Goal: Task Accomplishment & Management: Manage account settings

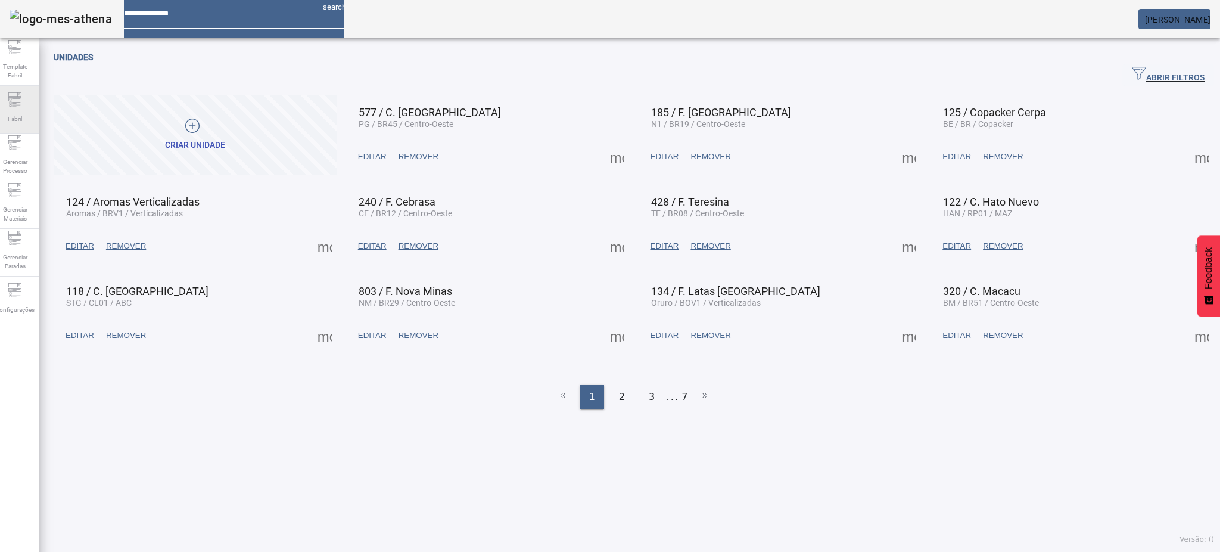
click at [26, 111] on span "Fabril" at bounding box center [14, 119] width 21 height 16
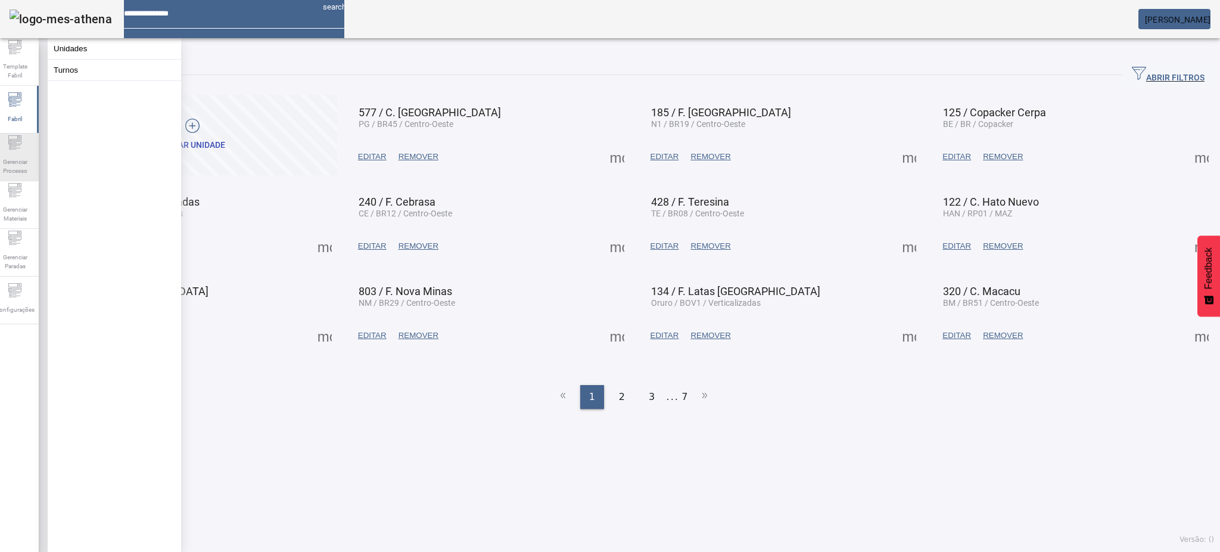
click at [15, 175] on span "Gerenciar Processo" at bounding box center [15, 166] width 36 height 25
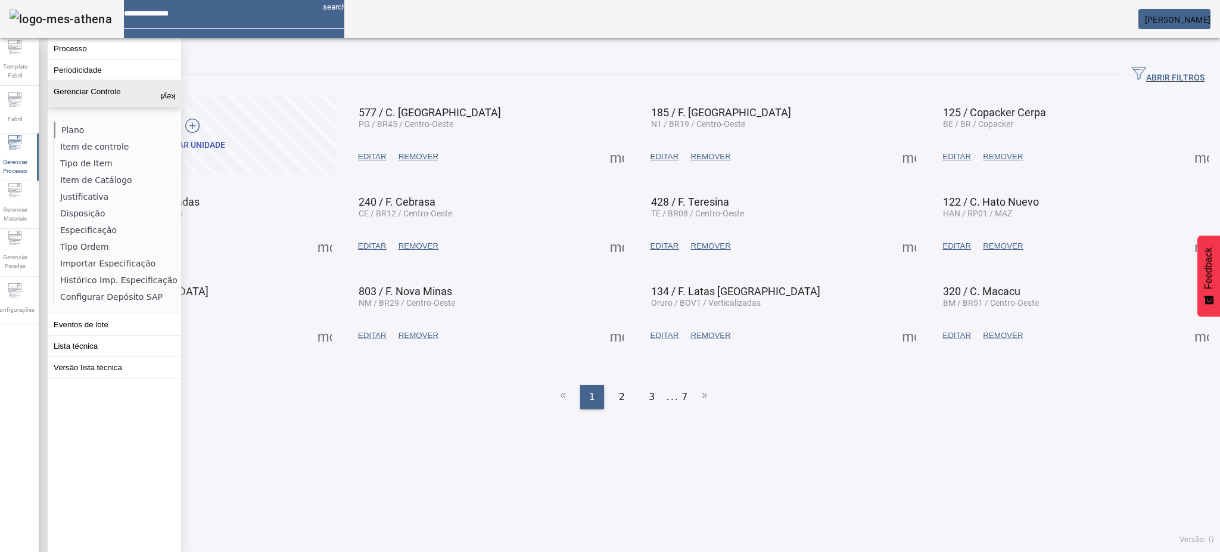
click at [82, 127] on li "Plano" at bounding box center [117, 130] width 126 height 17
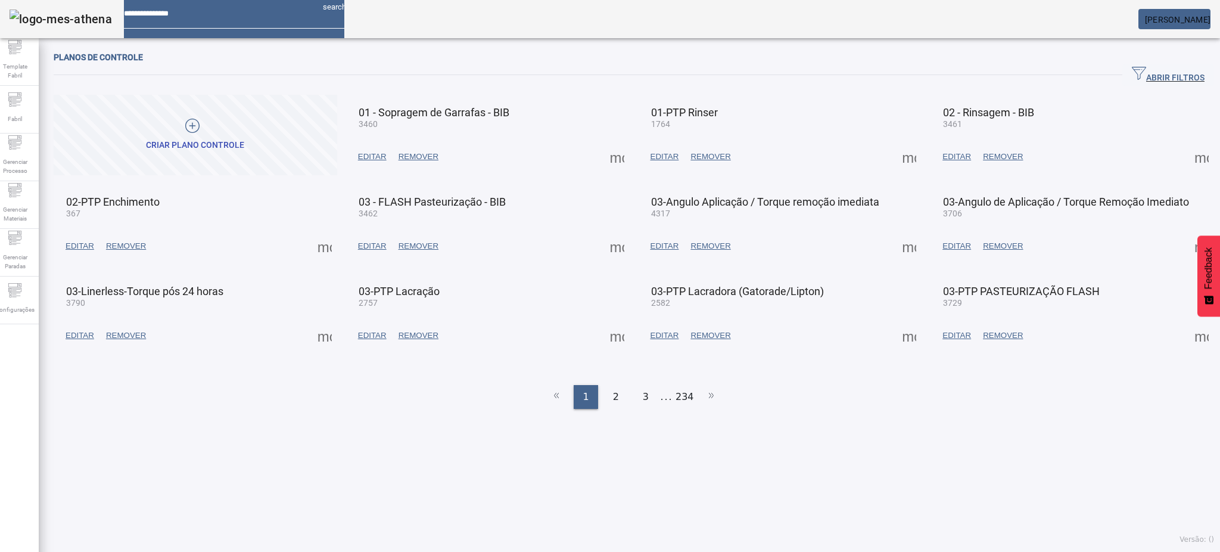
click at [1151, 75] on span "ABRIR FILTROS" at bounding box center [1168, 75] width 73 height 18
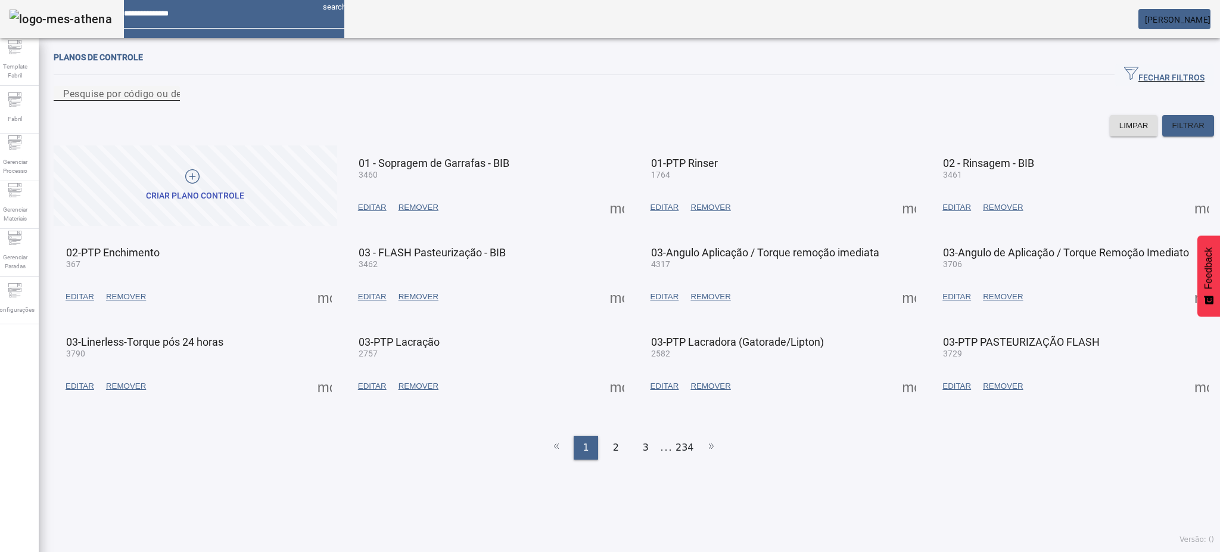
drag, startPoint x: 812, startPoint y: 106, endPoint x: 820, endPoint y: 103, distance: 7.7
click at [170, 101] on input "Pesquise por código ou descrição" at bounding box center [116, 93] width 107 height 14
type input "****"
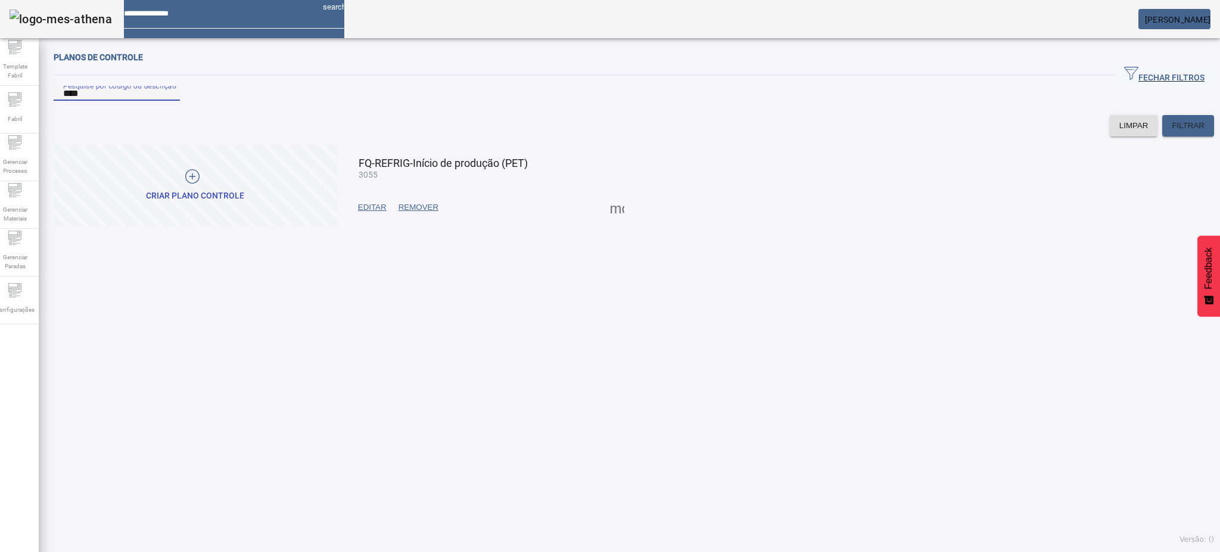
click at [606, 222] on span at bounding box center [617, 207] width 29 height 29
drag, startPoint x: 507, startPoint y: 283, endPoint x: 446, endPoint y: 261, distance: 64.4
click at [502, 551] on div at bounding box center [610, 552] width 1220 height 0
click at [366, 222] on span at bounding box center [372, 207] width 41 height 29
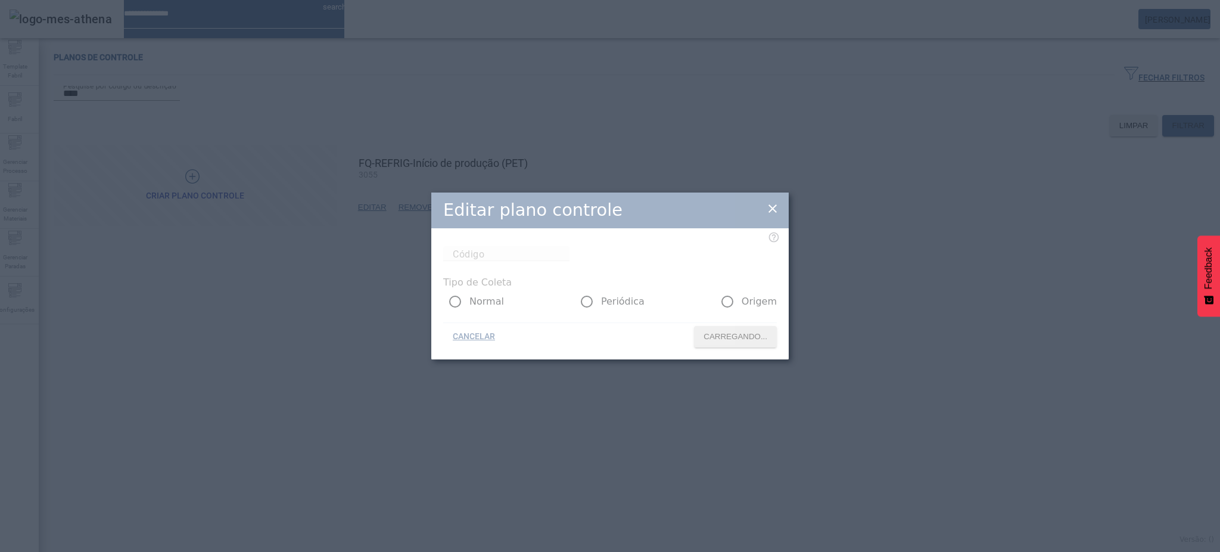
type input "****"
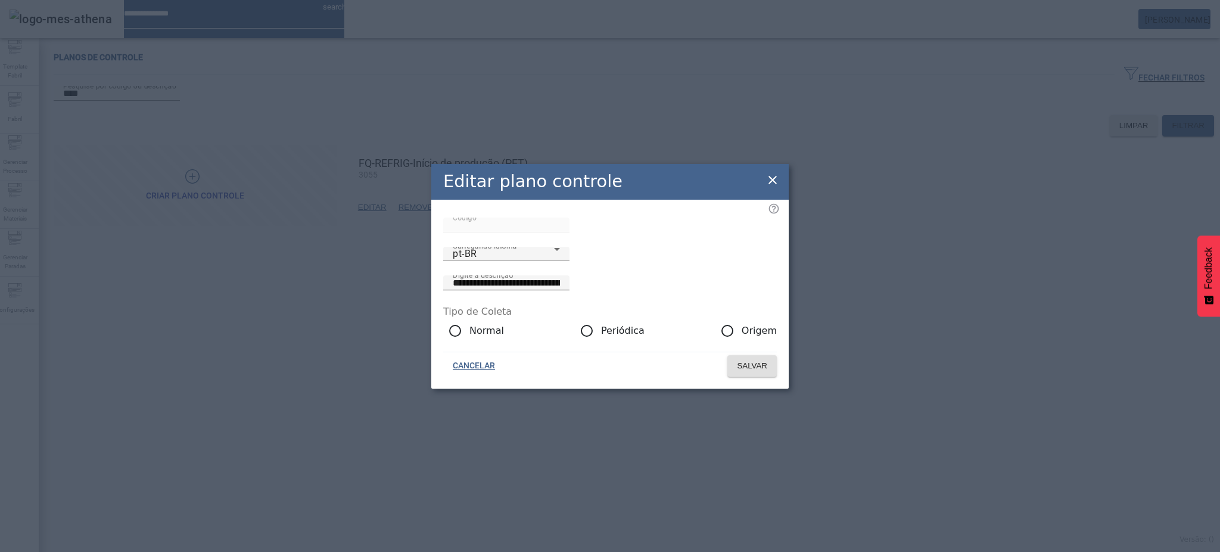
click at [560, 276] on input "**********" at bounding box center [506, 283] width 107 height 14
click at [538, 261] on div "pt-BR" at bounding box center [506, 254] width 107 height 14
click at [550, 256] on icon at bounding box center [557, 249] width 14 height 14
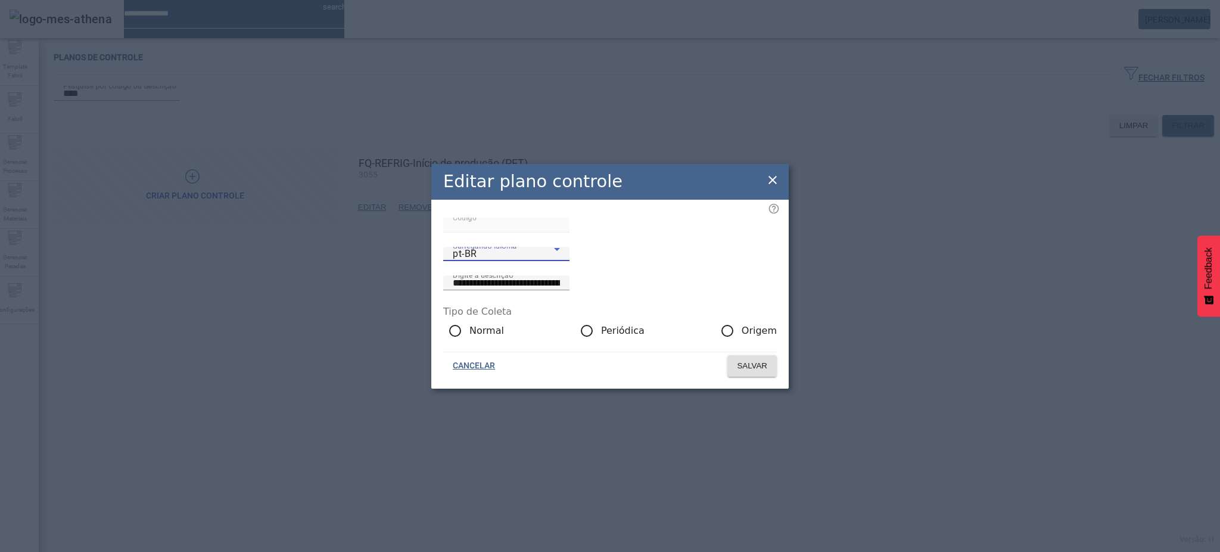
click at [504, 261] on div "pt-BR" at bounding box center [503, 254] width 101 height 14
type input "**********"
click at [770, 175] on icon at bounding box center [772, 180] width 14 height 14
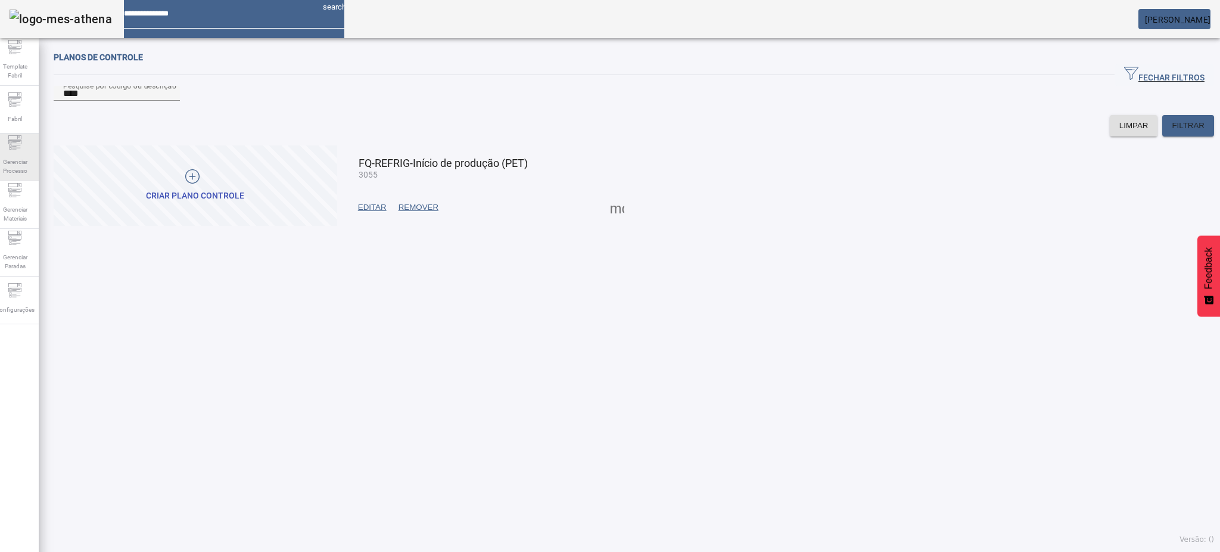
click at [13, 157] on span "Gerenciar Processo" at bounding box center [15, 166] width 36 height 25
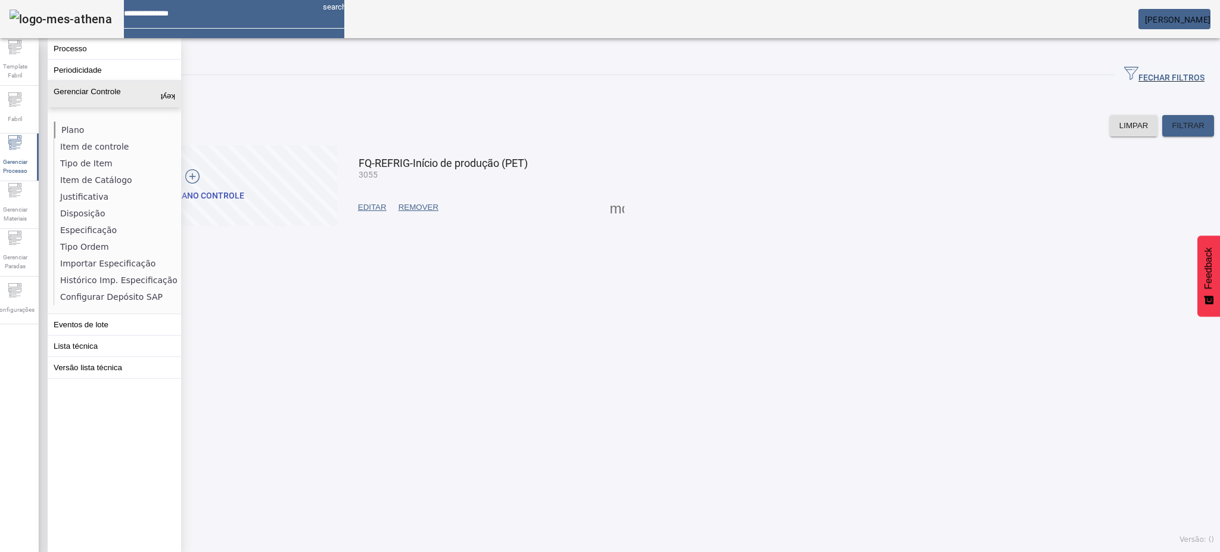
click at [74, 133] on li "Plano" at bounding box center [117, 130] width 126 height 17
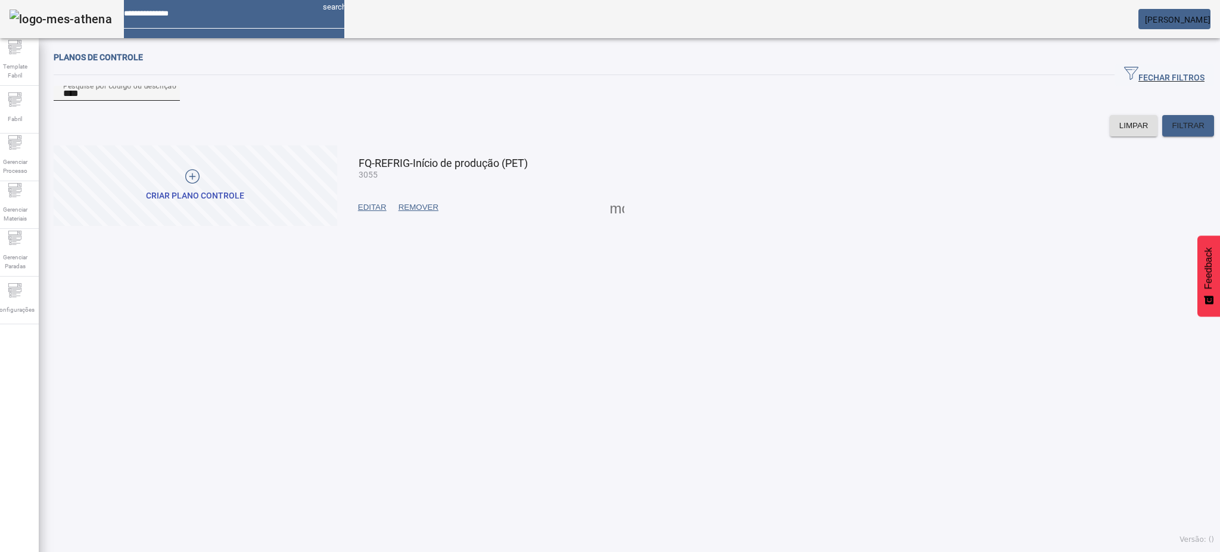
click at [170, 98] on div "Pesquise por código ou descrição ****" at bounding box center [116, 93] width 107 height 15
click at [170, 99] on div "Pesquise por código ou descrição ****" at bounding box center [116, 93] width 107 height 15
type input "*"
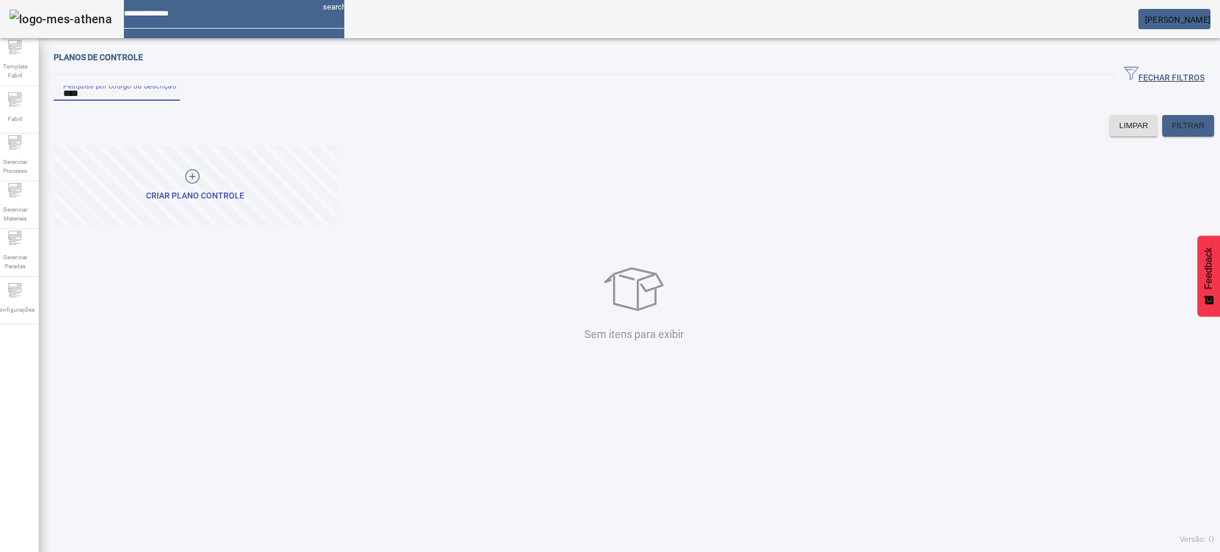
type input "****"
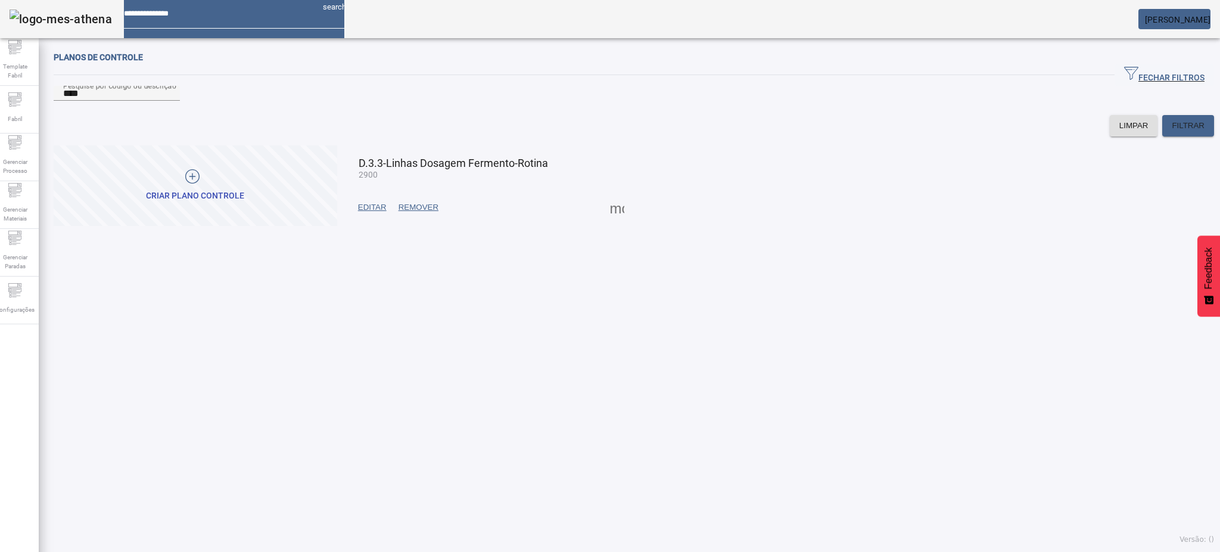
click at [617, 222] on span at bounding box center [617, 207] width 29 height 29
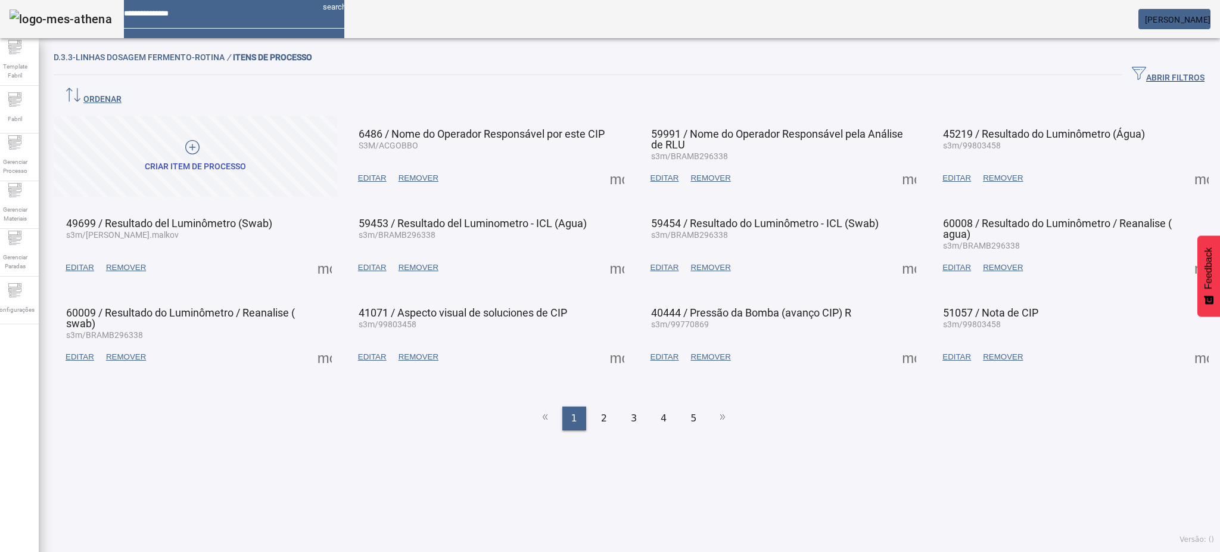
drag, startPoint x: 608, startPoint y: 156, endPoint x: 615, endPoint y: 155, distance: 7.2
click at [613, 164] on span at bounding box center [617, 178] width 29 height 29
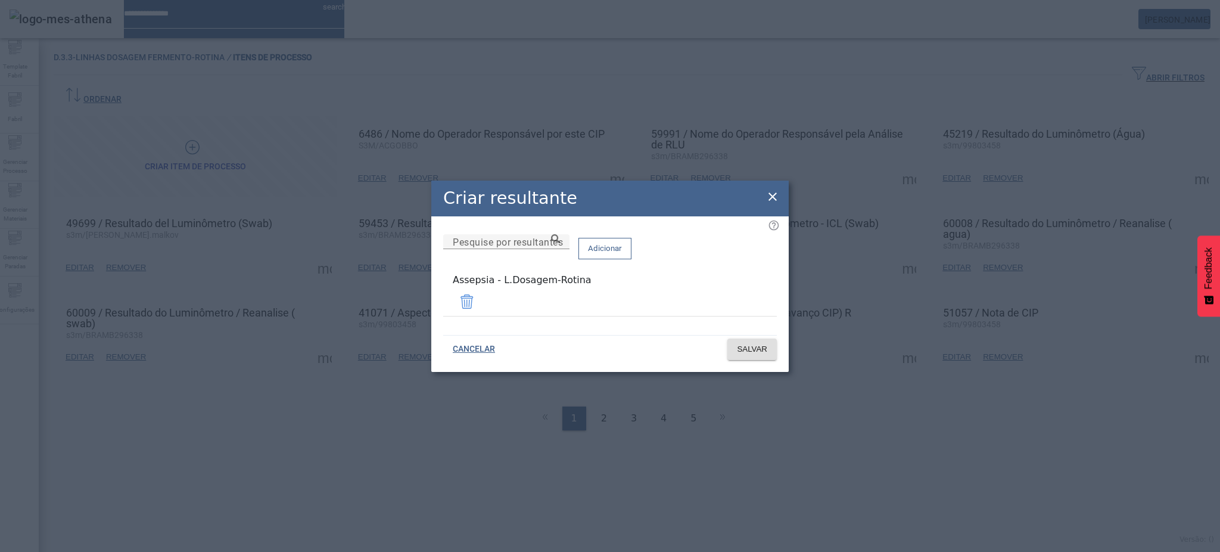
drag, startPoint x: 580, startPoint y: 298, endPoint x: 445, endPoint y: 291, distance: 134.8
click at [445, 291] on mat-list-item "Assepsia - L.Dosagem-Rotina" at bounding box center [610, 294] width 334 height 43
copy div "Assepsia - L.Dosagem-Rotina"
click at [769, 196] on icon at bounding box center [772, 196] width 8 height 8
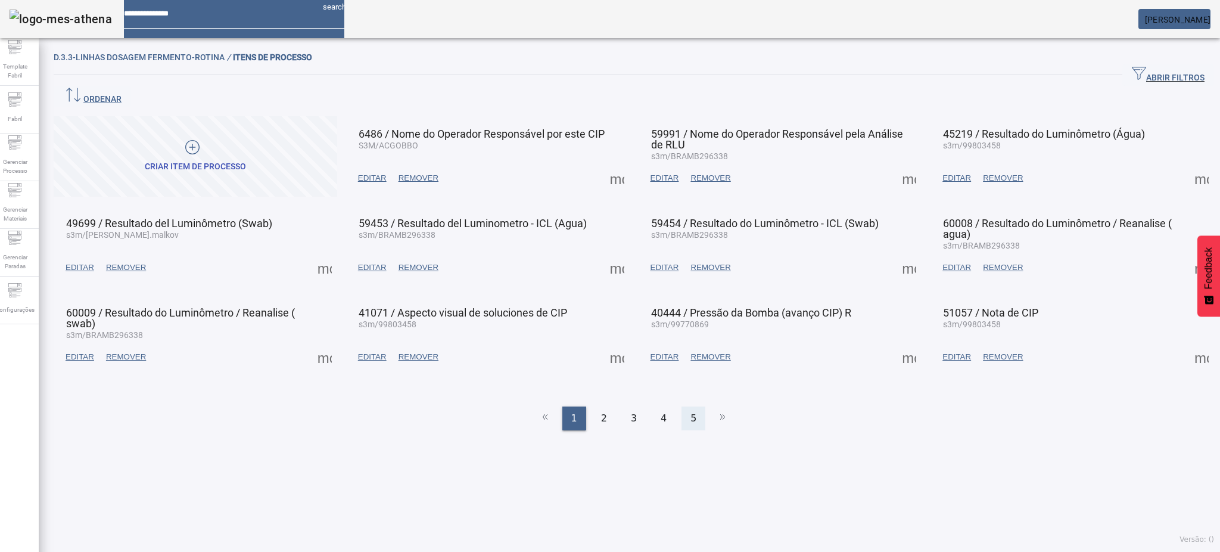
click at [681, 406] on div "5" at bounding box center [693, 418] width 24 height 24
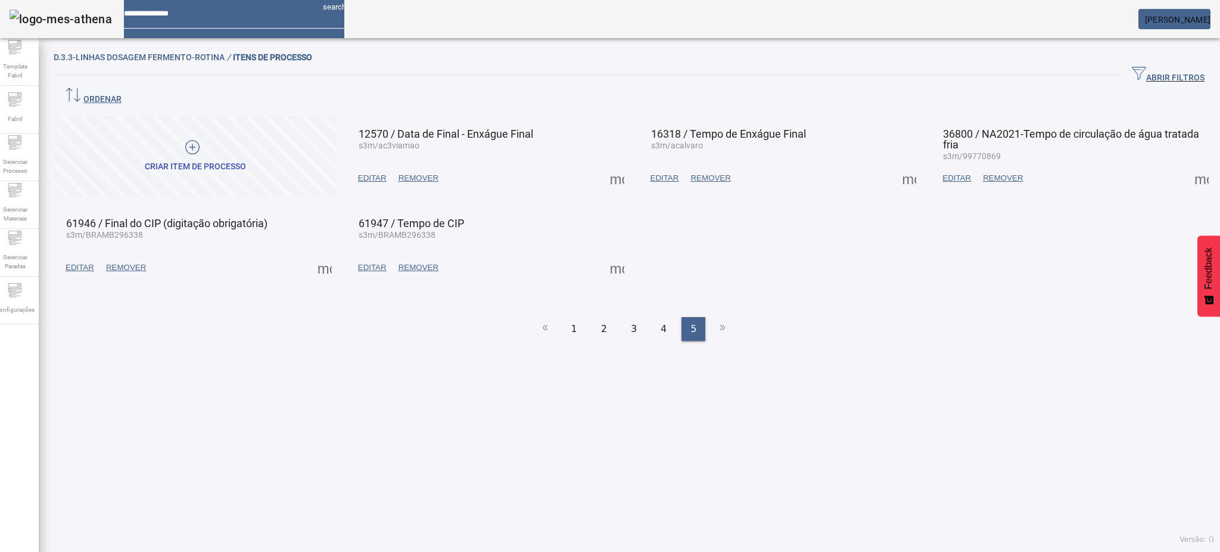
click at [606, 253] on span at bounding box center [617, 267] width 29 height 29
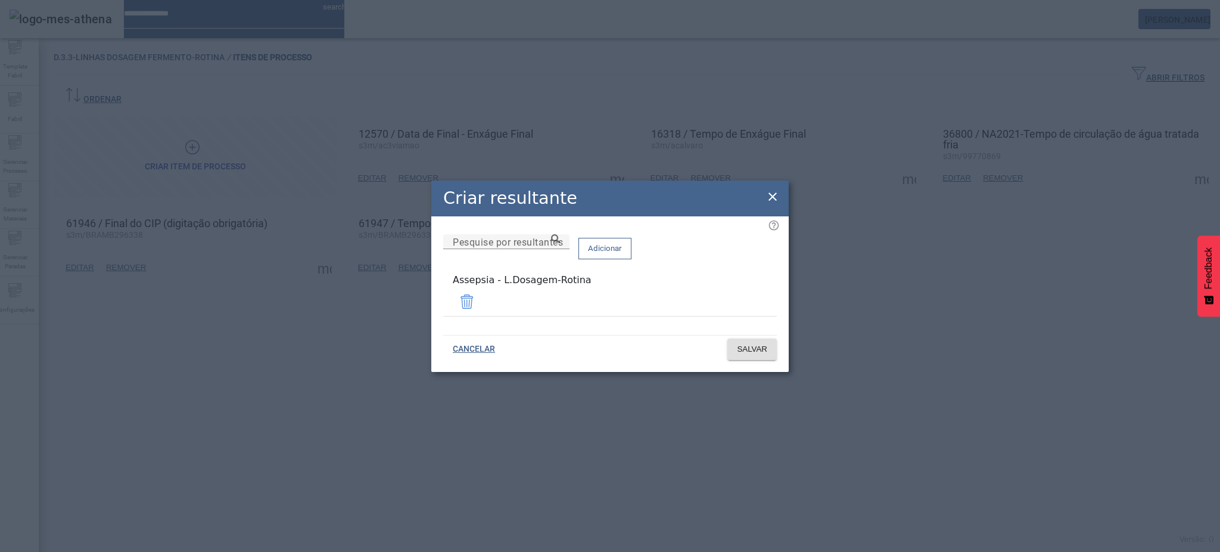
drag, startPoint x: 774, startPoint y: 200, endPoint x: 670, endPoint y: 220, distance: 105.6
click at [773, 200] on icon at bounding box center [772, 196] width 8 height 8
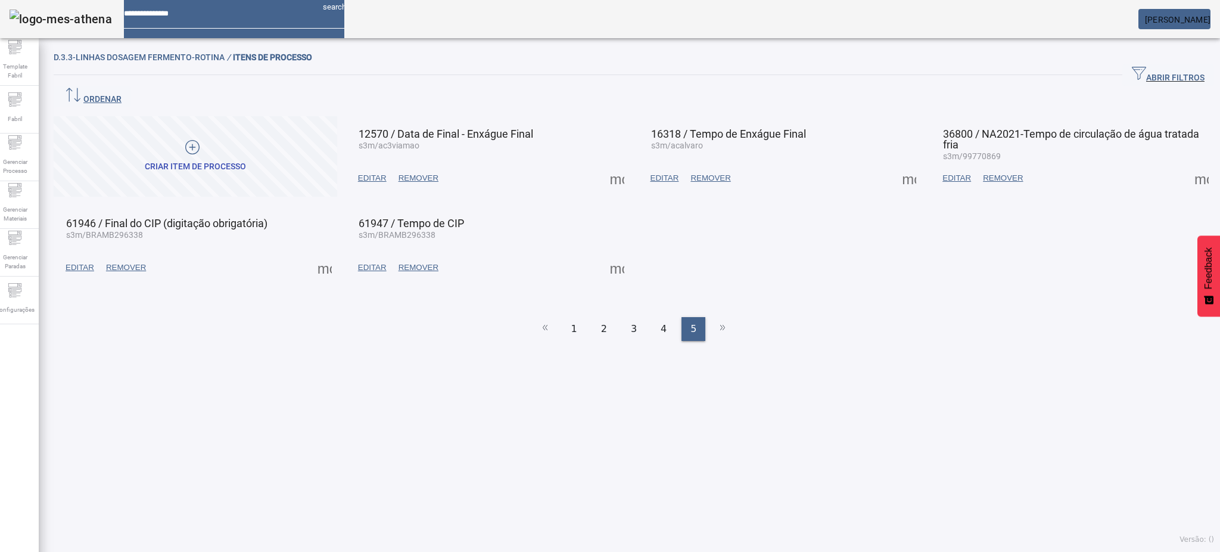
click at [313, 253] on span at bounding box center [324, 267] width 29 height 29
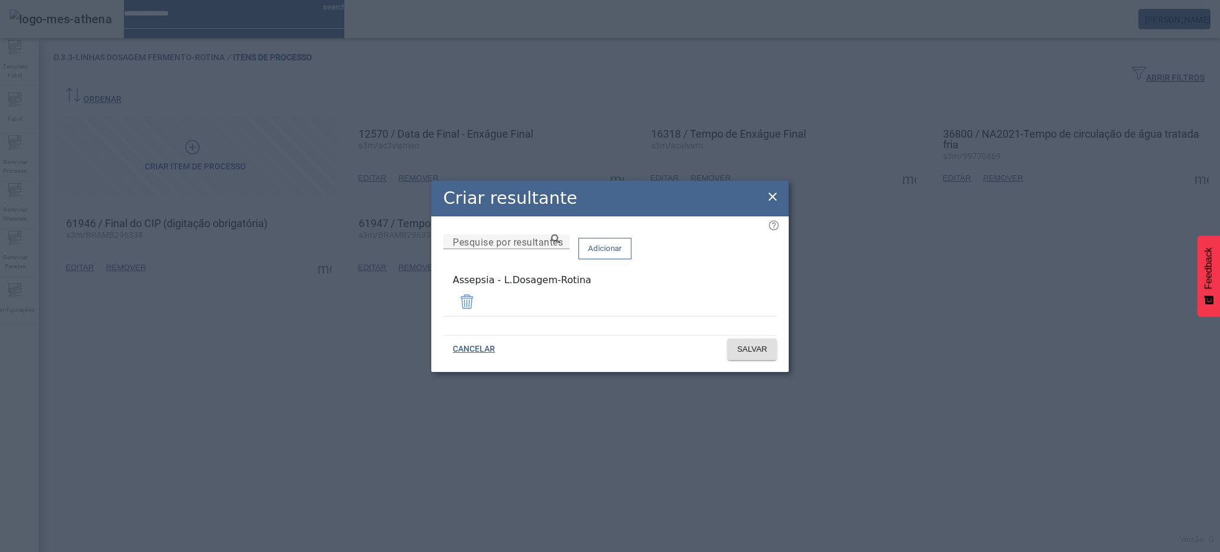
click at [773, 204] on icon at bounding box center [772, 196] width 14 height 14
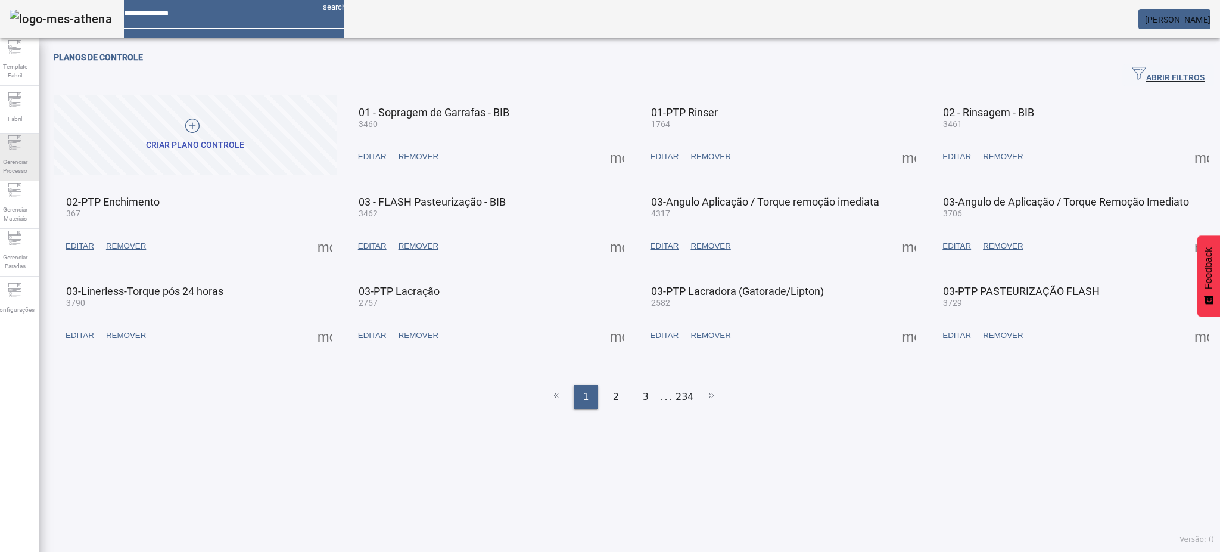
click at [19, 154] on span "Gerenciar Processo" at bounding box center [15, 166] width 36 height 25
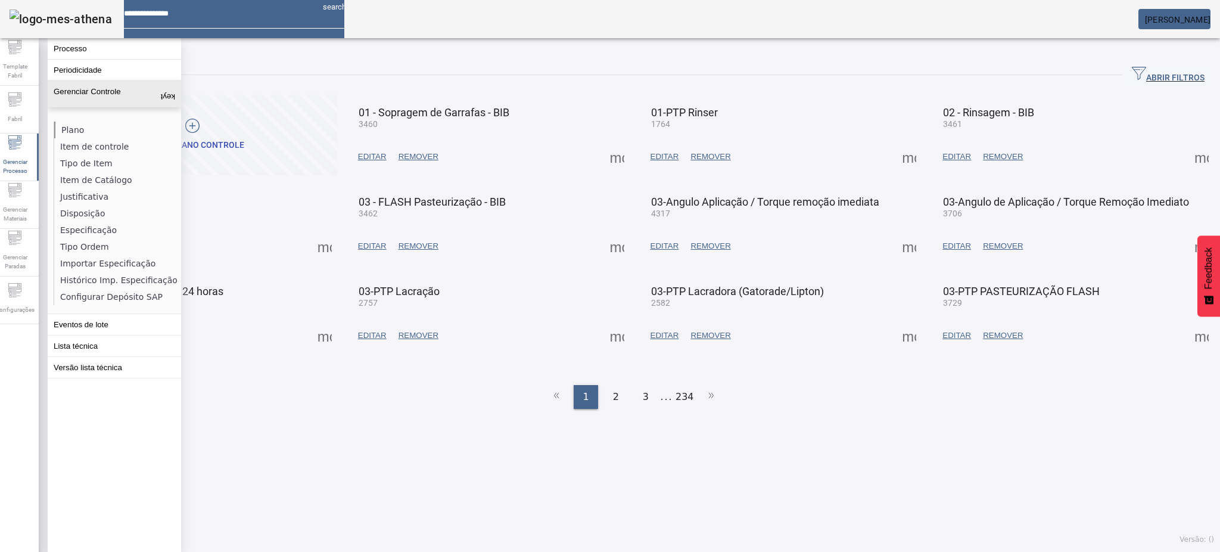
click at [67, 130] on li "Plano" at bounding box center [117, 130] width 126 height 17
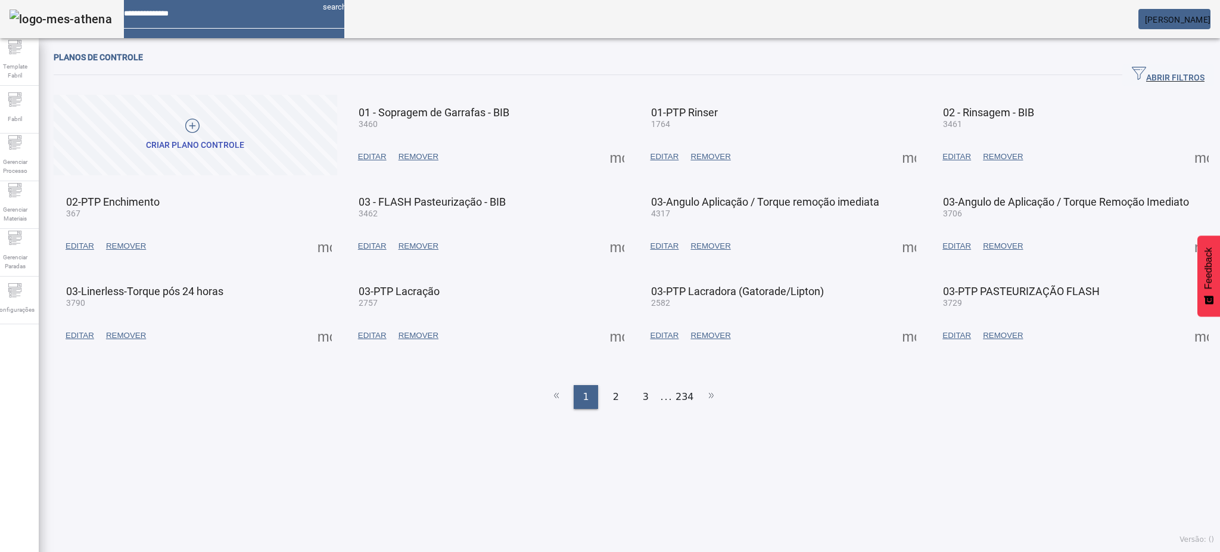
click at [1138, 74] on span "ABRIR FILTROS" at bounding box center [1168, 75] width 73 height 18
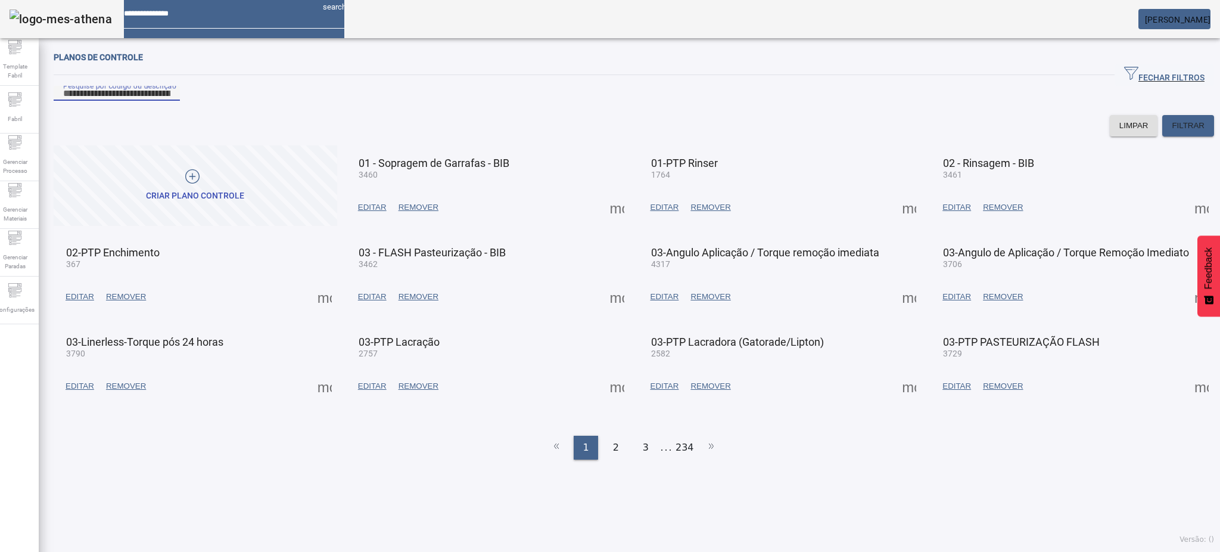
drag, startPoint x: 462, startPoint y: 111, endPoint x: 469, endPoint y: 104, distance: 9.7
click at [170, 101] on input "Pesquise por código ou descrição" at bounding box center [116, 93] width 107 height 14
type input "****"
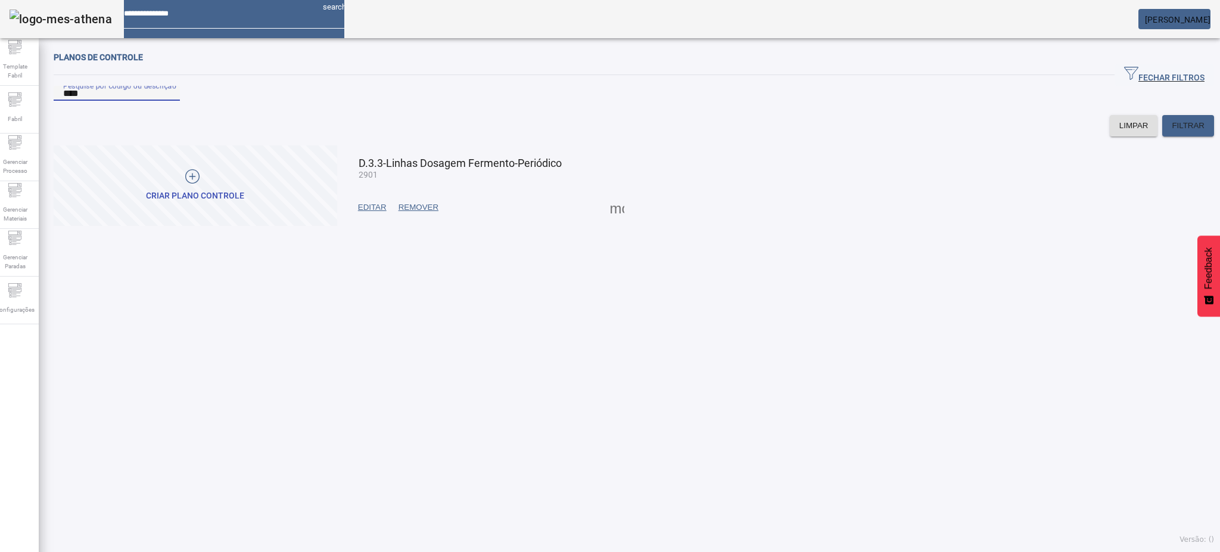
click at [614, 222] on span at bounding box center [617, 207] width 29 height 29
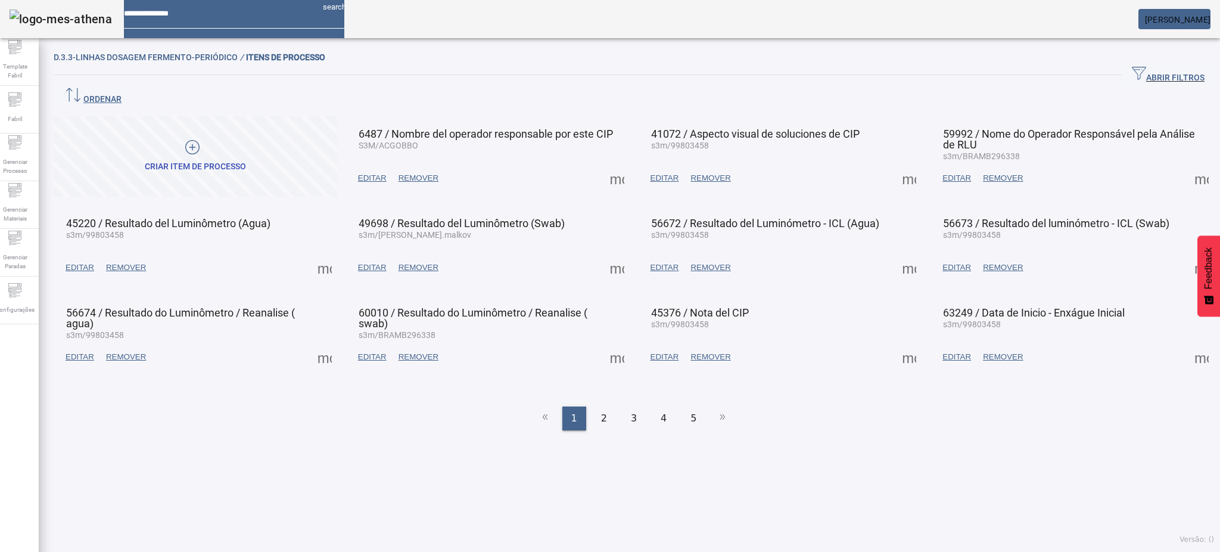
click at [611, 164] on span at bounding box center [617, 178] width 29 height 29
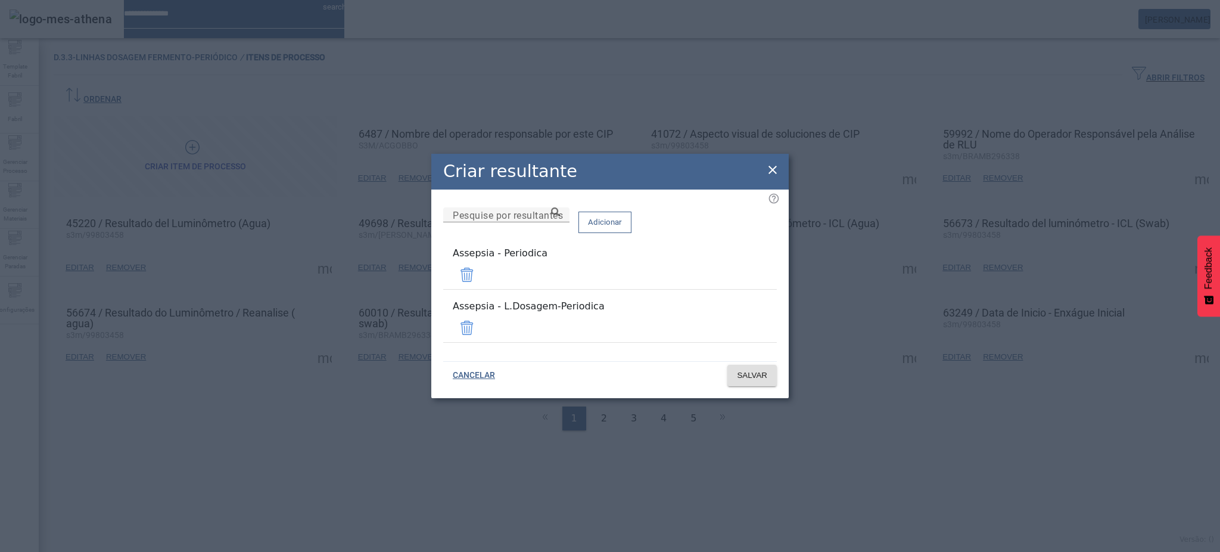
click at [481, 285] on span at bounding box center [467, 274] width 29 height 29
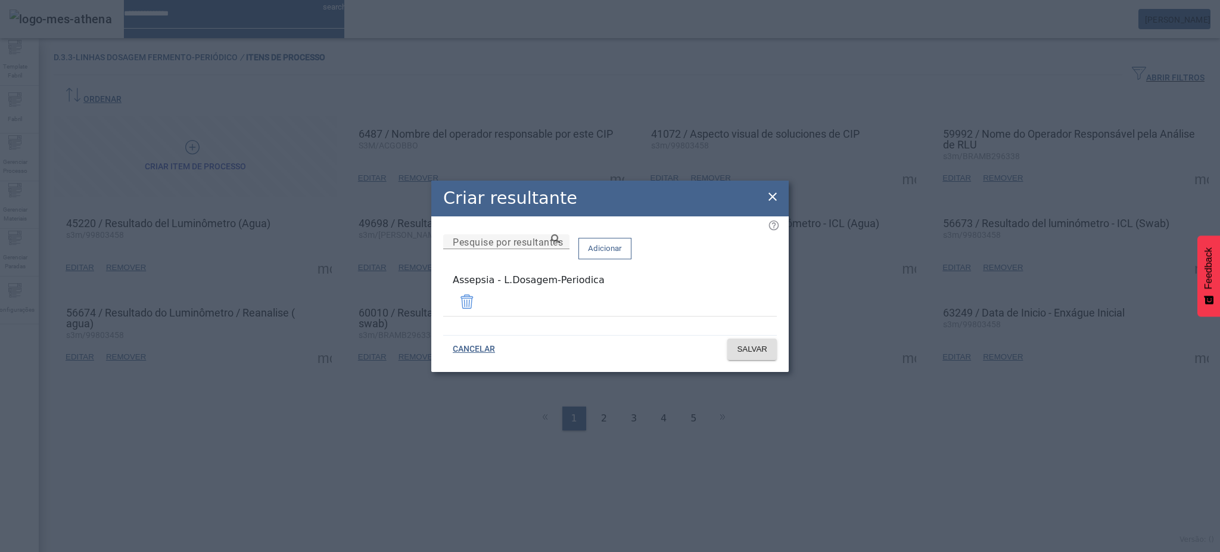
drag, startPoint x: 562, startPoint y: 302, endPoint x: 418, endPoint y: 303, distance: 144.8
click at [421, 303] on div "Criar resultante Pesquise por resultantes Adicionar Assepsia - L.Dosagem-Period…" at bounding box center [610, 276] width 1220 height 552
copy div "Assepsia - L.Dosagem-Periodica"
click at [743, 344] on span "SALVAR" at bounding box center [752, 349] width 30 height 12
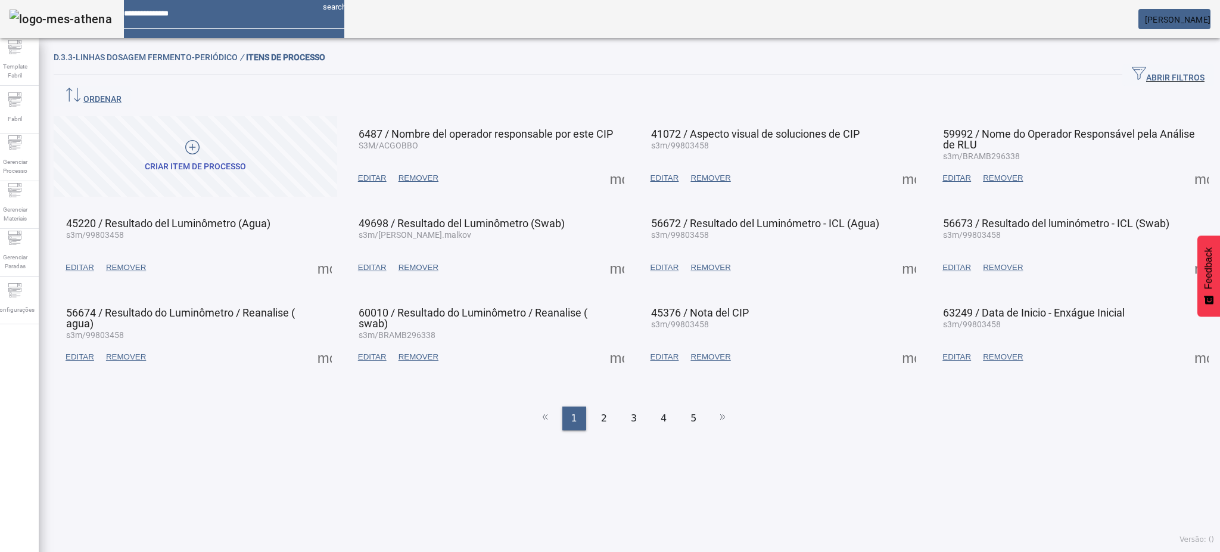
click at [615, 164] on span at bounding box center [617, 178] width 29 height 29
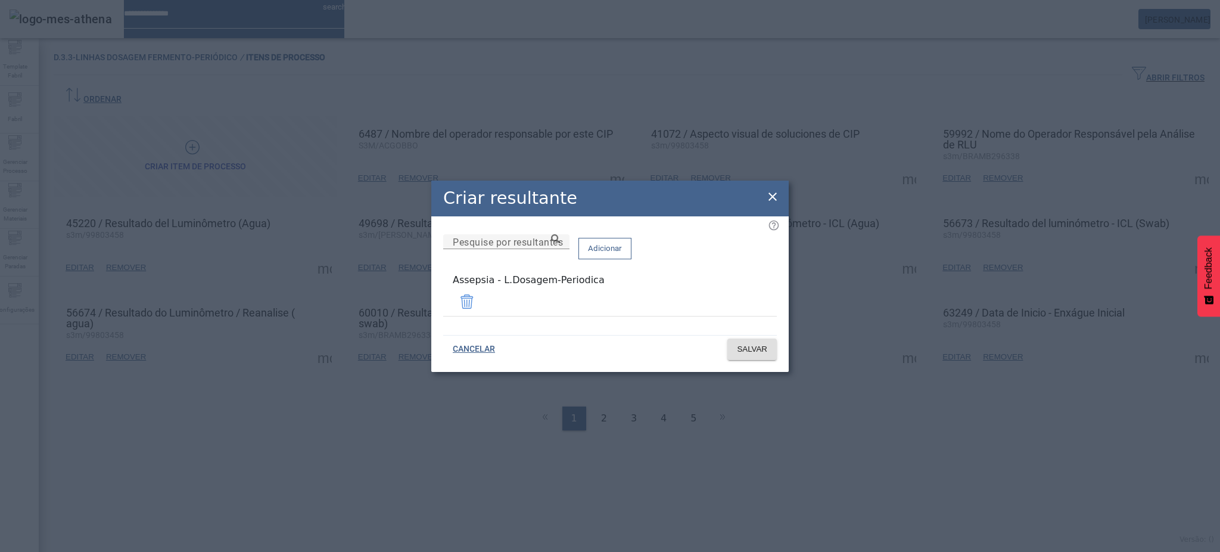
drag, startPoint x: 765, startPoint y: 200, endPoint x: 776, endPoint y: 197, distance: 11.0
click at [773, 198] on icon at bounding box center [772, 196] width 14 height 14
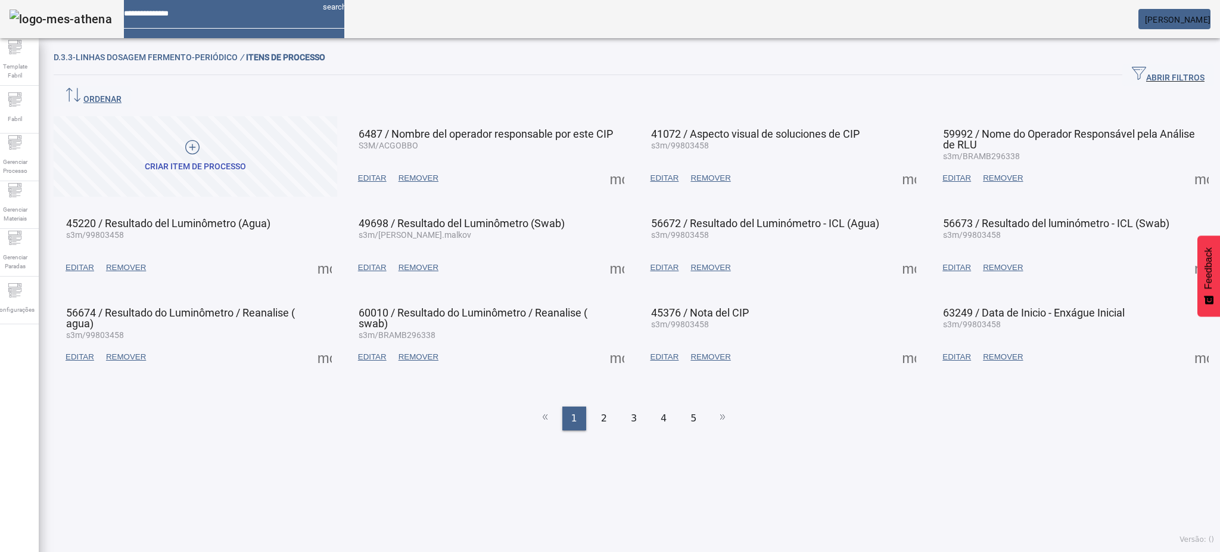
click at [904, 164] on span at bounding box center [909, 178] width 29 height 29
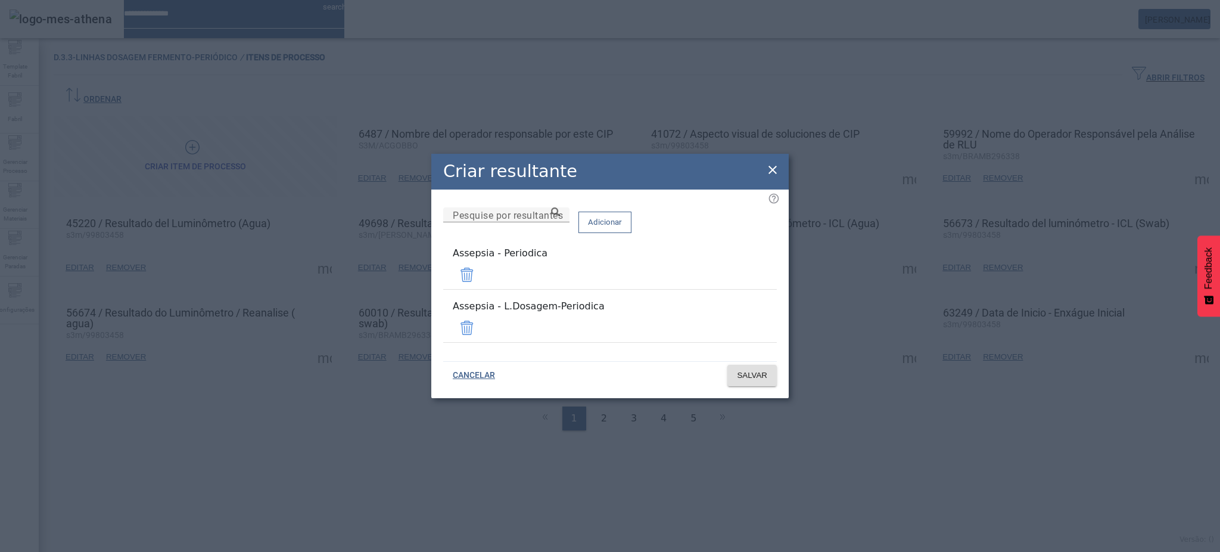
click at [481, 281] on span at bounding box center [467, 274] width 29 height 29
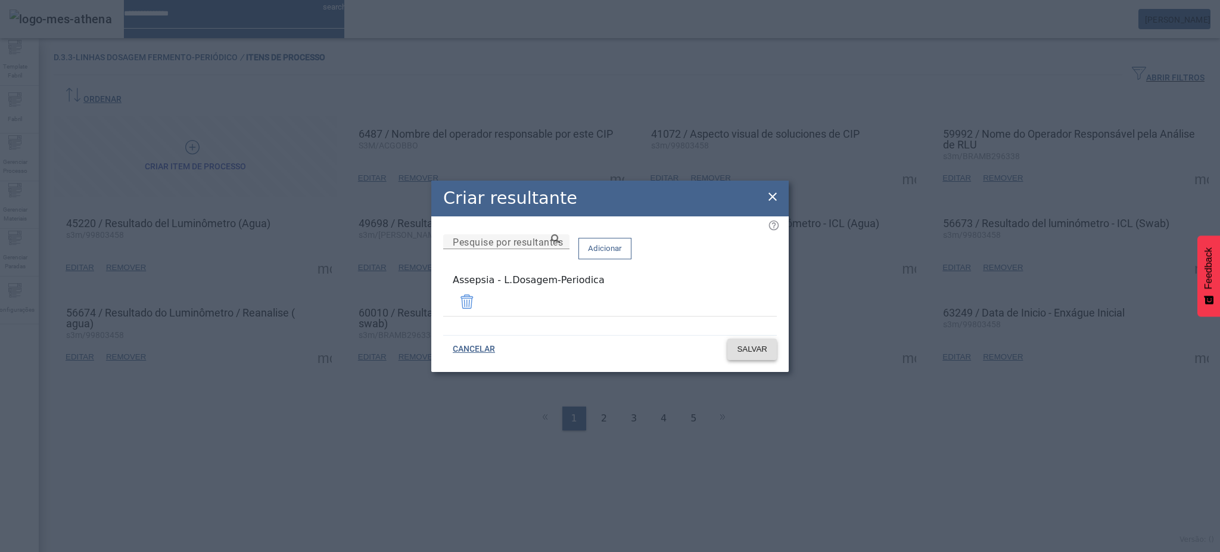
drag, startPoint x: 750, startPoint y: 348, endPoint x: 899, endPoint y: 281, distance: 163.4
click at [752, 348] on span "SALVAR" at bounding box center [752, 349] width 30 height 12
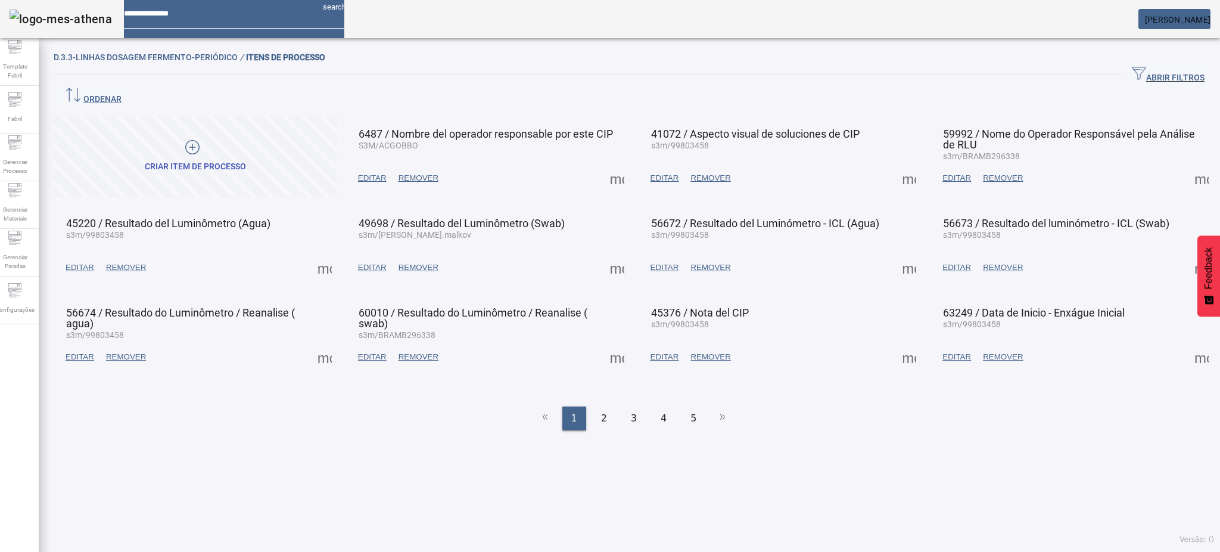
click at [1187, 164] on span at bounding box center [1201, 178] width 29 height 29
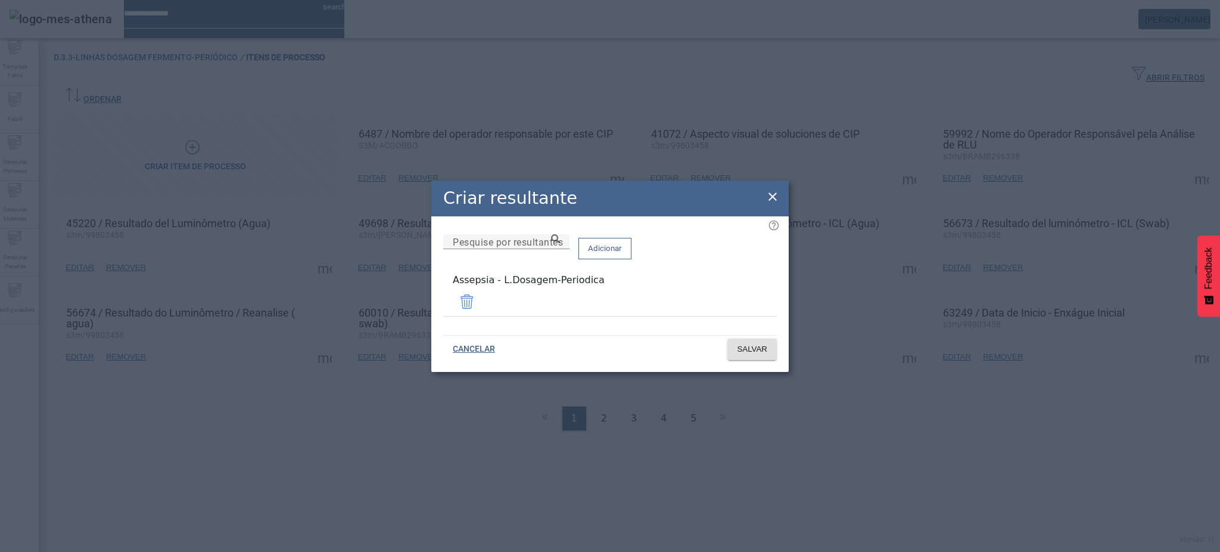
click at [773, 195] on icon at bounding box center [772, 196] width 14 height 14
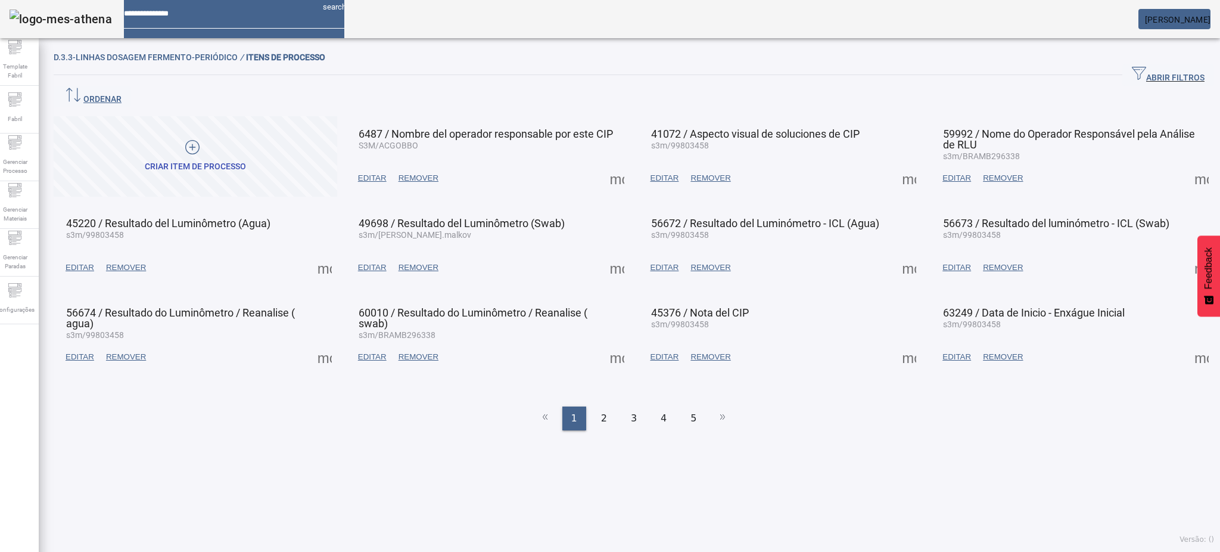
click at [315, 253] on span at bounding box center [324, 267] width 29 height 29
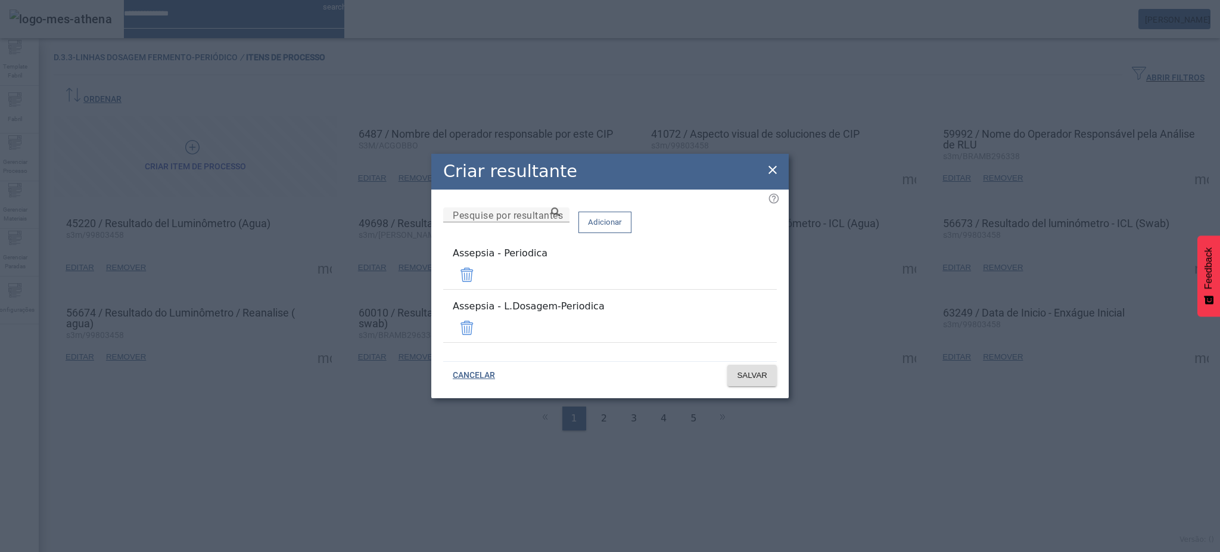
drag, startPoint x: 735, startPoint y: 279, endPoint x: 737, endPoint y: 305, distance: 26.3
click at [481, 278] on span at bounding box center [467, 274] width 29 height 29
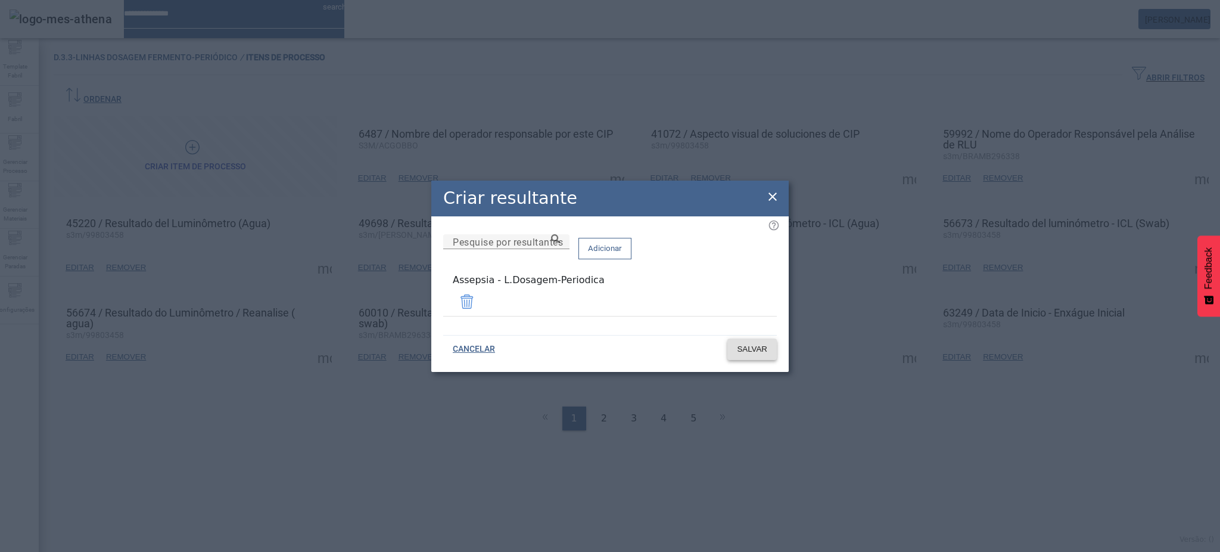
click at [749, 359] on span at bounding box center [751, 349] width 49 height 29
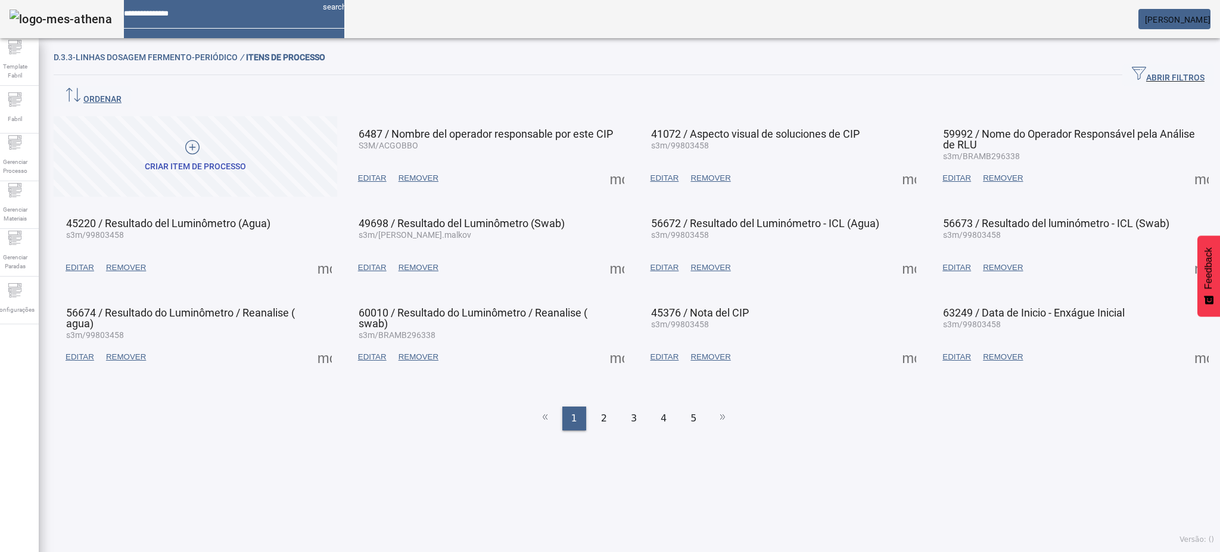
drag, startPoint x: 603, startPoint y: 247, endPoint x: 610, endPoint y: 247, distance: 6.6
click at [610, 253] on span at bounding box center [617, 267] width 29 height 29
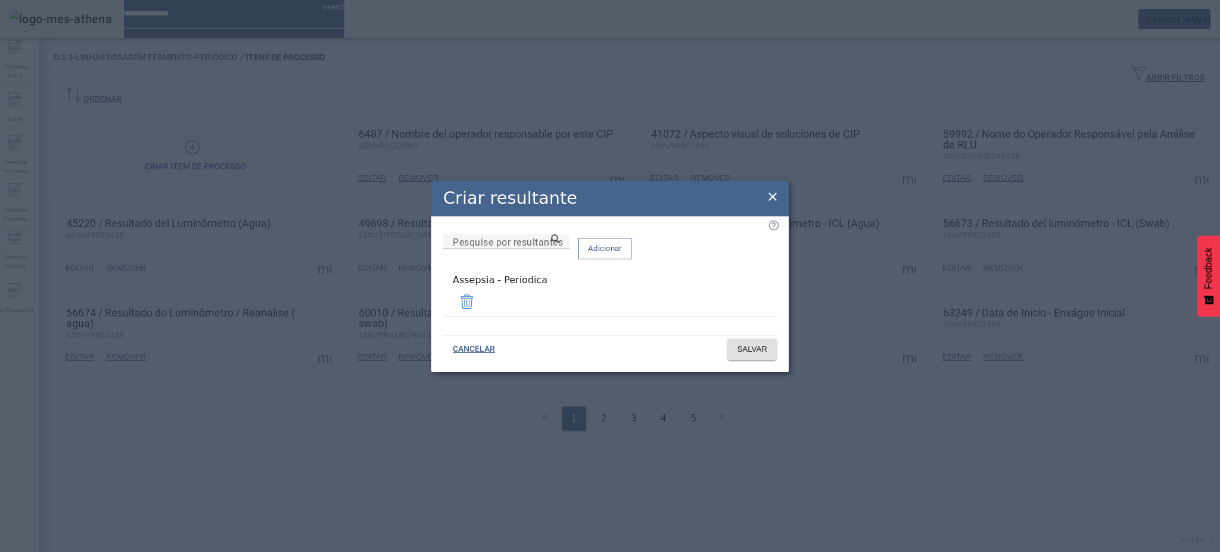
click at [481, 301] on span at bounding box center [467, 301] width 29 height 29
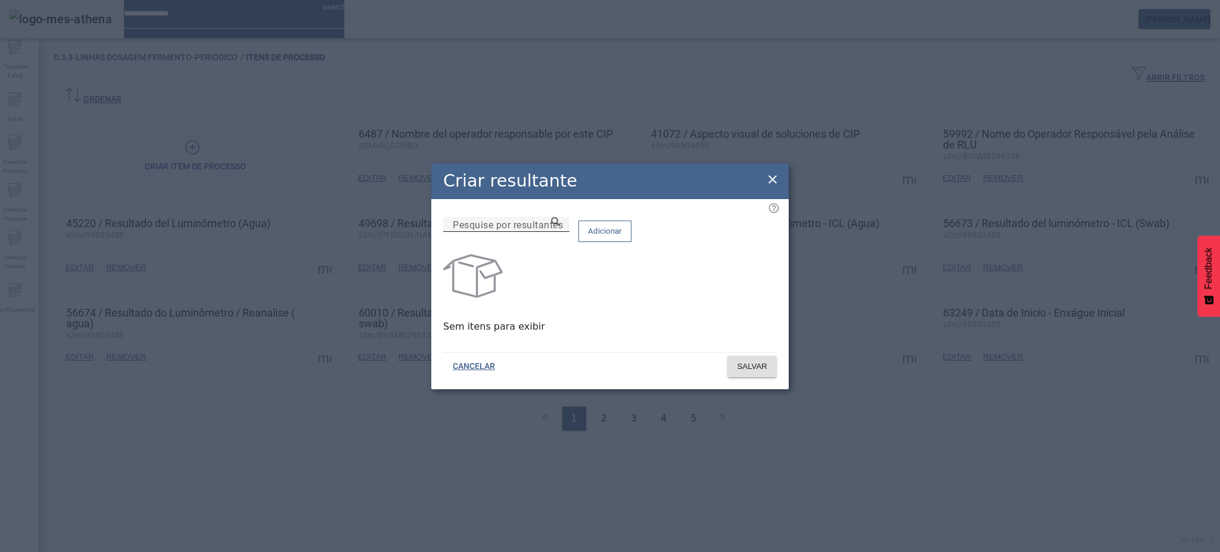
click at [560, 232] on input "Pesquise por resultantes" at bounding box center [506, 224] width 107 height 14
paste input "**********"
click at [560, 226] on icon at bounding box center [555, 221] width 9 height 9
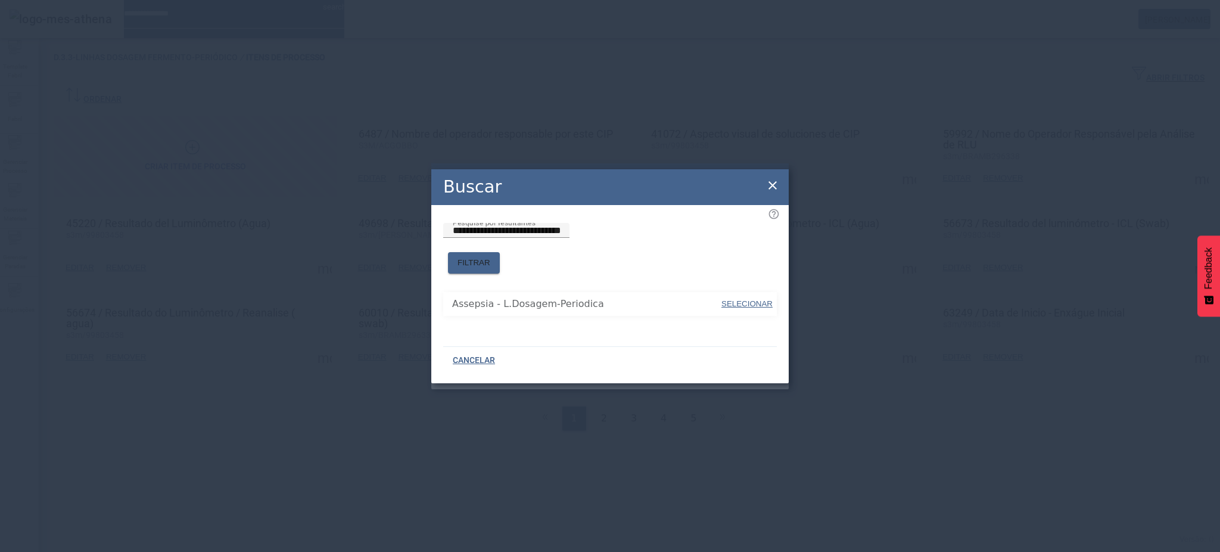
drag, startPoint x: 736, startPoint y: 294, endPoint x: 737, endPoint y: 272, distance: 22.1
click at [736, 299] on span "SELECIONAR" at bounding box center [746, 303] width 51 height 9
type input "**********"
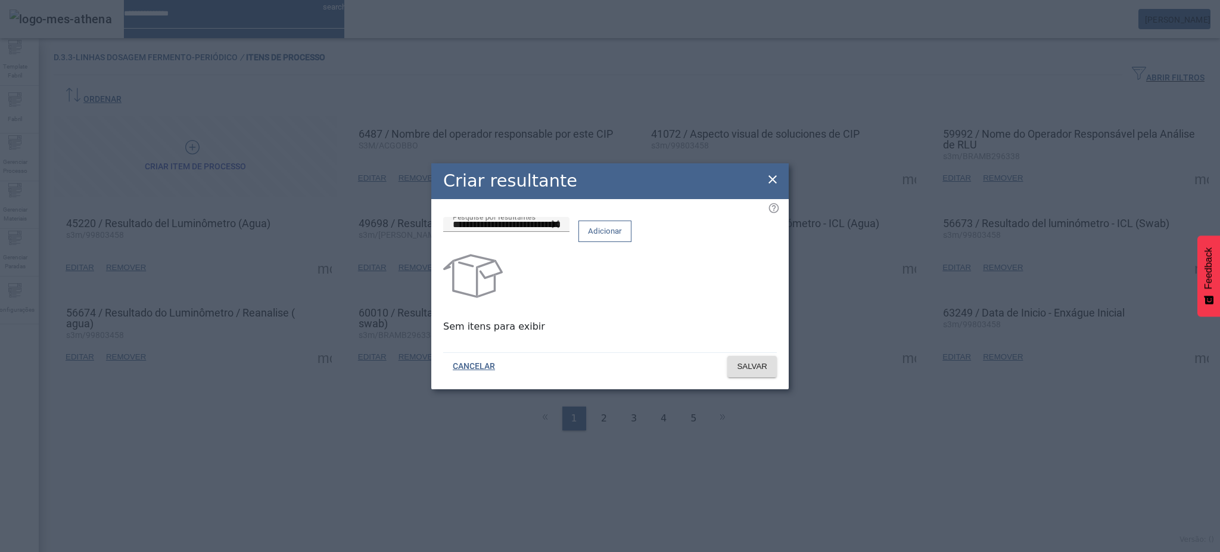
click at [622, 237] on span "Adicionar" at bounding box center [605, 231] width 34 height 12
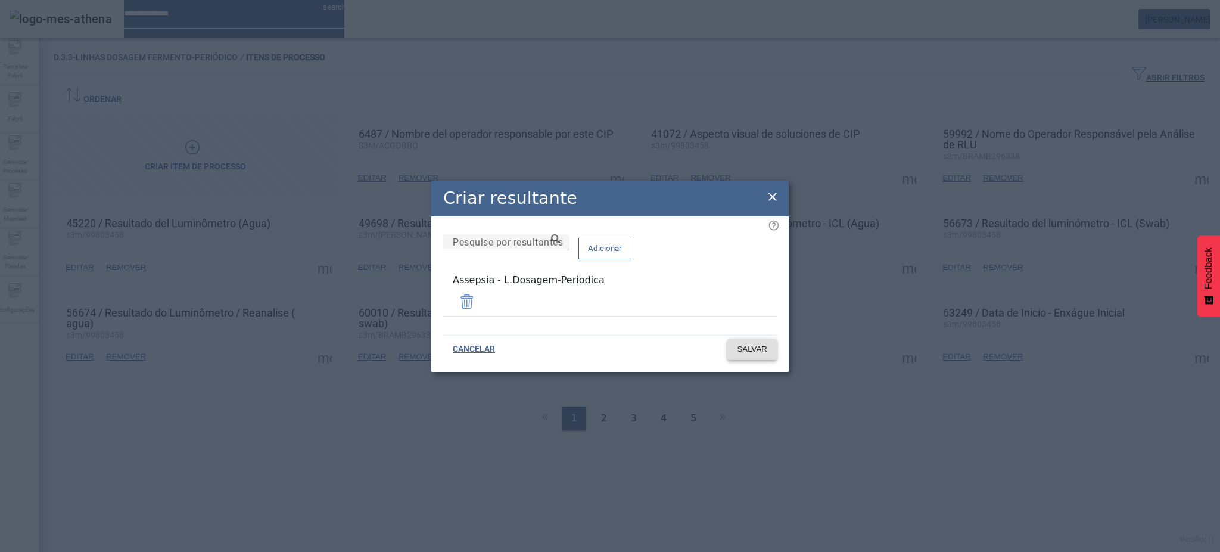
click at [758, 346] on span "SALVAR" at bounding box center [752, 349] width 30 height 12
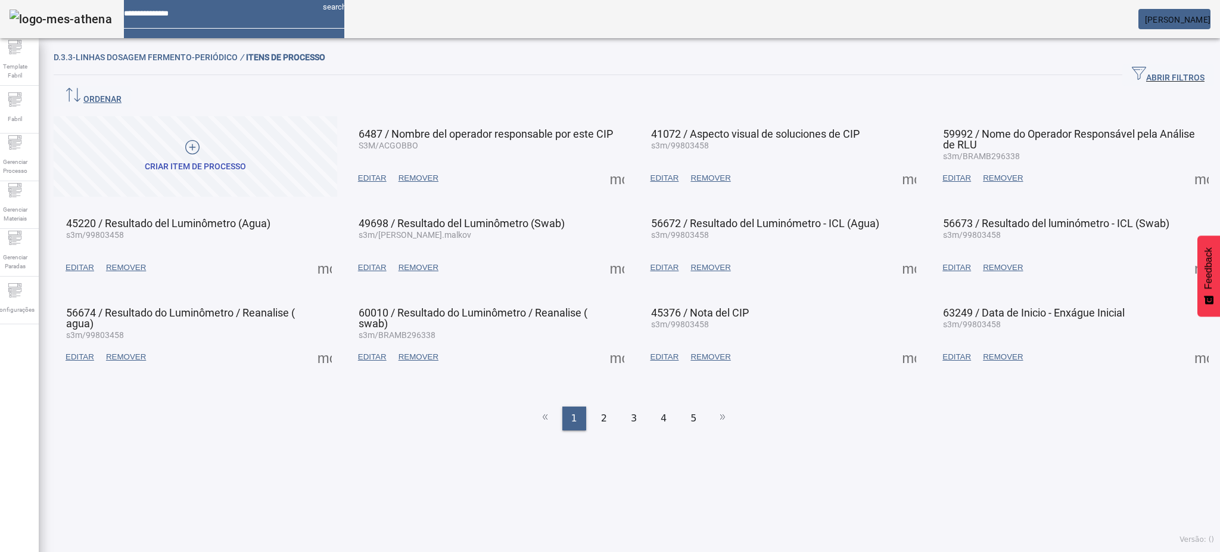
click at [897, 253] on span at bounding box center [909, 267] width 29 height 29
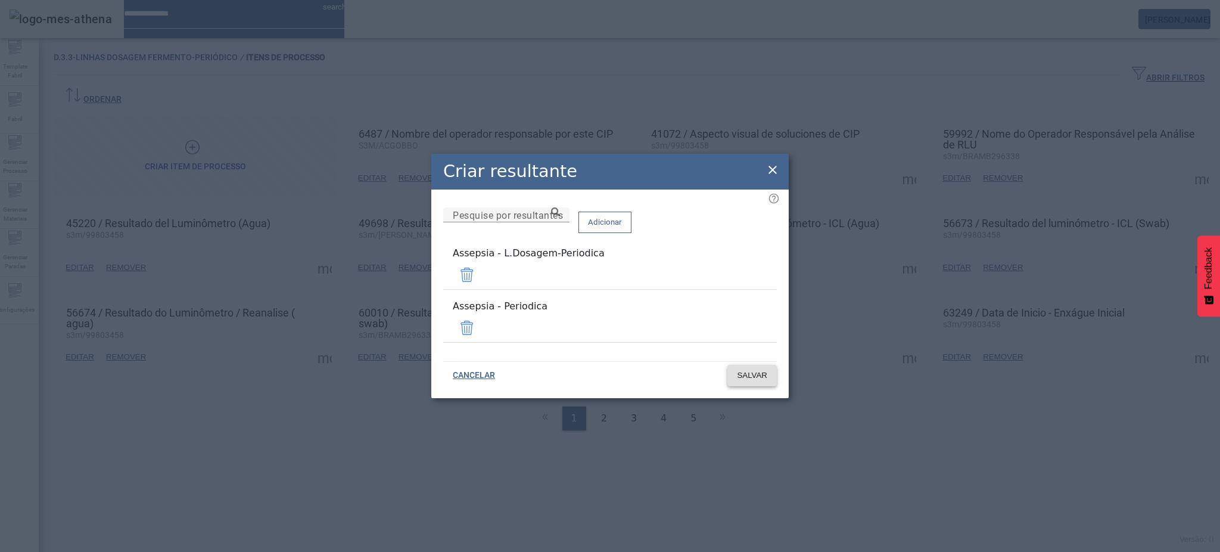
drag, startPoint x: 737, startPoint y: 323, endPoint x: 742, endPoint y: 331, distance: 9.1
click at [481, 322] on span at bounding box center [467, 327] width 29 height 29
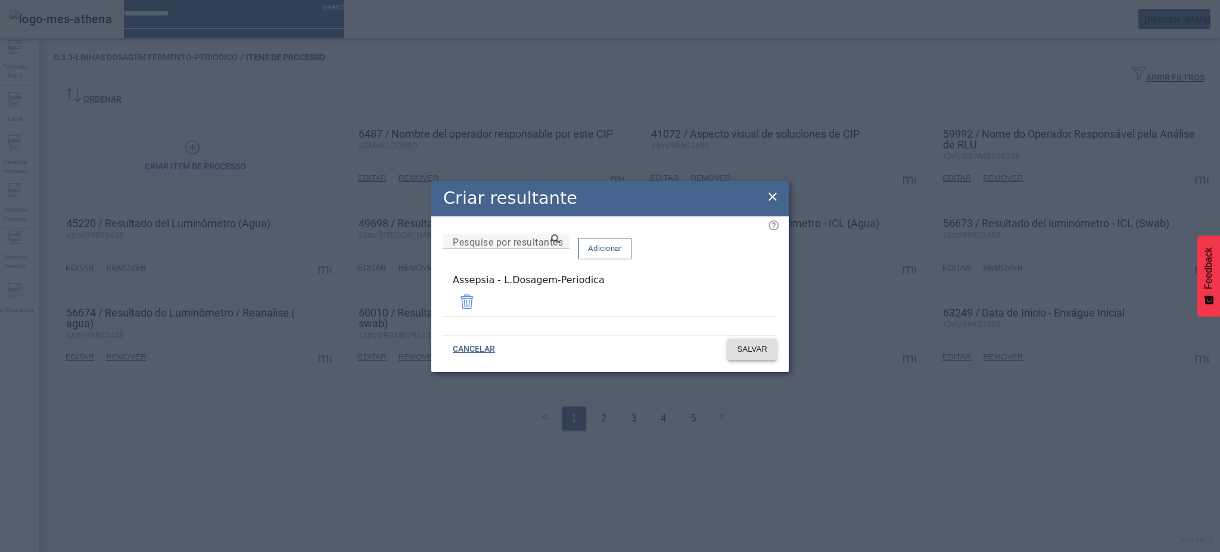
click at [752, 343] on span "SALVAR" at bounding box center [752, 349] width 30 height 12
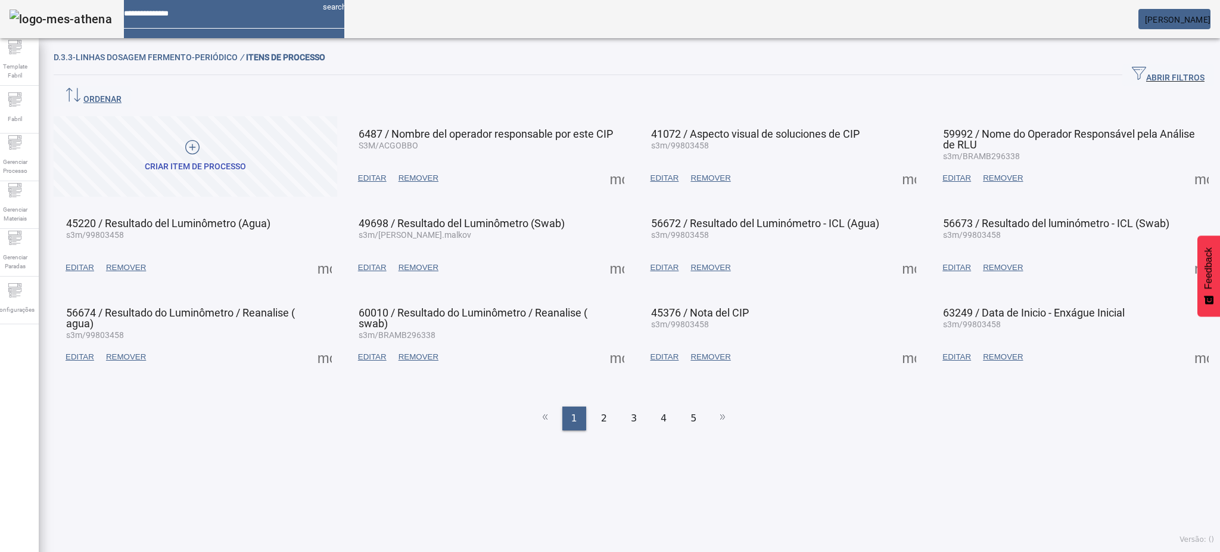
click at [1187, 253] on span at bounding box center [1201, 267] width 29 height 29
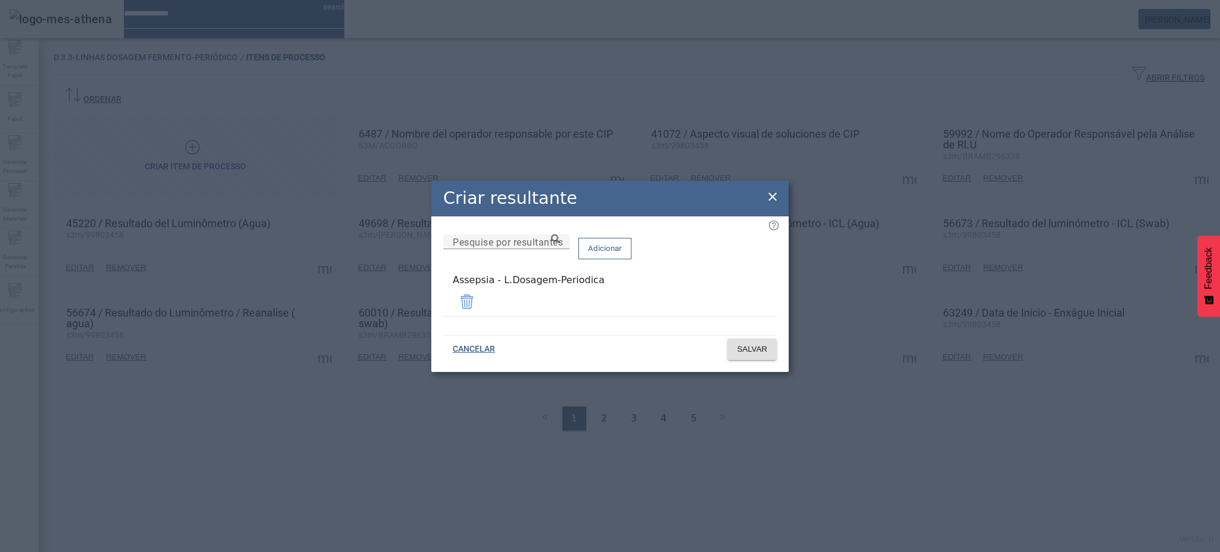
click at [773, 196] on icon at bounding box center [772, 196] width 14 height 14
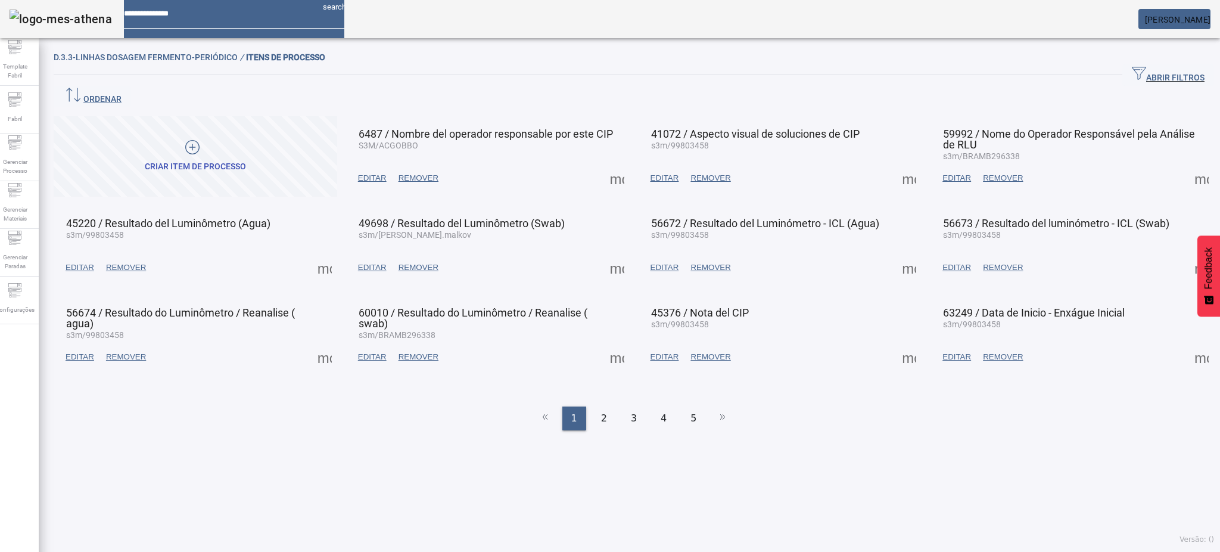
click at [322, 343] on span at bounding box center [324, 357] width 29 height 29
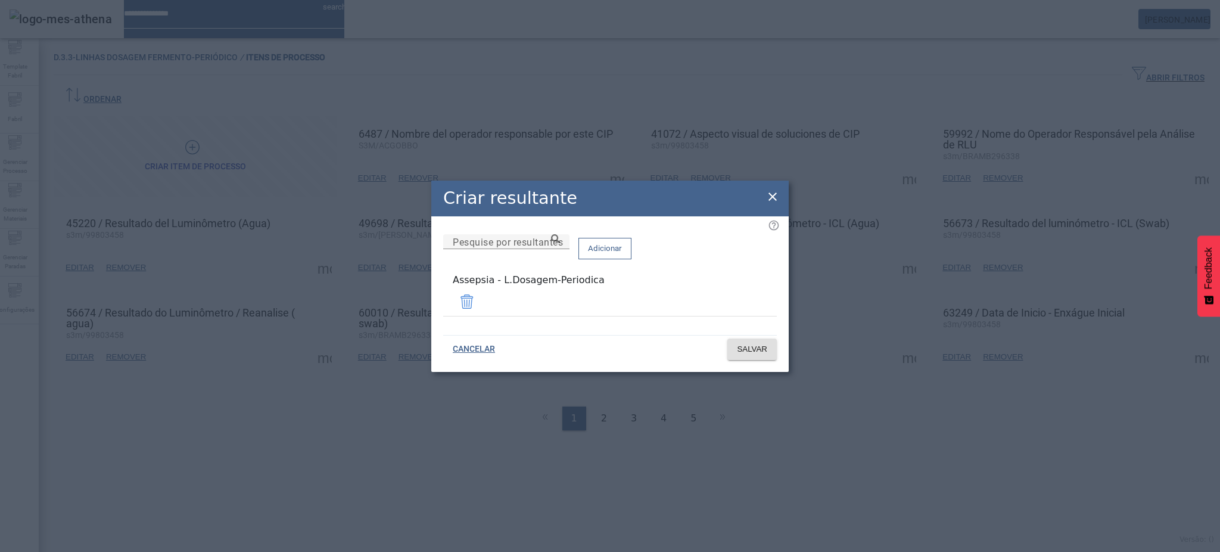
click at [772, 200] on icon at bounding box center [772, 196] width 8 height 8
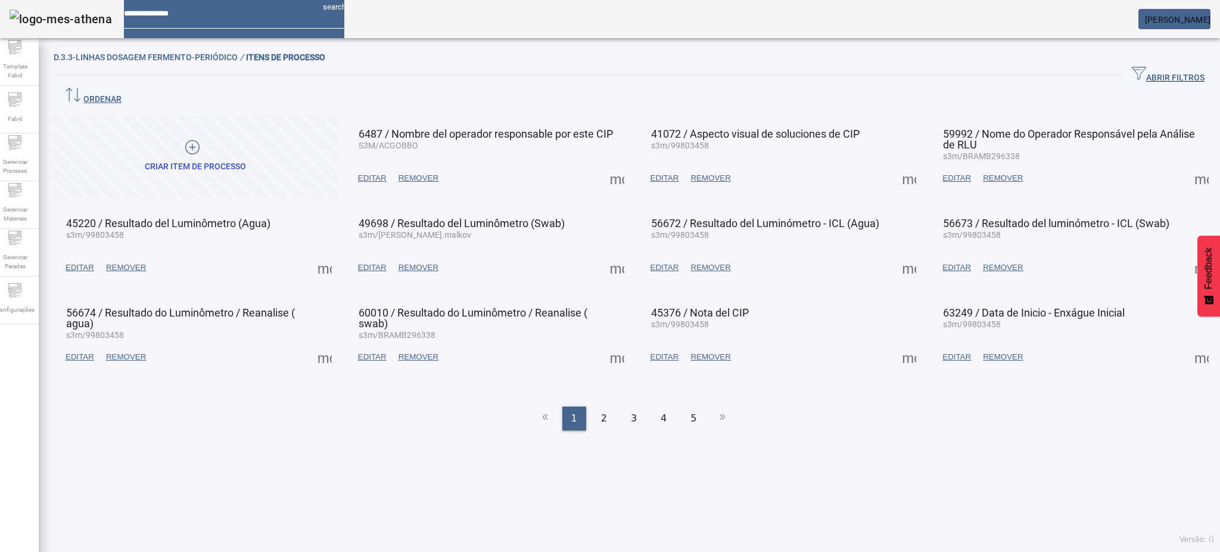
click at [603, 343] on span at bounding box center [617, 357] width 29 height 29
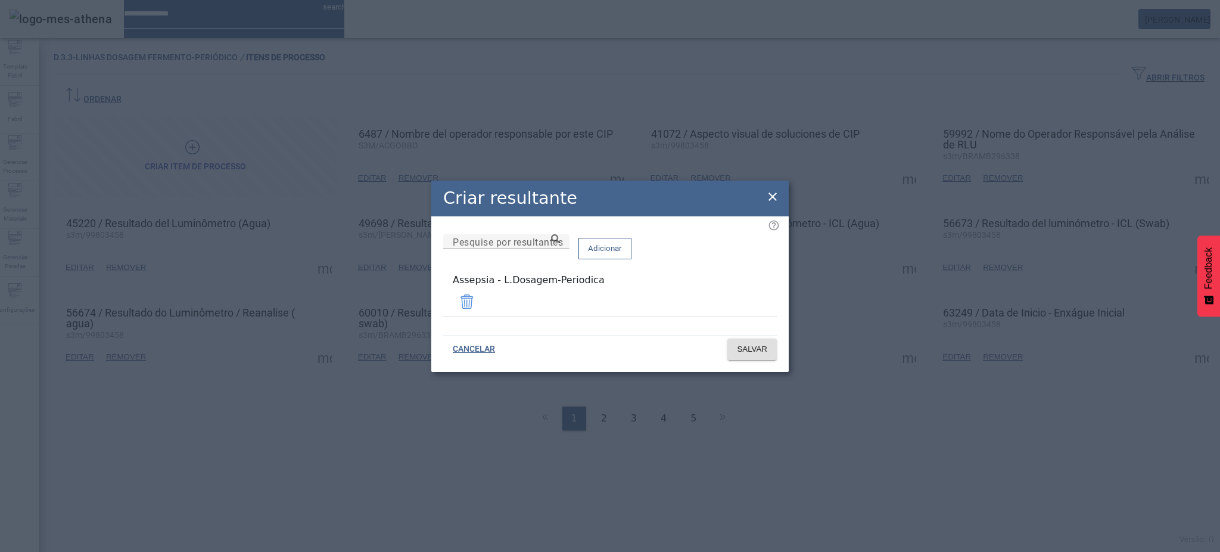
click at [773, 201] on icon at bounding box center [772, 196] width 14 height 14
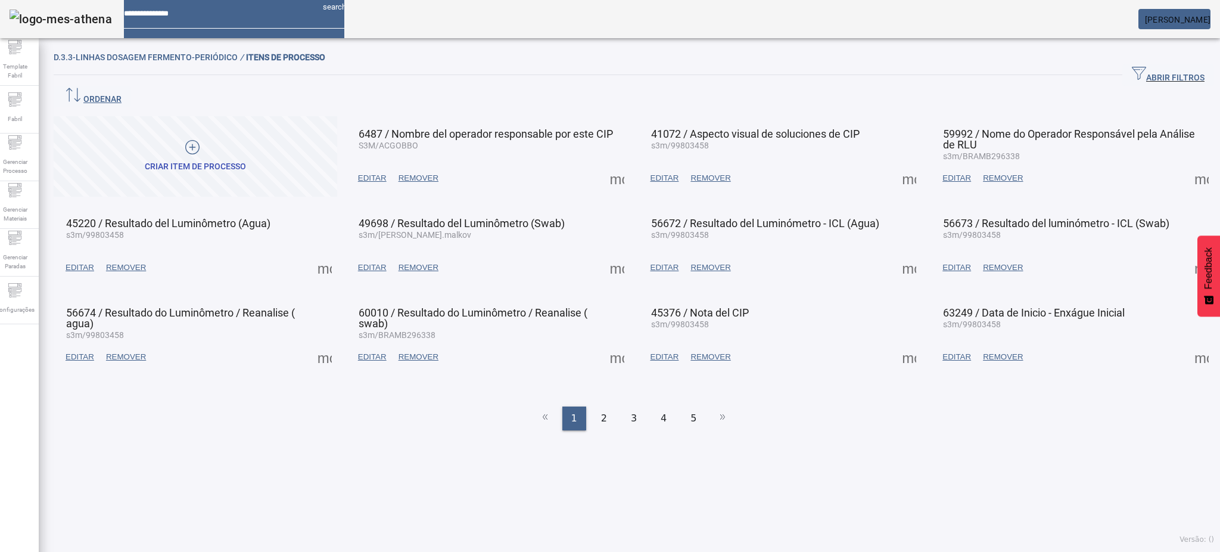
click at [895, 343] on span at bounding box center [909, 357] width 29 height 29
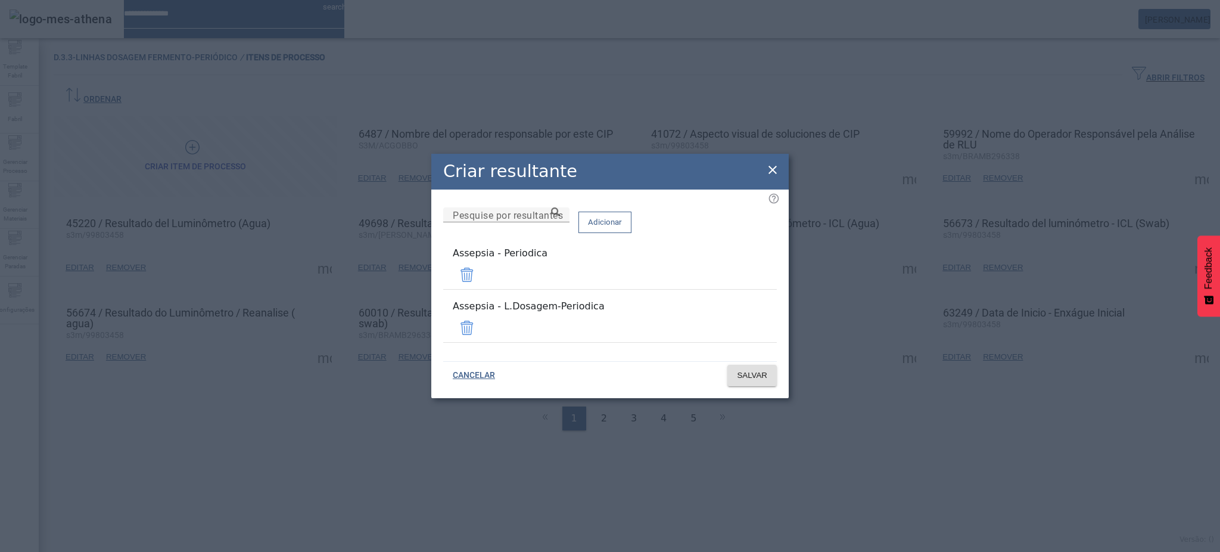
click at [481, 282] on span at bounding box center [467, 274] width 29 height 29
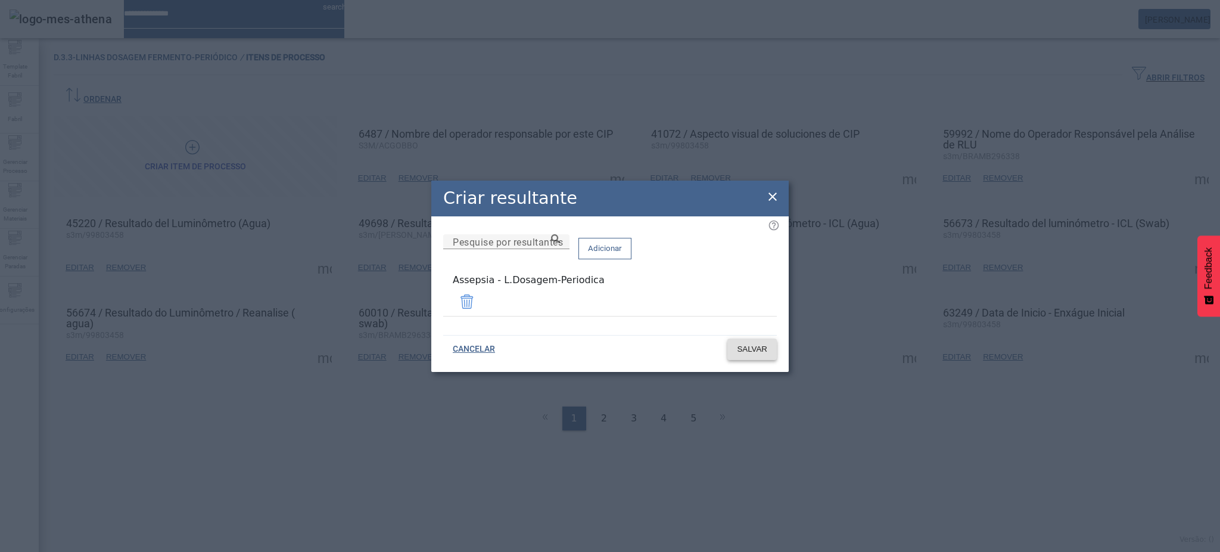
click at [756, 344] on span "SALVAR" at bounding box center [752, 349] width 30 height 12
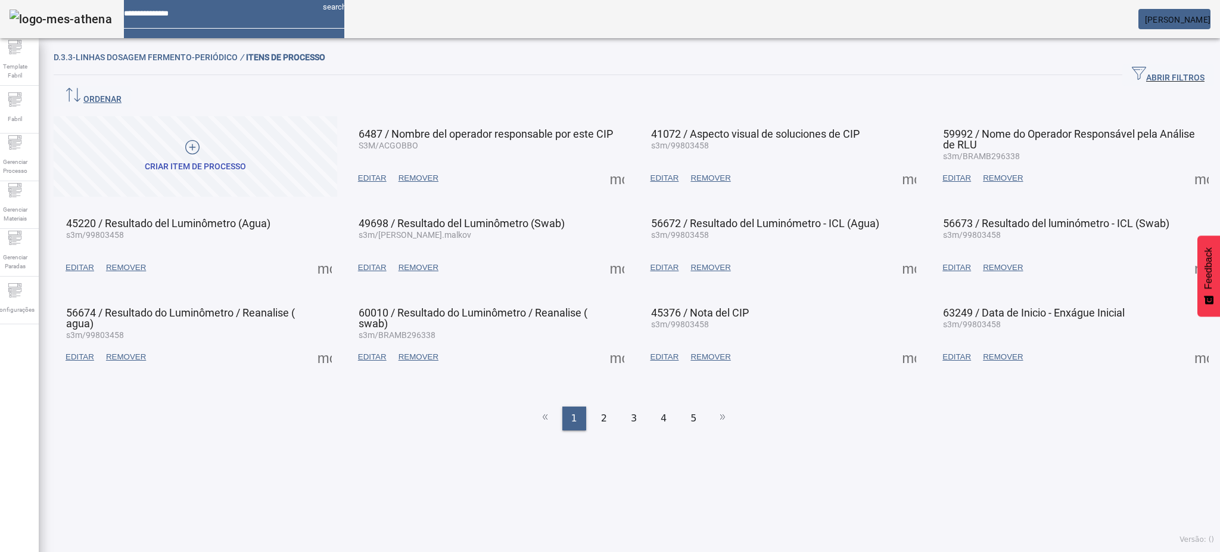
click at [1187, 343] on span at bounding box center [1201, 357] width 29 height 29
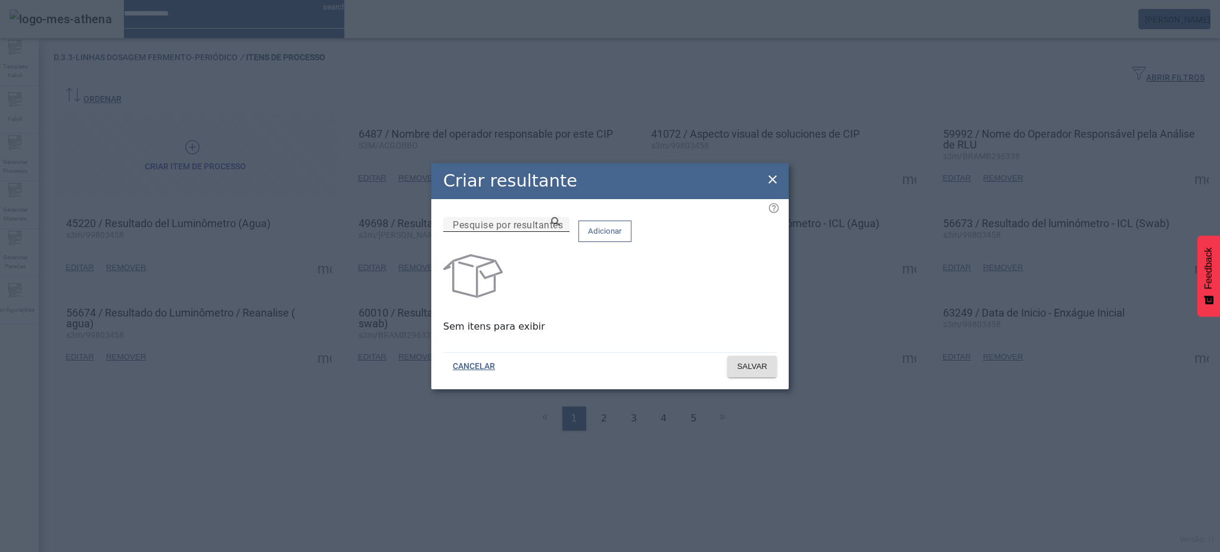
click at [560, 232] on input "Pesquise por resultantes" at bounding box center [506, 224] width 107 height 14
paste input "**********"
click at [560, 226] on icon at bounding box center [555, 221] width 9 height 9
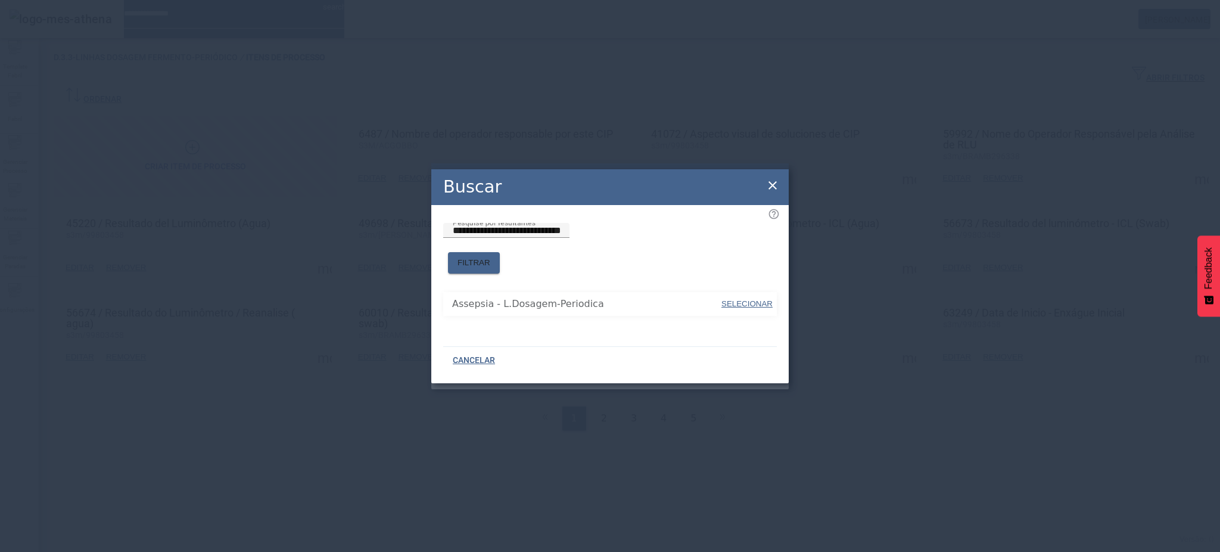
click at [756, 300] on span "SELECIONAR" at bounding box center [746, 303] width 51 height 9
type input "**********"
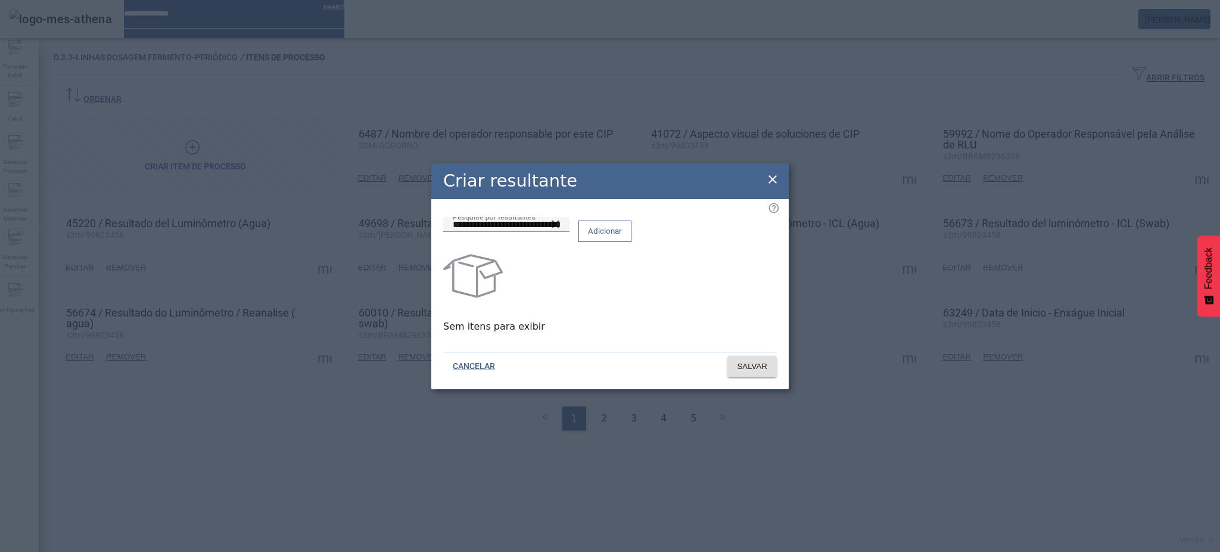
click at [622, 237] on span "Adicionar" at bounding box center [605, 231] width 34 height 12
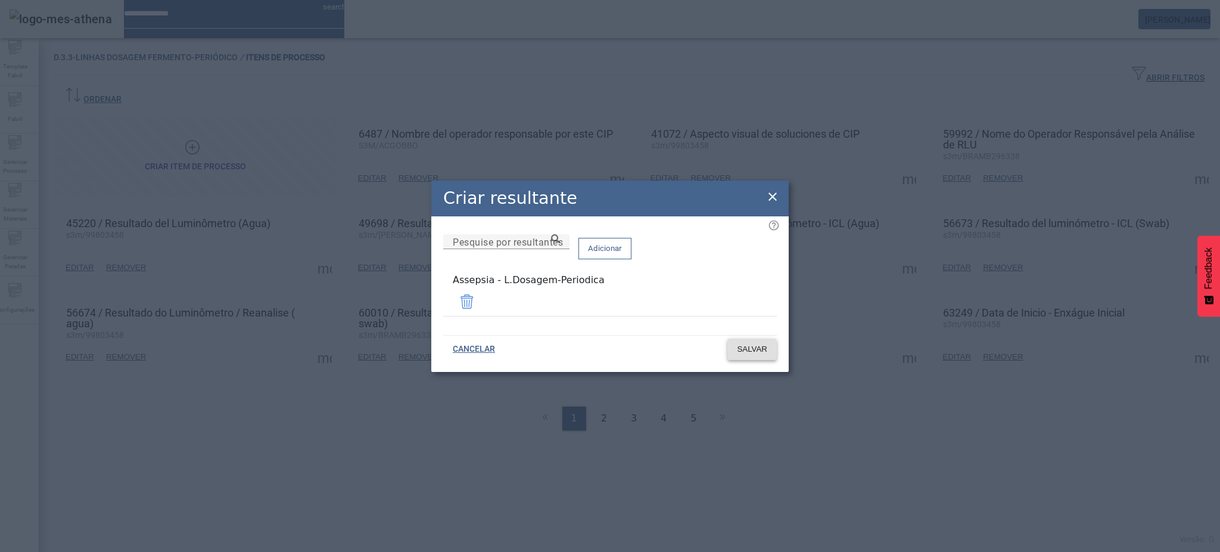
click at [760, 338] on button "SALVAR" at bounding box center [751, 348] width 49 height 21
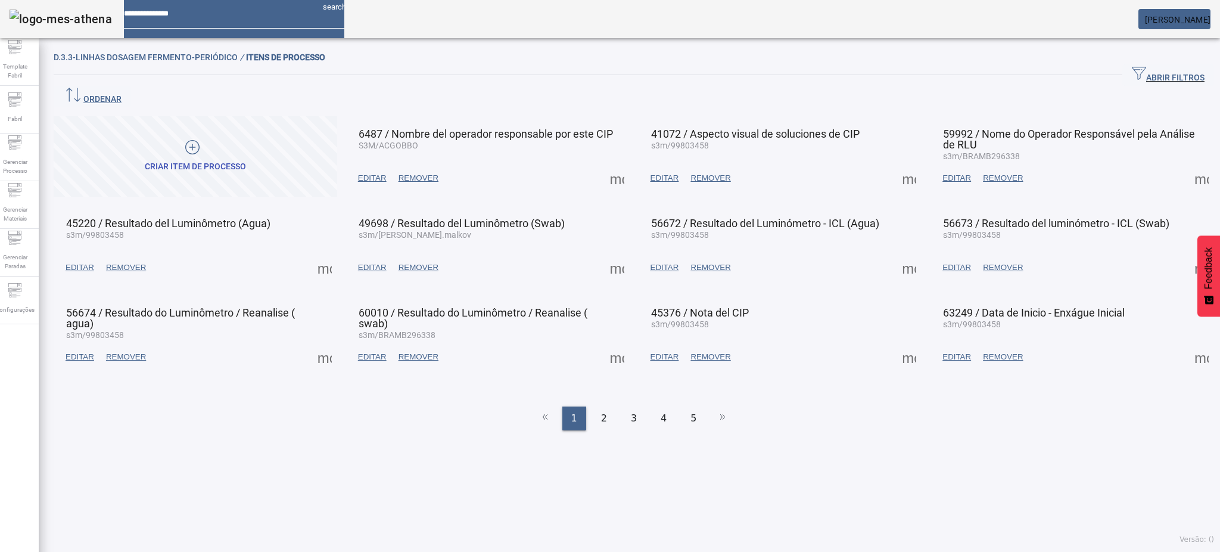
click at [1187, 343] on span at bounding box center [1201, 357] width 29 height 29
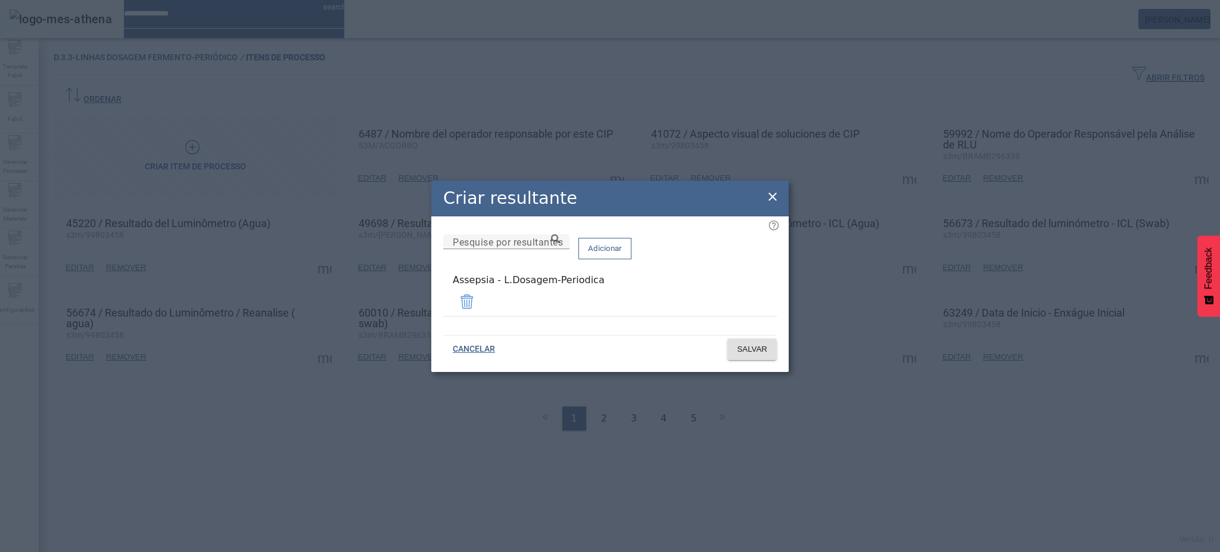
click at [770, 197] on icon at bounding box center [772, 196] width 8 height 8
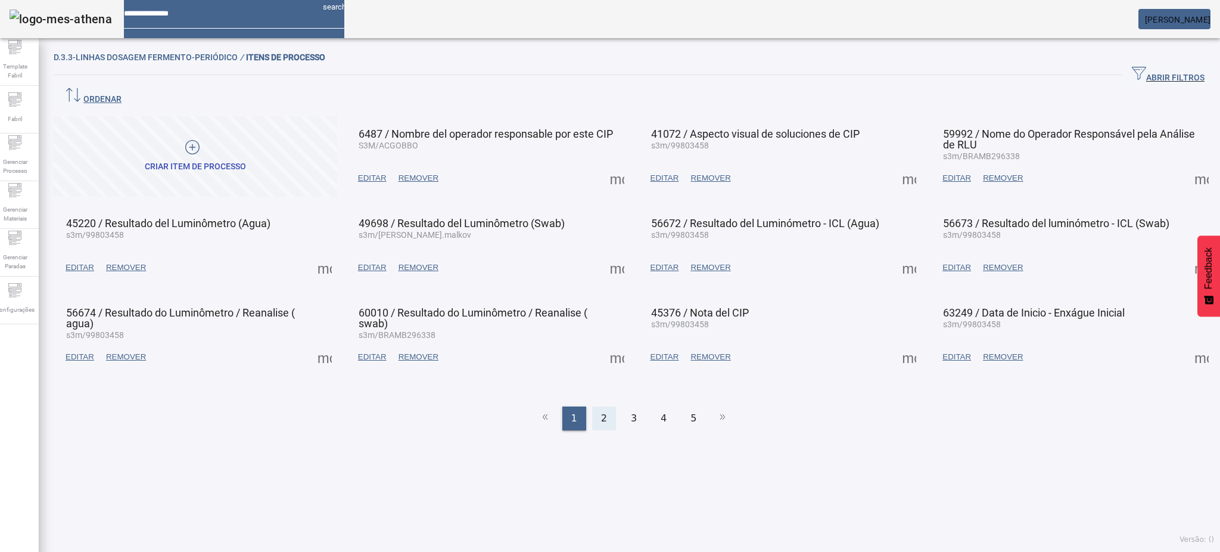
click at [602, 406] on div "2" at bounding box center [604, 418] width 24 height 24
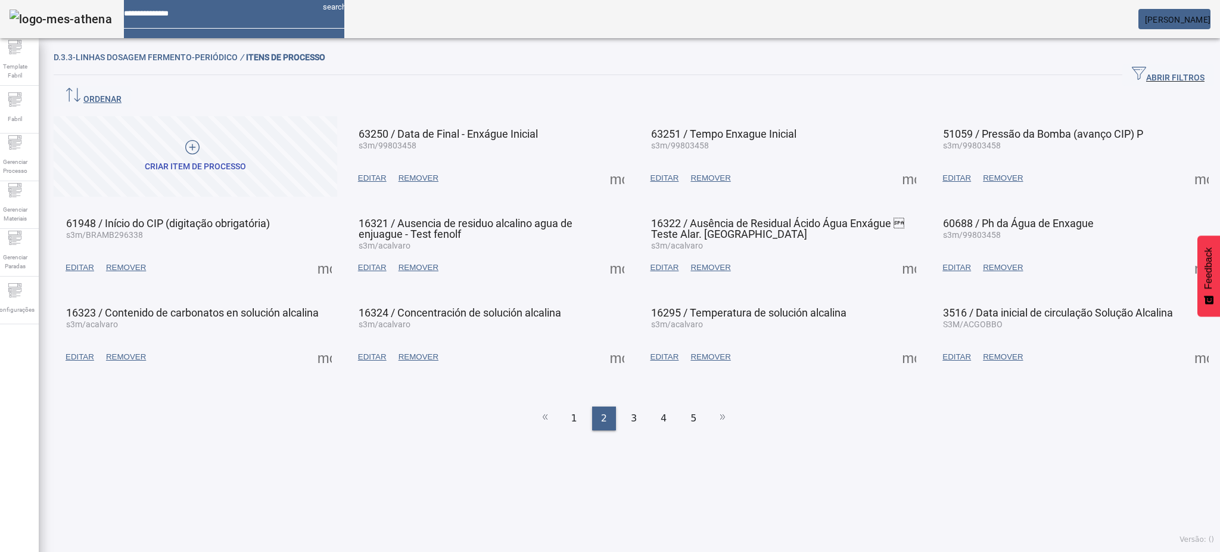
click at [603, 164] on span at bounding box center [617, 178] width 29 height 29
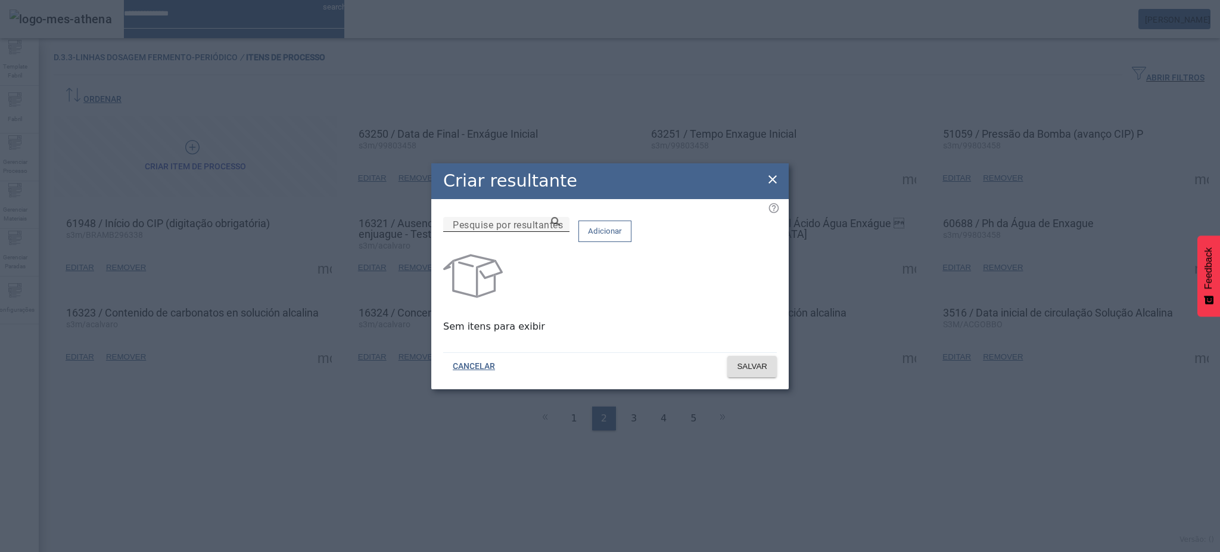
click at [552, 224] on div "Pesquise por resultantes" at bounding box center [506, 224] width 107 height 15
paste input "**********"
click at [560, 226] on icon at bounding box center [555, 221] width 9 height 9
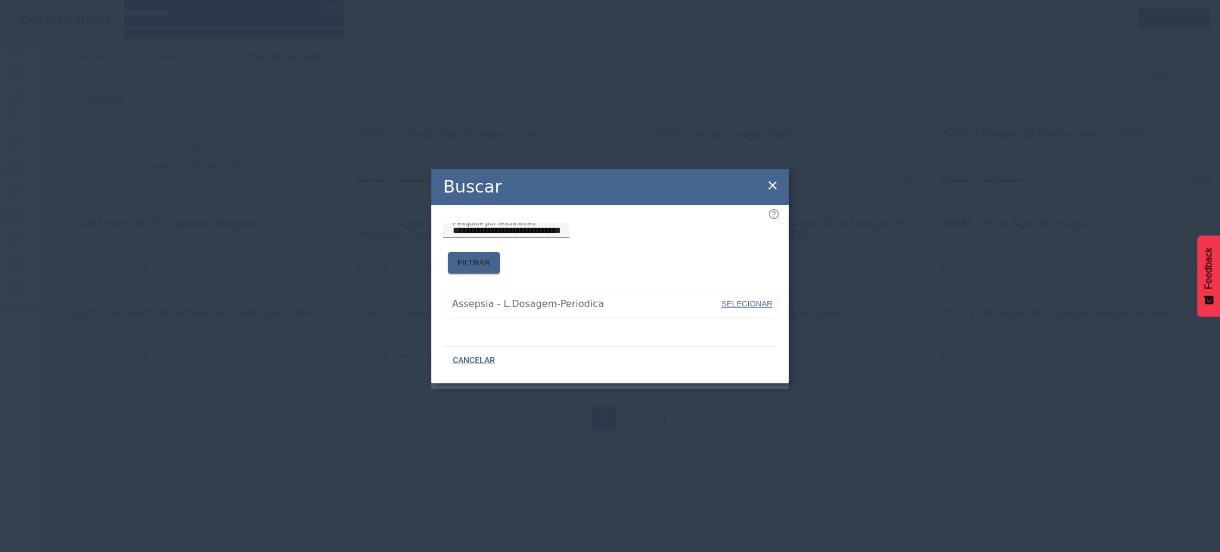
drag, startPoint x: 742, startPoint y: 295, endPoint x: 733, endPoint y: 267, distance: 29.4
click at [742, 299] on span "SELECIONAR" at bounding box center [746, 303] width 51 height 9
type input "**********"
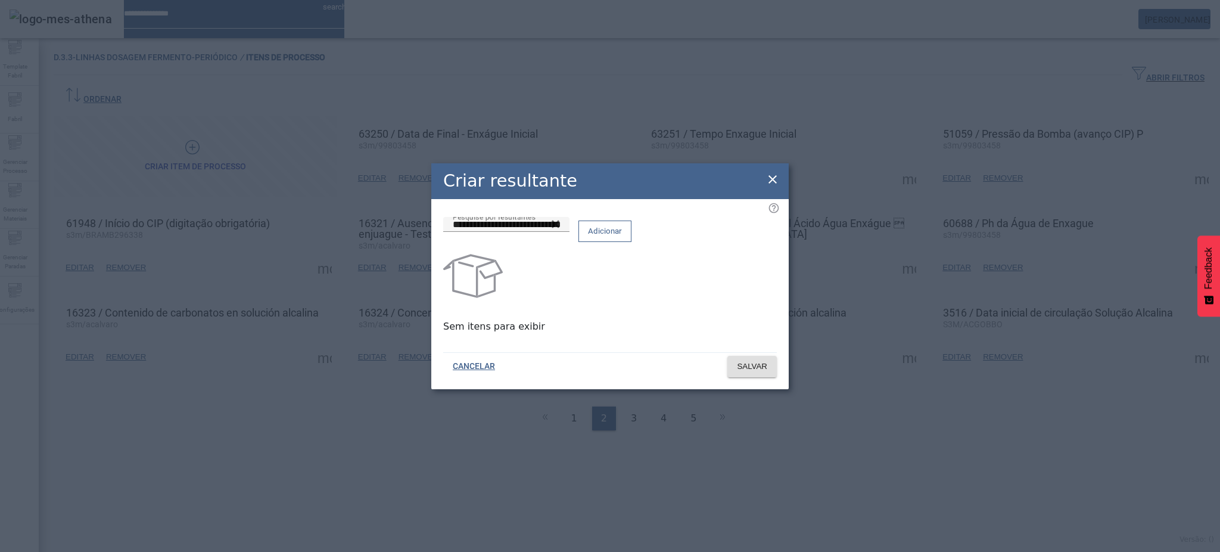
click at [622, 236] on span "Adicionar" at bounding box center [605, 231] width 34 height 12
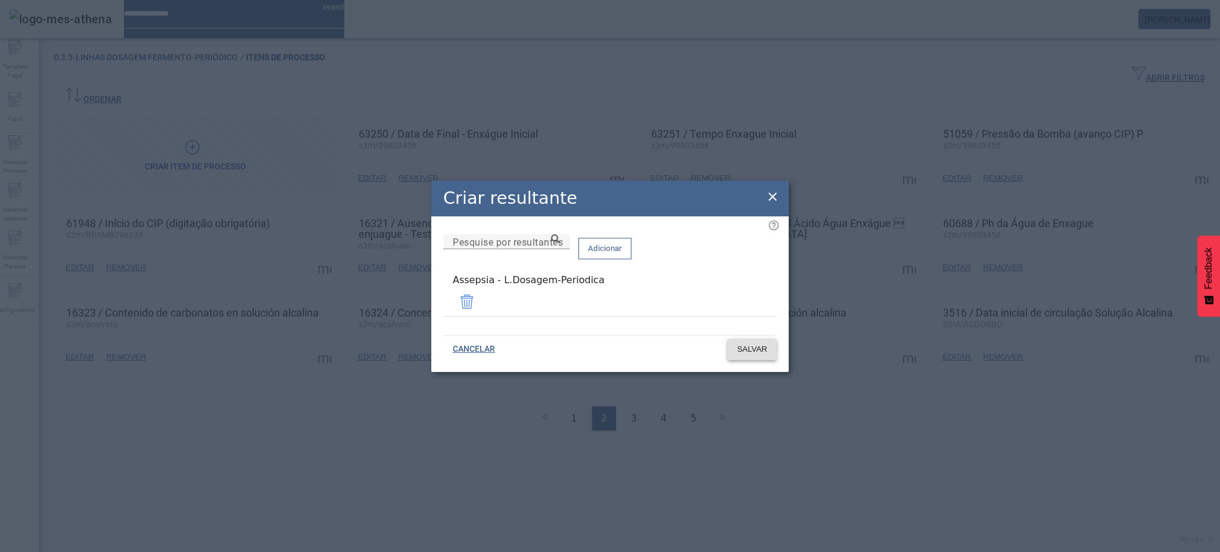
click at [762, 344] on span "SALVAR" at bounding box center [752, 349] width 30 height 12
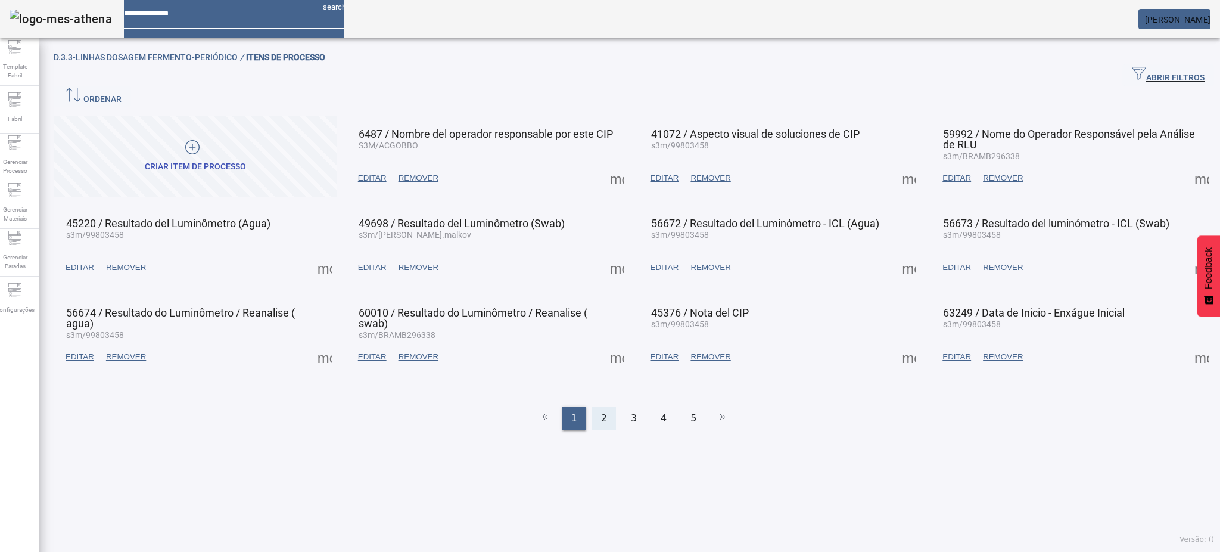
click at [601, 411] on span "2" at bounding box center [604, 418] width 6 height 14
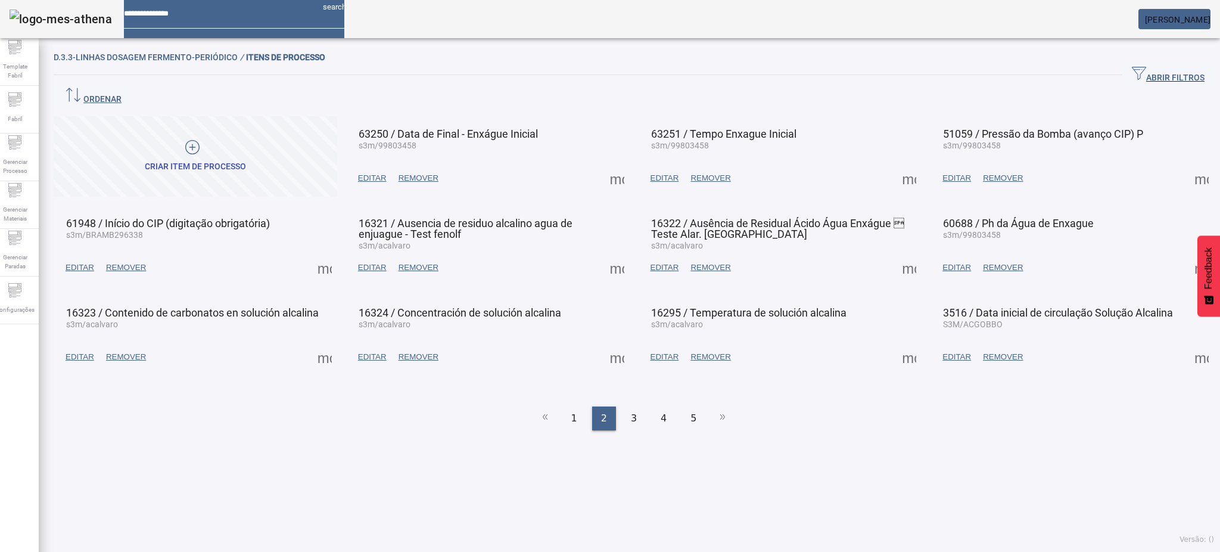
click at [895, 164] on span at bounding box center [909, 178] width 29 height 29
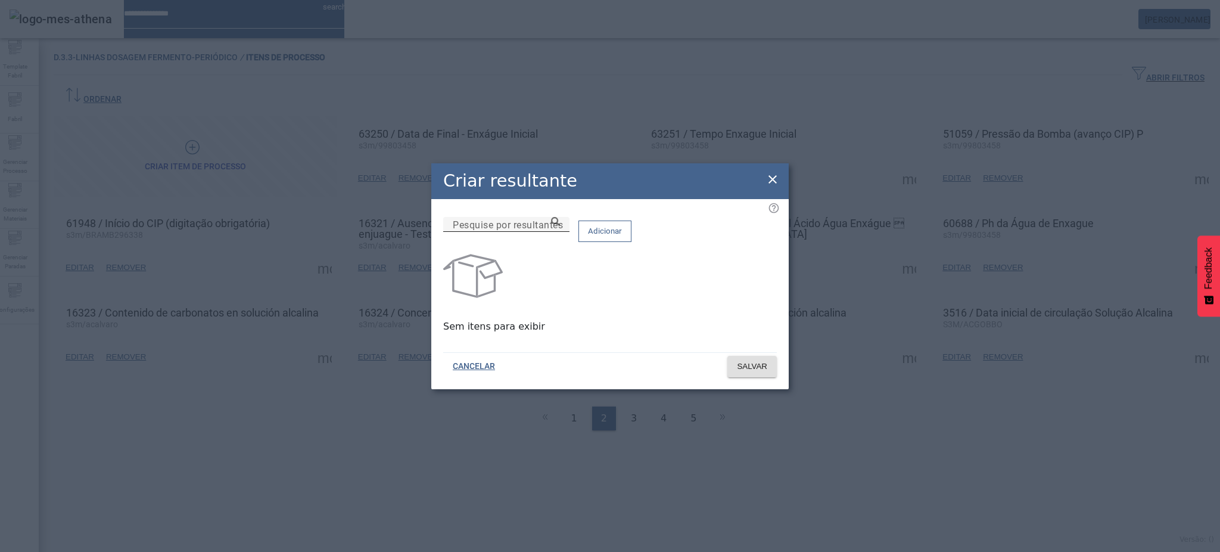
click at [560, 232] on input "Pesquise por resultantes" at bounding box center [506, 224] width 107 height 14
paste input "**********"
click at [560, 226] on icon at bounding box center [555, 221] width 9 height 9
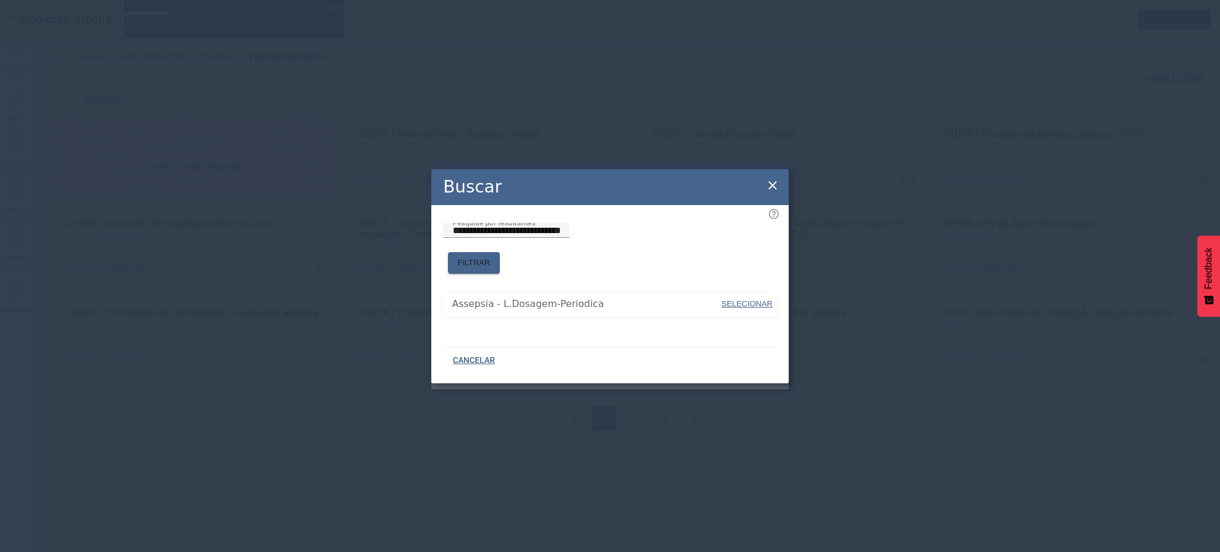
click at [735, 299] on span "SELECIONAR" at bounding box center [746, 303] width 51 height 9
type input "**********"
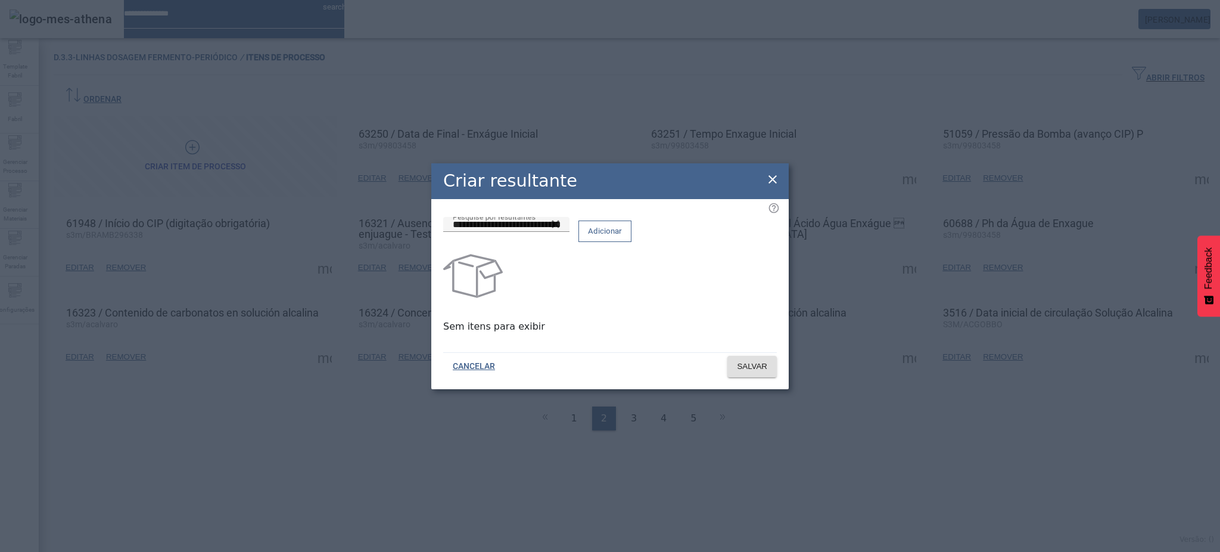
drag, startPoint x: 729, startPoint y: 229, endPoint x: 731, endPoint y: 242, distance: 12.6
click at [631, 229] on span at bounding box center [605, 231] width 52 height 29
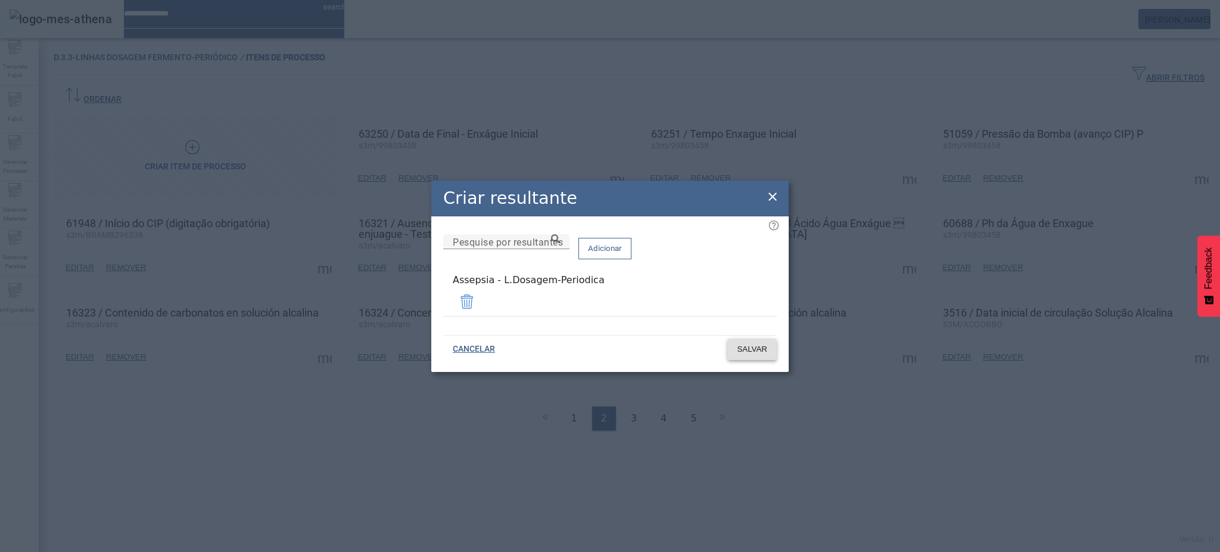
click at [741, 339] on button "SALVAR" at bounding box center [751, 348] width 49 height 21
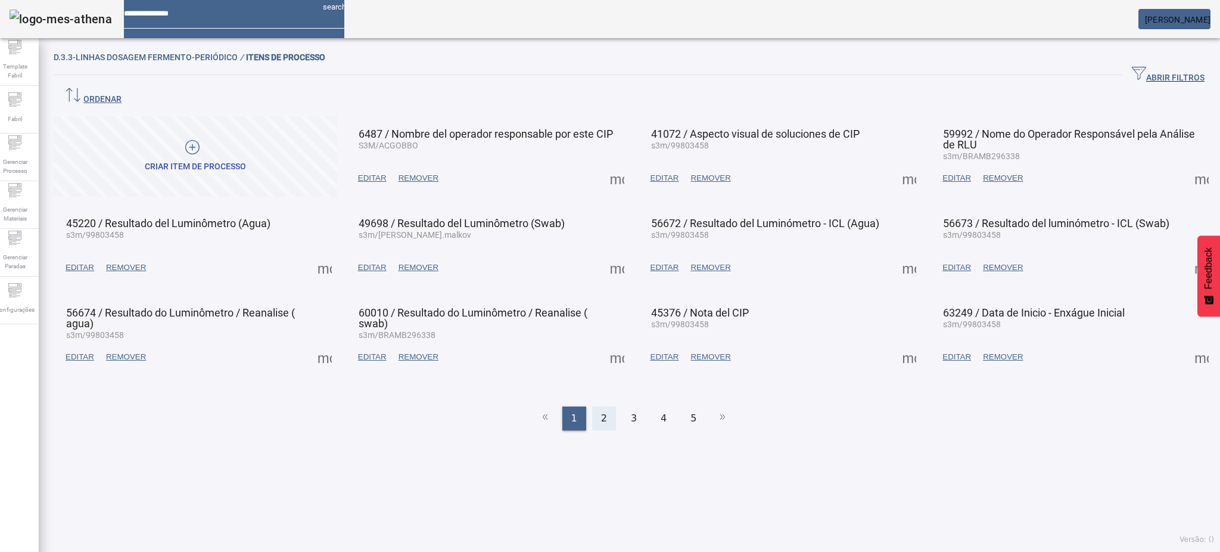
drag, startPoint x: 588, startPoint y: 391, endPoint x: 599, endPoint y: 387, distance: 11.7
click at [592, 406] on div "2" at bounding box center [604, 418] width 24 height 24
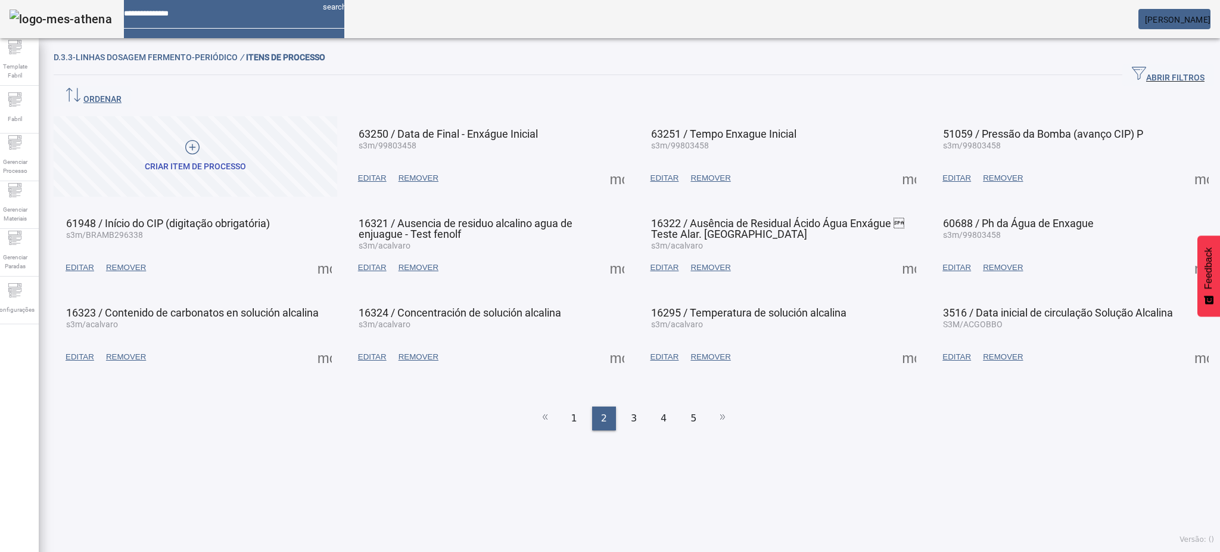
click at [899, 164] on span at bounding box center [909, 178] width 29 height 29
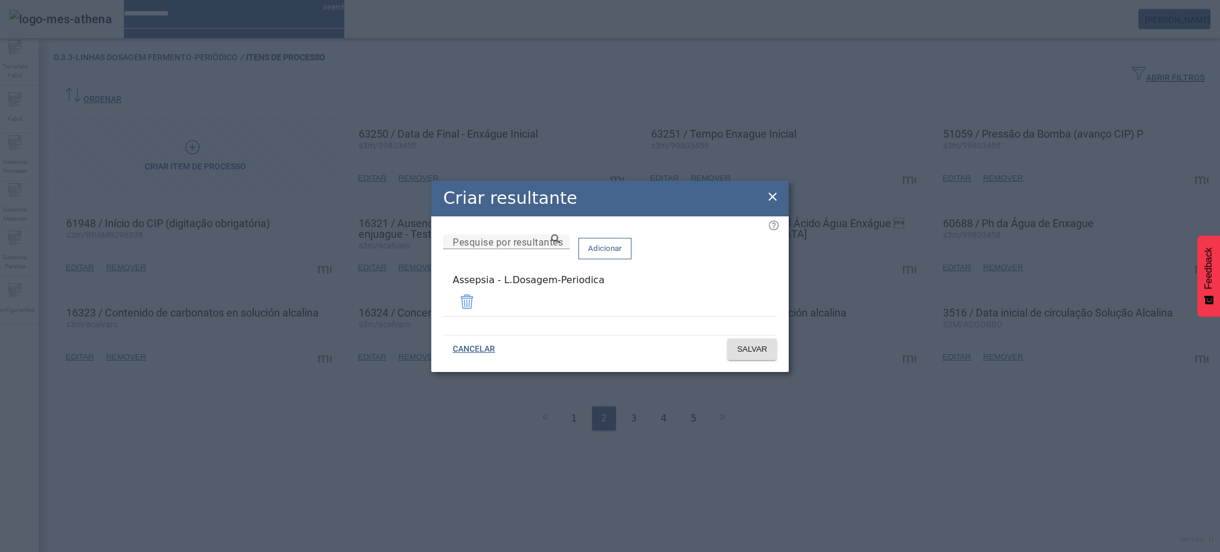
click at [773, 195] on icon at bounding box center [772, 196] width 14 height 14
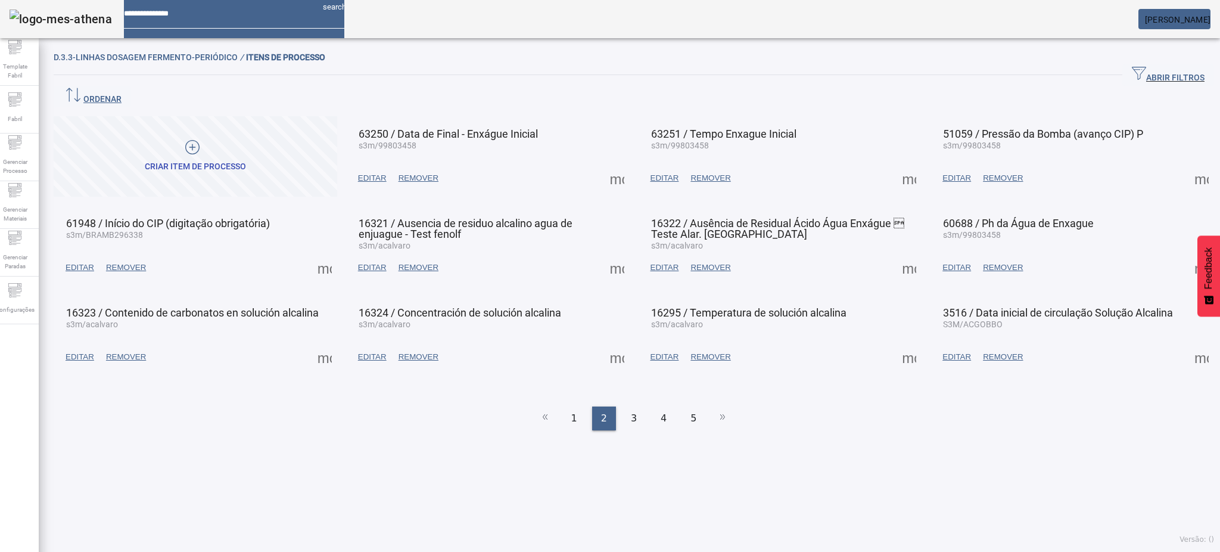
click at [1193, 164] on span at bounding box center [1201, 178] width 29 height 29
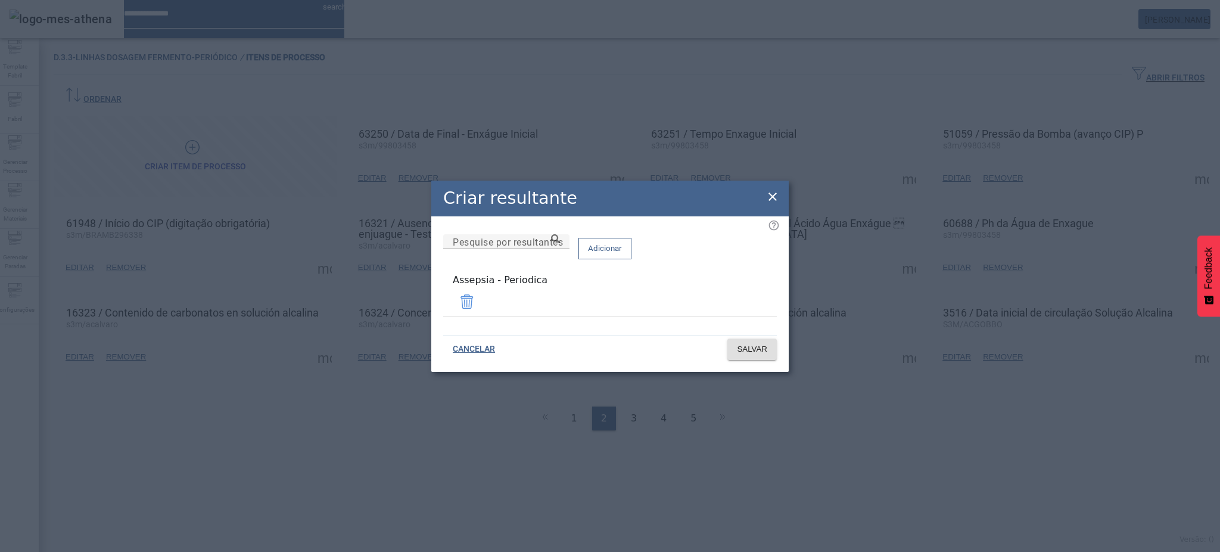
click at [481, 304] on span at bounding box center [467, 301] width 29 height 29
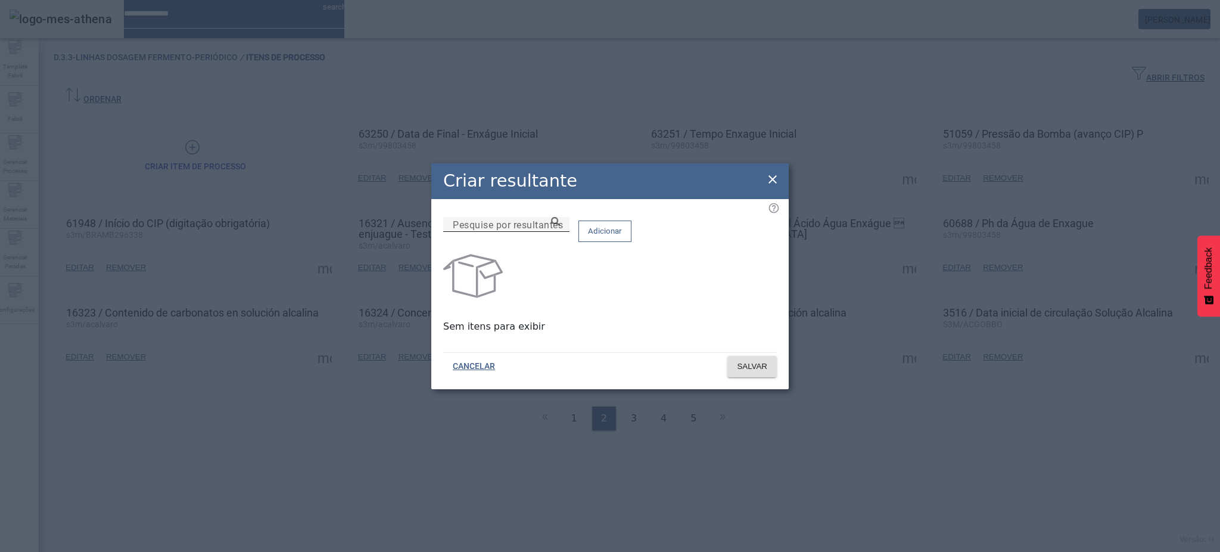
click at [560, 232] on input "Pesquise por resultantes" at bounding box center [506, 224] width 107 height 14
paste input "**********"
click at [560, 226] on icon at bounding box center [555, 221] width 9 height 9
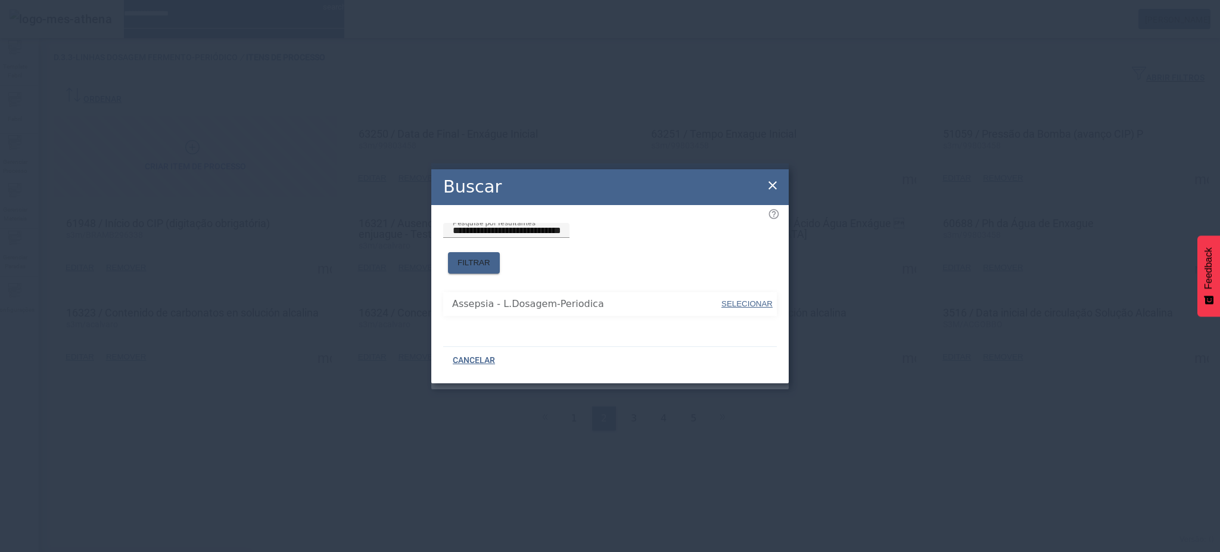
drag, startPoint x: 735, startPoint y: 299, endPoint x: 731, endPoint y: 287, distance: 12.4
click at [736, 299] on span "SELECIONAR" at bounding box center [746, 303] width 51 height 9
type input "**********"
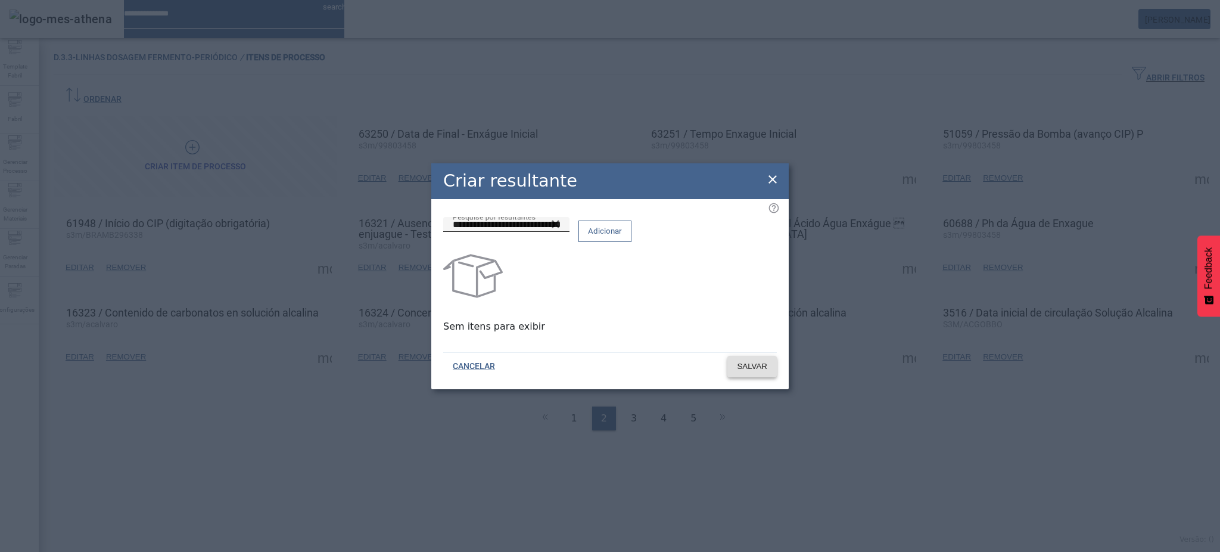
drag, startPoint x: 756, startPoint y: 361, endPoint x: 766, endPoint y: 355, distance: 11.7
click at [755, 362] on span "SALVAR" at bounding box center [752, 366] width 30 height 12
drag, startPoint x: 599, startPoint y: 237, endPoint x: 644, endPoint y: 237, distance: 44.7
click at [560, 232] on input "**********" at bounding box center [506, 224] width 107 height 14
drag, startPoint x: 740, startPoint y: 239, endPoint x: 731, endPoint y: 237, distance: 9.2
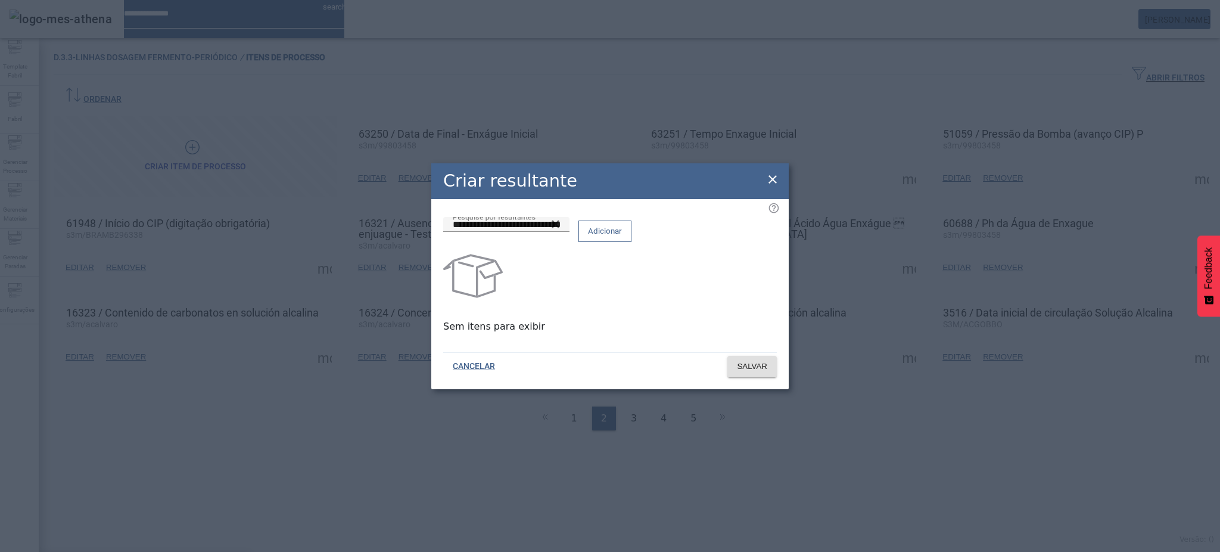
click at [622, 237] on span "Adicionar" at bounding box center [605, 231] width 34 height 12
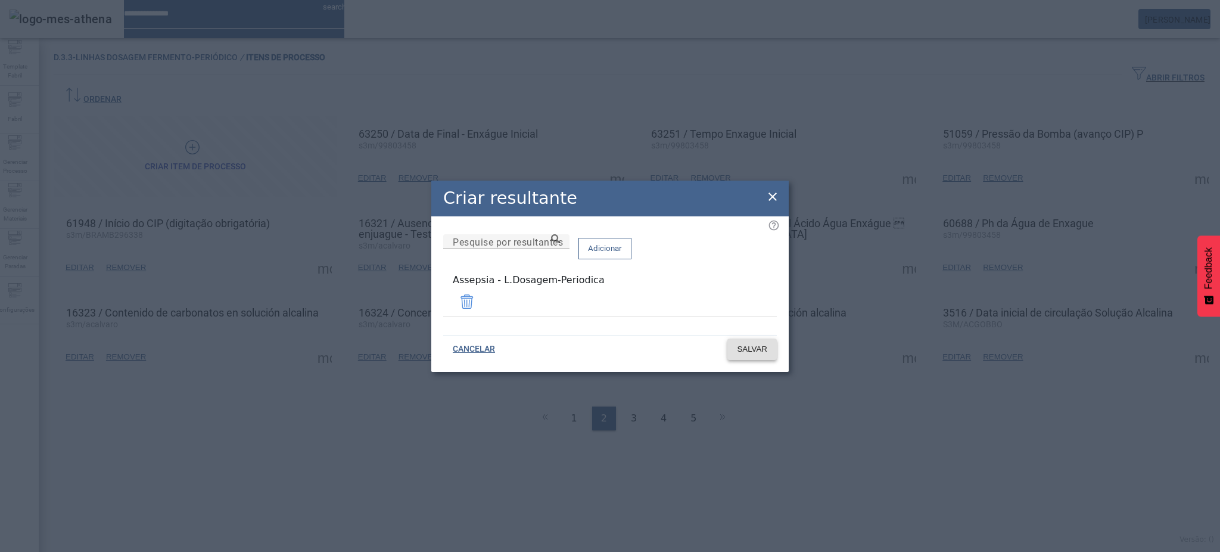
click at [753, 353] on span at bounding box center [751, 349] width 49 height 29
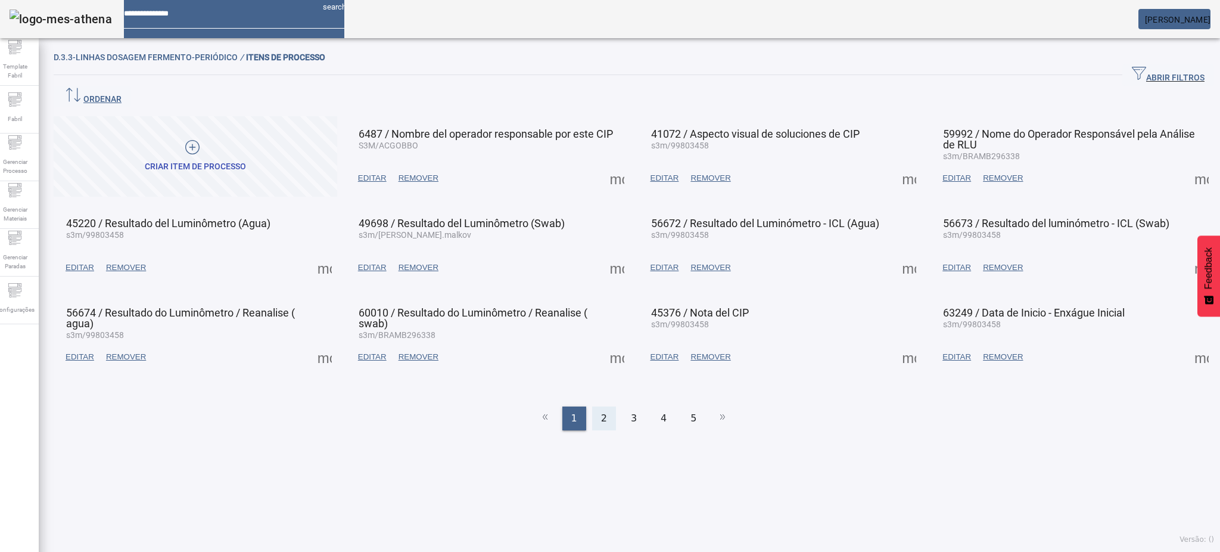
click at [606, 406] on div "2" at bounding box center [604, 418] width 24 height 24
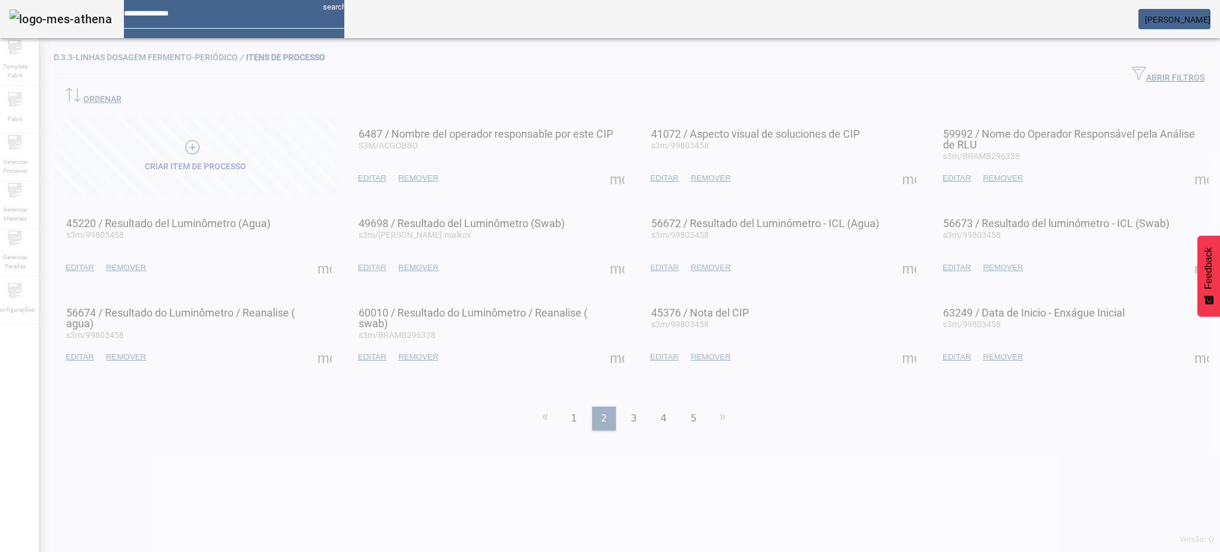
drag, startPoint x: 1181, startPoint y: 152, endPoint x: 1171, endPoint y: 157, distance: 10.7
click at [1181, 152] on div at bounding box center [610, 276] width 1220 height 552
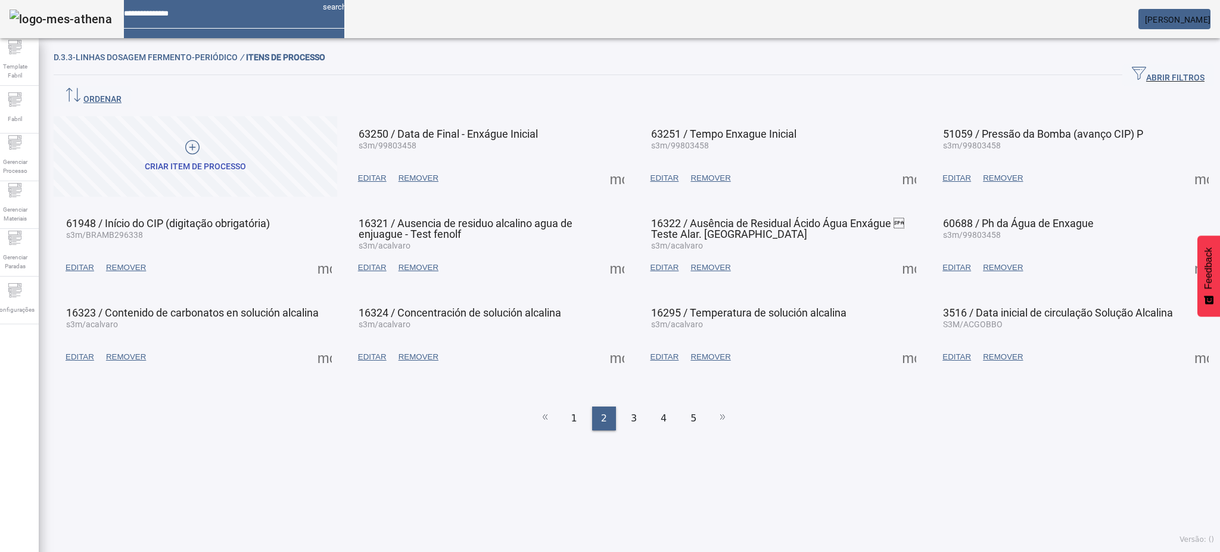
click at [1187, 164] on span at bounding box center [1201, 178] width 29 height 29
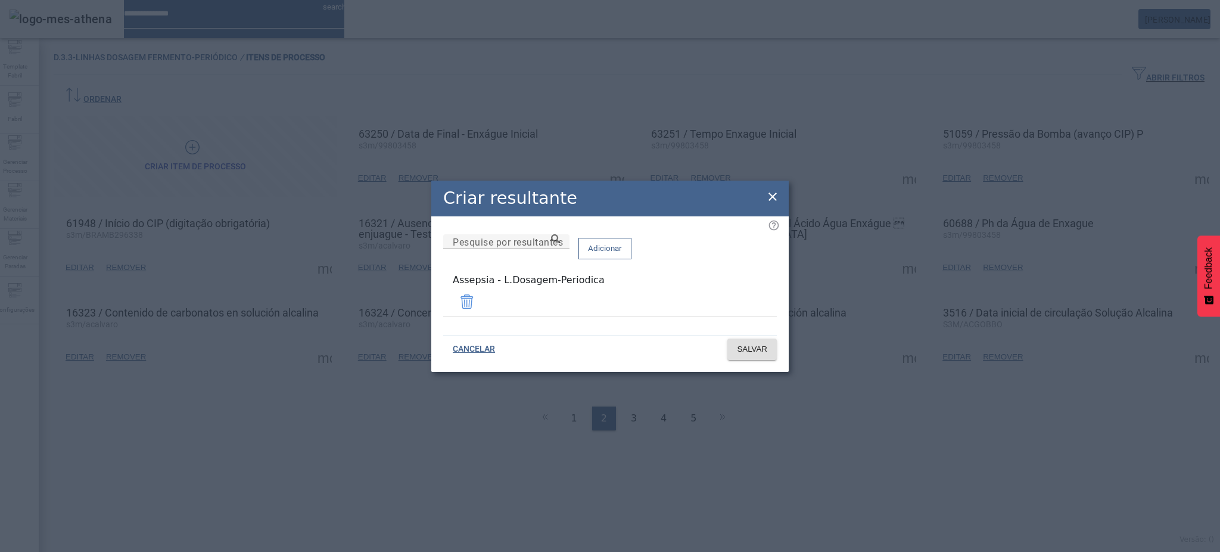
click at [784, 198] on div "Criar resultante" at bounding box center [609, 198] width 357 height 36
click at [769, 197] on icon at bounding box center [772, 196] width 8 height 8
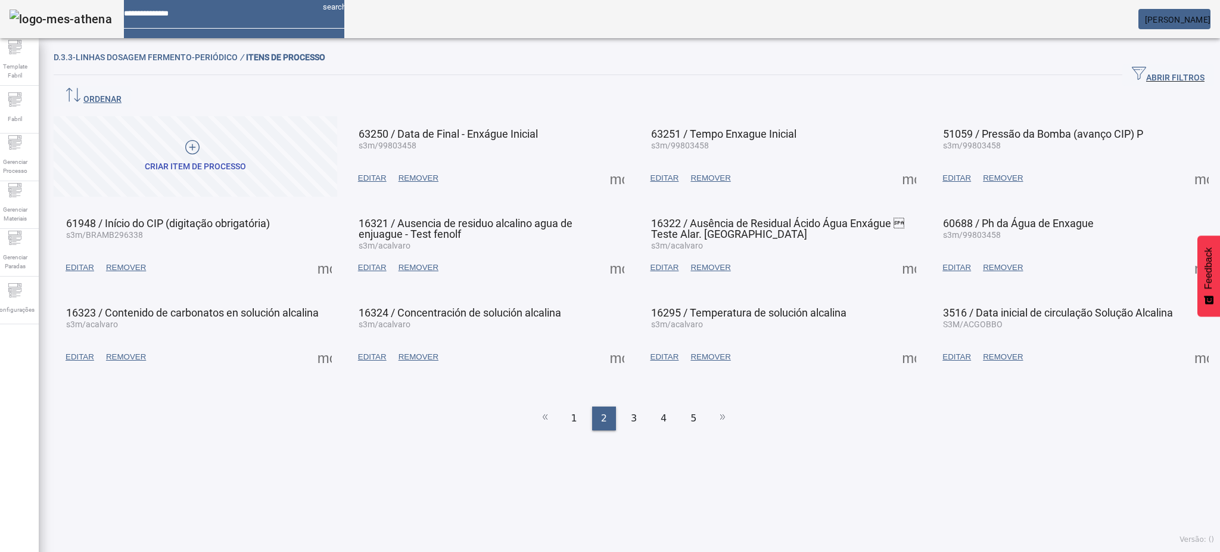
click at [321, 253] on span at bounding box center [324, 267] width 29 height 29
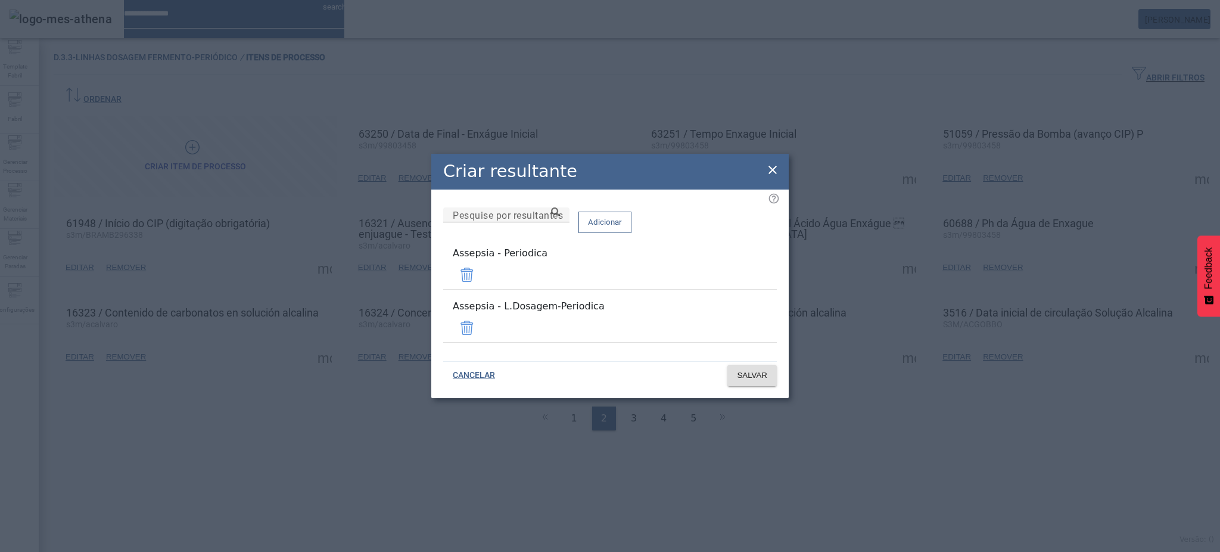
drag, startPoint x: 741, startPoint y: 277, endPoint x: 742, endPoint y: 283, distance: 6.1
click at [481, 277] on span at bounding box center [467, 274] width 29 height 29
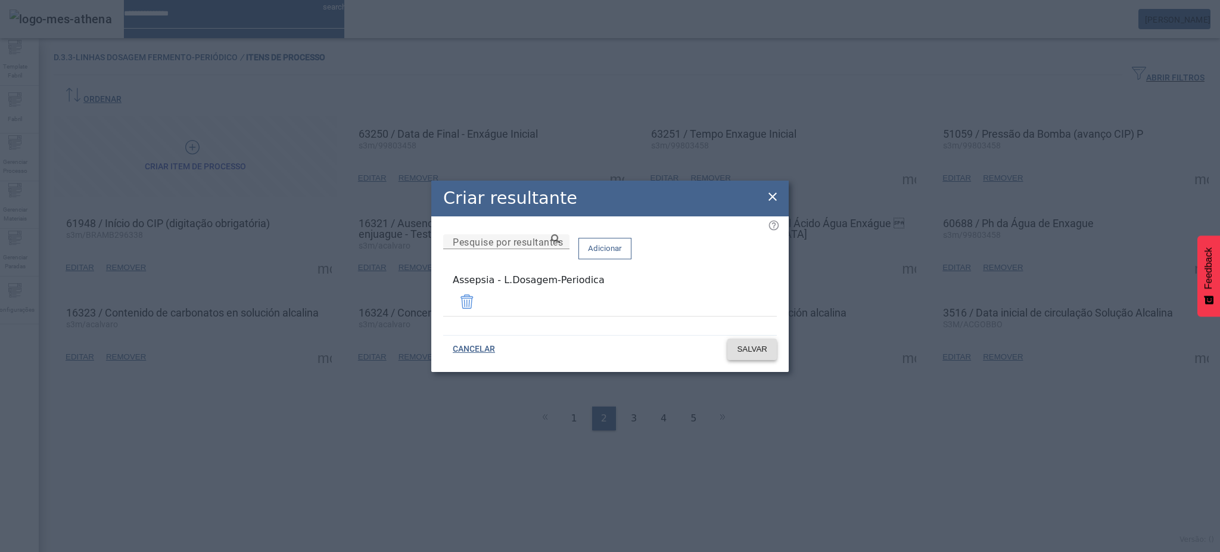
click at [742, 349] on span "SALVAR" at bounding box center [752, 349] width 30 height 12
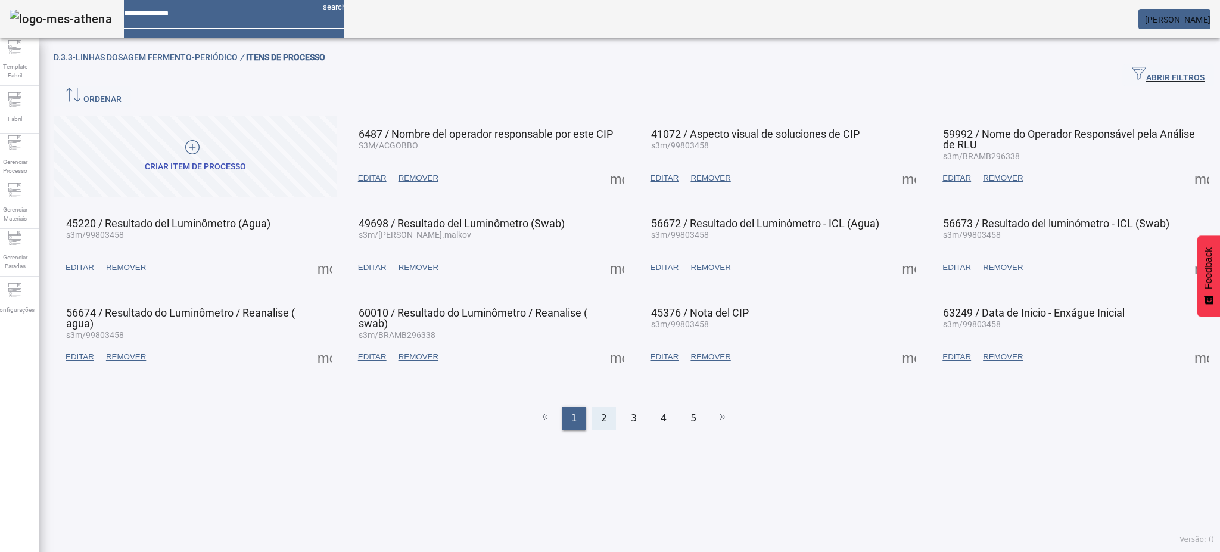
click at [592, 406] on div "2" at bounding box center [604, 418] width 24 height 24
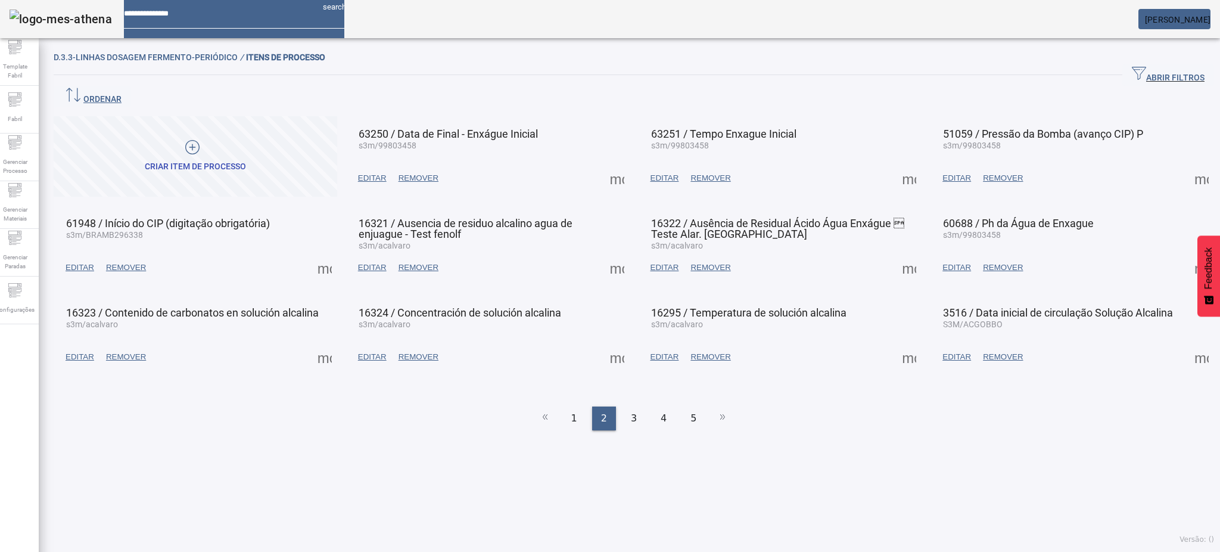
click at [614, 253] on span at bounding box center [617, 267] width 29 height 29
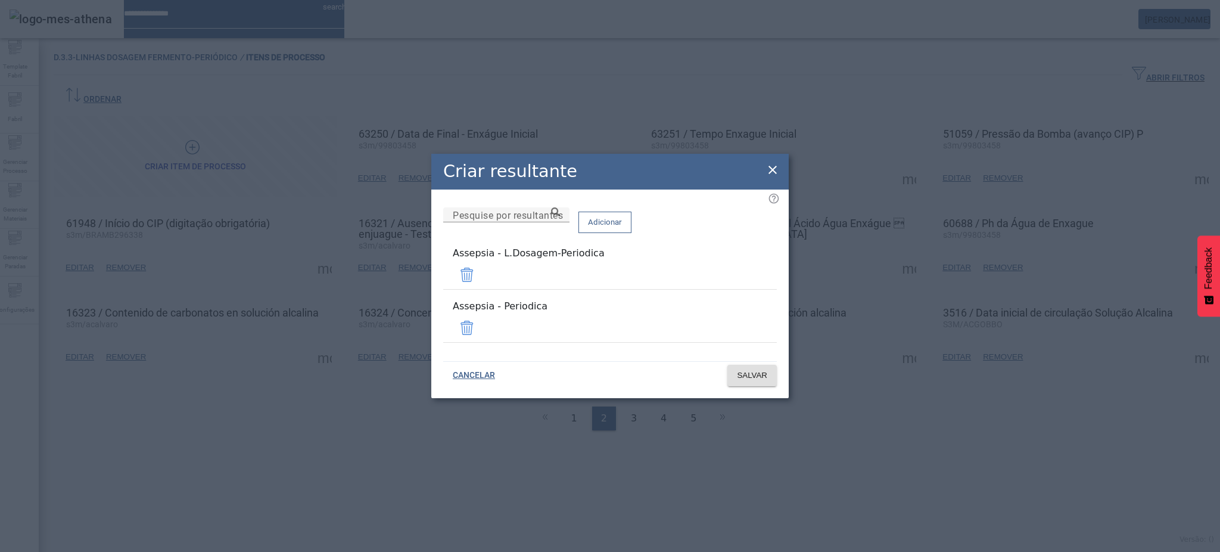
click at [481, 318] on span at bounding box center [467, 327] width 29 height 29
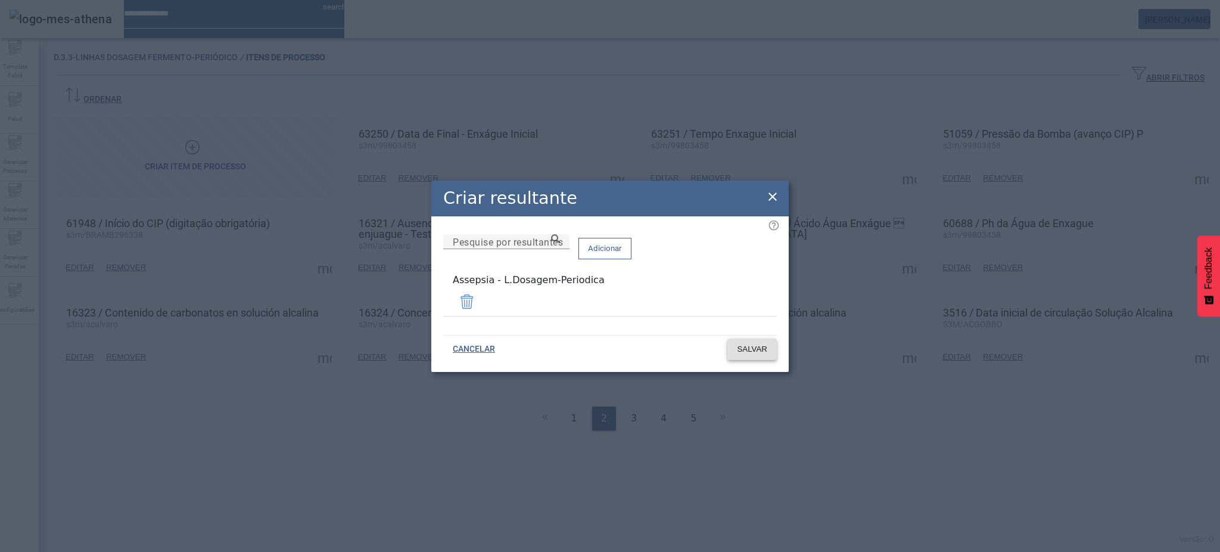
click at [749, 347] on span "SALVAR" at bounding box center [752, 349] width 30 height 12
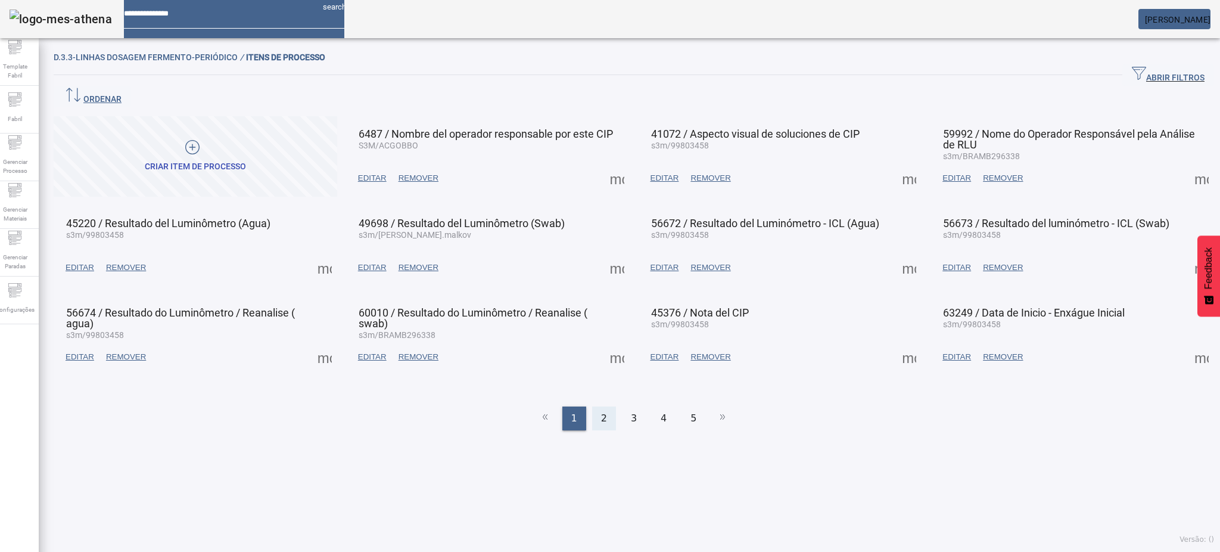
click at [601, 411] on span "2" at bounding box center [604, 418] width 6 height 14
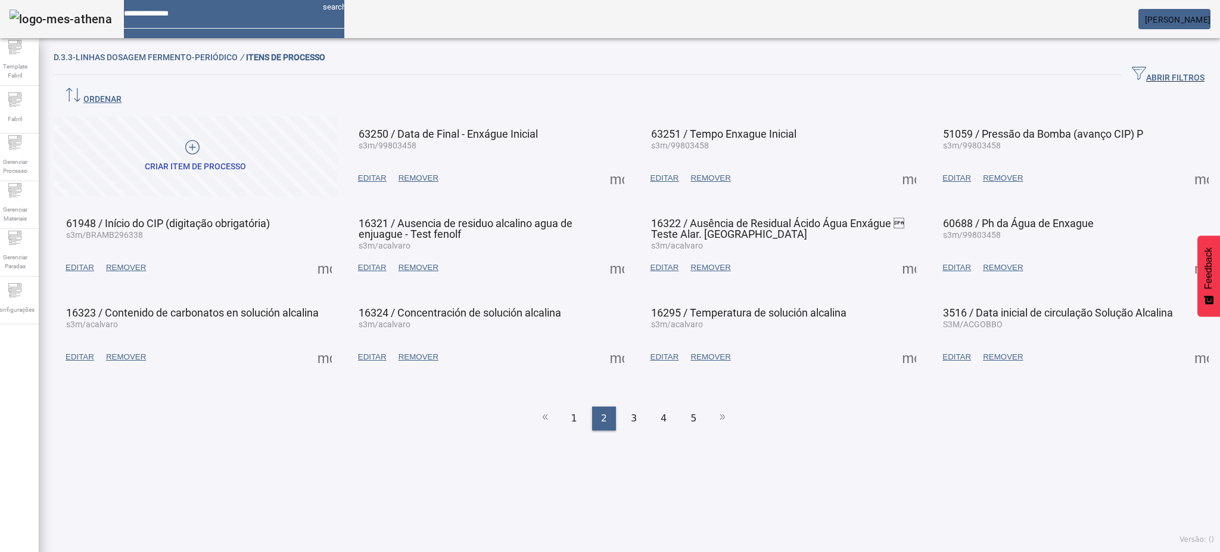
drag, startPoint x: 890, startPoint y: 244, endPoint x: 896, endPoint y: 247, distance: 7.0
click at [896, 253] on span at bounding box center [909, 267] width 29 height 29
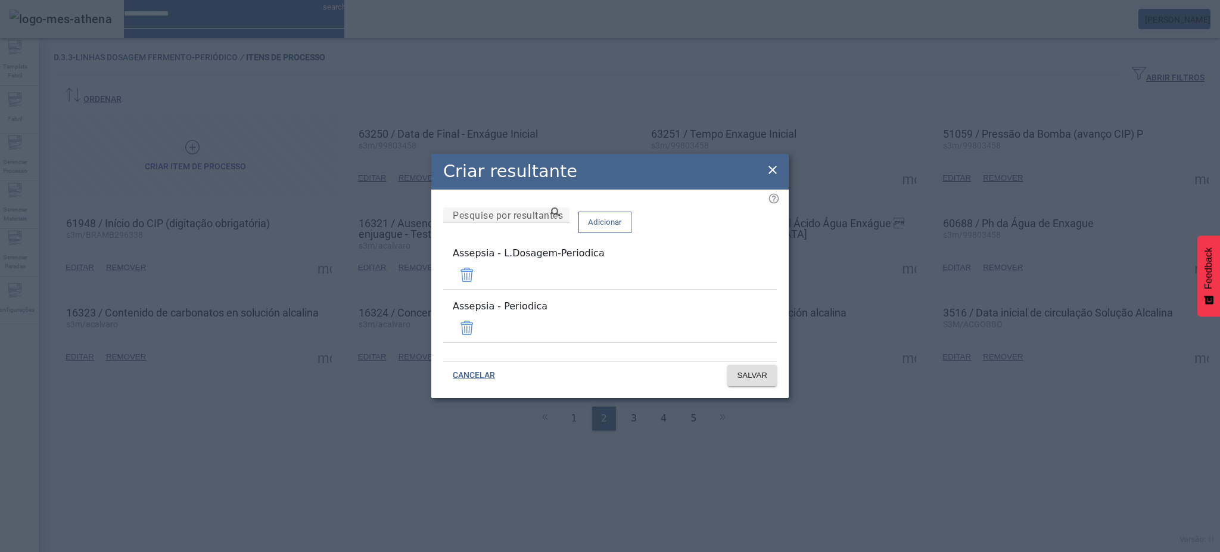
click at [481, 322] on span at bounding box center [467, 327] width 29 height 29
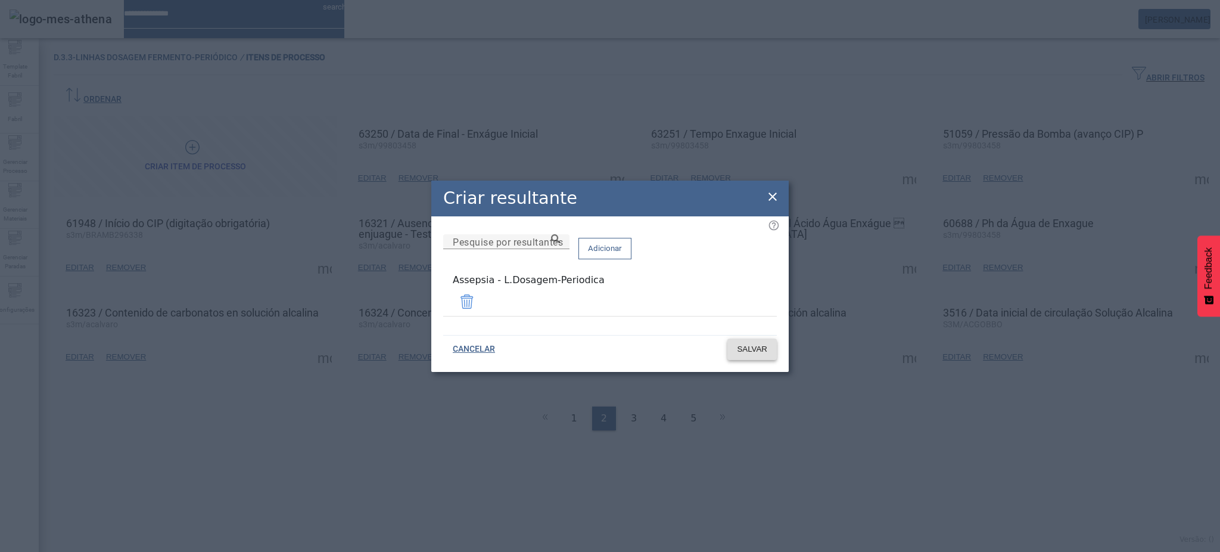
click at [757, 345] on span "SALVAR" at bounding box center [752, 349] width 30 height 12
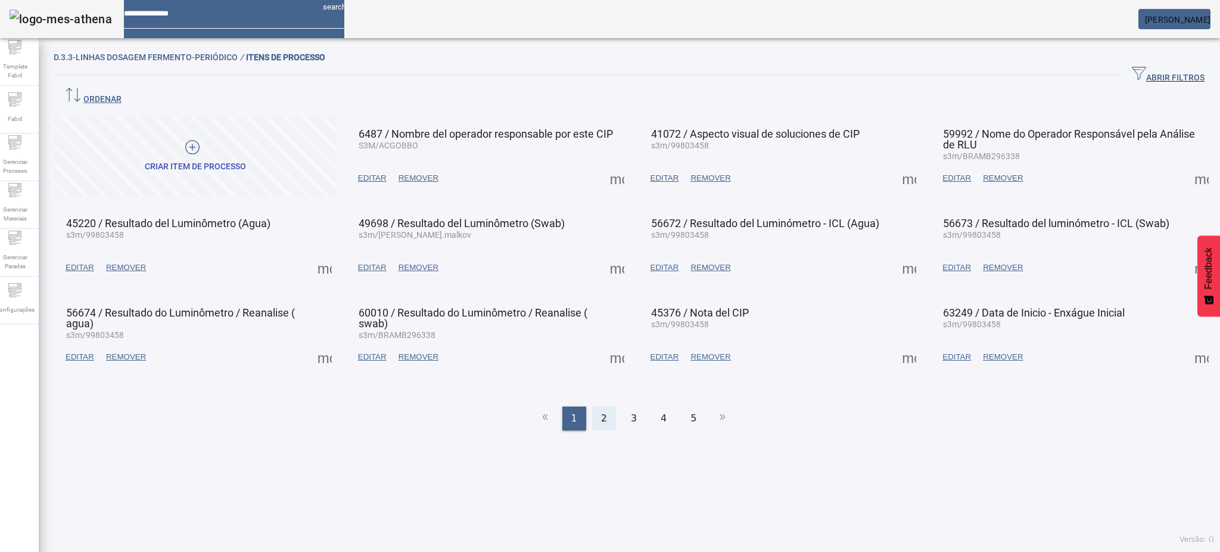
click at [603, 406] on div "2" at bounding box center [604, 418] width 24 height 24
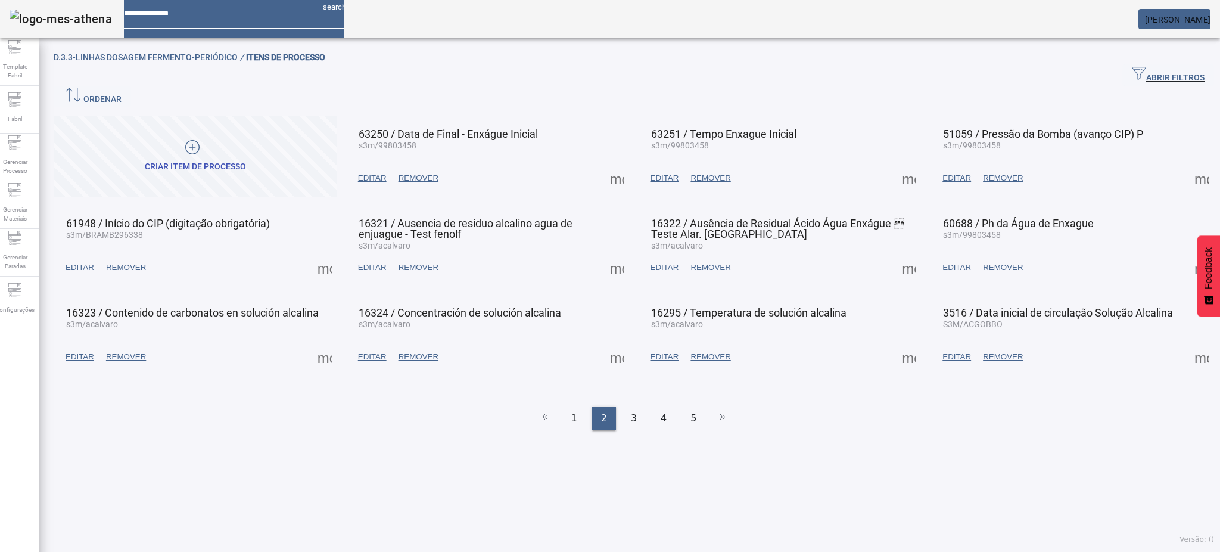
click at [1187, 253] on span at bounding box center [1201, 267] width 29 height 29
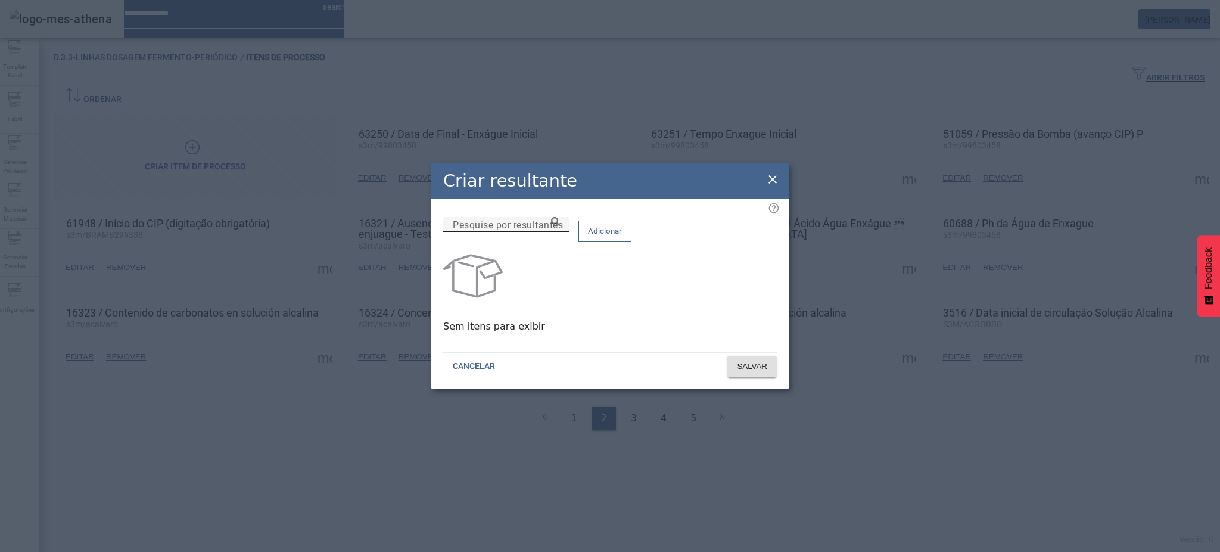
click at [560, 232] on input "Pesquise por resultantes" at bounding box center [506, 224] width 107 height 14
paste input "**********"
click at [560, 226] on icon at bounding box center [555, 221] width 9 height 9
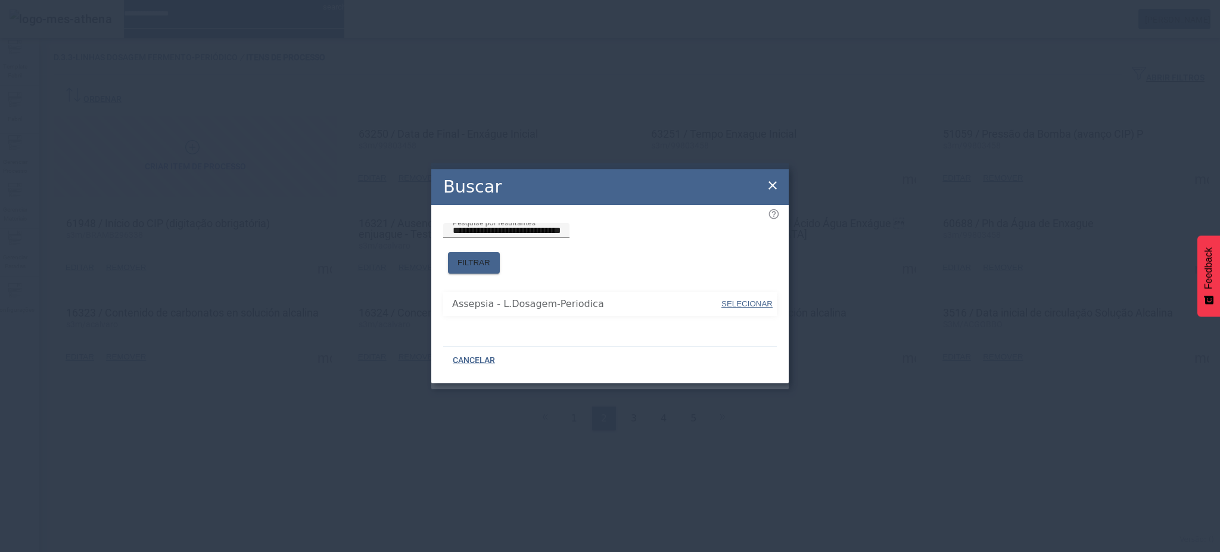
click at [748, 299] on span "SELECIONAR" at bounding box center [746, 303] width 51 height 9
type input "**********"
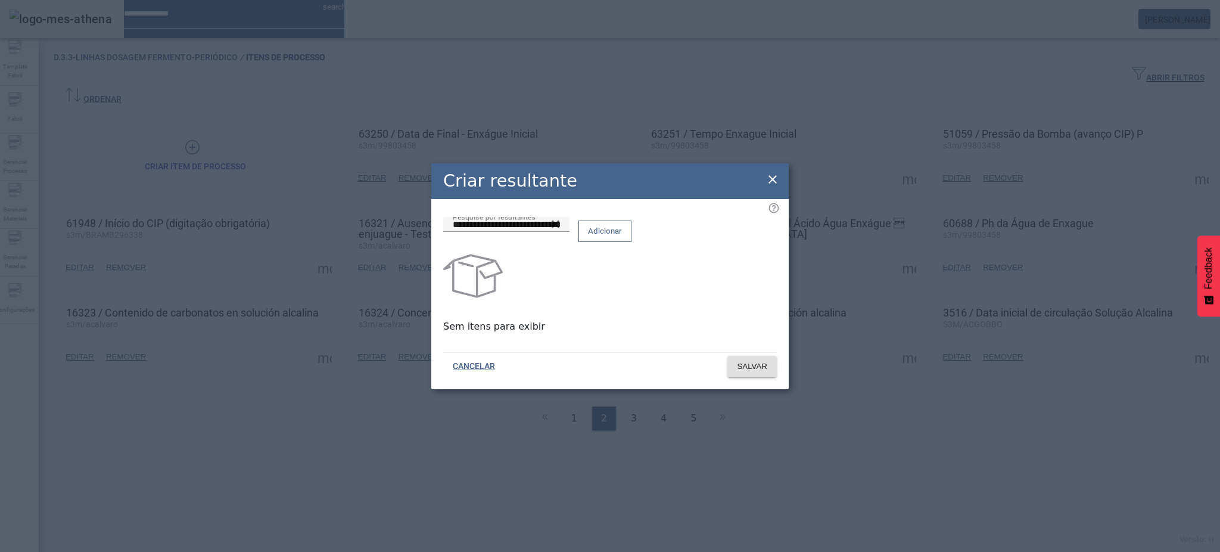
click at [622, 237] on span "Adicionar" at bounding box center [605, 231] width 34 height 12
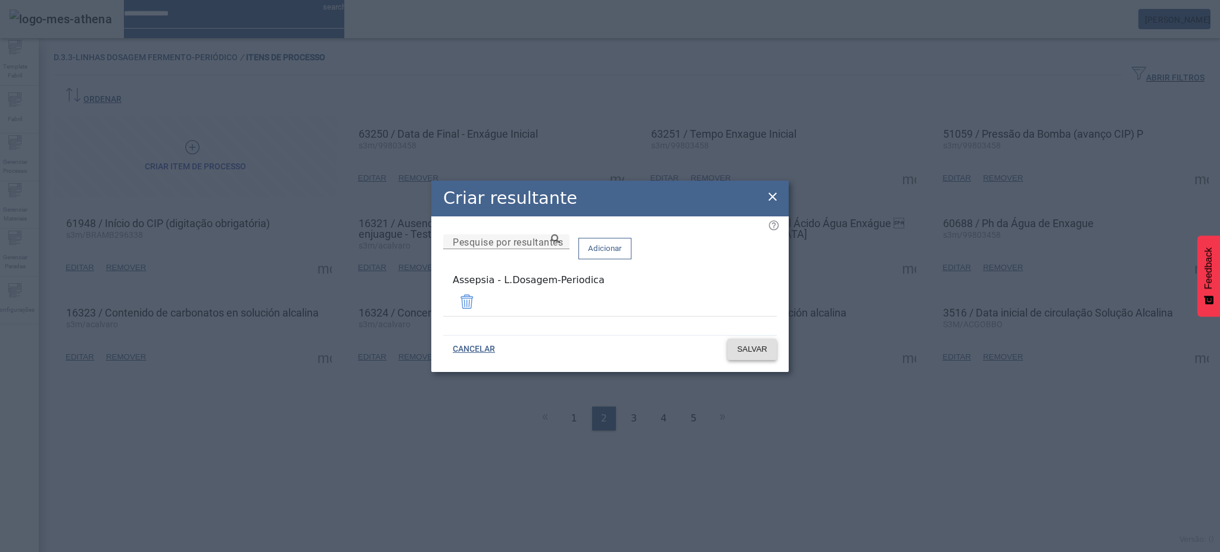
click at [747, 344] on span "SALVAR" at bounding box center [752, 349] width 30 height 12
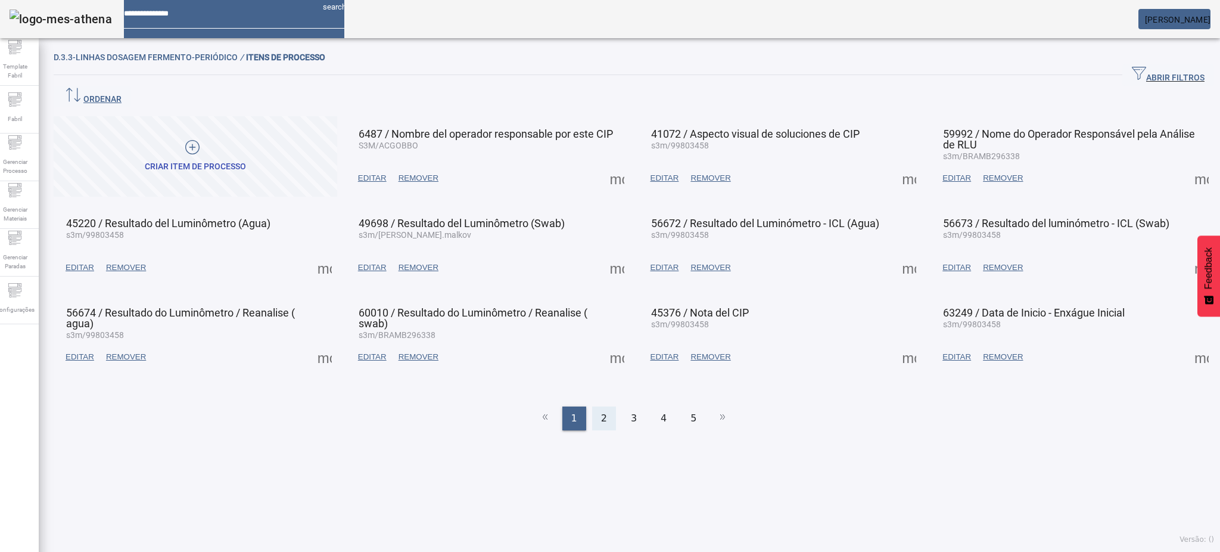
click at [601, 411] on span "2" at bounding box center [604, 418] width 6 height 14
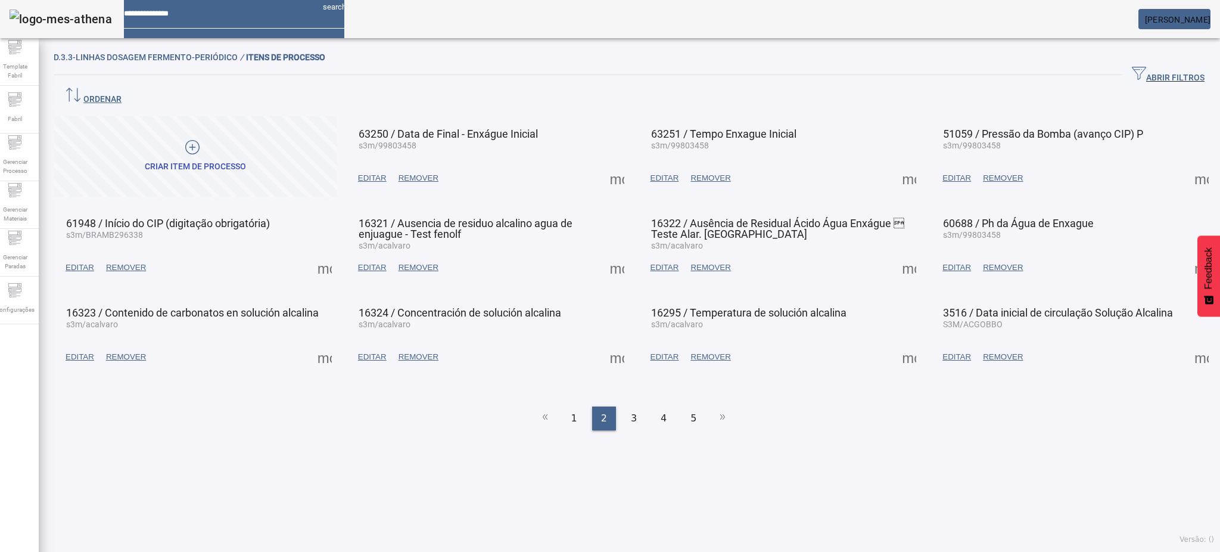
click at [1187, 253] on span at bounding box center [1201, 267] width 29 height 29
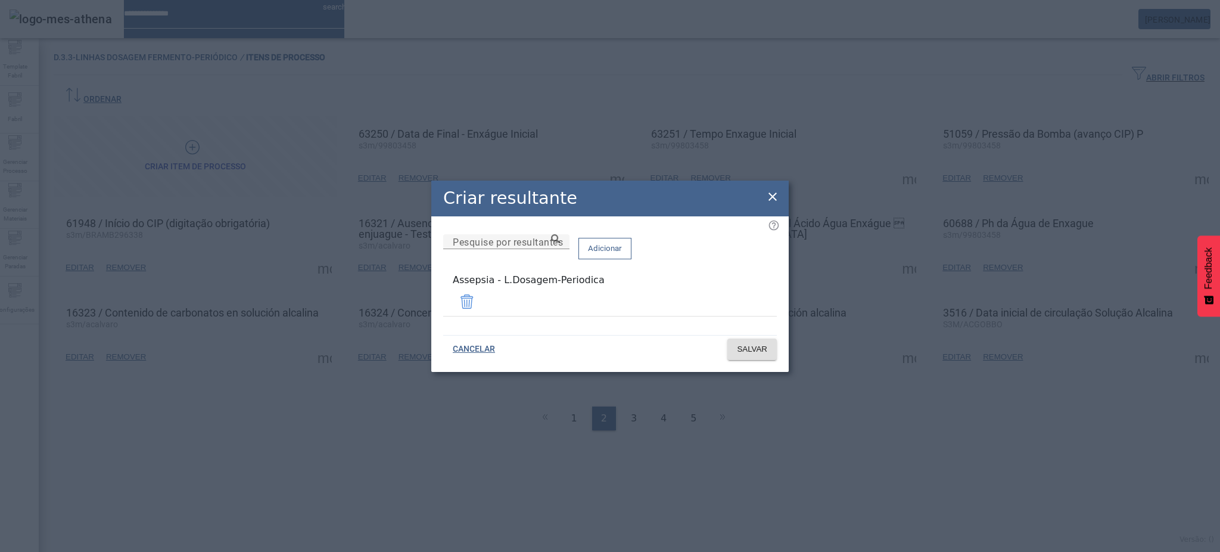
click at [775, 200] on icon at bounding box center [772, 196] width 14 height 14
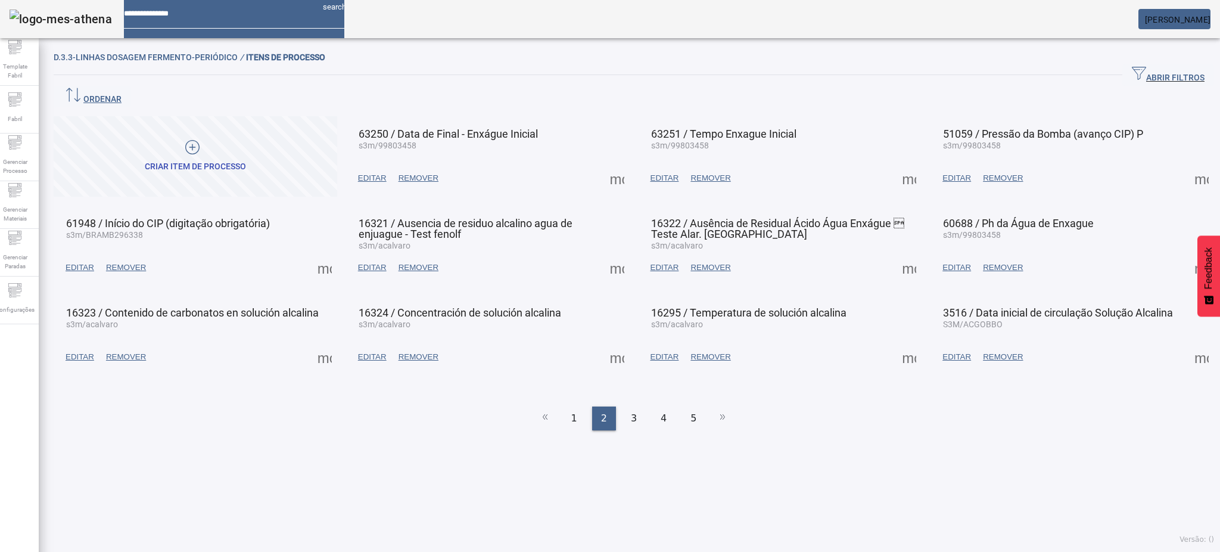
click at [594, 406] on ul "1 2 3 4 5" at bounding box center [634, 418] width 1160 height 24
click at [329, 343] on span at bounding box center [324, 357] width 29 height 29
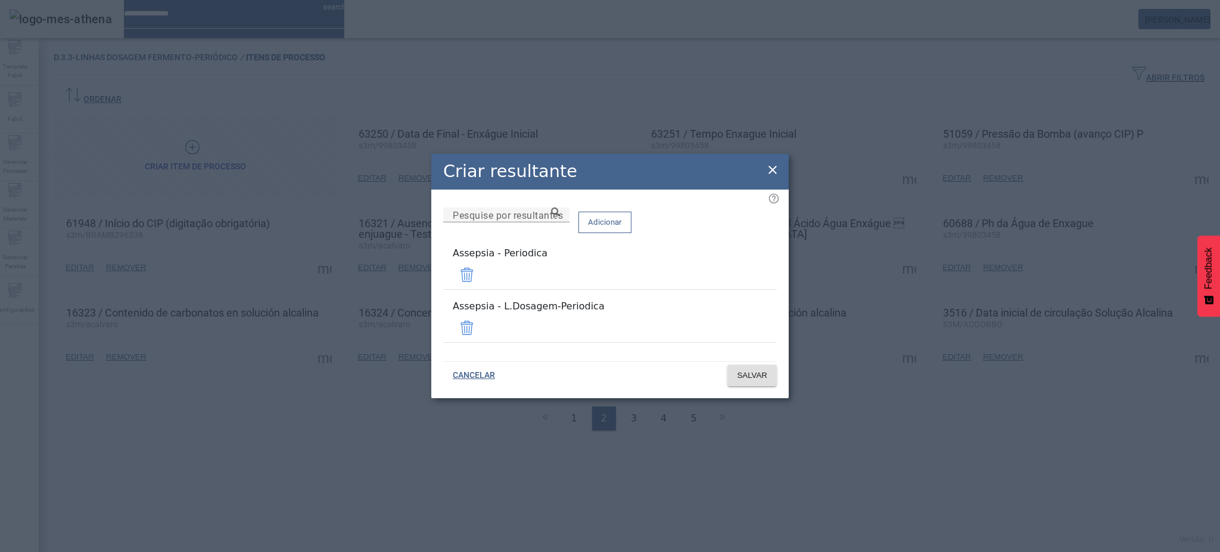
click at [481, 274] on span at bounding box center [467, 274] width 29 height 29
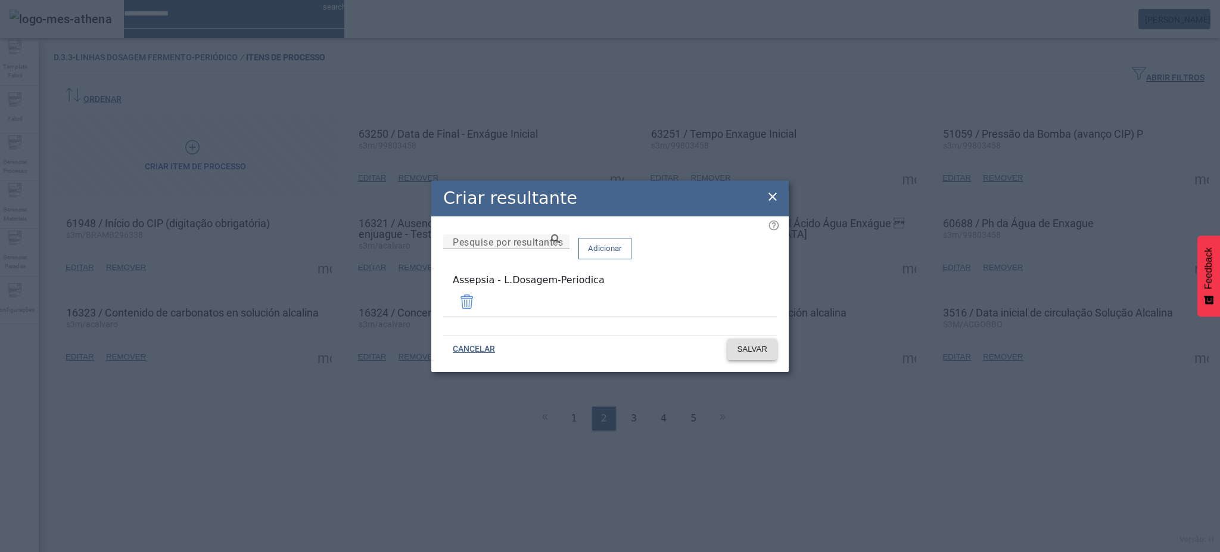
click at [745, 343] on span "SALVAR" at bounding box center [752, 349] width 30 height 12
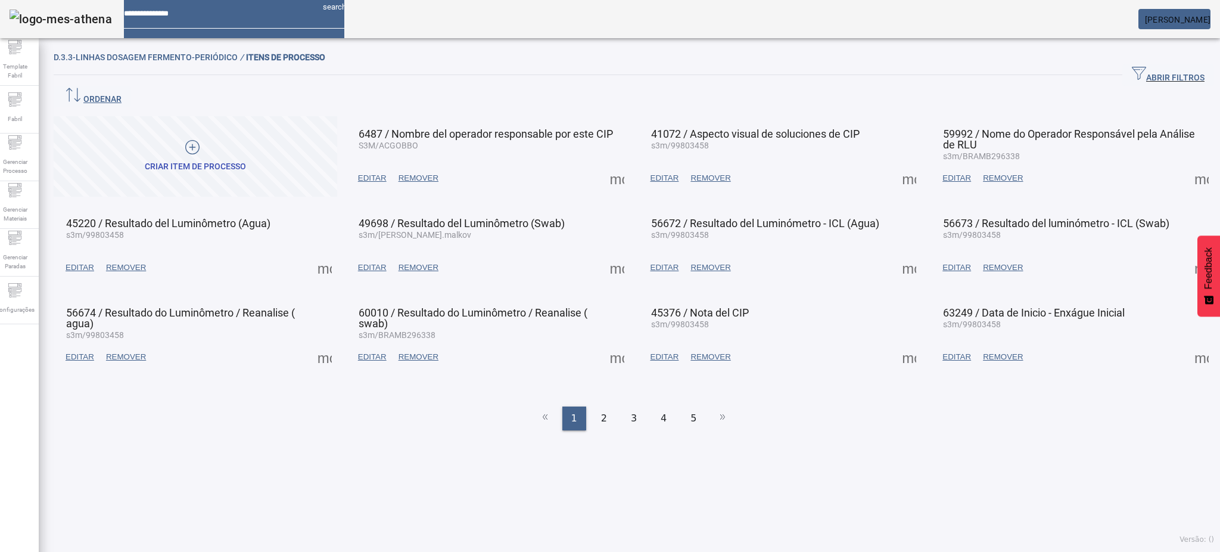
drag, startPoint x: 592, startPoint y: 394, endPoint x: 594, endPoint y: 388, distance: 6.1
click at [593, 406] on div "2" at bounding box center [604, 418] width 24 height 24
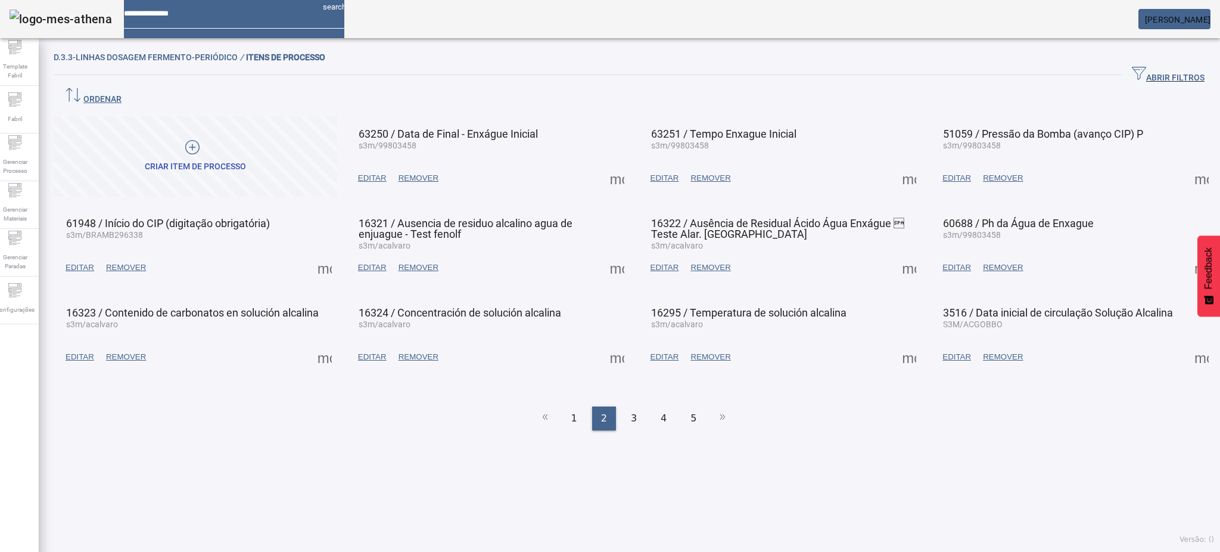
click at [613, 343] on span at bounding box center [617, 357] width 29 height 29
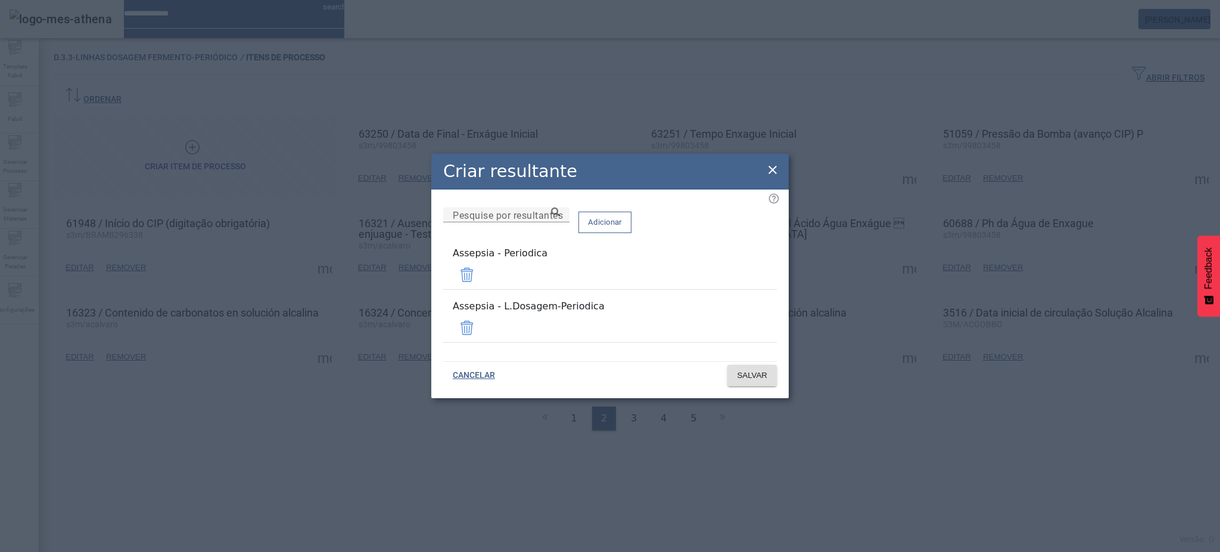
click at [481, 282] on span at bounding box center [467, 274] width 29 height 29
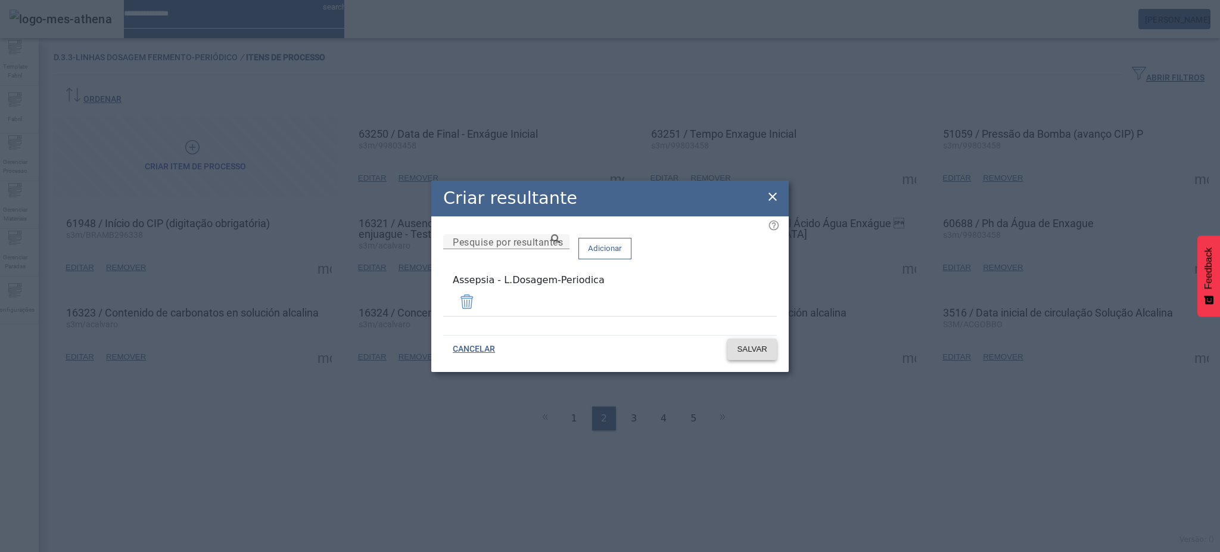
click at [756, 351] on span "SALVAR" at bounding box center [752, 349] width 30 height 12
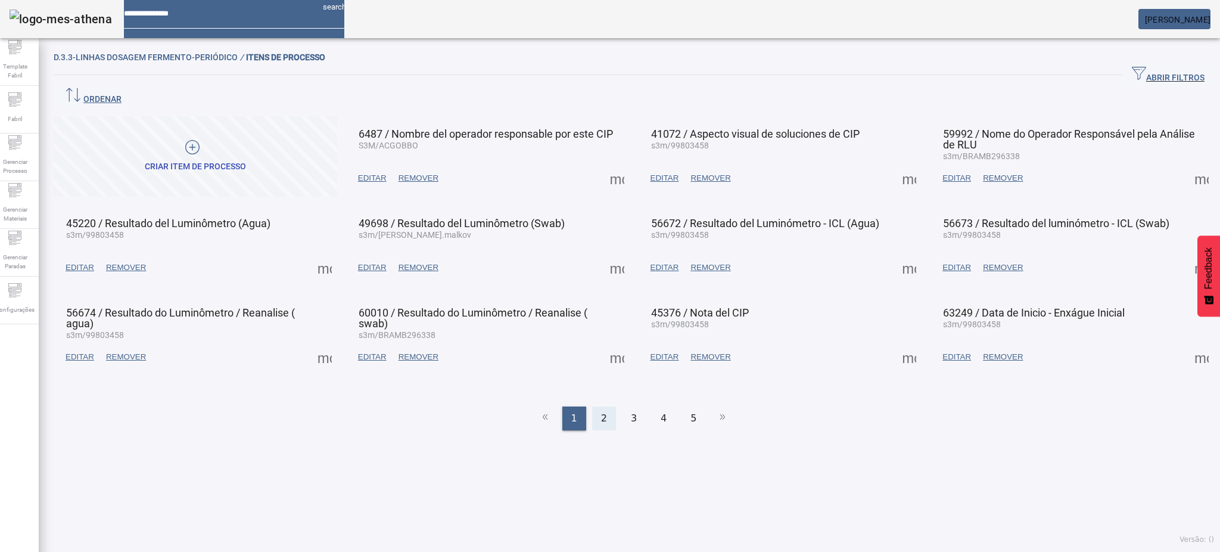
click at [601, 411] on span "2" at bounding box center [604, 418] width 6 height 14
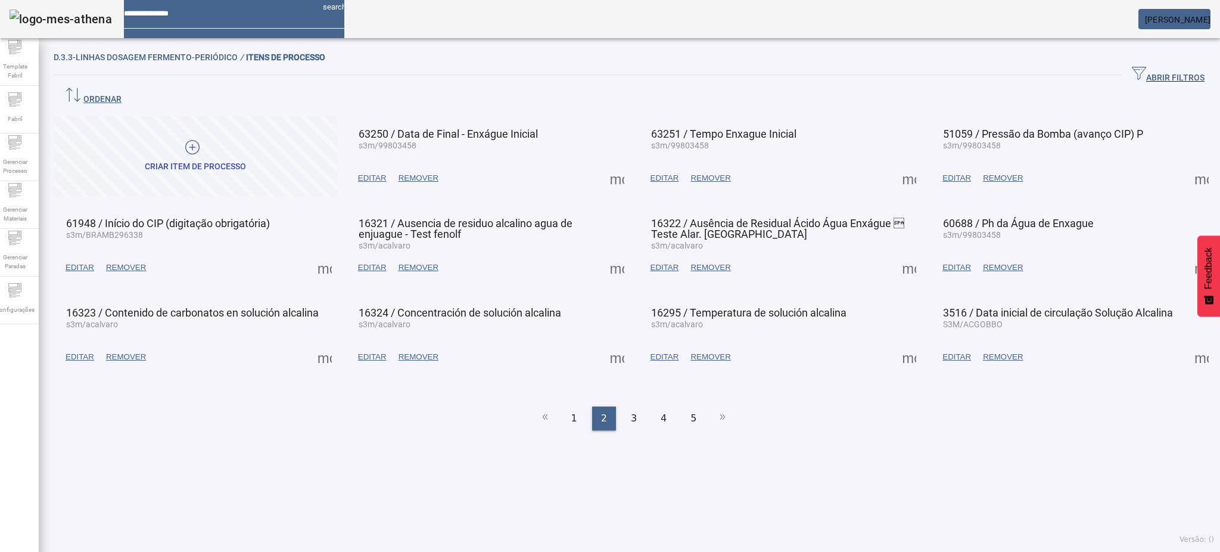
click at [904, 343] on span at bounding box center [909, 357] width 29 height 29
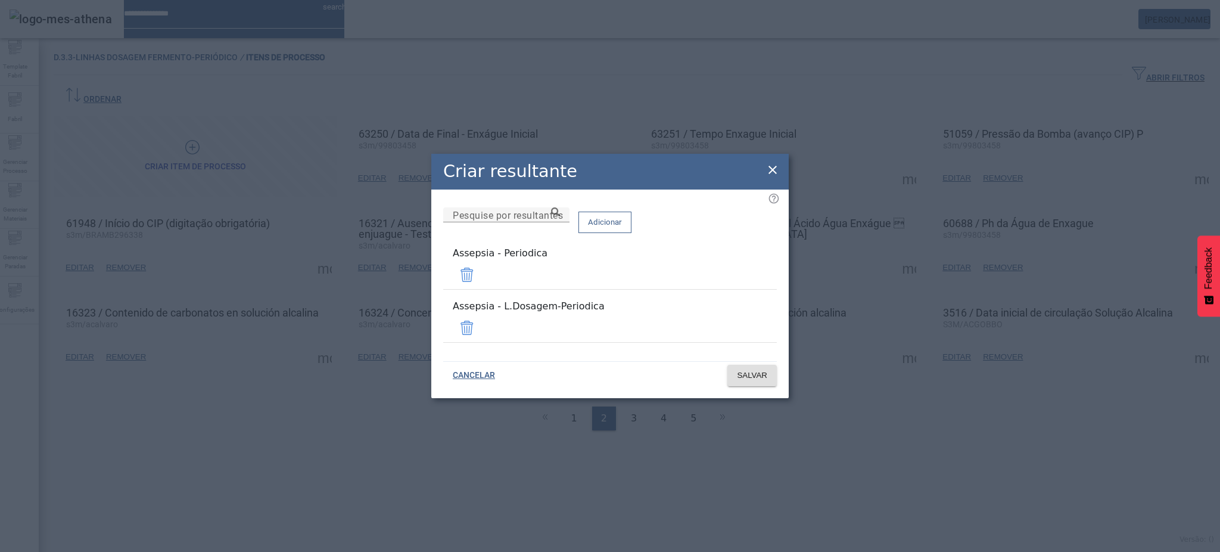
click at [481, 279] on span at bounding box center [467, 274] width 29 height 29
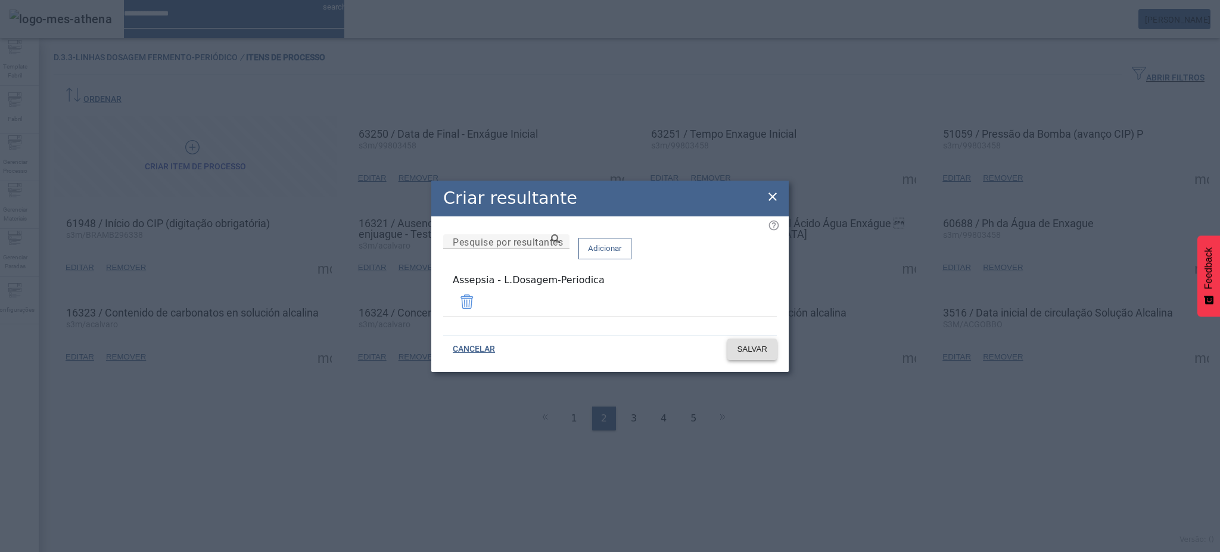
click at [761, 344] on span "SALVAR" at bounding box center [752, 349] width 30 height 12
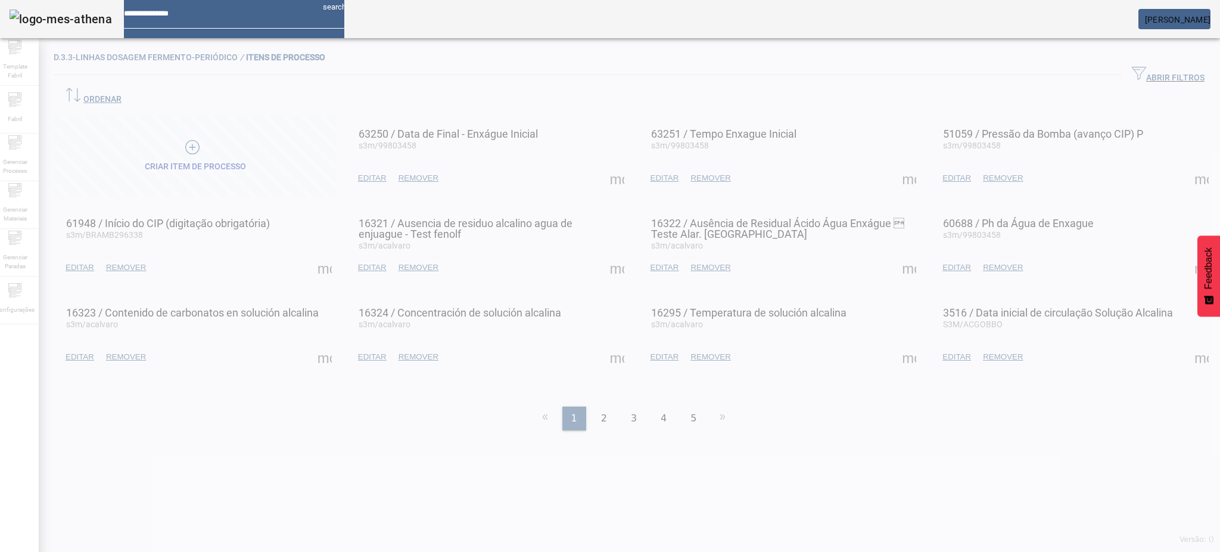
click at [595, 390] on div at bounding box center [610, 276] width 1220 height 552
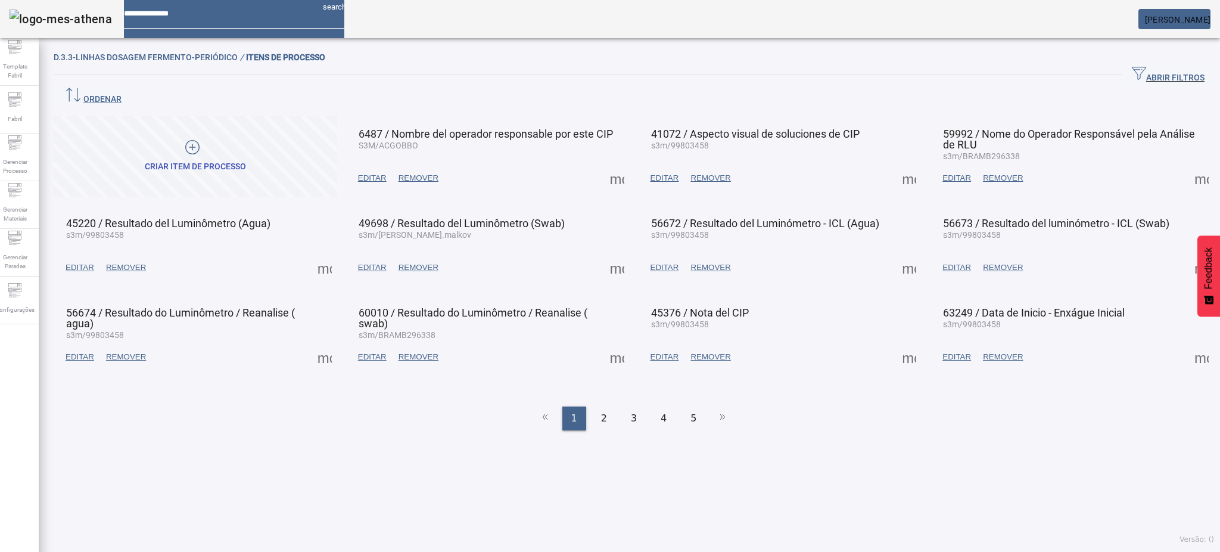
click at [595, 406] on div "2" at bounding box center [604, 418] width 24 height 24
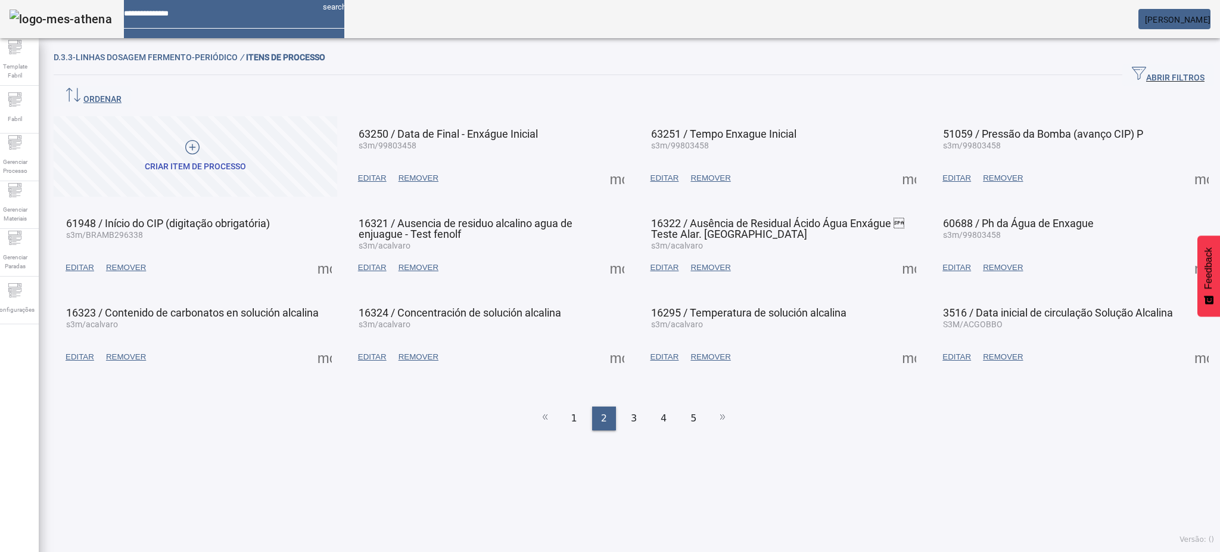
drag, startPoint x: 1166, startPoint y: 334, endPoint x: 1175, endPoint y: 334, distance: 9.5
click at [1172, 341] on mat-card-actions "EDITAR REMOVER more_vert" at bounding box center [1072, 356] width 272 height 31
click at [1187, 343] on span at bounding box center [1201, 357] width 29 height 29
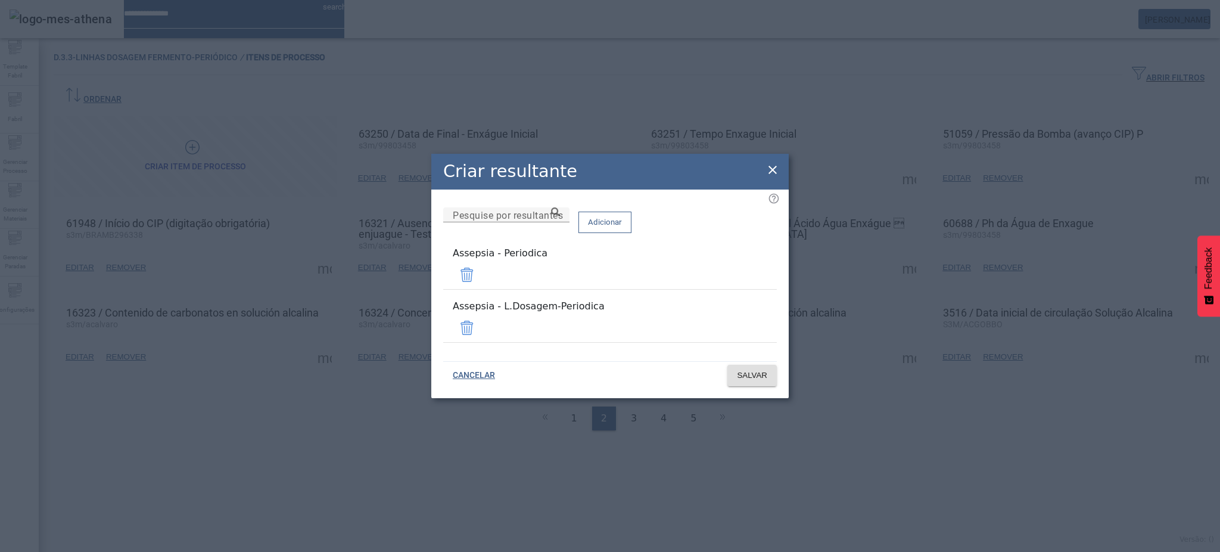
click at [481, 281] on span at bounding box center [467, 274] width 29 height 29
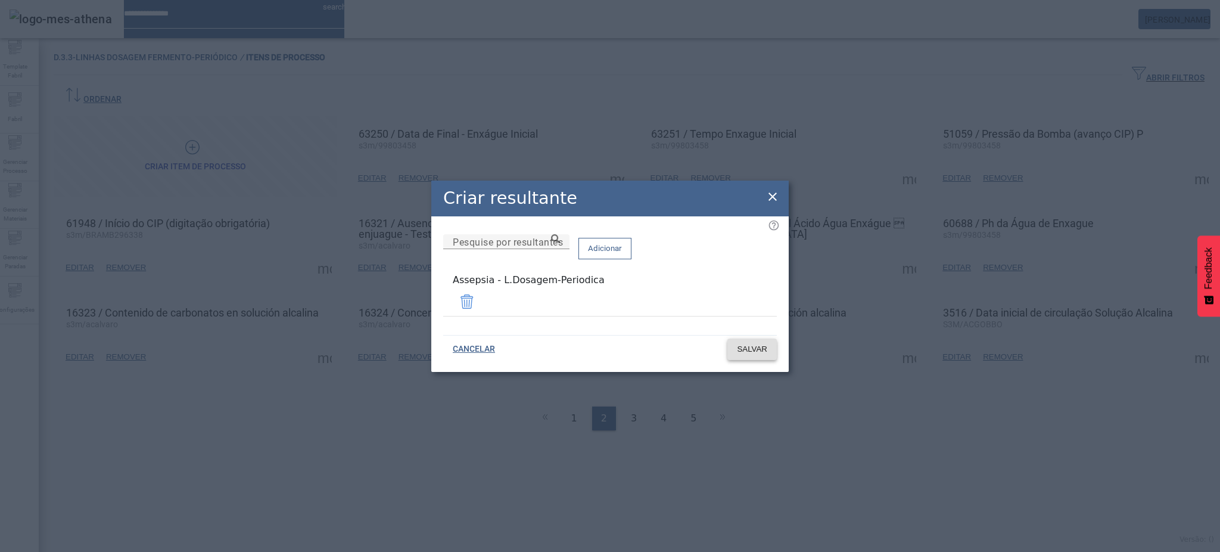
click at [744, 356] on span at bounding box center [751, 349] width 49 height 29
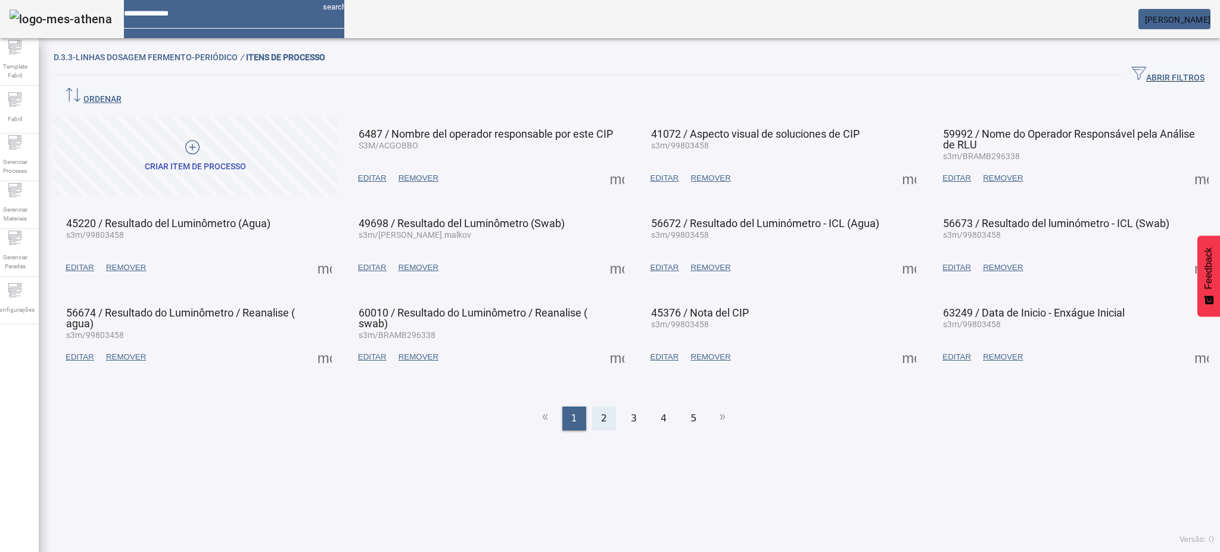
click at [601, 411] on span "2" at bounding box center [604, 418] width 6 height 14
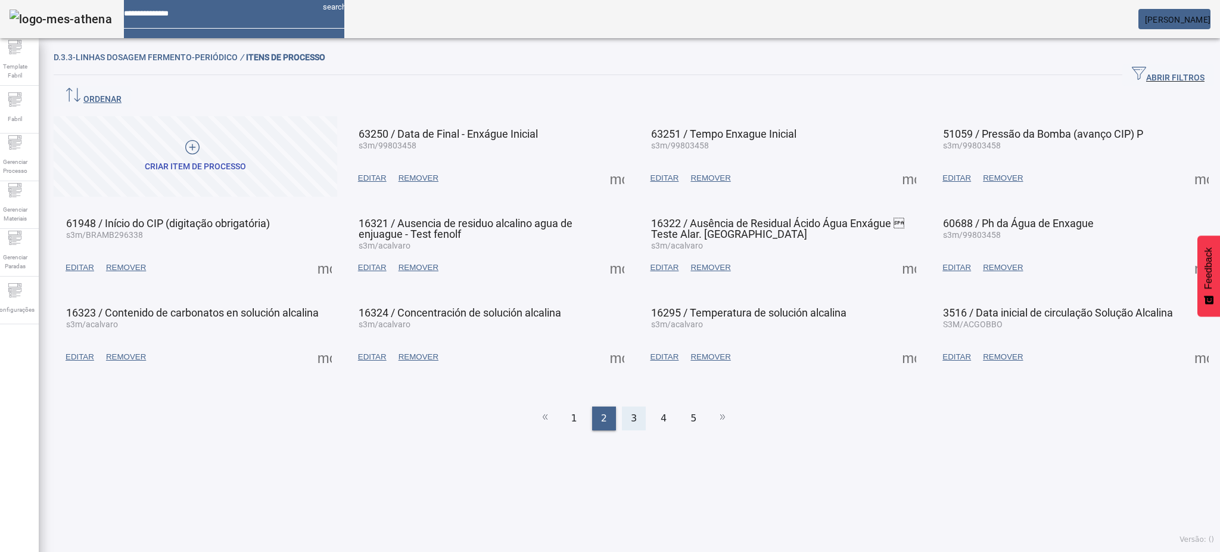
click at [635, 406] on div "3" at bounding box center [634, 418] width 24 height 24
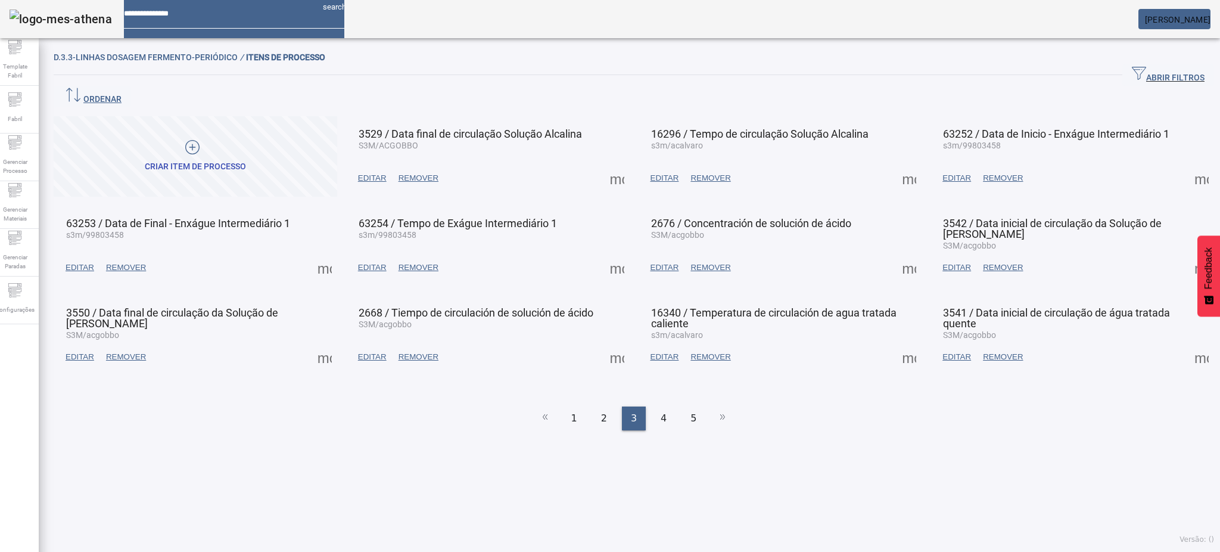
click at [626, 406] on ul "1 2 3 4 5" at bounding box center [634, 418] width 1160 height 24
click at [630, 406] on ul "1 2 3 4 5" at bounding box center [634, 418] width 1160 height 24
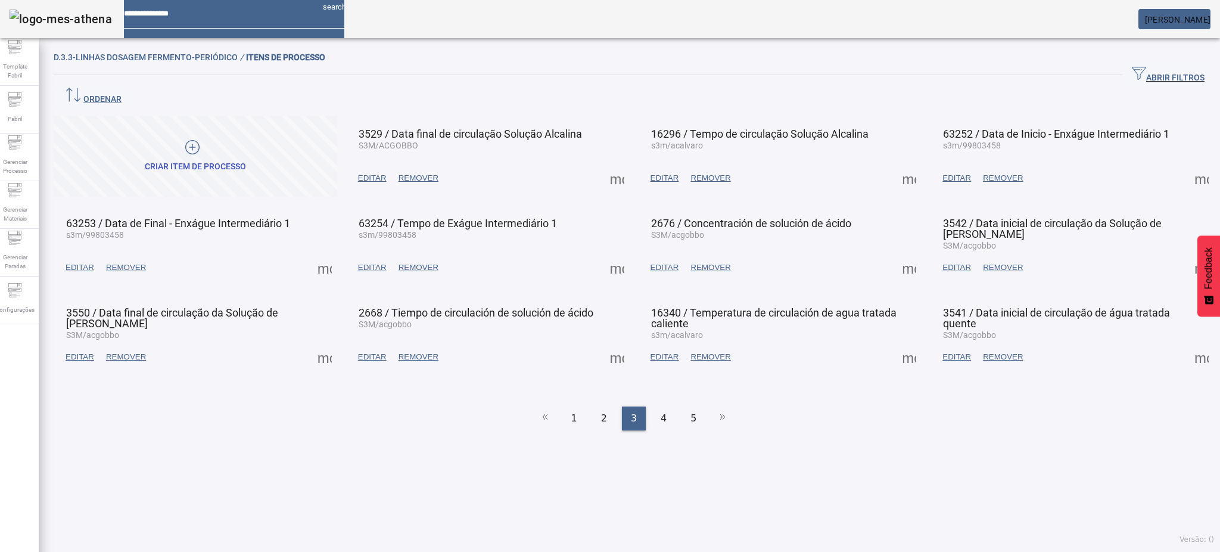
click at [630, 406] on ul "1 2 3 4 5" at bounding box center [634, 418] width 1160 height 24
click at [626, 406] on ul "1 2 3 4 5" at bounding box center [634, 418] width 1160 height 24
click at [1190, 343] on span at bounding box center [1201, 357] width 29 height 29
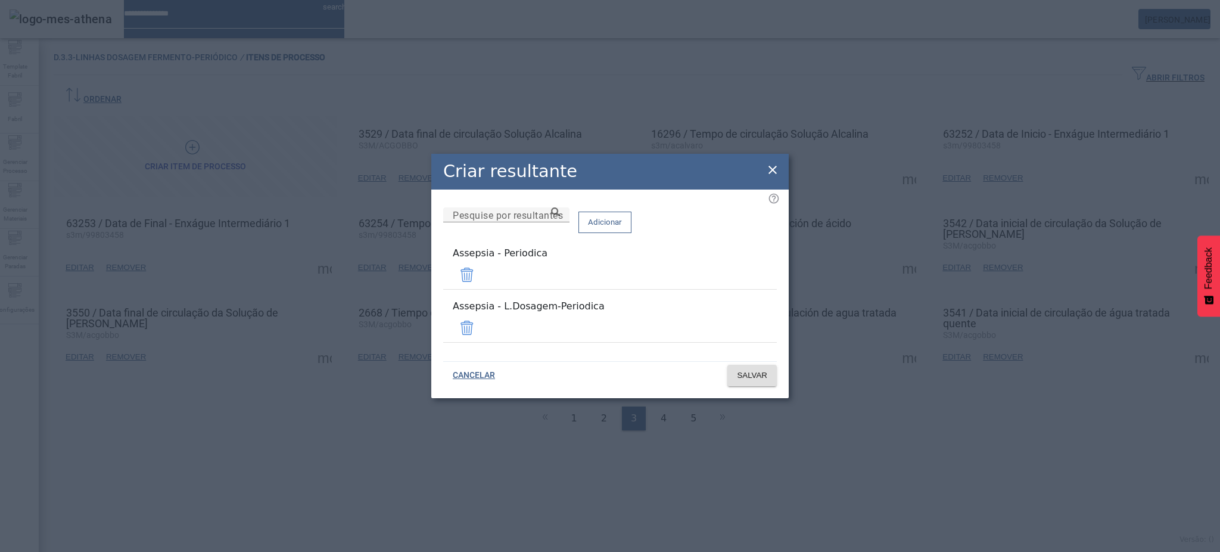
click at [481, 284] on span at bounding box center [467, 274] width 29 height 29
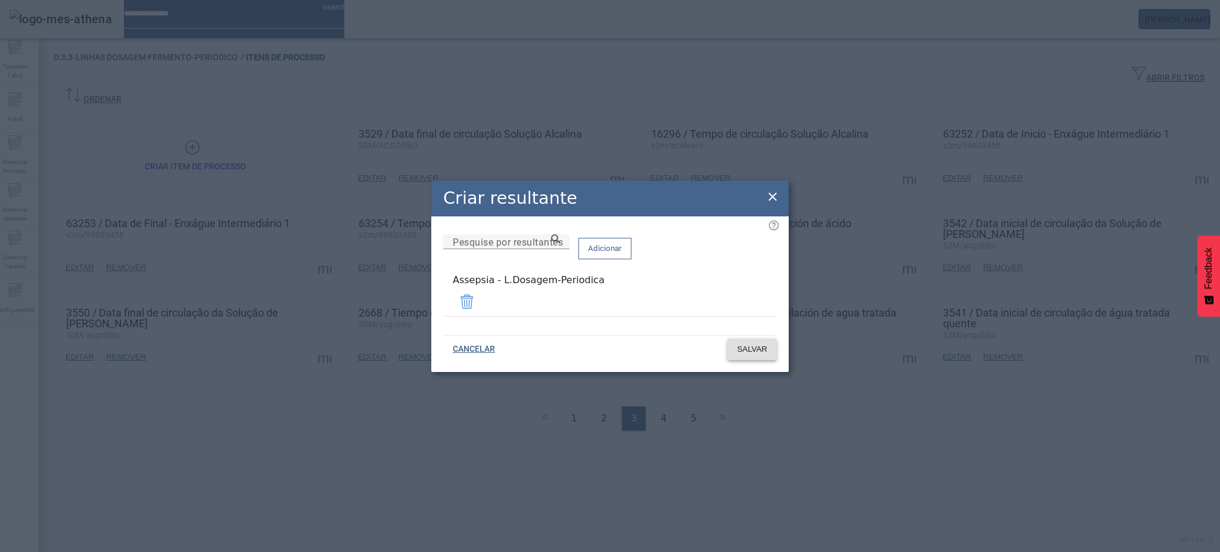
click at [757, 343] on span "SALVAR" at bounding box center [752, 349] width 30 height 12
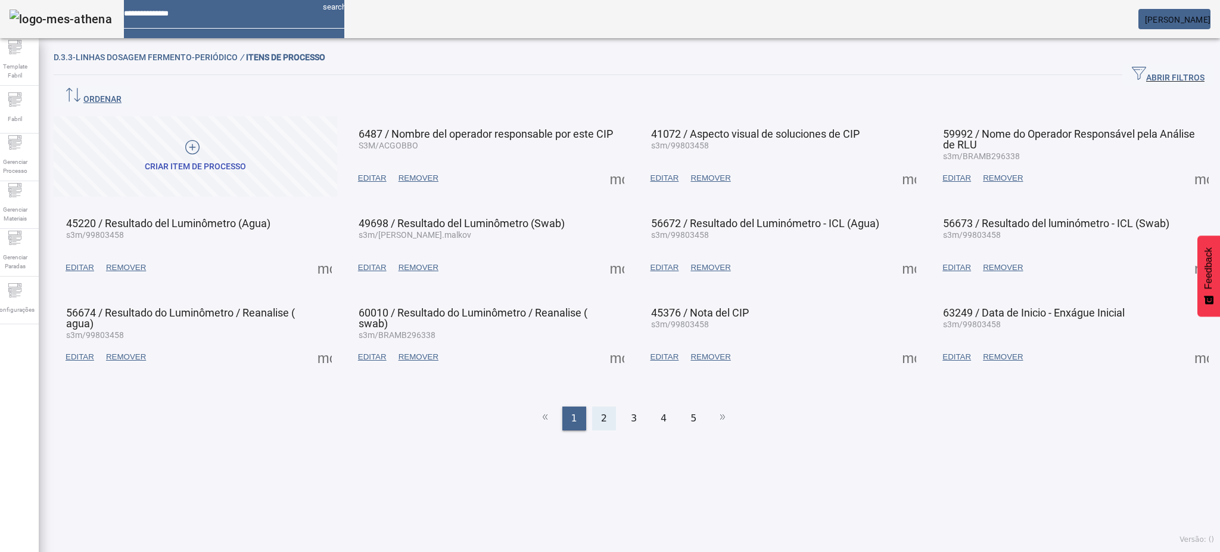
click at [602, 406] on div "2" at bounding box center [604, 418] width 24 height 24
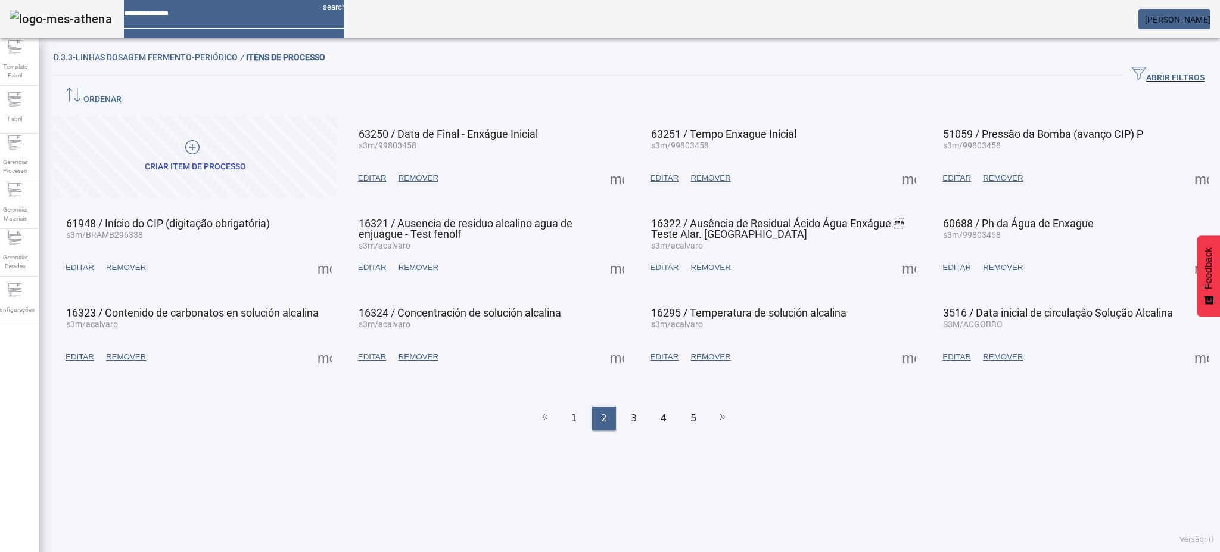
click at [898, 343] on span at bounding box center [909, 357] width 29 height 29
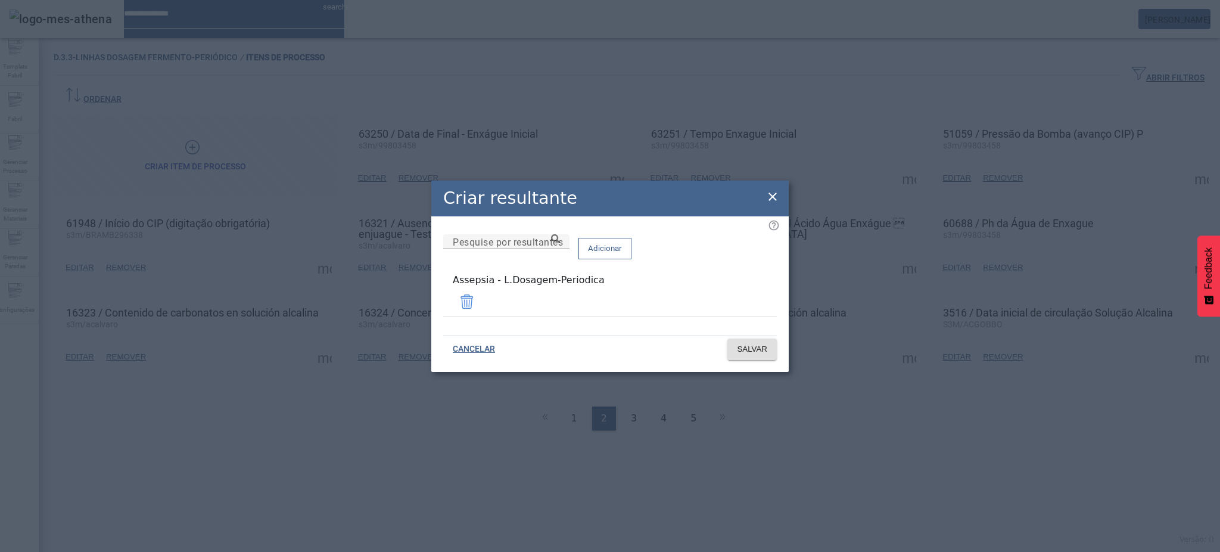
click at [770, 200] on icon at bounding box center [772, 196] width 14 height 14
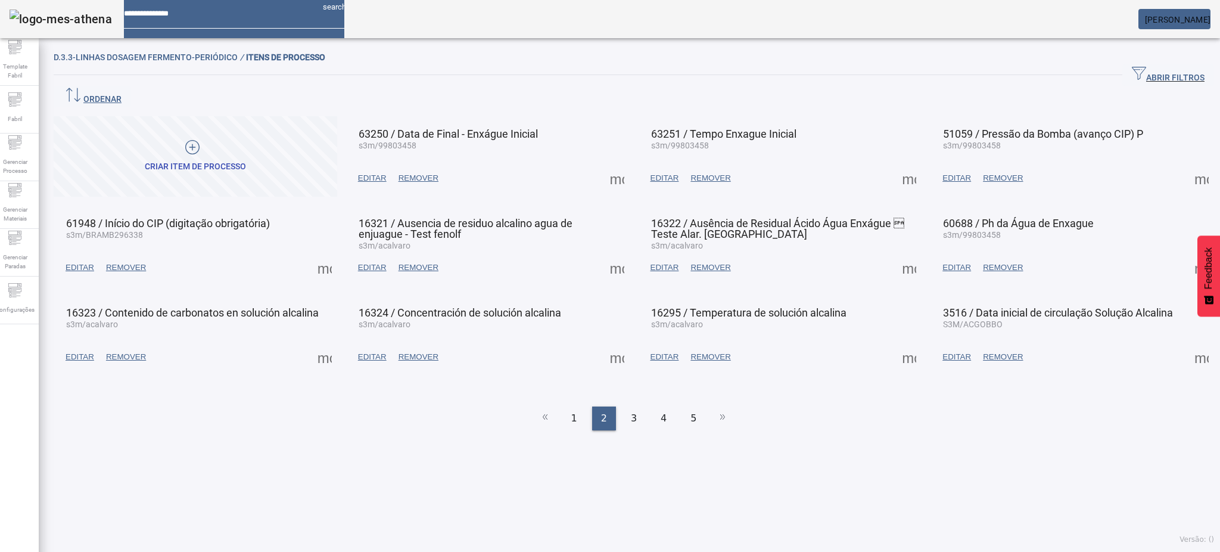
drag, startPoint x: 604, startPoint y: 336, endPoint x: 614, endPoint y: 336, distance: 10.1
click at [608, 343] on span at bounding box center [617, 357] width 29 height 29
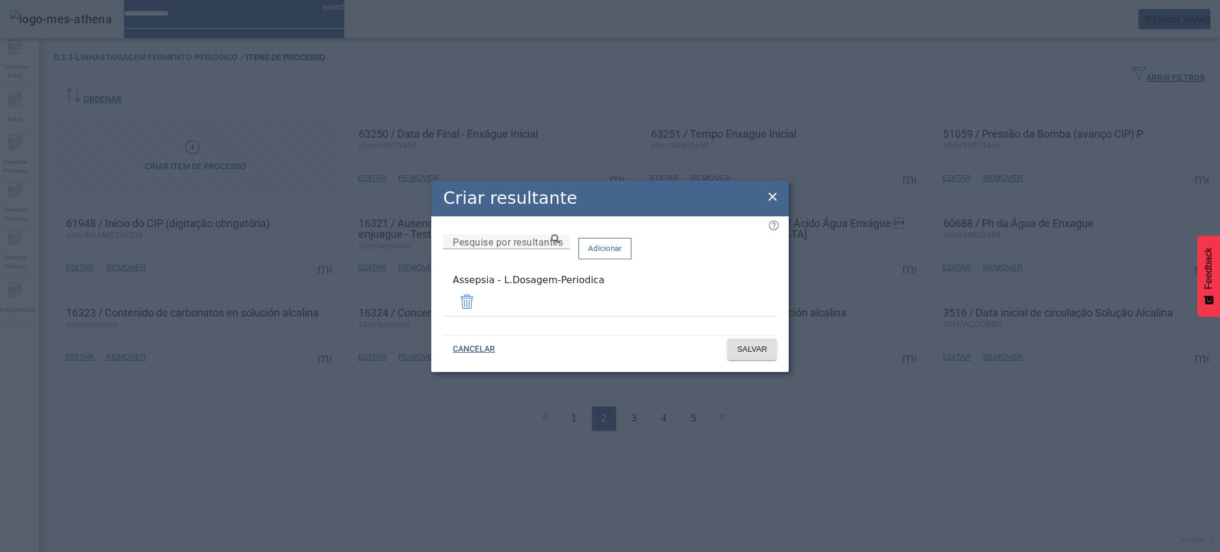
click at [774, 198] on icon at bounding box center [772, 196] width 8 height 8
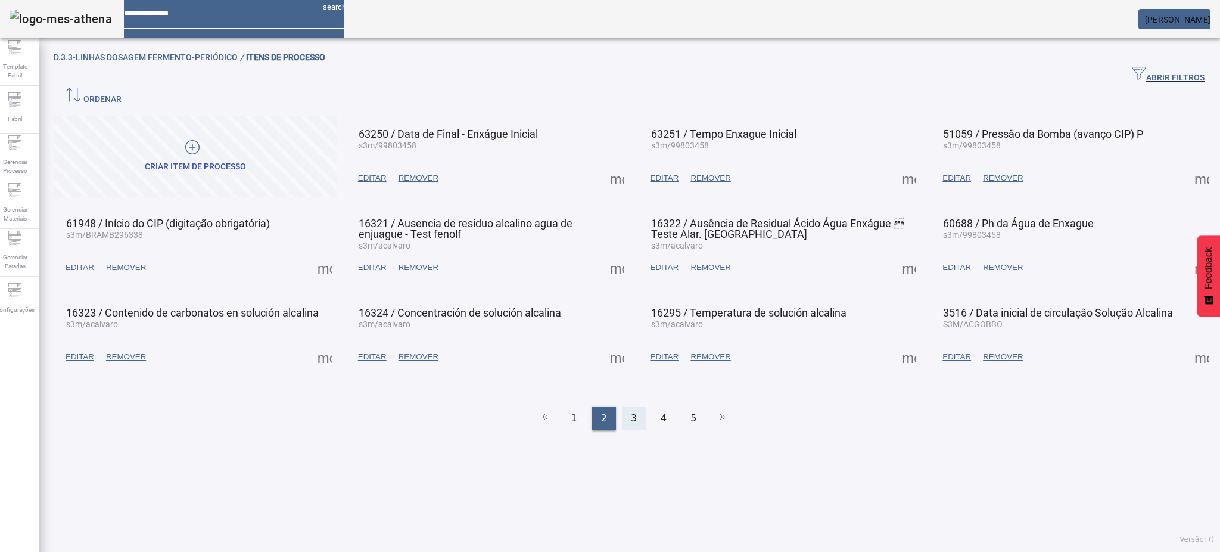
click at [632, 406] on div "3" at bounding box center [634, 418] width 24 height 24
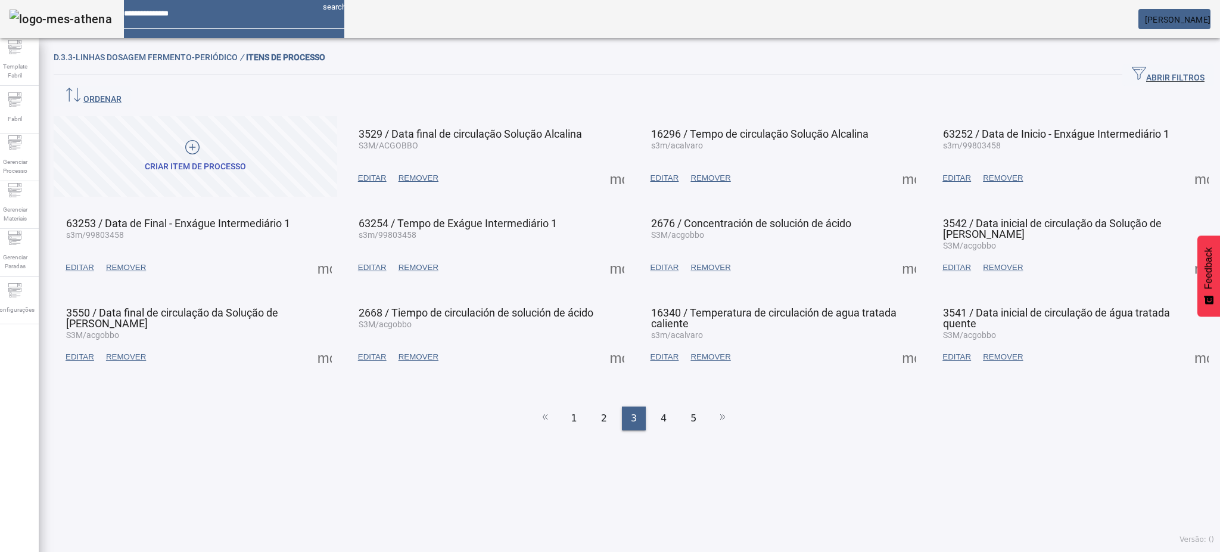
drag, startPoint x: 1168, startPoint y: 337, endPoint x: 1181, endPoint y: 338, distance: 12.6
click at [1175, 341] on mat-card-actions "EDITAR REMOVER more_vert" at bounding box center [1072, 356] width 272 height 31
click at [1187, 343] on span at bounding box center [1201, 357] width 29 height 29
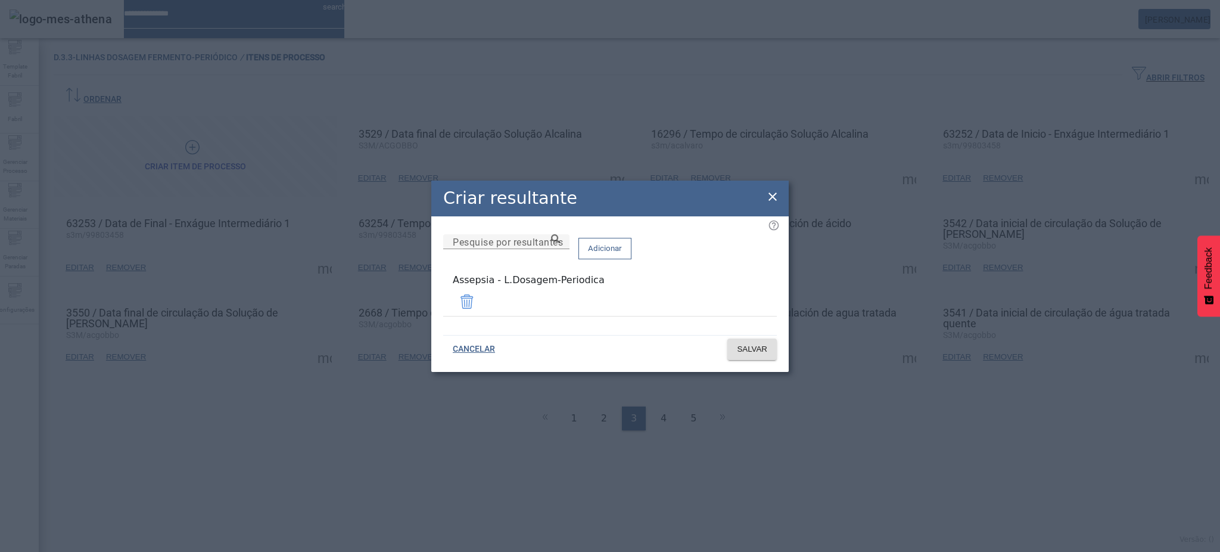
click at [776, 201] on icon at bounding box center [772, 196] width 14 height 14
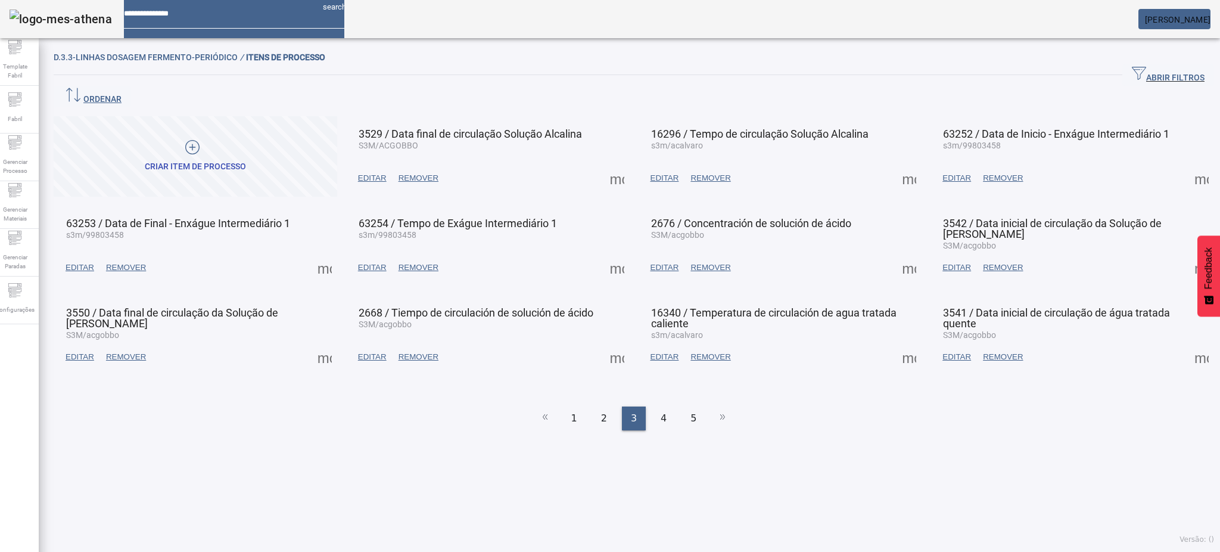
click at [605, 164] on span at bounding box center [617, 178] width 29 height 29
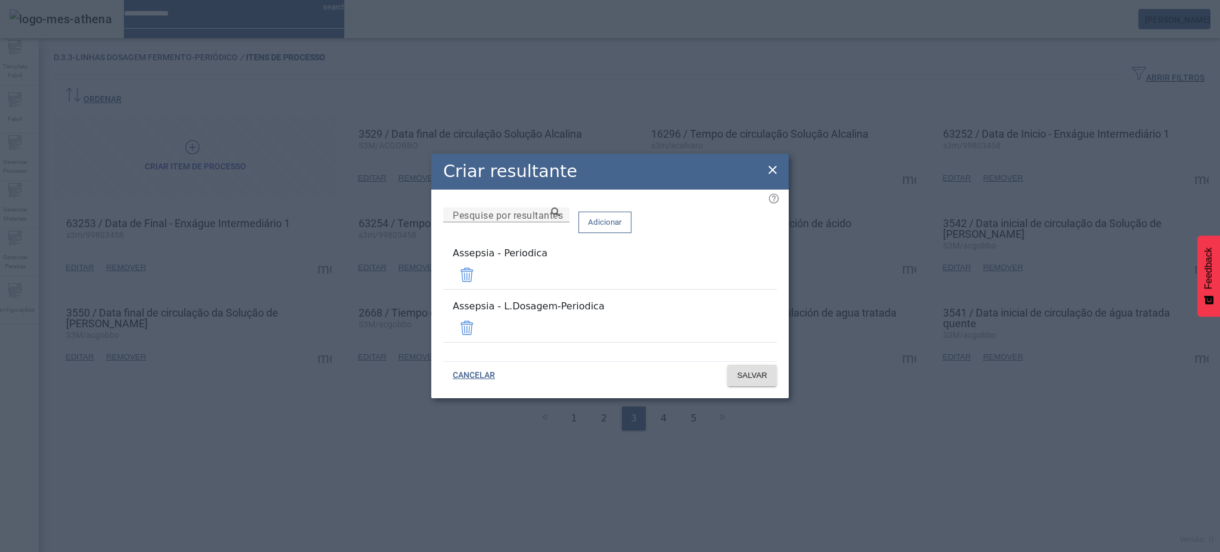
click at [481, 278] on span at bounding box center [467, 274] width 29 height 29
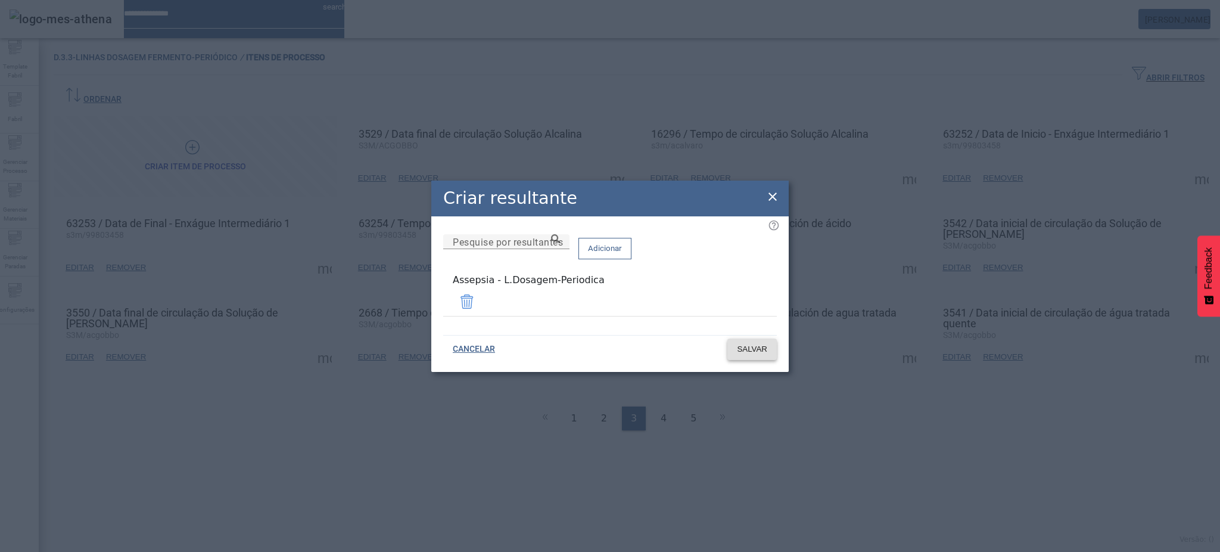
click at [761, 337] on span at bounding box center [751, 349] width 49 height 29
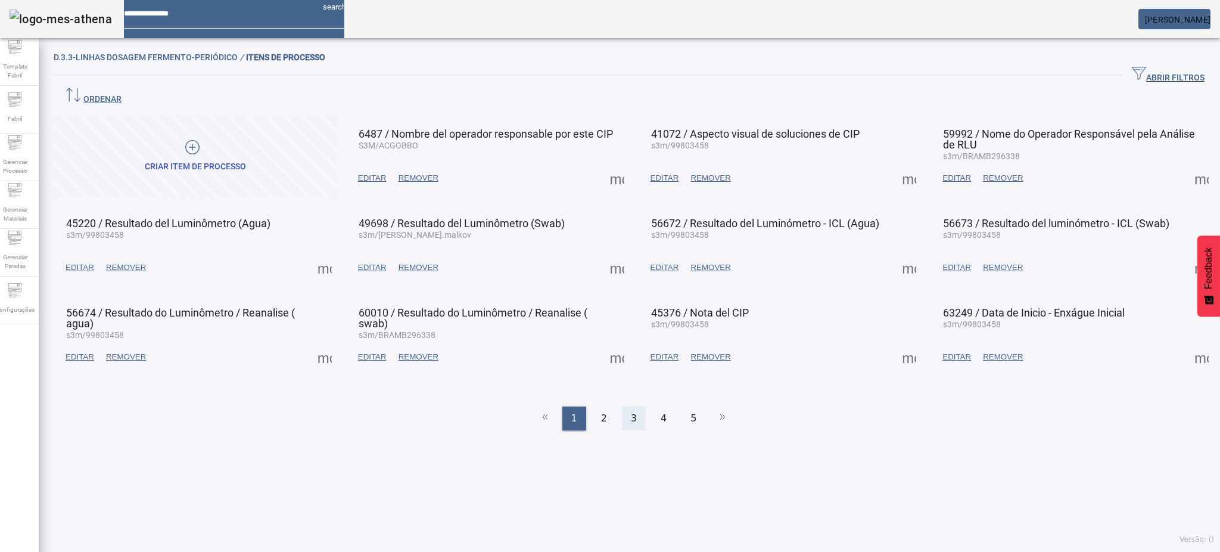
click at [624, 406] on div "3" at bounding box center [634, 418] width 24 height 24
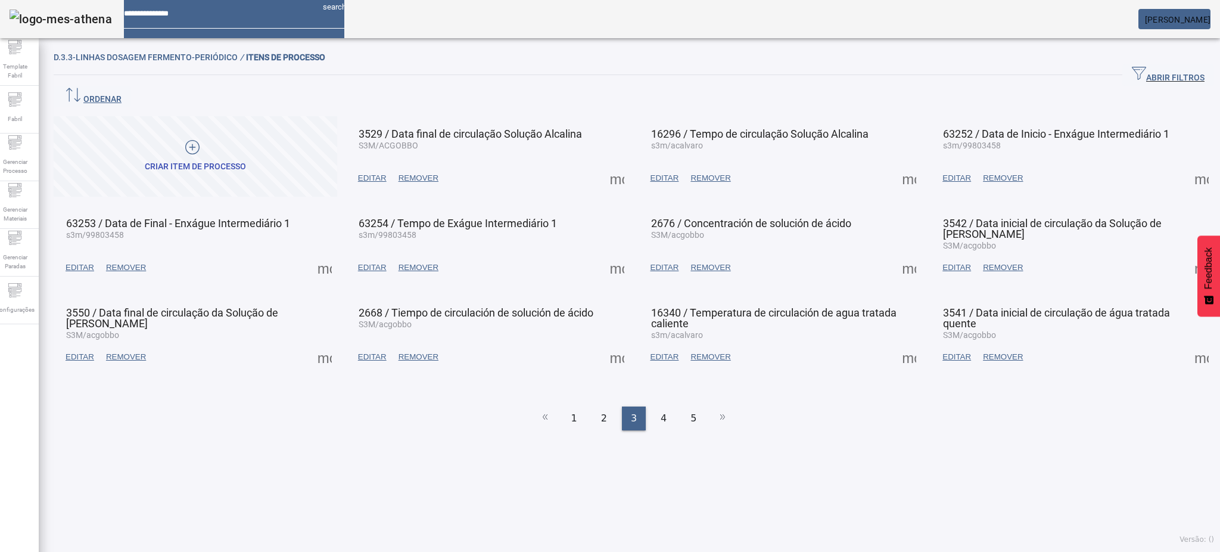
click at [899, 164] on span at bounding box center [909, 178] width 29 height 29
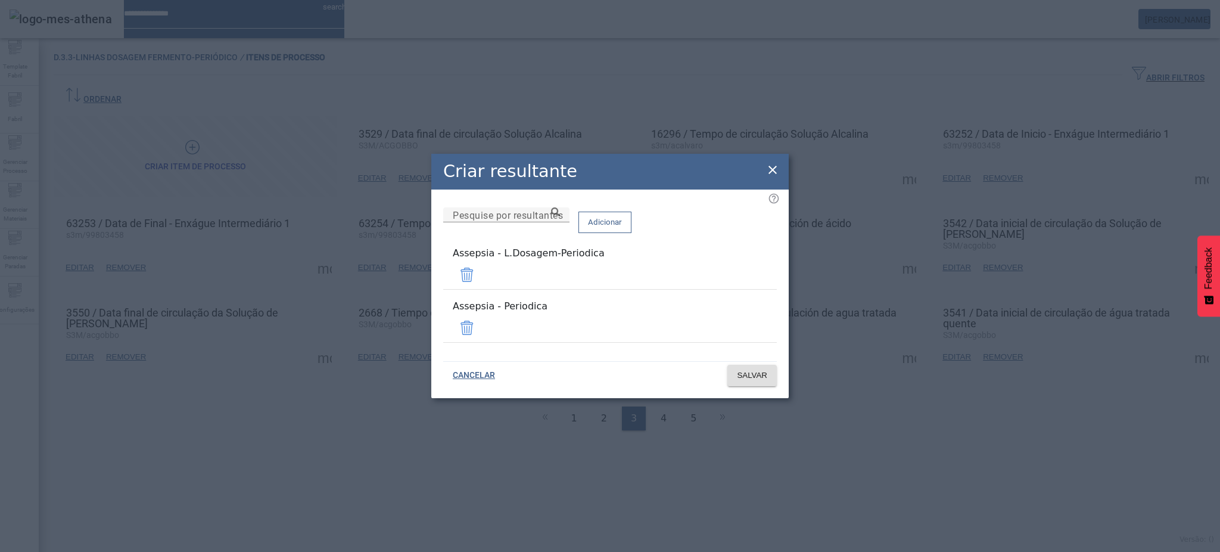
click at [481, 320] on span at bounding box center [467, 327] width 29 height 29
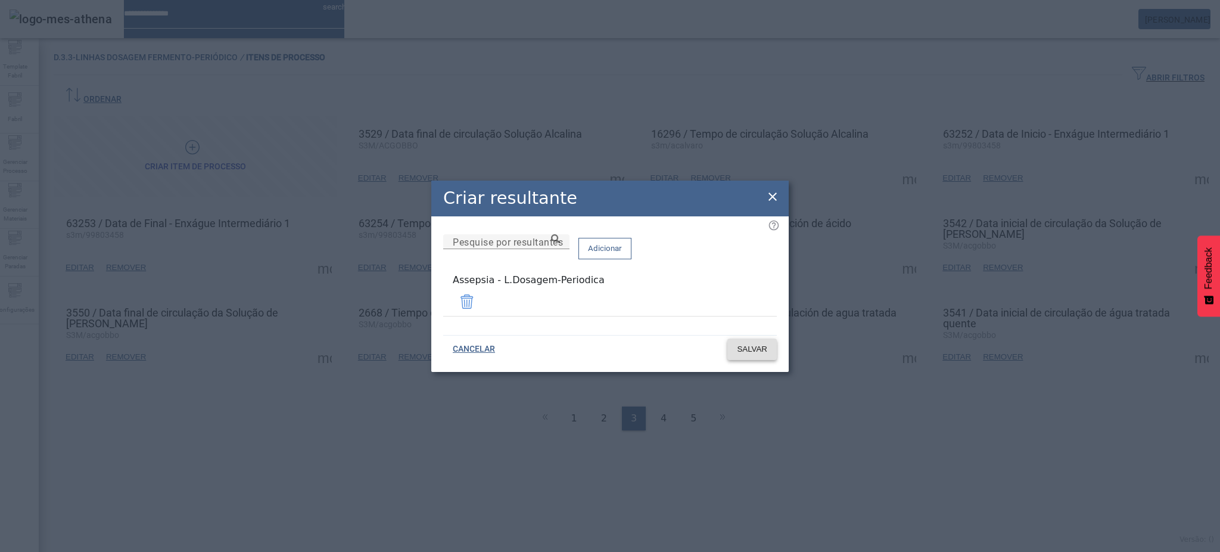
click at [740, 344] on span "SALVAR" at bounding box center [752, 349] width 30 height 12
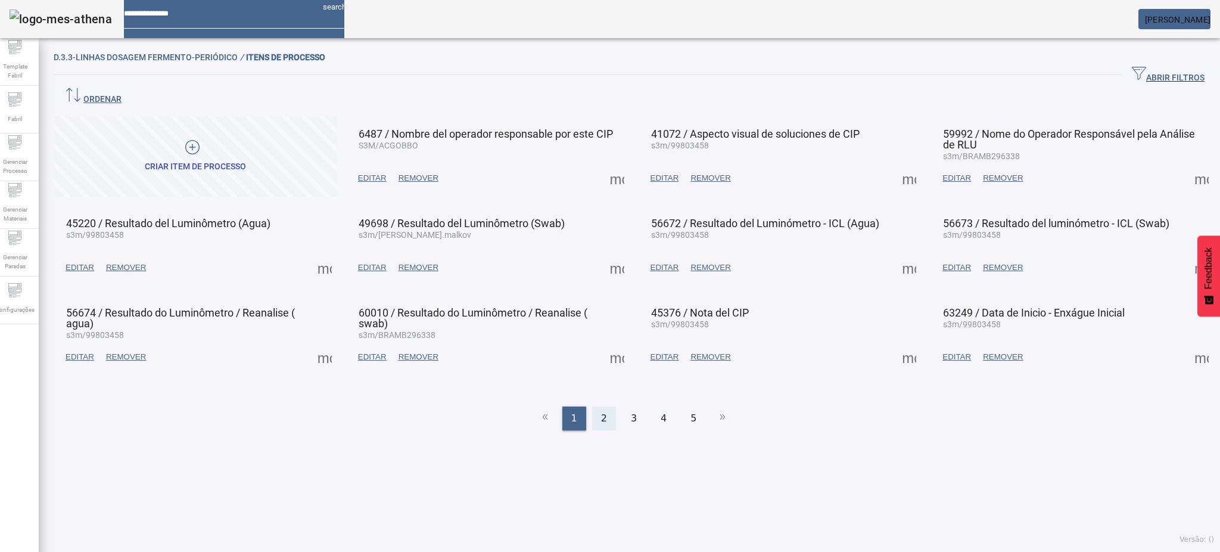
click at [601, 411] on span "2" at bounding box center [604, 418] width 6 height 14
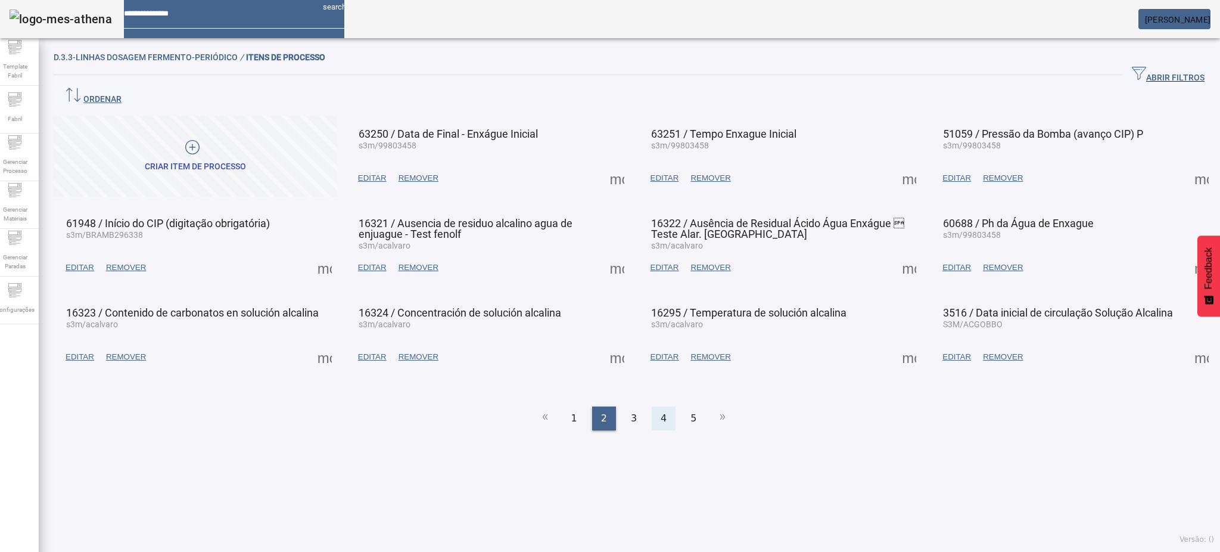
drag, startPoint x: 628, startPoint y: 392, endPoint x: 655, endPoint y: 375, distance: 32.1
click at [631, 411] on span "3" at bounding box center [634, 418] width 6 height 14
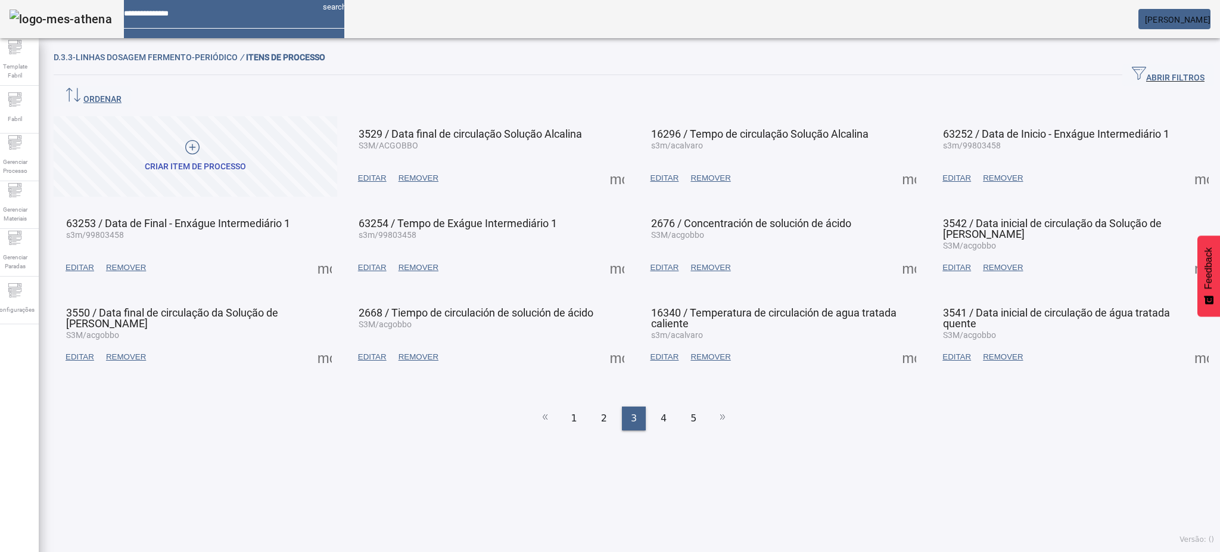
click at [1187, 164] on span at bounding box center [1201, 178] width 29 height 29
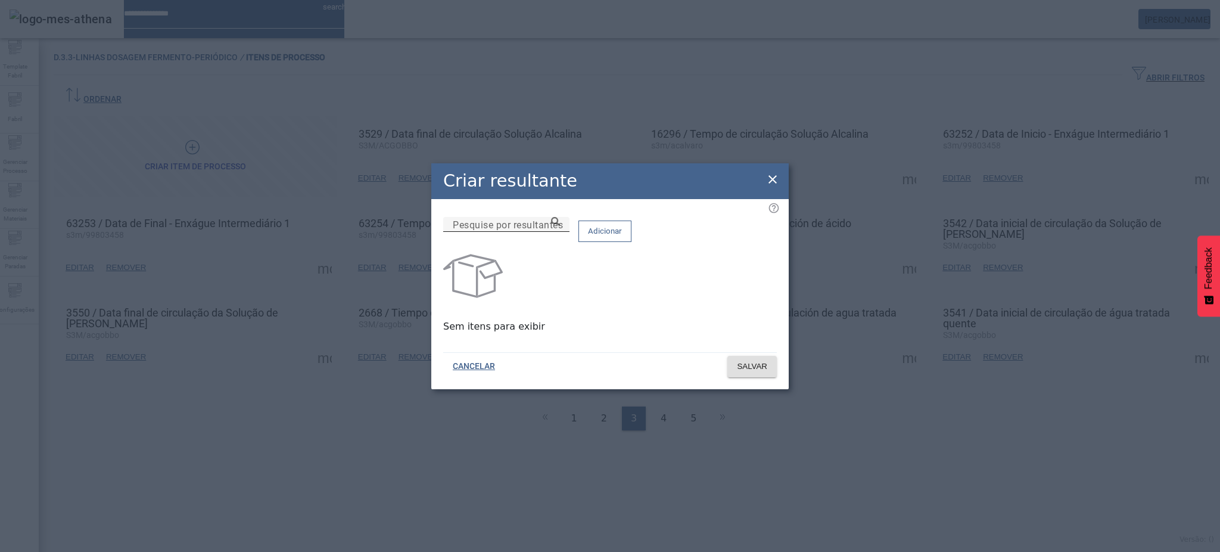
click at [560, 232] on input "Pesquise por resultantes" at bounding box center [506, 224] width 107 height 14
paste input "**********"
click at [560, 226] on icon at bounding box center [555, 221] width 9 height 9
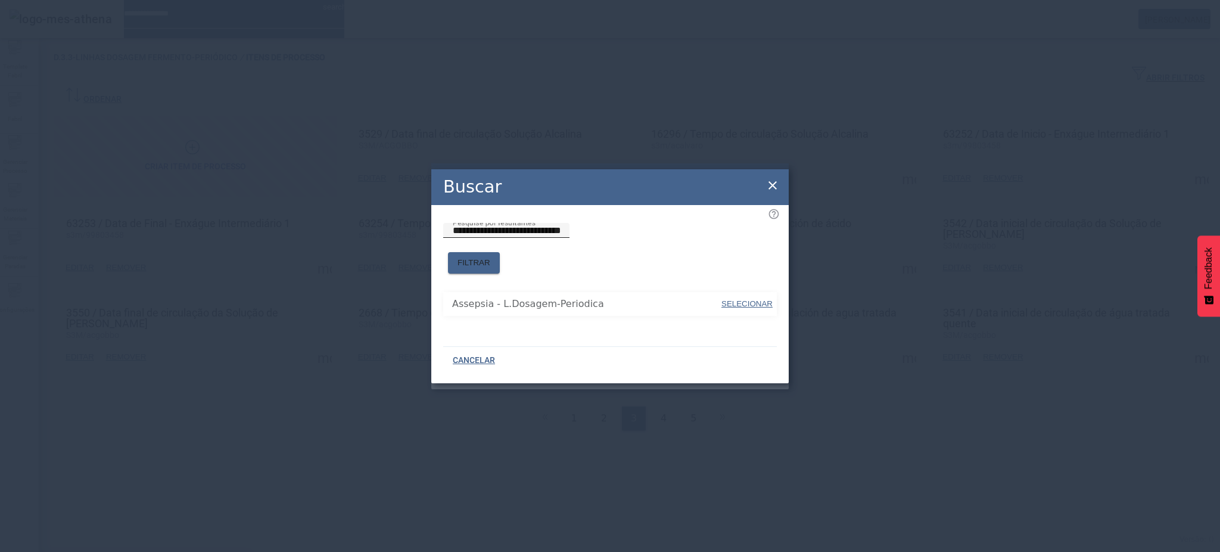
click at [746, 300] on span "SELECIONAR" at bounding box center [746, 303] width 51 height 9
type input "**********"
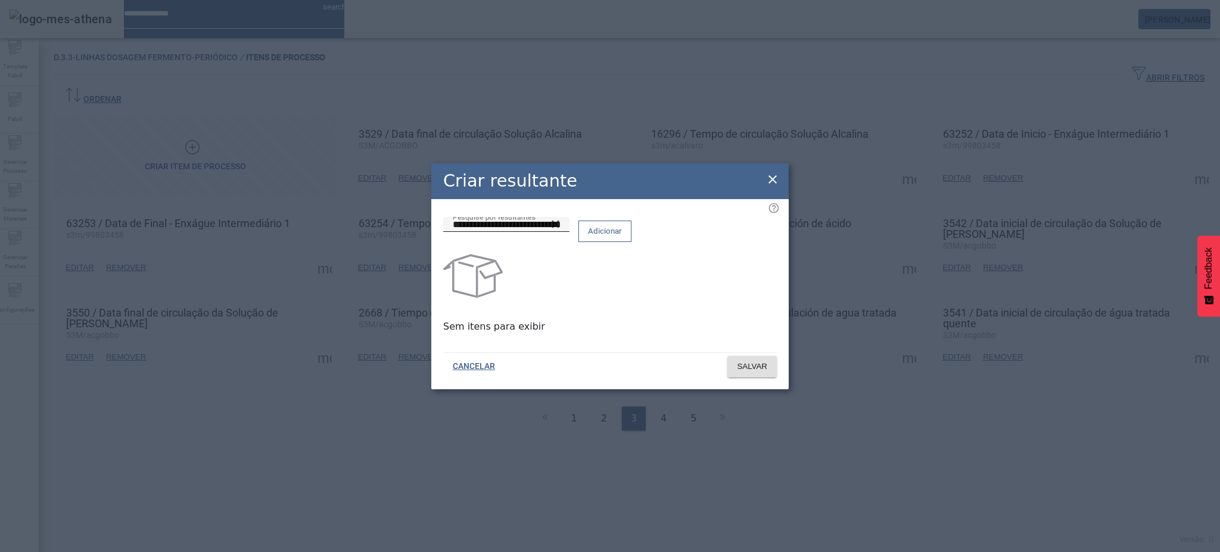
drag, startPoint x: 730, startPoint y: 233, endPoint x: 732, endPoint y: 239, distance: 6.8
click at [622, 234] on span "Adicionar" at bounding box center [605, 231] width 34 height 12
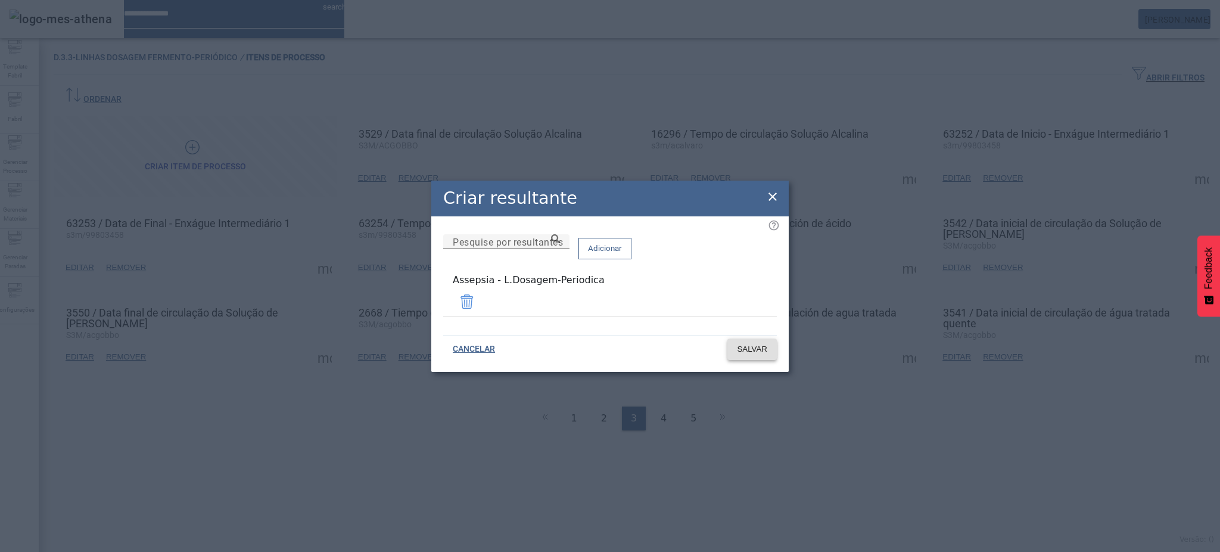
click at [759, 348] on span "SALVAR" at bounding box center [752, 349] width 30 height 12
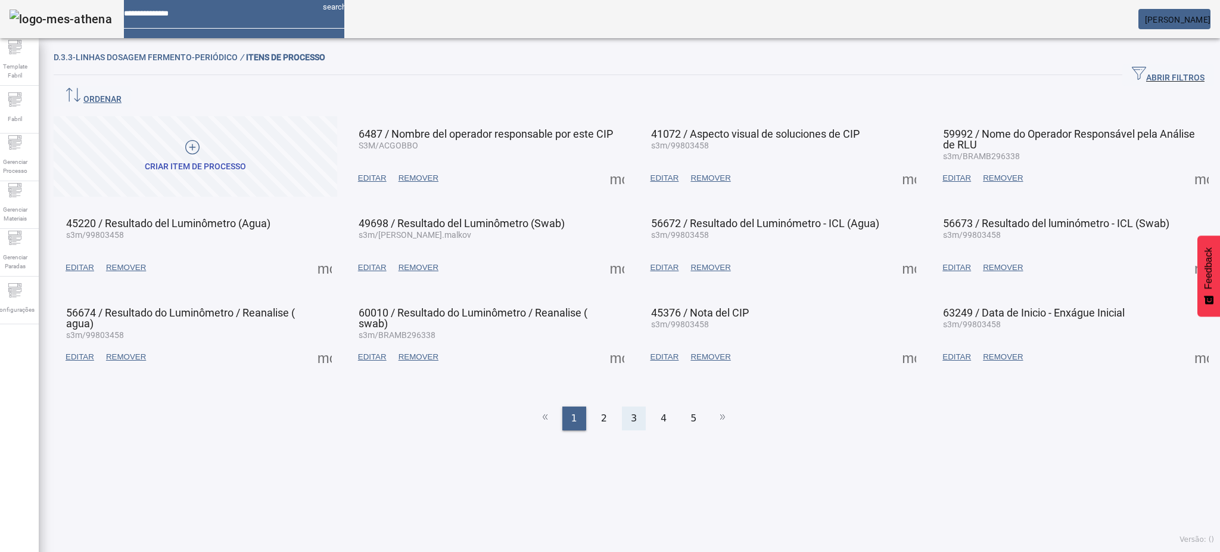
click at [624, 406] on div "3" at bounding box center [634, 418] width 24 height 24
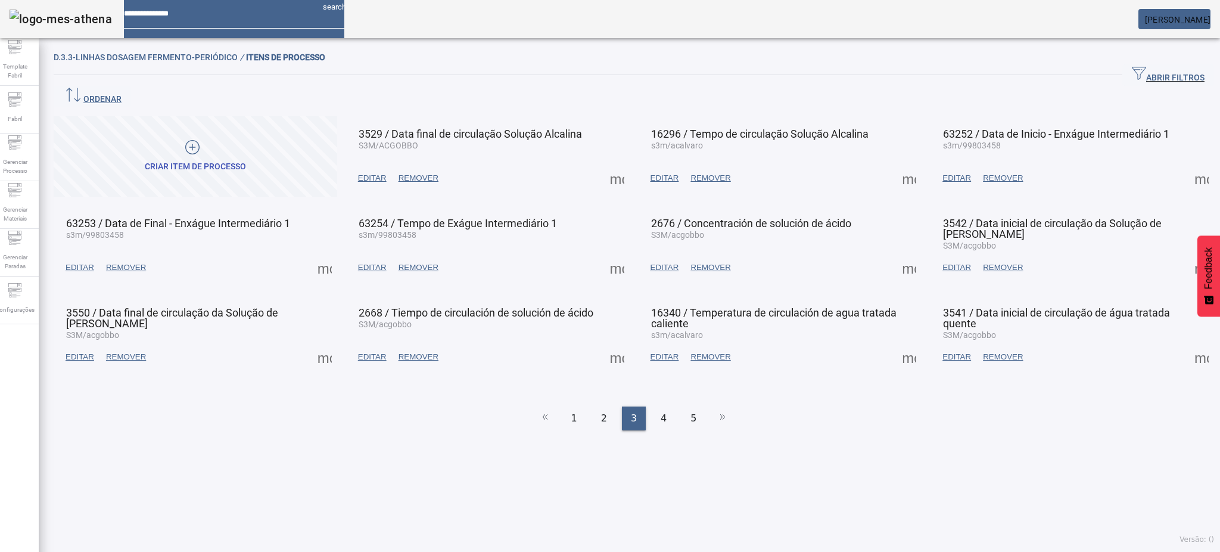
click at [1187, 164] on span at bounding box center [1201, 178] width 29 height 29
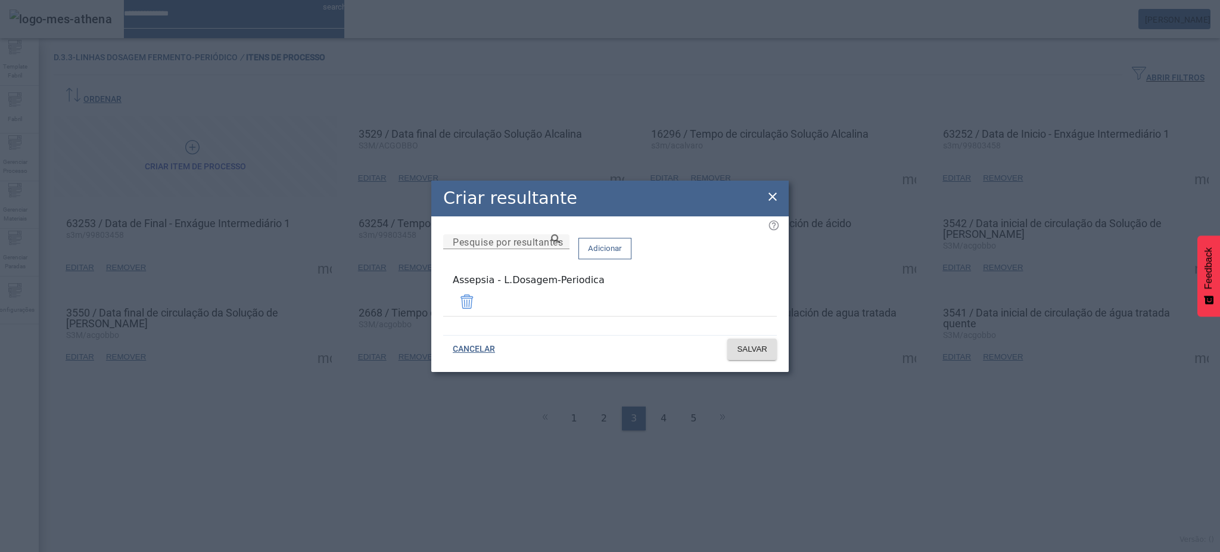
click at [767, 203] on icon at bounding box center [772, 196] width 14 height 14
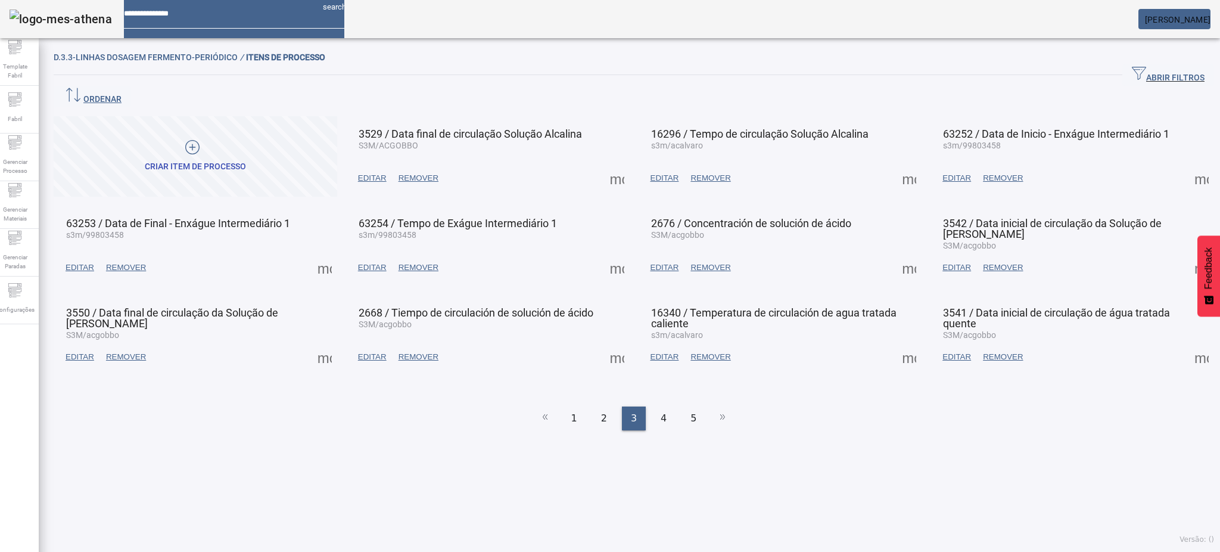
click at [323, 253] on span at bounding box center [324, 267] width 29 height 29
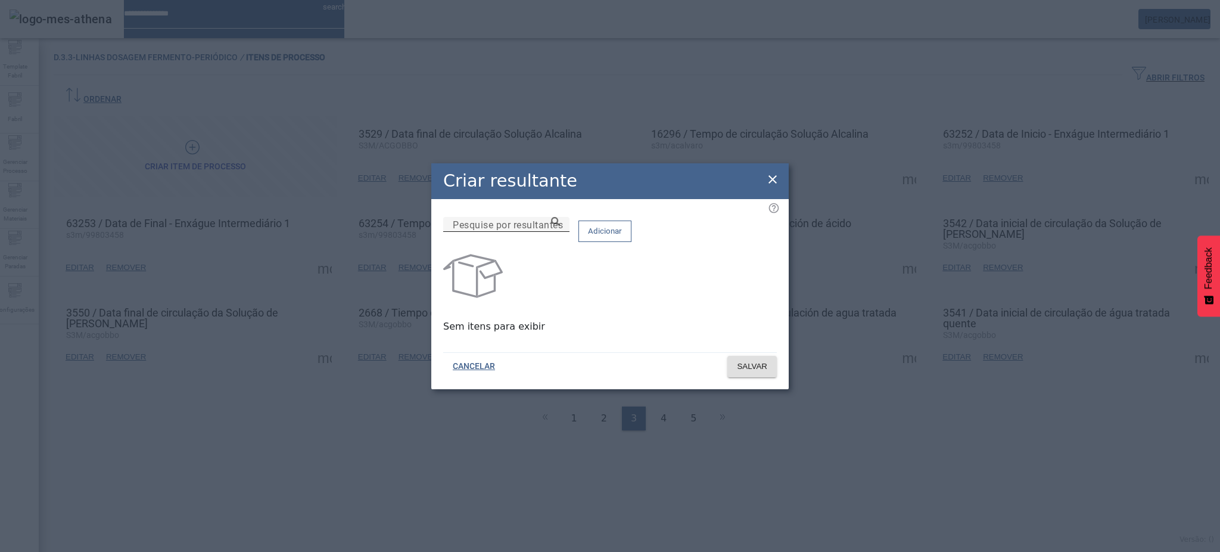
click at [560, 232] on input "Pesquise por resultantes" at bounding box center [506, 224] width 107 height 14
paste input "**********"
click at [560, 226] on icon at bounding box center [555, 221] width 9 height 9
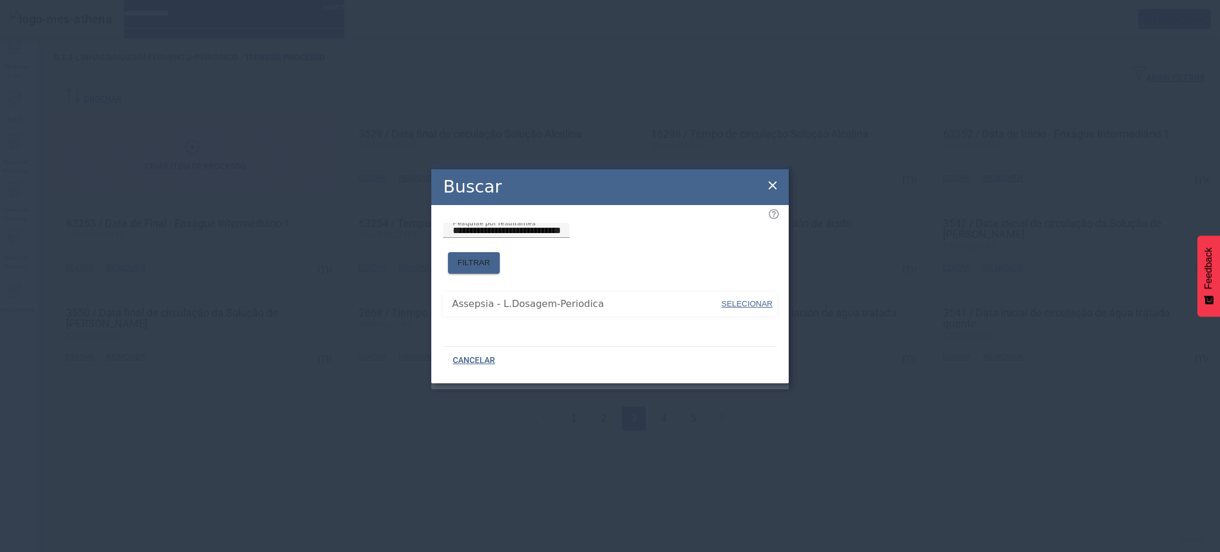
drag, startPoint x: 755, startPoint y: 302, endPoint x: 746, endPoint y: 284, distance: 20.0
click at [755, 303] on span "SELECIONAR" at bounding box center [746, 304] width 51 height 12
type input "**********"
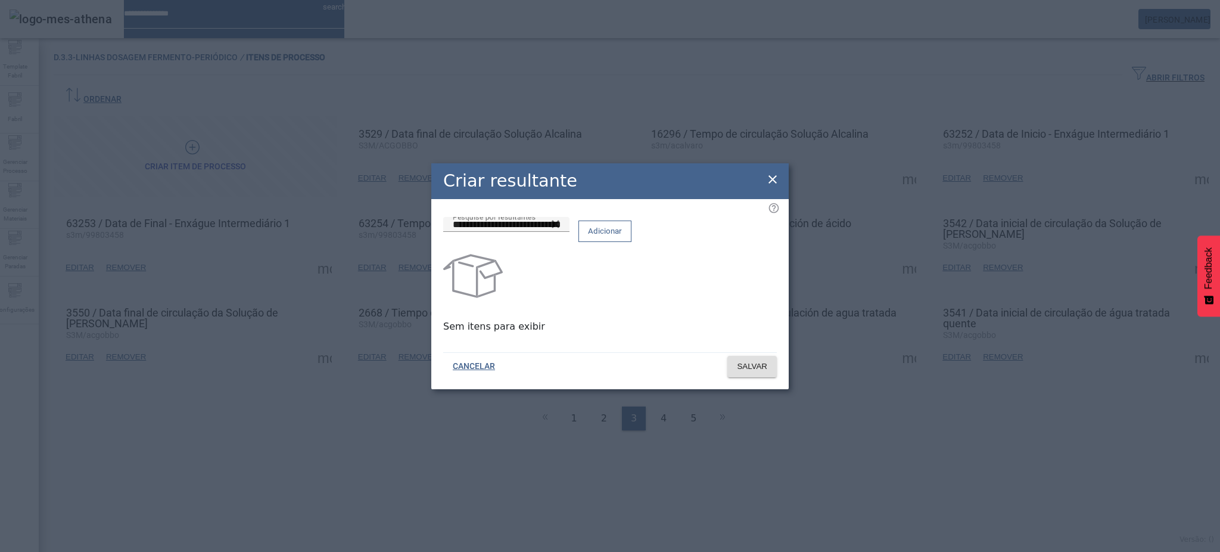
drag, startPoint x: 737, startPoint y: 247, endPoint x: 739, endPoint y: 261, distance: 13.8
click at [631, 245] on span at bounding box center [605, 231] width 52 height 29
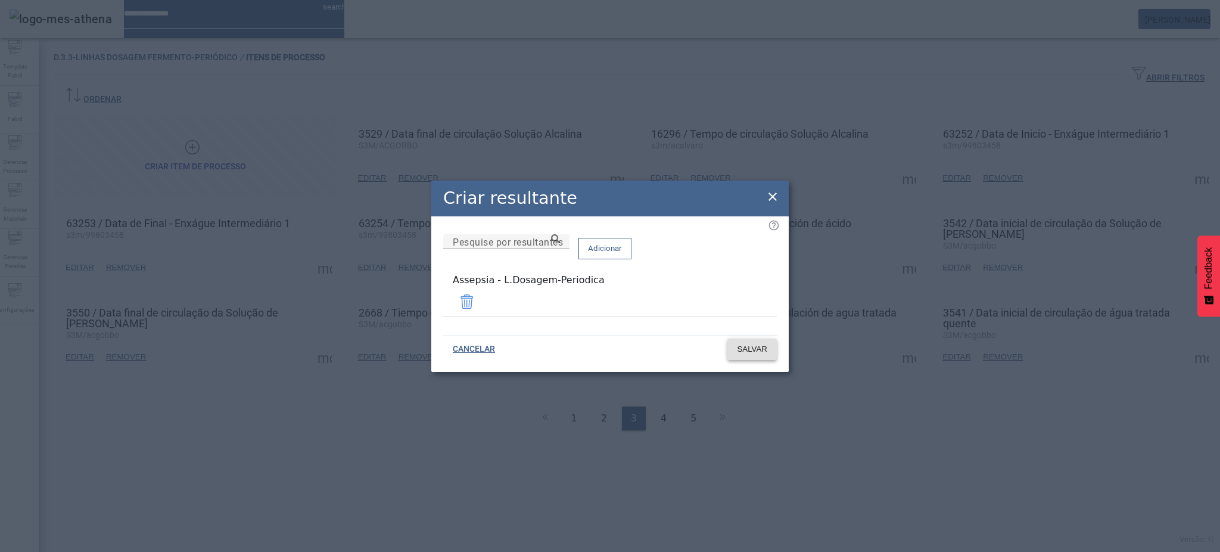
click at [754, 344] on span "SALVAR" at bounding box center [752, 349] width 30 height 12
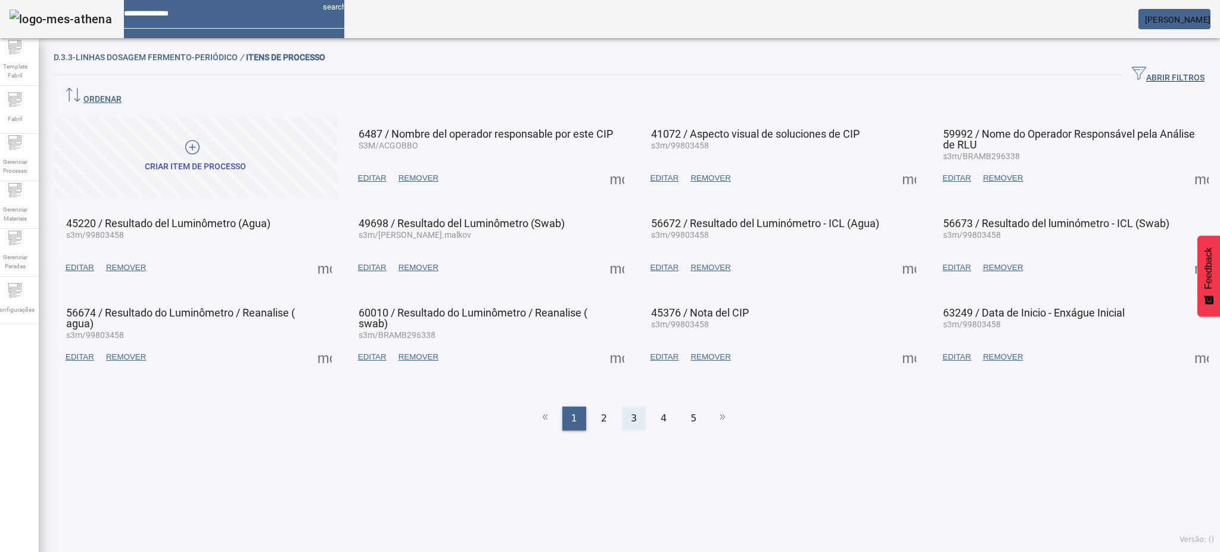
click at [631, 411] on span "3" at bounding box center [634, 418] width 6 height 14
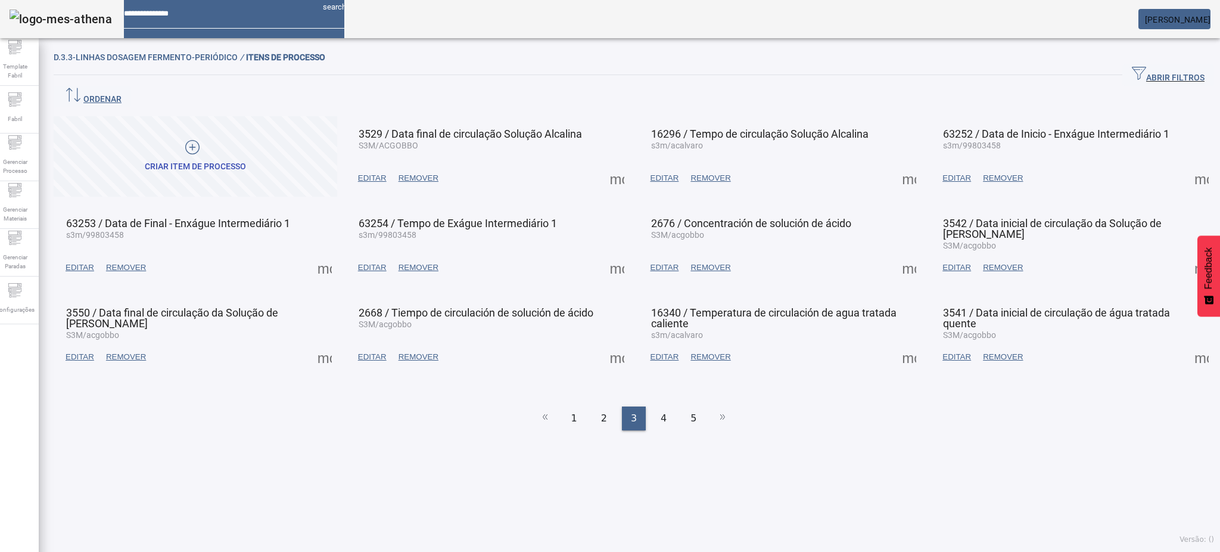
click at [617, 253] on span at bounding box center [617, 267] width 29 height 29
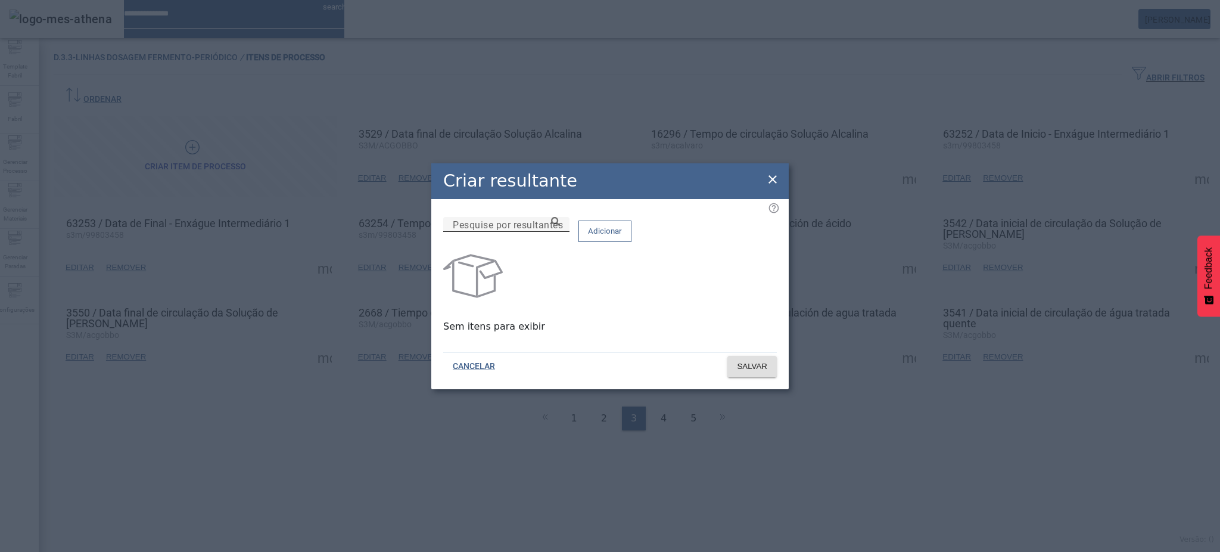
click at [560, 232] on input "Pesquise por resultantes" at bounding box center [506, 224] width 107 height 14
paste input "**********"
click at [560, 226] on icon at bounding box center [555, 221] width 9 height 9
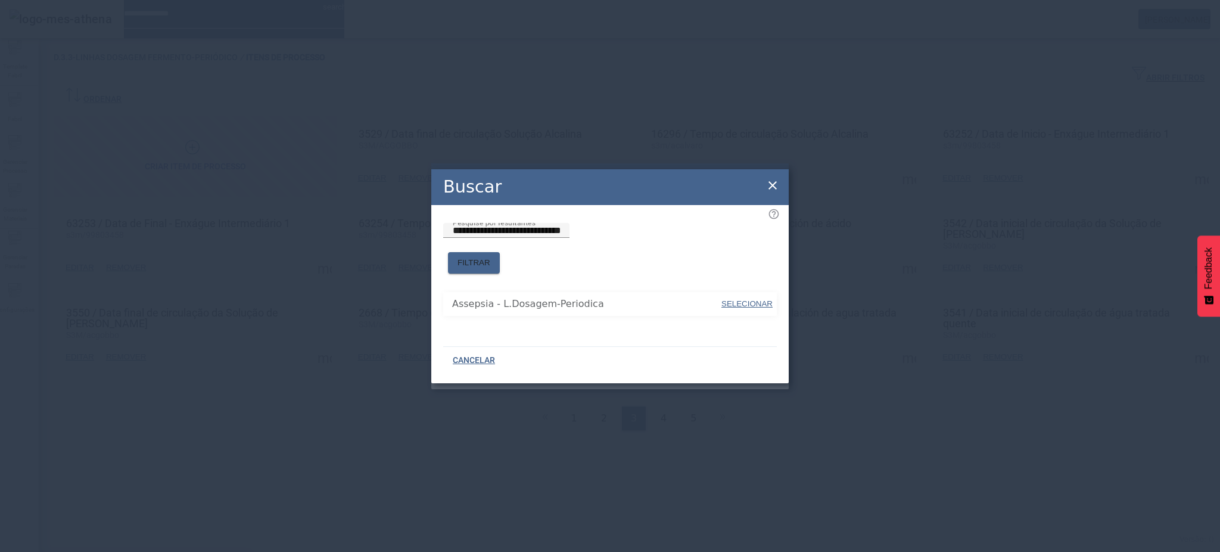
drag, startPoint x: 650, startPoint y: 276, endPoint x: 665, endPoint y: 281, distance: 15.6
click at [730, 299] on span "SELECIONAR" at bounding box center [746, 303] width 51 height 9
type input "**********"
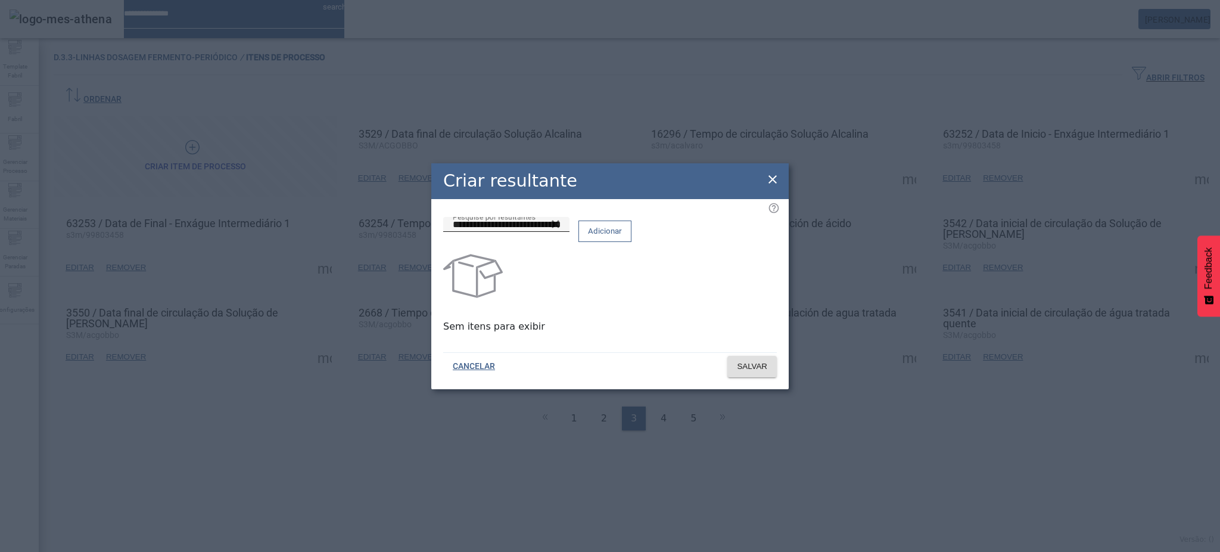
click at [622, 237] on span "Adicionar" at bounding box center [605, 231] width 34 height 12
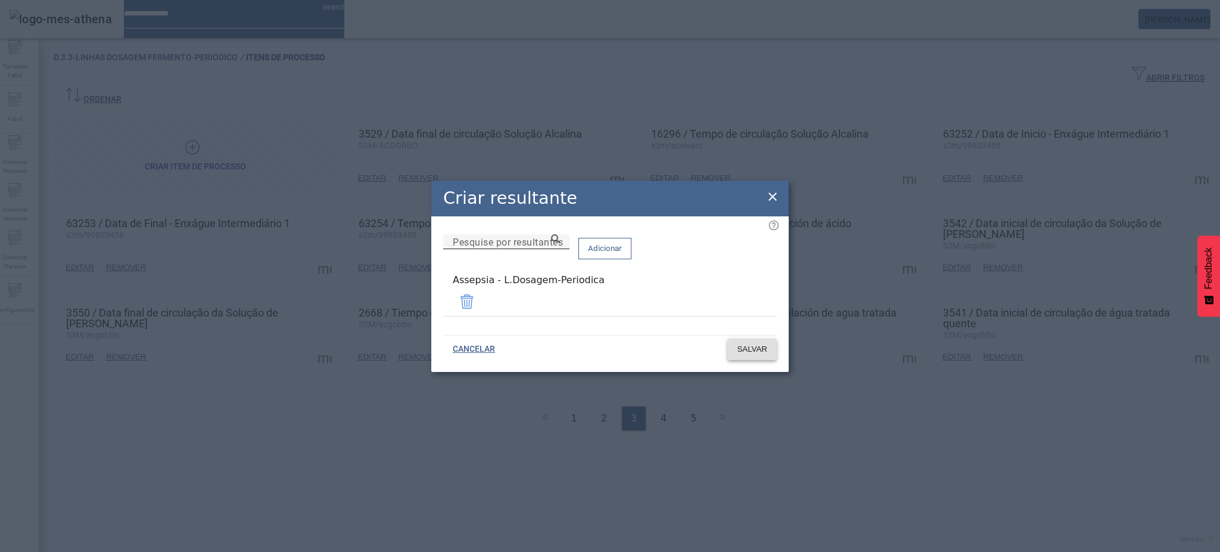
click at [761, 343] on span "SALVAR" at bounding box center [752, 349] width 30 height 12
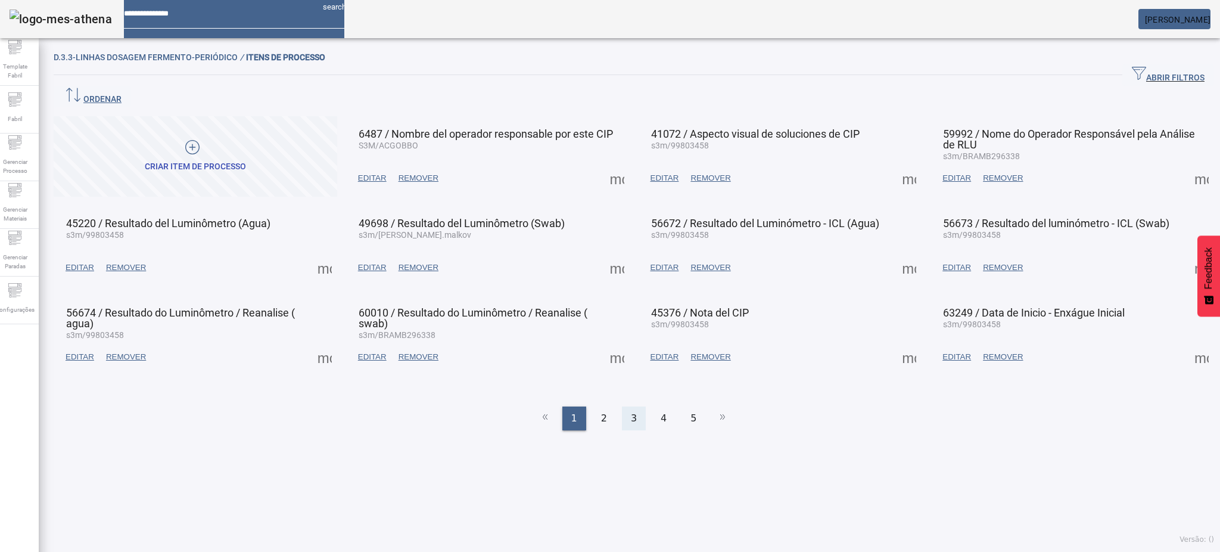
click at [632, 406] on div "3" at bounding box center [634, 418] width 24 height 24
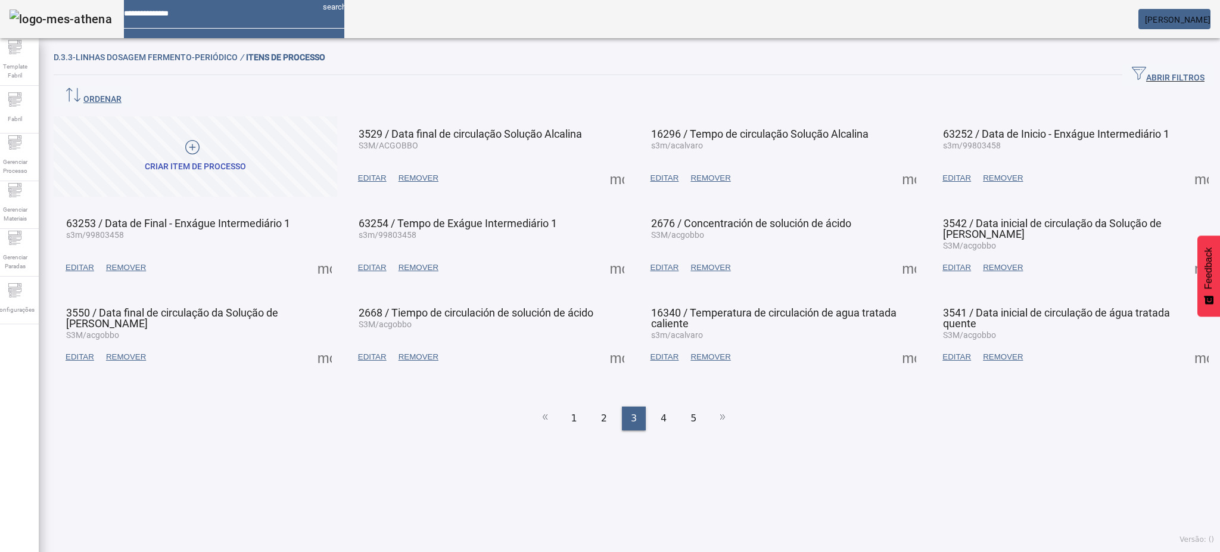
click at [898, 253] on span at bounding box center [909, 267] width 29 height 29
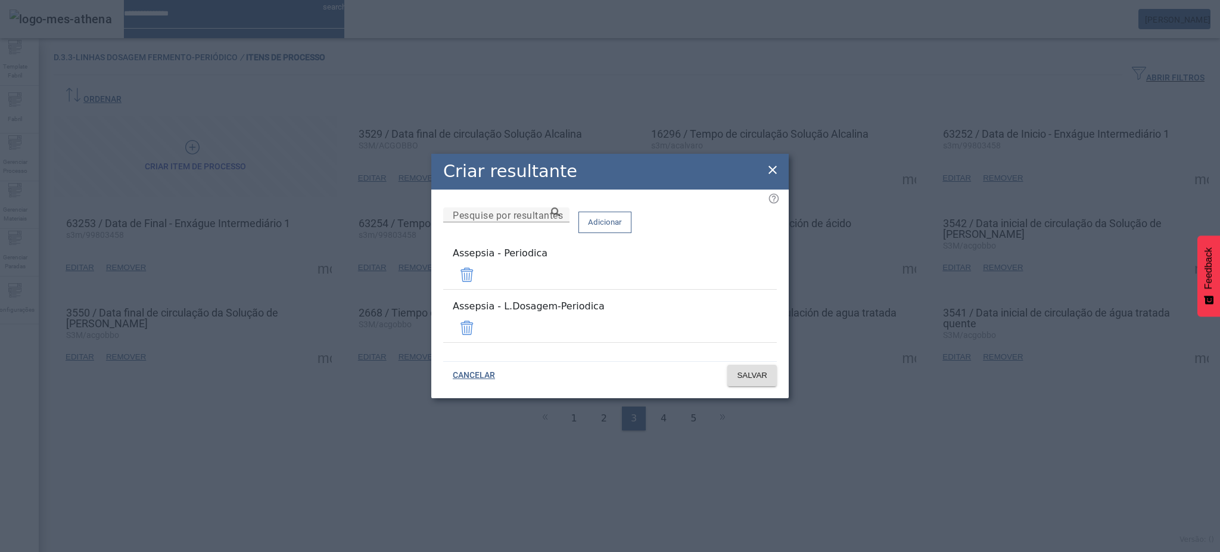
click at [481, 276] on span at bounding box center [467, 274] width 29 height 29
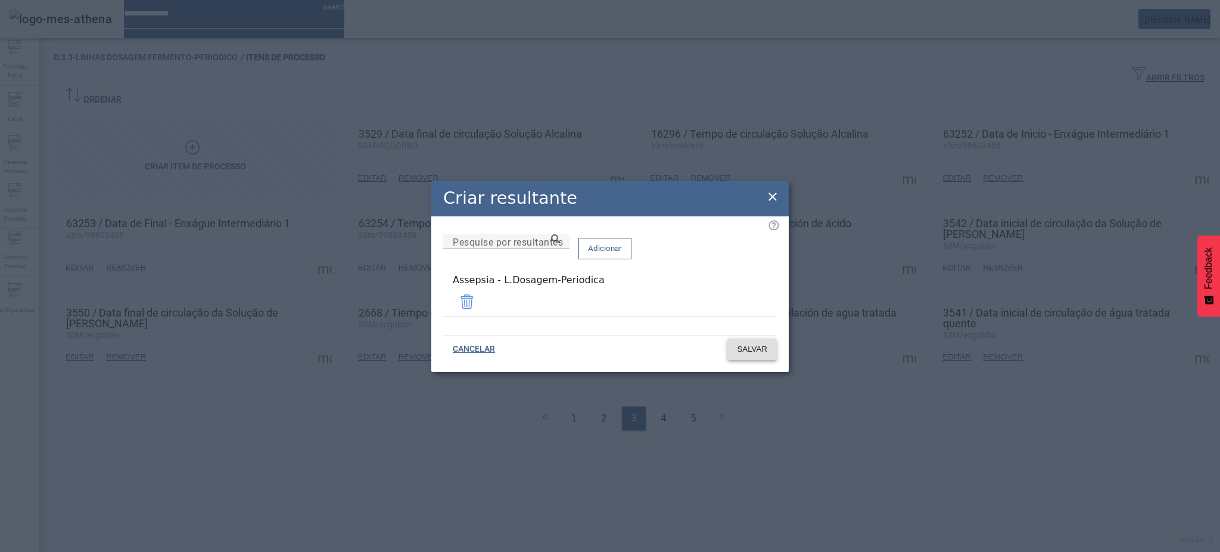
click at [750, 346] on span "SALVAR" at bounding box center [752, 349] width 30 height 12
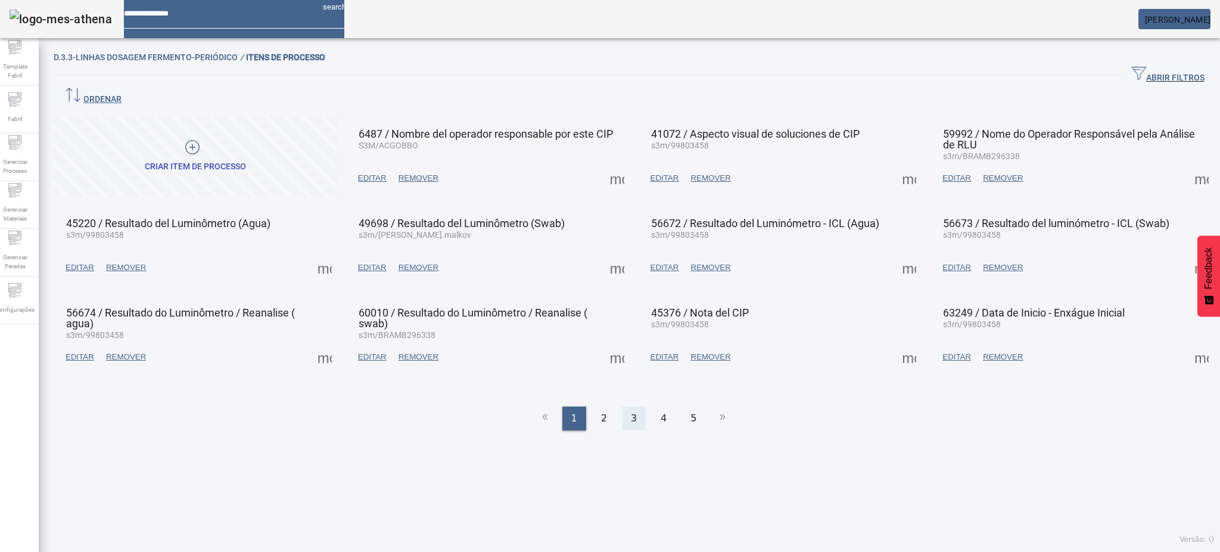
click at [633, 406] on div "3" at bounding box center [634, 418] width 24 height 24
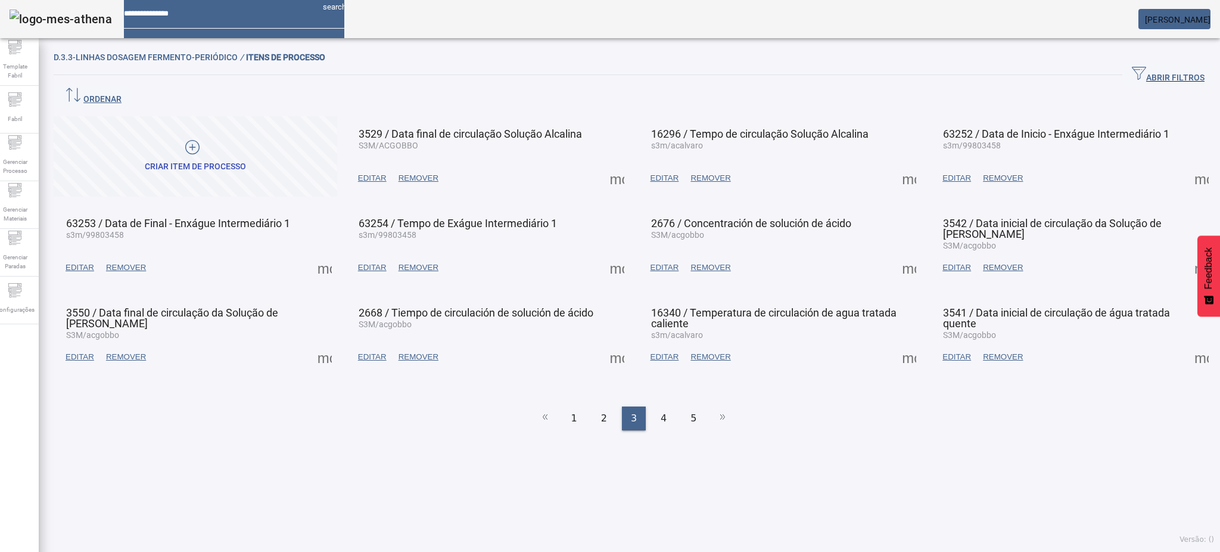
click at [1187, 253] on span at bounding box center [1201, 267] width 29 height 29
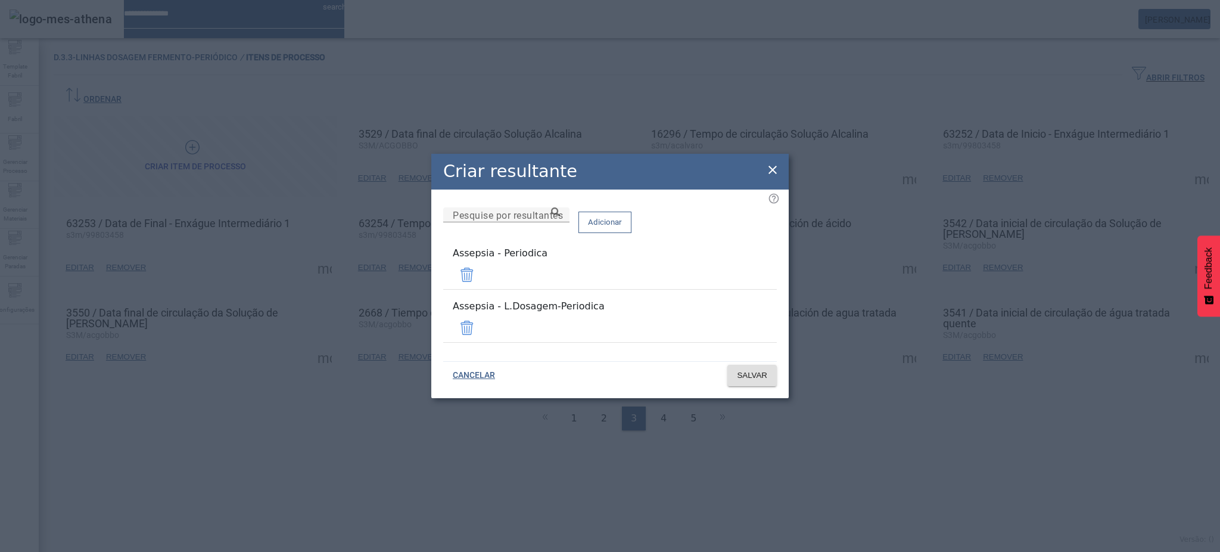
click at [481, 282] on span at bounding box center [467, 274] width 29 height 29
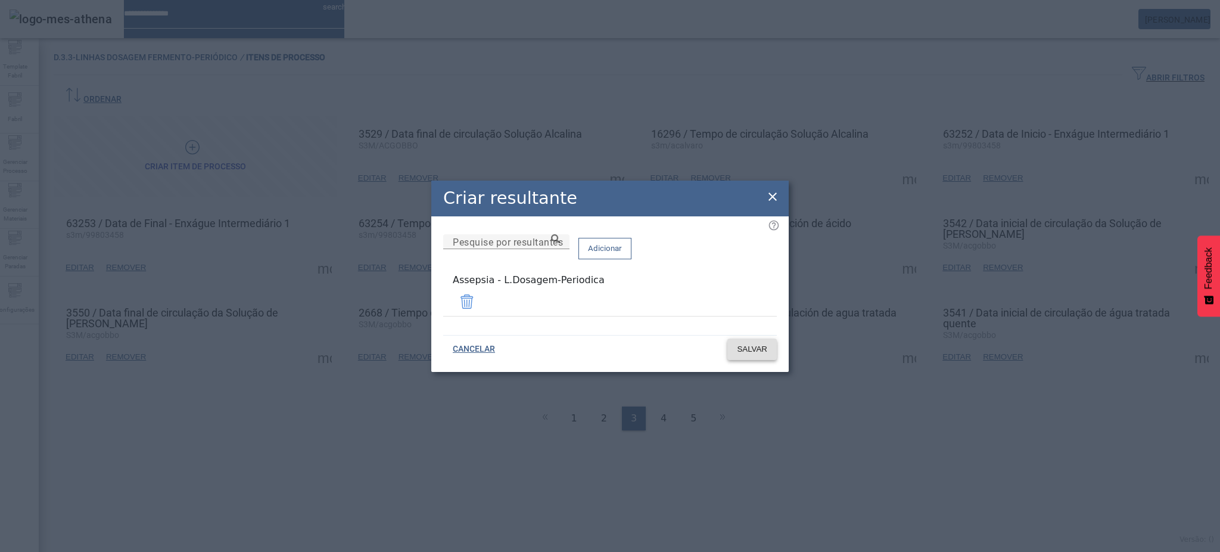
click at [754, 347] on span "SALVAR" at bounding box center [752, 349] width 30 height 12
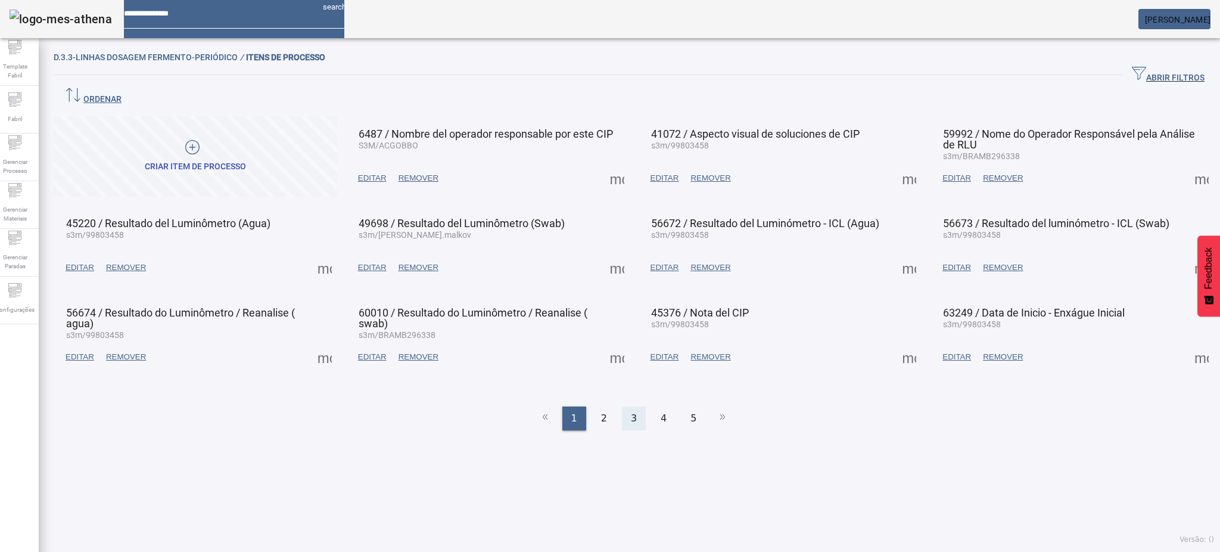
click at [624, 406] on div "3" at bounding box center [634, 418] width 24 height 24
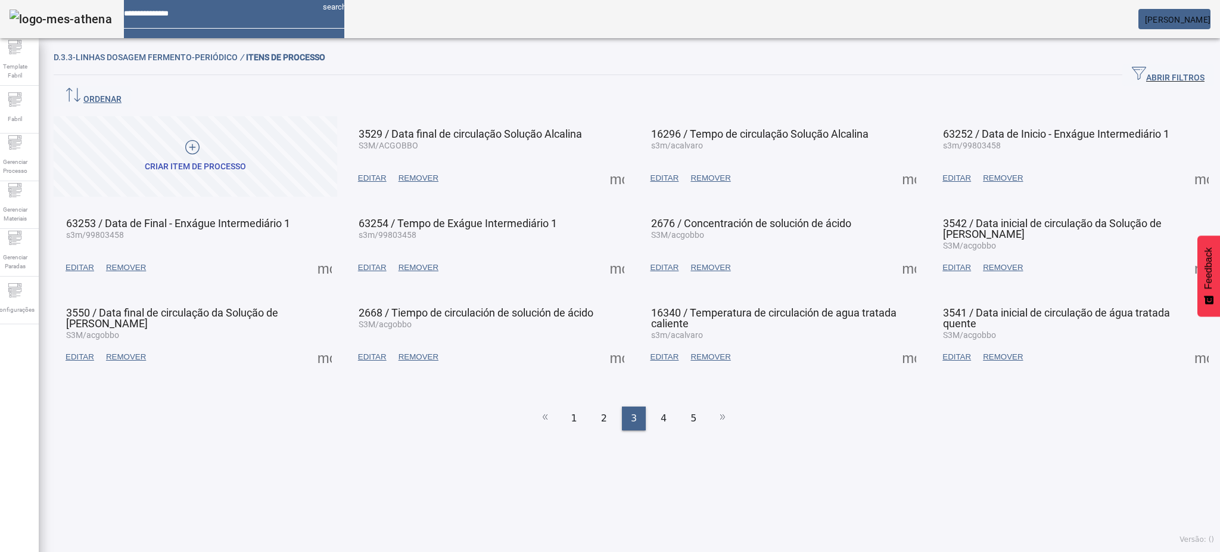
click at [1187, 253] on span at bounding box center [1201, 267] width 29 height 29
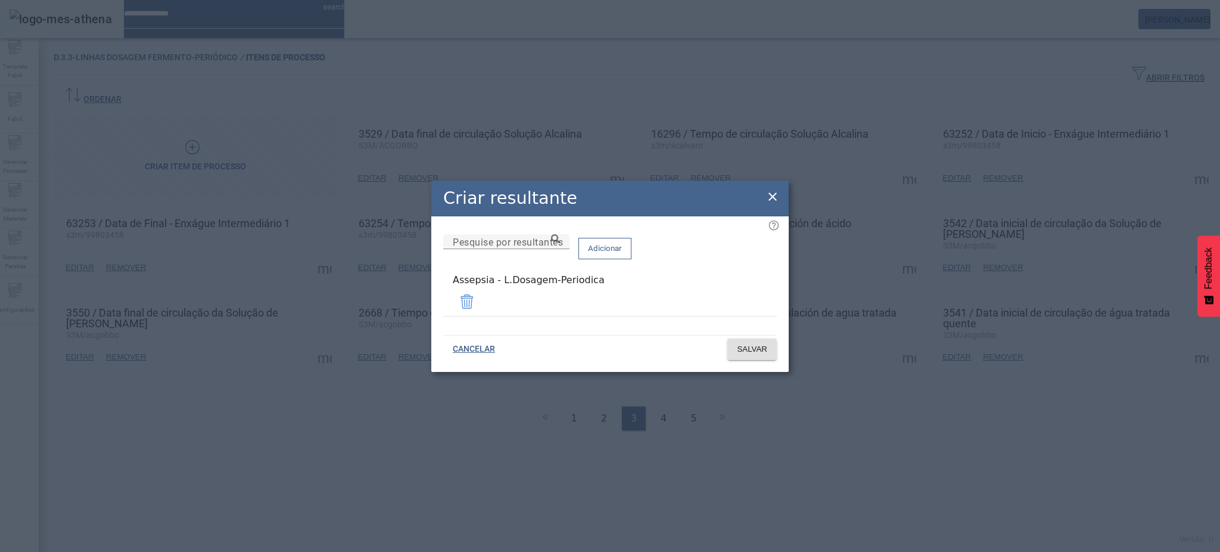
click at [768, 201] on icon at bounding box center [772, 196] width 14 height 14
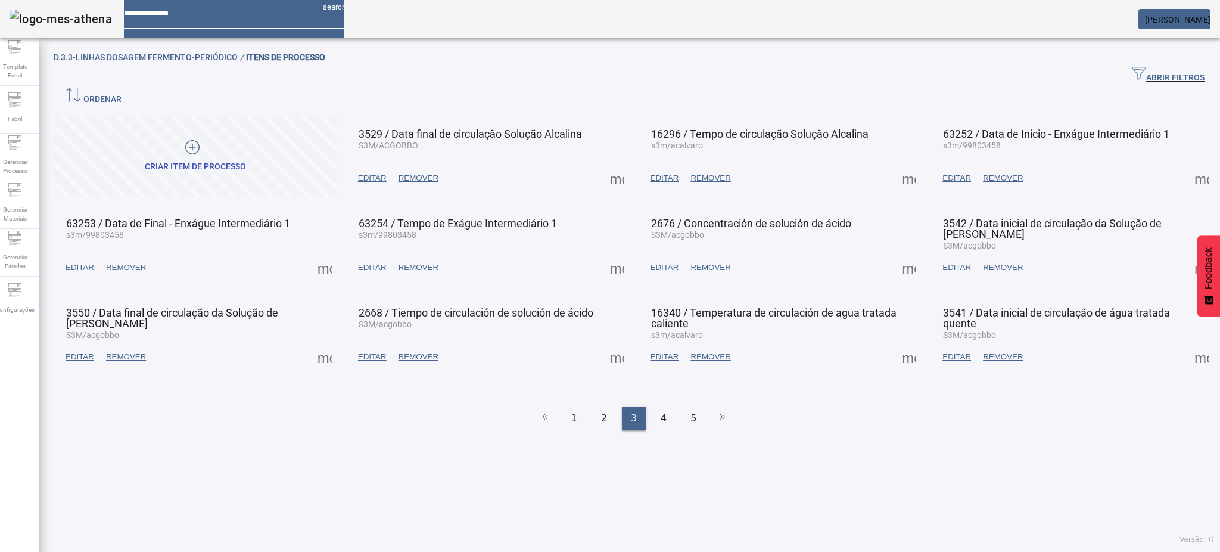
click at [319, 343] on span at bounding box center [324, 357] width 29 height 29
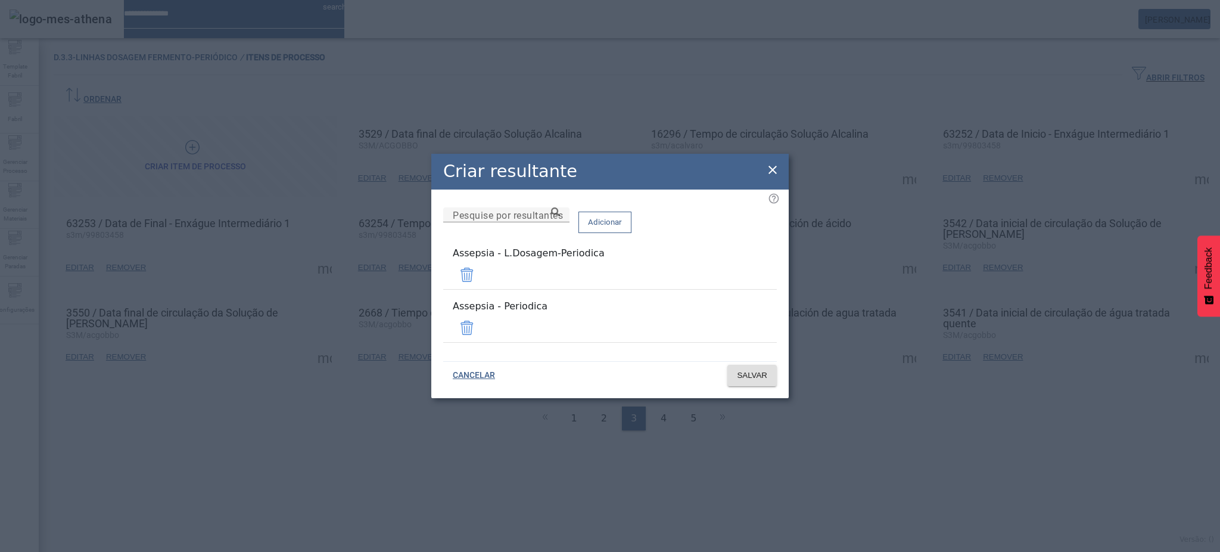
click at [481, 317] on span at bounding box center [467, 327] width 29 height 29
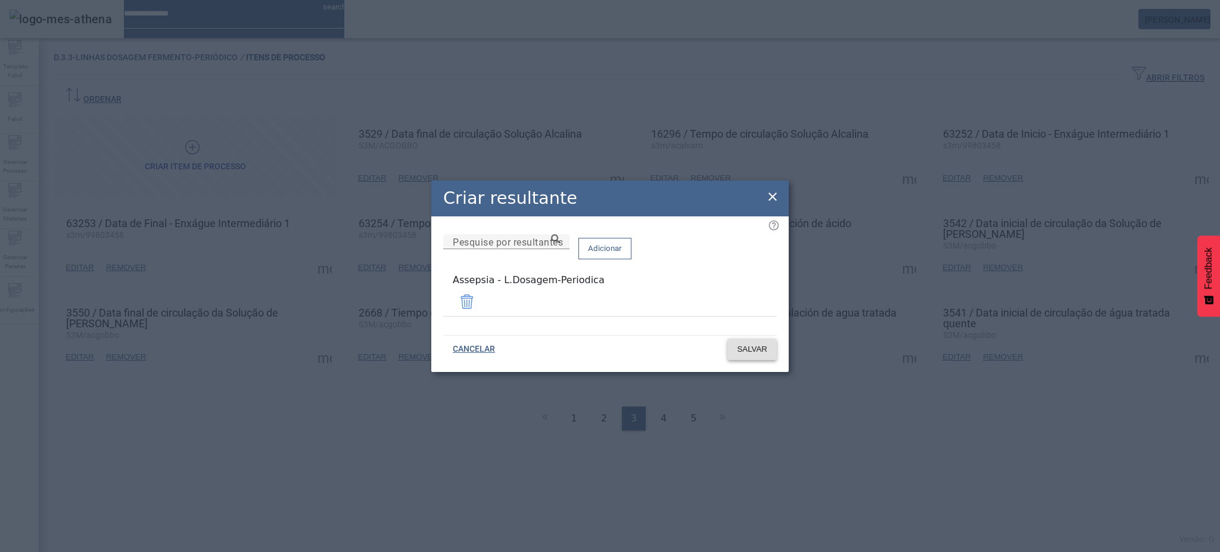
click at [740, 348] on span "SALVAR" at bounding box center [752, 349] width 30 height 12
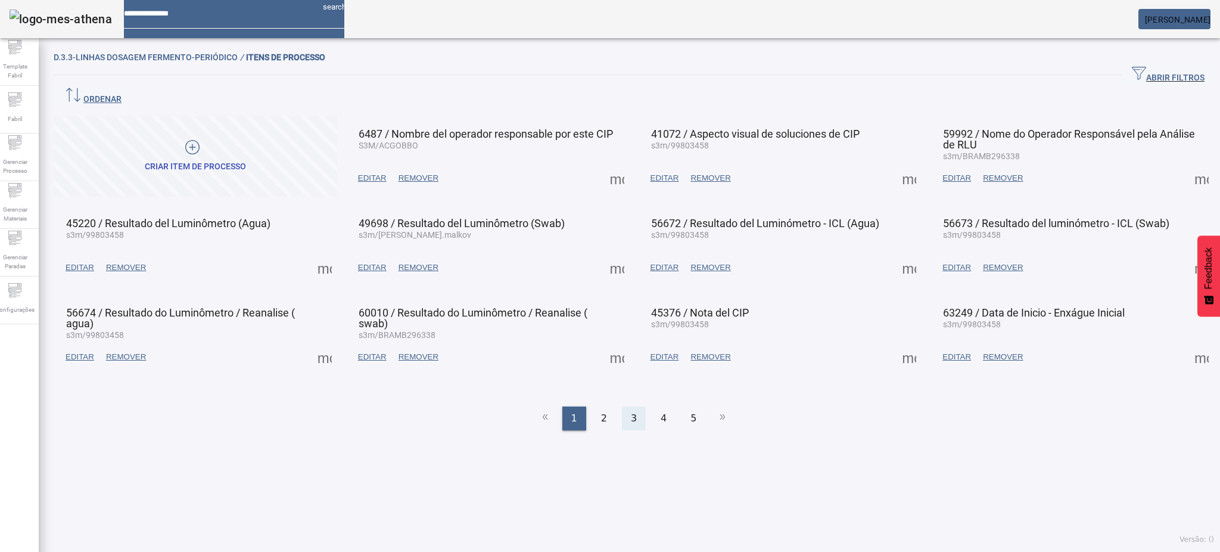
click at [631, 411] on span "3" at bounding box center [634, 418] width 6 height 14
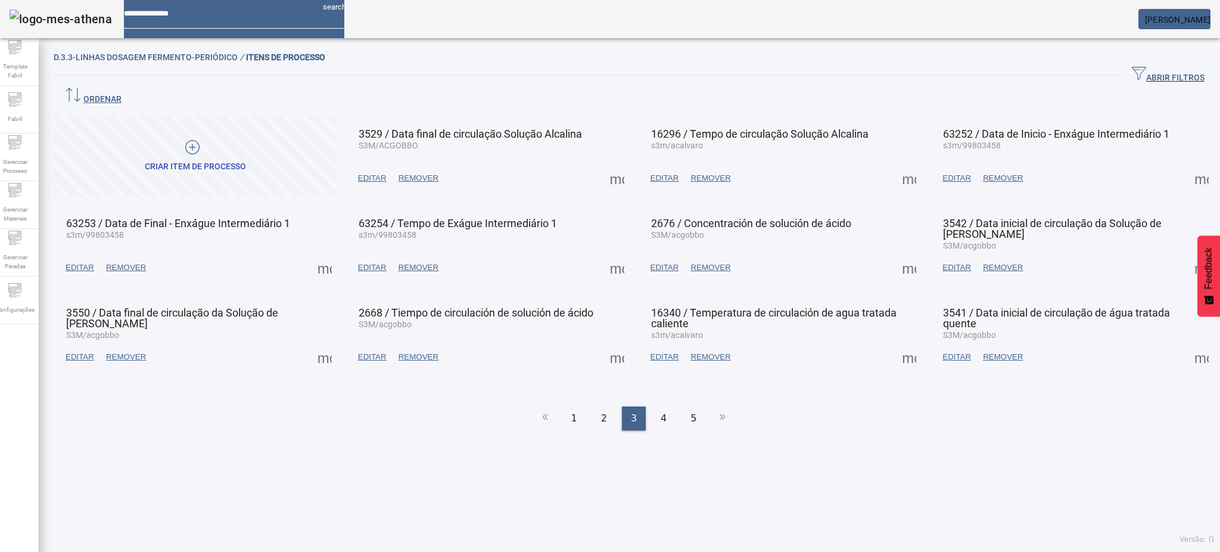
click at [610, 343] on span at bounding box center [617, 357] width 29 height 29
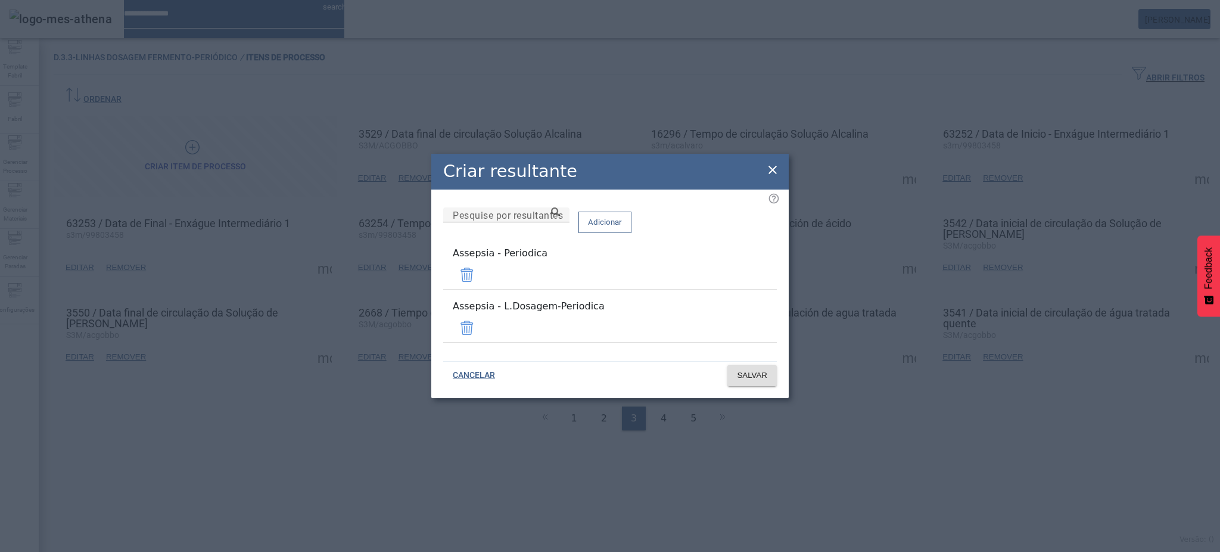
click at [481, 279] on span at bounding box center [467, 274] width 29 height 29
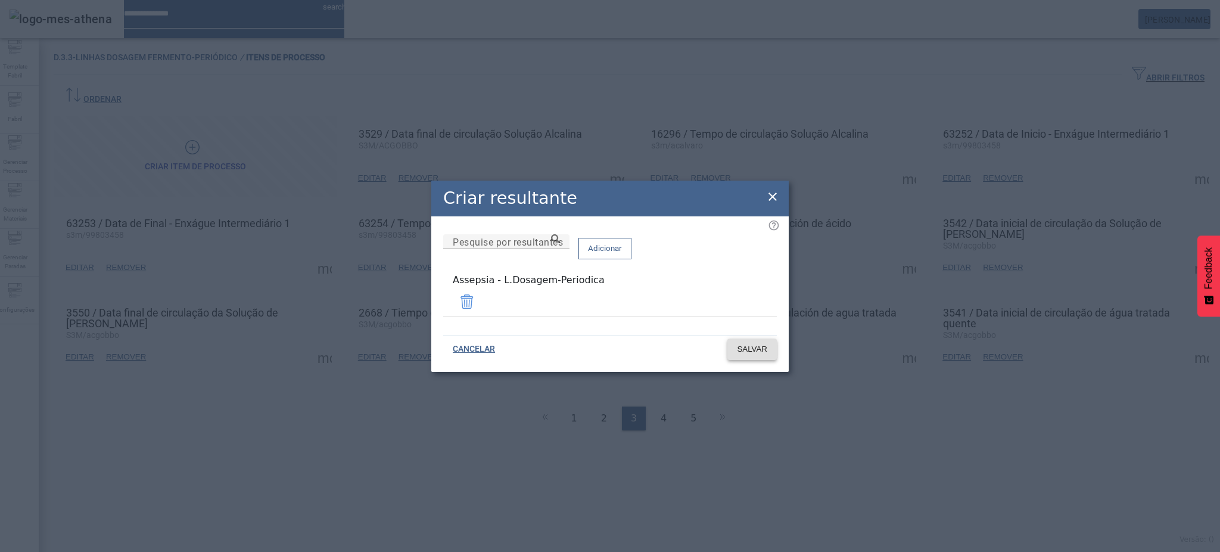
click at [748, 344] on span "SALVAR" at bounding box center [752, 349] width 30 height 12
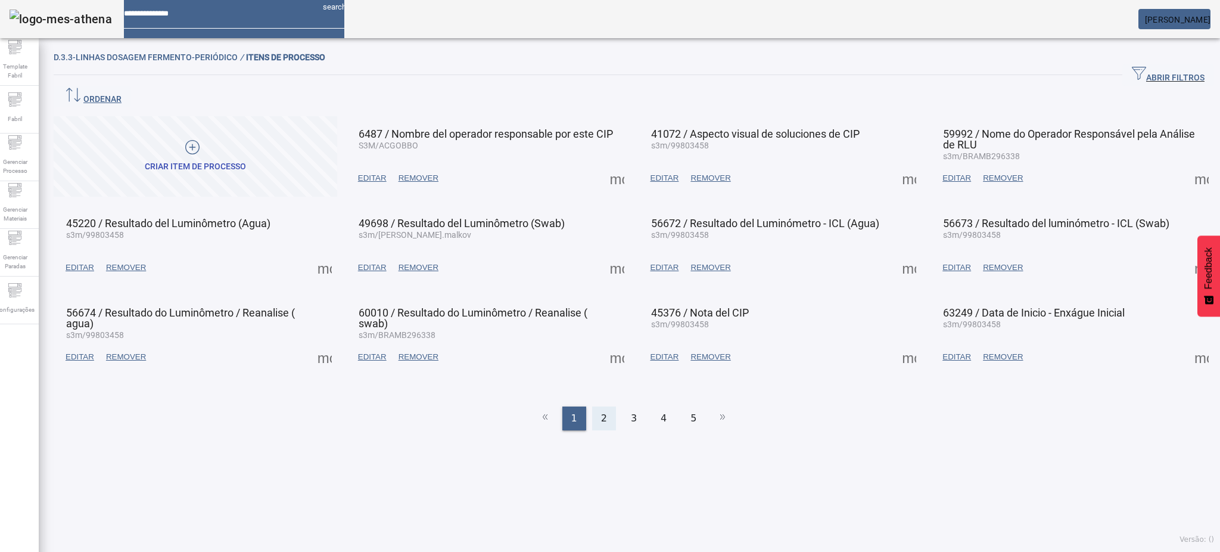
click at [601, 411] on span "2" at bounding box center [604, 418] width 6 height 14
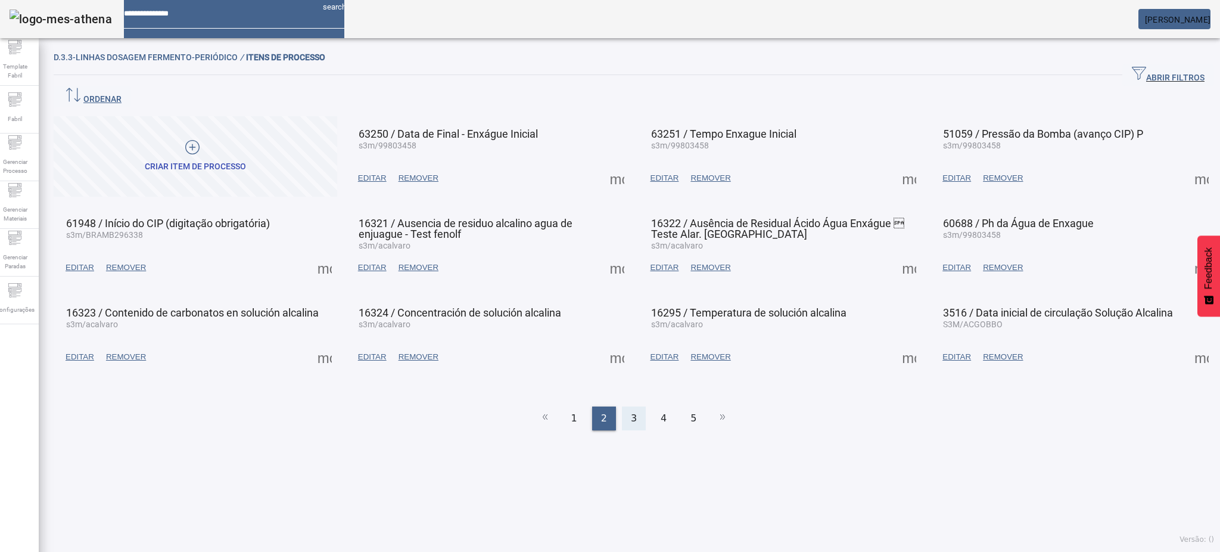
click at [631, 411] on span "3" at bounding box center [634, 418] width 6 height 14
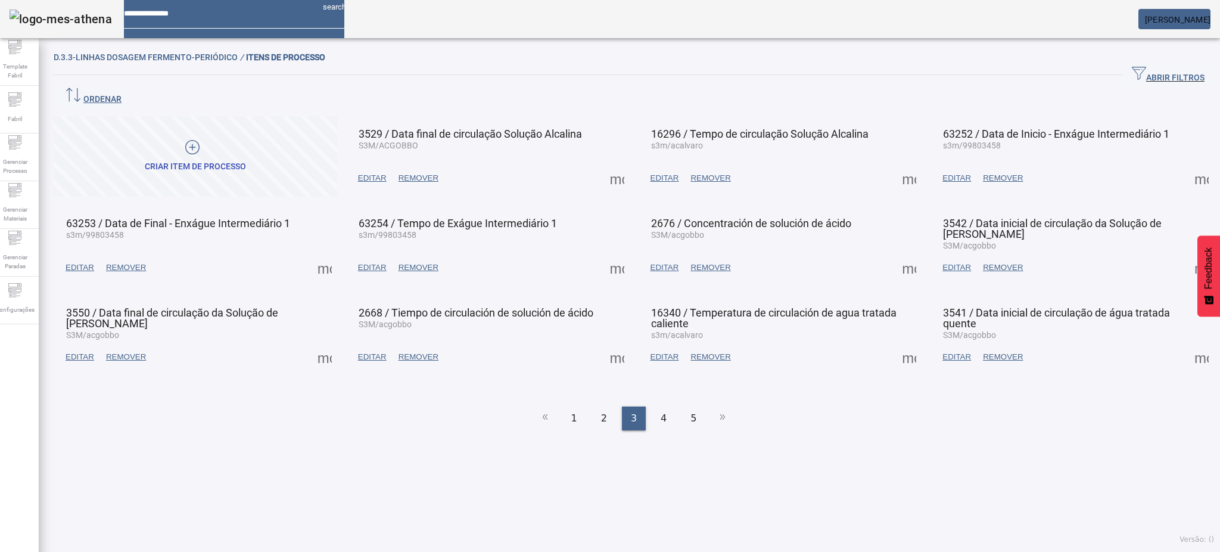
click at [613, 343] on span at bounding box center [617, 357] width 29 height 29
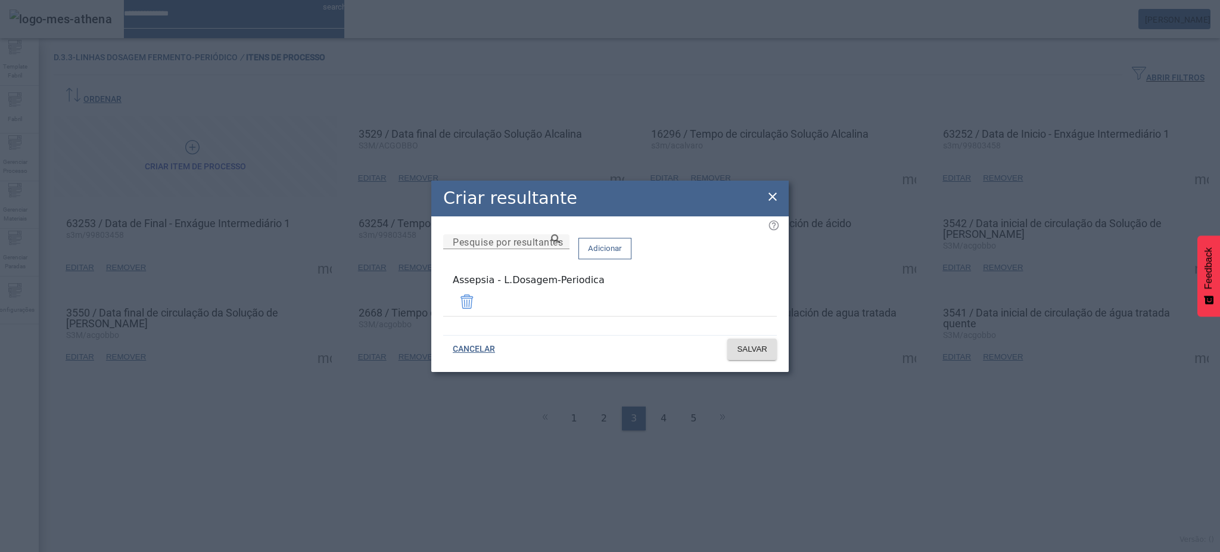
drag, startPoint x: 767, startPoint y: 194, endPoint x: 776, endPoint y: 198, distance: 10.1
click at [769, 194] on icon at bounding box center [772, 196] width 14 height 14
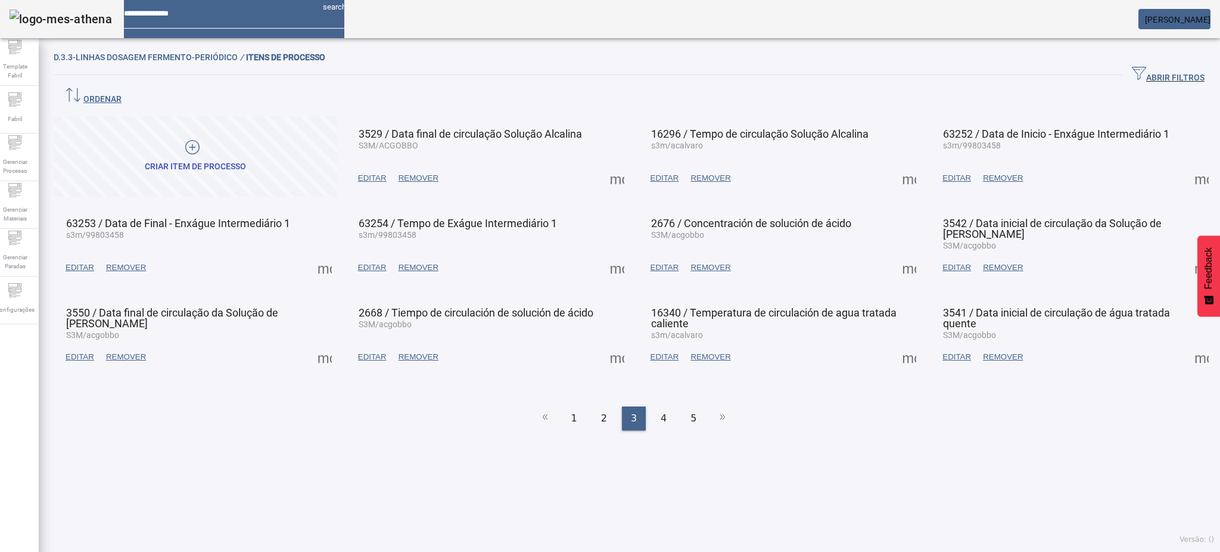
click at [895, 343] on span at bounding box center [909, 357] width 29 height 29
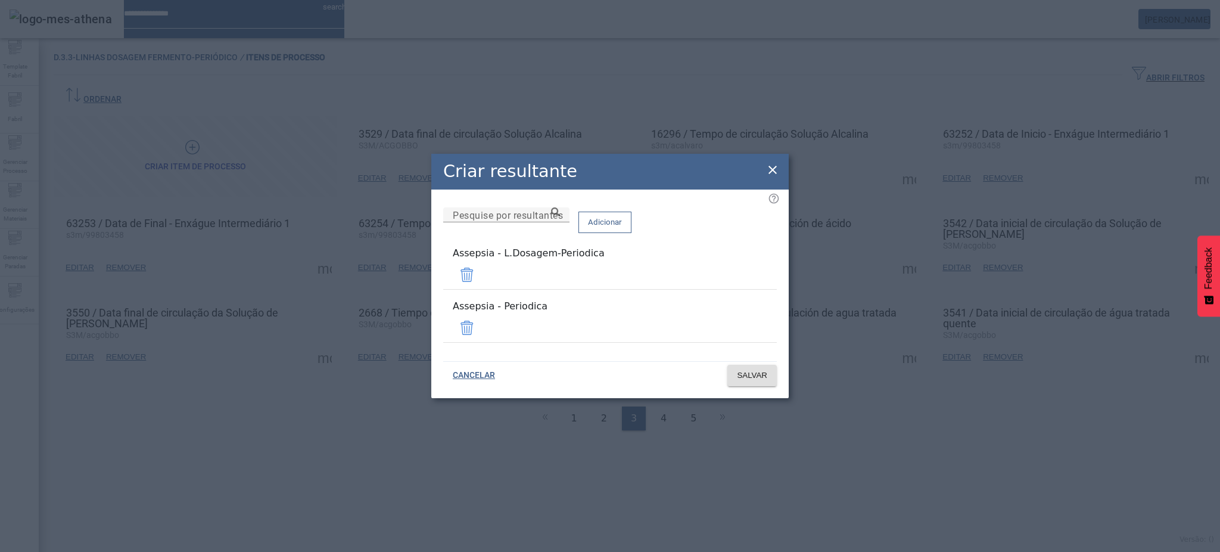
click at [481, 319] on span at bounding box center [467, 327] width 29 height 29
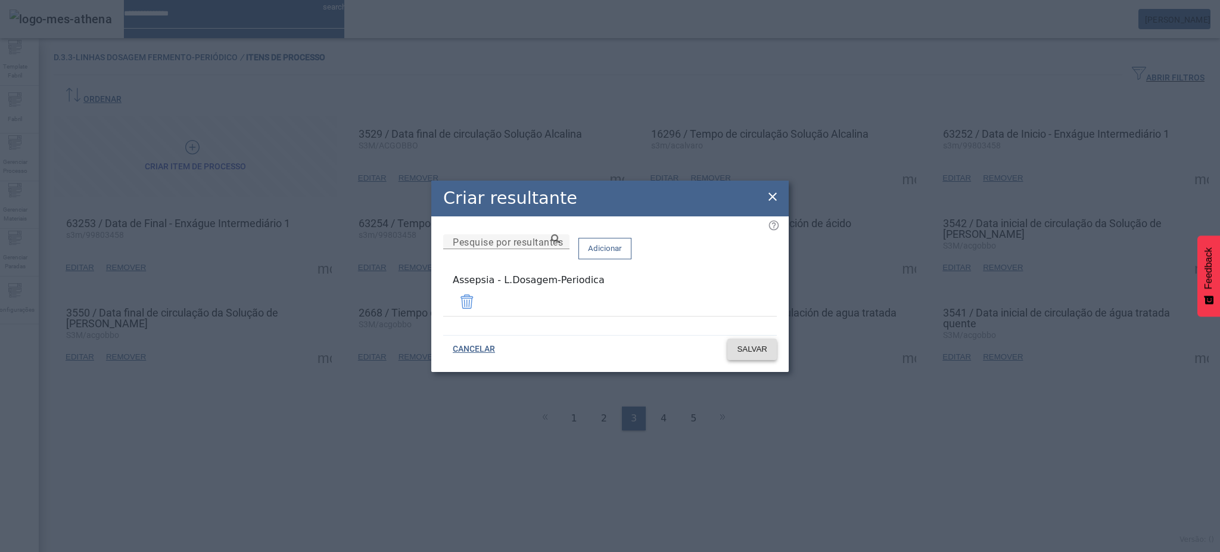
click at [759, 346] on span "SALVAR" at bounding box center [752, 349] width 30 height 12
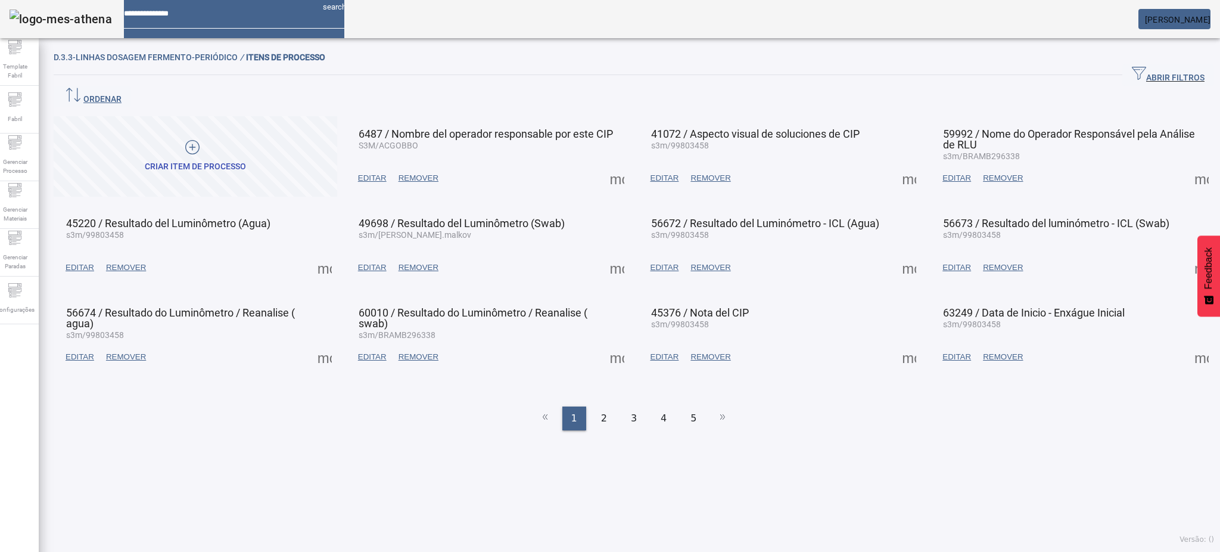
click at [1190, 343] on span at bounding box center [1201, 357] width 29 height 29
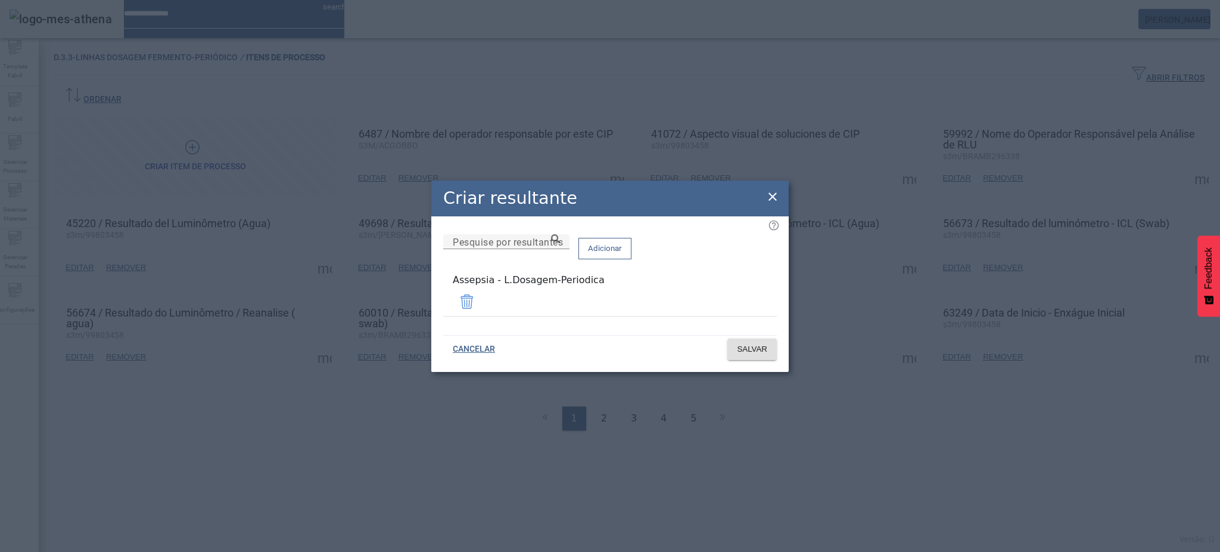
click at [769, 201] on icon at bounding box center [772, 196] width 8 height 8
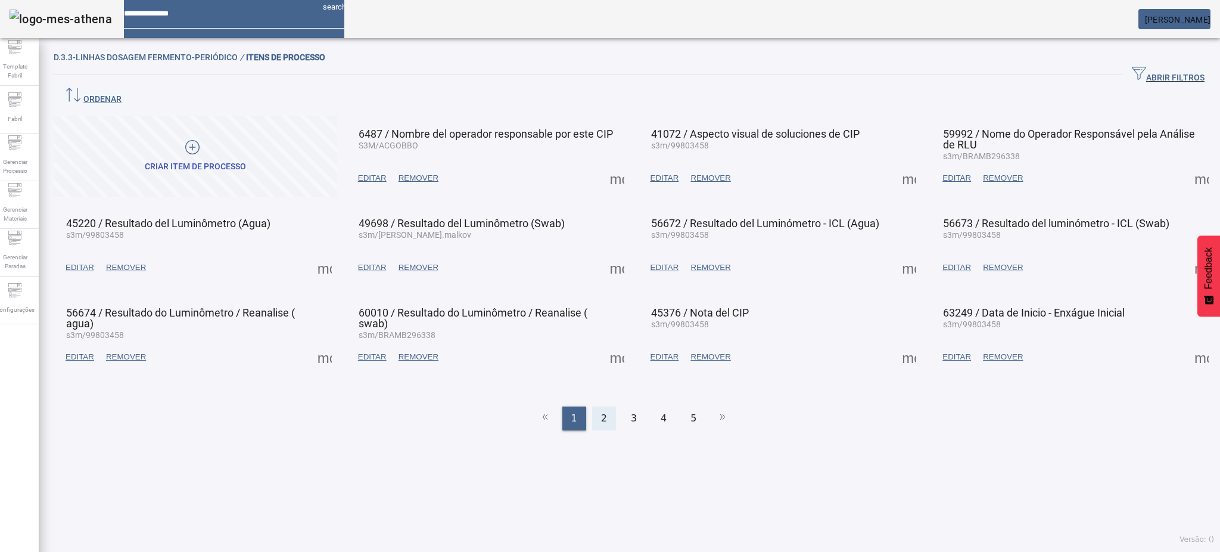
click at [601, 411] on span "2" at bounding box center [604, 418] width 6 height 14
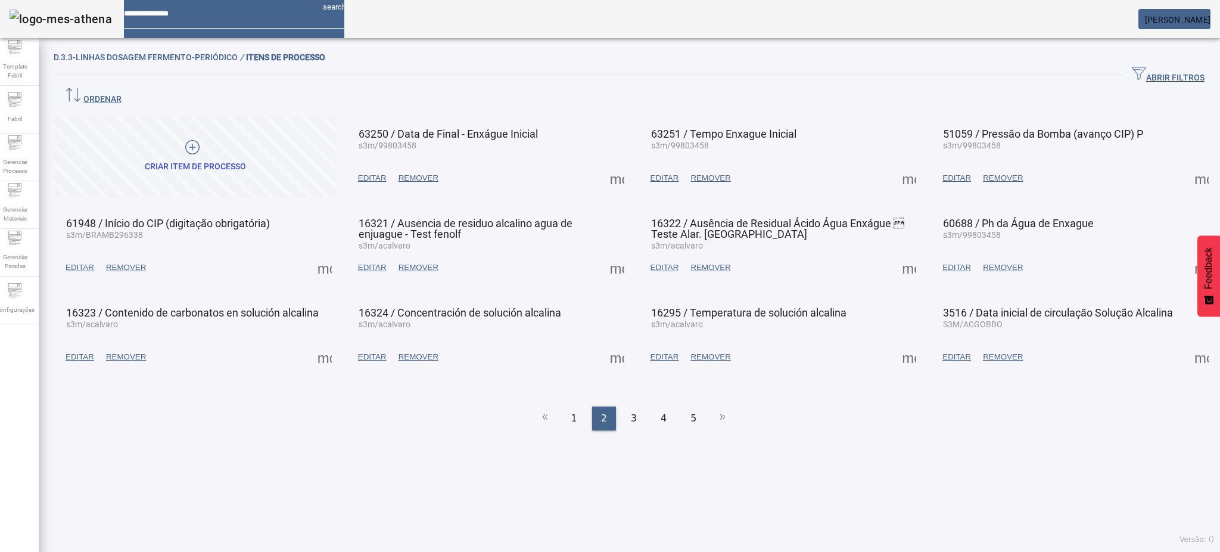
click at [1187, 253] on span at bounding box center [1201, 267] width 29 height 29
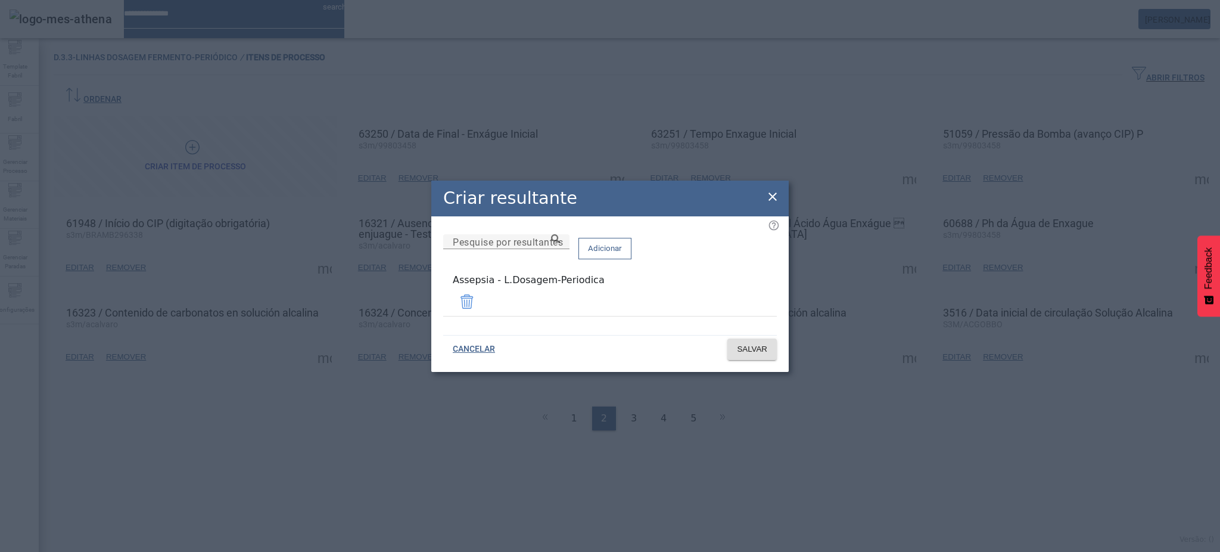
click at [776, 201] on icon at bounding box center [772, 196] width 8 height 8
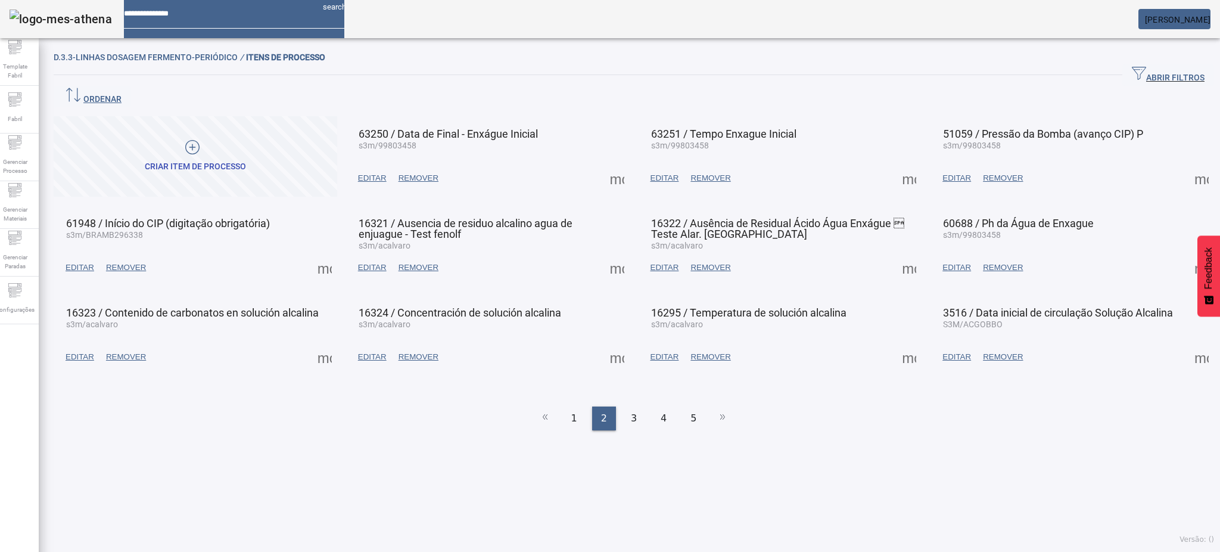
click at [631, 411] on span "3" at bounding box center [634, 418] width 6 height 14
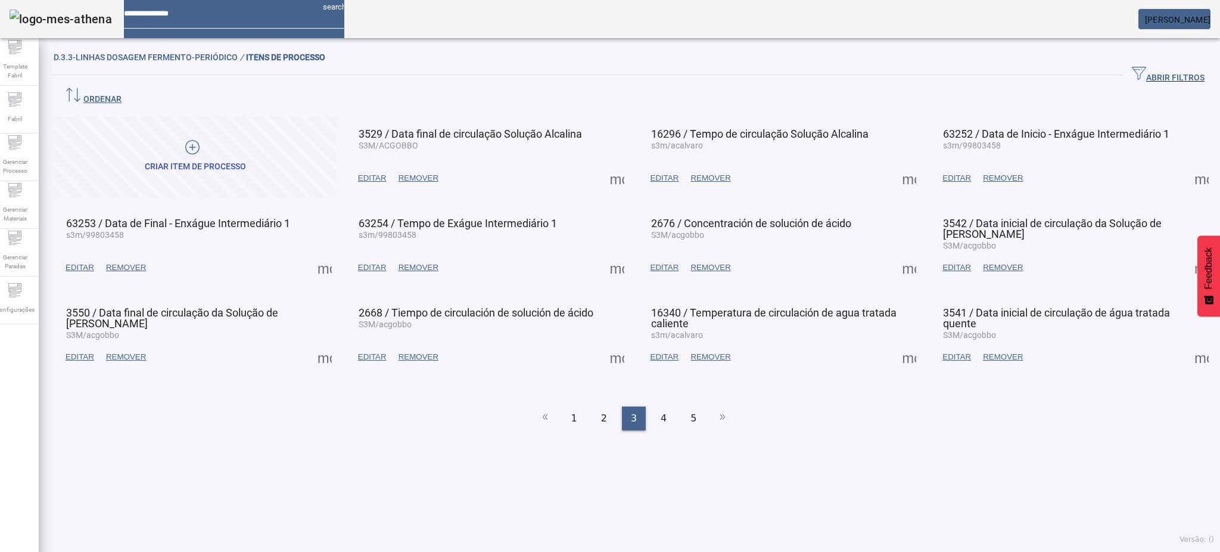
click at [895, 164] on span at bounding box center [909, 178] width 29 height 29
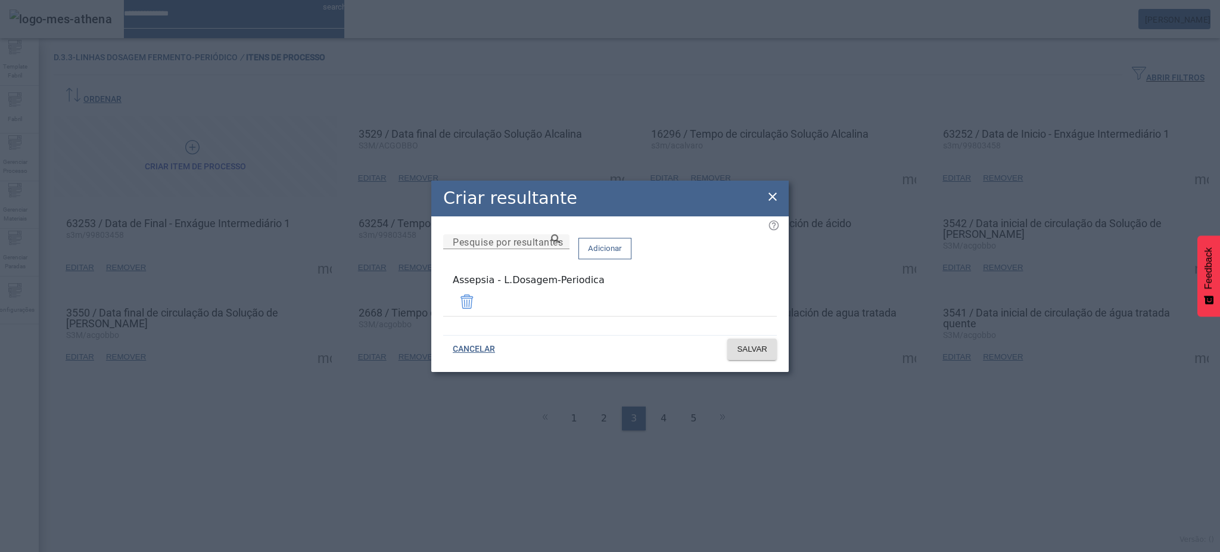
drag, startPoint x: 764, startPoint y: 201, endPoint x: 773, endPoint y: 198, distance: 10.2
click at [765, 200] on div "Criar resultante Pesquise por resultantes Adicionar Assepsia - L.Dosagem-Period…" at bounding box center [609, 275] width 357 height 191
click at [778, 198] on icon at bounding box center [772, 196] width 14 height 14
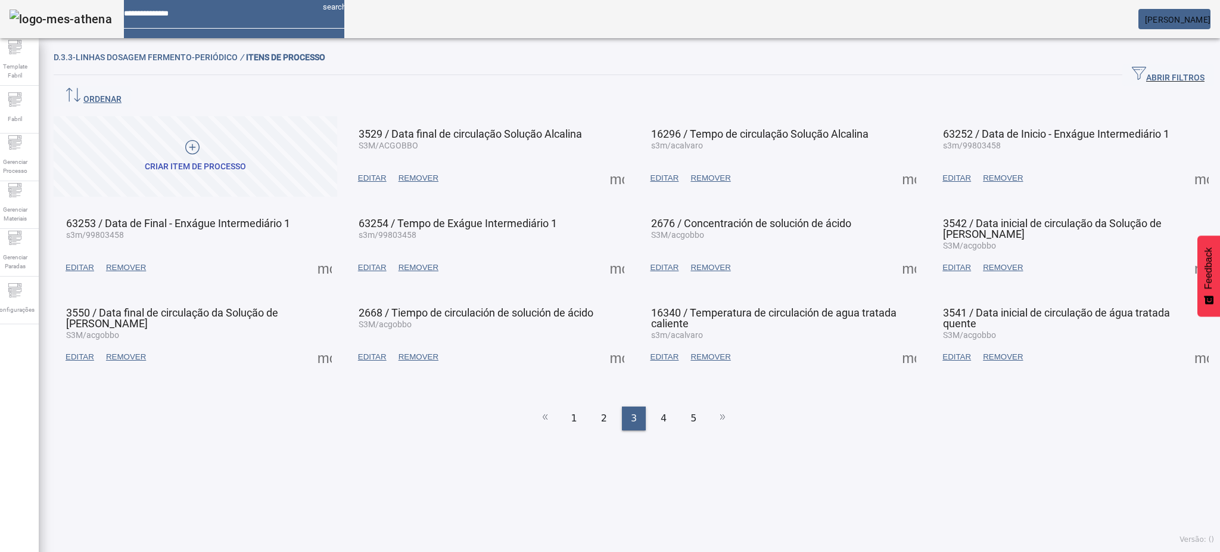
click at [1187, 164] on span at bounding box center [1201, 178] width 29 height 29
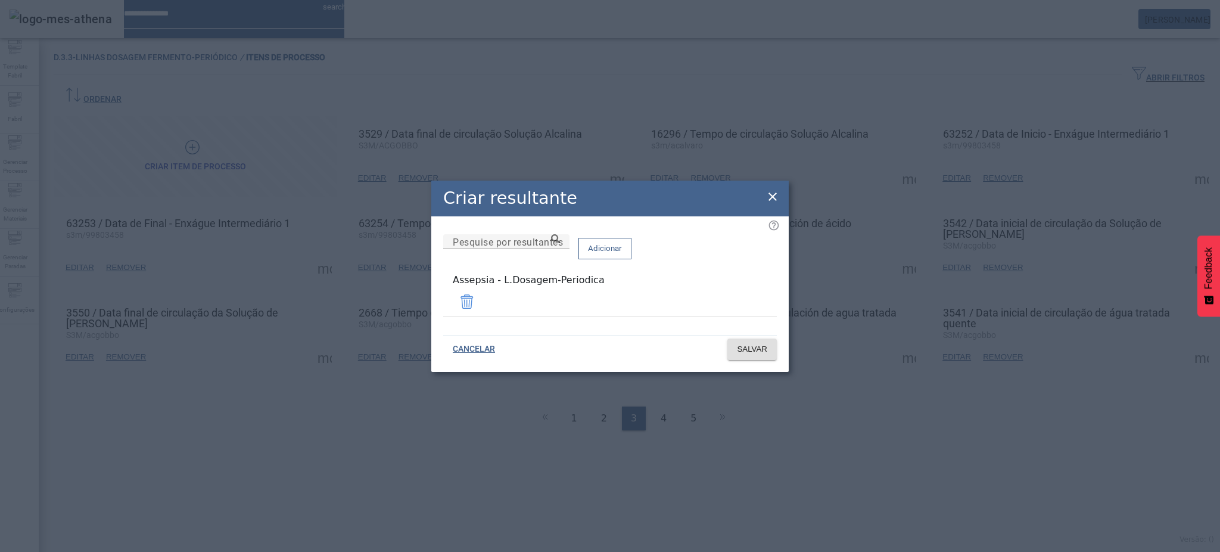
click at [770, 200] on icon at bounding box center [772, 196] width 14 height 14
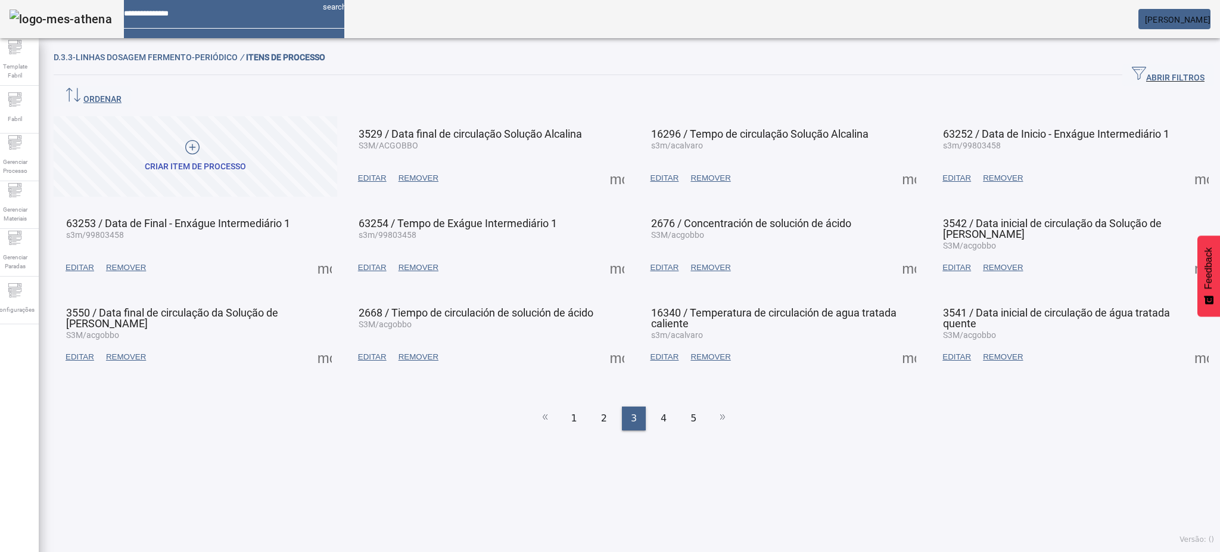
click at [326, 253] on span at bounding box center [324, 267] width 29 height 29
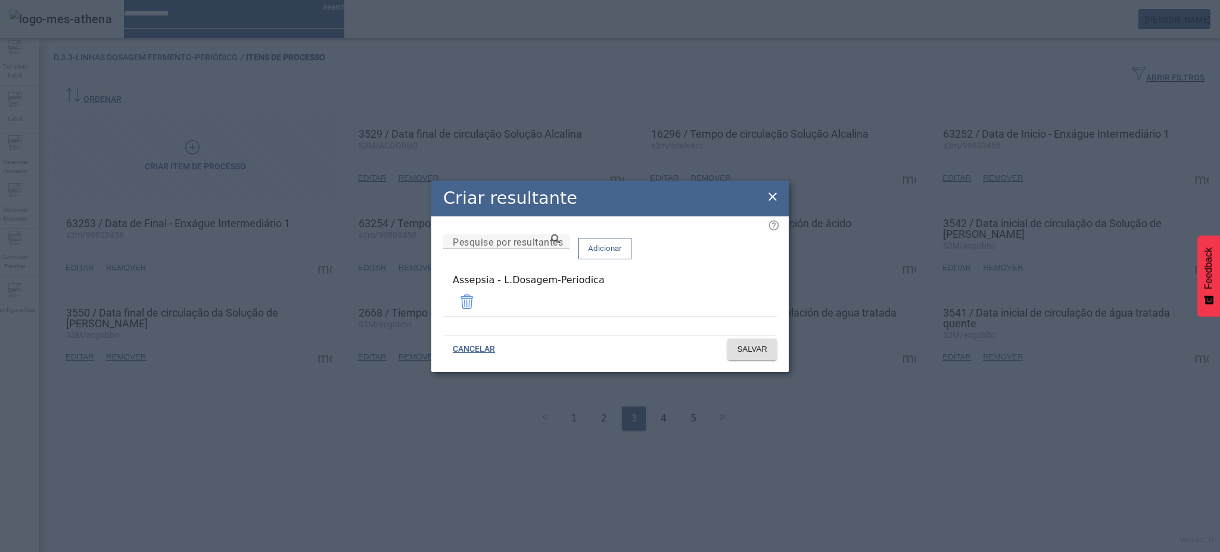
drag, startPoint x: 774, startPoint y: 197, endPoint x: 757, endPoint y: 208, distance: 20.7
click at [773, 199] on icon at bounding box center [772, 196] width 14 height 14
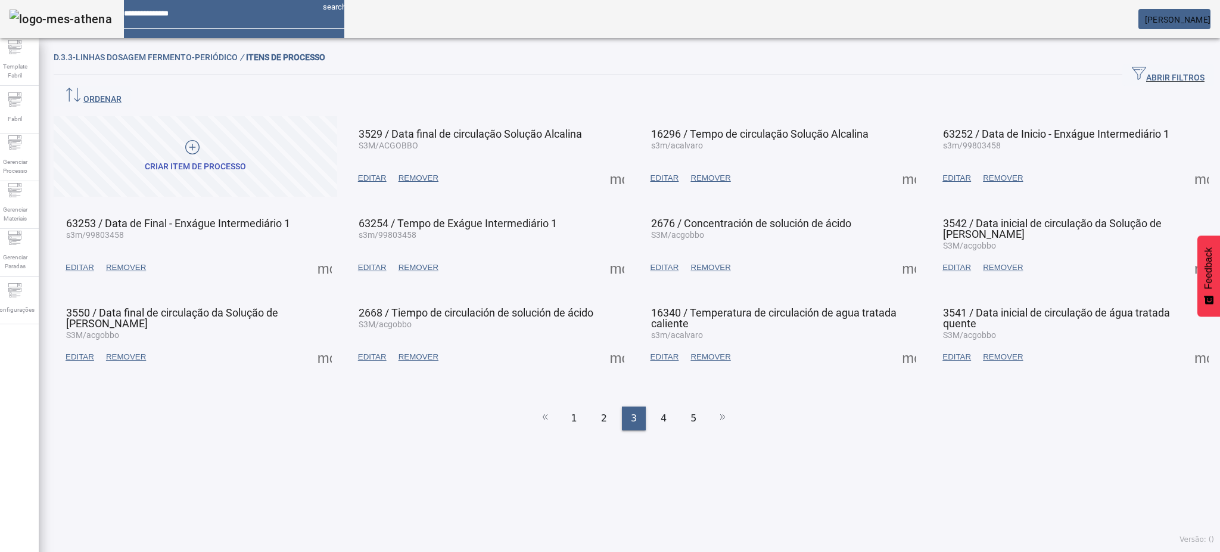
click at [606, 253] on span at bounding box center [617, 267] width 29 height 29
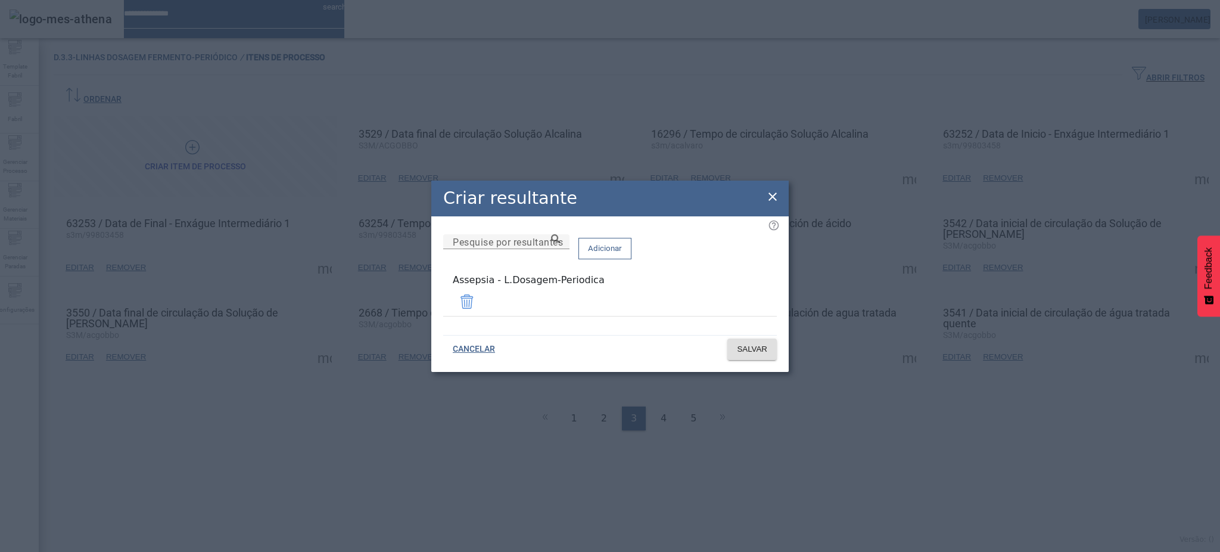
click at [773, 203] on icon at bounding box center [772, 196] width 14 height 14
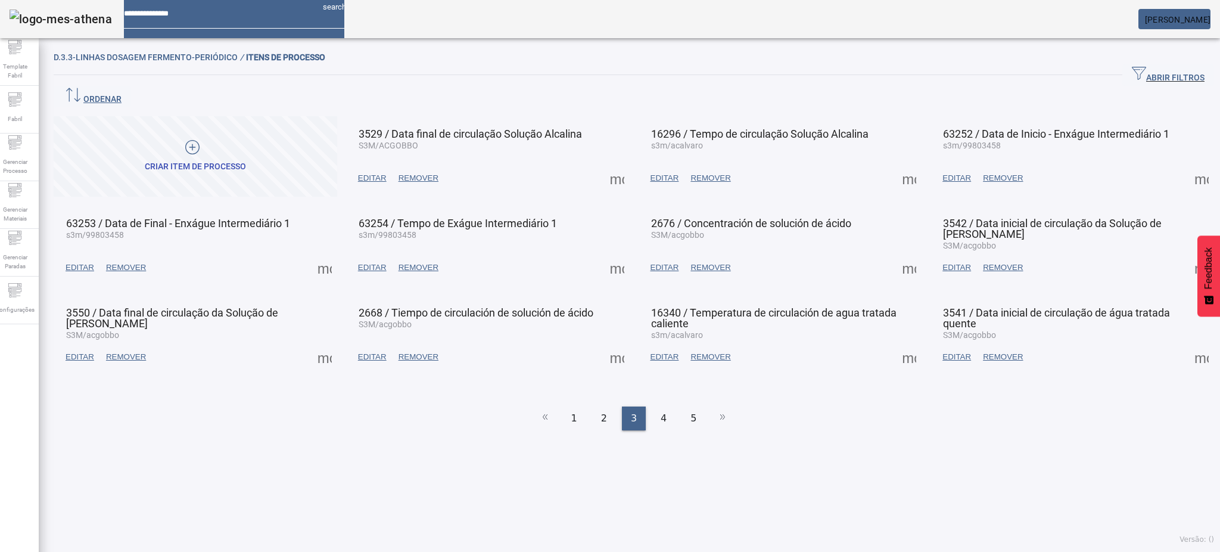
click at [900, 253] on span at bounding box center [909, 267] width 29 height 29
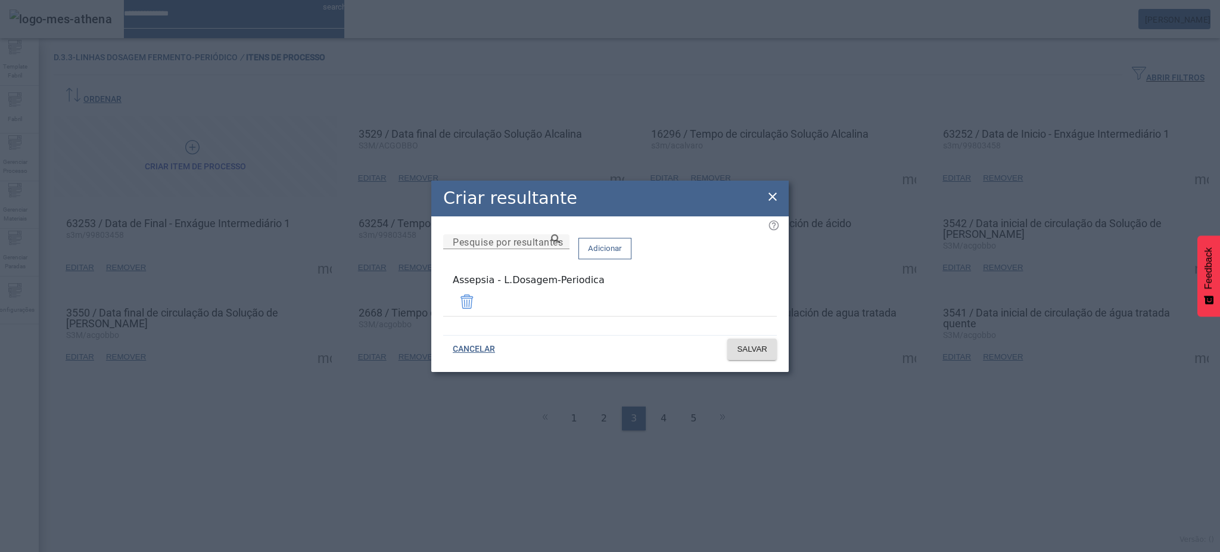
click at [778, 204] on icon at bounding box center [772, 196] width 14 height 14
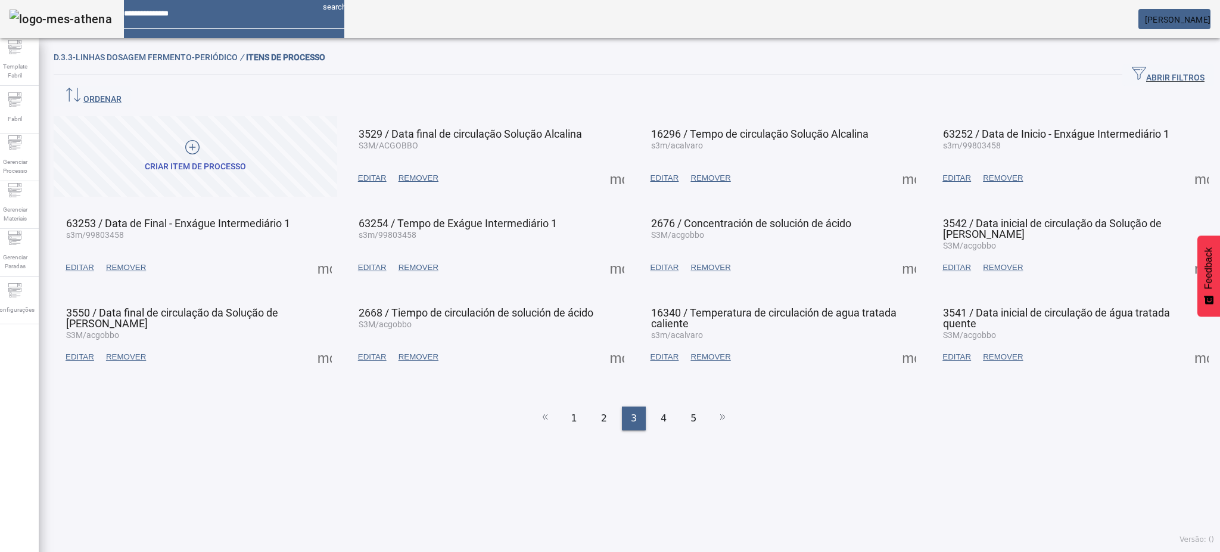
click at [1187, 253] on span at bounding box center [1201, 267] width 29 height 29
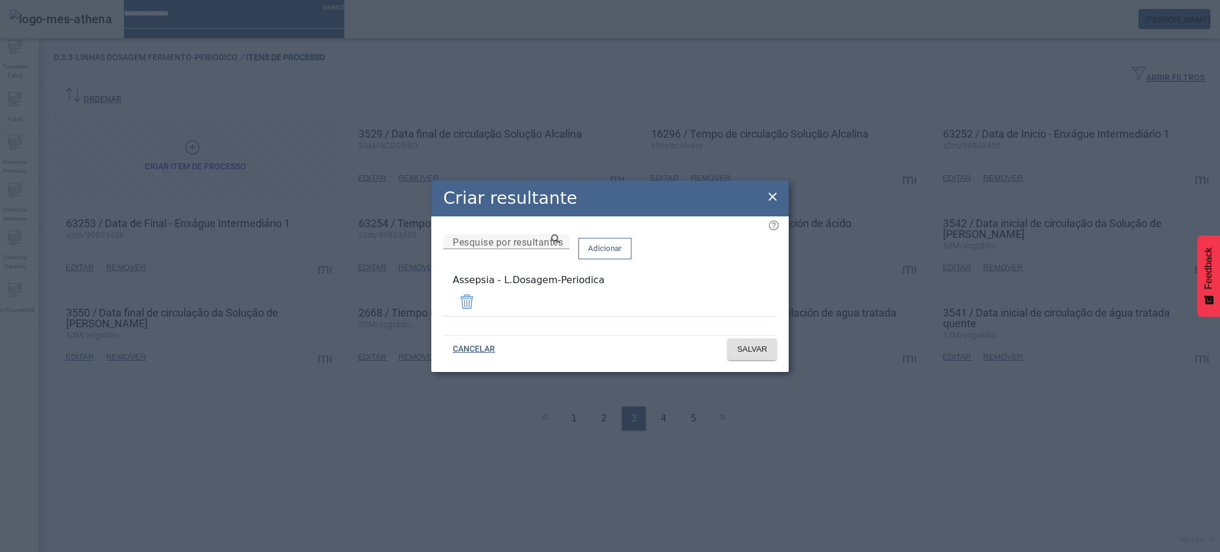
drag, startPoint x: 777, startPoint y: 205, endPoint x: 734, endPoint y: 217, distance: 44.5
click at [776, 204] on icon at bounding box center [772, 196] width 14 height 14
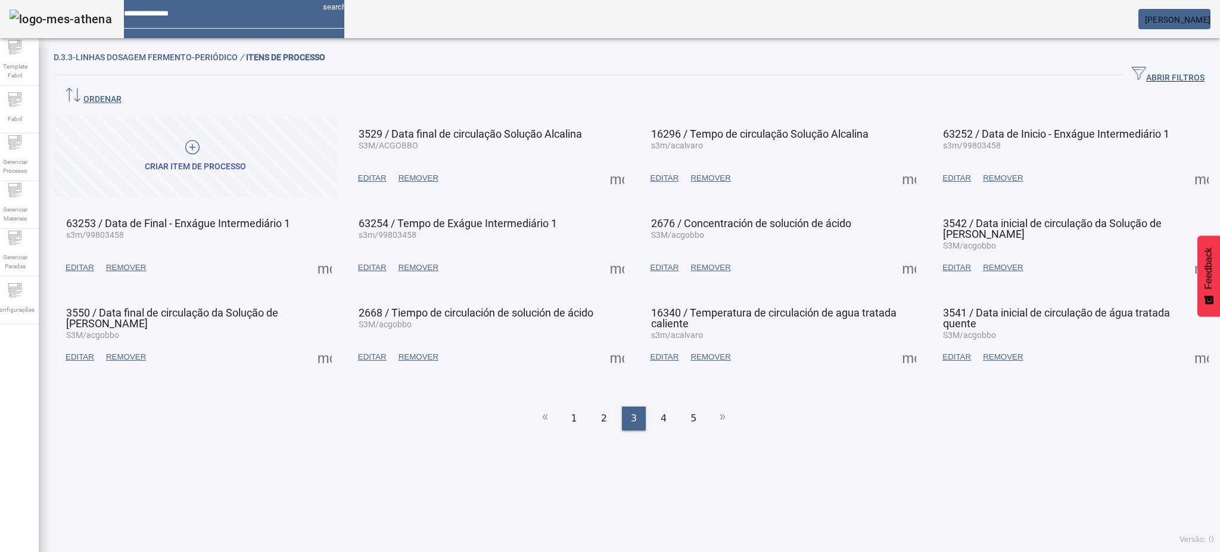
click at [320, 343] on span at bounding box center [324, 357] width 29 height 29
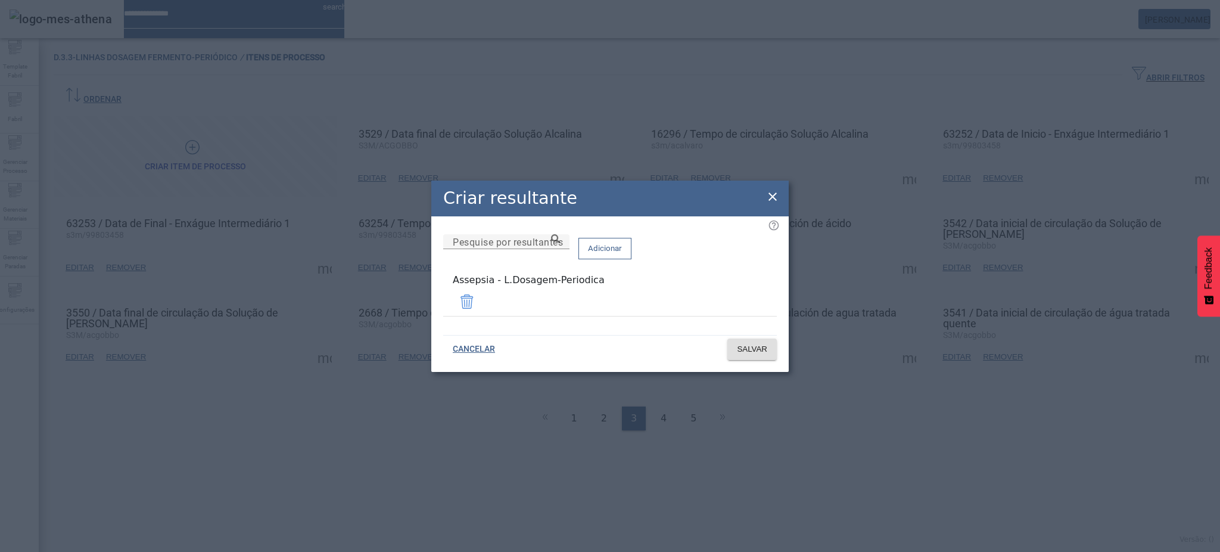
click at [772, 198] on icon at bounding box center [772, 196] width 14 height 14
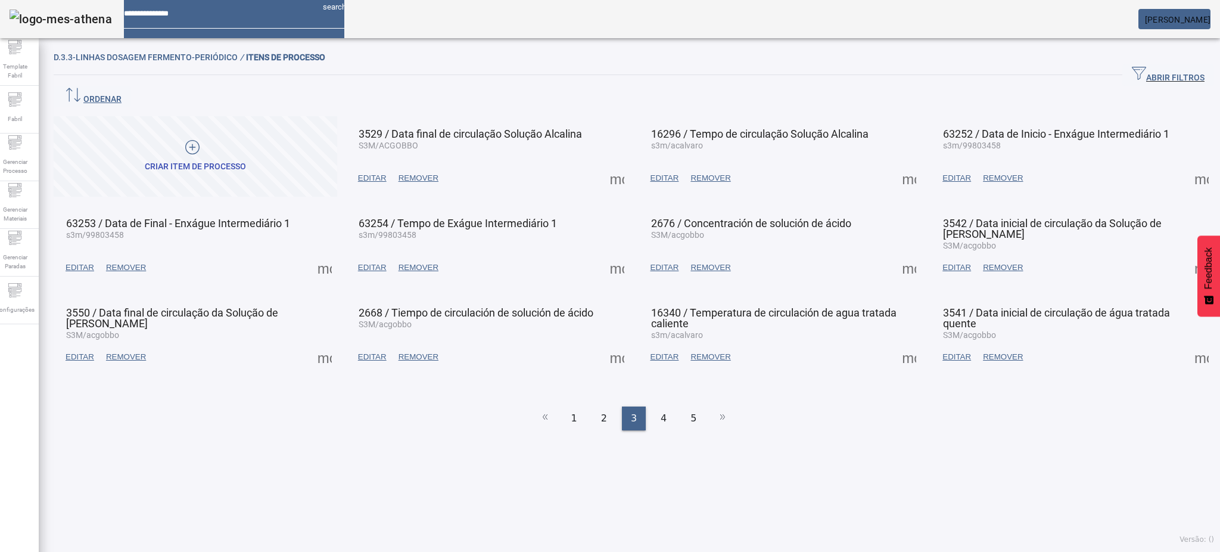
click at [612, 343] on span at bounding box center [617, 357] width 29 height 29
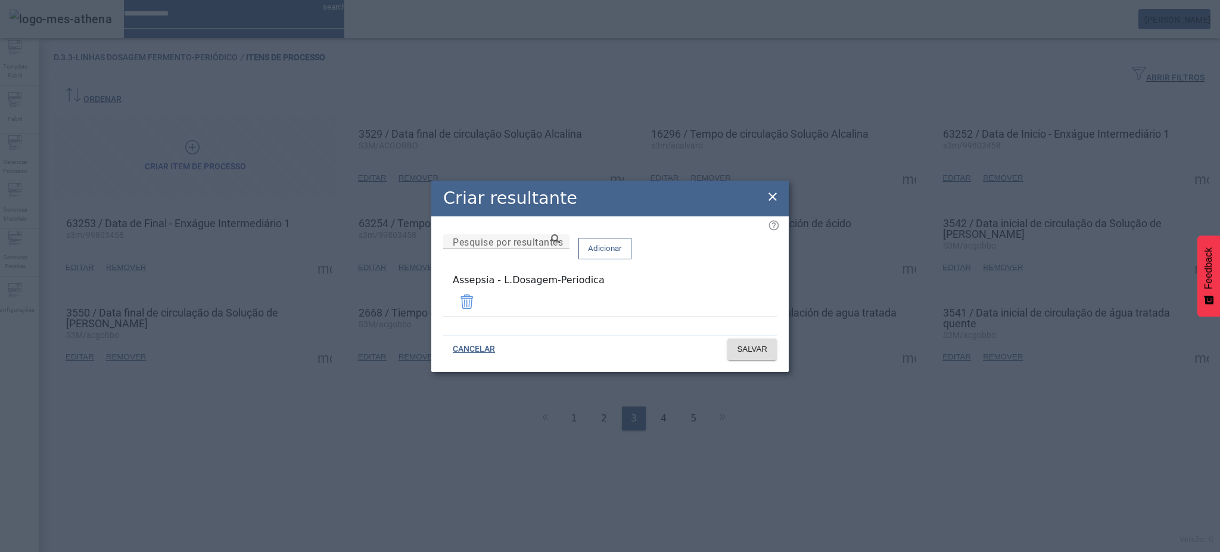
click at [773, 204] on icon at bounding box center [772, 196] width 14 height 14
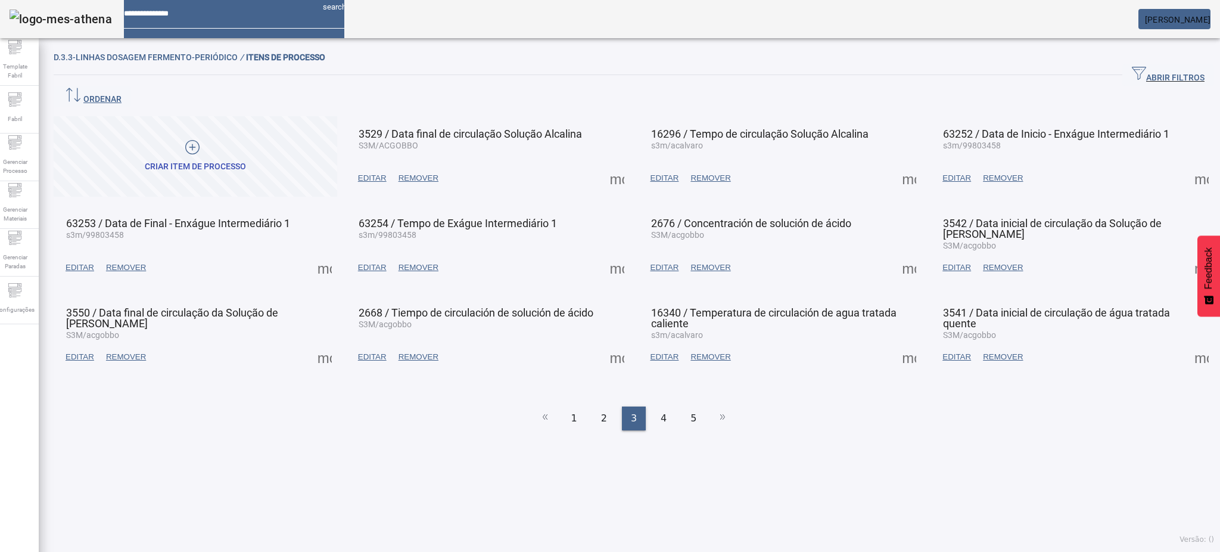
click at [899, 343] on span at bounding box center [909, 357] width 29 height 29
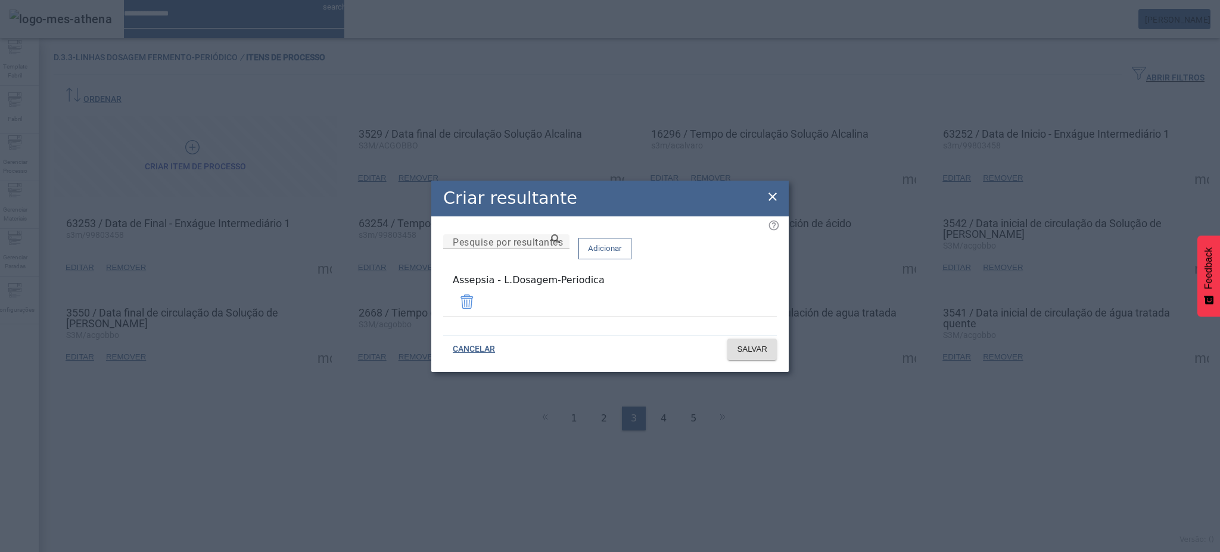
drag, startPoint x: 774, startPoint y: 198, endPoint x: 840, endPoint y: 231, distance: 73.8
click at [776, 198] on icon at bounding box center [772, 196] width 14 height 14
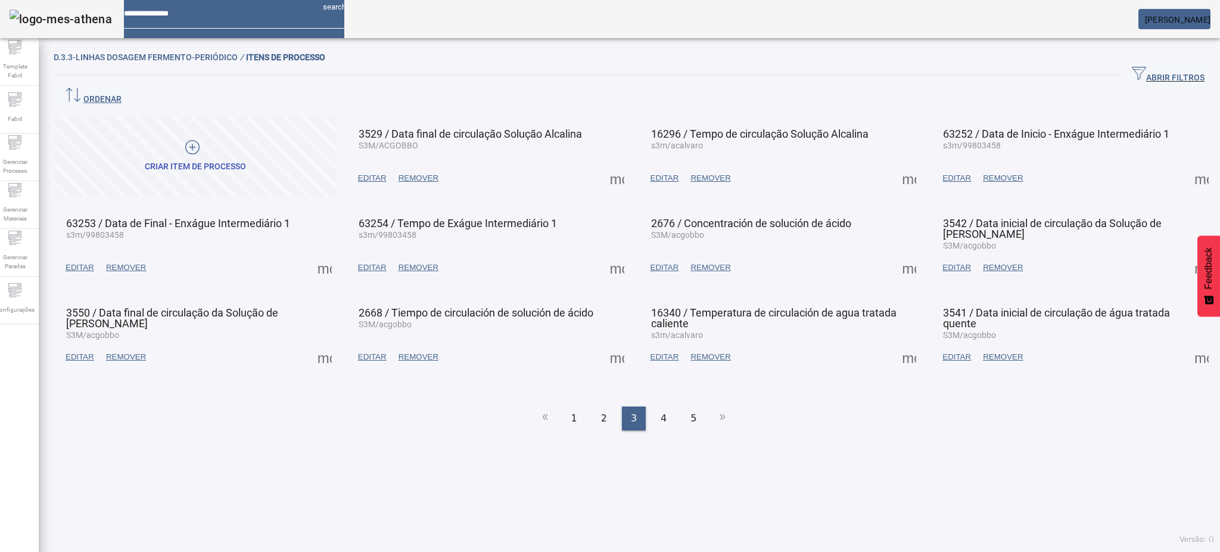
click at [1187, 343] on span at bounding box center [1201, 357] width 29 height 29
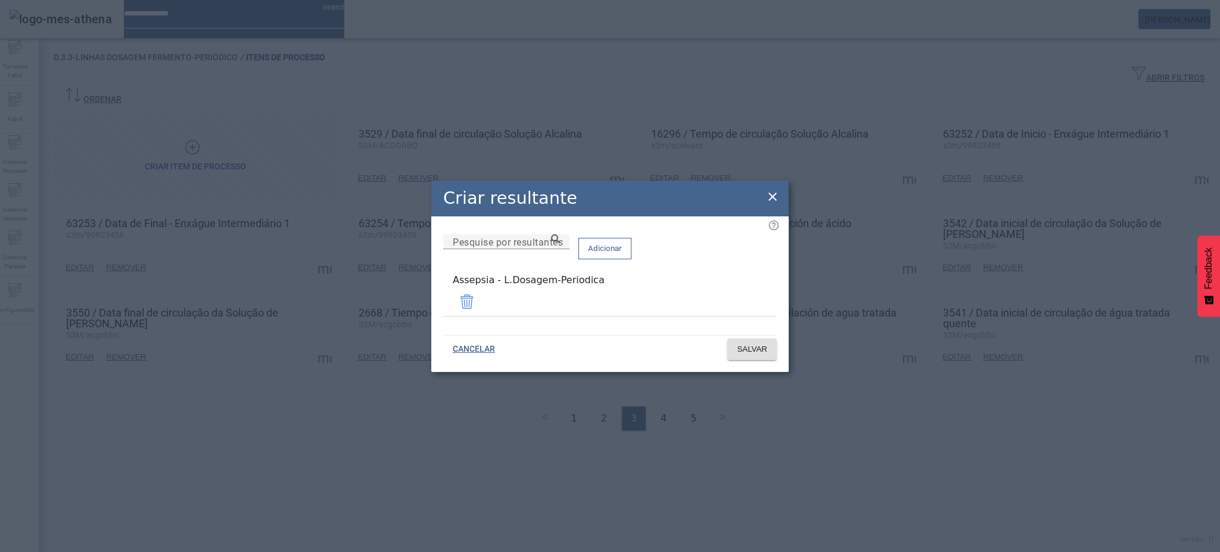
click at [774, 203] on icon at bounding box center [772, 196] width 14 height 14
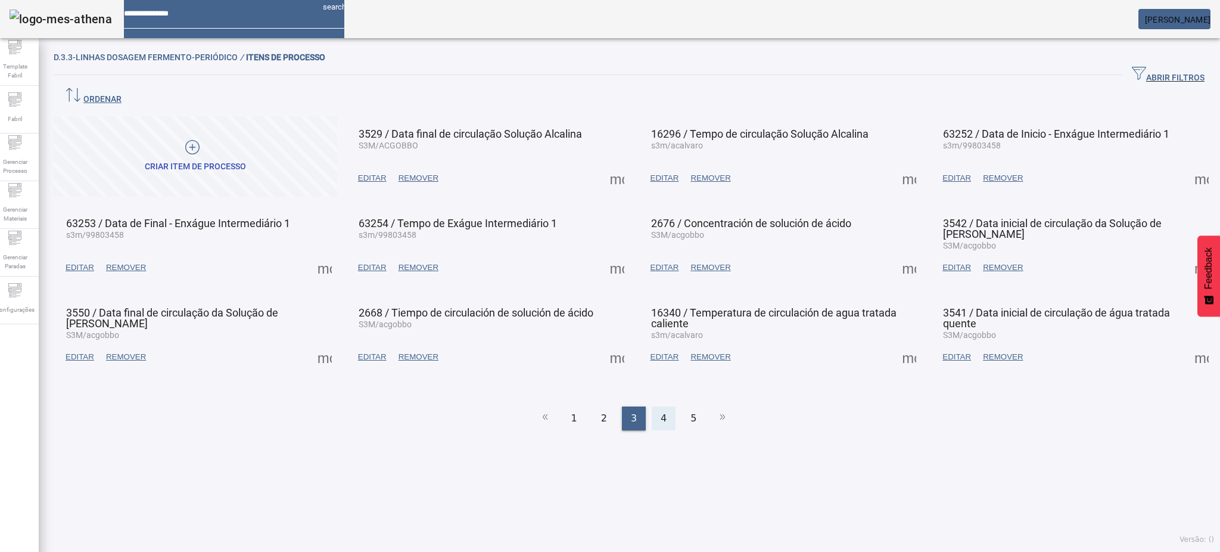
click at [661, 411] on span "4" at bounding box center [664, 418] width 6 height 14
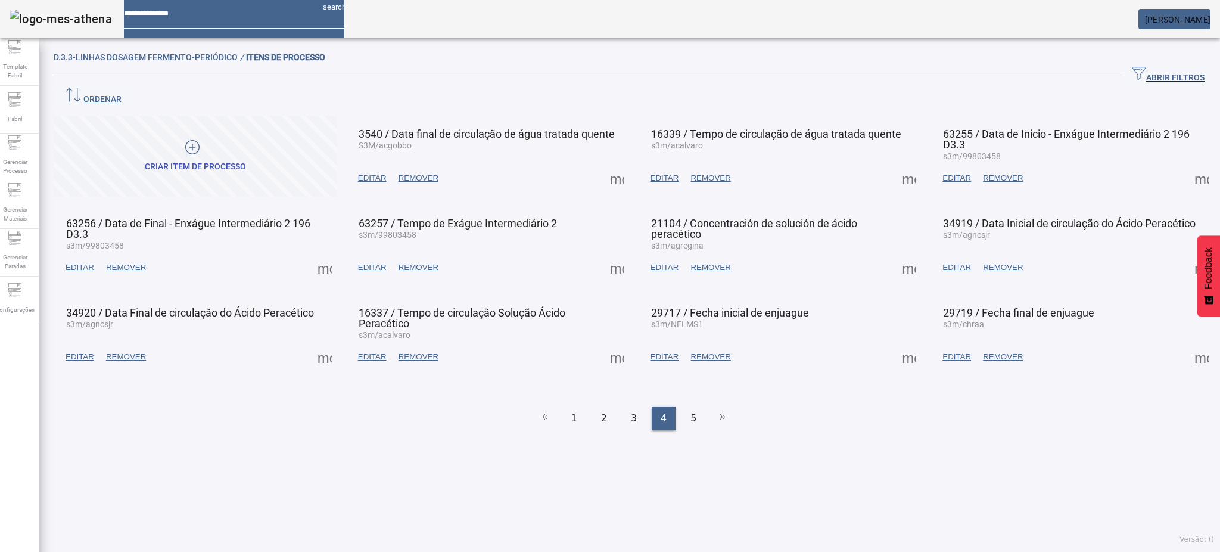
click at [612, 164] on span at bounding box center [617, 178] width 29 height 29
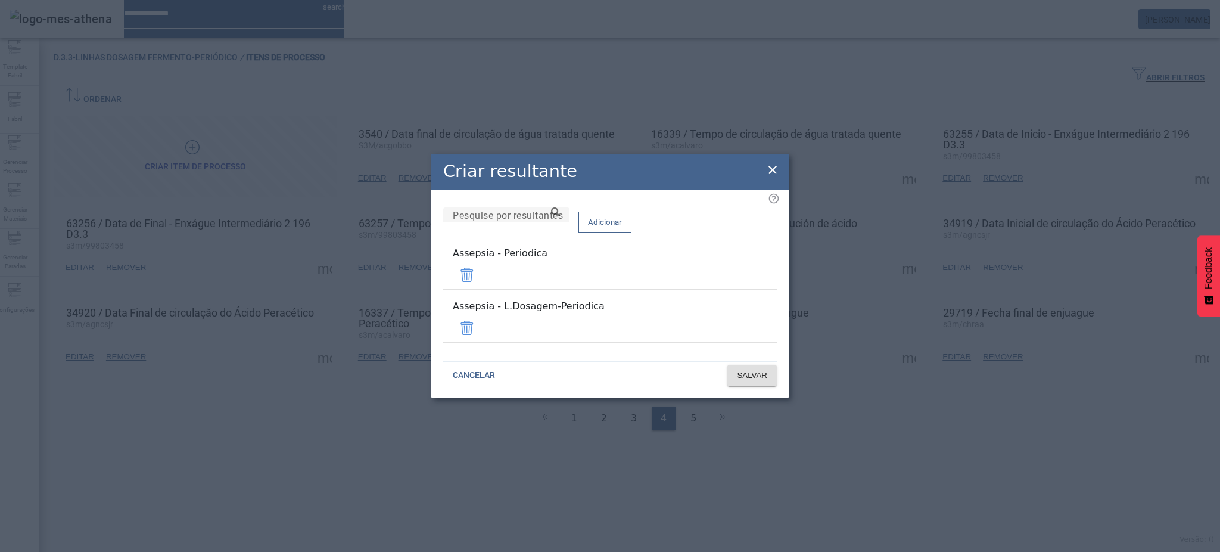
click at [481, 284] on span at bounding box center [467, 274] width 29 height 29
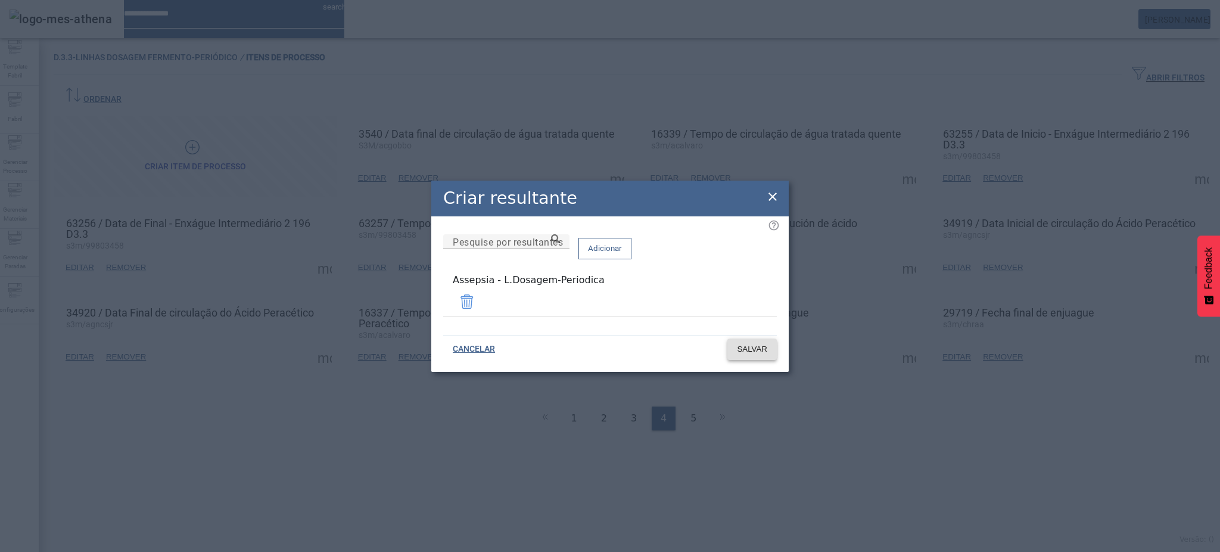
click at [761, 353] on span at bounding box center [751, 349] width 49 height 29
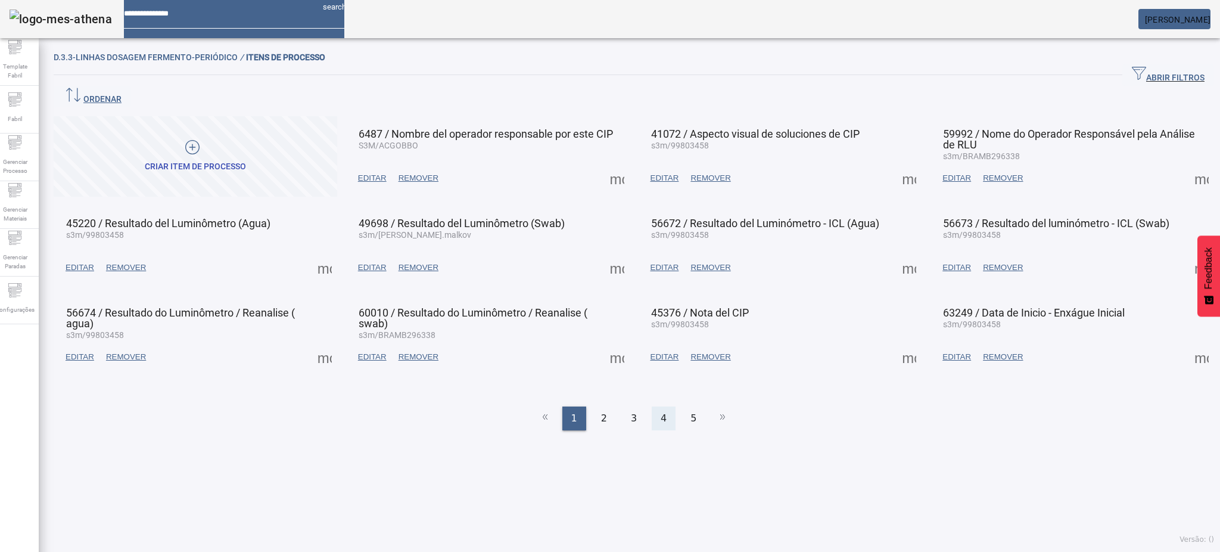
click at [655, 406] on div "4" at bounding box center [664, 418] width 24 height 24
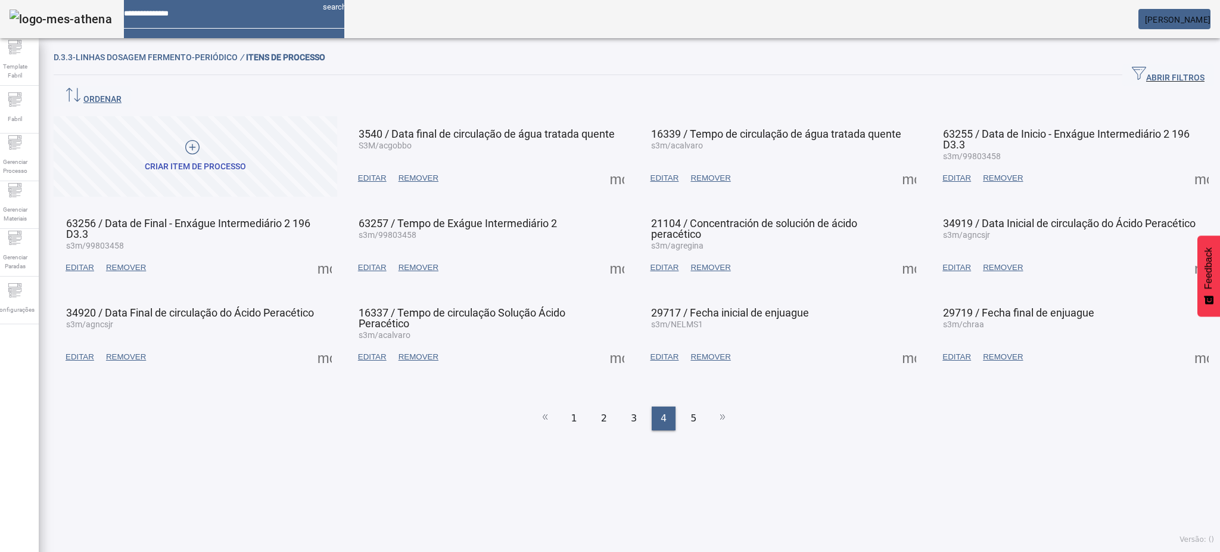
click at [902, 164] on span at bounding box center [909, 178] width 29 height 29
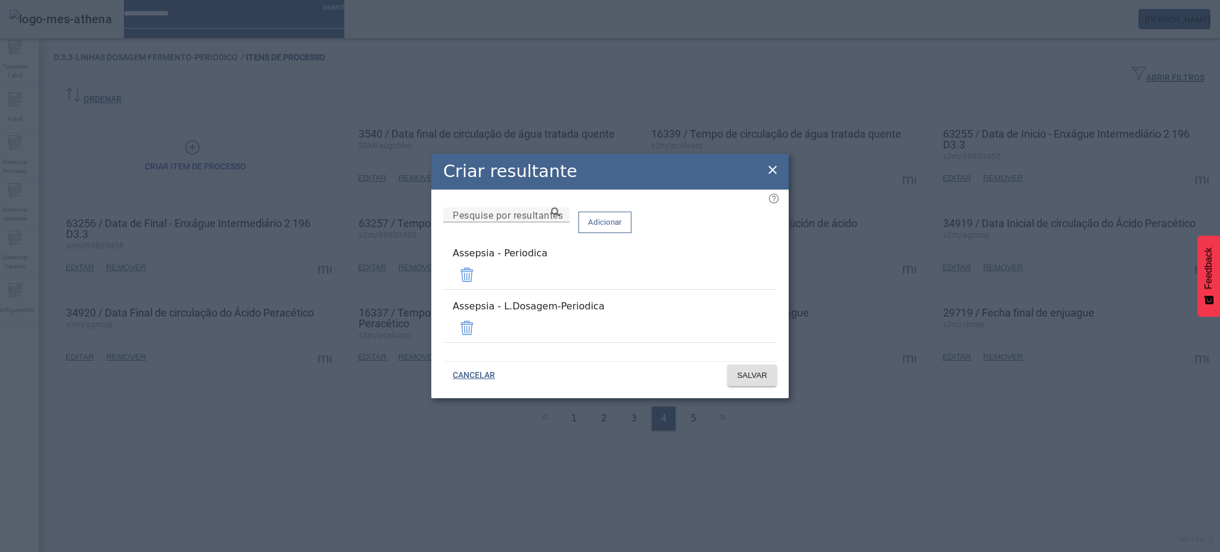
click at [481, 279] on span at bounding box center [467, 274] width 29 height 29
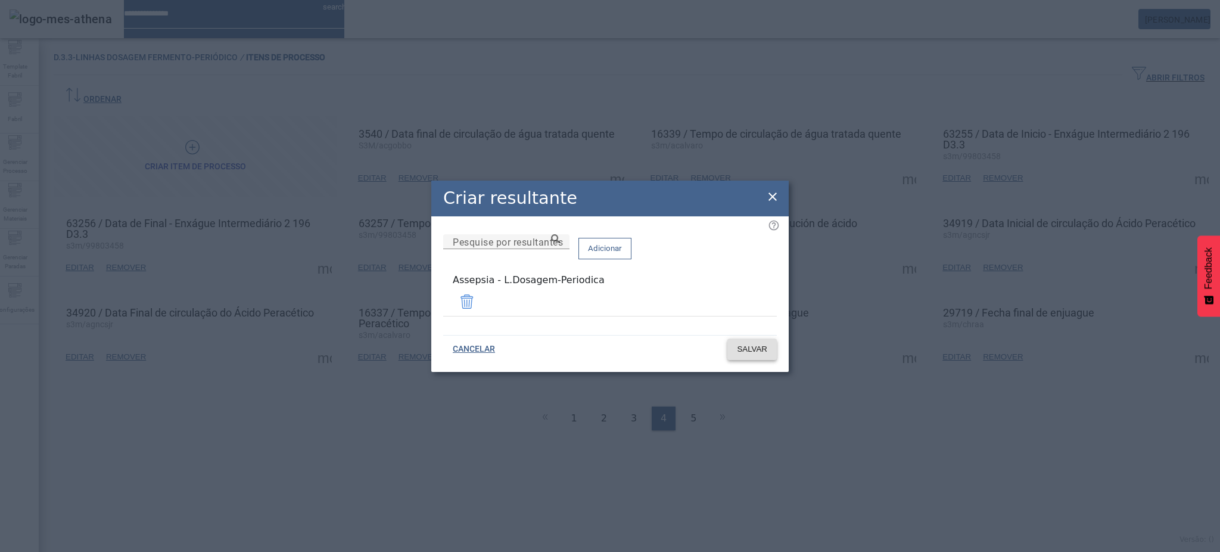
click at [754, 343] on span "SALVAR" at bounding box center [752, 349] width 30 height 12
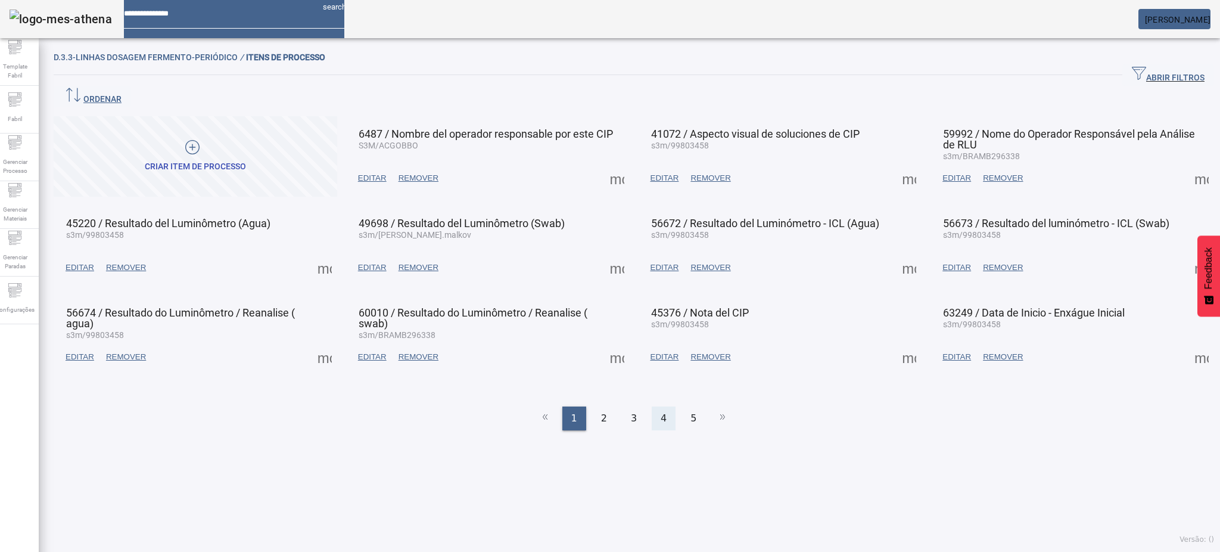
click at [652, 406] on div "4" at bounding box center [664, 418] width 24 height 24
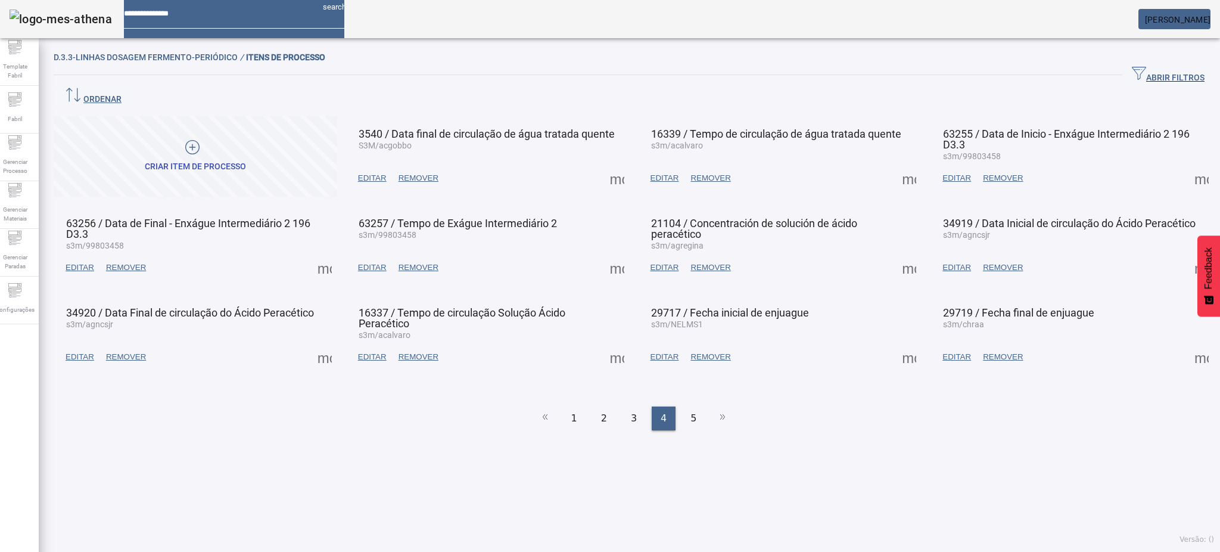
click at [1187, 164] on span at bounding box center [1201, 178] width 29 height 29
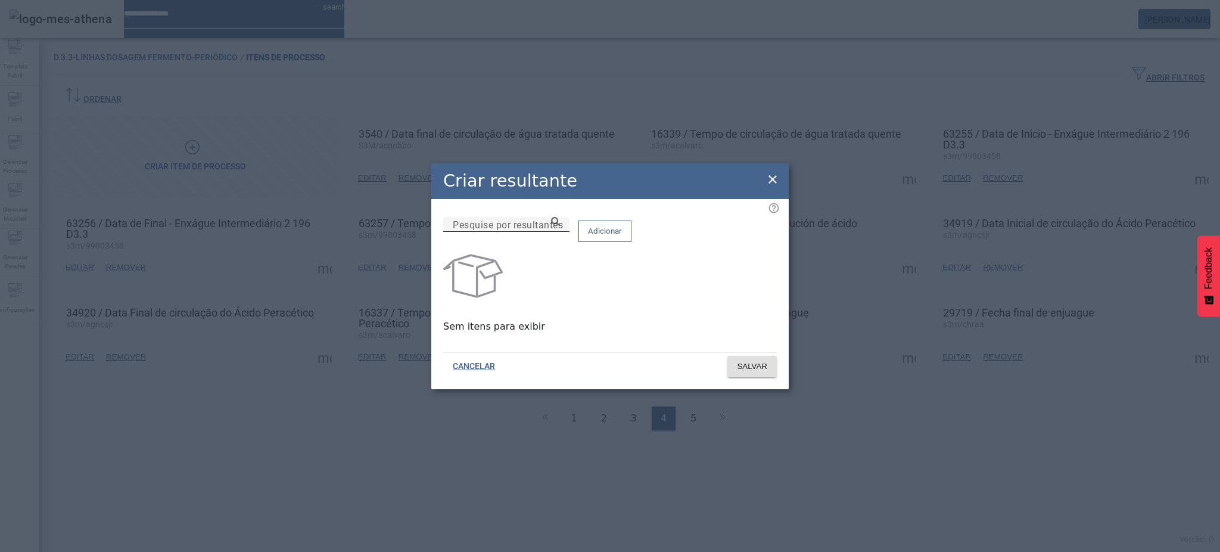
click at [560, 232] on input "Pesquise por resultantes" at bounding box center [506, 224] width 107 height 14
paste input "**********"
click at [560, 226] on icon at bounding box center [555, 221] width 9 height 9
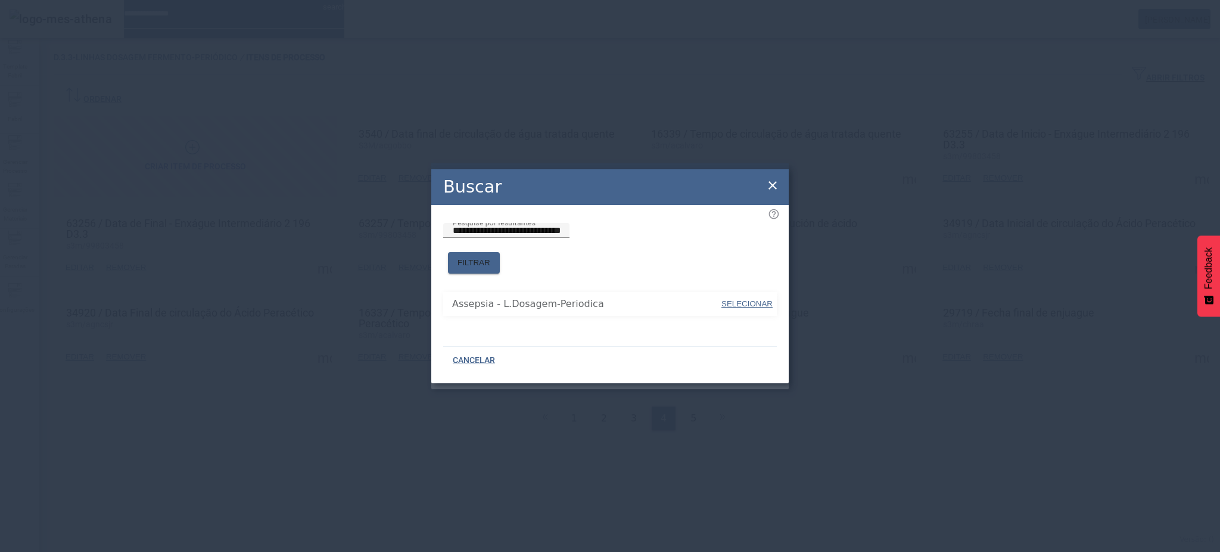
click at [740, 299] on span "SELECIONAR" at bounding box center [746, 303] width 51 height 9
type input "**********"
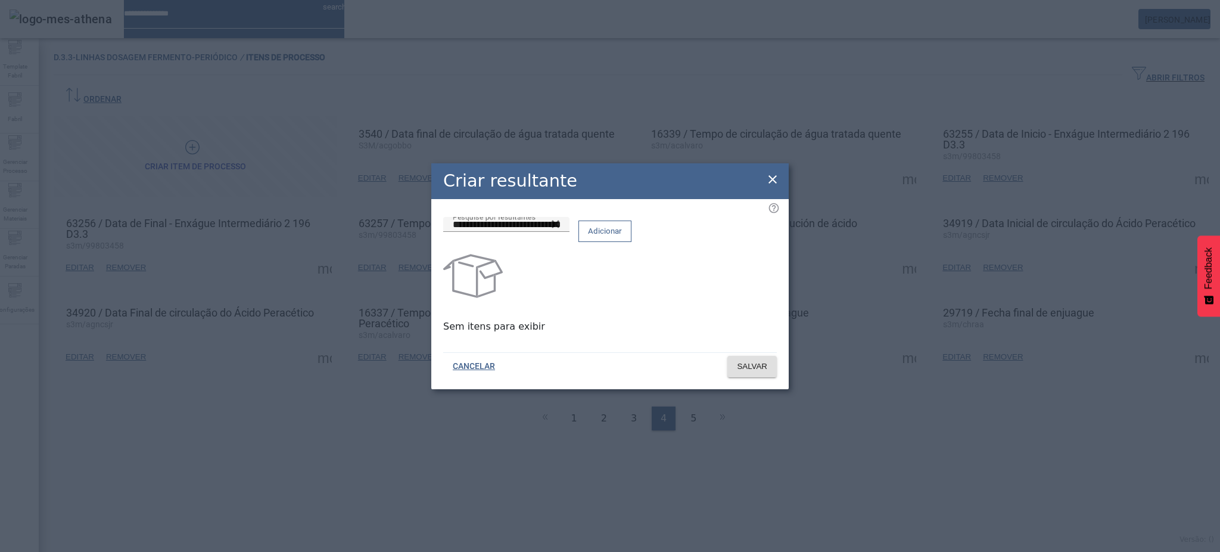
click at [631, 245] on span at bounding box center [605, 231] width 52 height 29
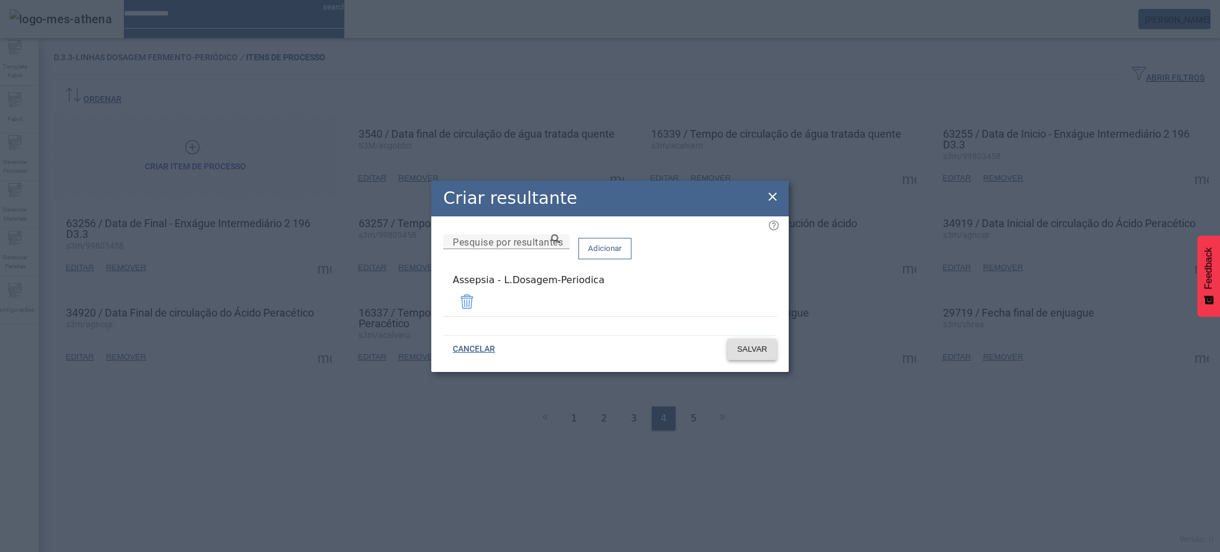
click at [759, 343] on span "SALVAR" at bounding box center [752, 349] width 30 height 12
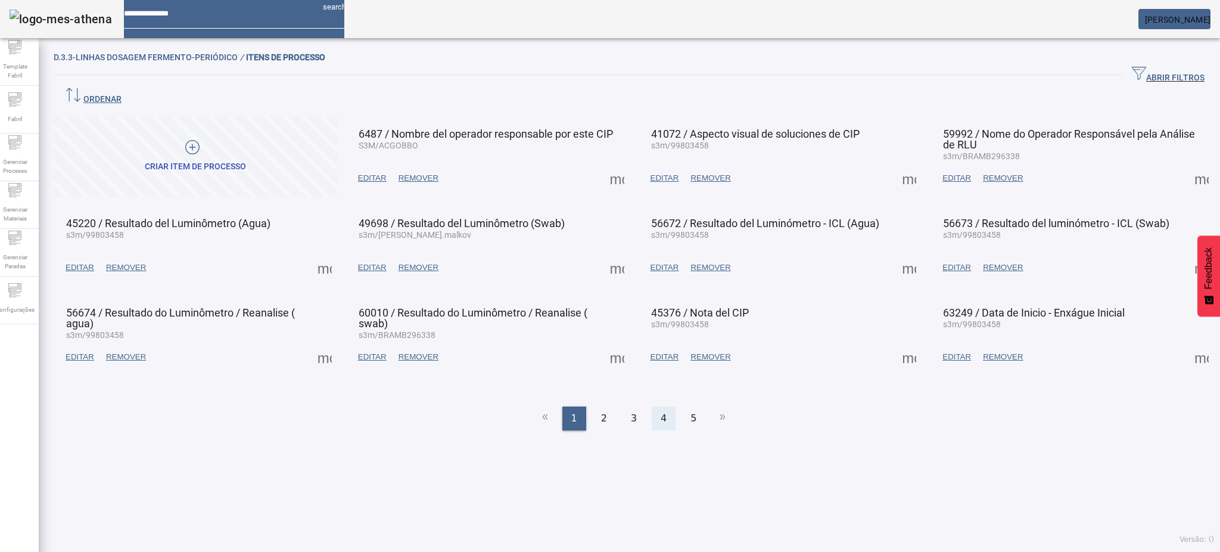
click at [659, 406] on div "4" at bounding box center [664, 418] width 24 height 24
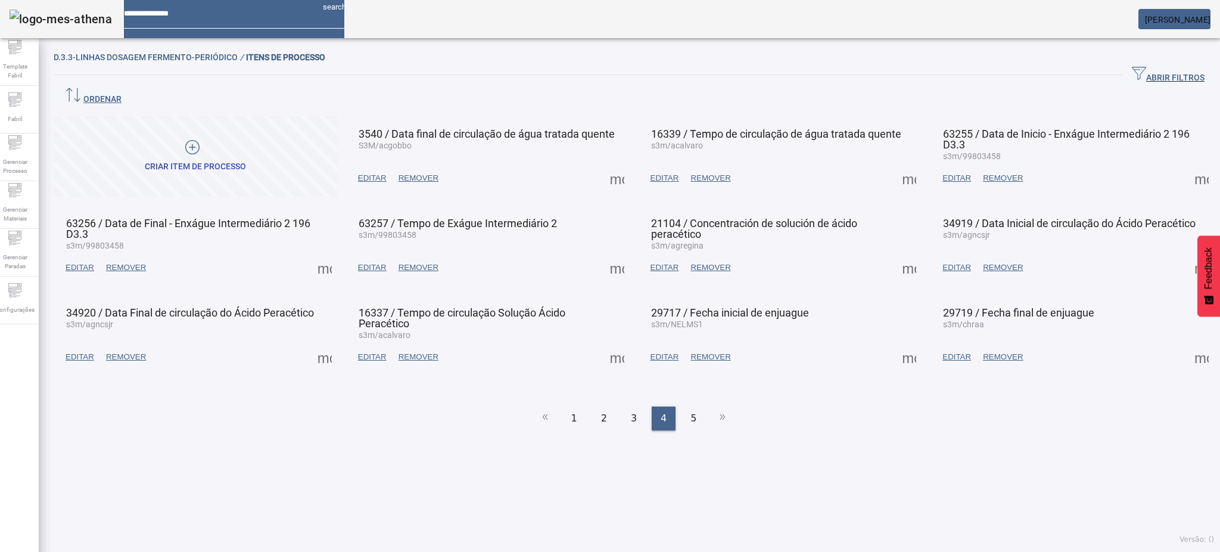
click at [1187, 164] on span at bounding box center [1201, 178] width 29 height 29
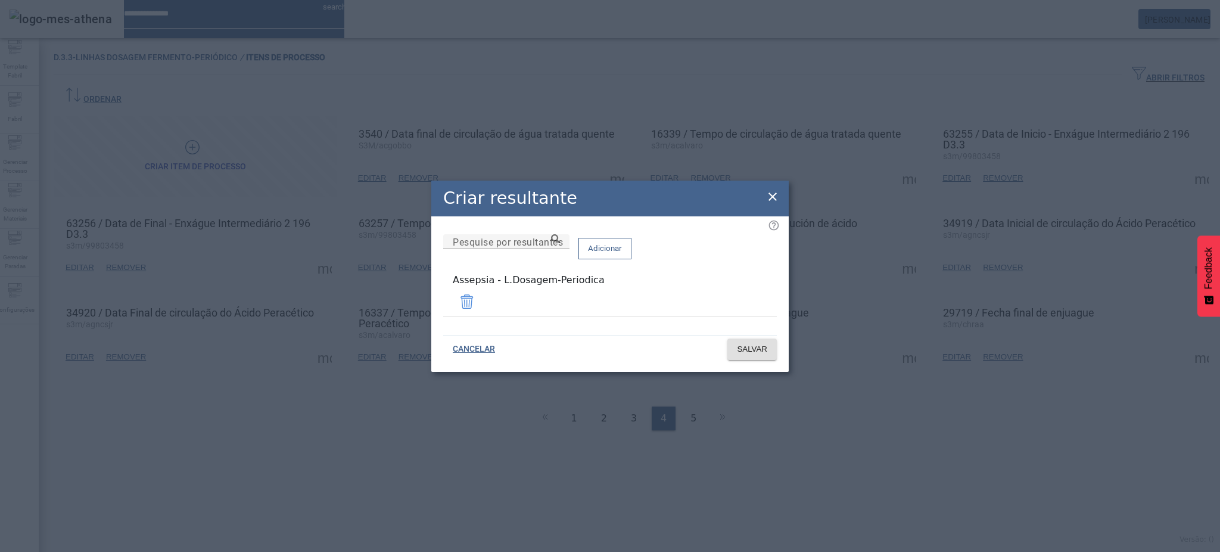
click at [783, 198] on div "Criar resultante" at bounding box center [609, 198] width 357 height 36
drag, startPoint x: 770, startPoint y: 198, endPoint x: 703, endPoint y: 201, distance: 66.2
click at [769, 198] on icon at bounding box center [772, 196] width 14 height 14
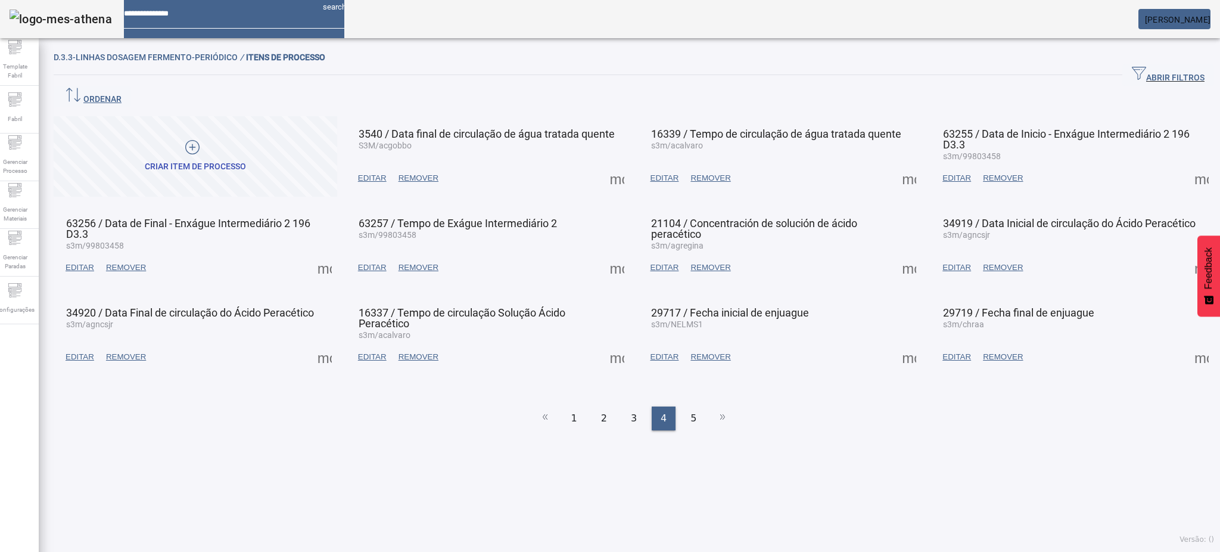
click at [325, 253] on span at bounding box center [324, 267] width 29 height 29
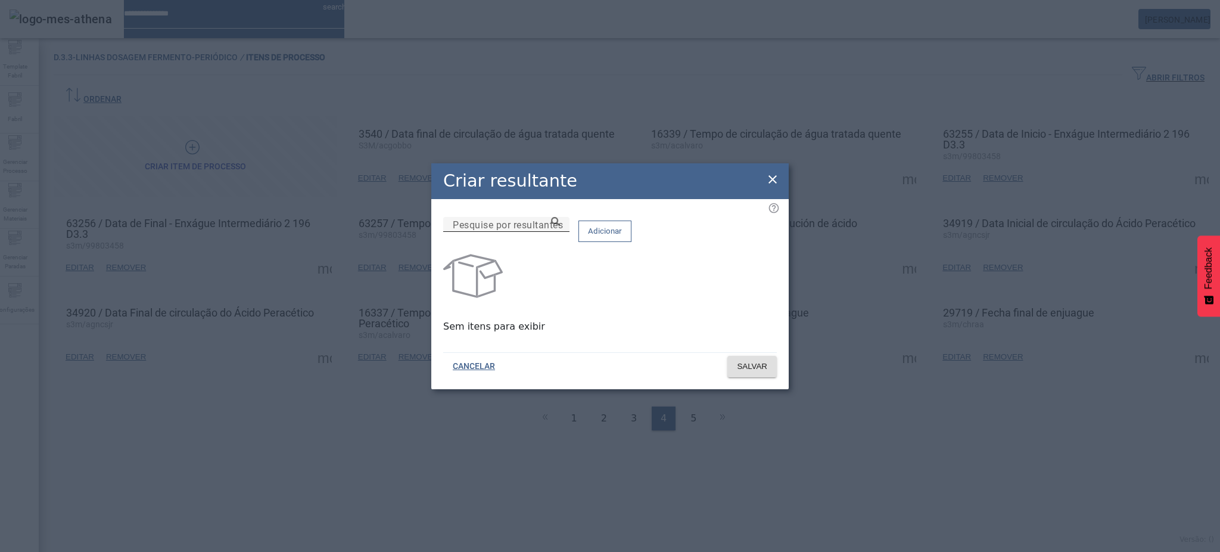
click at [560, 230] on input "Pesquise por resultantes" at bounding box center [506, 224] width 107 height 14
paste input "**********"
click at [560, 226] on icon at bounding box center [555, 221] width 9 height 9
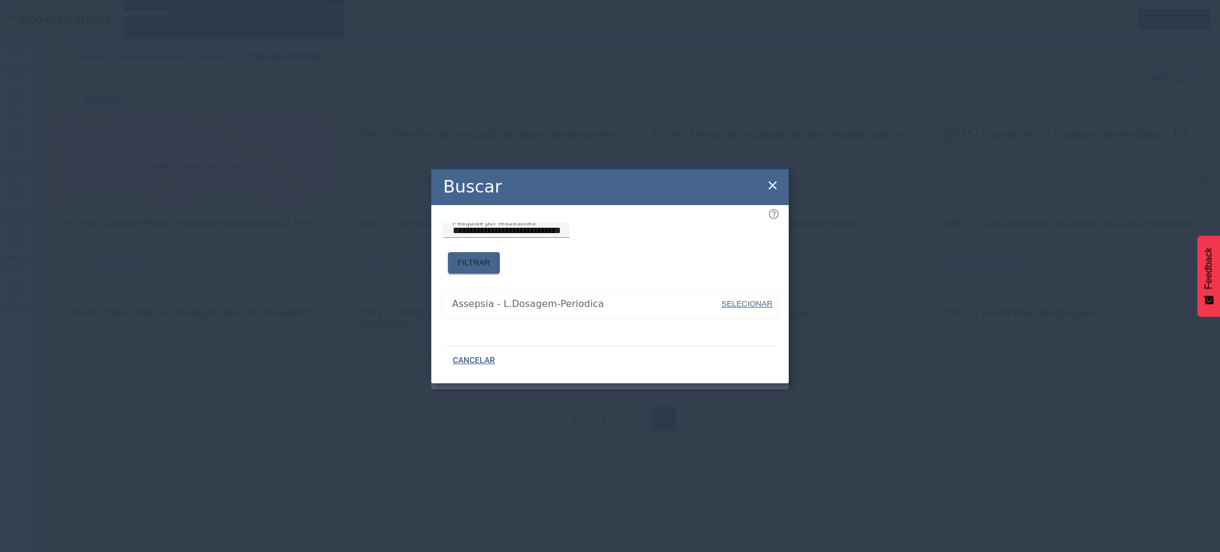
drag, startPoint x: 738, startPoint y: 291, endPoint x: 732, endPoint y: 279, distance: 13.3
click at [739, 298] on span "SELECIONAR" at bounding box center [746, 304] width 51 height 12
type input "**********"
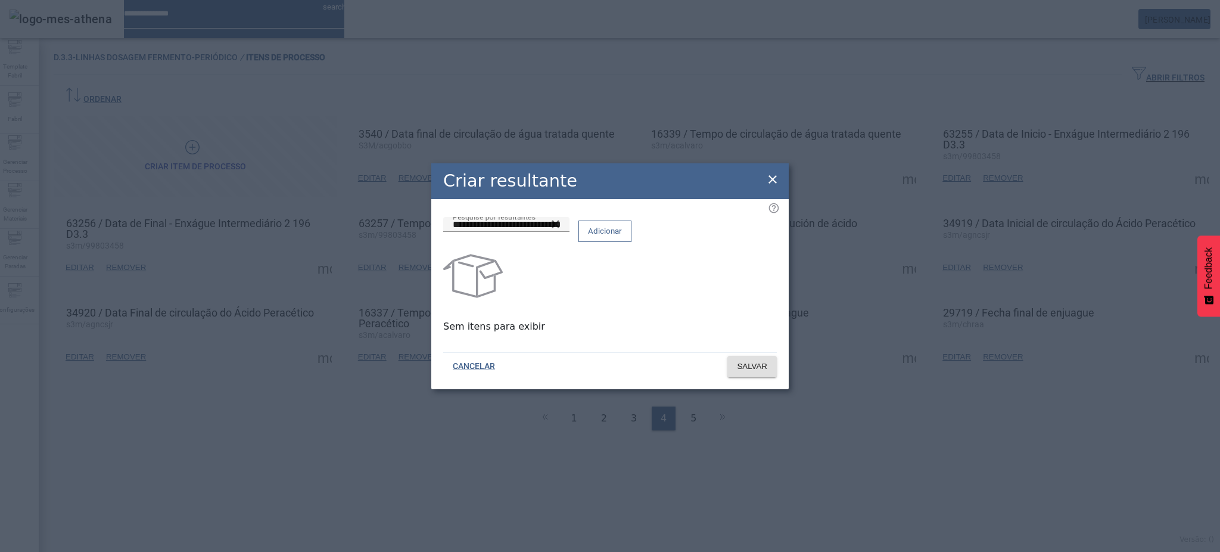
click at [631, 242] on button "Adicionar" at bounding box center [604, 230] width 53 height 21
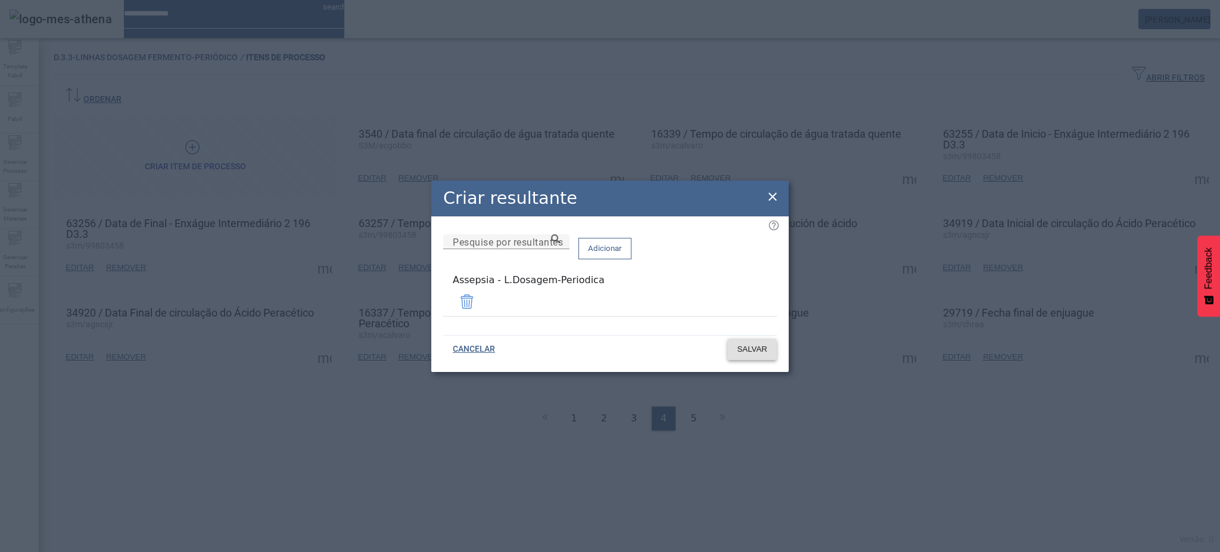
click at [746, 343] on span "SALVAR" at bounding box center [752, 349] width 30 height 12
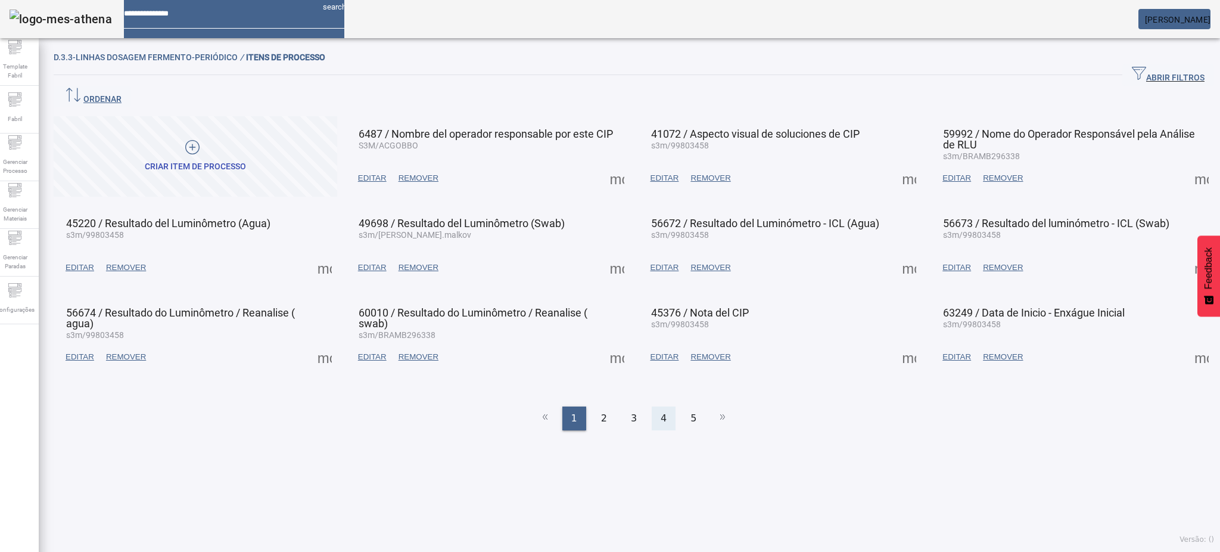
click at [663, 406] on div "4" at bounding box center [664, 418] width 24 height 24
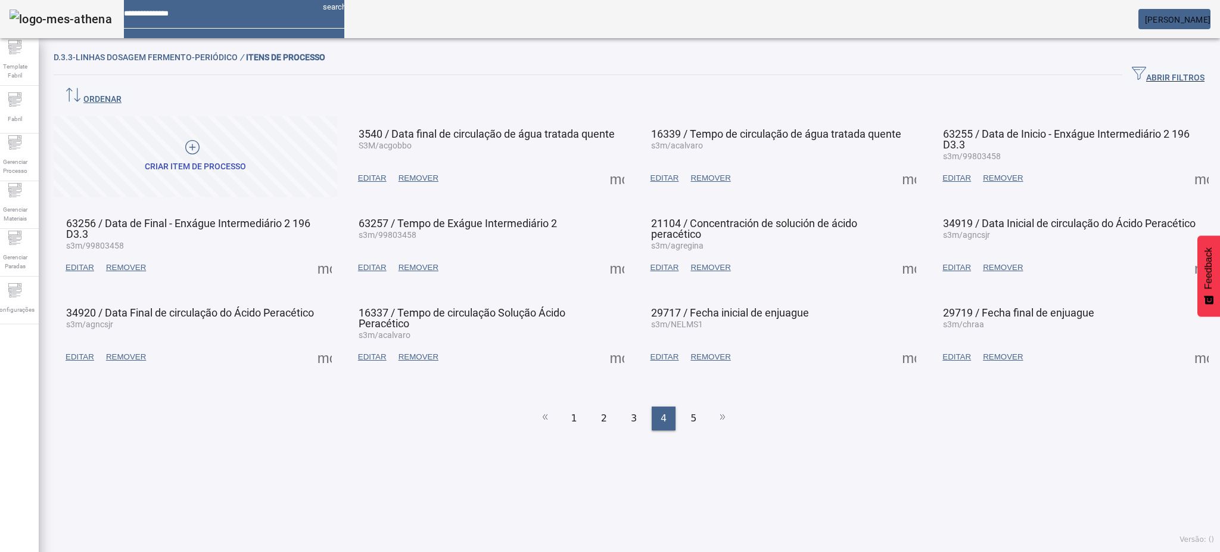
click at [615, 253] on span at bounding box center [617, 267] width 29 height 29
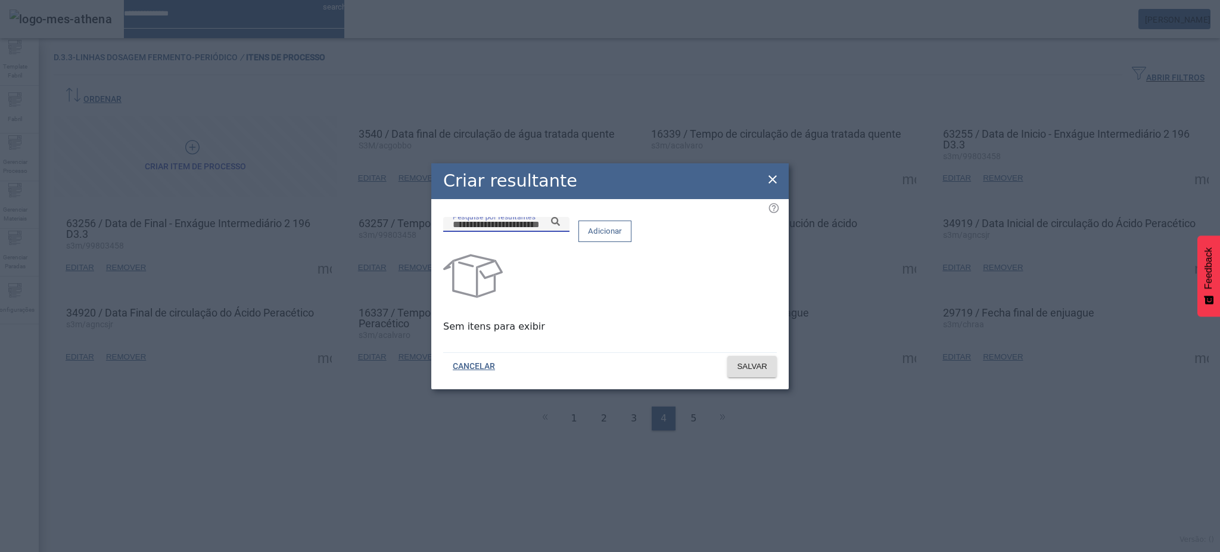
drag, startPoint x: 557, startPoint y: 242, endPoint x: 564, endPoint y: 237, distance: 8.5
click at [560, 232] on input "Pesquise por resultantes" at bounding box center [506, 224] width 107 height 14
paste input "**********"
click at [560, 226] on icon at bounding box center [555, 221] width 9 height 9
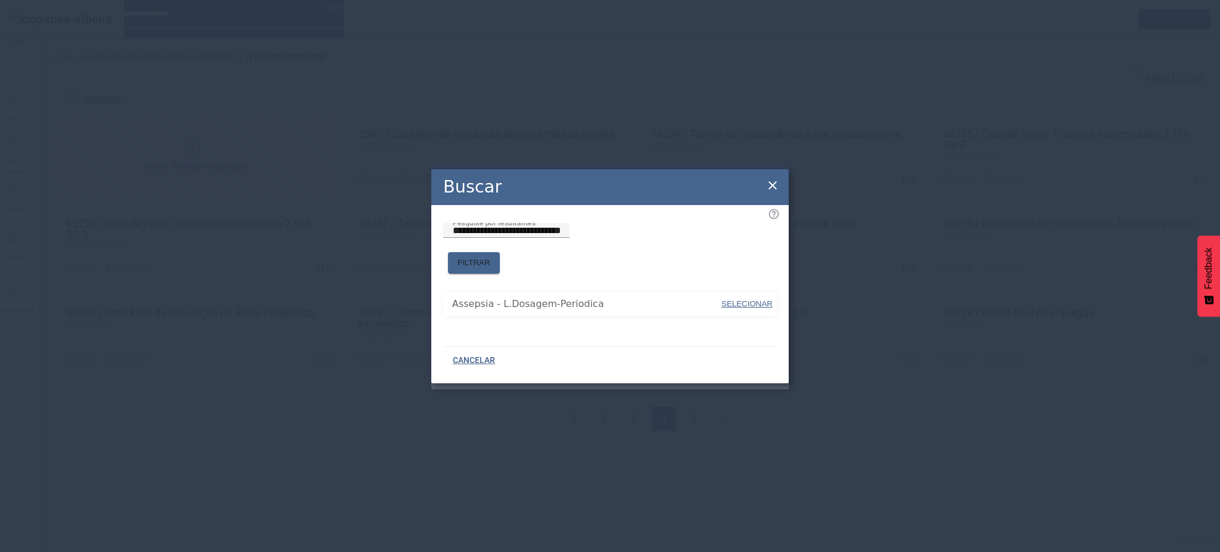
click at [739, 299] on span "SELECIONAR" at bounding box center [746, 303] width 51 height 9
type input "**********"
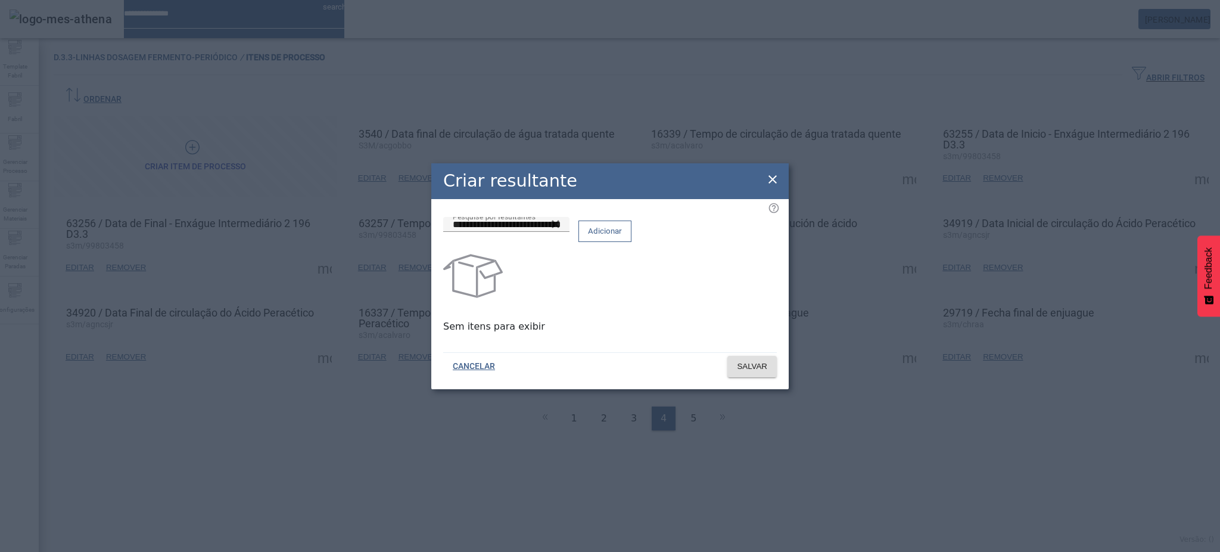
drag, startPoint x: 734, startPoint y: 239, endPoint x: 737, endPoint y: 261, distance: 22.8
click at [622, 237] on span "Adicionar" at bounding box center [605, 231] width 34 height 12
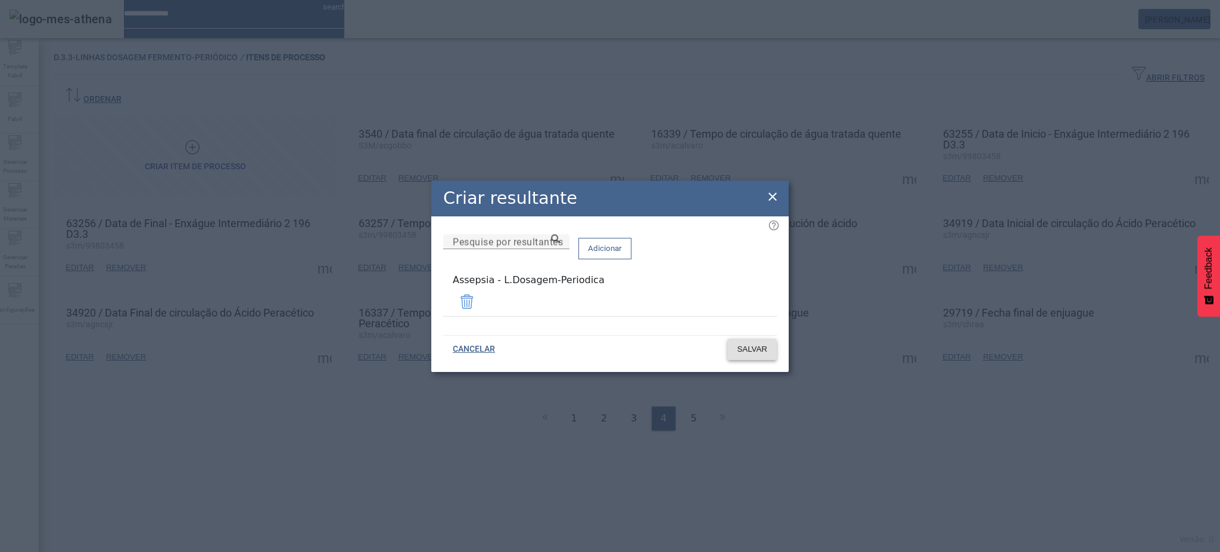
click at [748, 347] on span "SALVAR" at bounding box center [752, 349] width 30 height 12
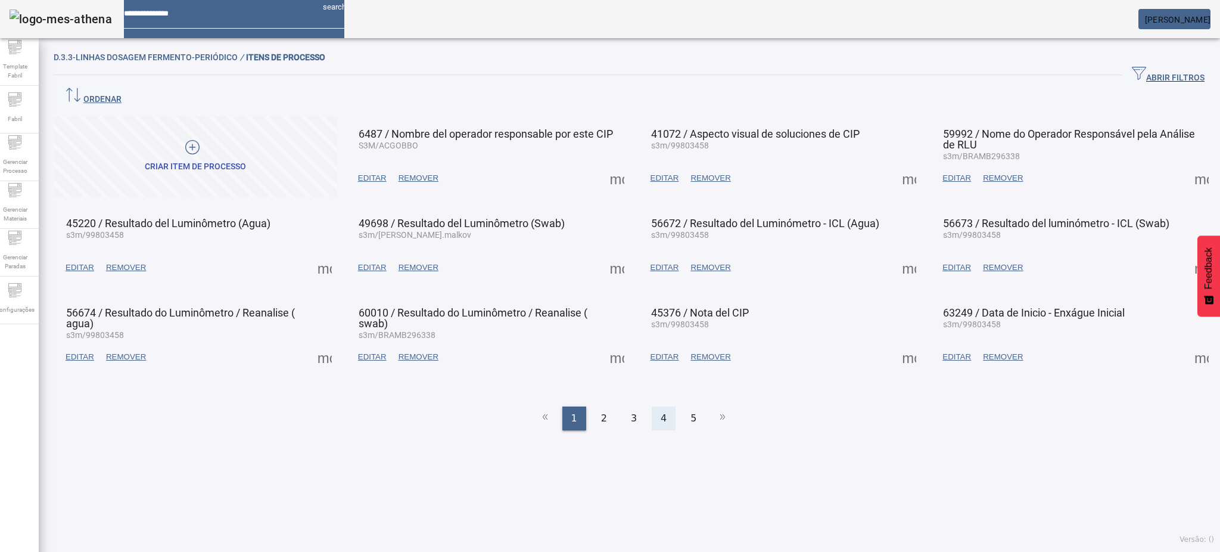
click at [652, 406] on div "4" at bounding box center [664, 418] width 24 height 24
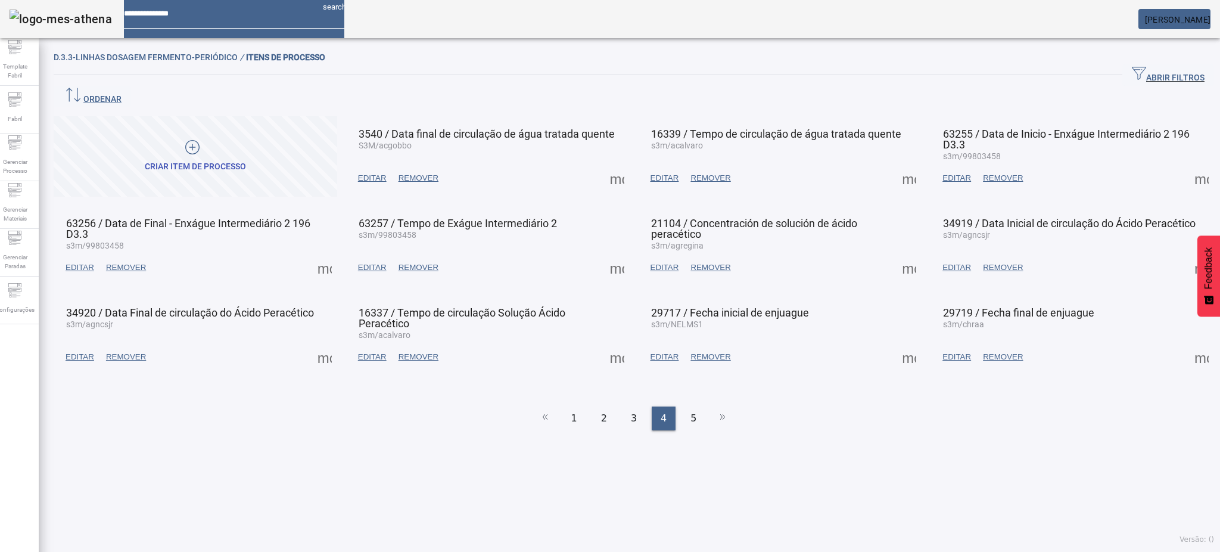
click at [662, 261] on span "EDITAR" at bounding box center [664, 267] width 29 height 12
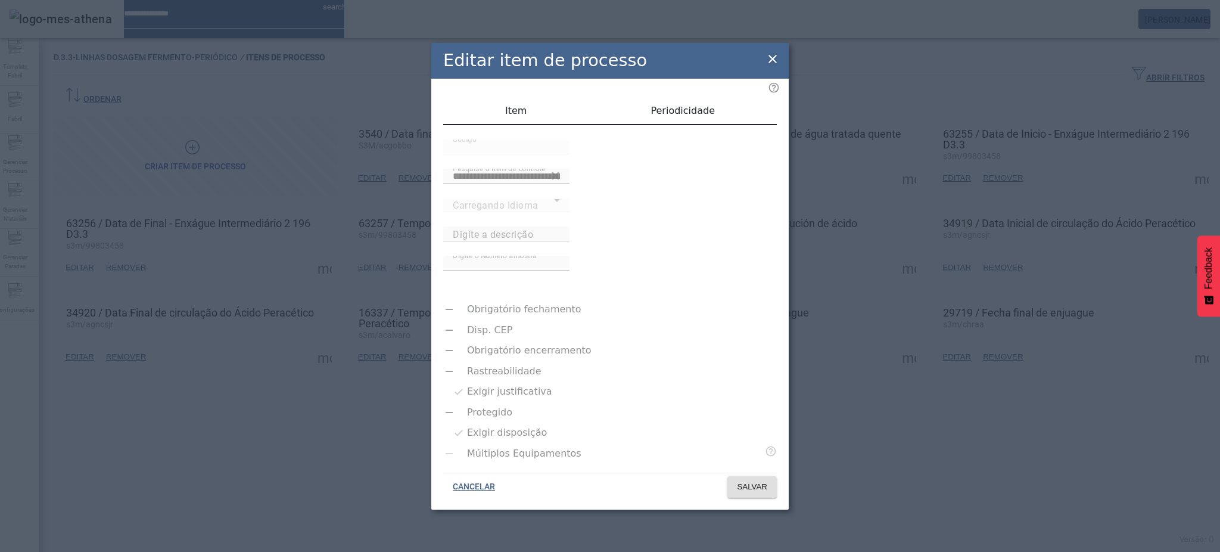
type input "**********"
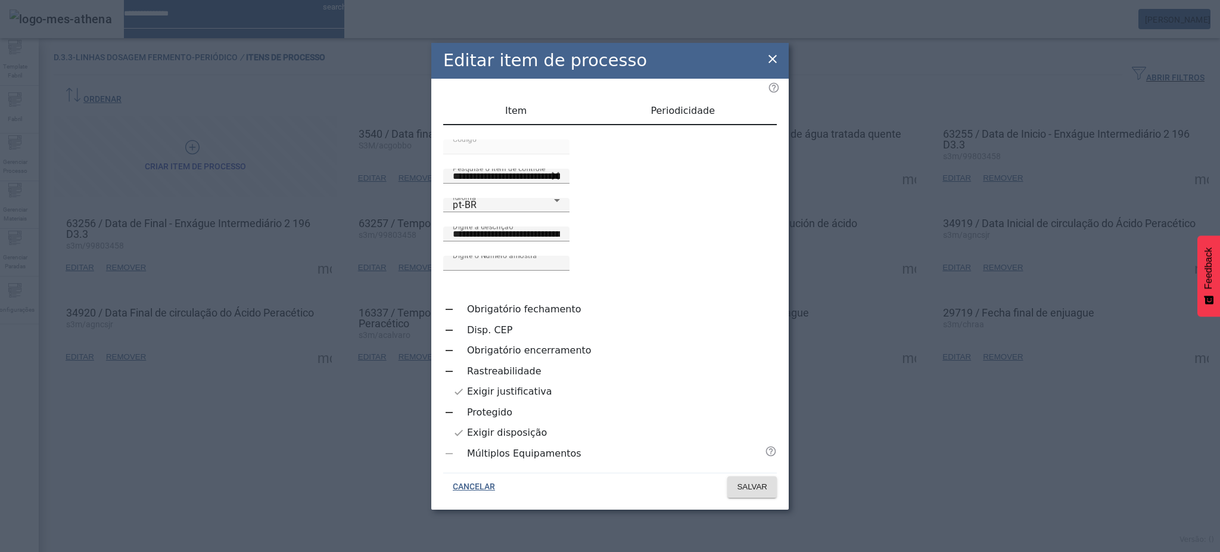
click at [772, 66] on icon at bounding box center [772, 59] width 14 height 14
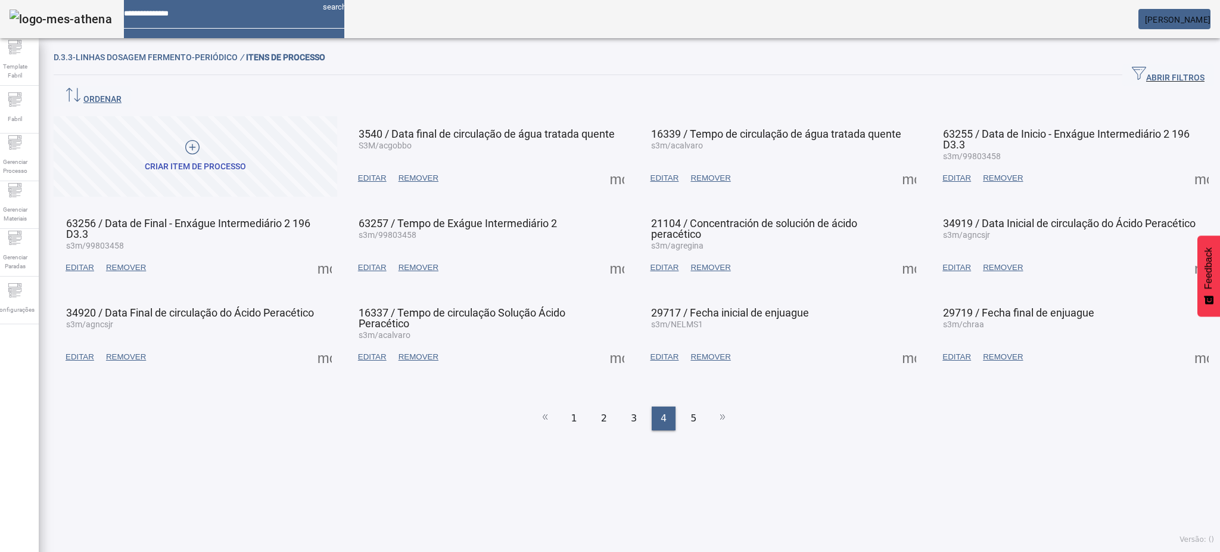
click at [895, 253] on span at bounding box center [909, 267] width 29 height 29
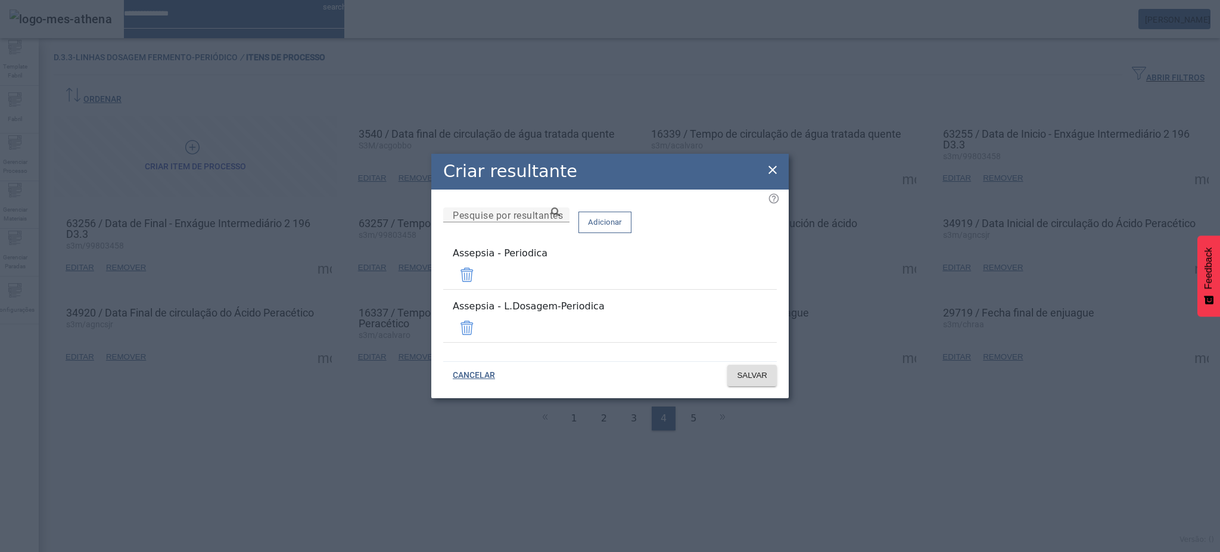
click at [481, 280] on span at bounding box center [467, 274] width 29 height 29
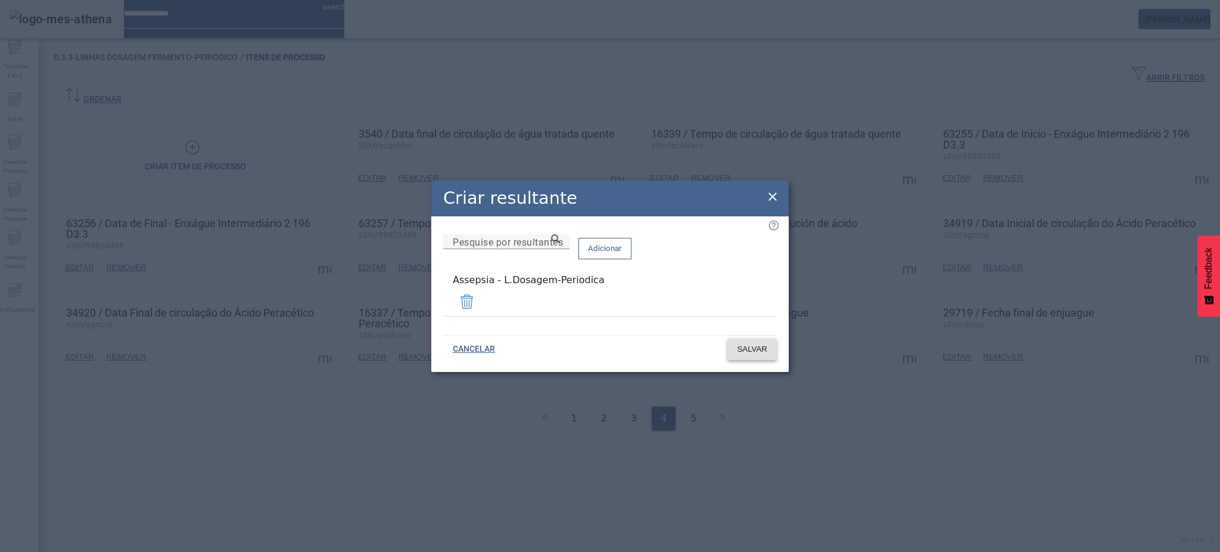
click at [759, 345] on span "SALVAR" at bounding box center [752, 349] width 30 height 12
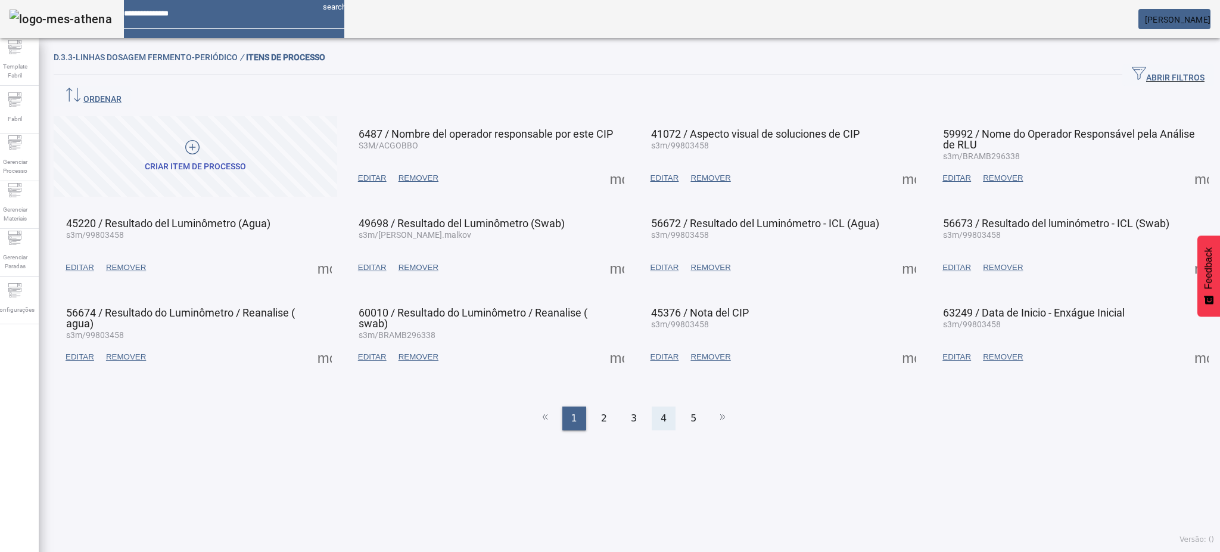
click at [662, 406] on div "4" at bounding box center [664, 418] width 24 height 24
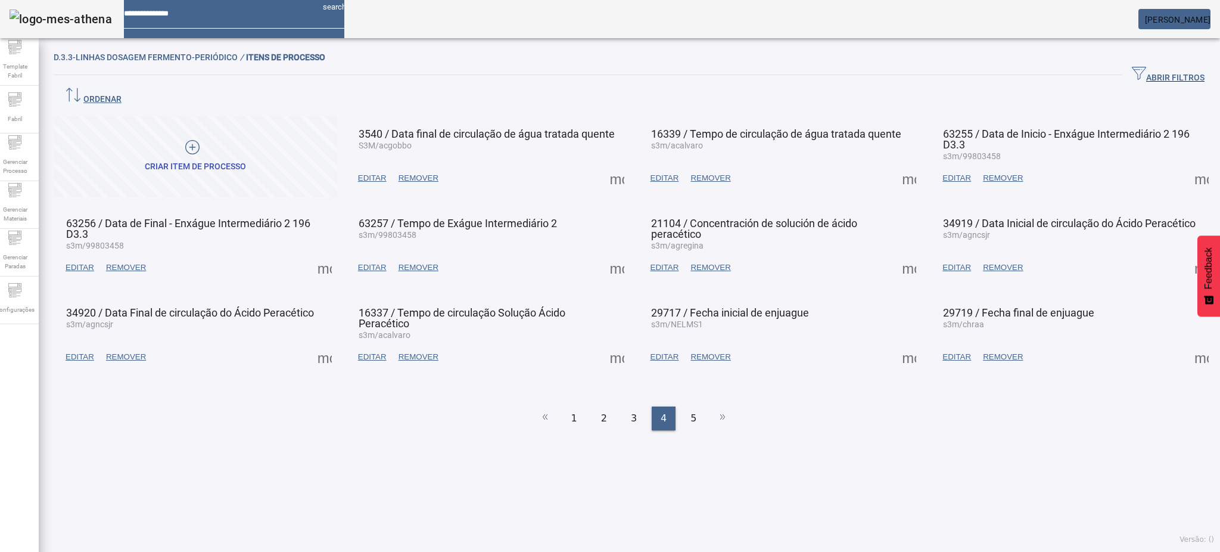
click at [605, 253] on span at bounding box center [617, 267] width 29 height 29
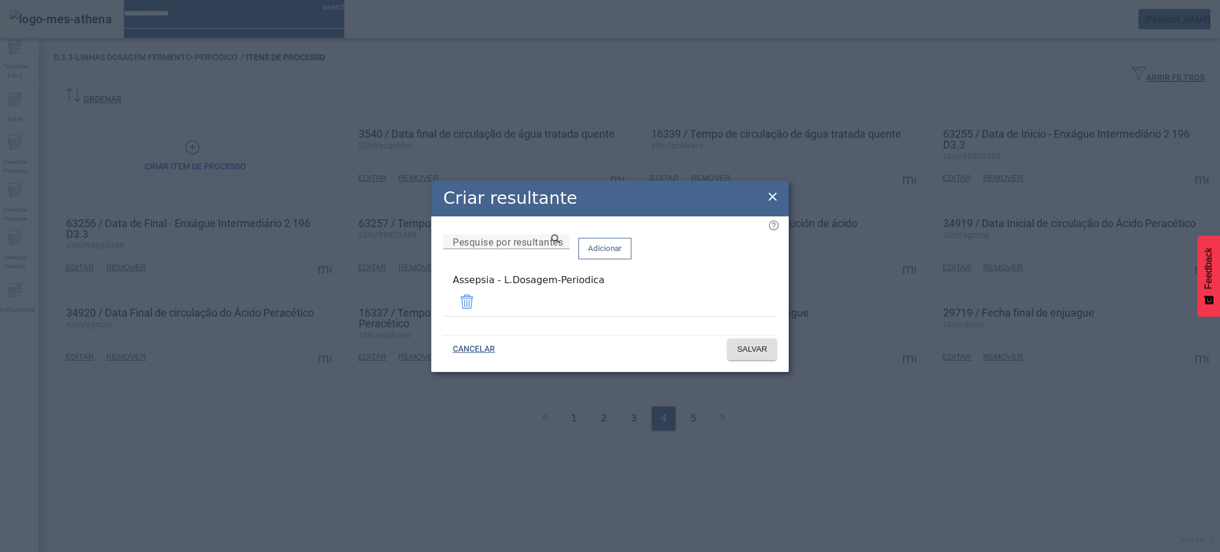
click at [773, 199] on icon at bounding box center [772, 196] width 8 height 8
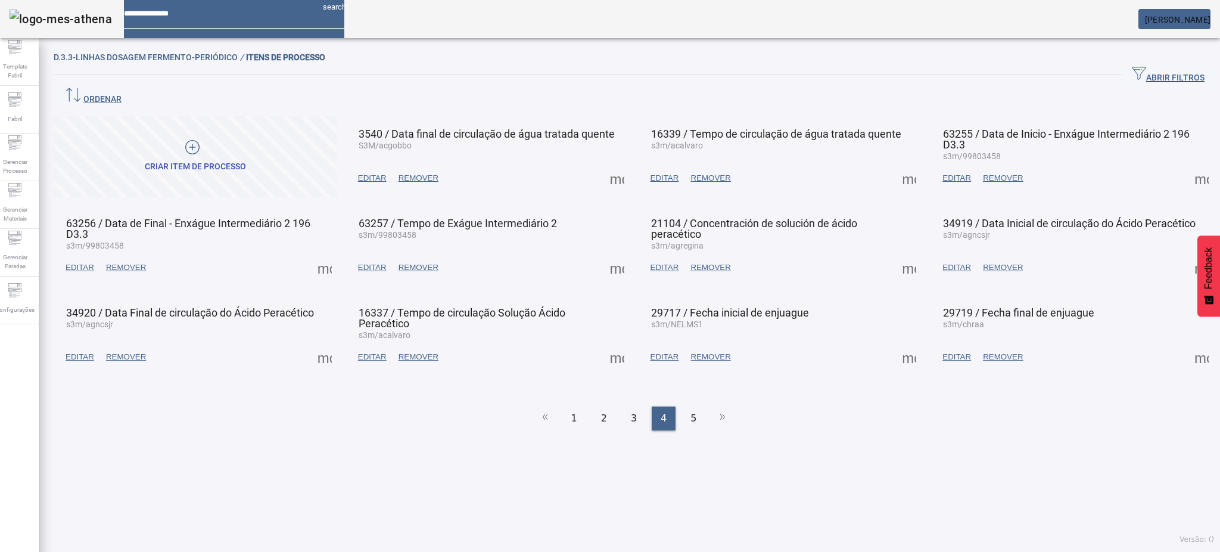
click at [1187, 253] on span at bounding box center [1201, 267] width 29 height 29
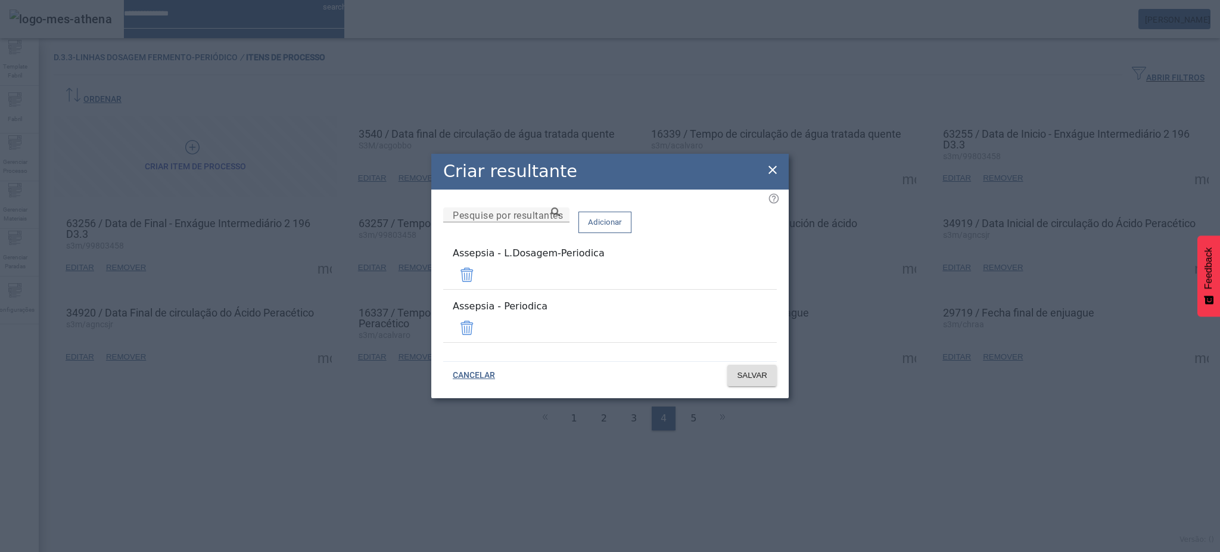
click at [481, 320] on span at bounding box center [467, 327] width 29 height 29
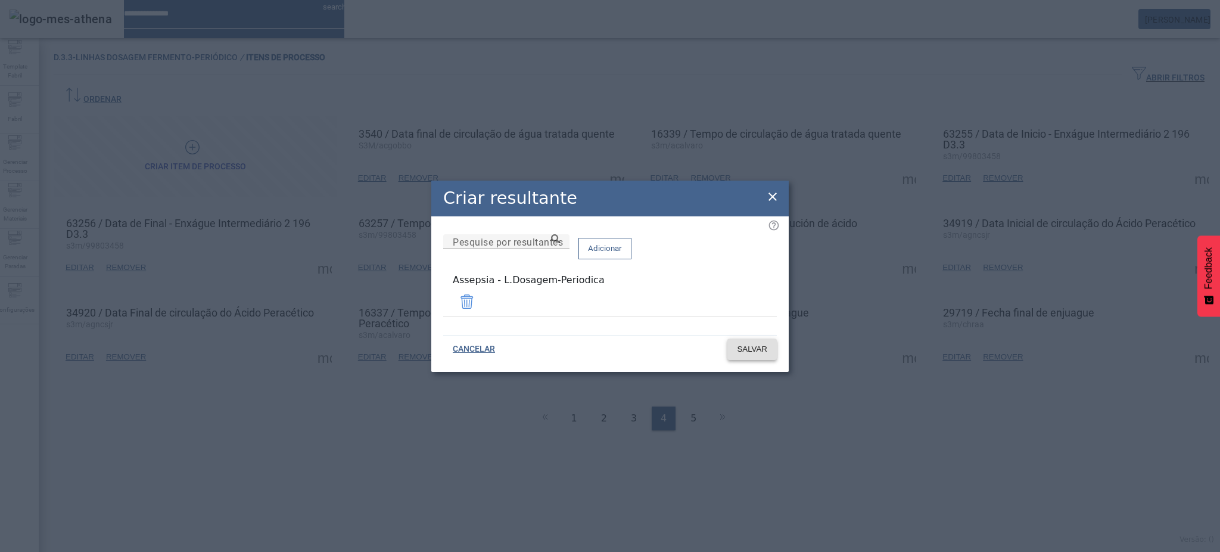
click at [762, 343] on span "SALVAR" at bounding box center [752, 349] width 30 height 12
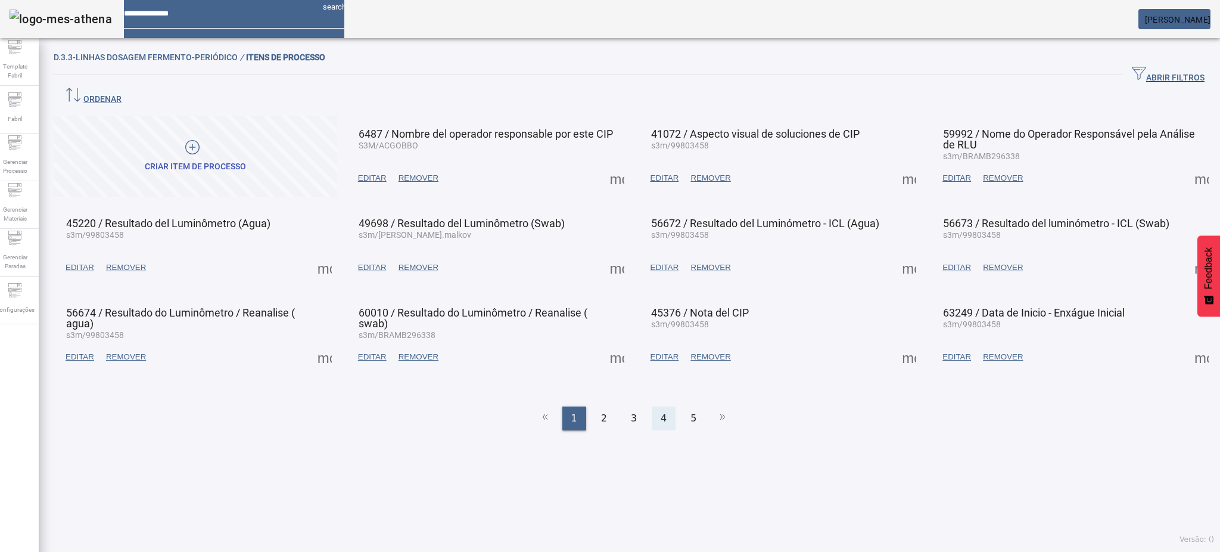
drag, startPoint x: 652, startPoint y: 387, endPoint x: 677, endPoint y: 379, distance: 26.4
click at [652, 406] on div "4" at bounding box center [664, 418] width 24 height 24
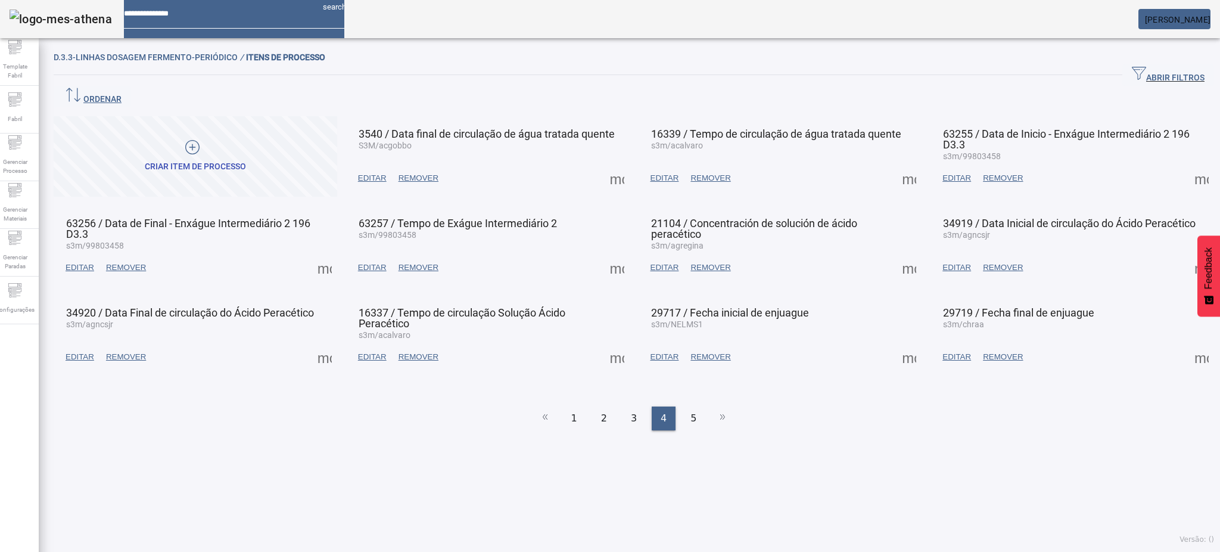
click at [1187, 253] on span at bounding box center [1201, 267] width 29 height 29
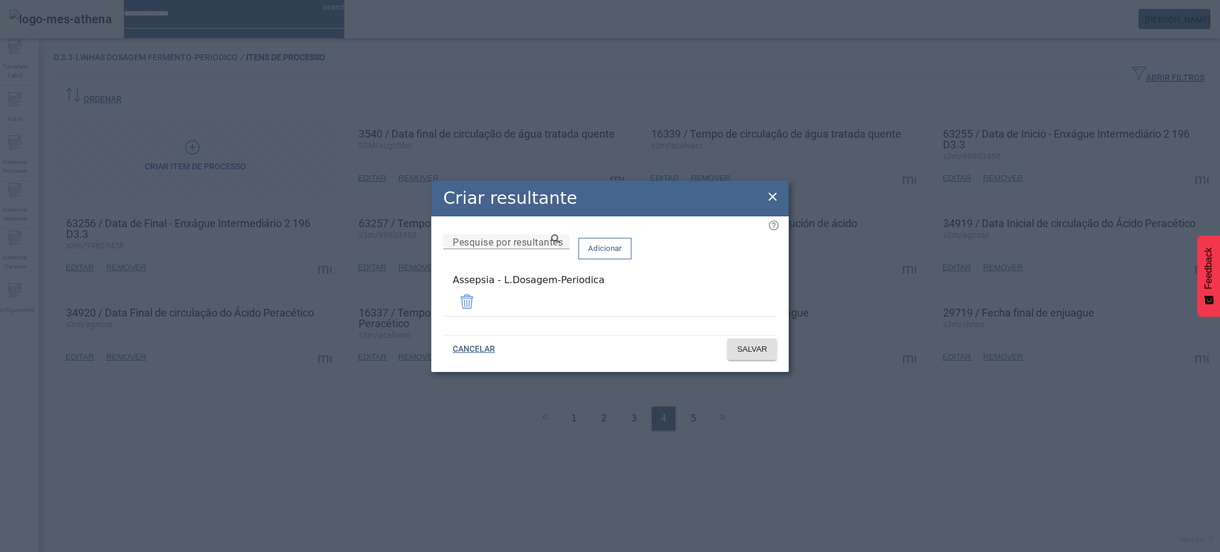
click at [779, 196] on icon at bounding box center [772, 196] width 14 height 14
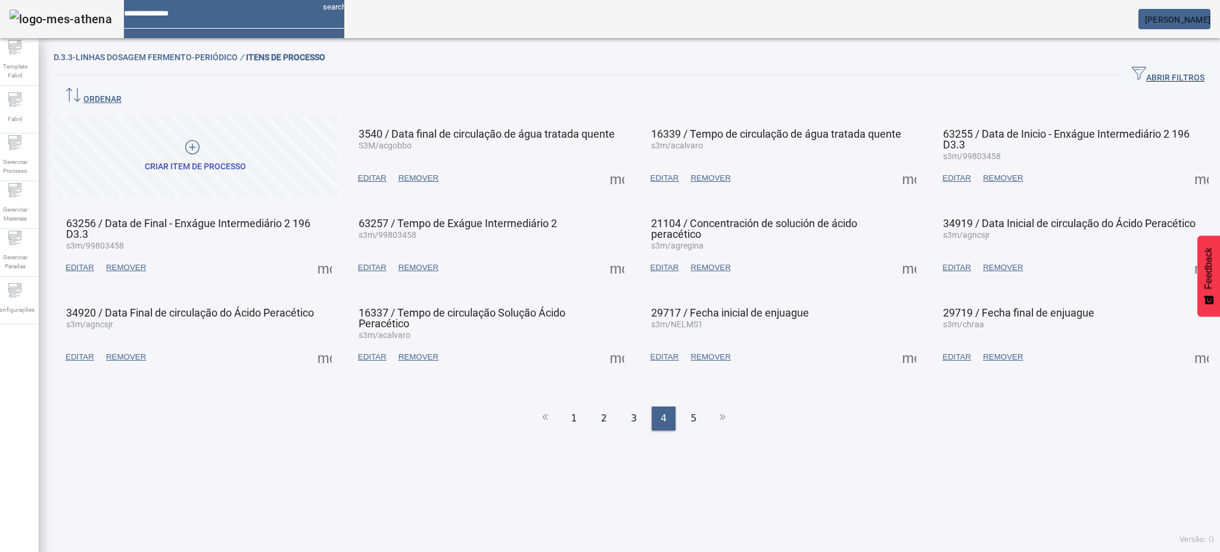
click at [317, 343] on span at bounding box center [324, 357] width 29 height 29
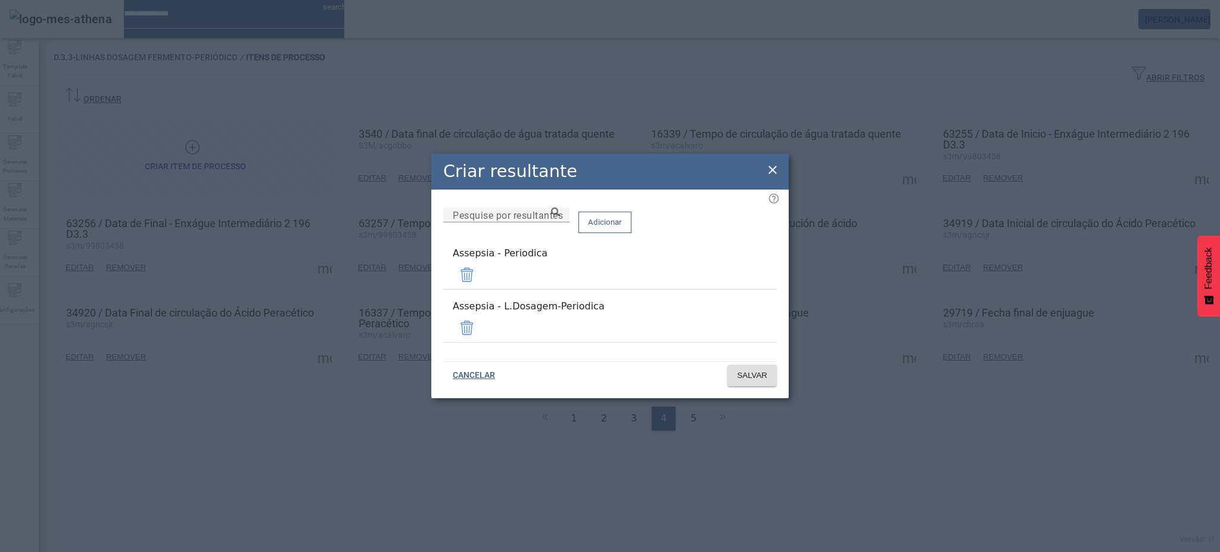
click at [481, 282] on span at bounding box center [467, 274] width 29 height 29
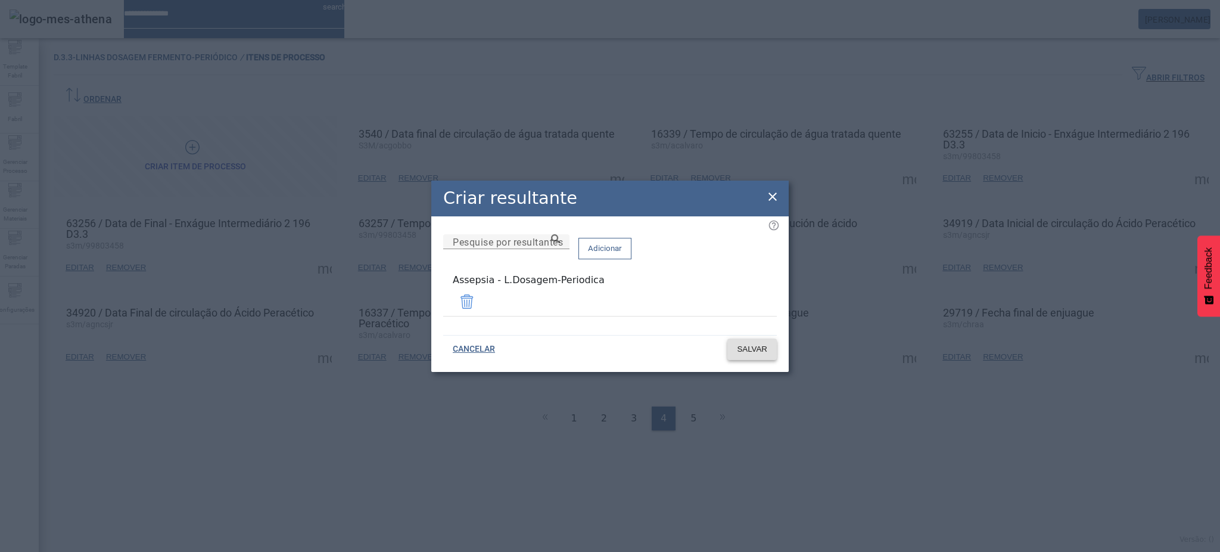
click at [755, 350] on span "SALVAR" at bounding box center [752, 349] width 30 height 12
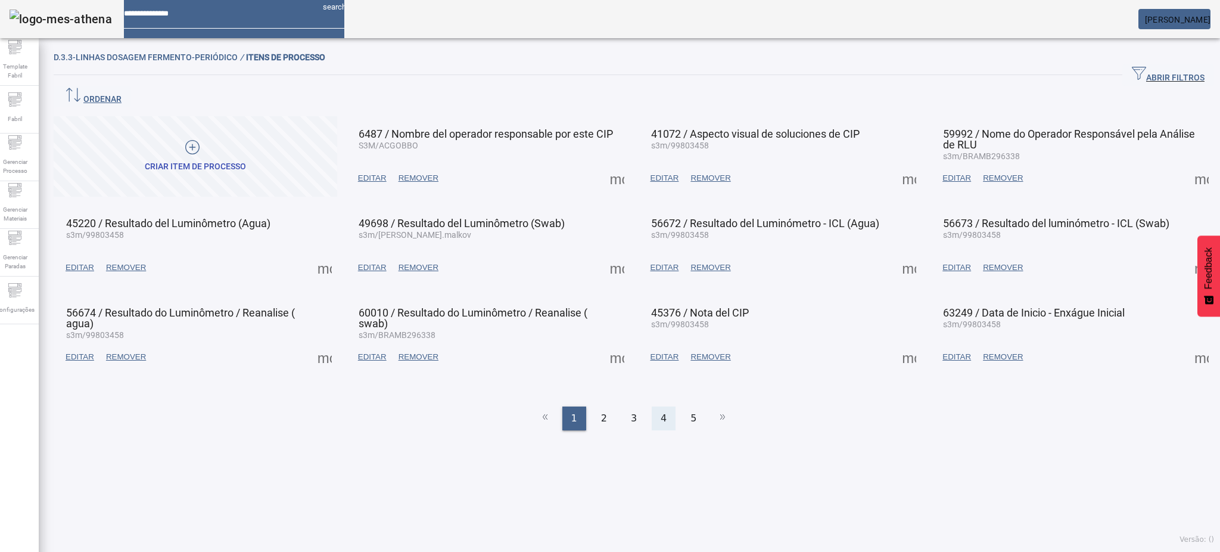
click at [652, 406] on div "4" at bounding box center [664, 418] width 24 height 24
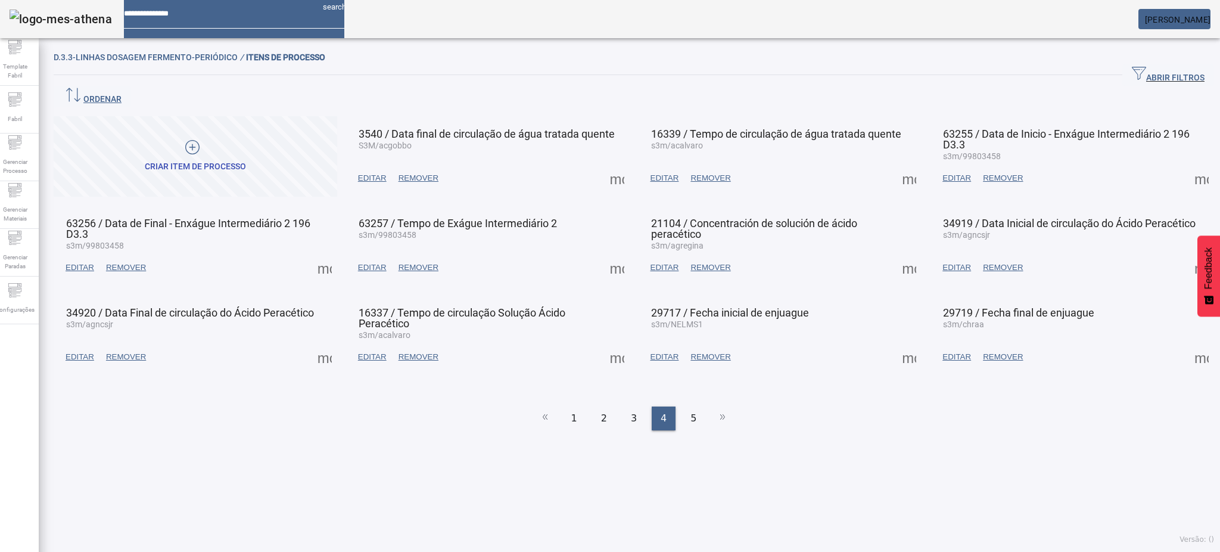
click at [615, 343] on span at bounding box center [617, 357] width 29 height 29
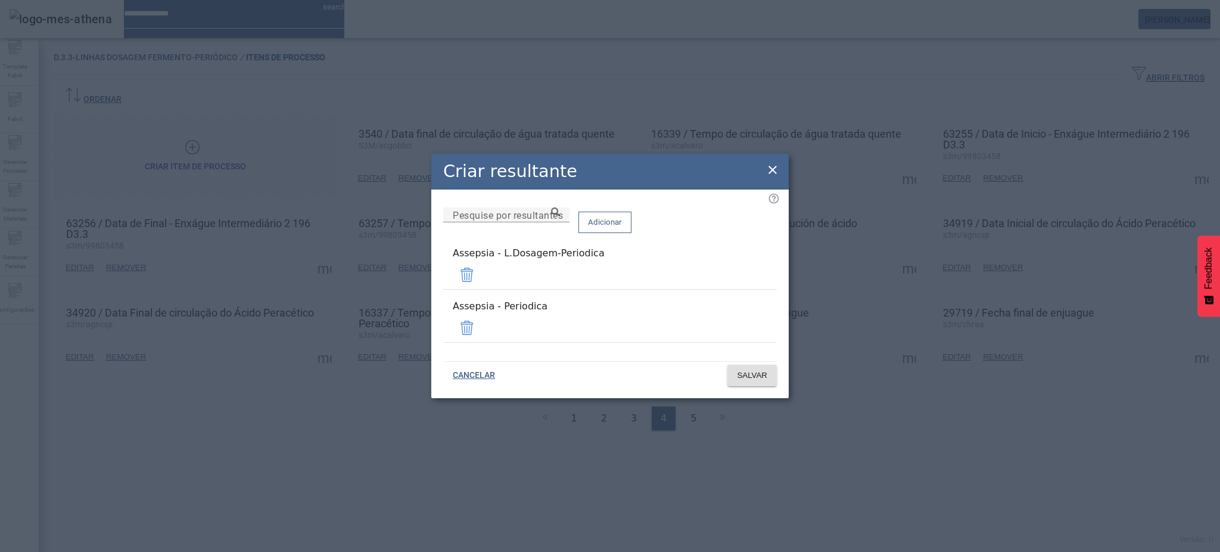
click at [481, 319] on span at bounding box center [467, 327] width 29 height 29
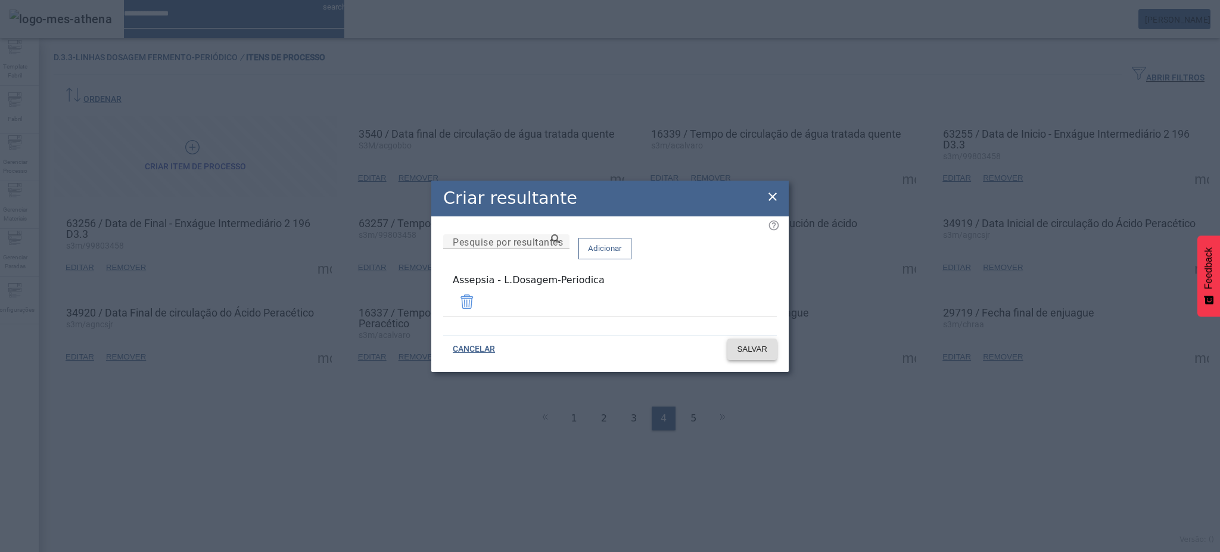
click at [758, 344] on span "SALVAR" at bounding box center [752, 349] width 30 height 12
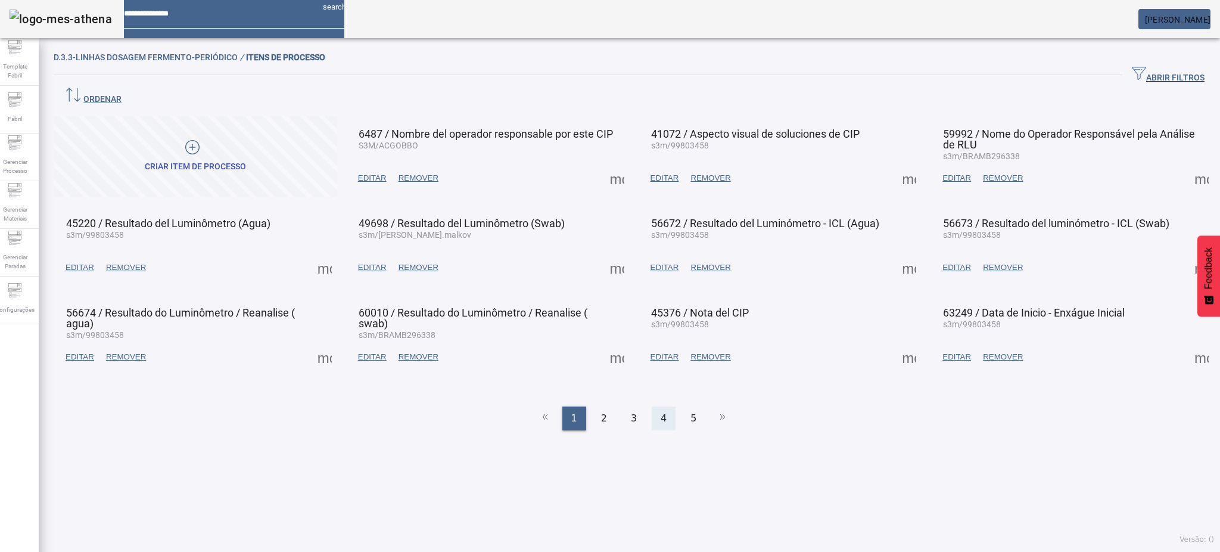
click at [661, 411] on span "4" at bounding box center [664, 418] width 6 height 14
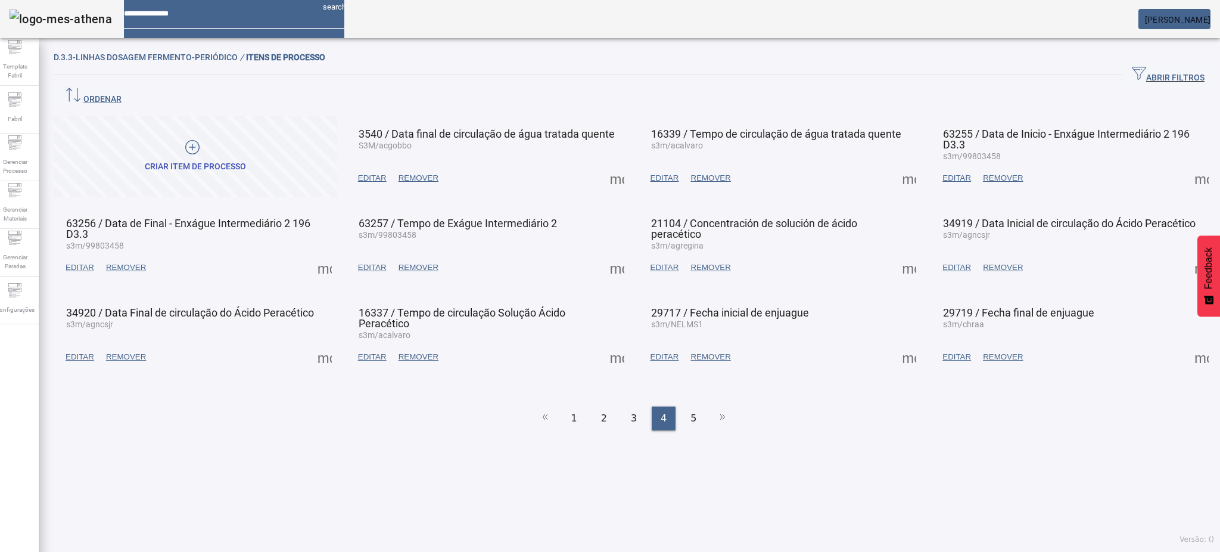
click at [901, 343] on span at bounding box center [909, 357] width 29 height 29
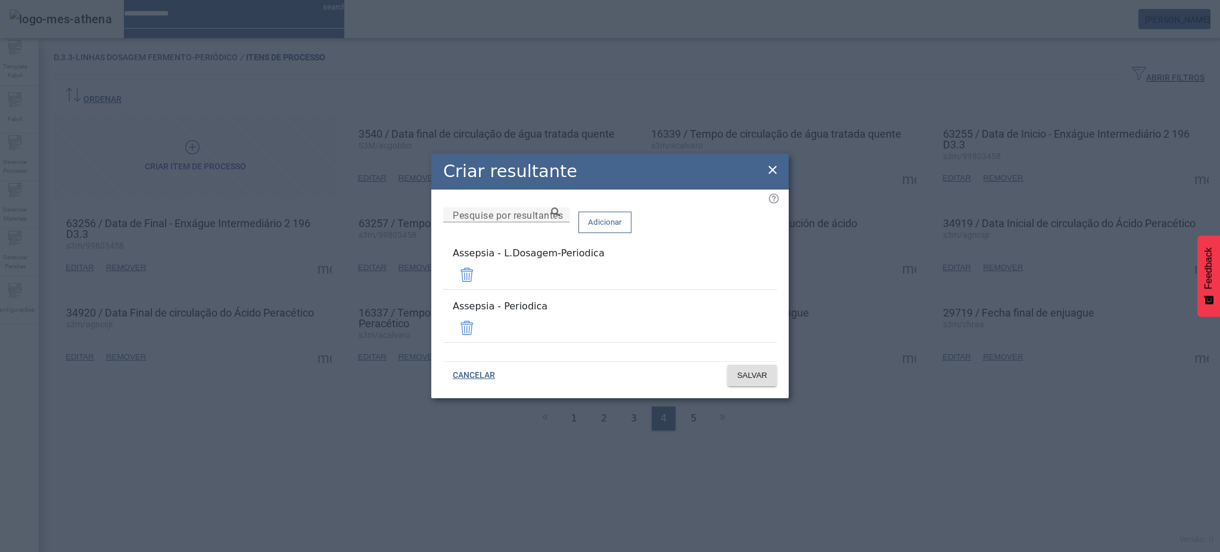
click at [481, 323] on span at bounding box center [467, 327] width 29 height 29
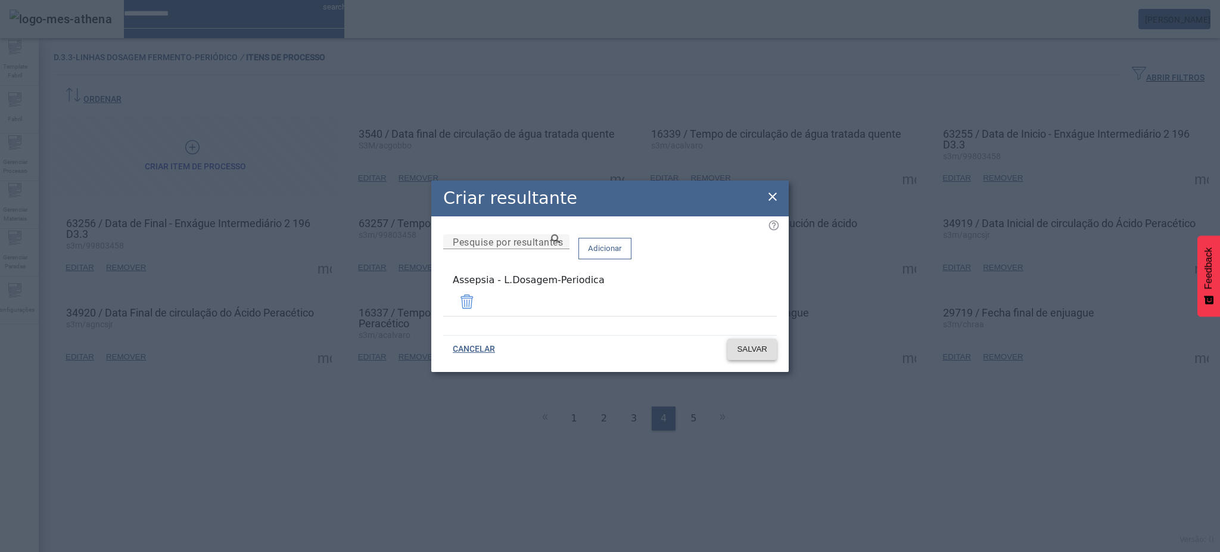
click at [767, 349] on span "SALVAR" at bounding box center [752, 349] width 30 height 12
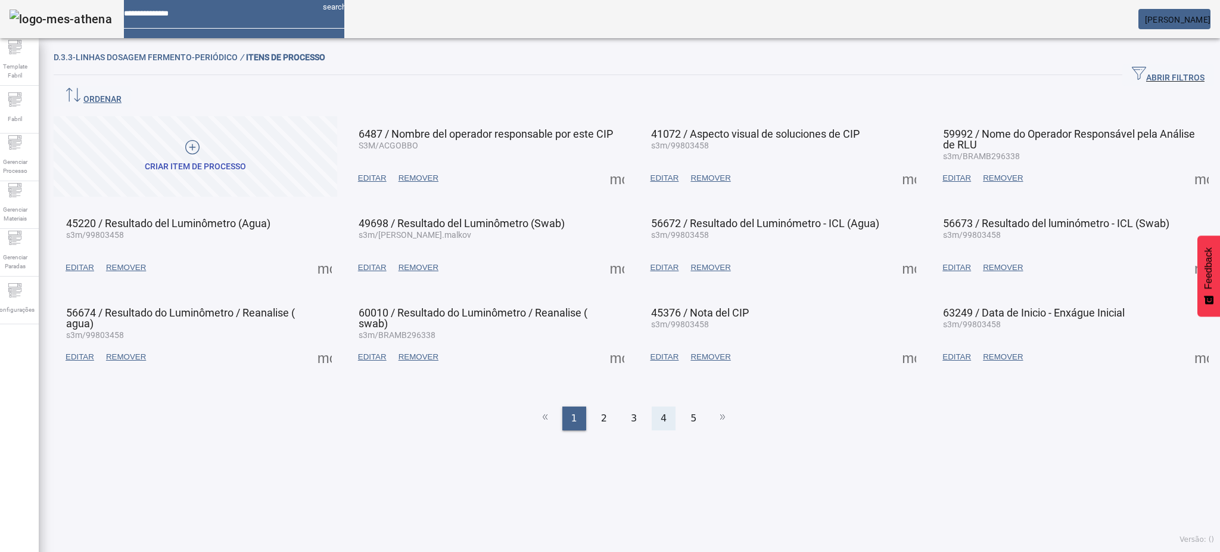
click at [665, 406] on div "4" at bounding box center [664, 418] width 24 height 24
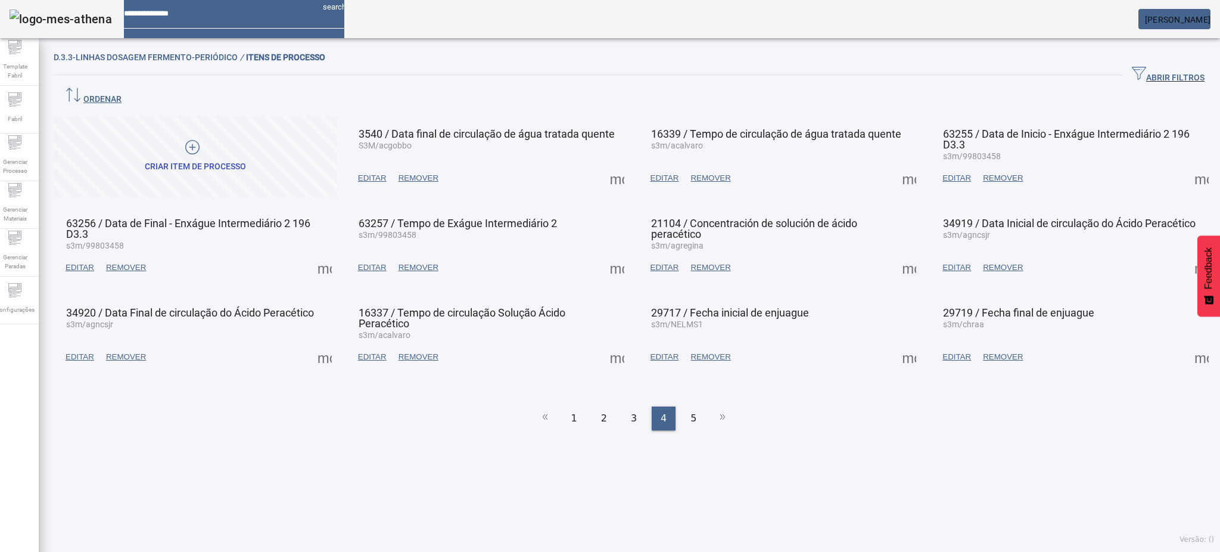
click at [604, 343] on span at bounding box center [617, 357] width 29 height 29
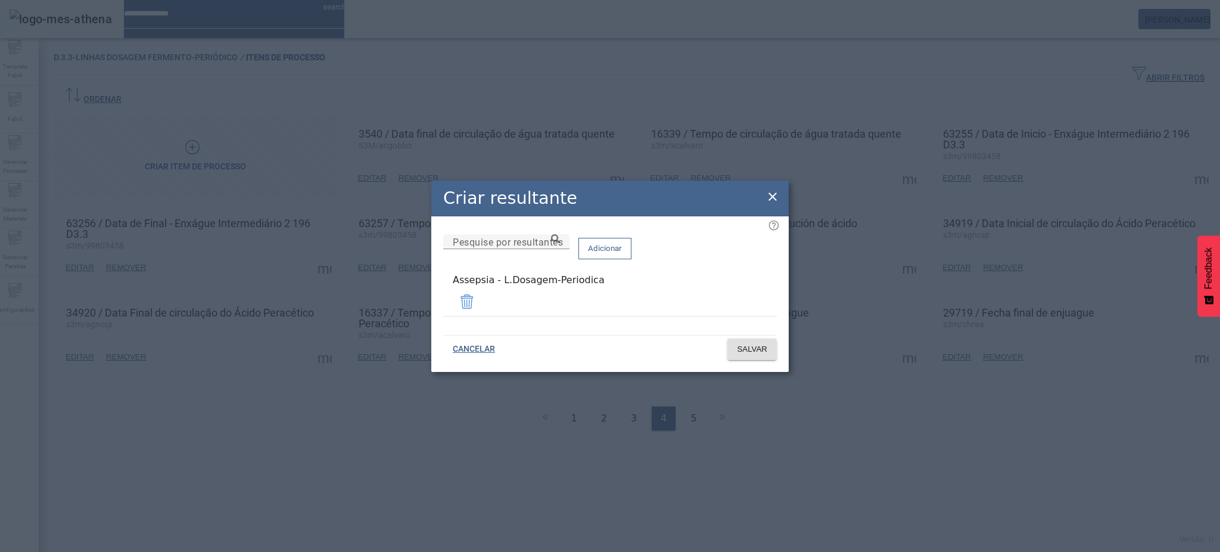
click at [771, 199] on icon at bounding box center [772, 196] width 8 height 8
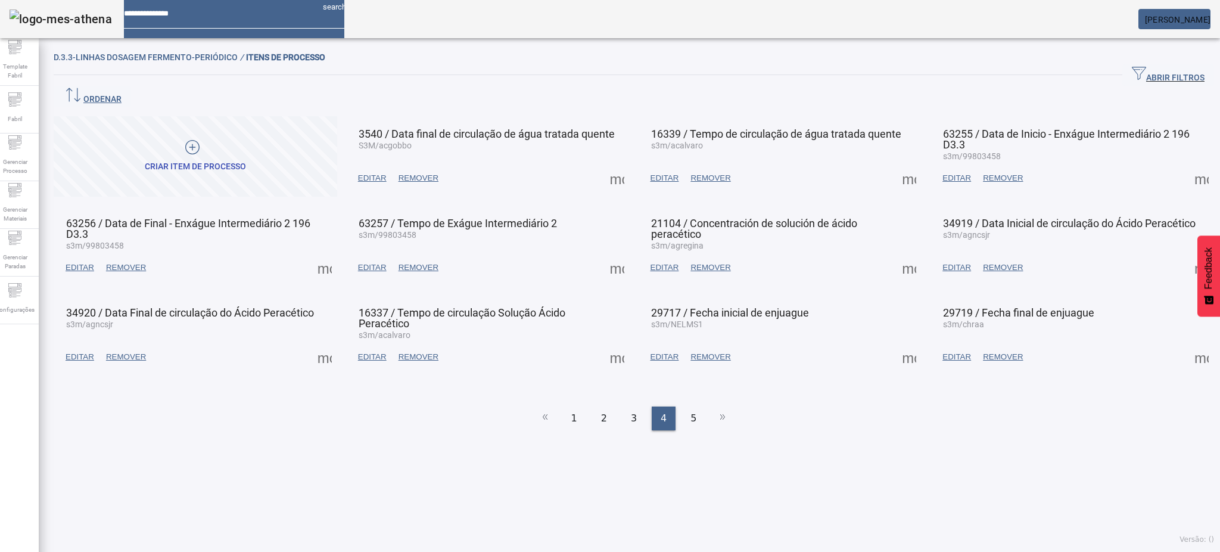
click at [898, 343] on span at bounding box center [909, 357] width 29 height 29
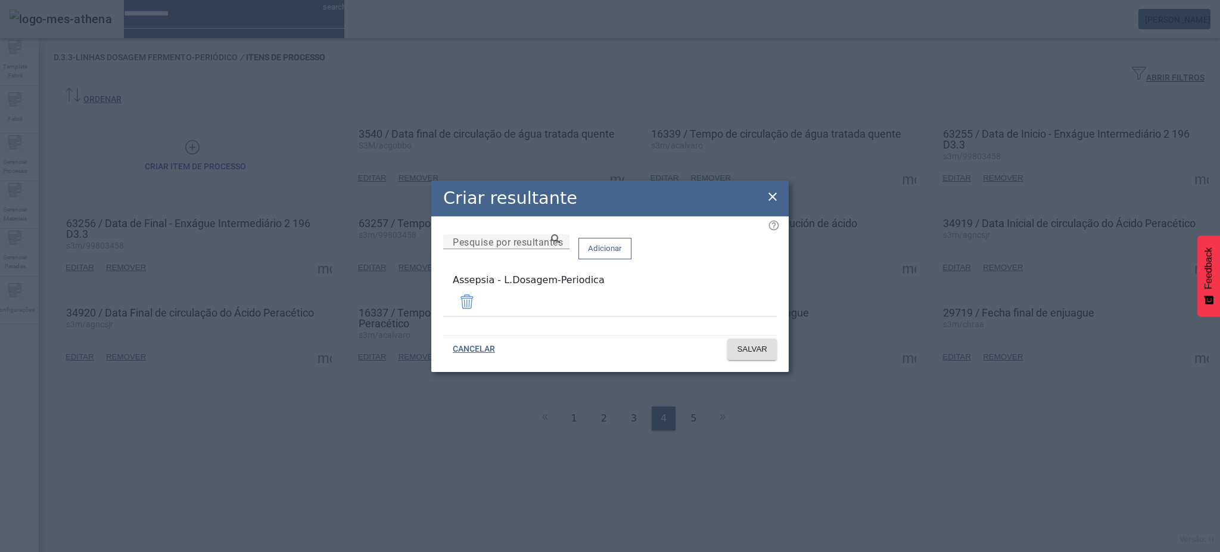
drag, startPoint x: 773, startPoint y: 199, endPoint x: 817, endPoint y: 220, distance: 48.5
click at [776, 199] on icon at bounding box center [772, 196] width 14 height 14
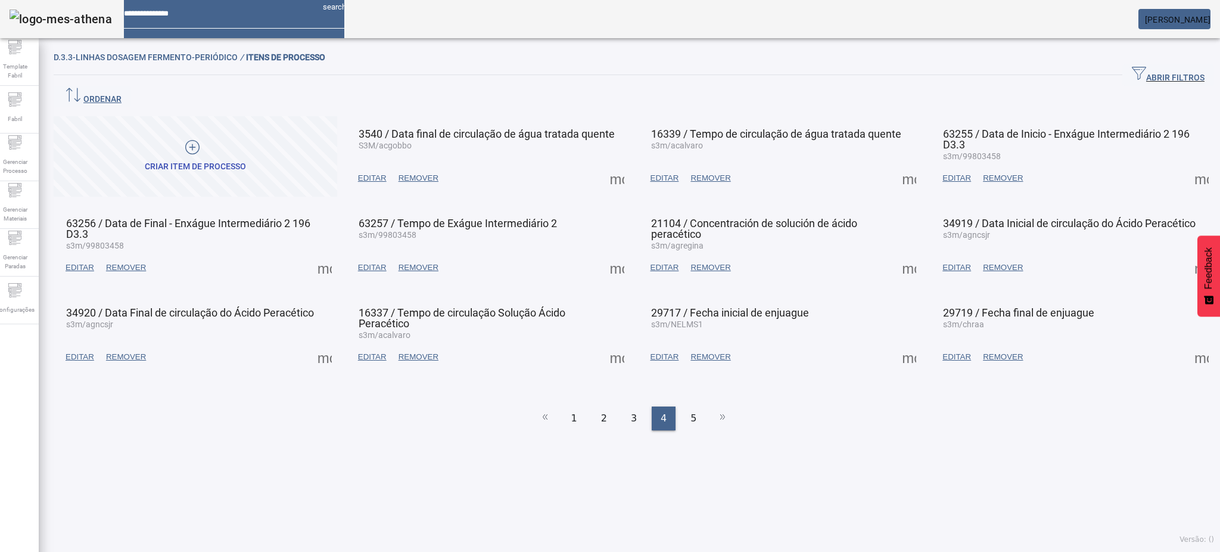
click at [1187, 343] on span at bounding box center [1201, 357] width 29 height 29
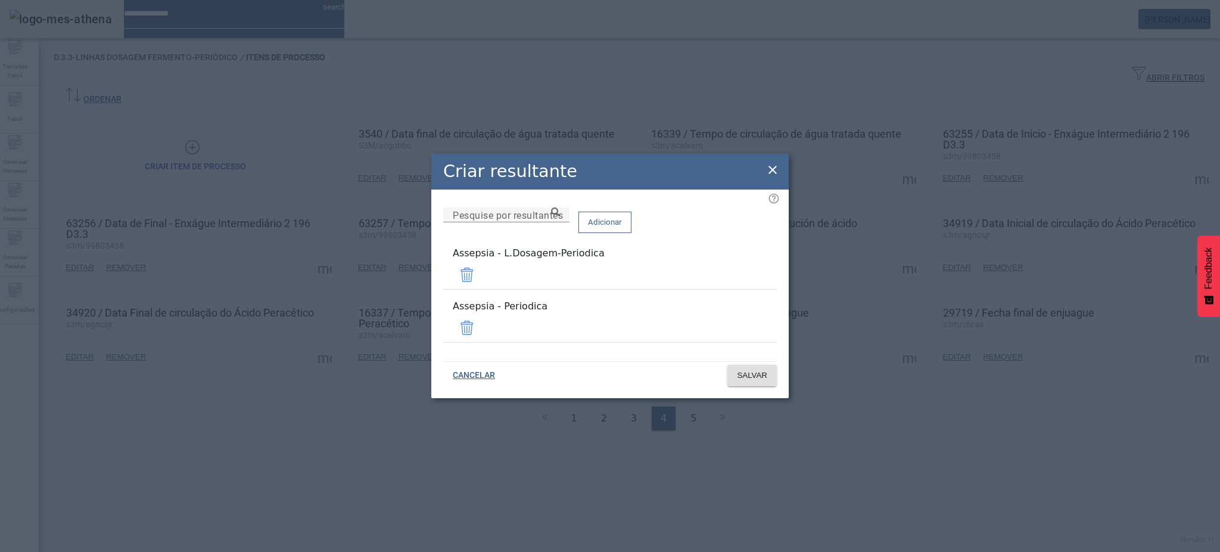
click at [481, 313] on span at bounding box center [467, 327] width 29 height 29
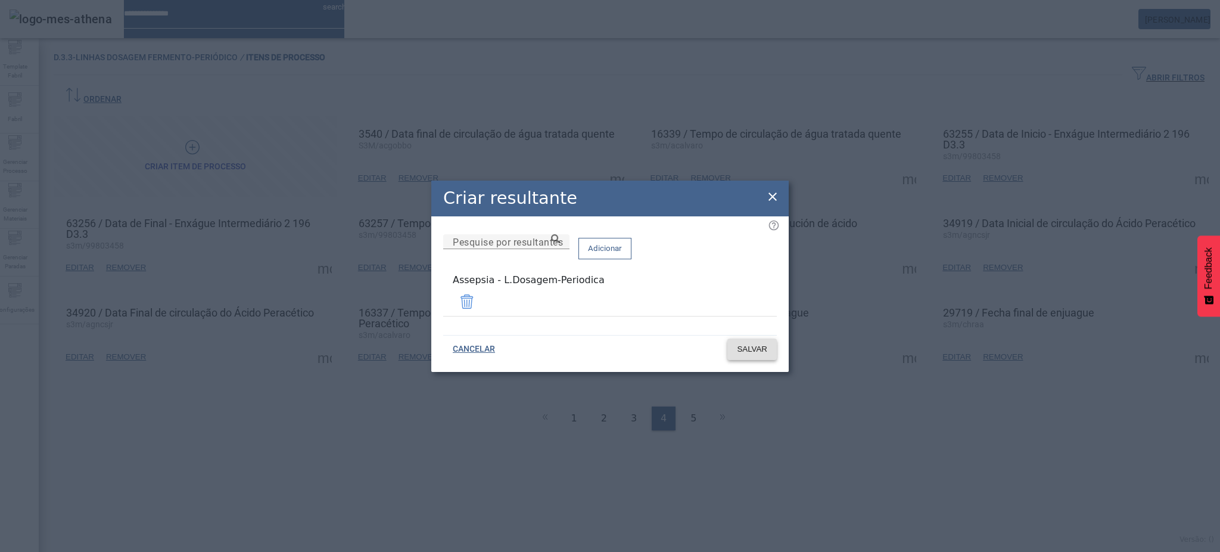
click at [754, 355] on span at bounding box center [751, 349] width 49 height 29
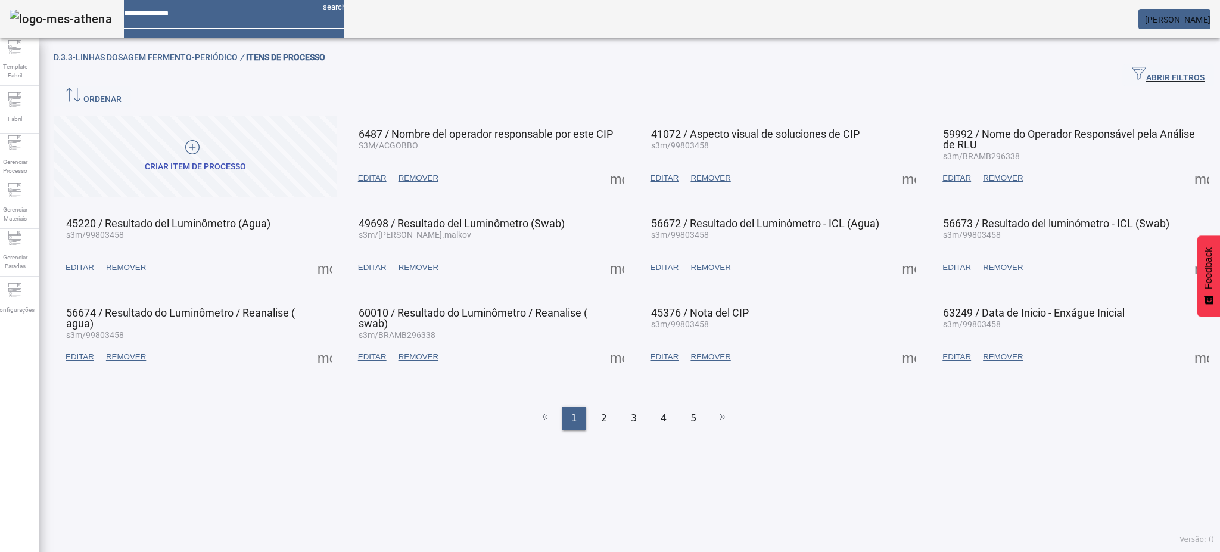
click at [652, 406] on div "4" at bounding box center [664, 418] width 24 height 24
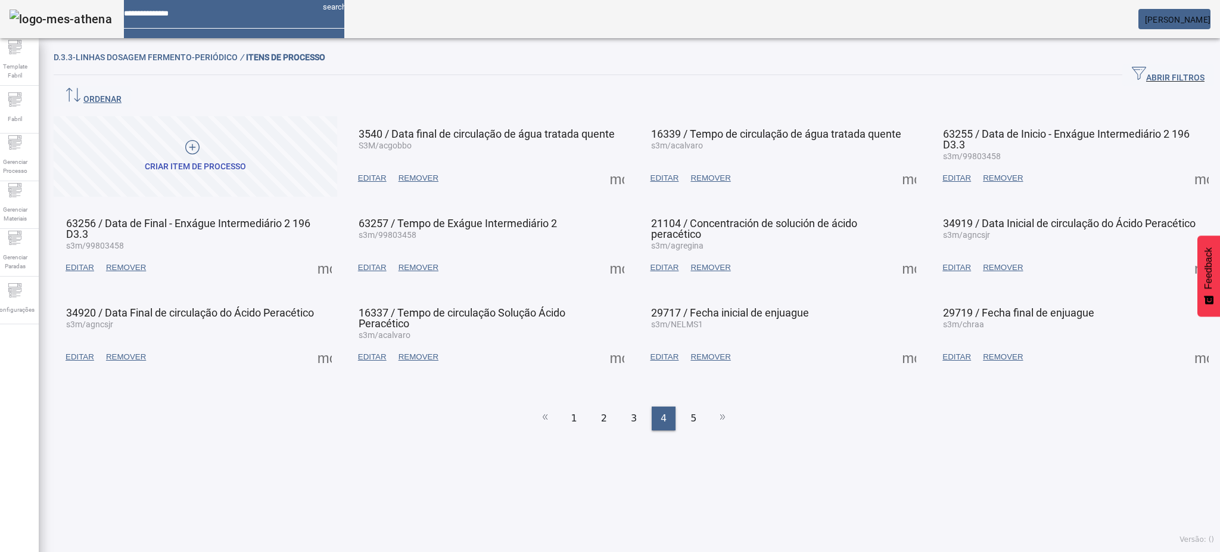
click at [1187, 343] on span at bounding box center [1201, 357] width 29 height 29
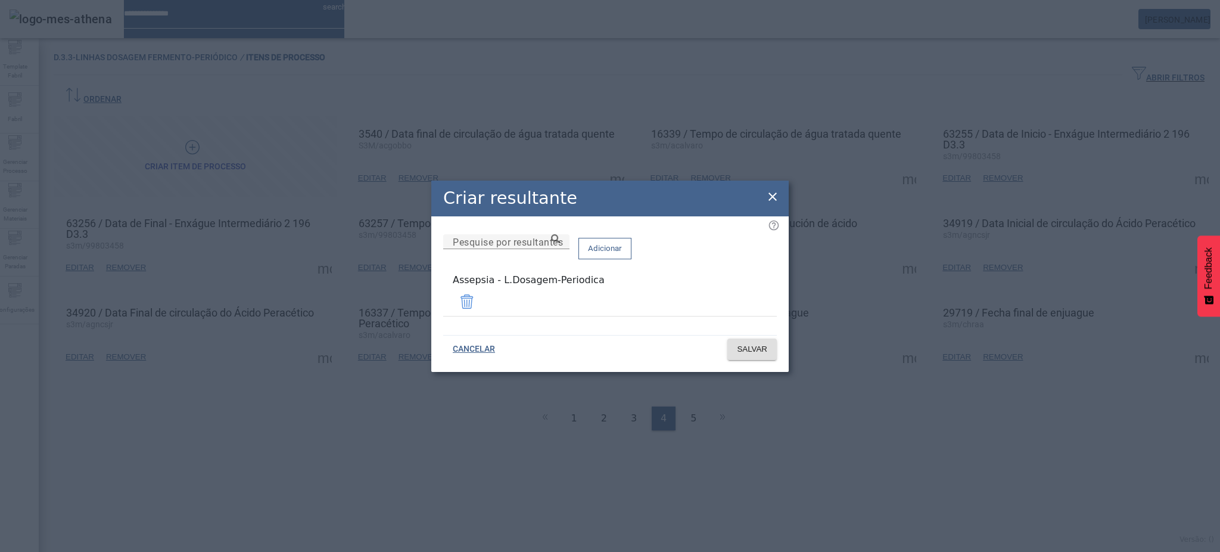
click at [774, 203] on icon at bounding box center [772, 196] width 14 height 14
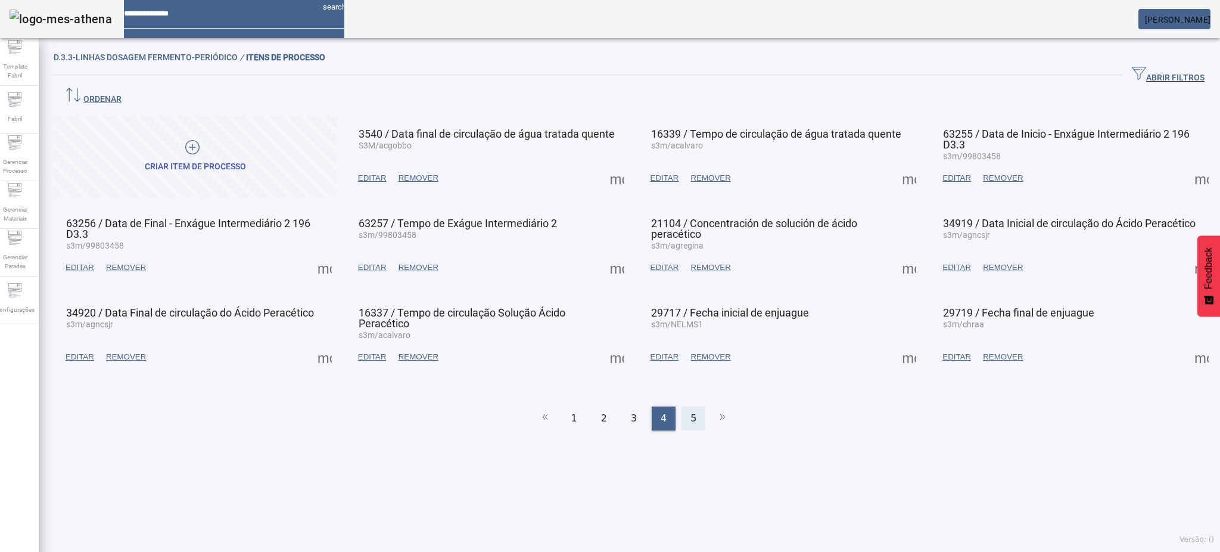
click at [683, 406] on div "5" at bounding box center [693, 418] width 24 height 24
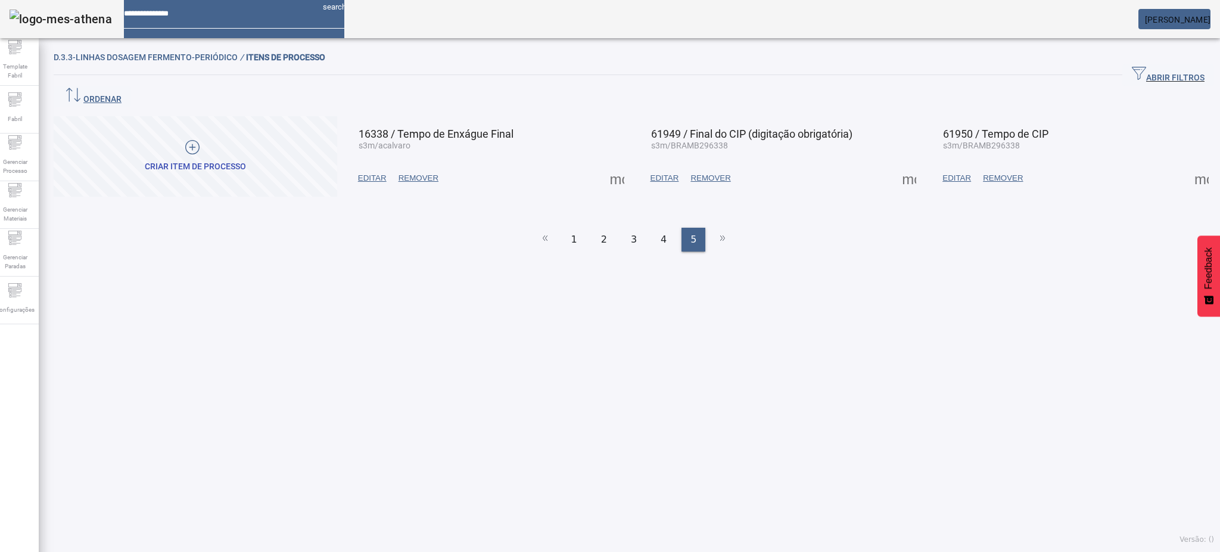
click at [613, 164] on span at bounding box center [617, 178] width 29 height 29
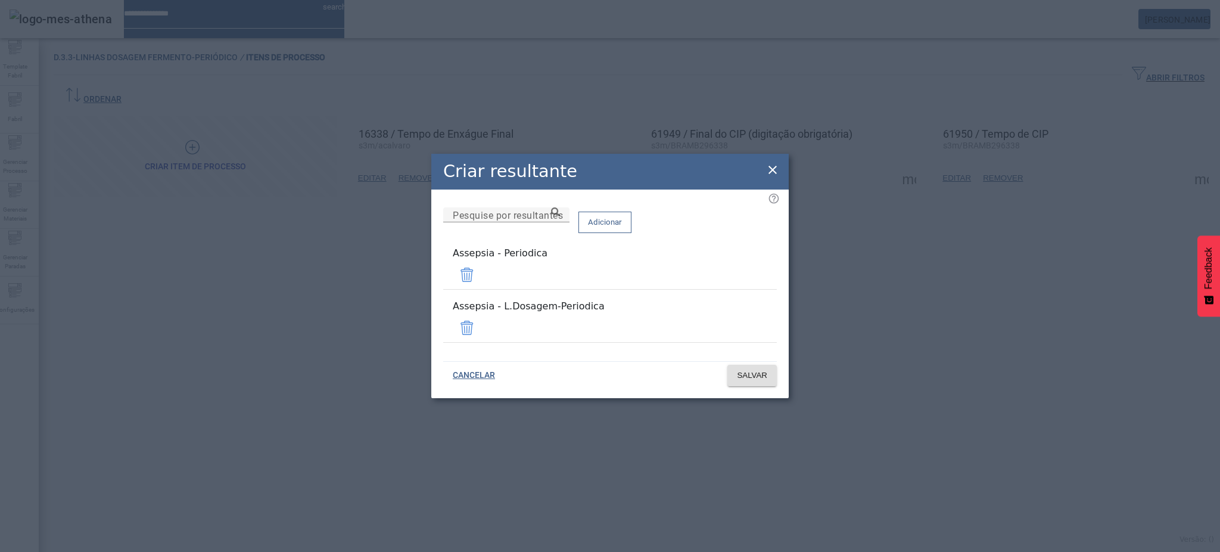
click at [481, 284] on span at bounding box center [467, 274] width 29 height 29
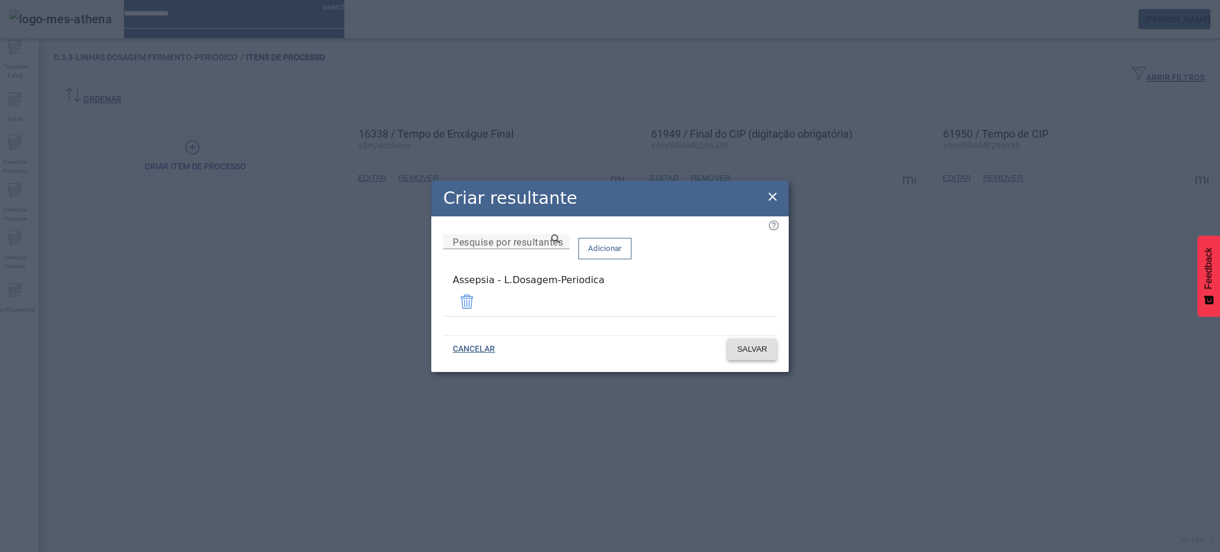
click at [759, 345] on span "SALVAR" at bounding box center [752, 349] width 30 height 12
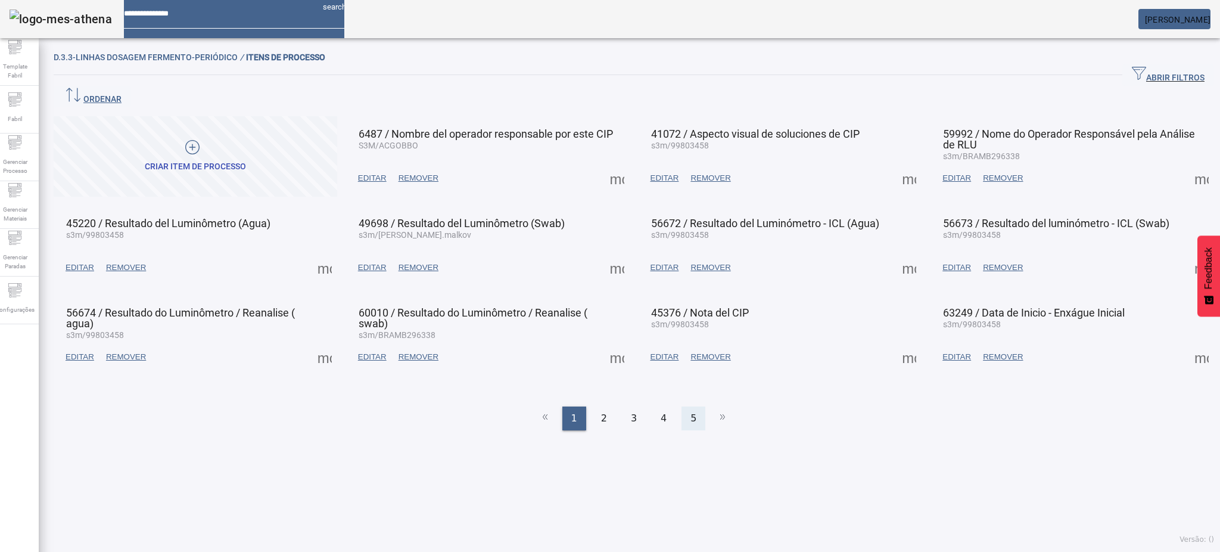
click at [690, 411] on span "5" at bounding box center [693, 418] width 6 height 14
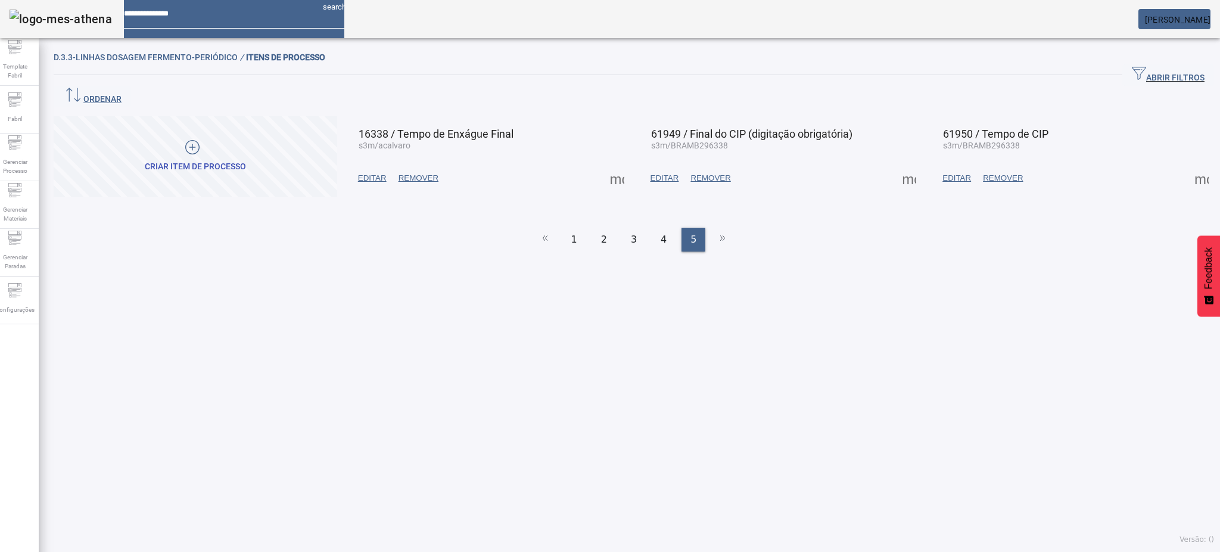
click at [896, 164] on span at bounding box center [909, 178] width 29 height 29
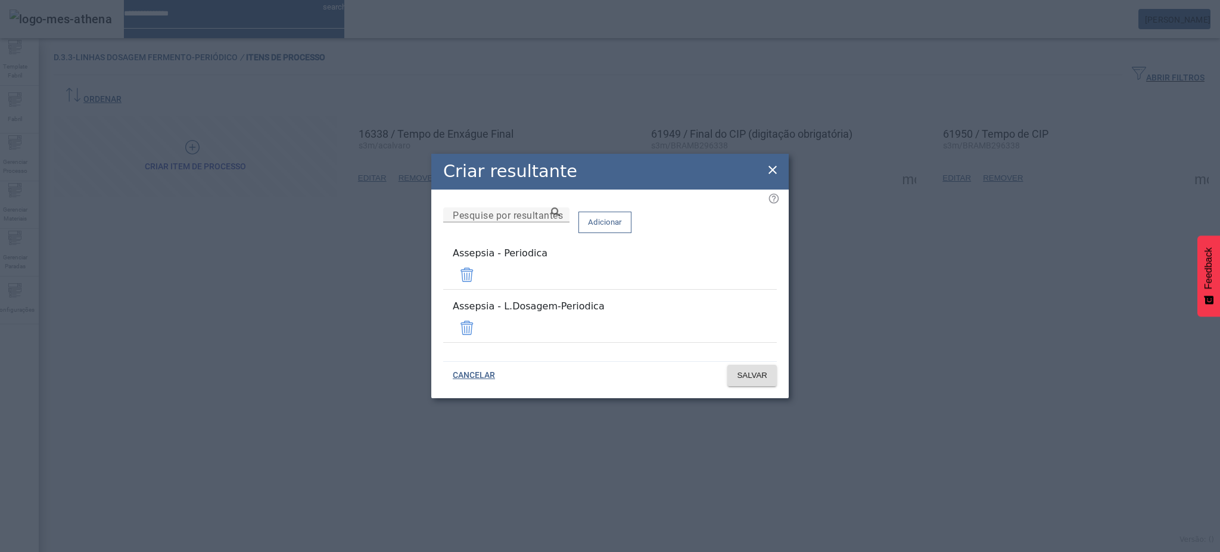
click at [481, 274] on span at bounding box center [467, 274] width 29 height 29
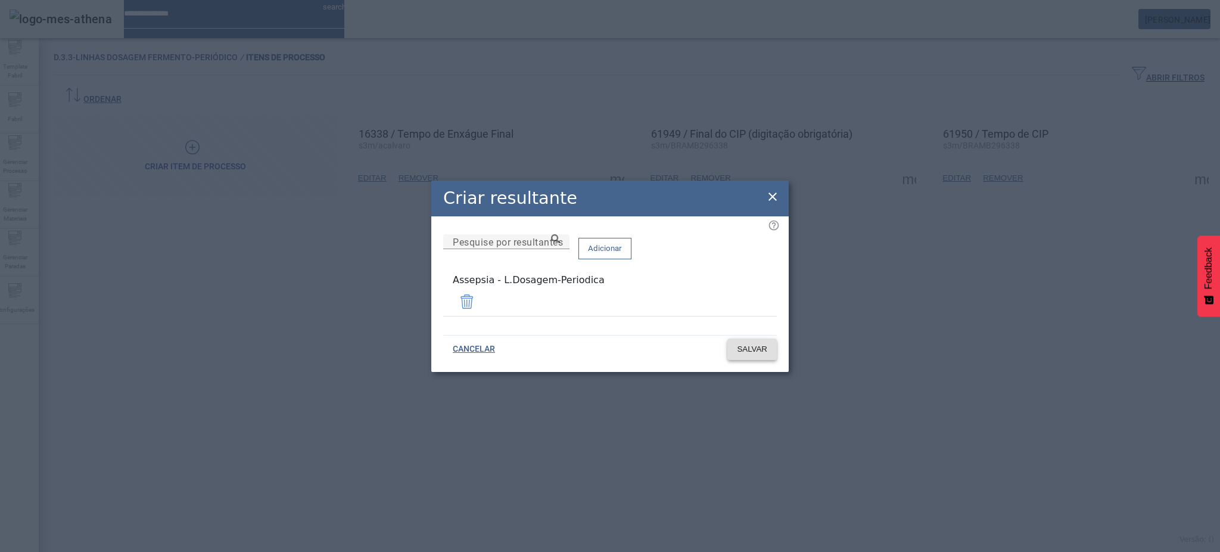
click at [758, 347] on span "SALVAR" at bounding box center [752, 349] width 30 height 12
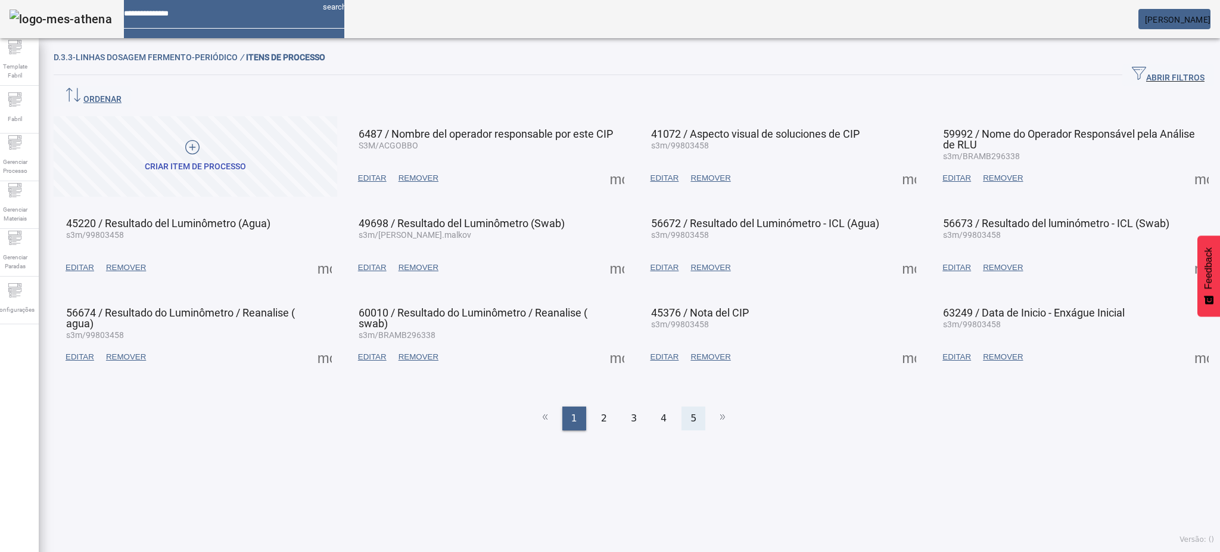
click at [690, 411] on span "5" at bounding box center [693, 418] width 6 height 14
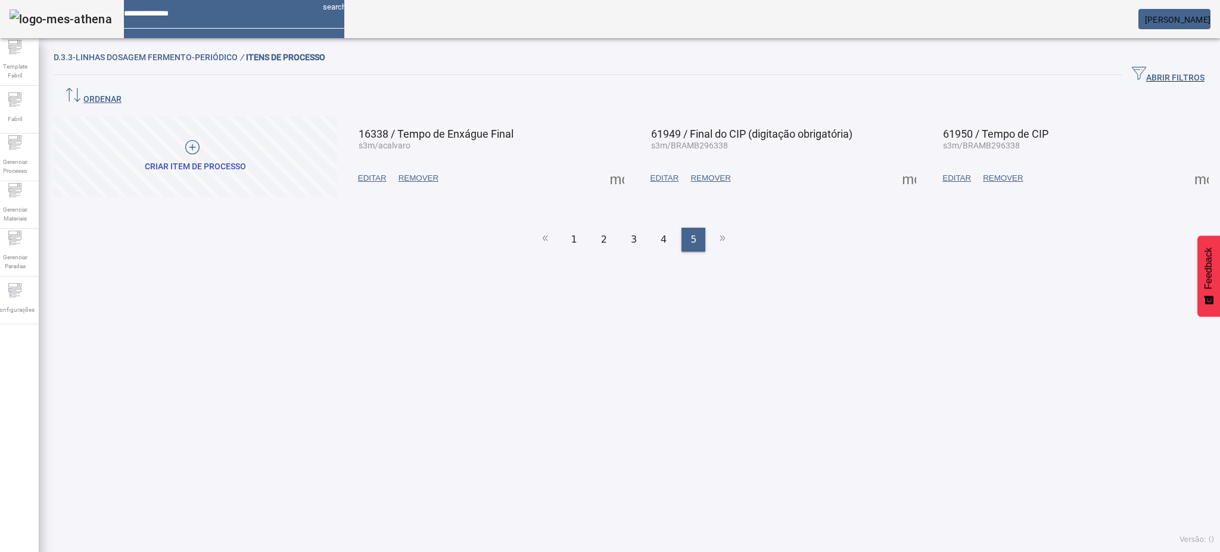
click at [1187, 164] on span at bounding box center [1201, 178] width 29 height 29
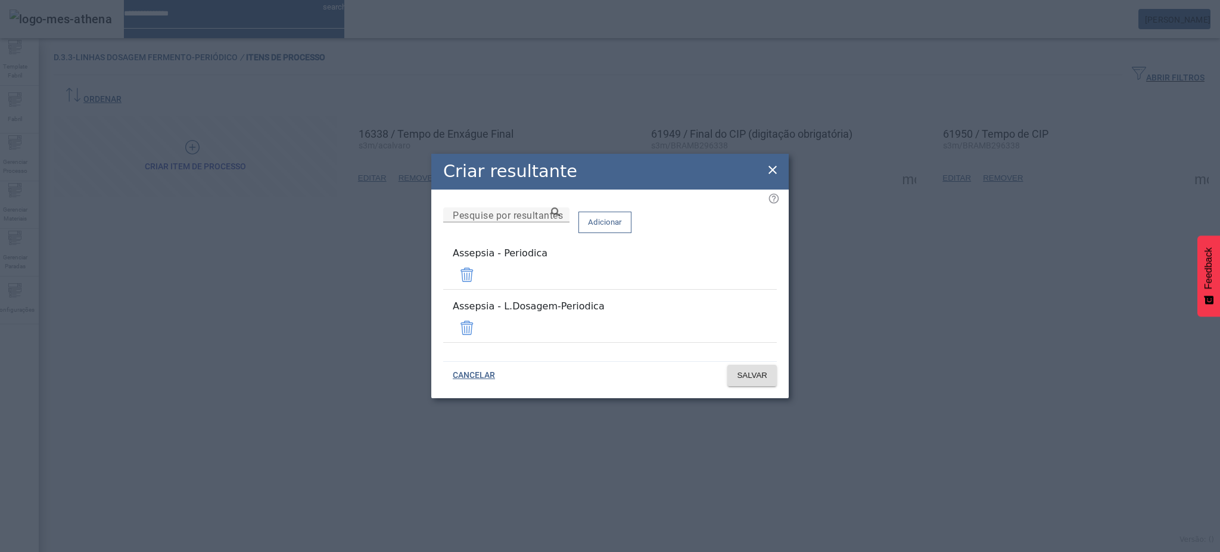
click at [481, 284] on span at bounding box center [467, 274] width 29 height 29
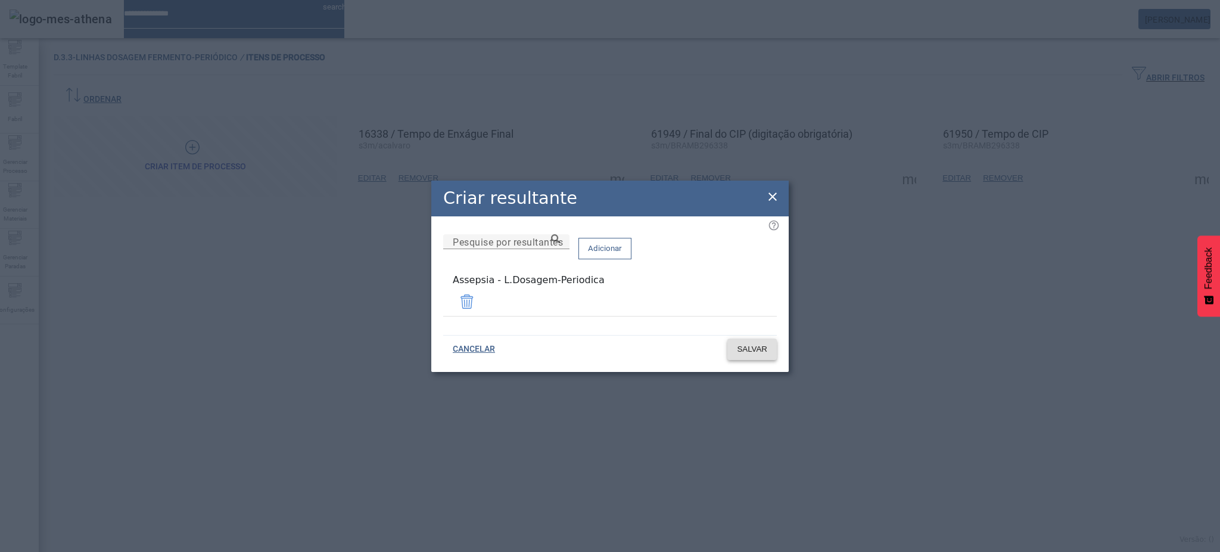
click at [751, 350] on span "SALVAR" at bounding box center [752, 349] width 30 height 12
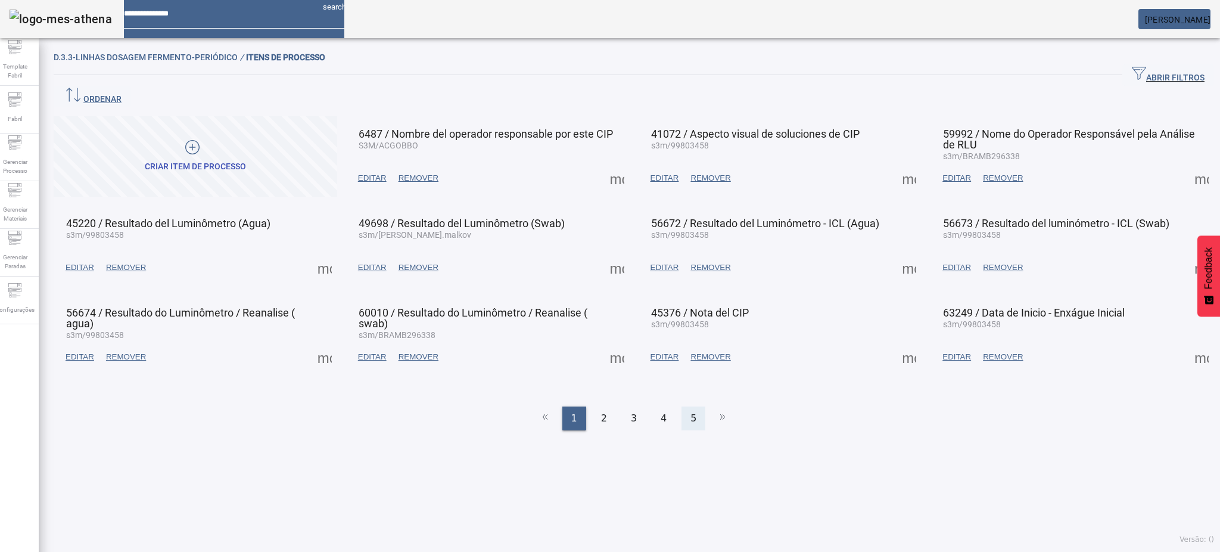
click at [690, 411] on span "5" at bounding box center [693, 418] width 6 height 14
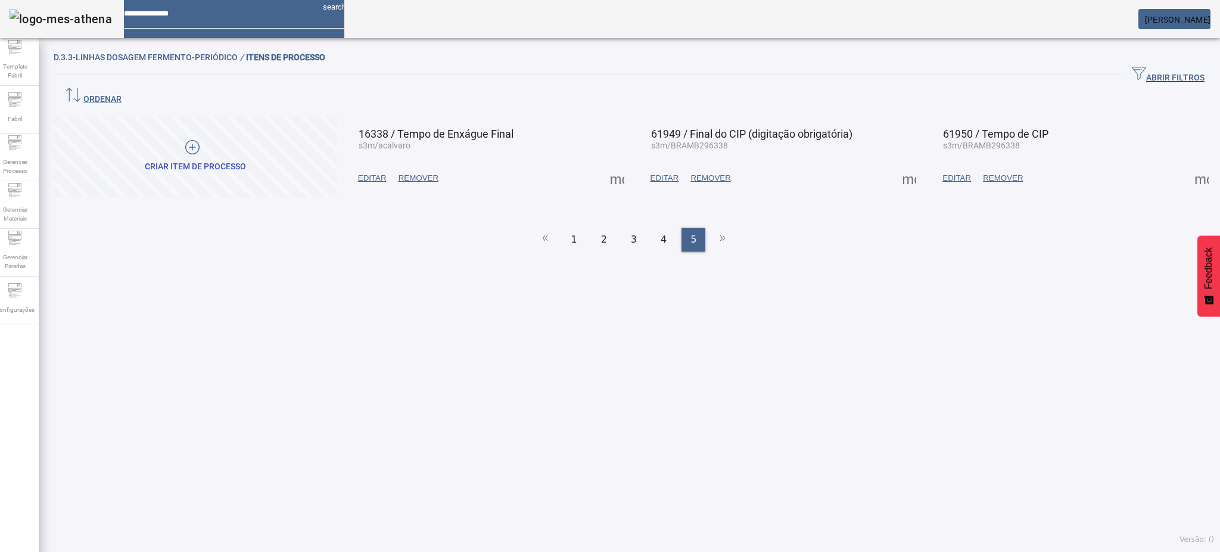
click at [1187, 164] on span at bounding box center [1201, 178] width 29 height 29
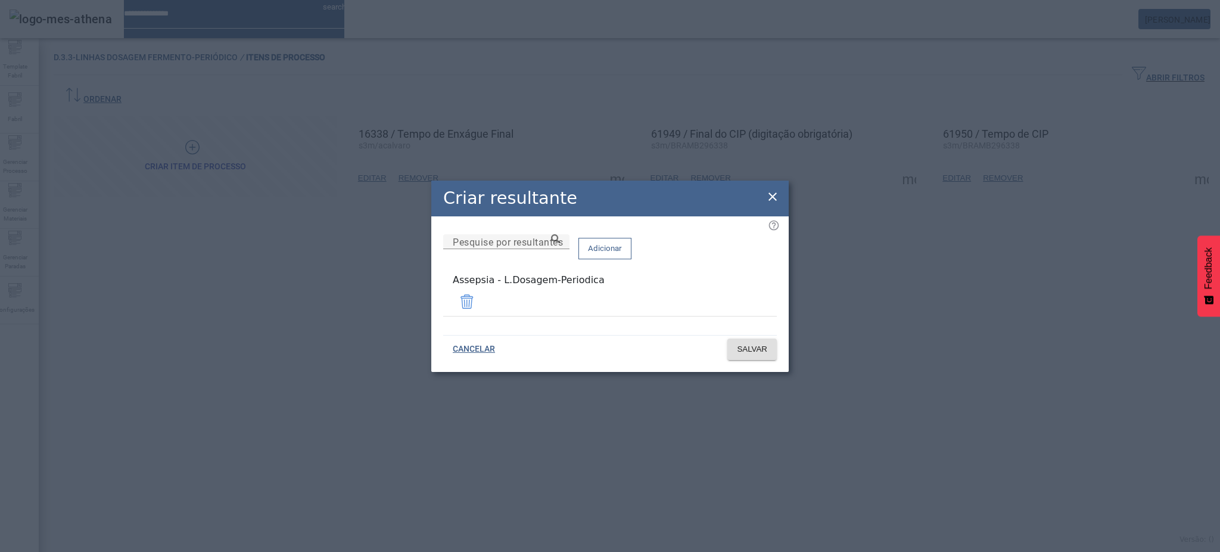
click at [777, 198] on icon at bounding box center [772, 196] width 14 height 14
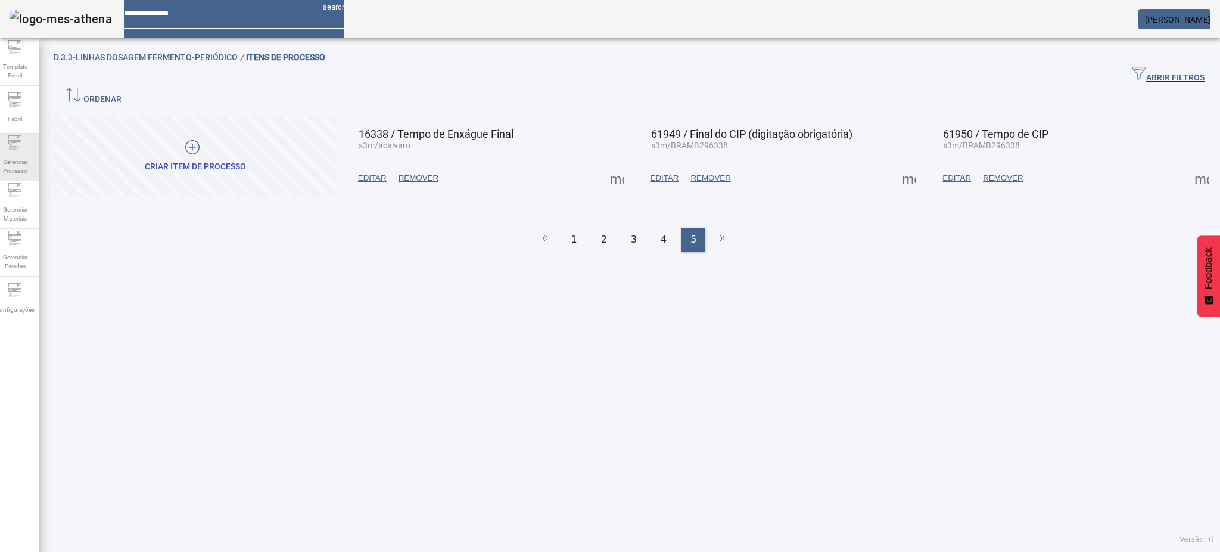
drag, startPoint x: 32, startPoint y: 154, endPoint x: 35, endPoint y: 138, distance: 15.8
click at [31, 154] on span "Gerenciar Processo" at bounding box center [15, 166] width 36 height 25
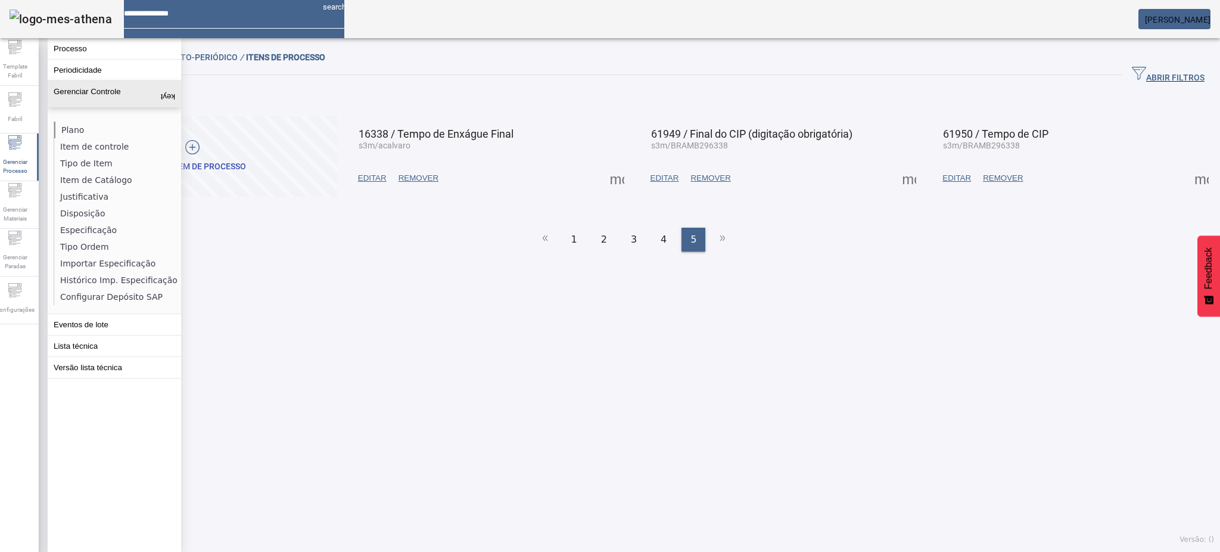
click at [67, 130] on li "Plano" at bounding box center [117, 130] width 126 height 17
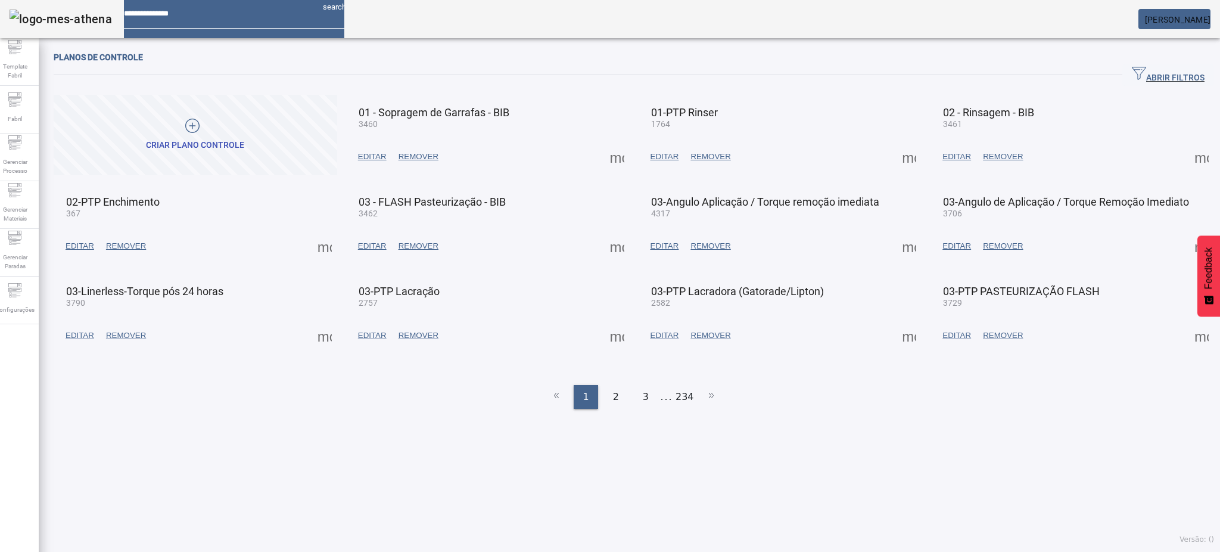
click at [1180, 74] on span "ABRIR FILTROS" at bounding box center [1168, 75] width 73 height 18
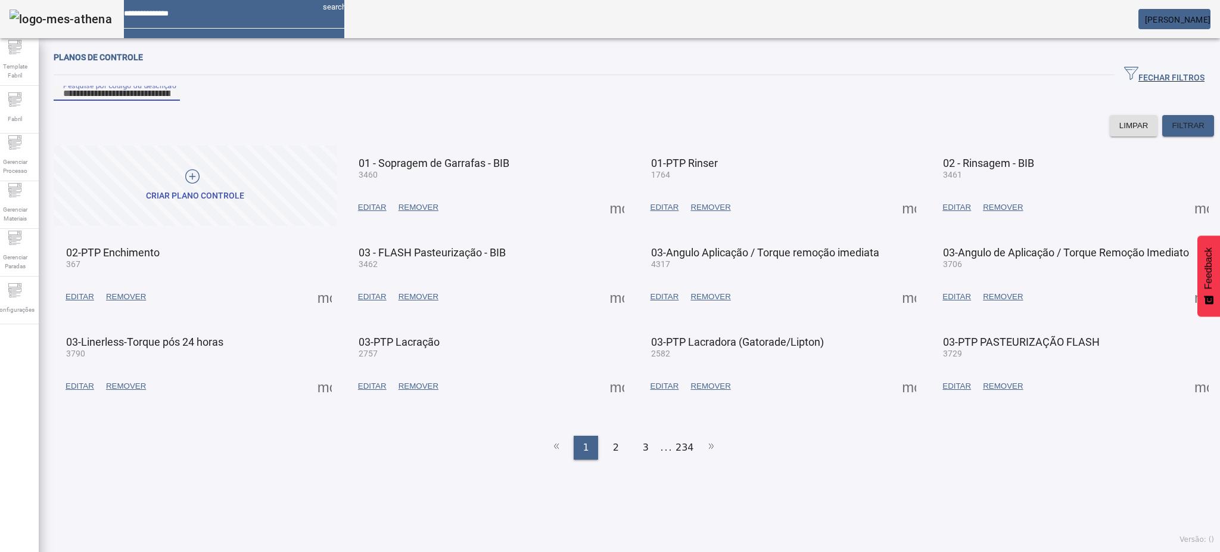
drag, startPoint x: 375, startPoint y: 99, endPoint x: 387, endPoint y: 105, distance: 13.6
click at [170, 100] on input "Pesquise por código ou descrição" at bounding box center [116, 93] width 107 height 14
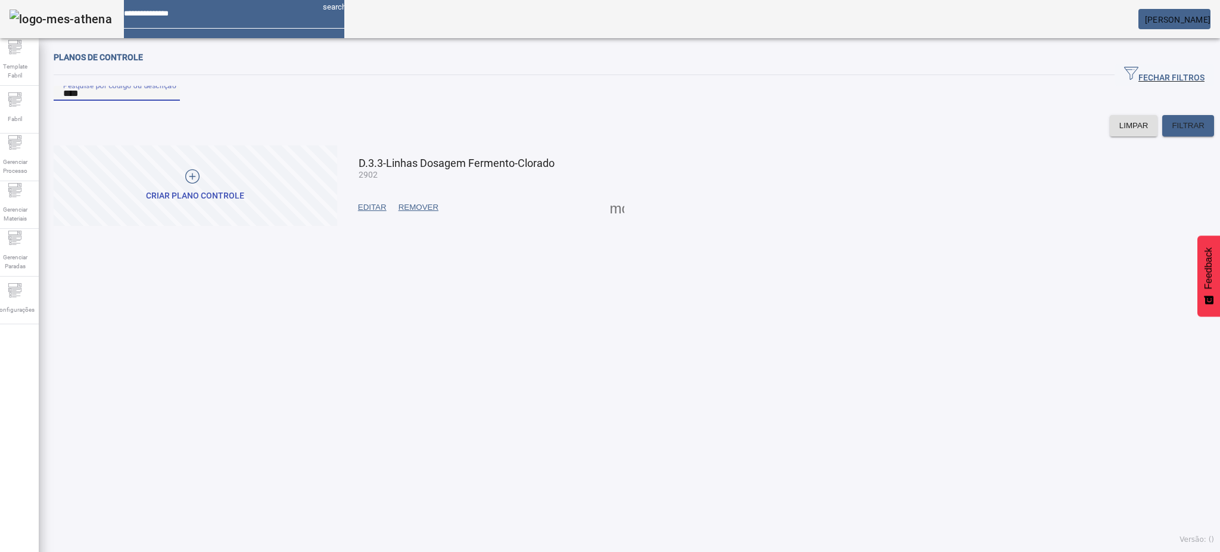
type input "****"
click at [605, 222] on span at bounding box center [617, 207] width 29 height 29
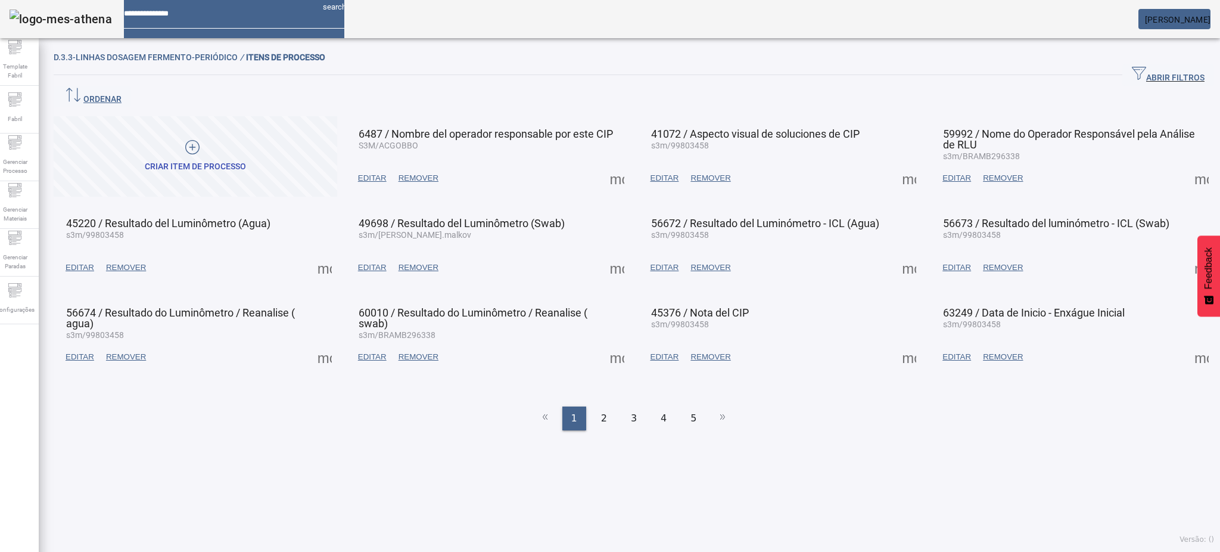
click at [611, 164] on span at bounding box center [617, 178] width 29 height 29
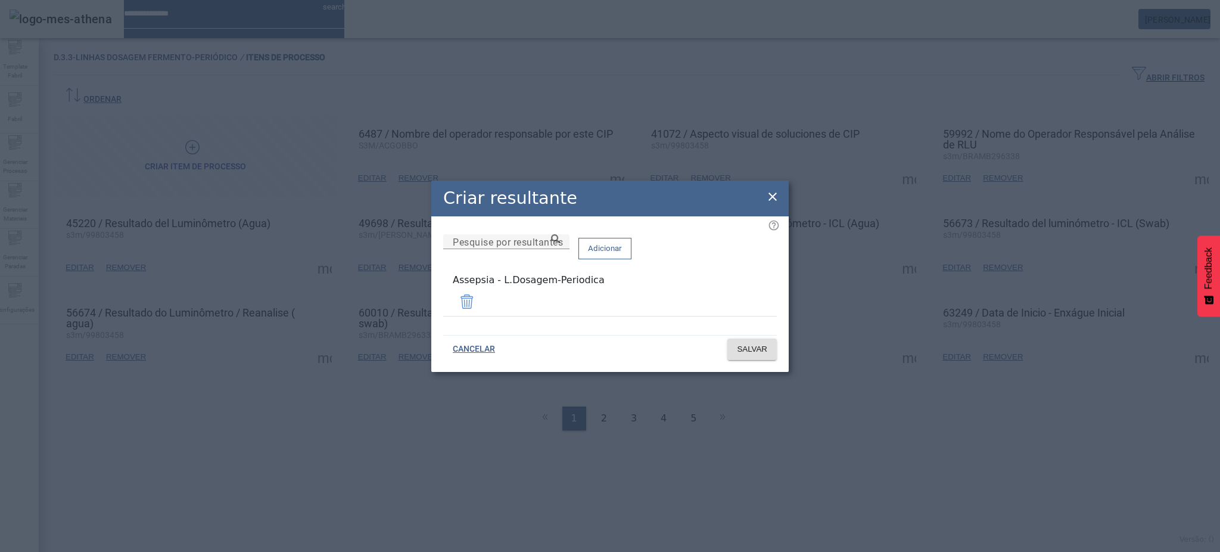
click at [774, 196] on icon at bounding box center [772, 196] width 14 height 14
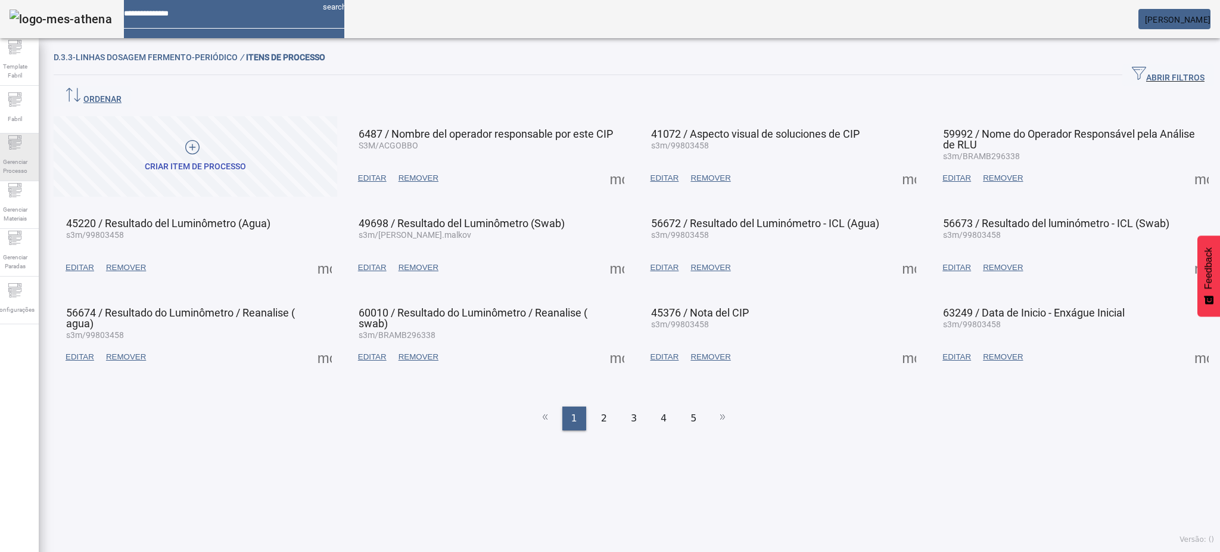
click at [13, 148] on div "Gerenciar Processo" at bounding box center [15, 157] width 48 height 48
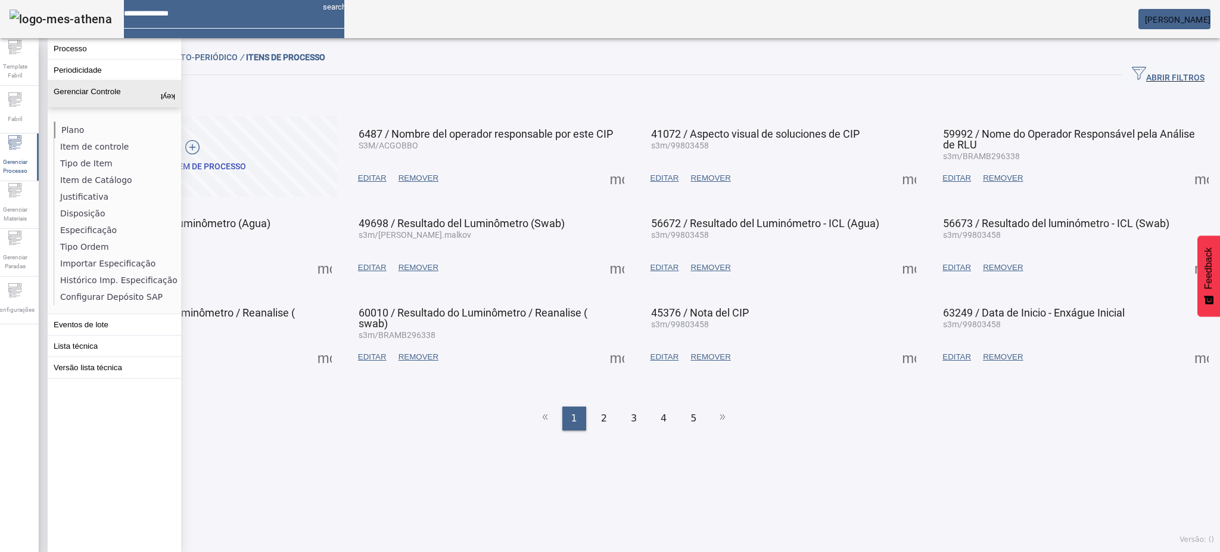
click at [61, 130] on li "Plano" at bounding box center [117, 130] width 126 height 17
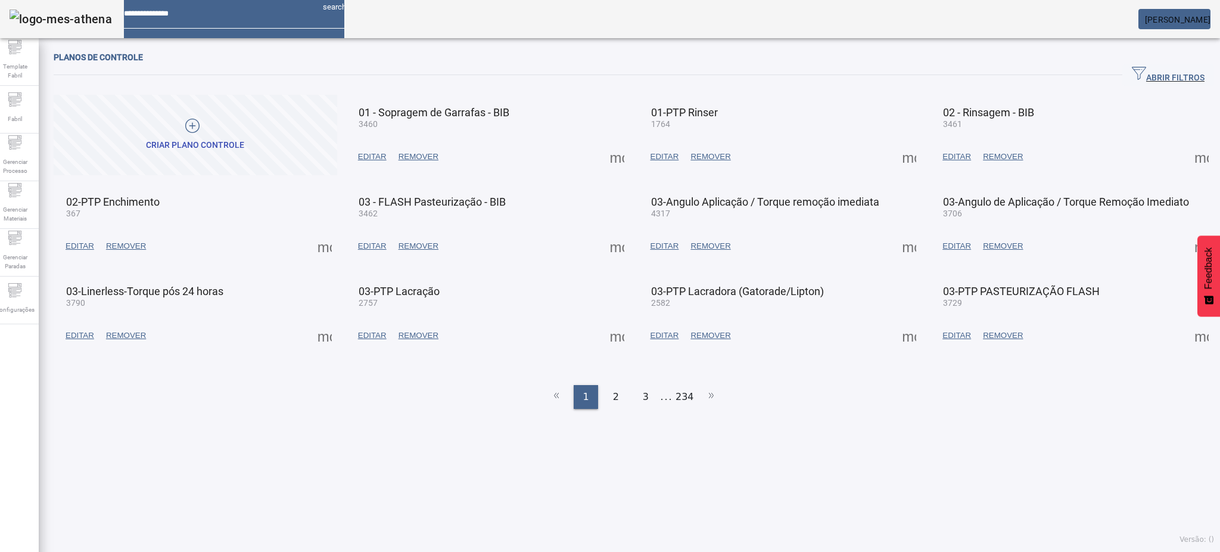
drag, startPoint x: 1141, startPoint y: 70, endPoint x: 825, endPoint y: 89, distance: 316.3
click at [1141, 71] on span "ABRIR FILTROS" at bounding box center [1168, 75] width 73 height 18
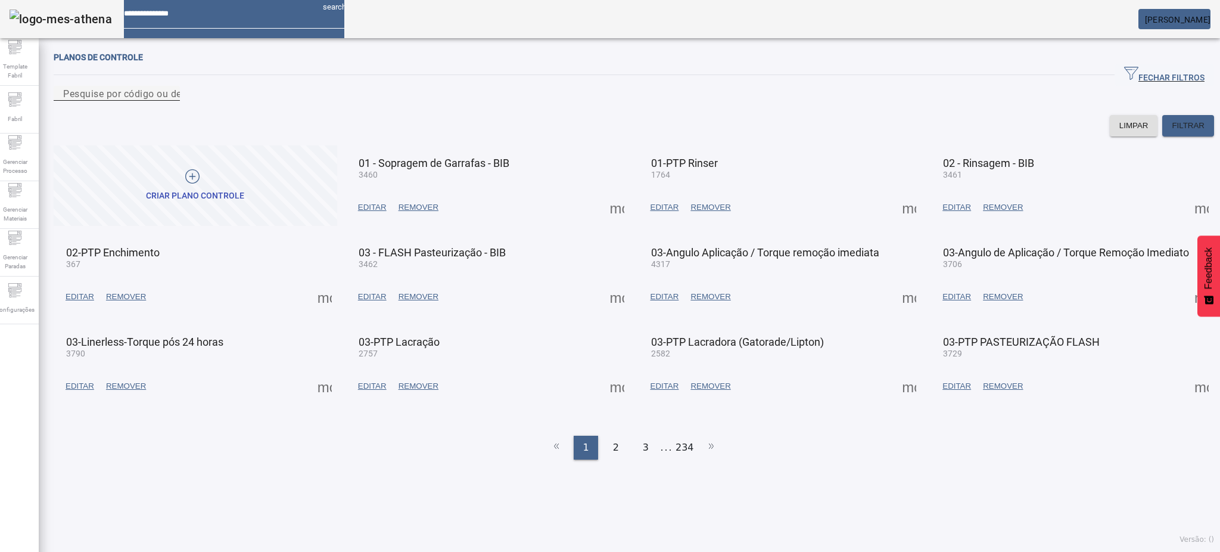
click at [170, 101] on input "Pesquise por código ou descrição" at bounding box center [116, 93] width 107 height 14
type input "****"
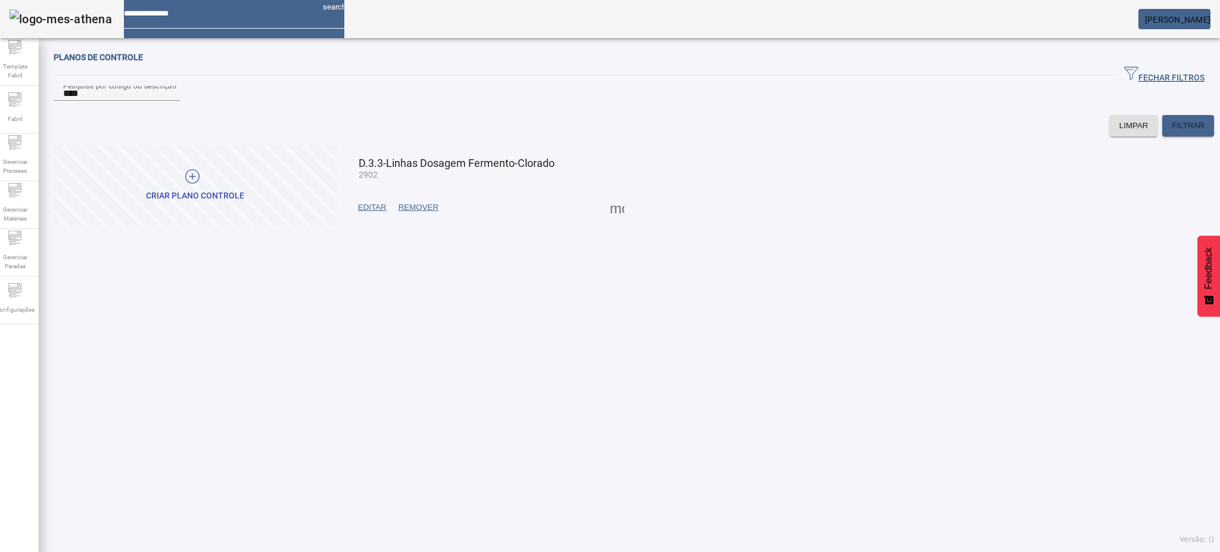
click at [613, 222] on span at bounding box center [617, 207] width 29 height 29
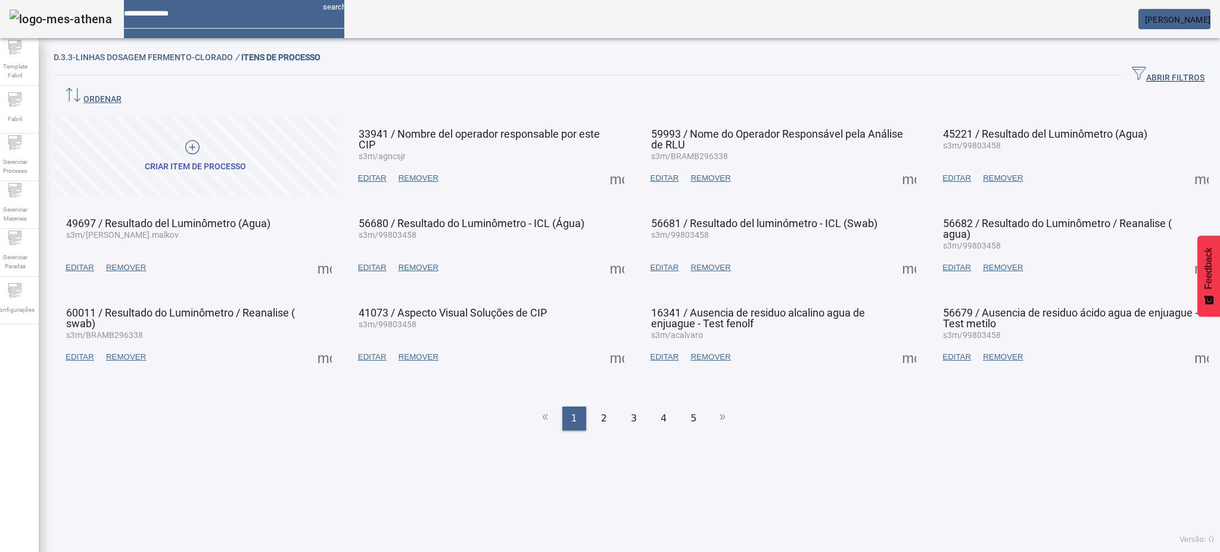
click at [613, 164] on span at bounding box center [617, 178] width 29 height 29
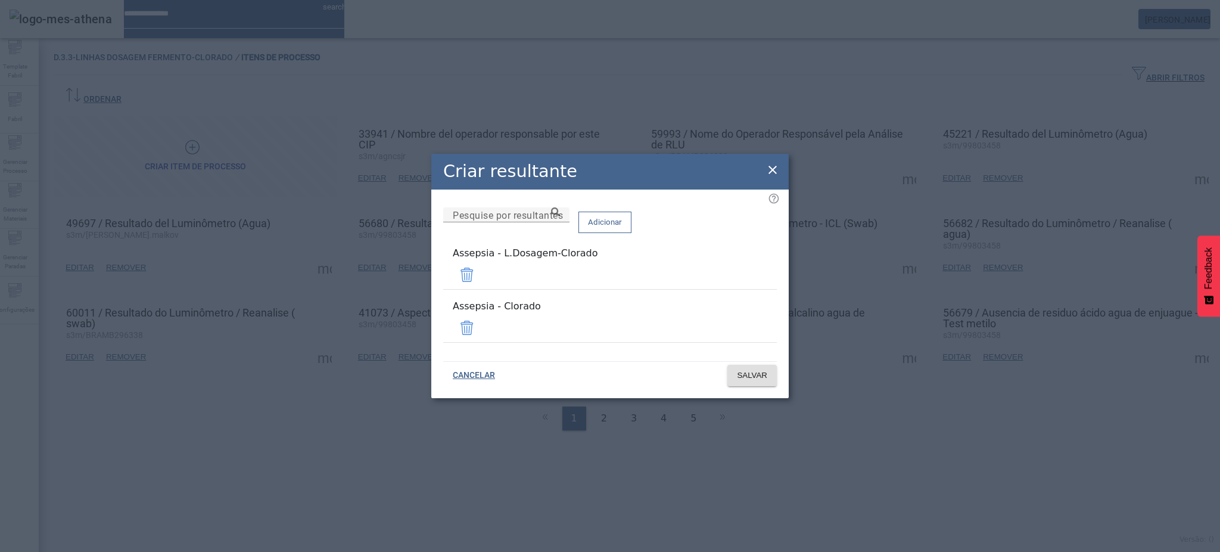
drag, startPoint x: 740, startPoint y: 319, endPoint x: 618, endPoint y: 282, distance: 127.2
click at [481, 319] on span at bounding box center [467, 327] width 29 height 29
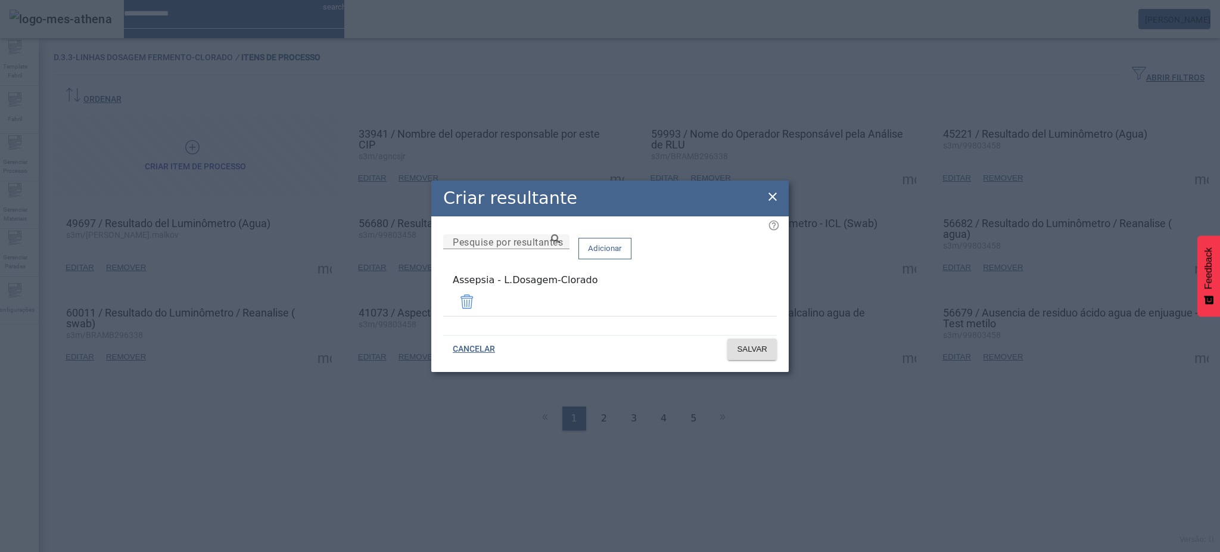
drag, startPoint x: 610, startPoint y: 297, endPoint x: 422, endPoint y: 298, distance: 188.2
click at [422, 298] on div "Criar resultante Pesquise por resultantes Adicionar Assepsia - L.Dosagem-Clorad…" at bounding box center [610, 276] width 1220 height 552
copy div "Assepsia - L.Dosagem-Clorado"
click at [744, 345] on span "SALVAR" at bounding box center [752, 349] width 30 height 12
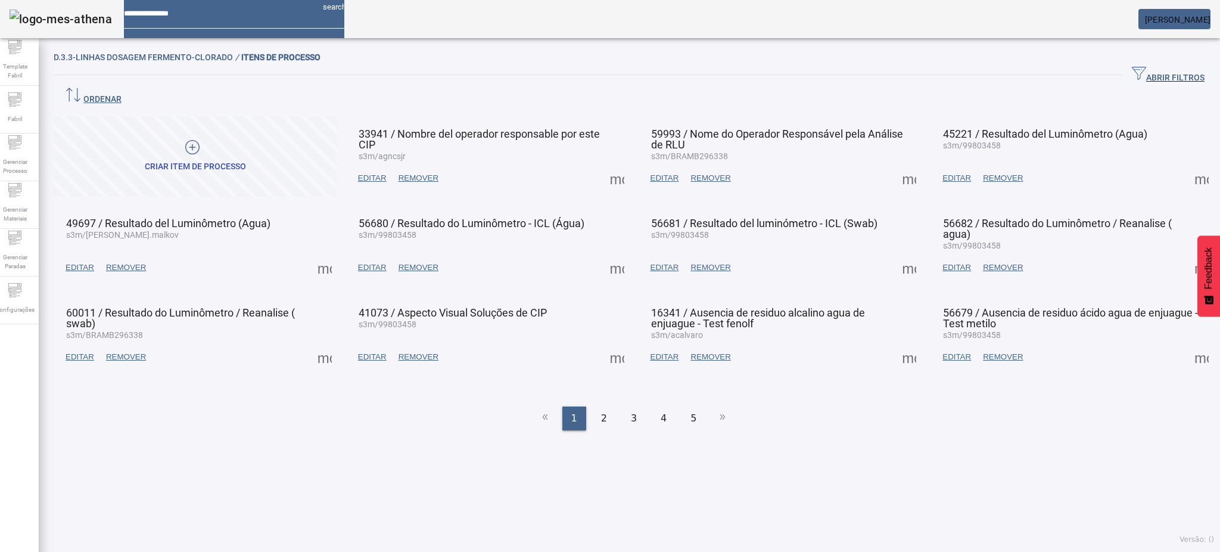
click at [605, 164] on span at bounding box center [617, 178] width 29 height 29
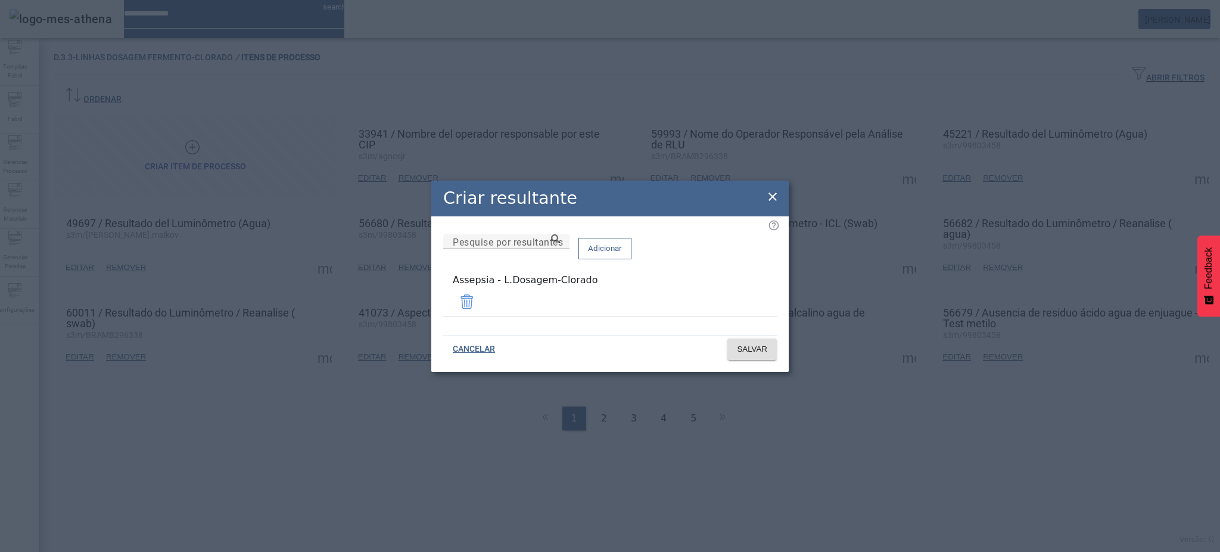
drag, startPoint x: 770, startPoint y: 200, endPoint x: 792, endPoint y: 200, distance: 22.0
click at [773, 200] on icon at bounding box center [772, 196] width 14 height 14
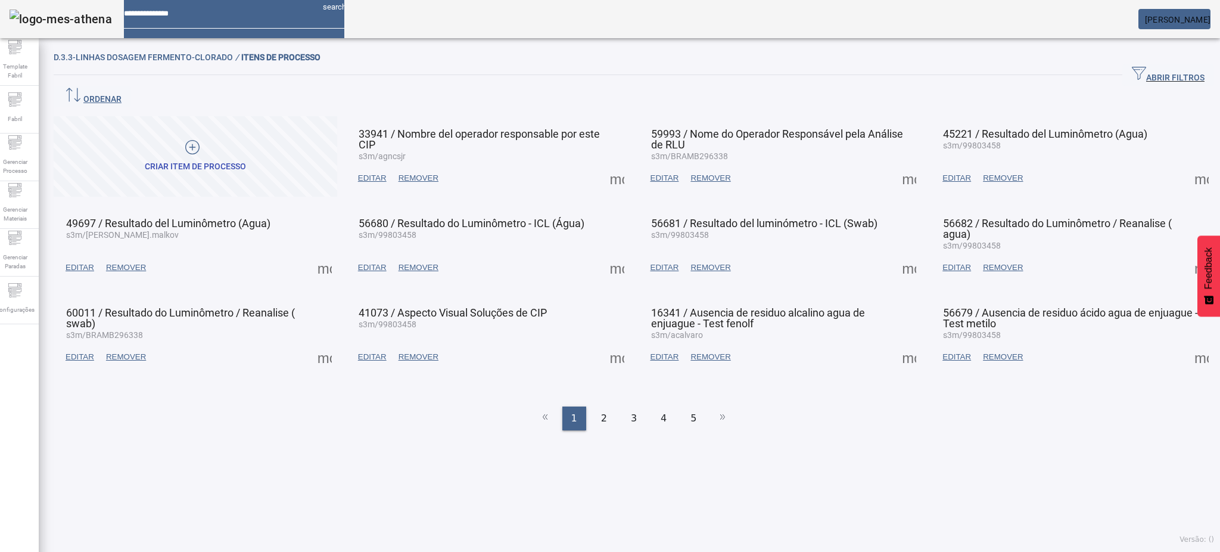
click at [895, 164] on span at bounding box center [909, 178] width 29 height 29
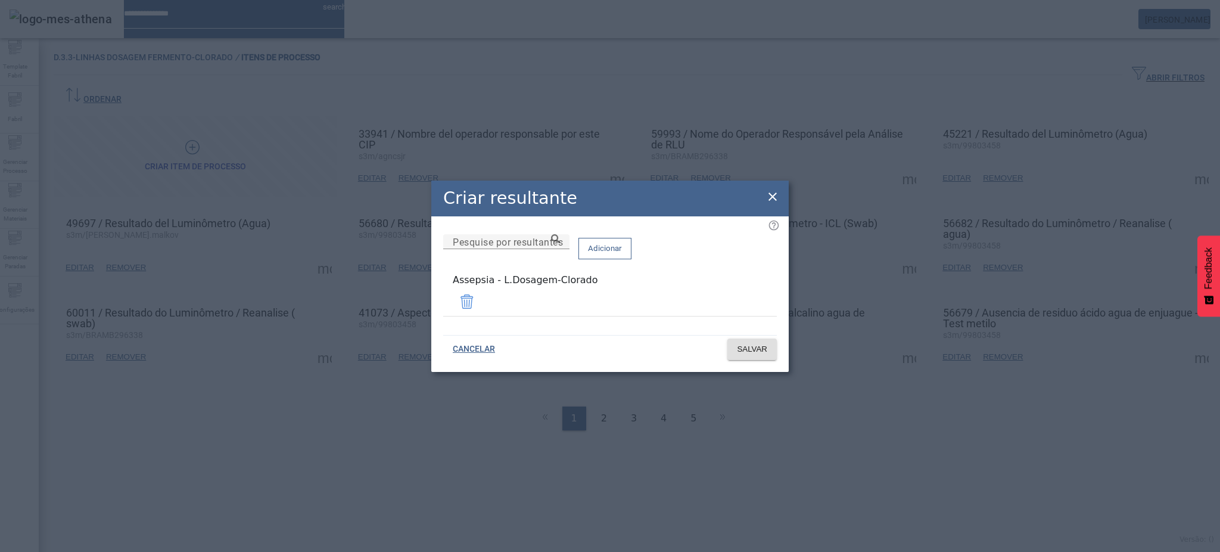
click at [775, 204] on icon at bounding box center [772, 196] width 14 height 14
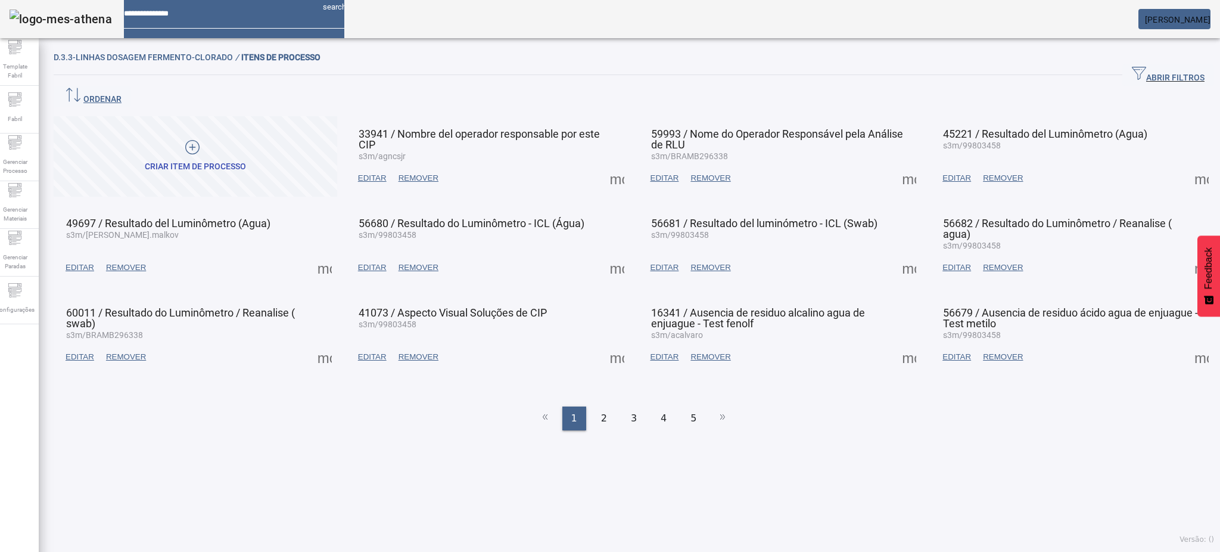
click at [1187, 164] on span at bounding box center [1201, 178] width 29 height 29
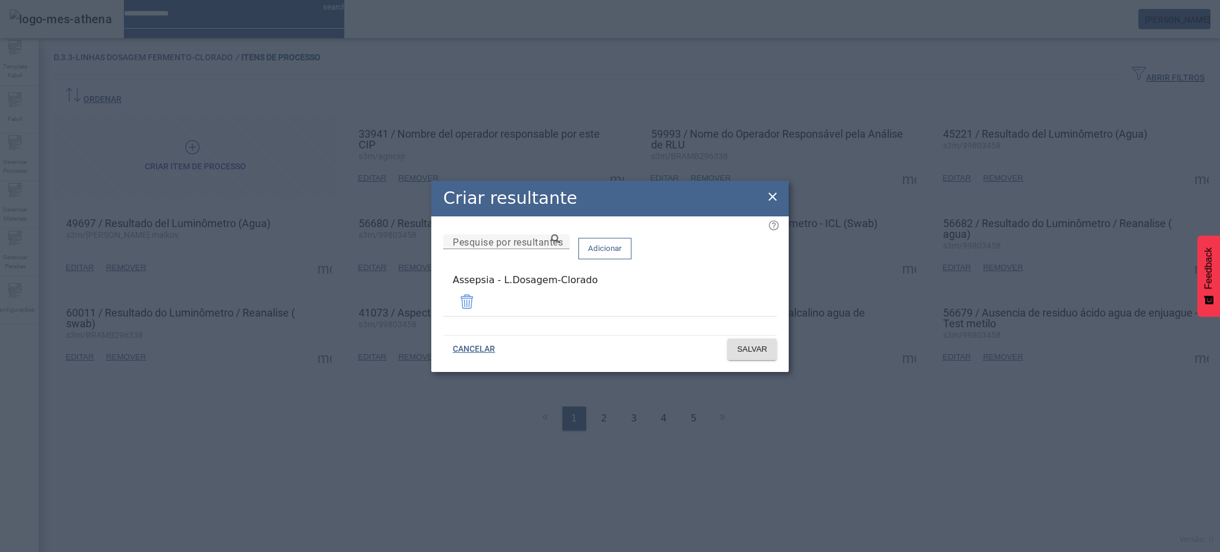
click at [770, 197] on icon at bounding box center [772, 196] width 14 height 14
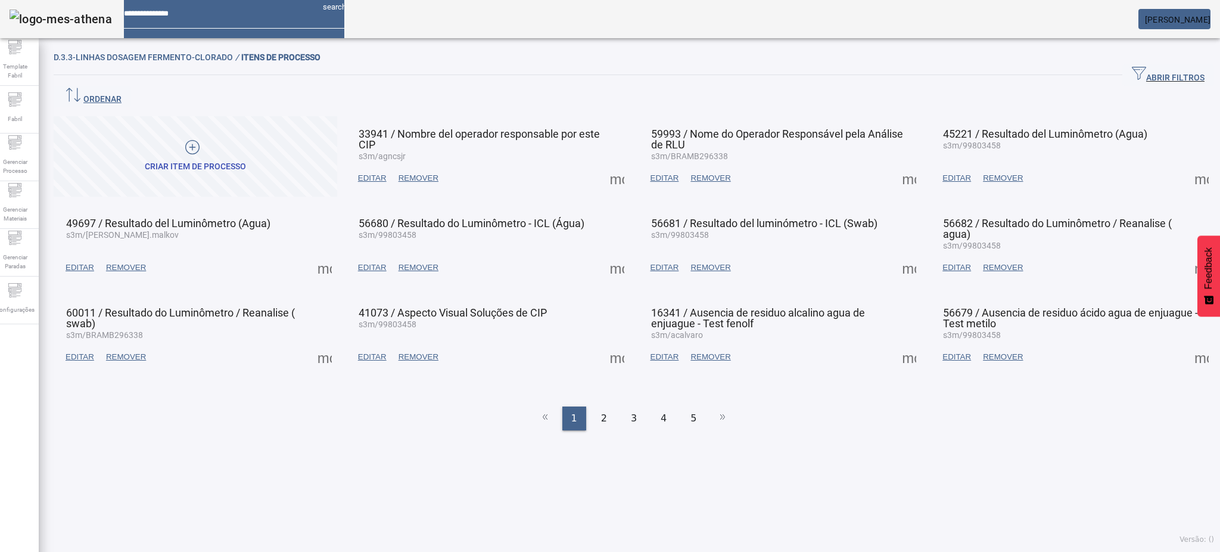
click at [322, 253] on span at bounding box center [324, 267] width 29 height 29
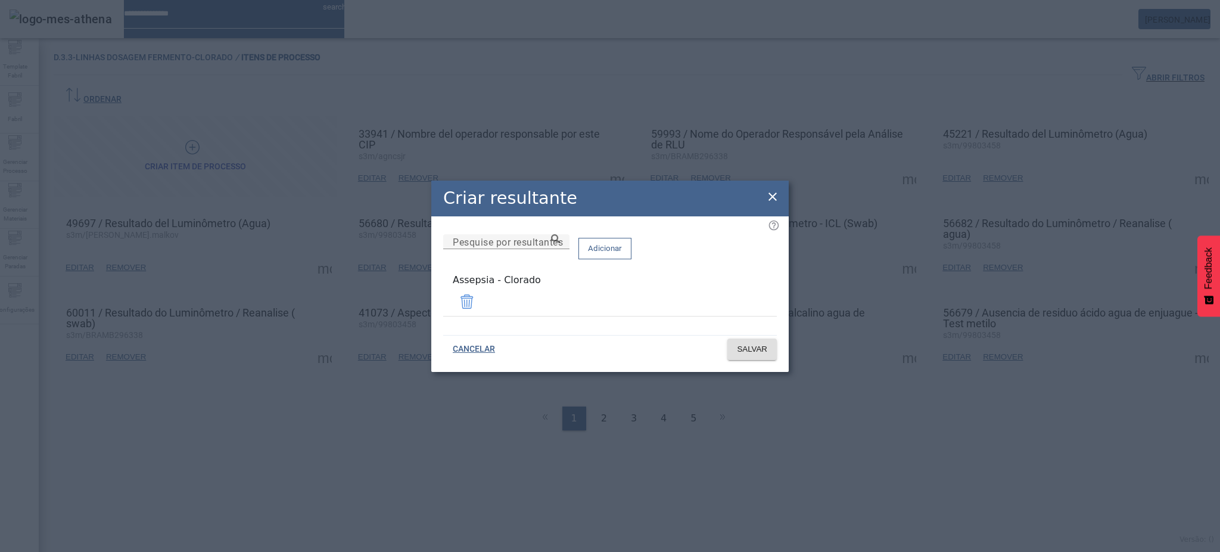
click at [481, 303] on span at bounding box center [467, 301] width 29 height 29
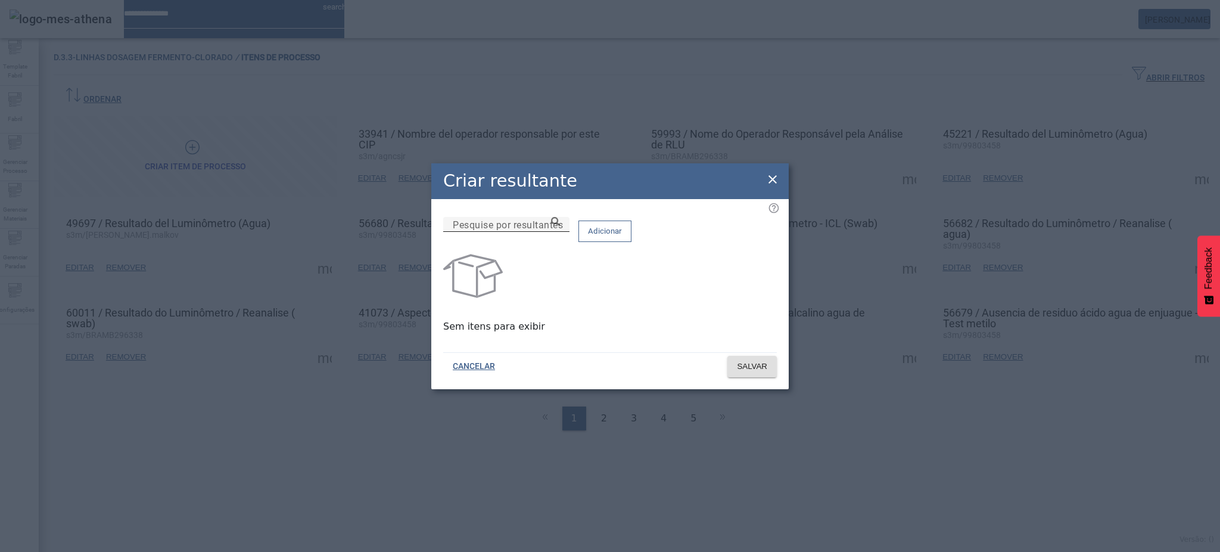
click at [560, 232] on input "Pesquise por resultantes" at bounding box center [506, 224] width 107 height 14
paste input "**********"
click at [560, 232] on div "**********" at bounding box center [506, 224] width 107 height 15
click at [560, 226] on icon at bounding box center [555, 221] width 9 height 9
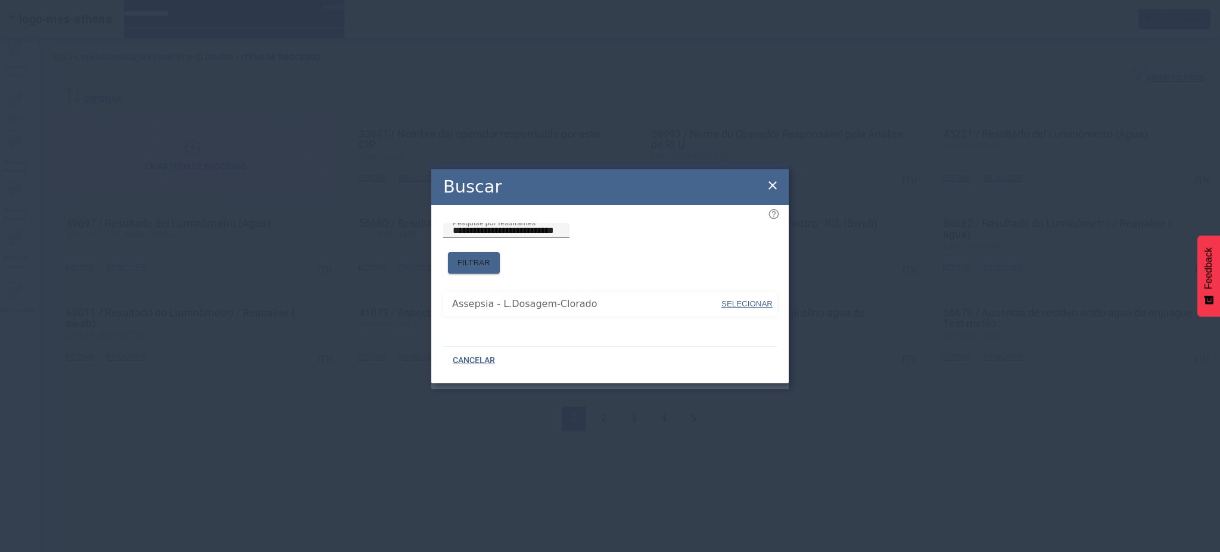
click at [737, 301] on span "SELECIONAR" at bounding box center [746, 303] width 51 height 9
type input "**********"
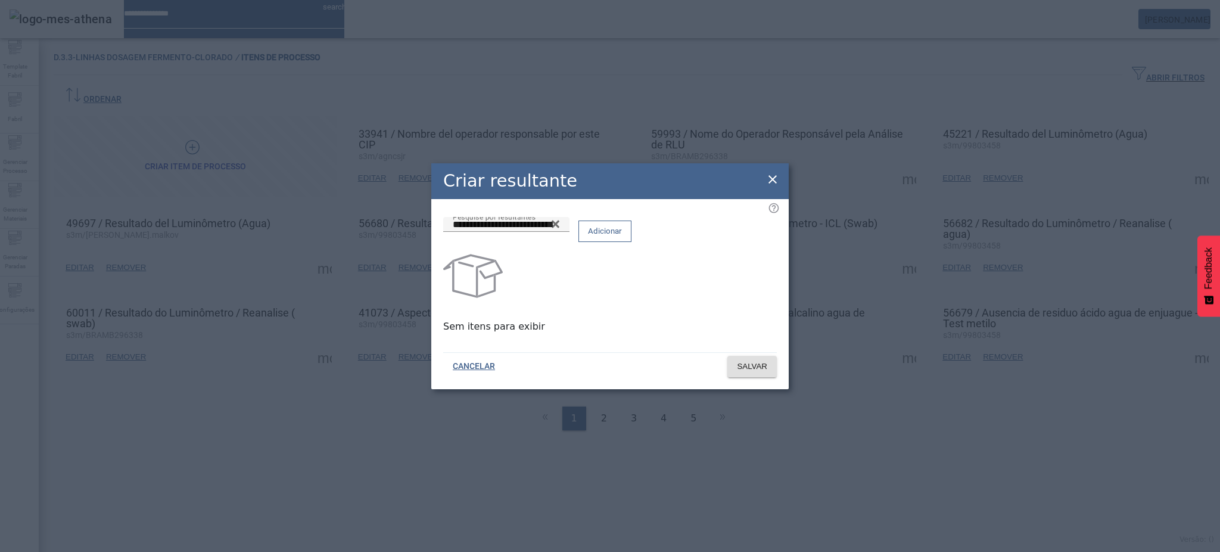
click at [622, 237] on span "Adicionar" at bounding box center [605, 231] width 34 height 12
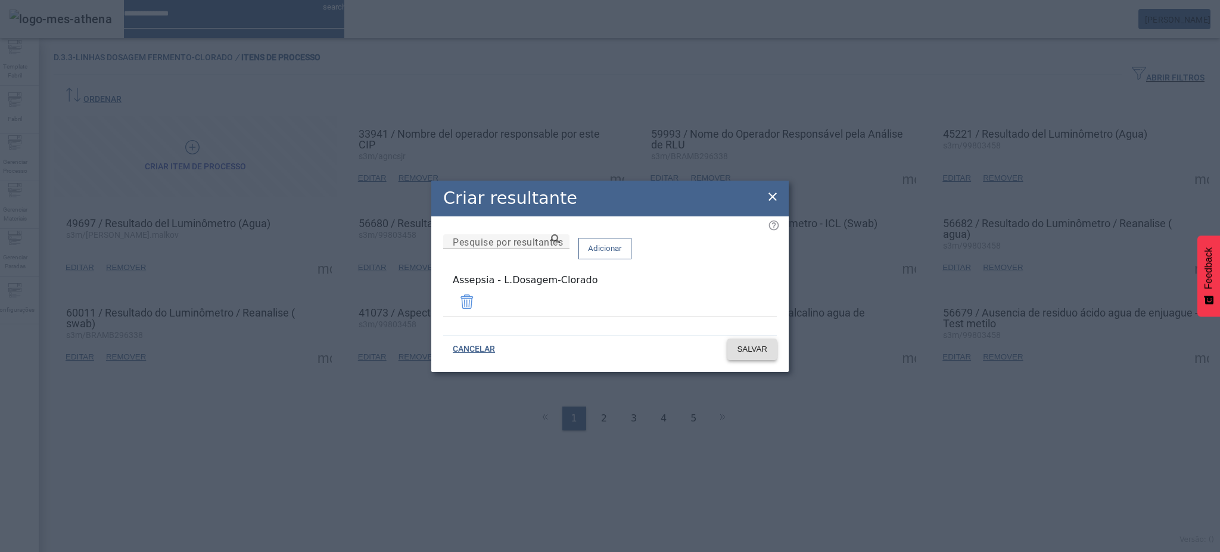
click at [749, 345] on span "SALVAR" at bounding box center [752, 349] width 30 height 12
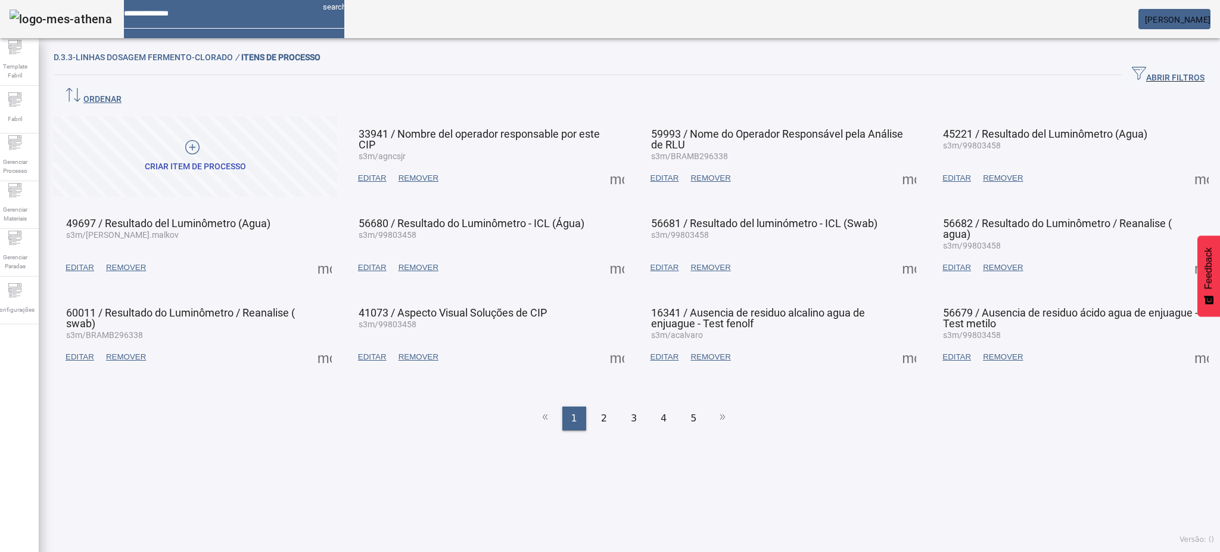
click at [611, 253] on span at bounding box center [617, 267] width 29 height 29
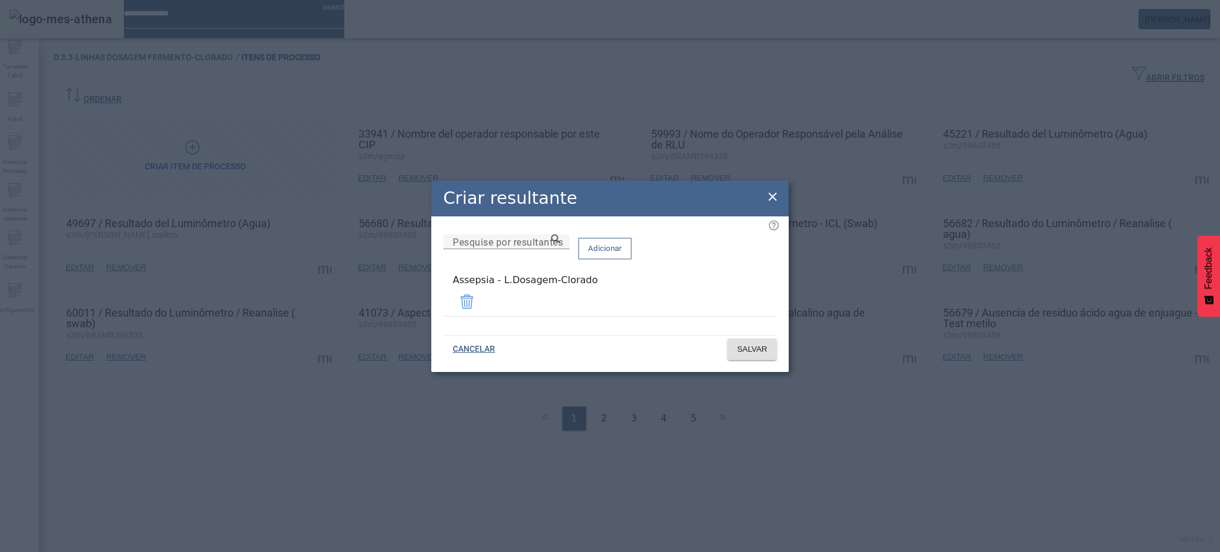
click at [773, 197] on icon at bounding box center [772, 196] width 14 height 14
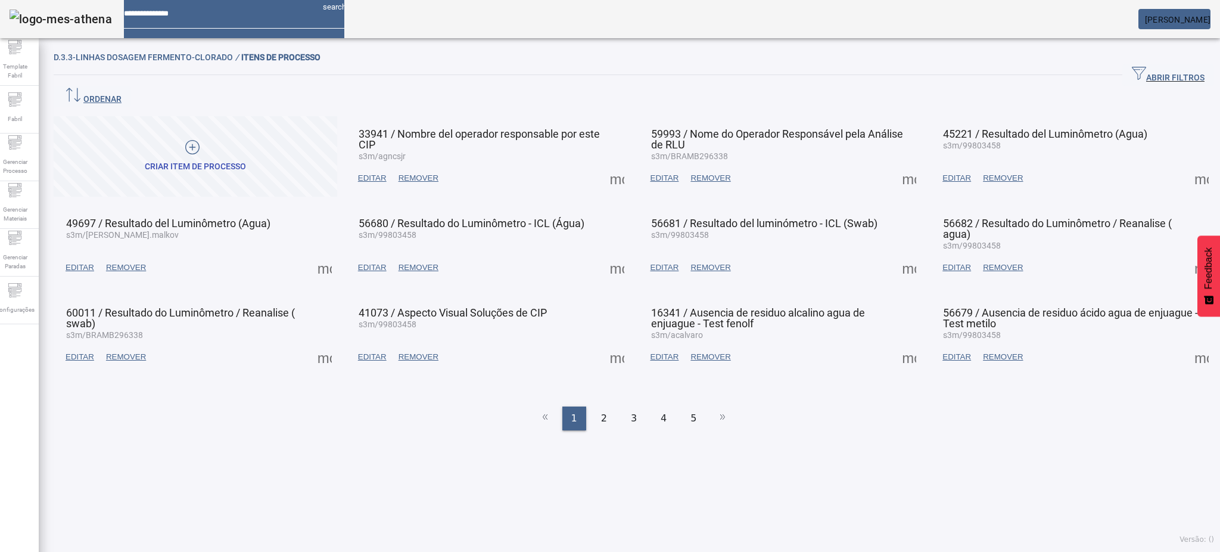
click at [895, 253] on span at bounding box center [909, 267] width 29 height 29
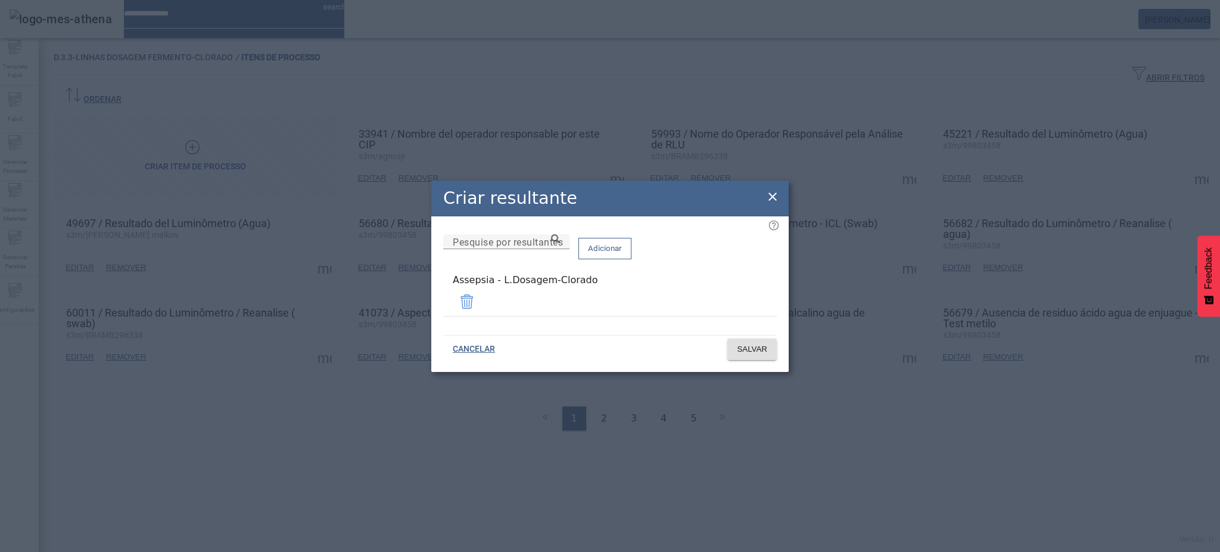
click at [773, 198] on icon at bounding box center [772, 196] width 14 height 14
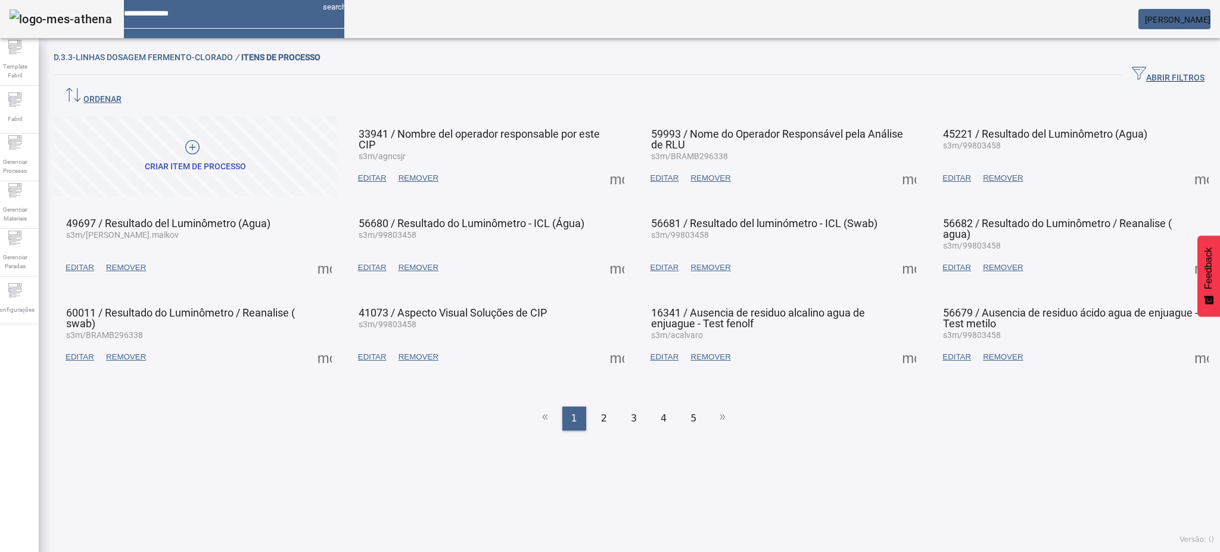
click at [1187, 253] on span at bounding box center [1201, 267] width 29 height 29
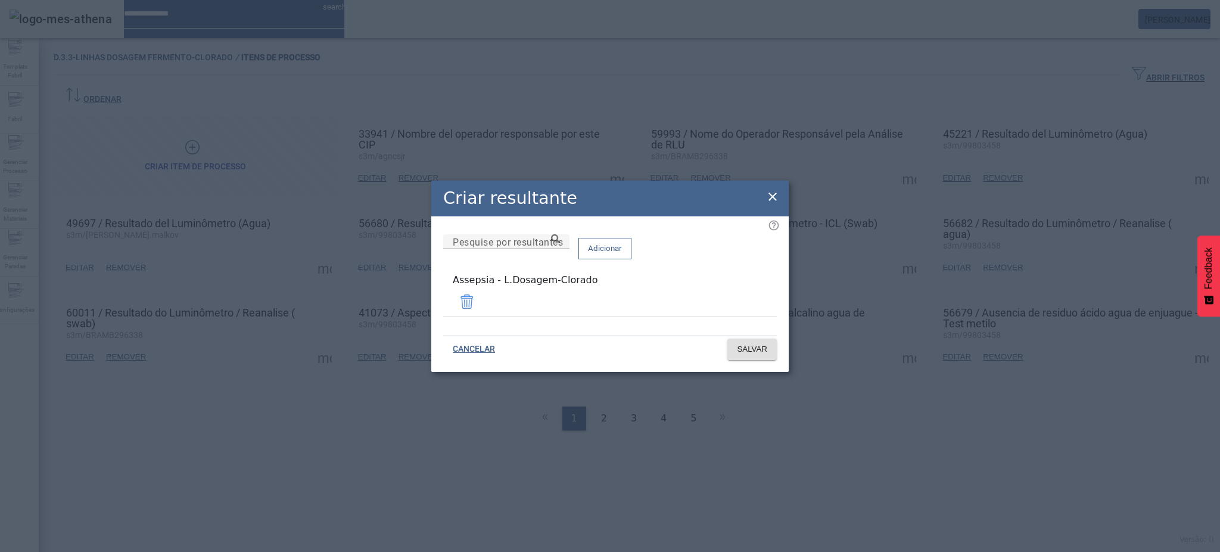
click at [777, 198] on icon at bounding box center [772, 196] width 14 height 14
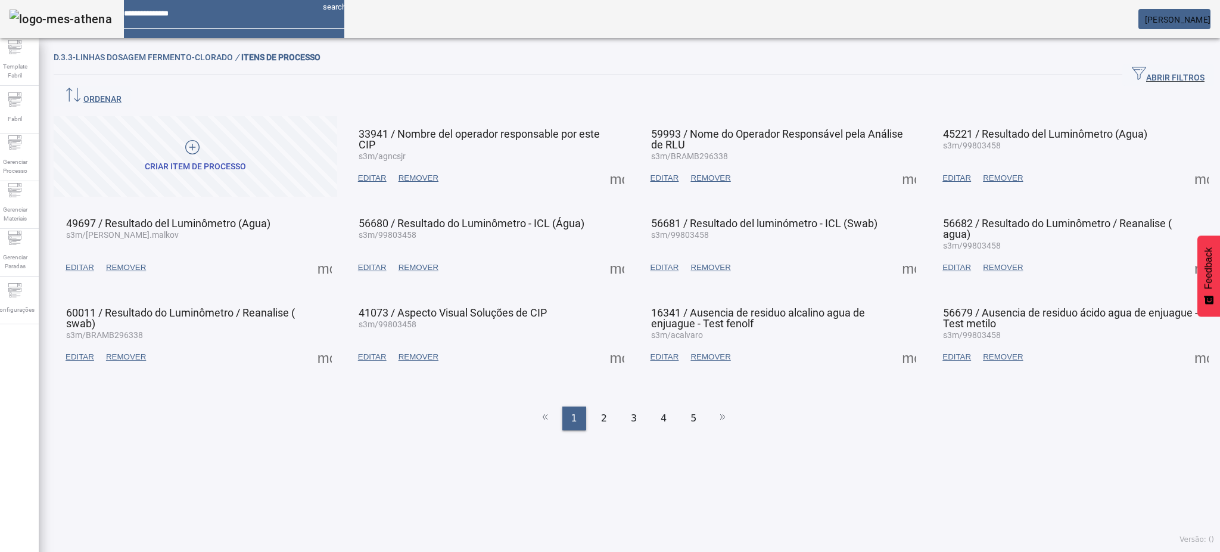
click at [326, 343] on span at bounding box center [324, 357] width 29 height 29
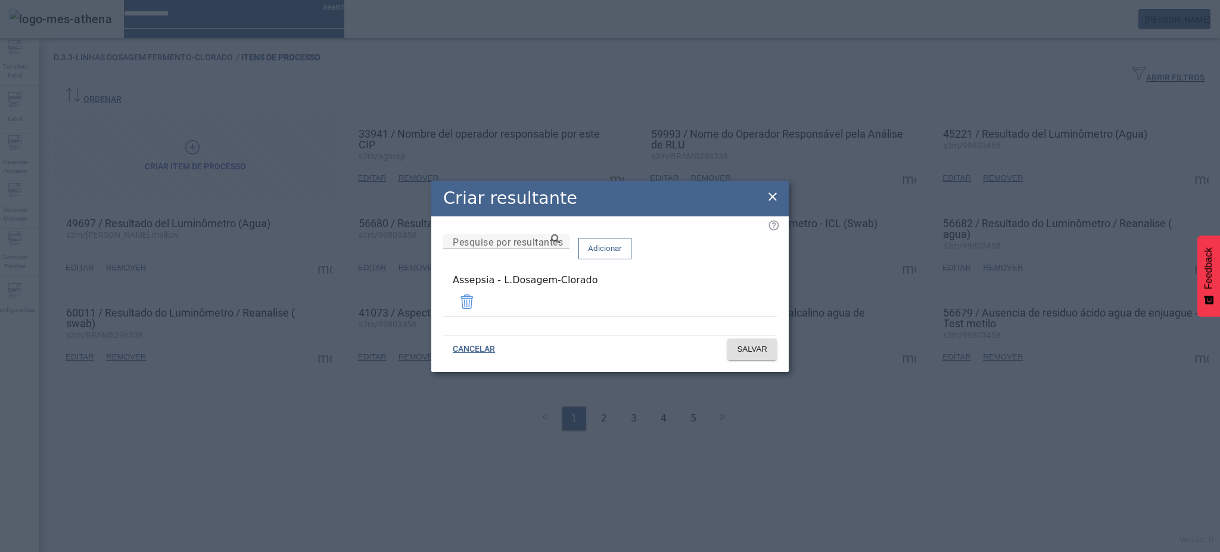
click at [768, 204] on icon at bounding box center [772, 196] width 14 height 14
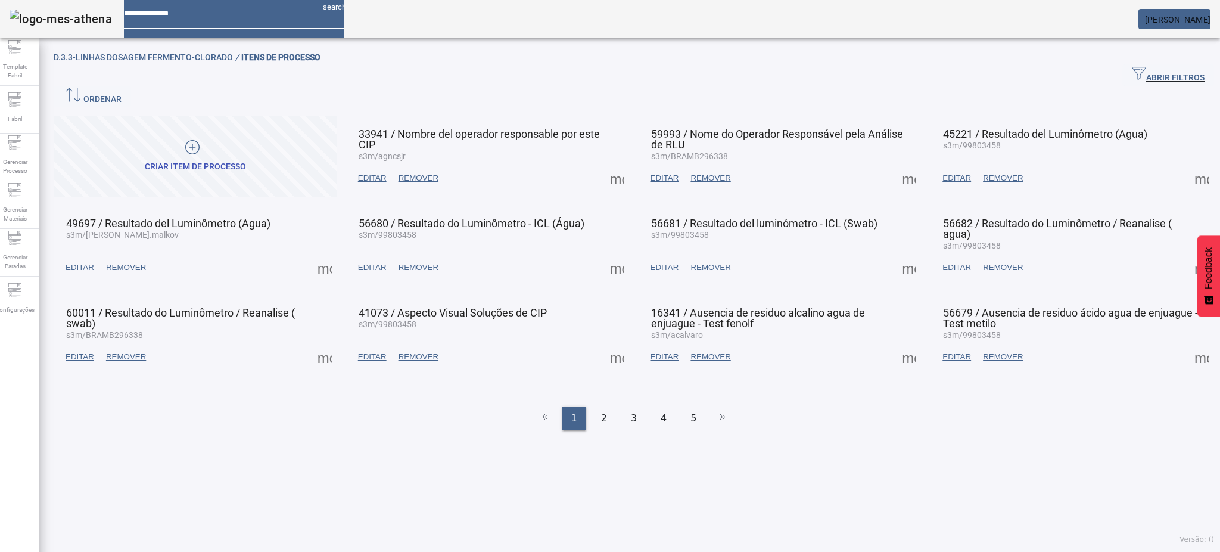
click at [615, 343] on span at bounding box center [617, 357] width 29 height 29
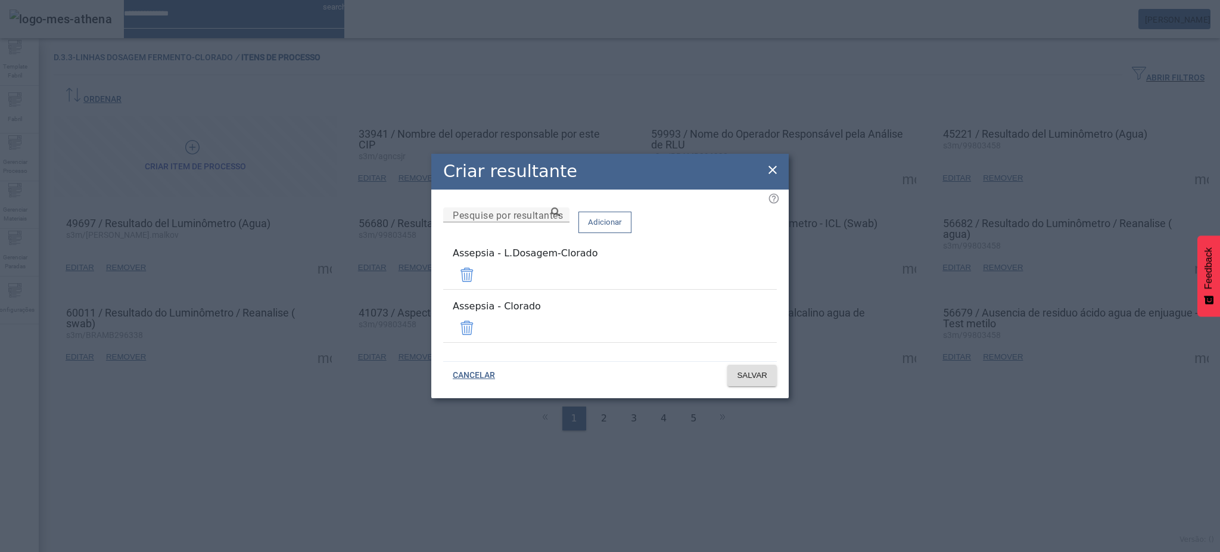
click at [481, 320] on span at bounding box center [467, 327] width 29 height 29
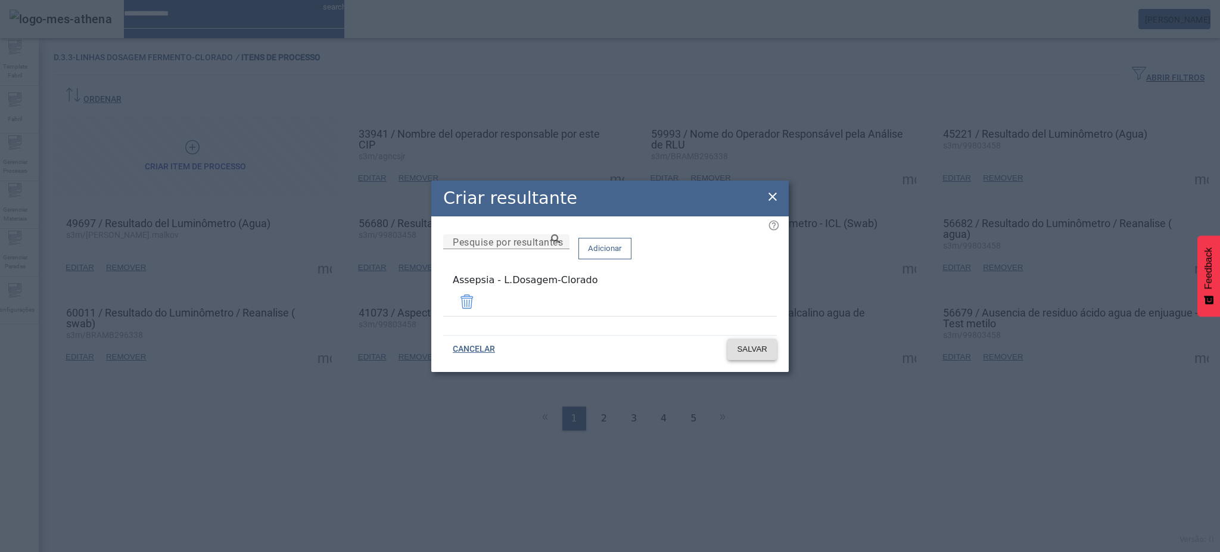
click at [748, 349] on span "SALVAR" at bounding box center [752, 349] width 30 height 12
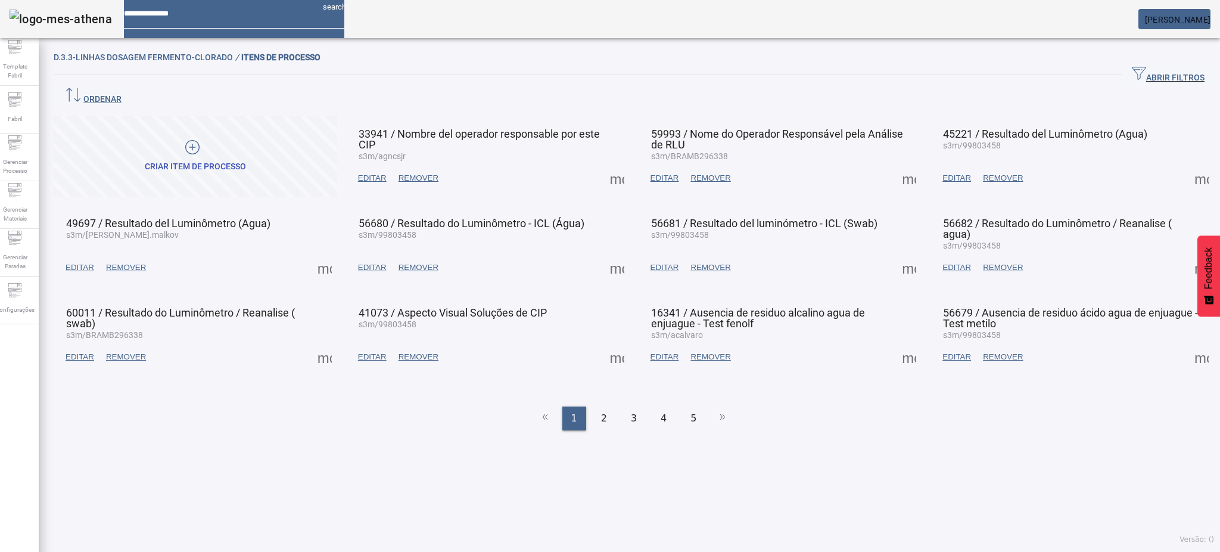
click at [899, 343] on span at bounding box center [909, 357] width 29 height 29
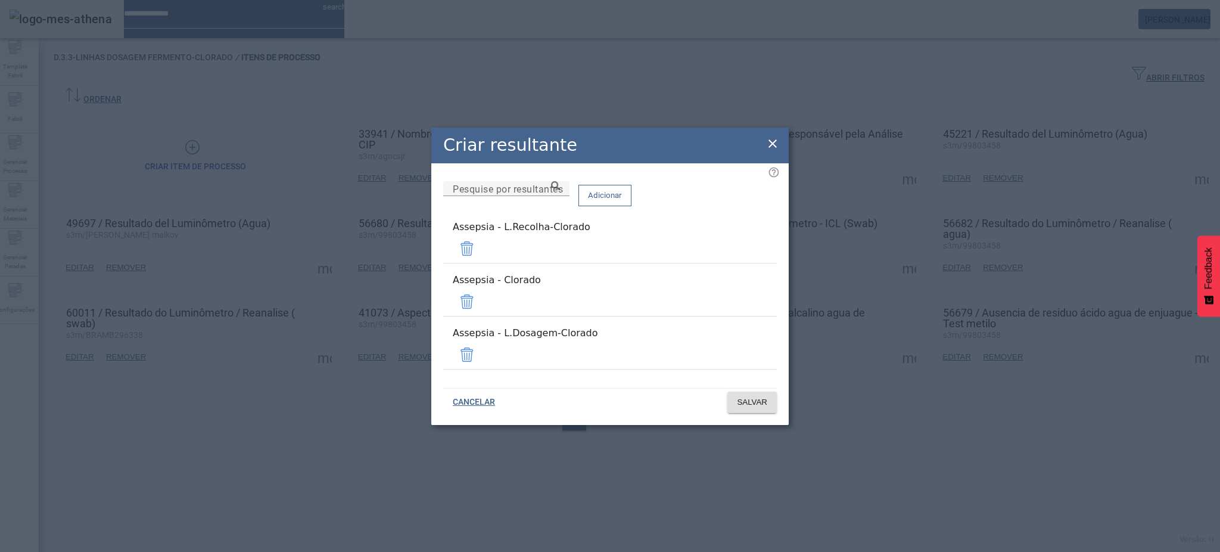
click at [481, 301] on span at bounding box center [467, 301] width 29 height 29
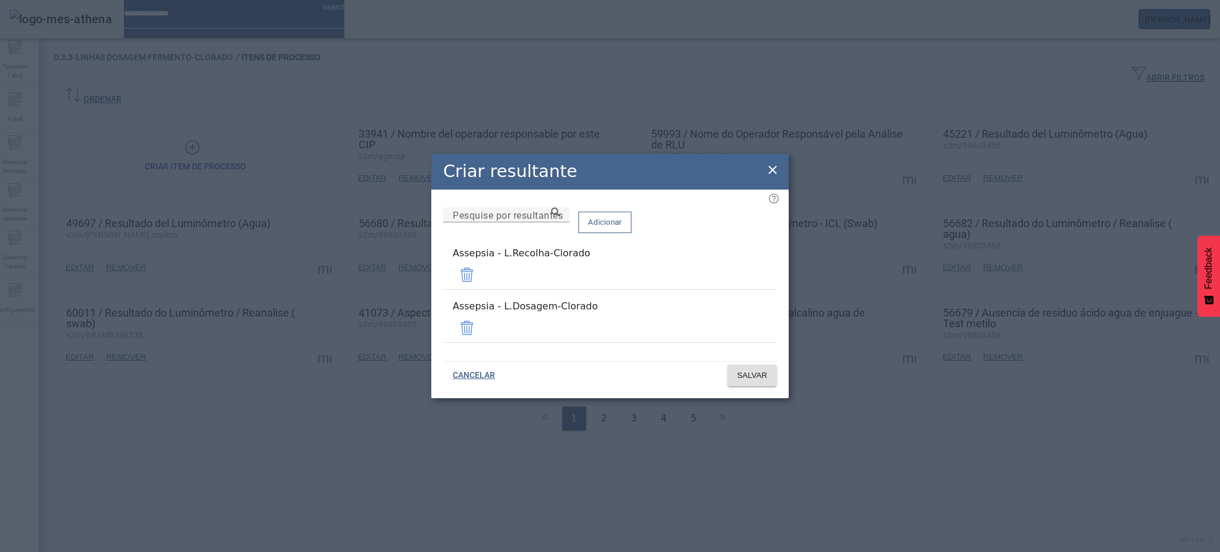
click at [481, 282] on span at bounding box center [467, 274] width 29 height 29
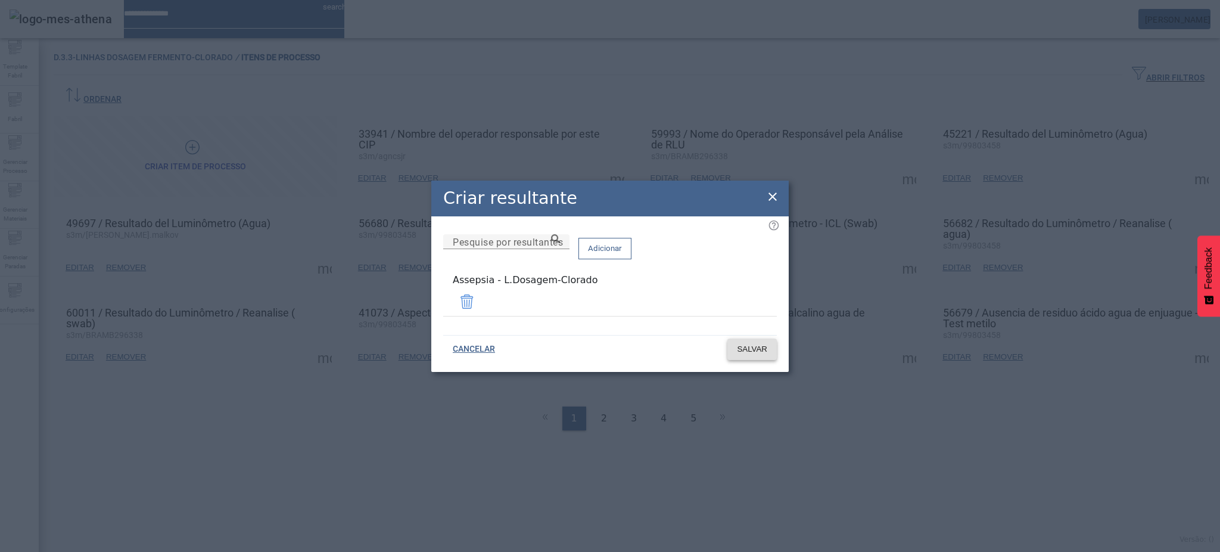
click at [759, 350] on span "SALVAR" at bounding box center [752, 349] width 30 height 12
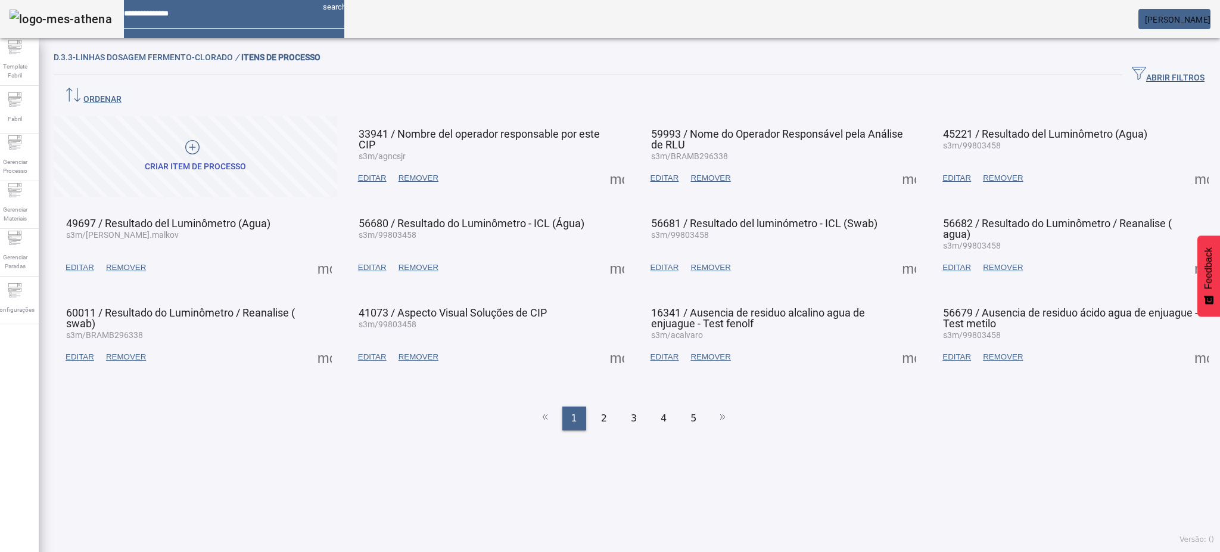
click at [898, 343] on span at bounding box center [909, 357] width 29 height 29
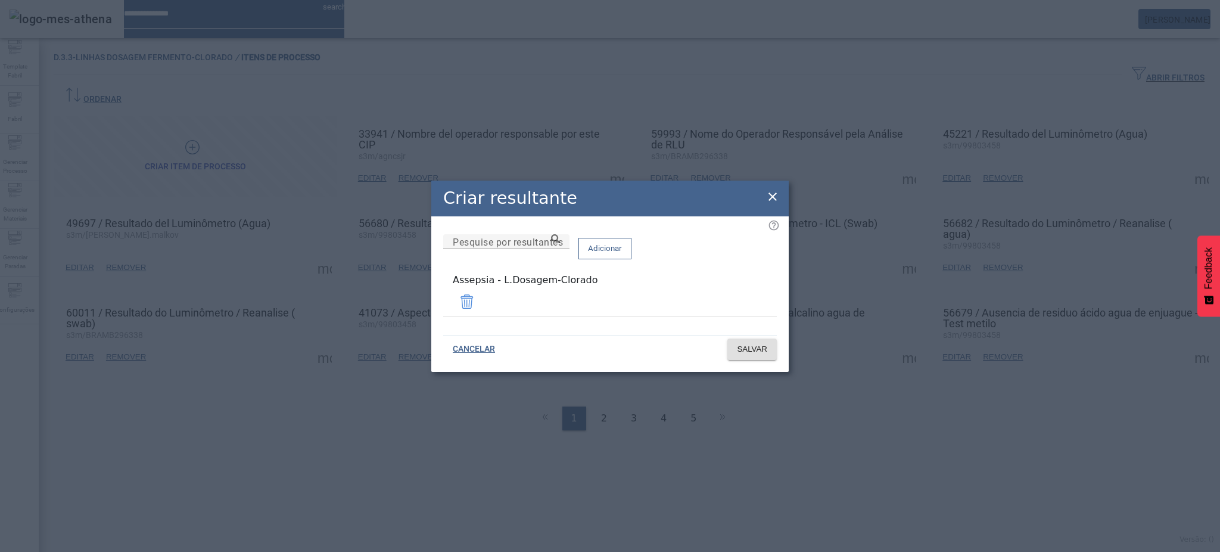
click at [774, 199] on icon at bounding box center [772, 196] width 14 height 14
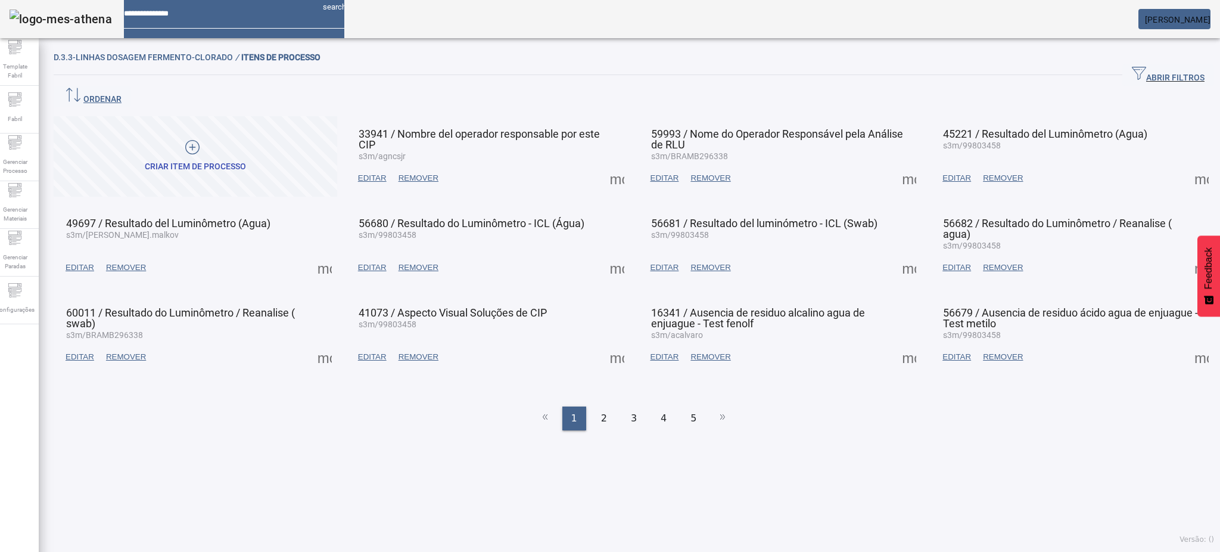
click at [1187, 343] on span at bounding box center [1201, 357] width 29 height 29
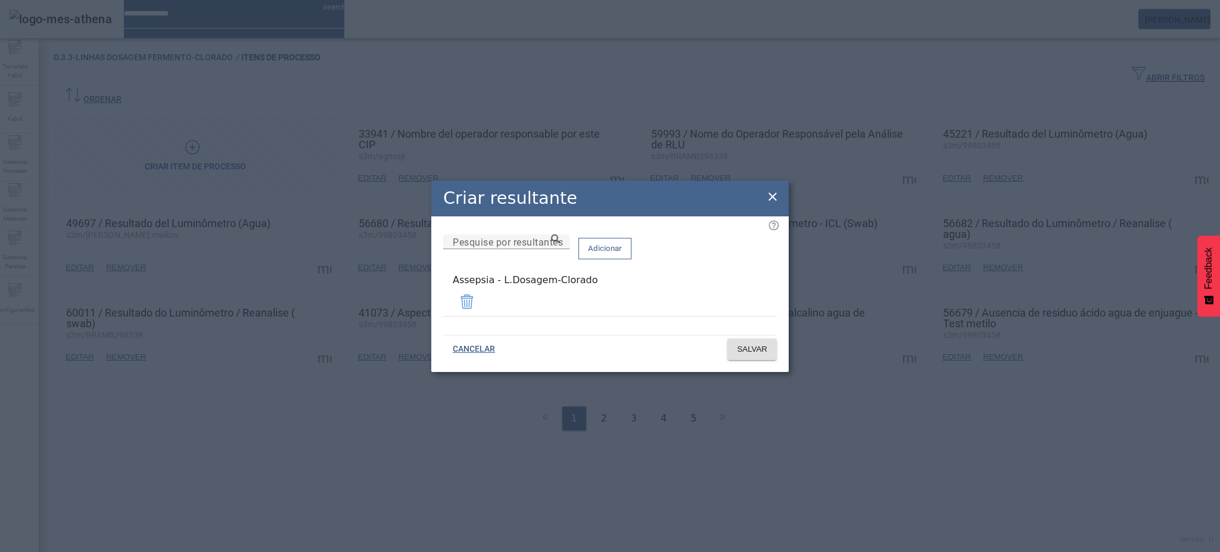
click at [772, 201] on icon at bounding box center [772, 196] width 14 height 14
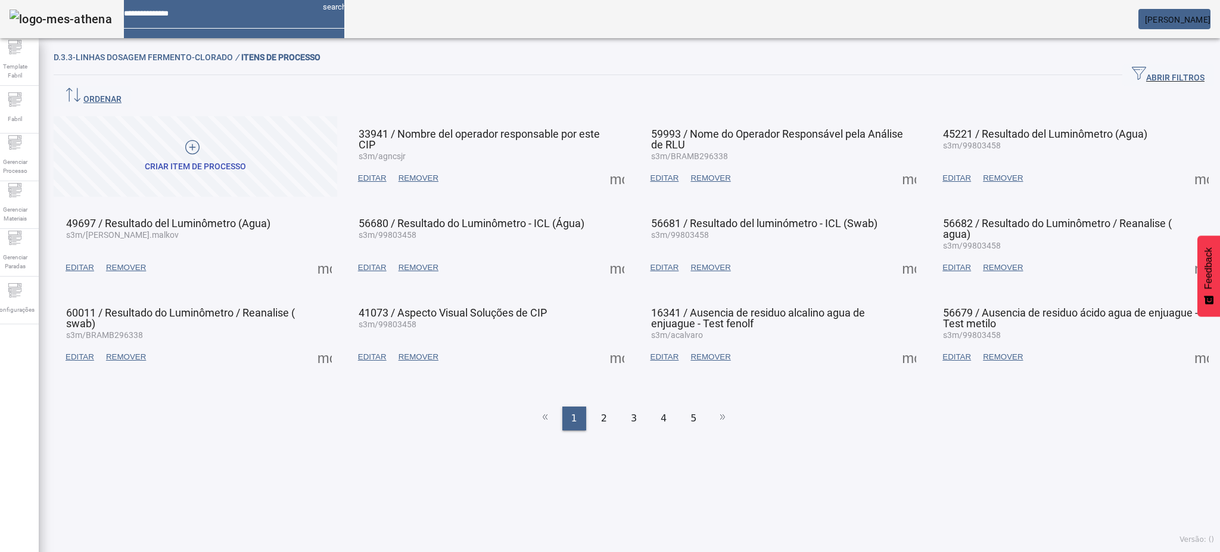
click at [610, 343] on span at bounding box center [617, 357] width 29 height 29
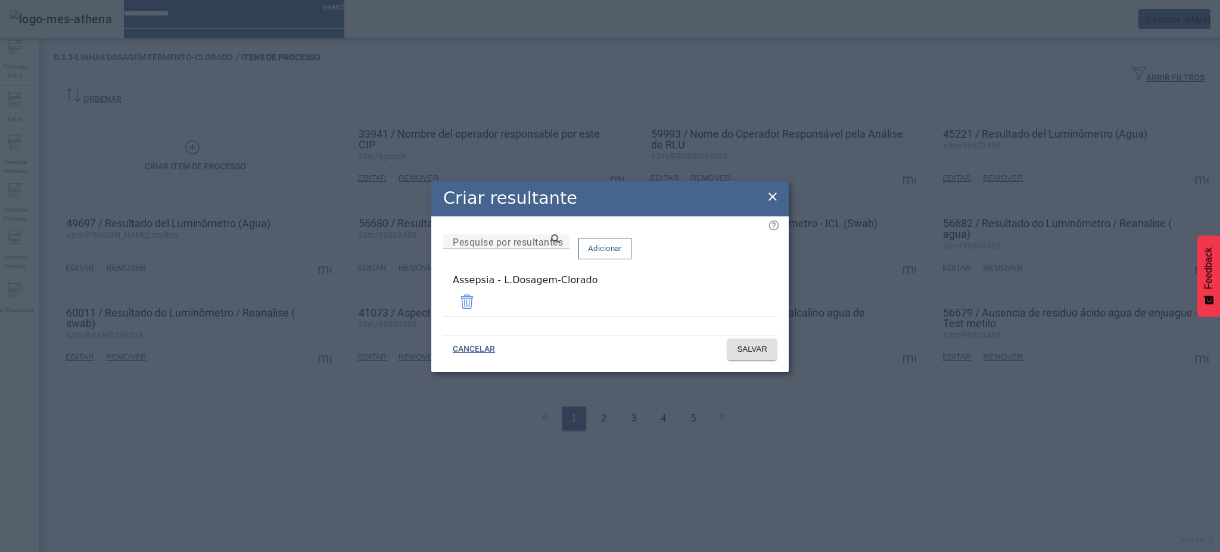
click at [776, 200] on icon at bounding box center [772, 196] width 14 height 14
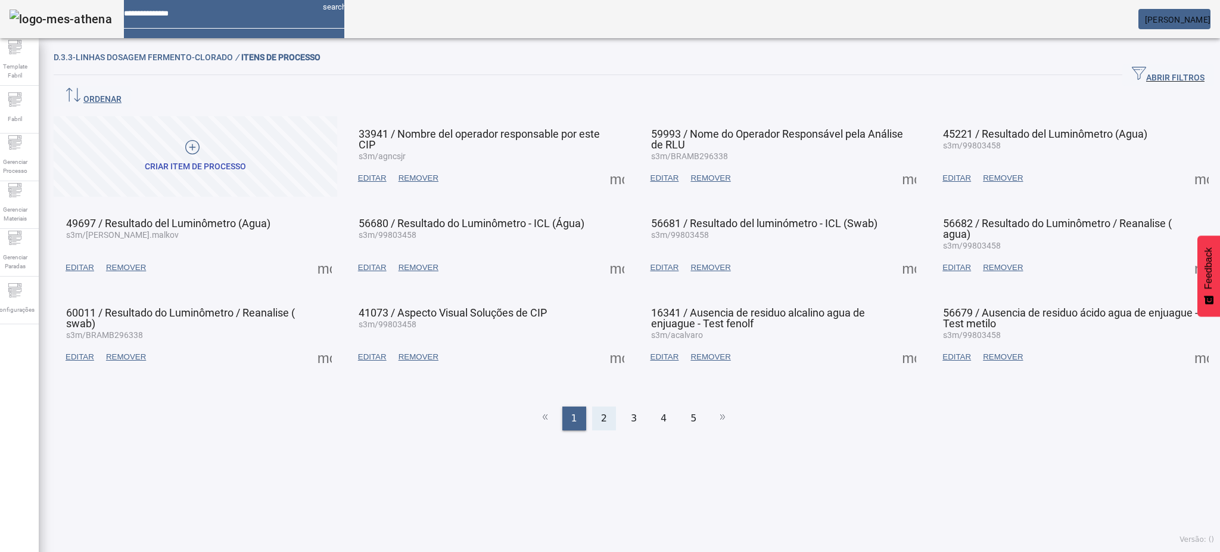
click at [593, 406] on div "2" at bounding box center [604, 418] width 24 height 24
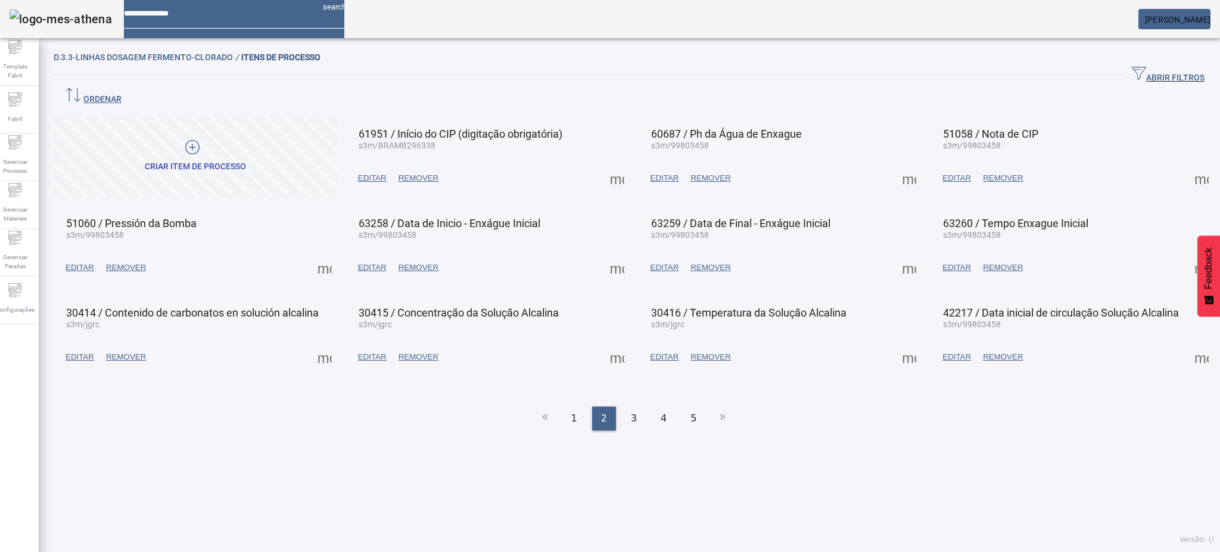
click at [612, 164] on span at bounding box center [617, 178] width 29 height 29
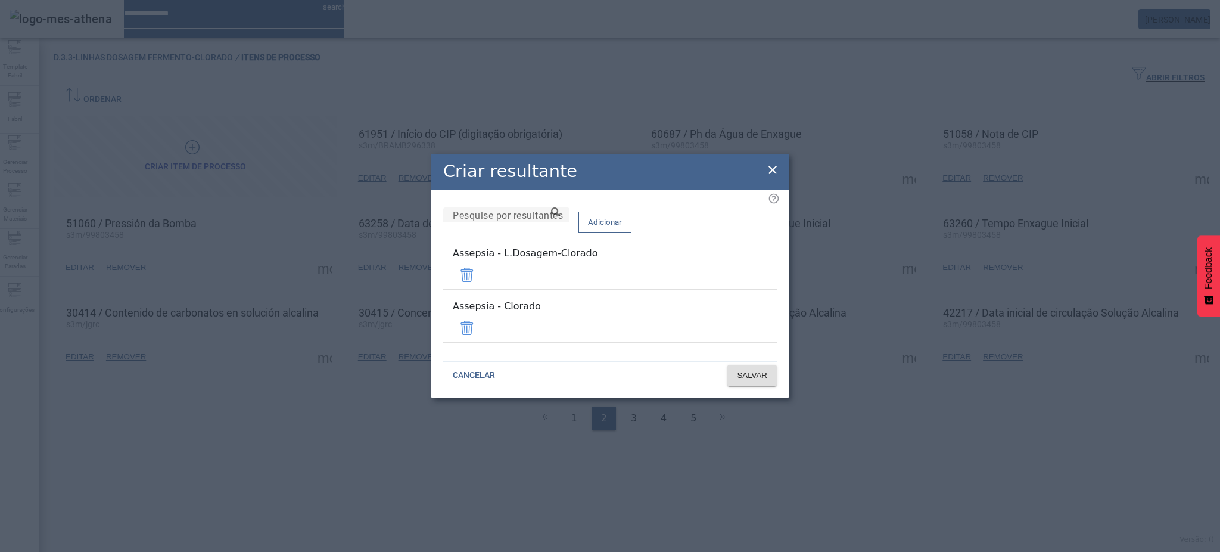
click at [481, 323] on span at bounding box center [467, 327] width 29 height 29
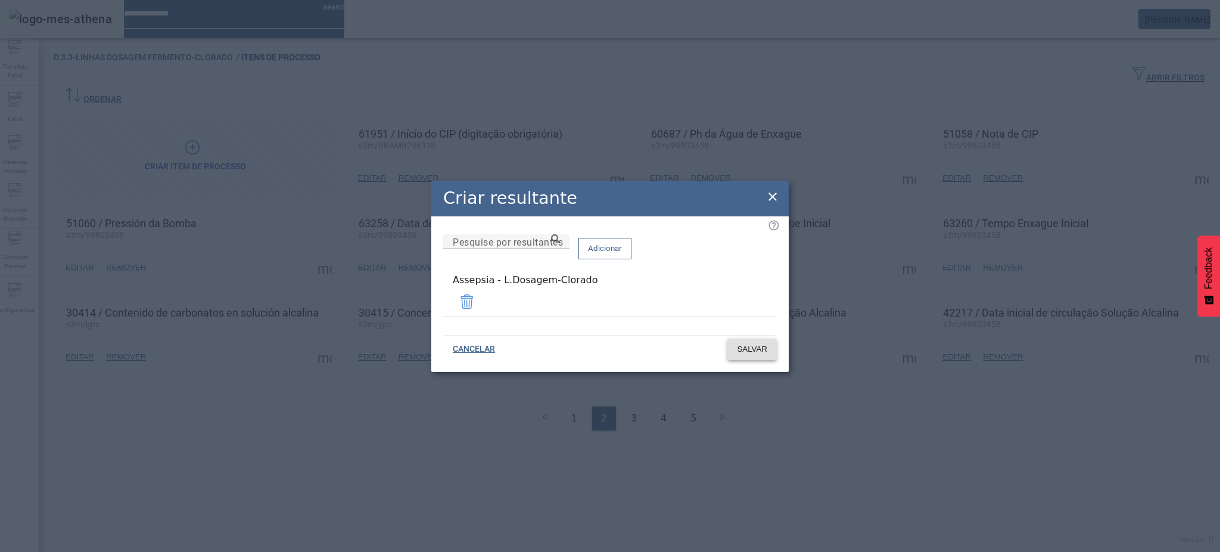
click at [759, 359] on span at bounding box center [751, 349] width 49 height 29
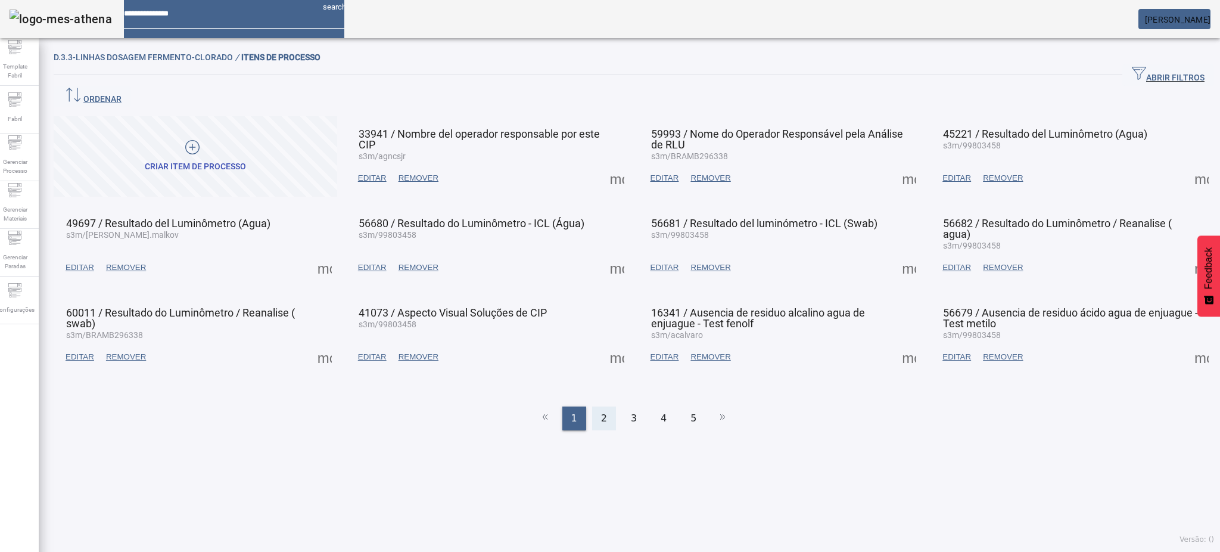
click at [601, 411] on span "2" at bounding box center [604, 418] width 6 height 14
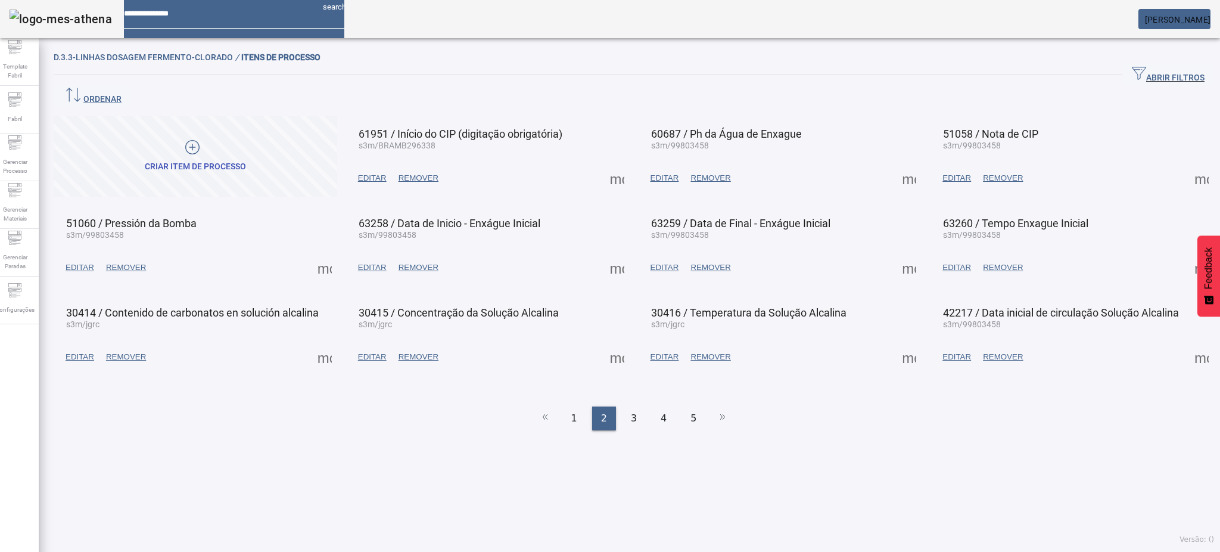
click at [895, 164] on span at bounding box center [909, 178] width 29 height 29
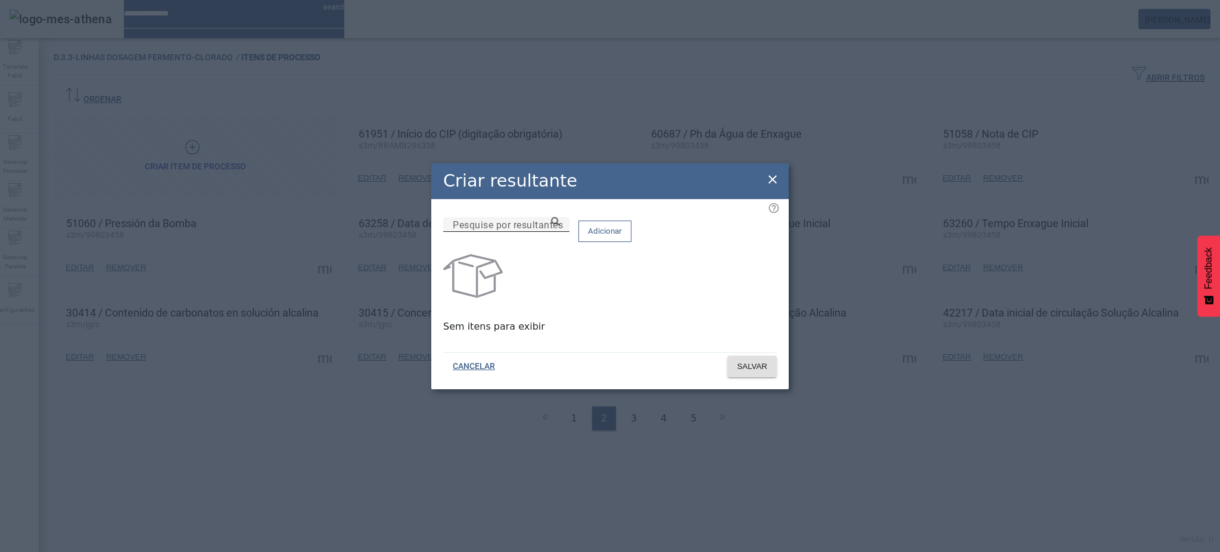
click at [560, 223] on div "Pesquise por resultantes" at bounding box center [506, 224] width 107 height 15
paste input "**********"
click at [560, 226] on icon at bounding box center [555, 221] width 9 height 9
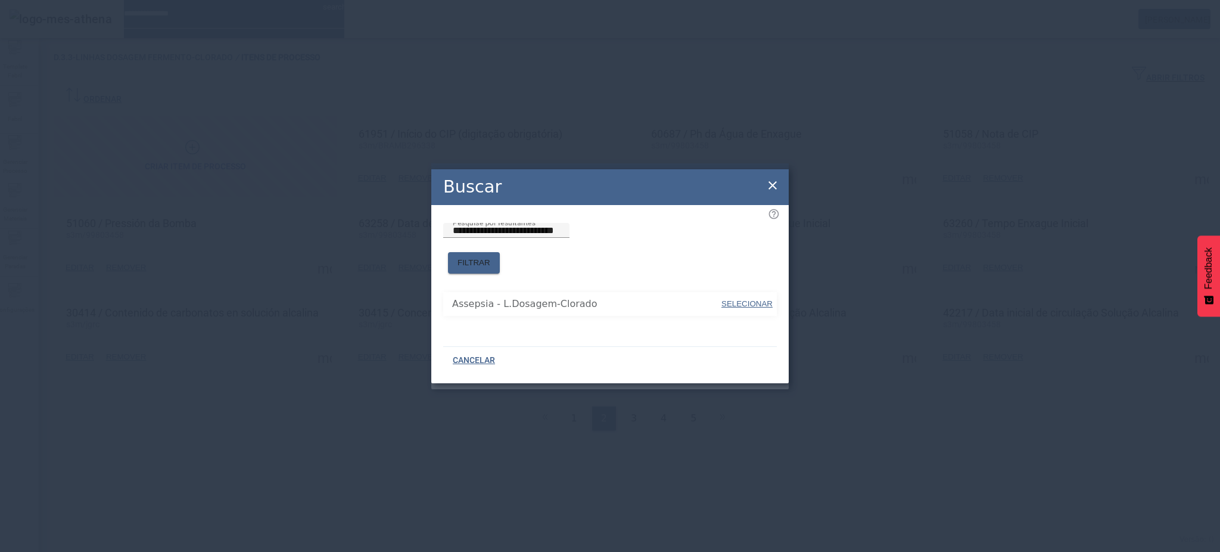
click at [749, 299] on span "SELECIONAR" at bounding box center [746, 303] width 51 height 9
type input "**********"
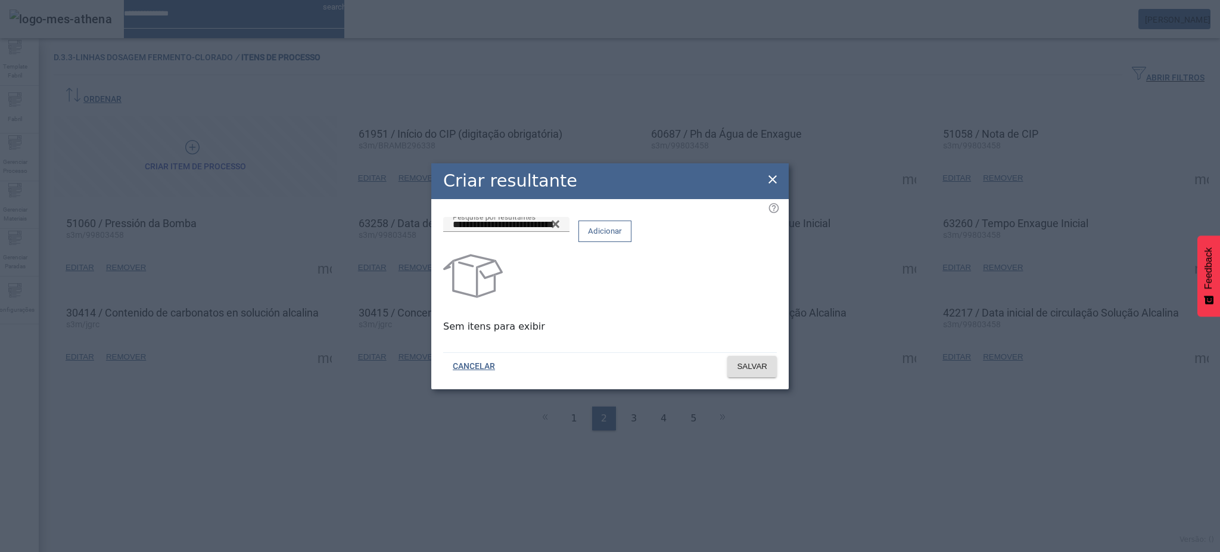
click at [631, 245] on span at bounding box center [605, 231] width 52 height 29
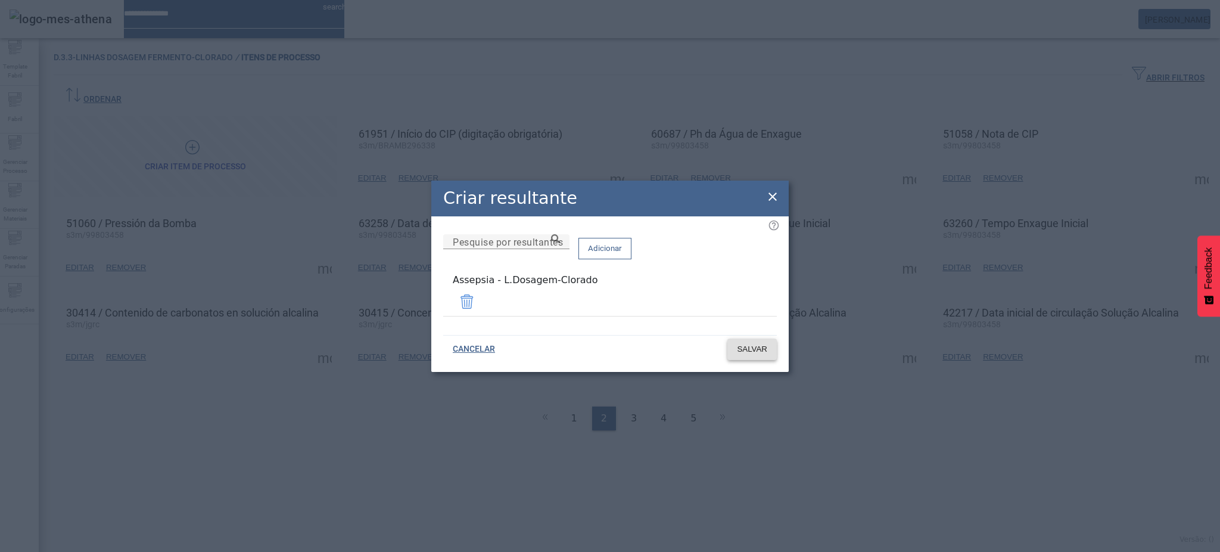
click at [767, 343] on span "SALVAR" at bounding box center [752, 349] width 30 height 12
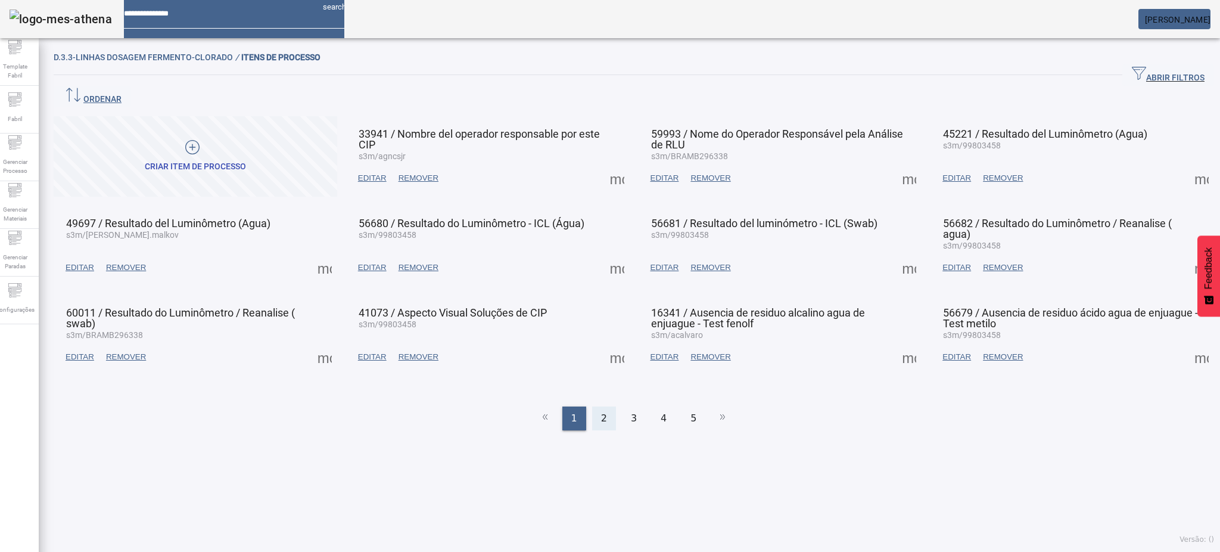
click at [605, 406] on div "2" at bounding box center [604, 418] width 24 height 24
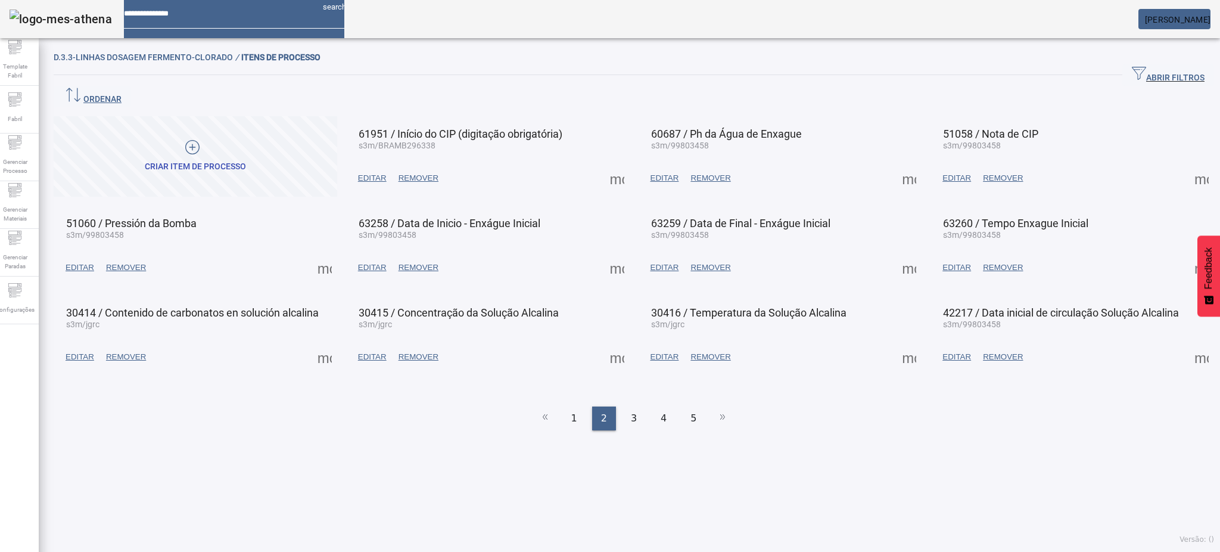
click at [1187, 164] on span at bounding box center [1201, 178] width 29 height 29
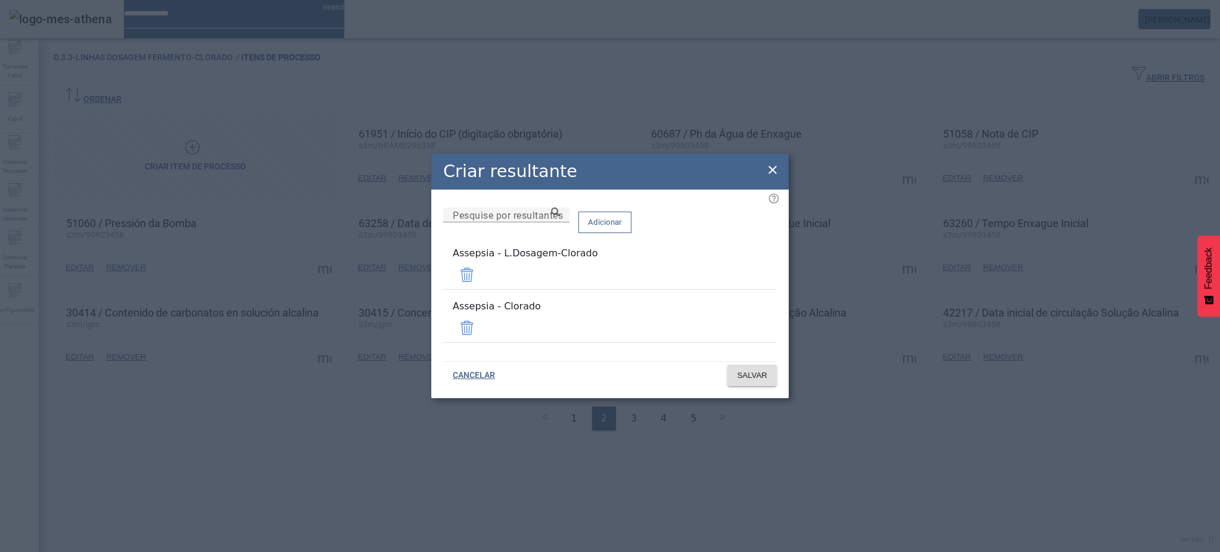
click at [481, 323] on span at bounding box center [467, 327] width 29 height 29
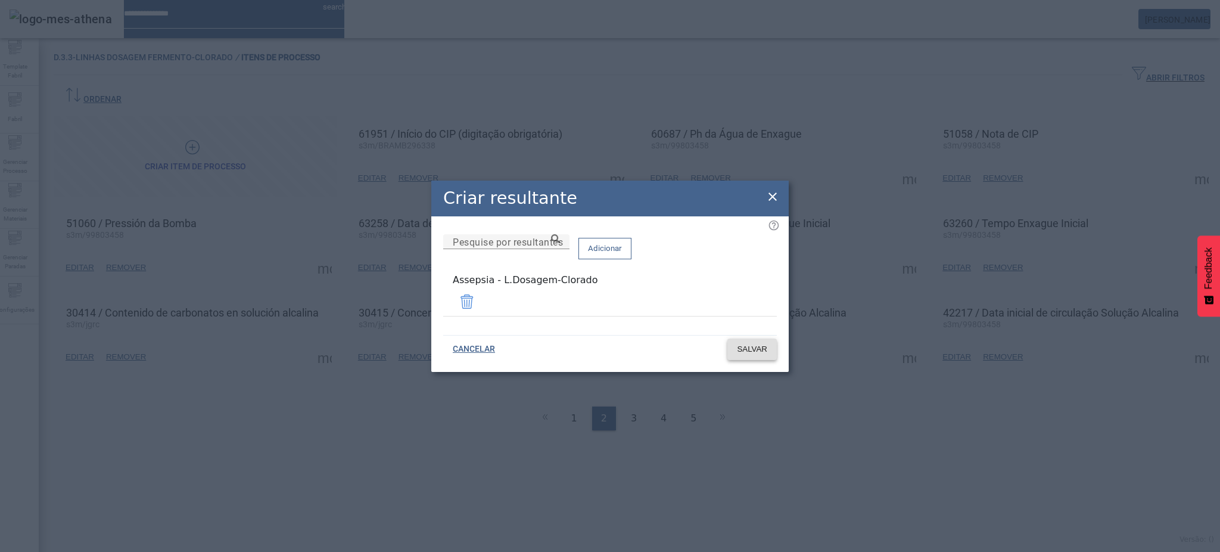
click at [761, 346] on span "SALVAR" at bounding box center [752, 349] width 30 height 12
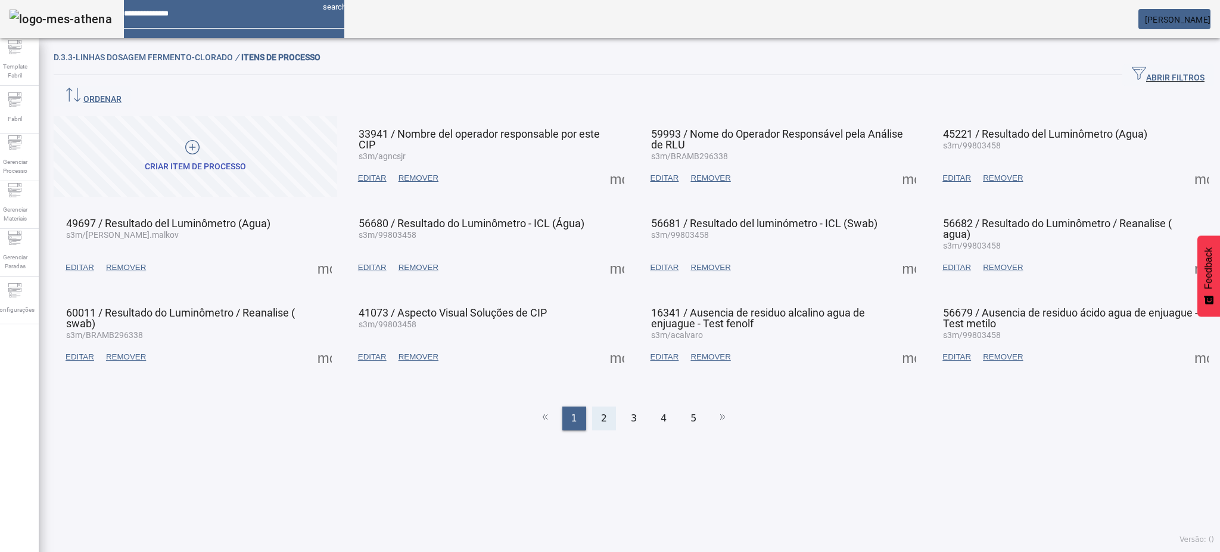
click at [601, 411] on span "2" at bounding box center [604, 418] width 6 height 14
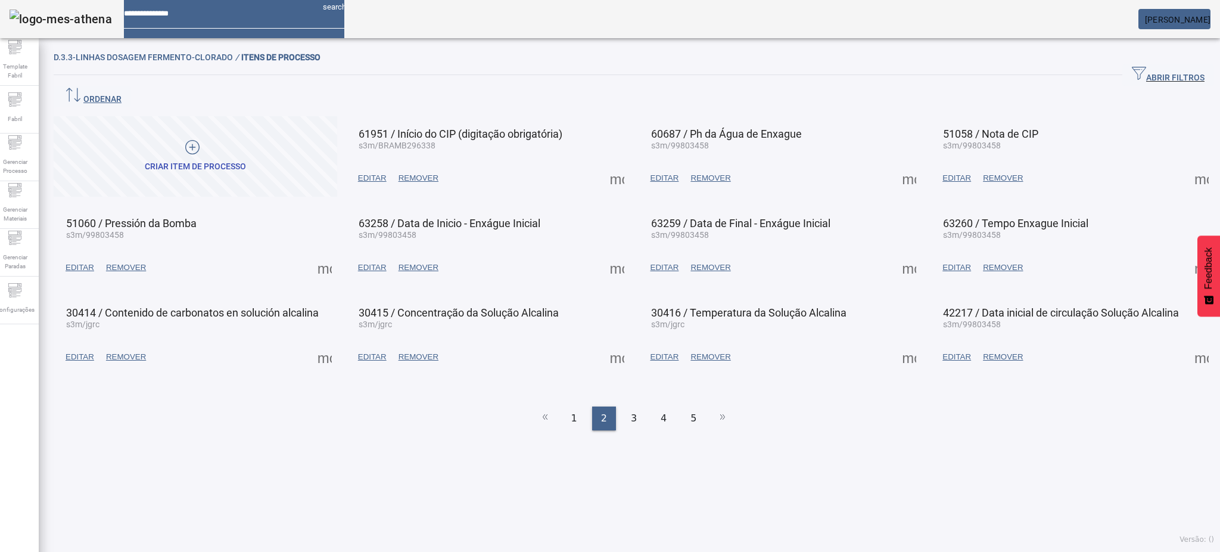
click at [606, 164] on span at bounding box center [617, 178] width 29 height 29
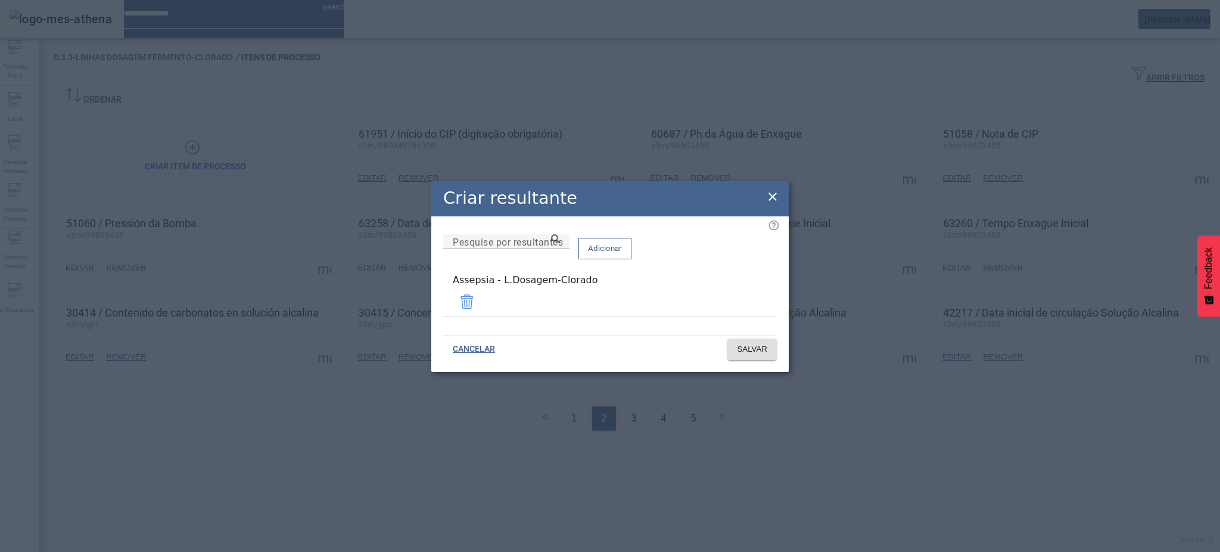
click at [767, 195] on icon at bounding box center [772, 196] width 14 height 14
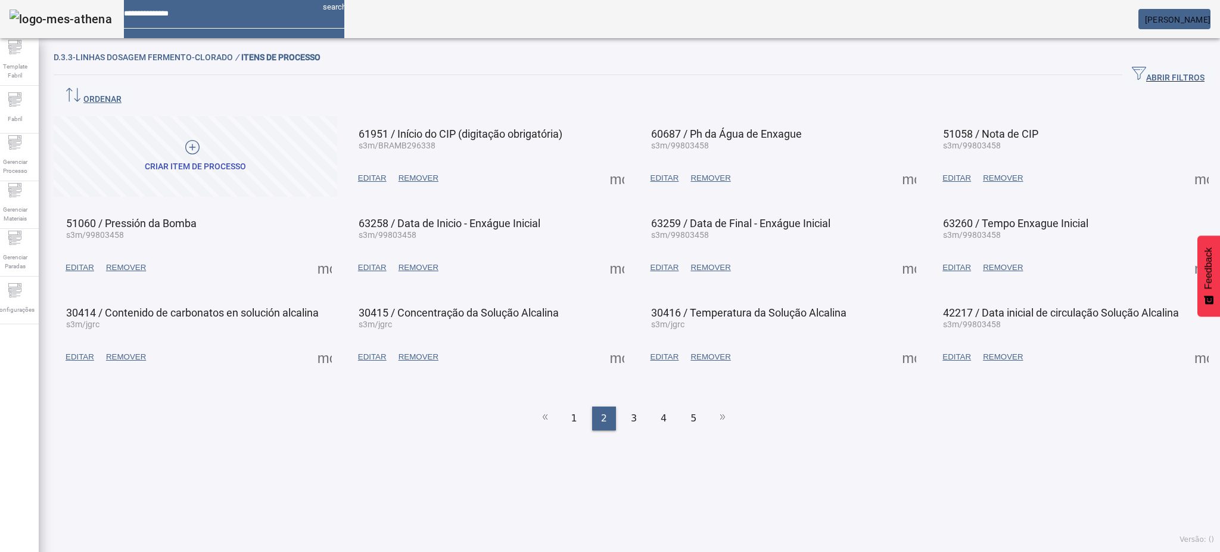
click at [899, 164] on span at bounding box center [909, 178] width 29 height 29
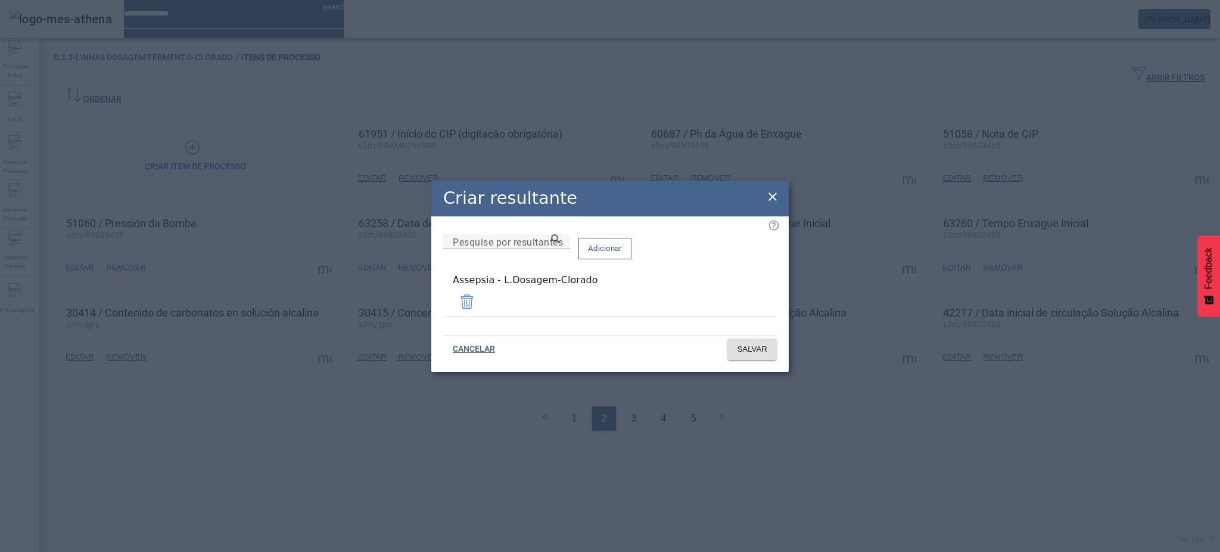
click at [771, 197] on icon at bounding box center [772, 196] width 14 height 14
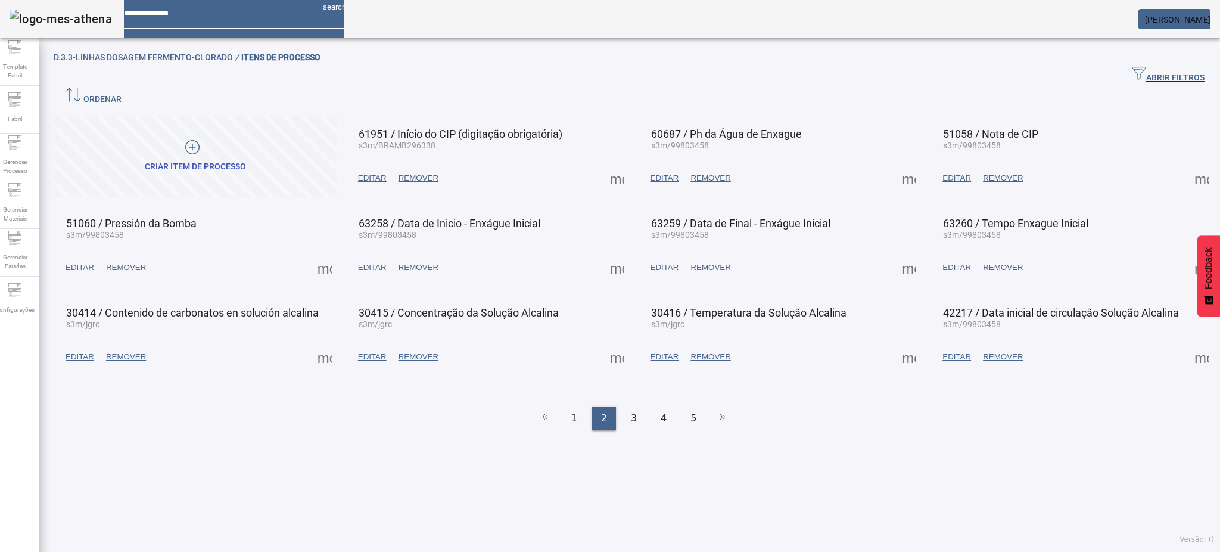
click at [1187, 164] on span at bounding box center [1201, 178] width 29 height 29
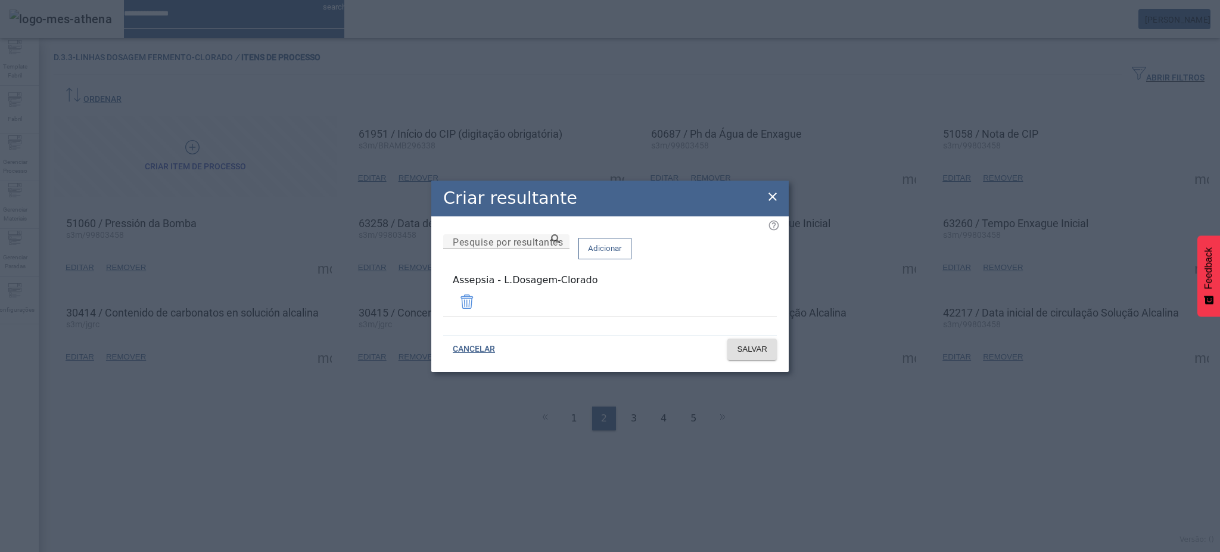
click at [773, 200] on icon at bounding box center [772, 196] width 8 height 8
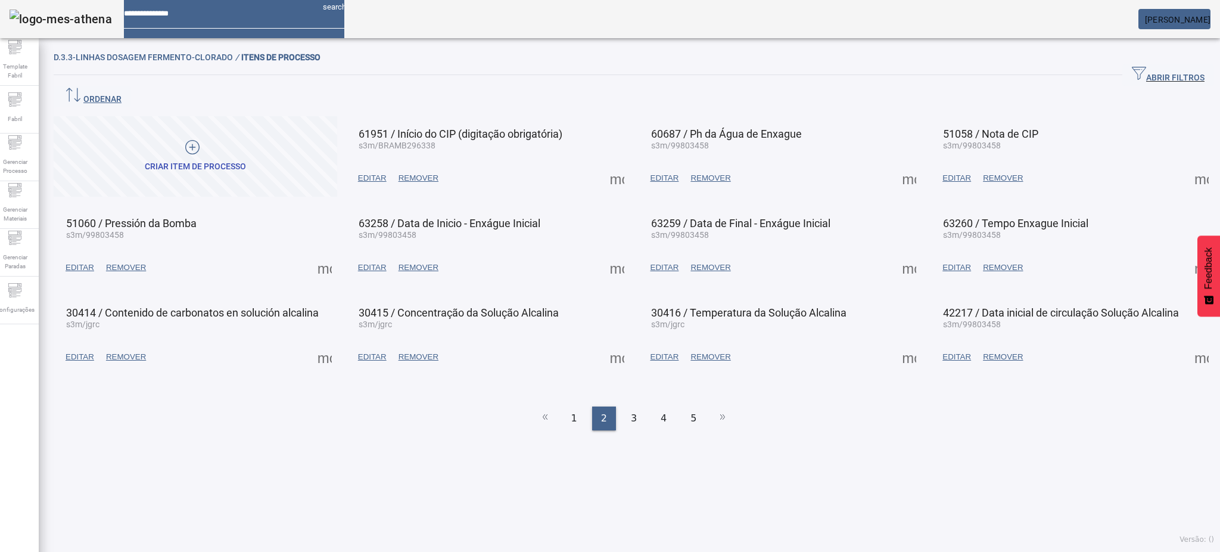
click at [322, 253] on span at bounding box center [324, 267] width 29 height 29
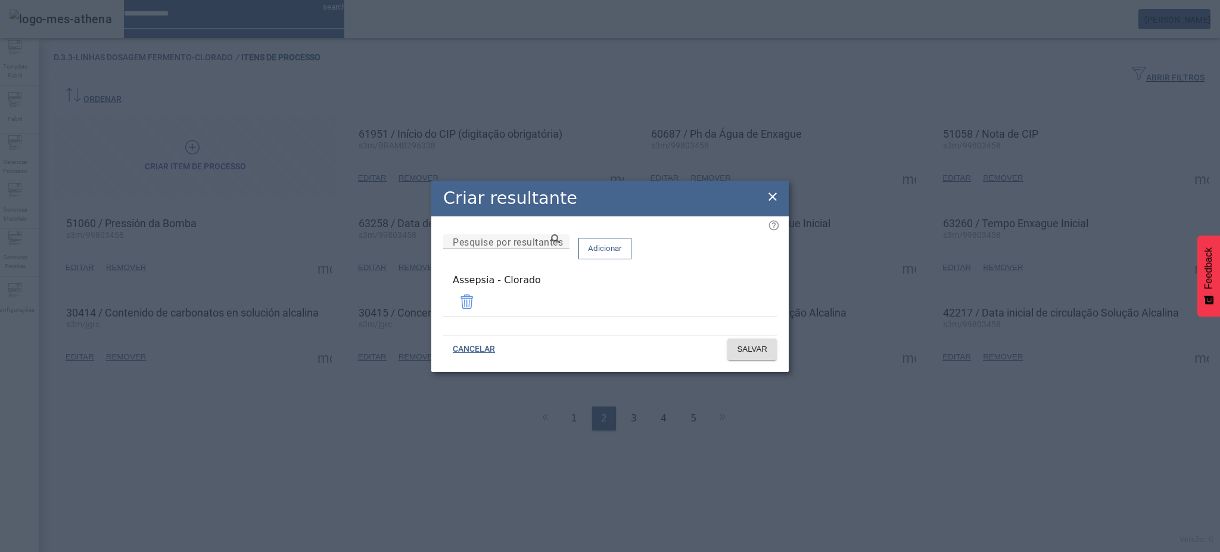
drag, startPoint x: 739, startPoint y: 303, endPoint x: 731, endPoint y: 300, distance: 8.0
click at [481, 300] on span at bounding box center [467, 301] width 29 height 29
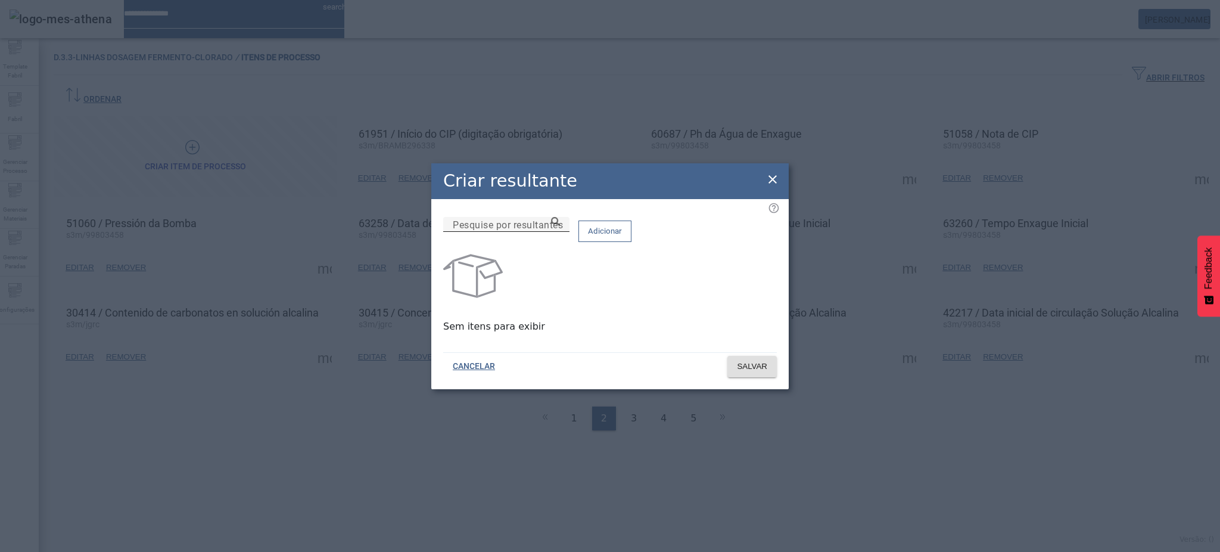
click at [560, 232] on input "Pesquise por resultantes" at bounding box center [506, 224] width 107 height 14
paste input "**********"
click at [560, 226] on icon at bounding box center [555, 221] width 9 height 9
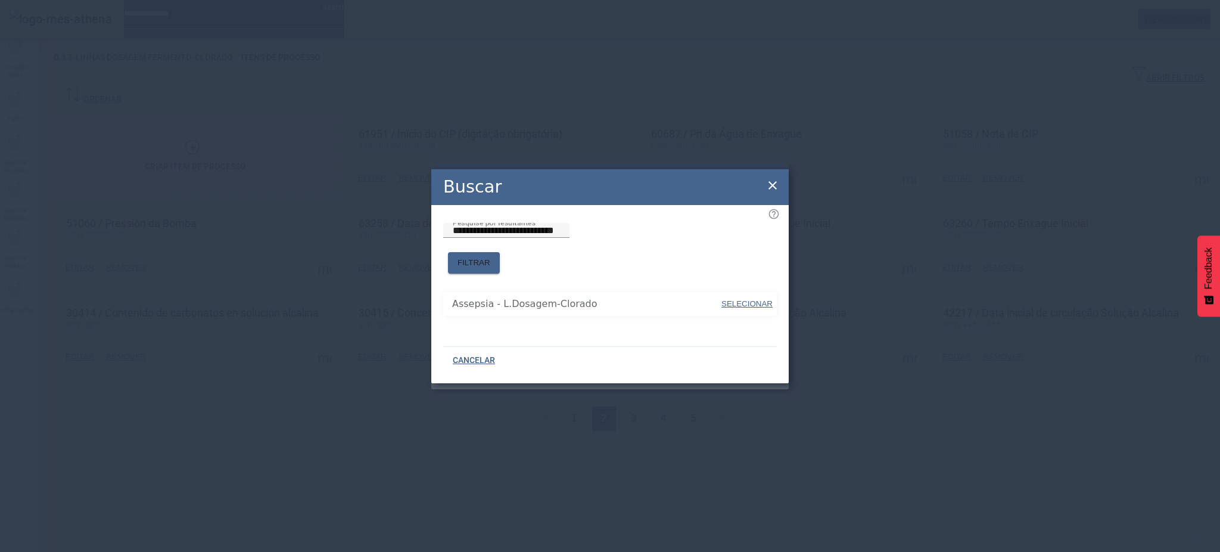
click at [739, 299] on span "SELECIONAR" at bounding box center [746, 303] width 51 height 9
type input "**********"
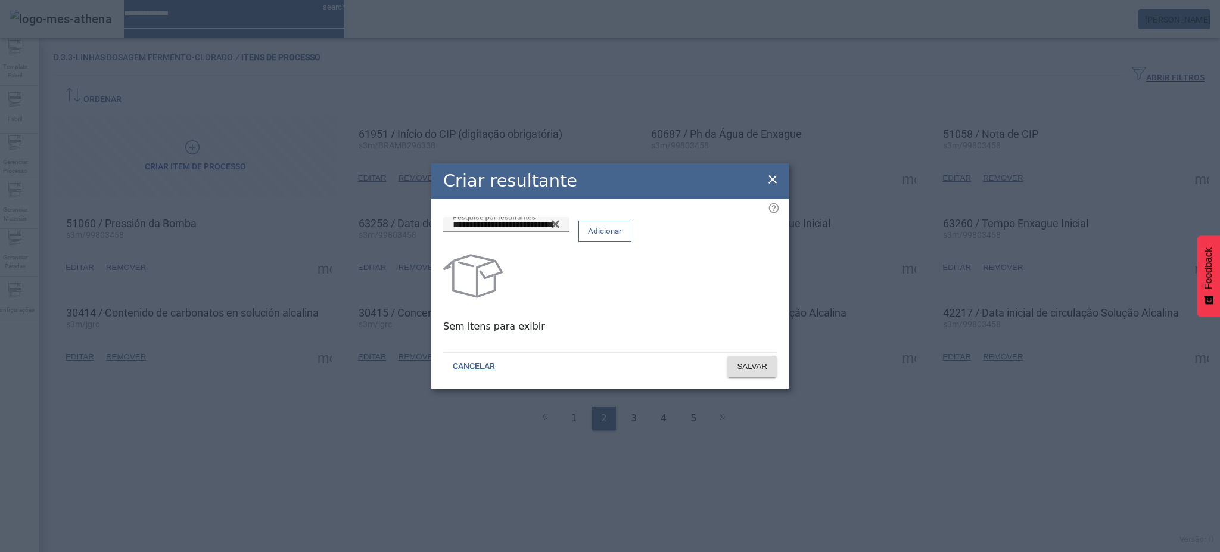
click at [622, 237] on span "Adicionar" at bounding box center [605, 231] width 34 height 12
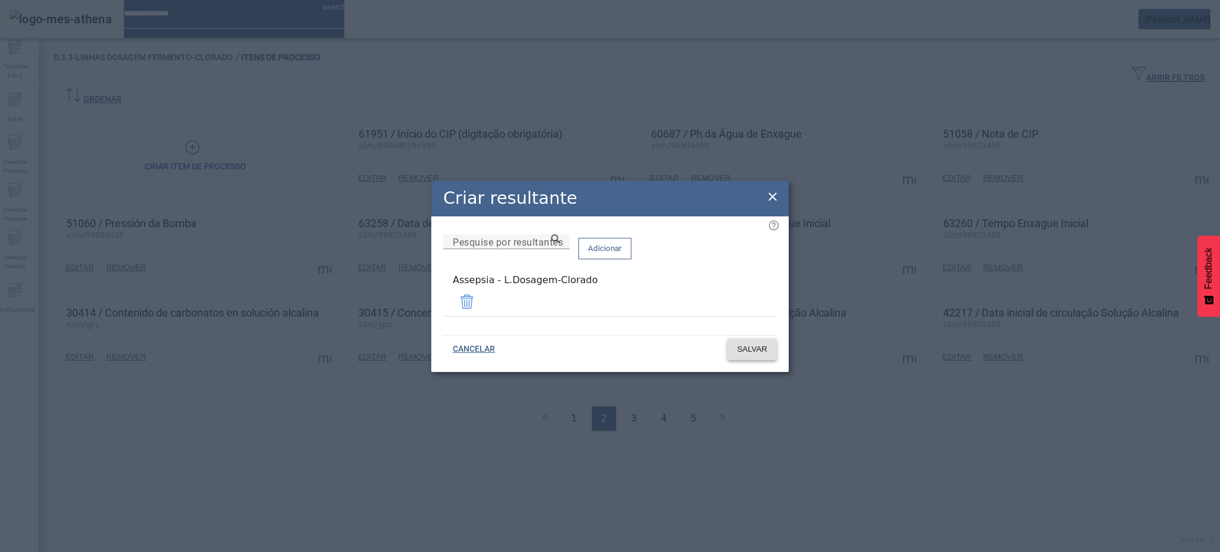
click at [746, 343] on span "SALVAR" at bounding box center [752, 349] width 30 height 12
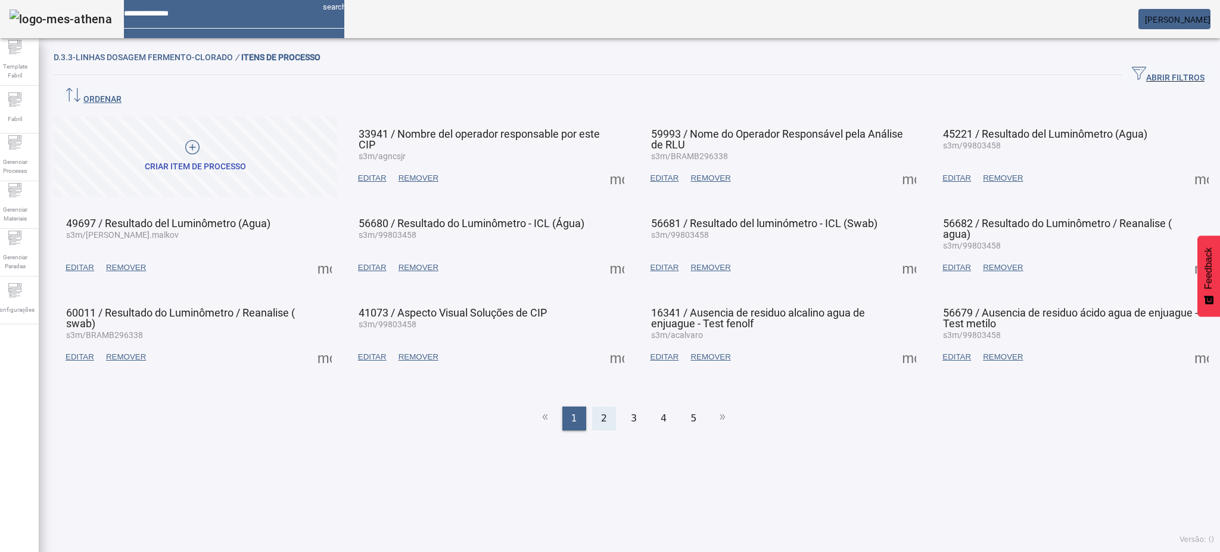
click at [601, 411] on span "2" at bounding box center [604, 418] width 6 height 14
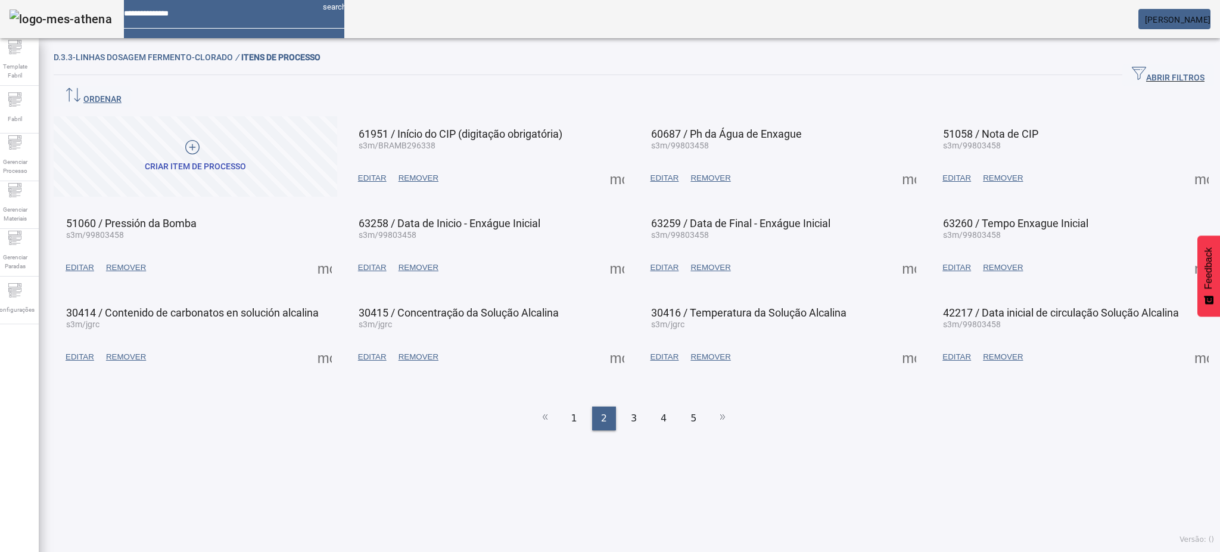
click at [607, 253] on span at bounding box center [617, 267] width 29 height 29
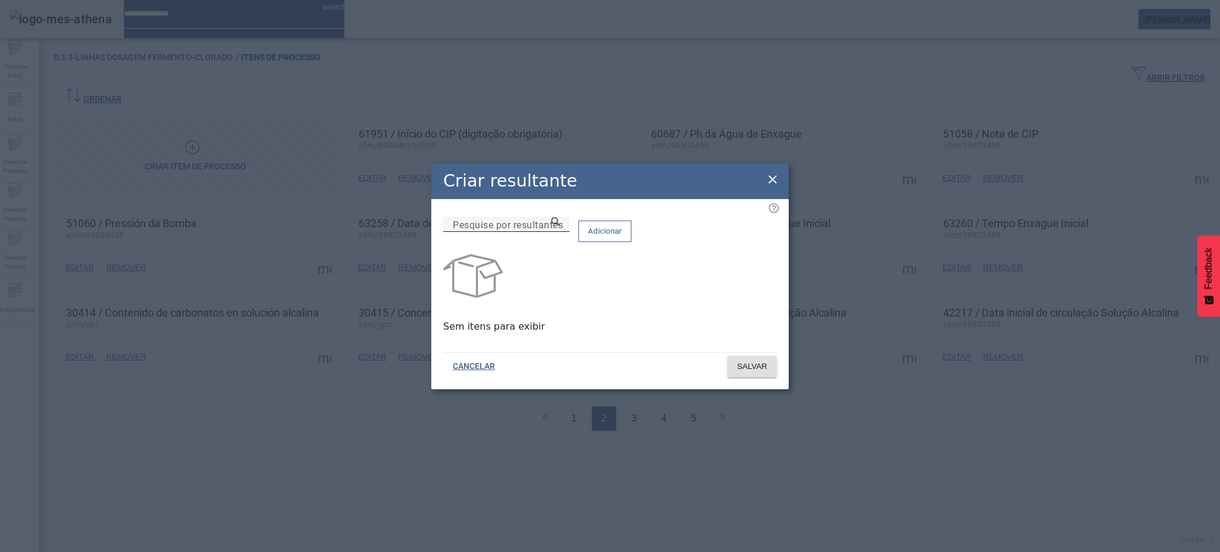
click at [560, 232] on input "Pesquise por resultantes" at bounding box center [506, 224] width 107 height 14
paste input "**********"
click at [560, 226] on icon at bounding box center [555, 221] width 9 height 9
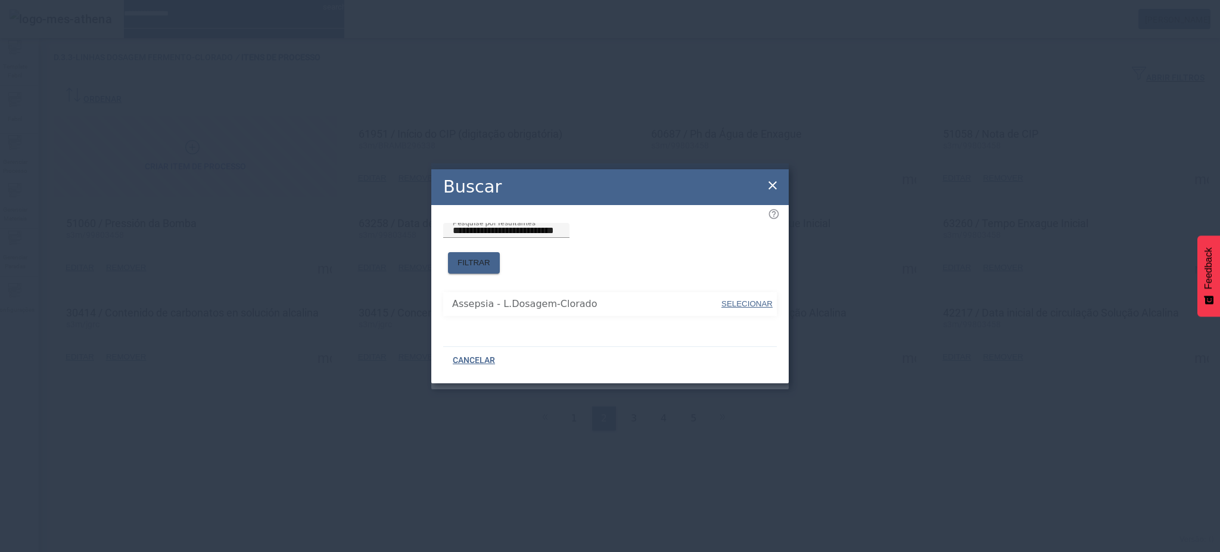
click at [740, 289] on span at bounding box center [747, 303] width 54 height 29
type input "**********"
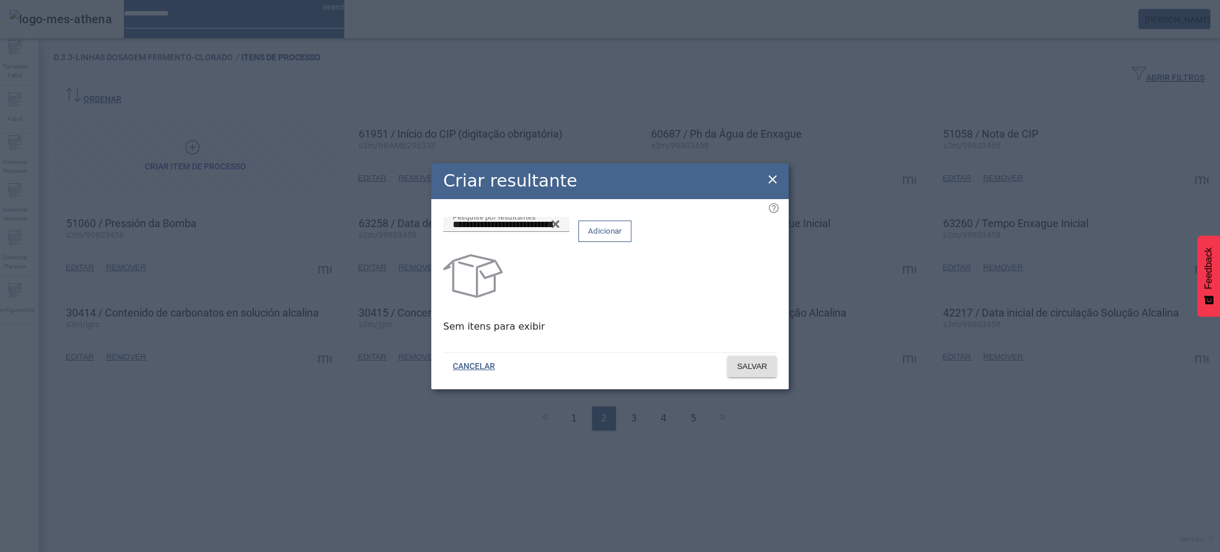
click at [622, 237] on span "Adicionar" at bounding box center [605, 231] width 34 height 12
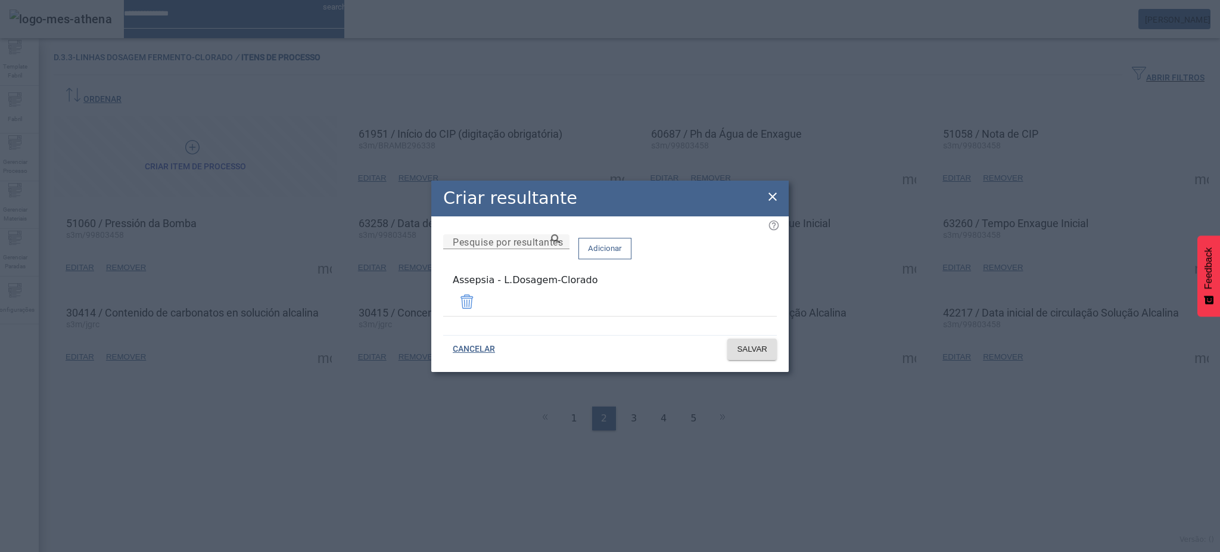
click at [744, 343] on span "SALVAR" at bounding box center [752, 349] width 30 height 12
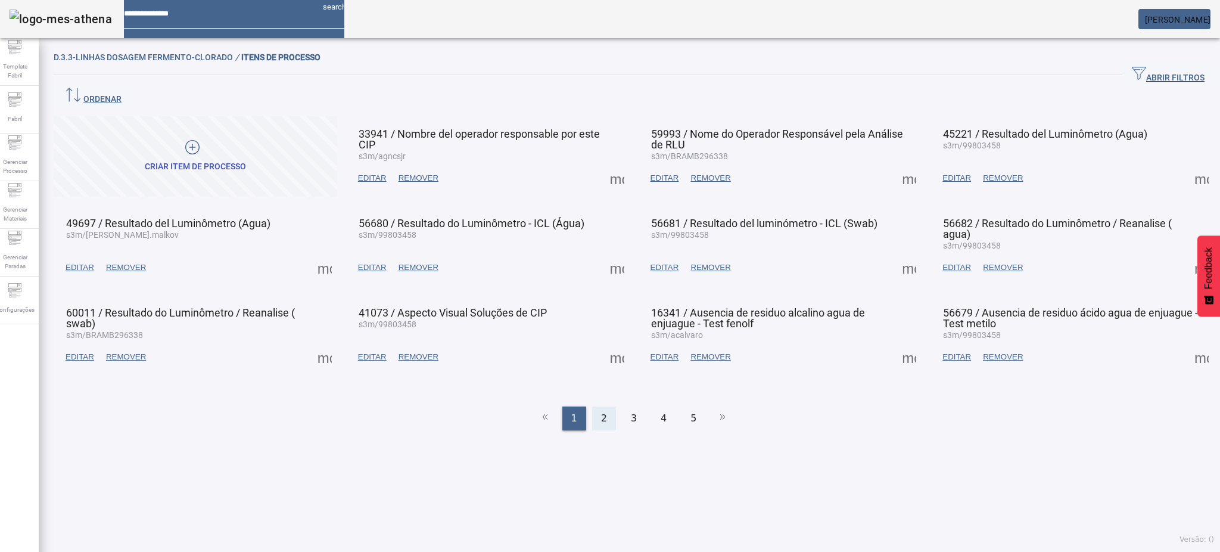
click at [600, 406] on div "2" at bounding box center [604, 418] width 24 height 24
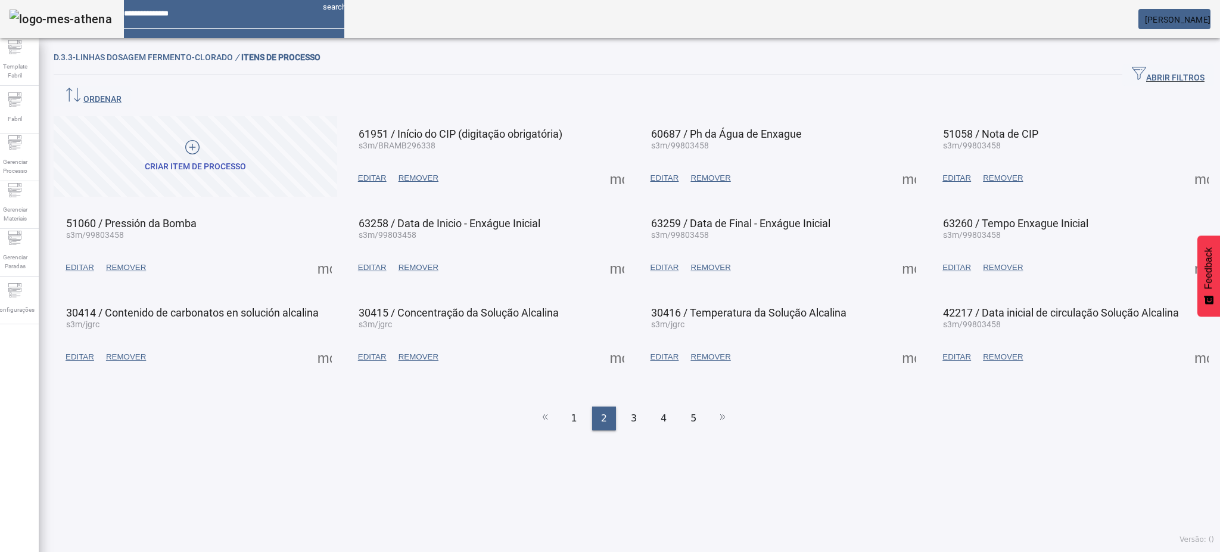
click at [613, 254] on span at bounding box center [617, 267] width 29 height 29
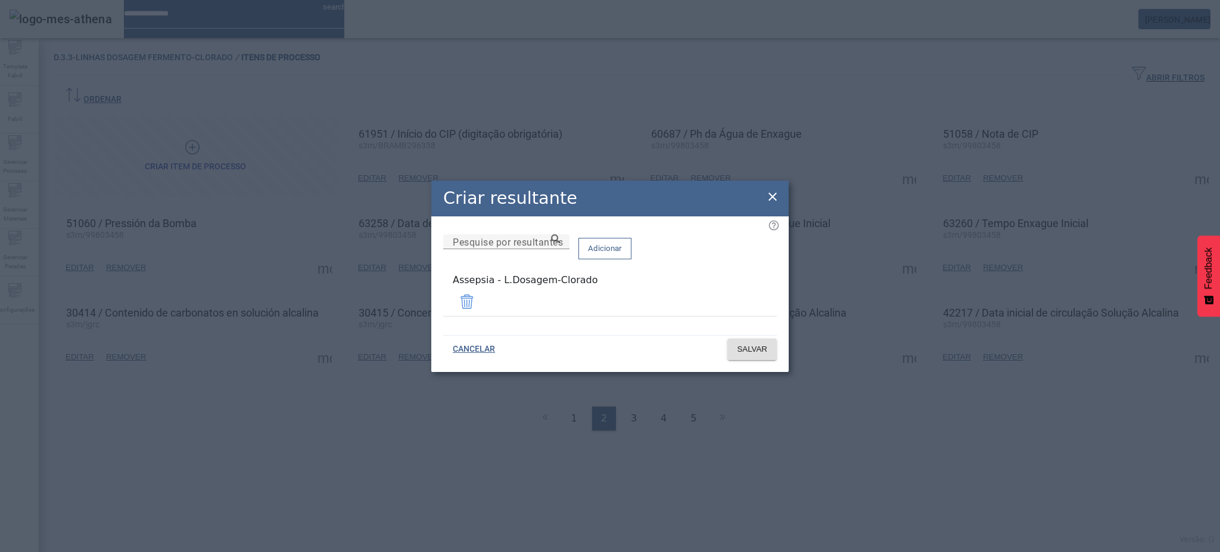
click at [779, 203] on div "Criar resultante Pesquise por resultantes Adicionar Assepsia - L.Dosagem-Clorad…" at bounding box center [609, 275] width 357 height 191
click at [775, 201] on icon at bounding box center [772, 196] width 8 height 8
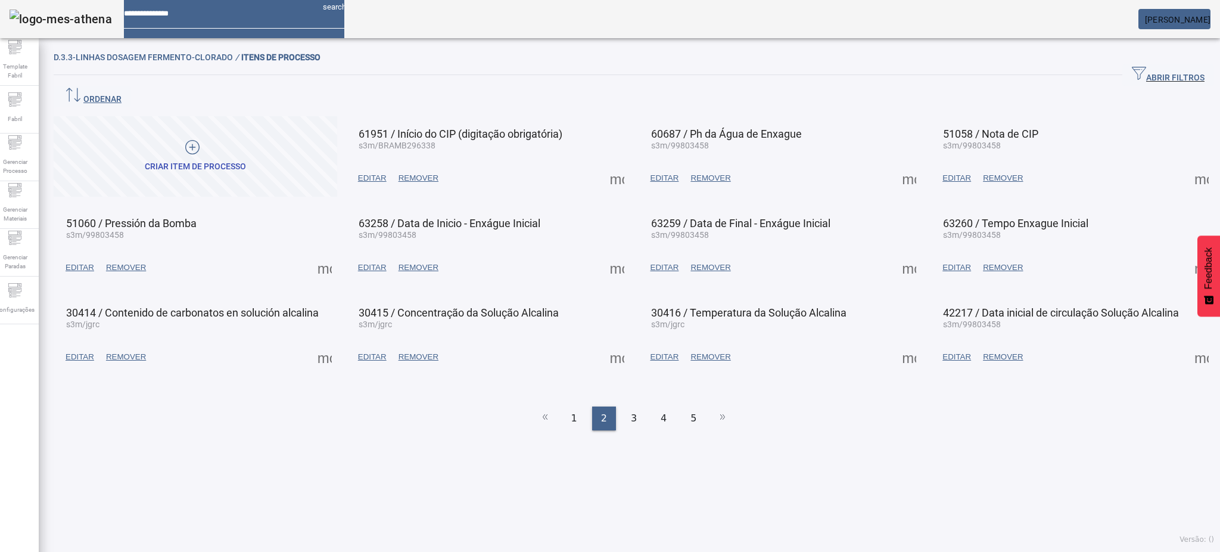
click at [895, 253] on span at bounding box center [909, 267] width 29 height 29
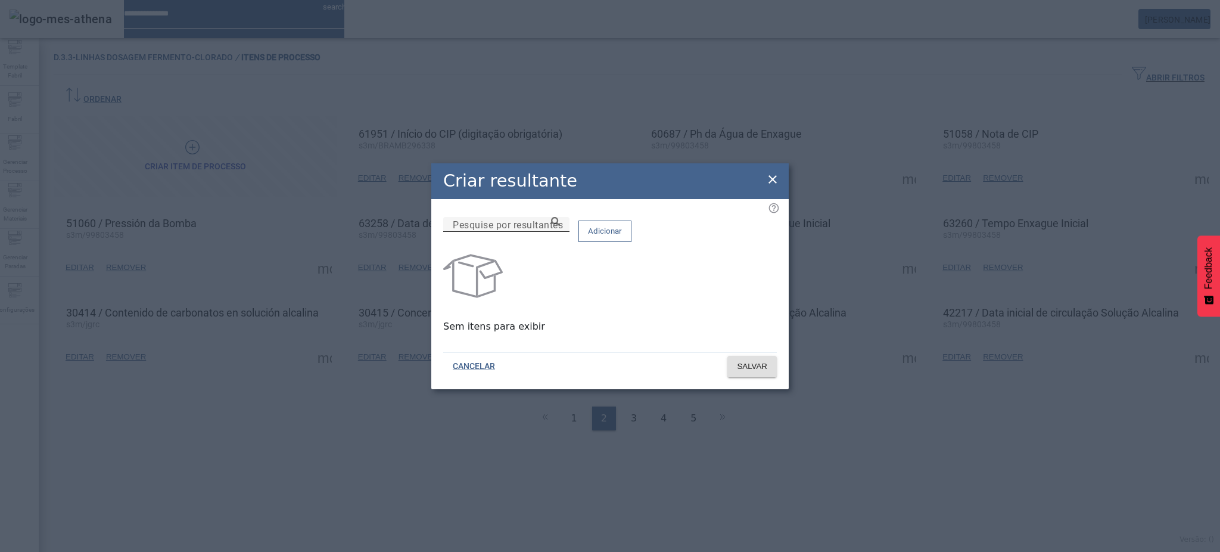
click at [560, 232] on input "Pesquise por resultantes" at bounding box center [506, 224] width 107 height 14
paste input "**********"
click at [560, 226] on icon at bounding box center [555, 221] width 9 height 9
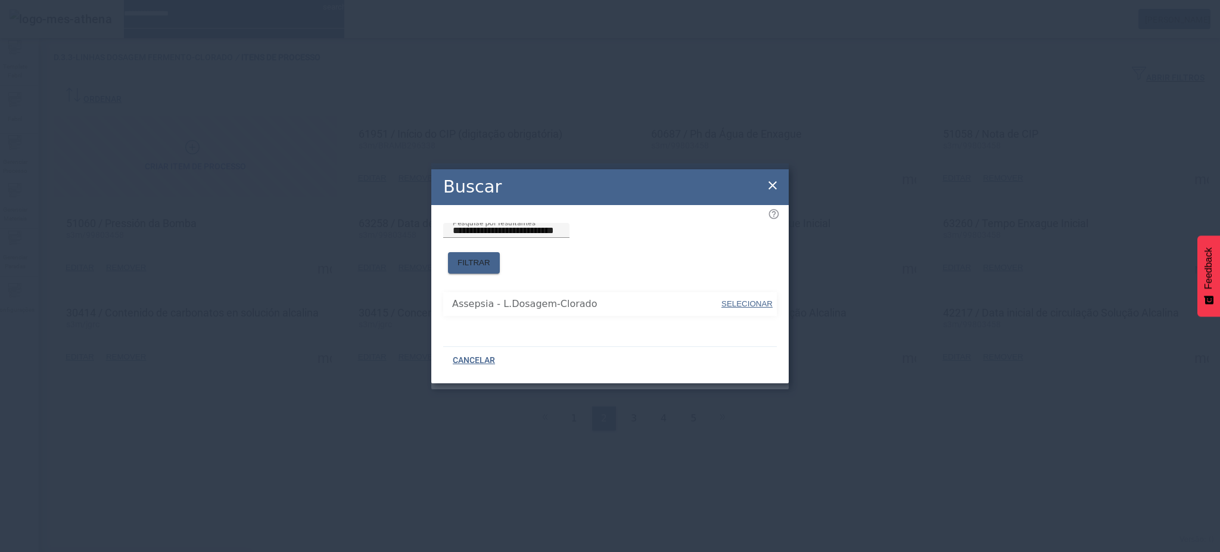
click at [764, 299] on span "SELECIONAR" at bounding box center [746, 303] width 51 height 9
type input "**********"
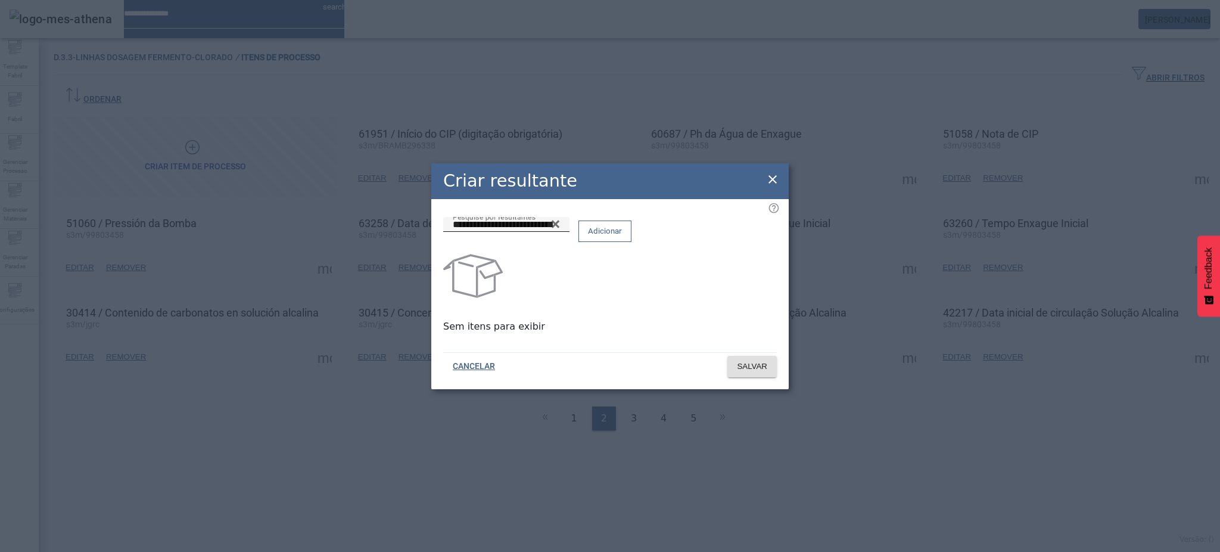
click at [622, 237] on span "Adicionar" at bounding box center [605, 231] width 34 height 12
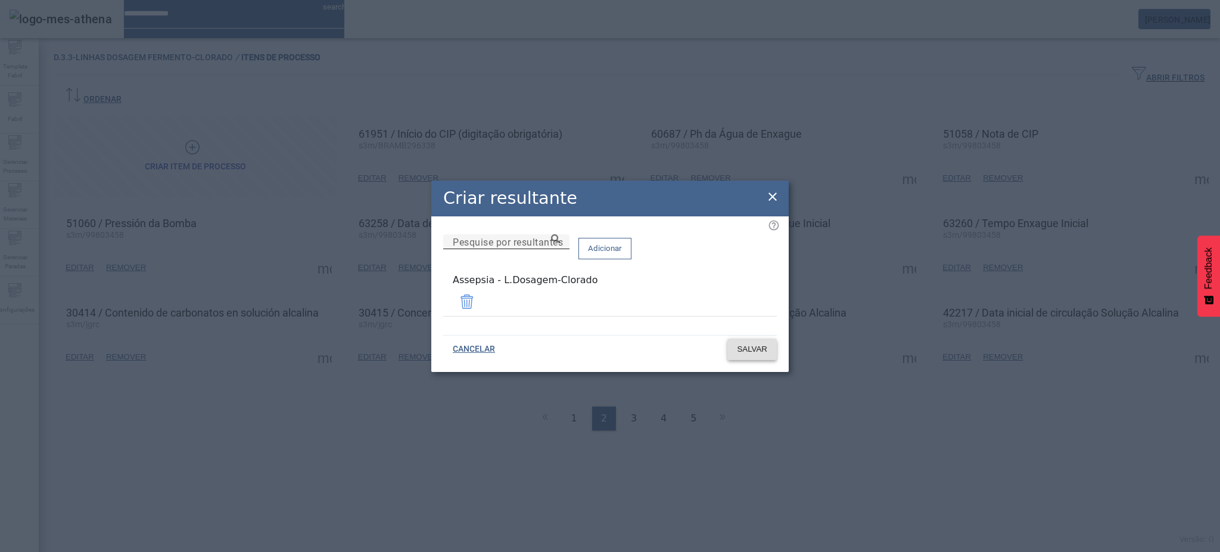
click at [742, 345] on span "SALVAR" at bounding box center [752, 349] width 30 height 12
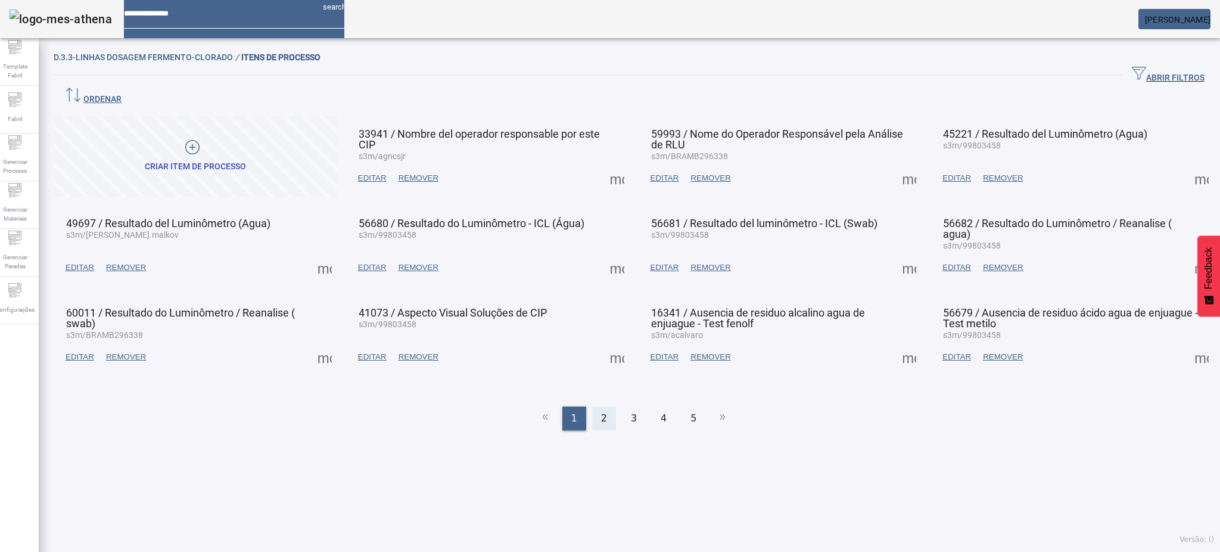
click at [601, 411] on span "2" at bounding box center [604, 418] width 6 height 14
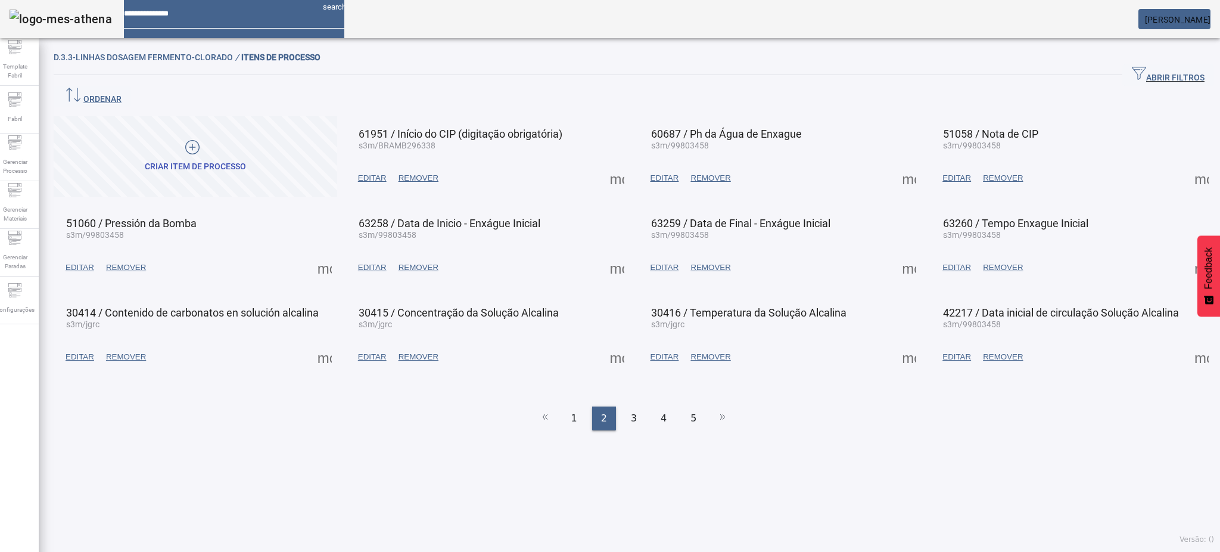
click at [1187, 253] on span at bounding box center [1201, 267] width 29 height 29
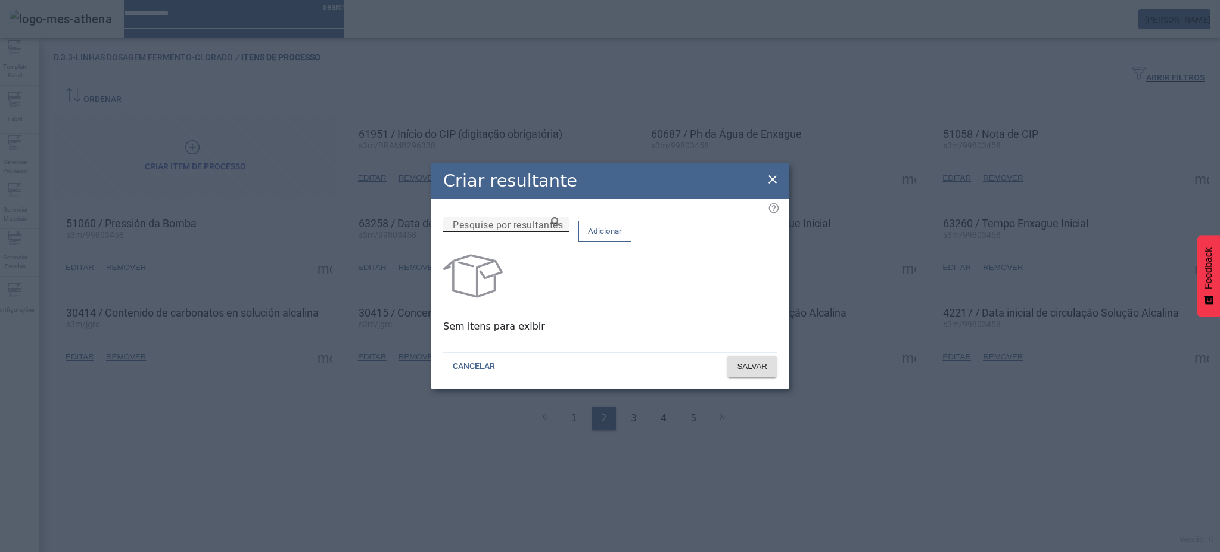
click at [547, 228] on mat-label "Pesquise por resultantes" at bounding box center [508, 224] width 110 height 11
click at [547, 228] on input "Pesquise por resultantes" at bounding box center [506, 224] width 107 height 14
paste input "**********"
click at [560, 226] on icon at bounding box center [555, 221] width 9 height 9
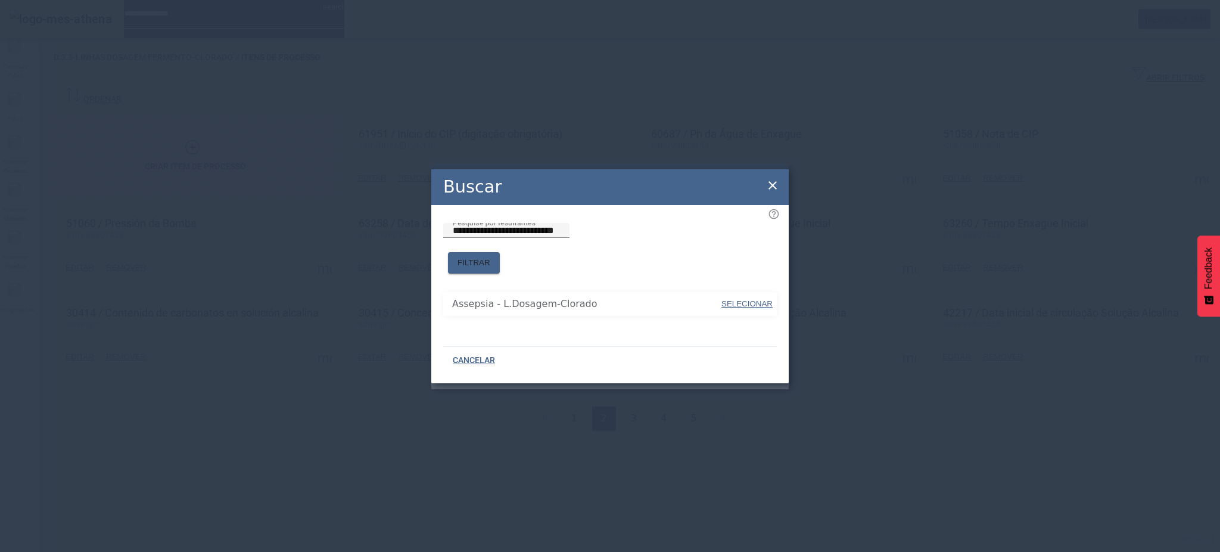
drag, startPoint x: 745, startPoint y: 301, endPoint x: 745, endPoint y: 289, distance: 11.3
click at [745, 299] on span "SELECIONAR" at bounding box center [746, 303] width 51 height 9
type input "**********"
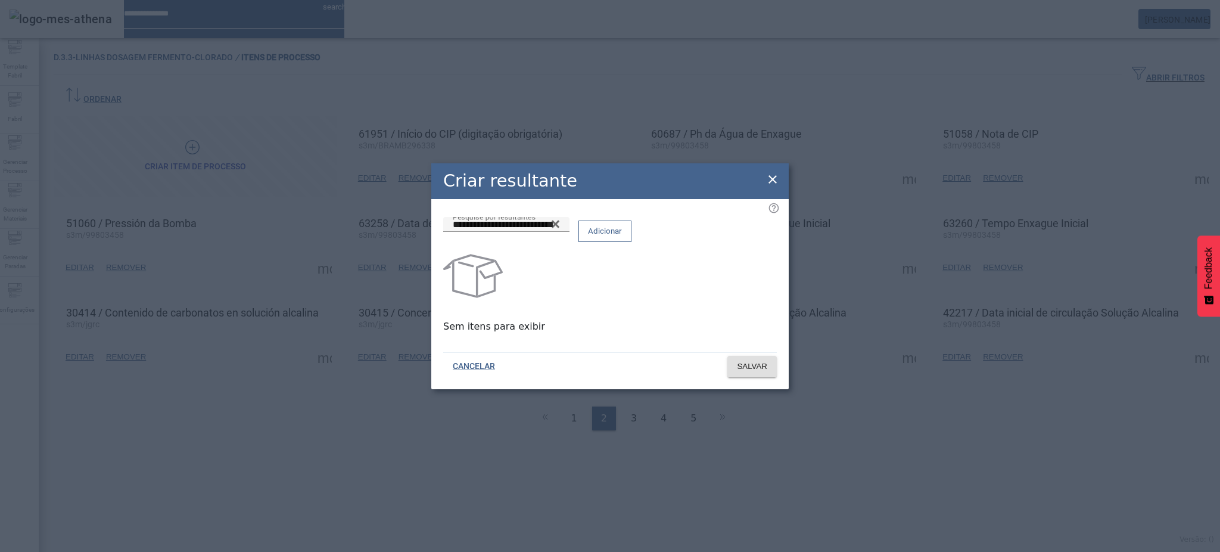
click at [631, 245] on span at bounding box center [605, 231] width 52 height 29
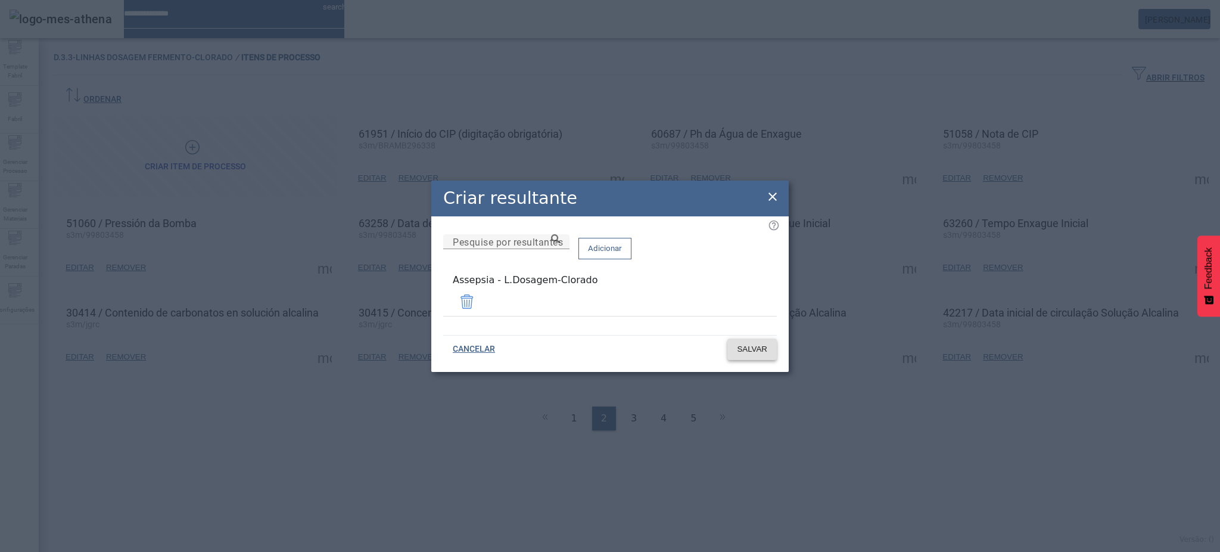
click at [754, 351] on span "SALVAR" at bounding box center [752, 349] width 30 height 12
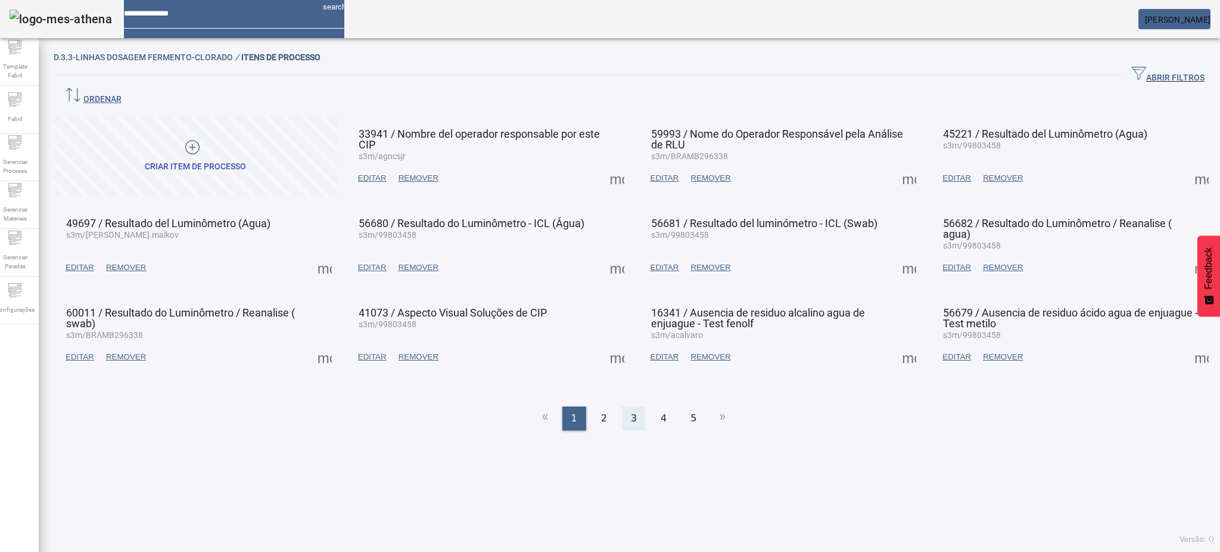
click at [622, 406] on div "3" at bounding box center [634, 418] width 24 height 24
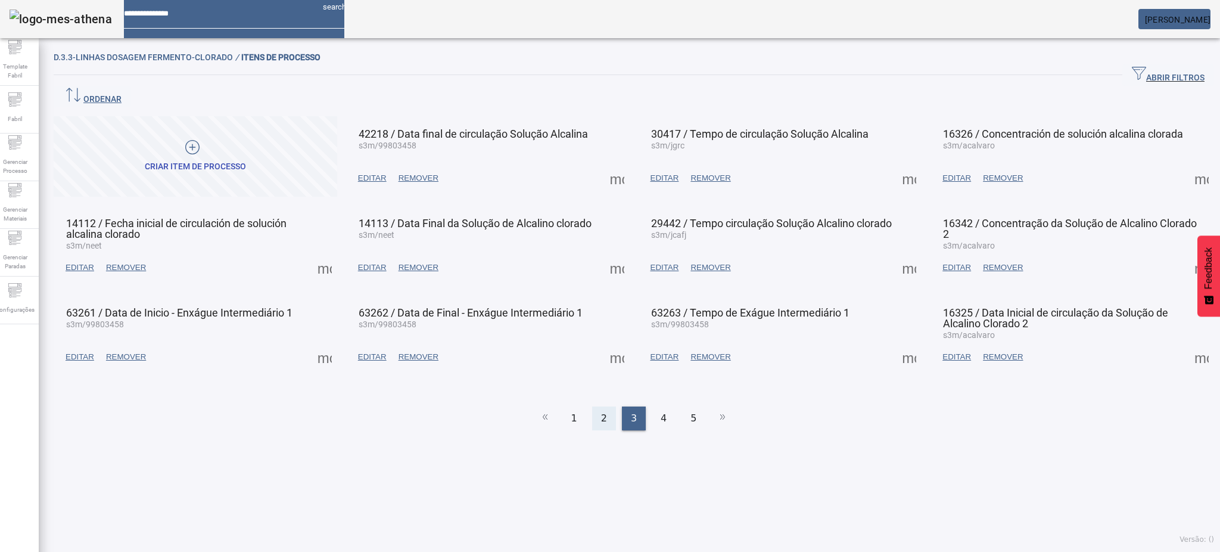
click at [601, 411] on span "2" at bounding box center [604, 418] width 6 height 14
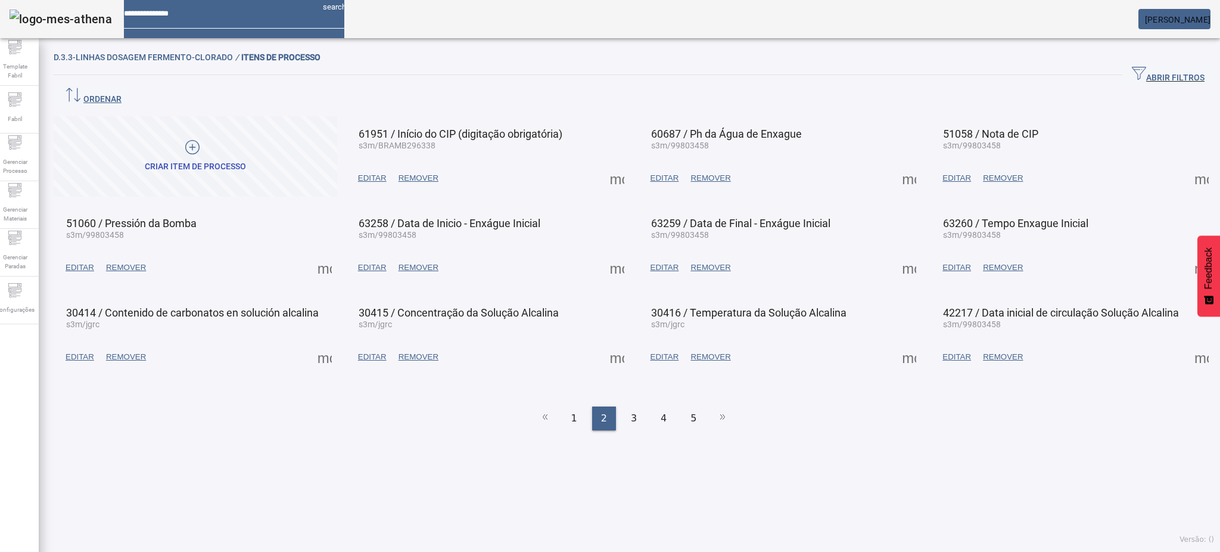
click at [337, 343] on span at bounding box center [324, 357] width 29 height 29
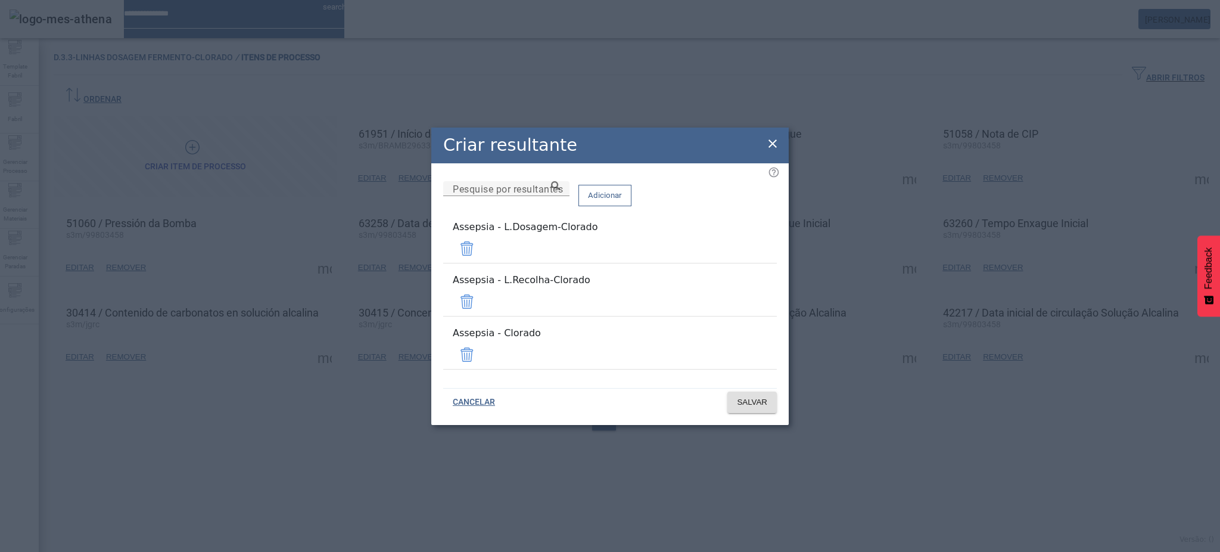
click at [481, 304] on span at bounding box center [467, 301] width 29 height 29
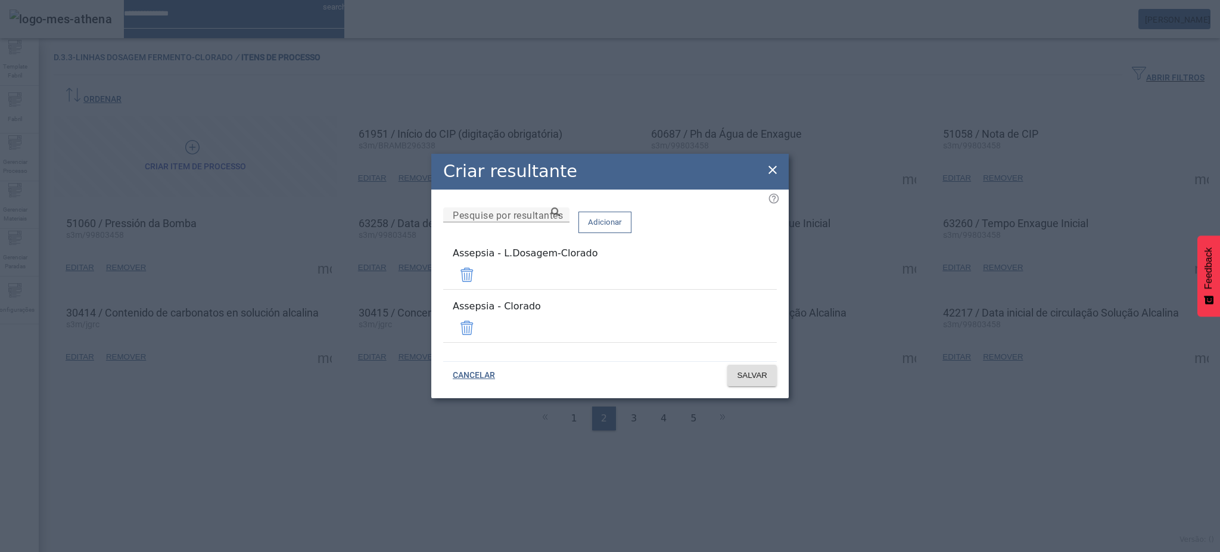
click at [481, 317] on span at bounding box center [467, 327] width 29 height 29
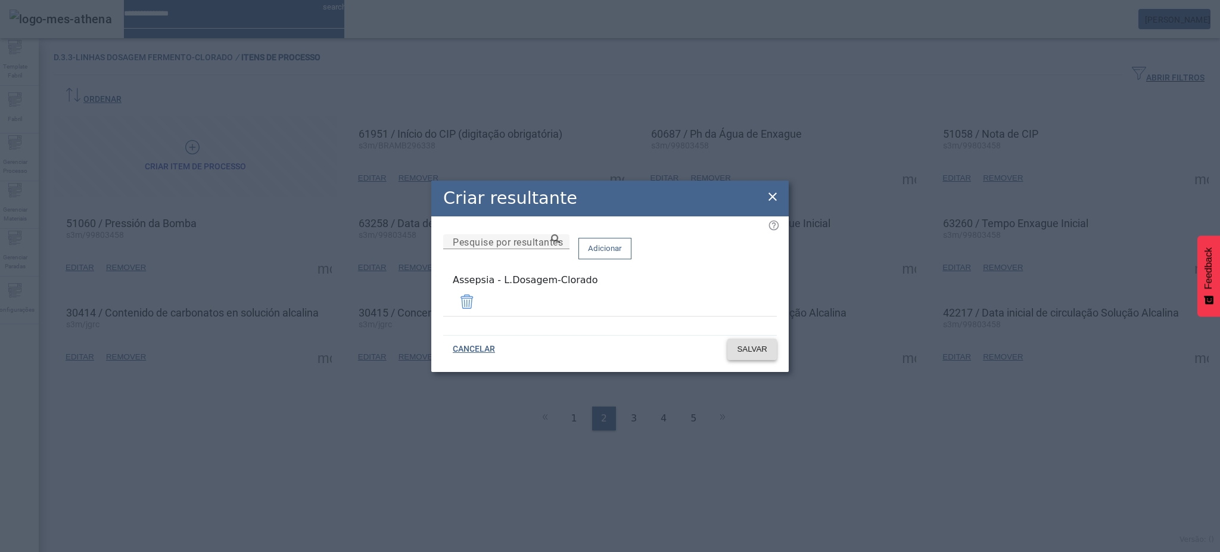
click at [745, 348] on span "SALVAR" at bounding box center [752, 349] width 30 height 12
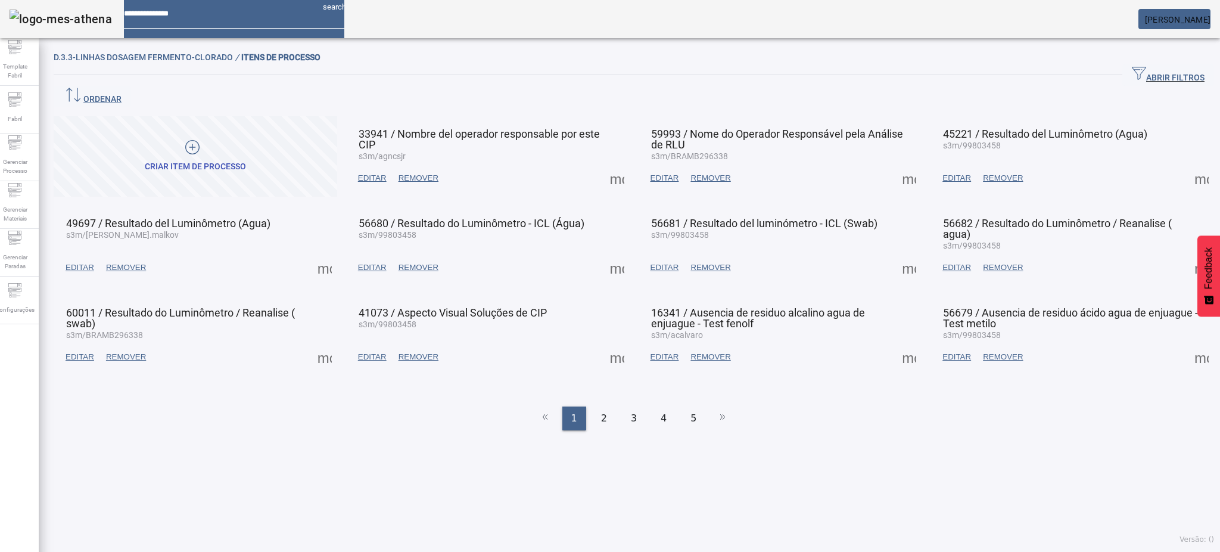
click at [603, 406] on div "2" at bounding box center [604, 418] width 24 height 24
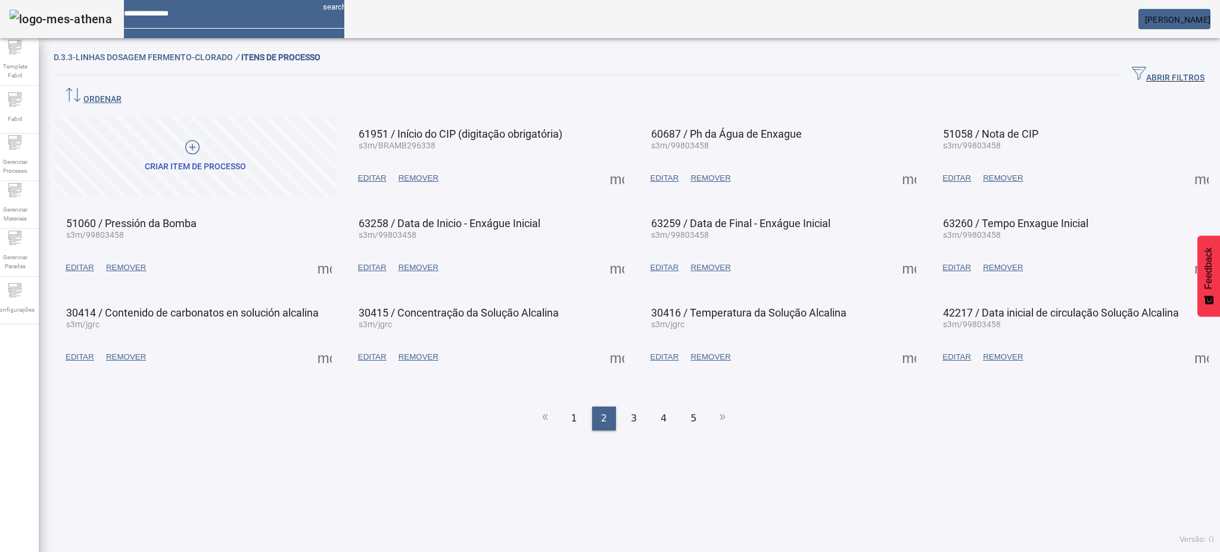
click at [620, 343] on span at bounding box center [617, 357] width 29 height 29
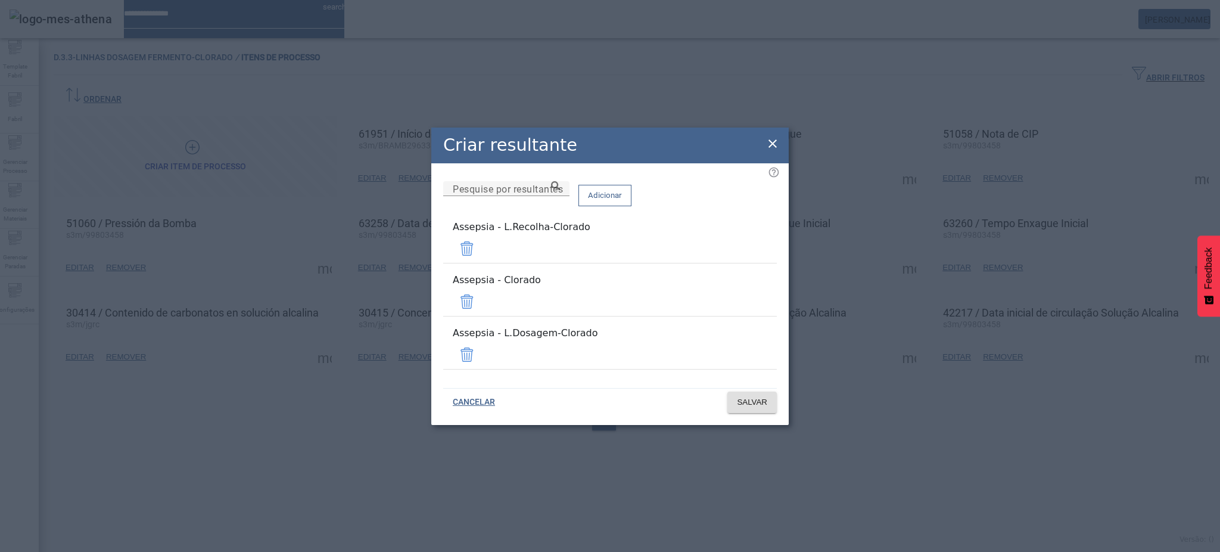
click at [481, 299] on span at bounding box center [467, 301] width 29 height 29
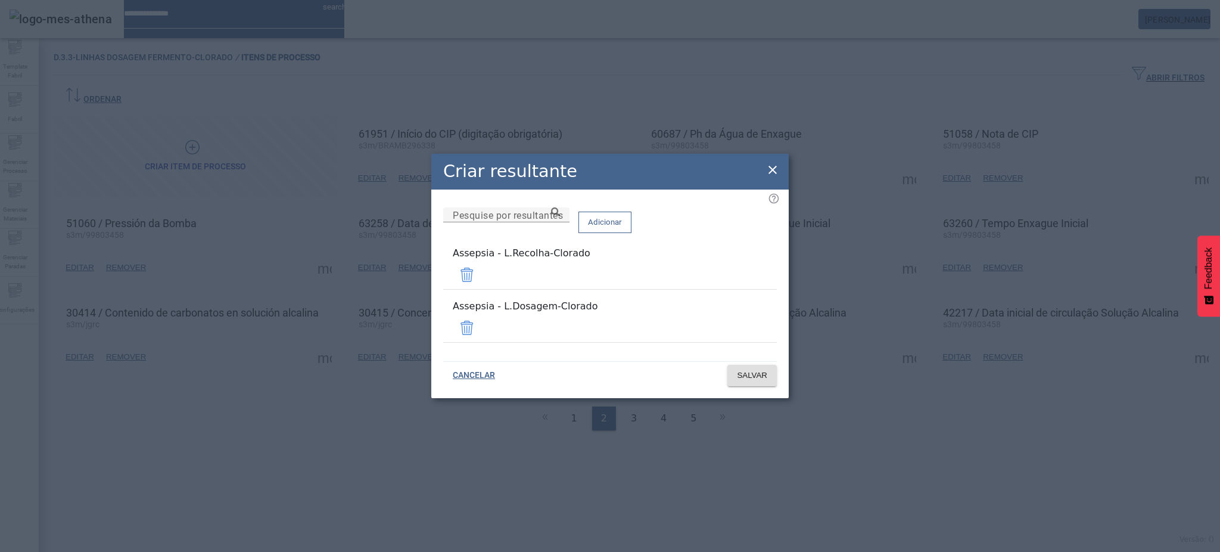
click at [481, 275] on span at bounding box center [467, 274] width 29 height 29
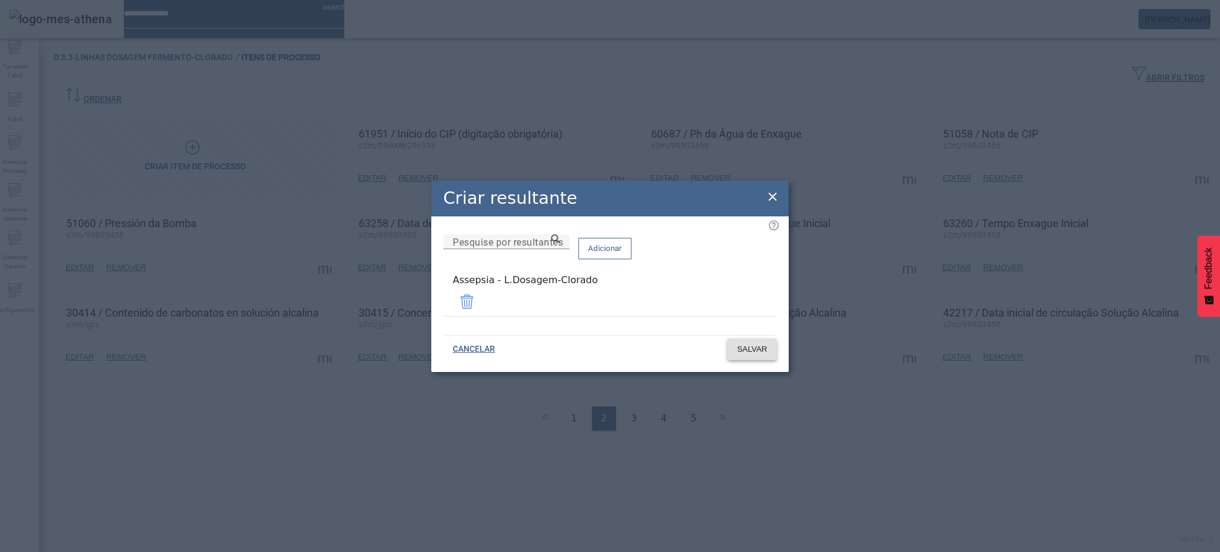
click at [765, 349] on span "SALVAR" at bounding box center [752, 349] width 30 height 12
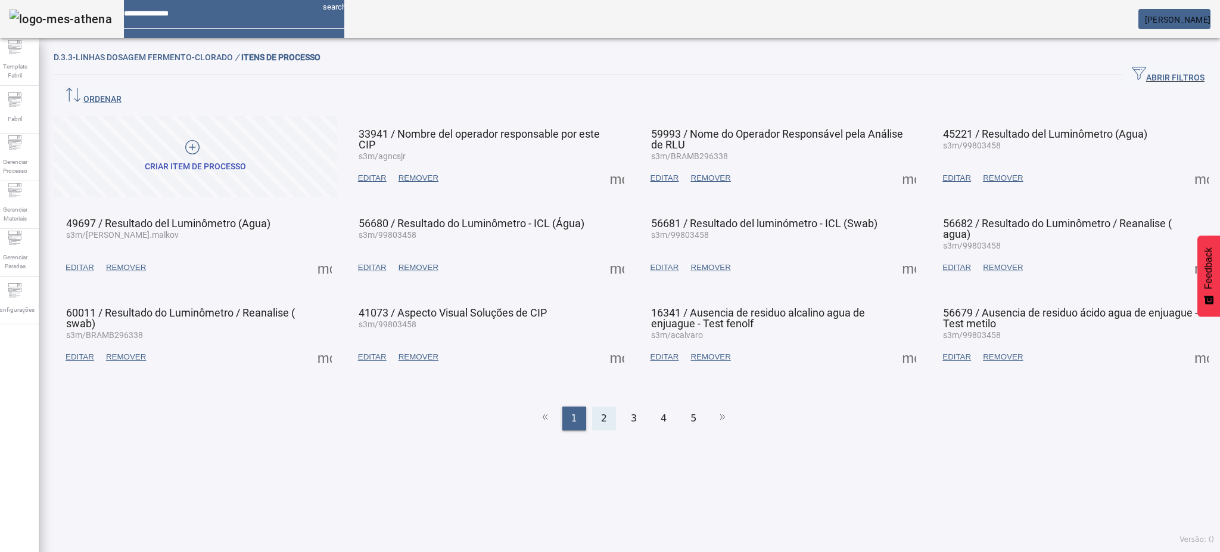
click at [604, 406] on div "2" at bounding box center [604, 418] width 24 height 24
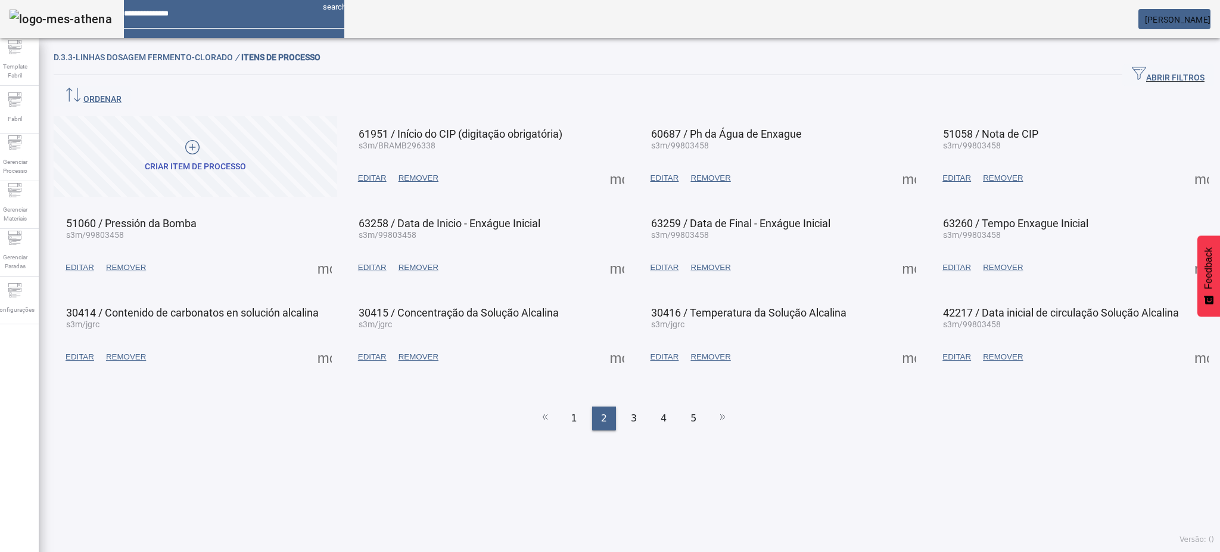
click at [895, 343] on span at bounding box center [909, 357] width 29 height 29
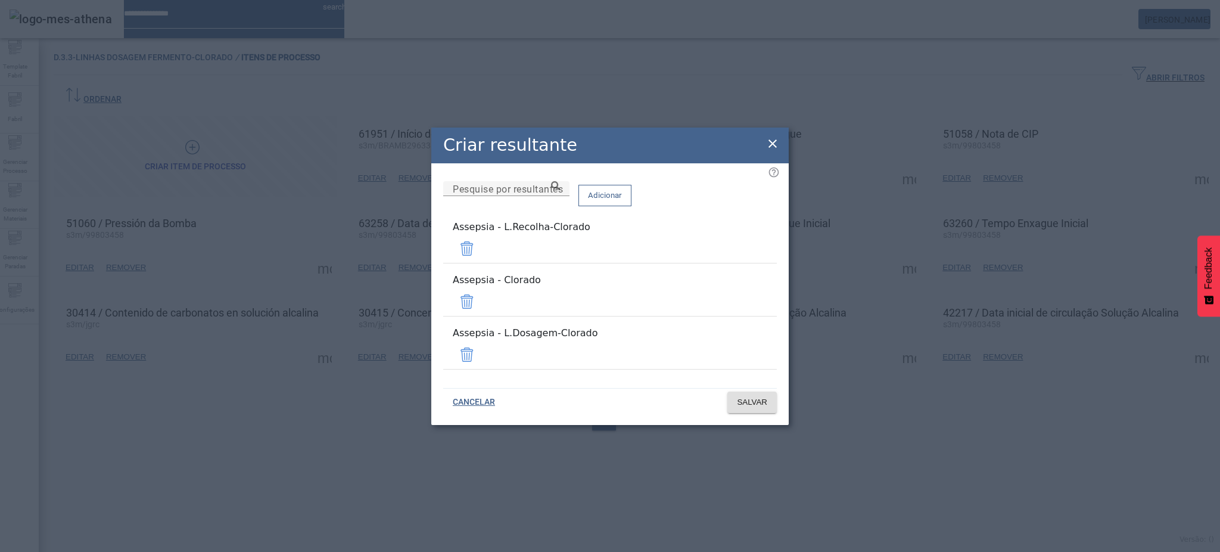
drag, startPoint x: 737, startPoint y: 298, endPoint x: 739, endPoint y: 284, distance: 14.4
click at [481, 298] on span at bounding box center [467, 301] width 29 height 29
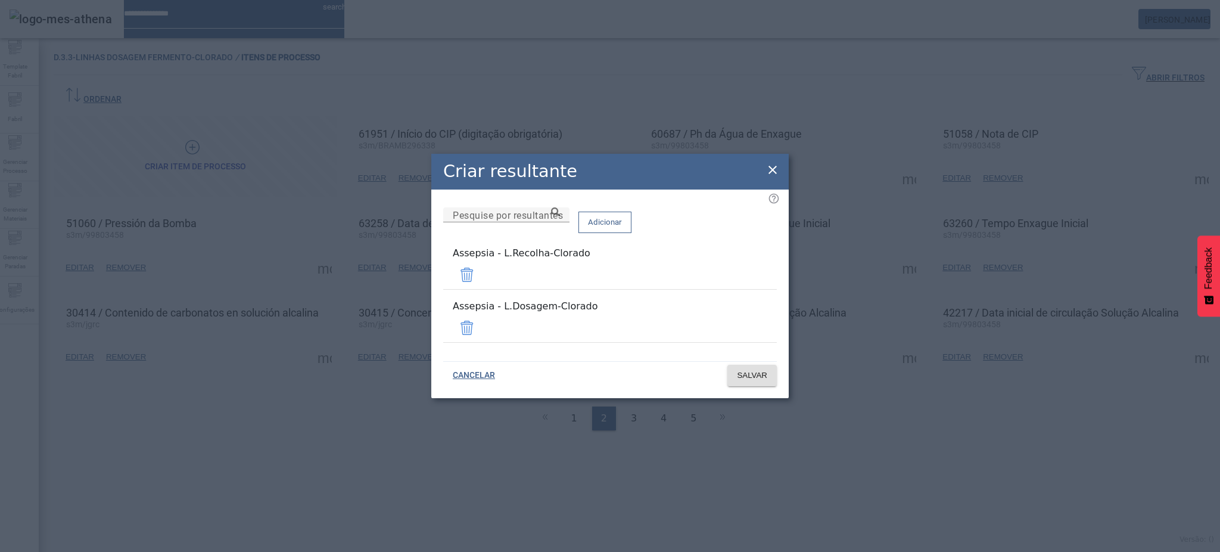
drag, startPoint x: 739, startPoint y: 276, endPoint x: 745, endPoint y: 295, distance: 20.5
click at [481, 276] on span at bounding box center [467, 274] width 29 height 29
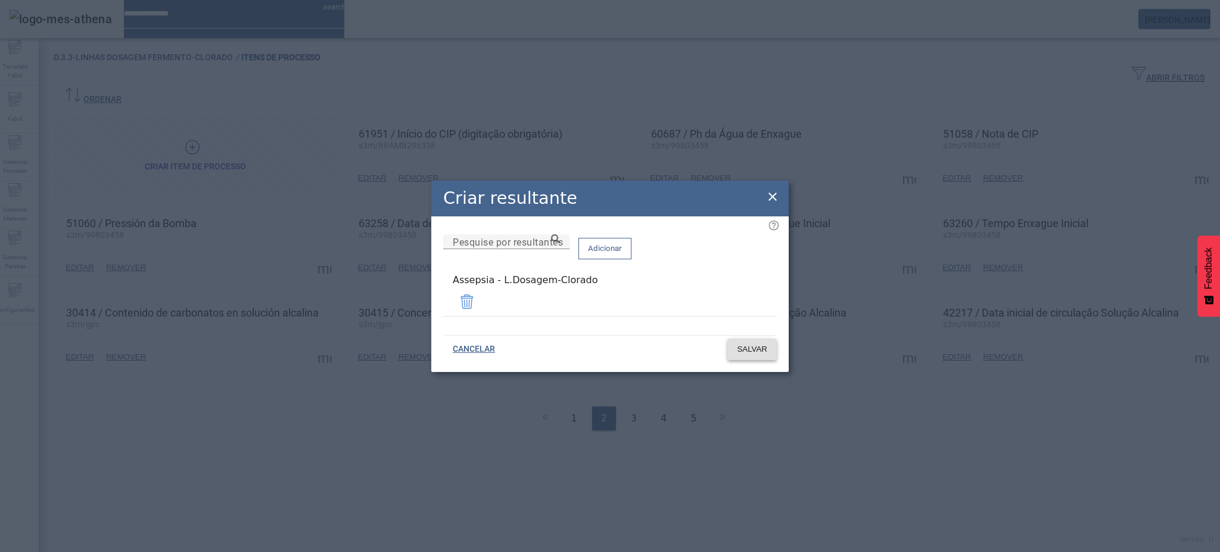
click at [745, 348] on span "SALVAR" at bounding box center [752, 349] width 30 height 12
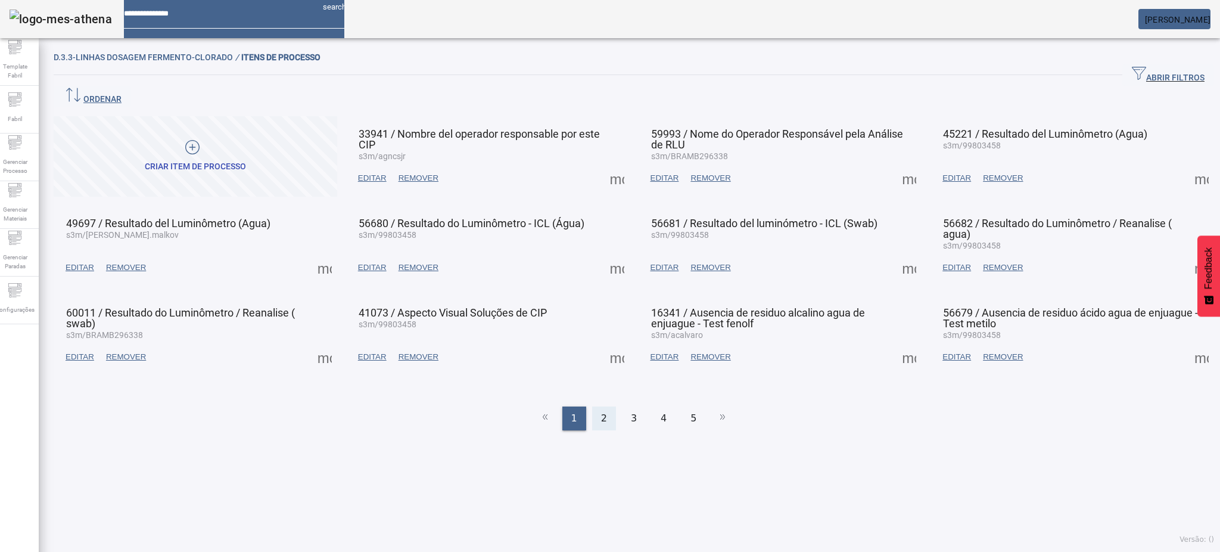
click at [601, 411] on span "2" at bounding box center [604, 418] width 6 height 14
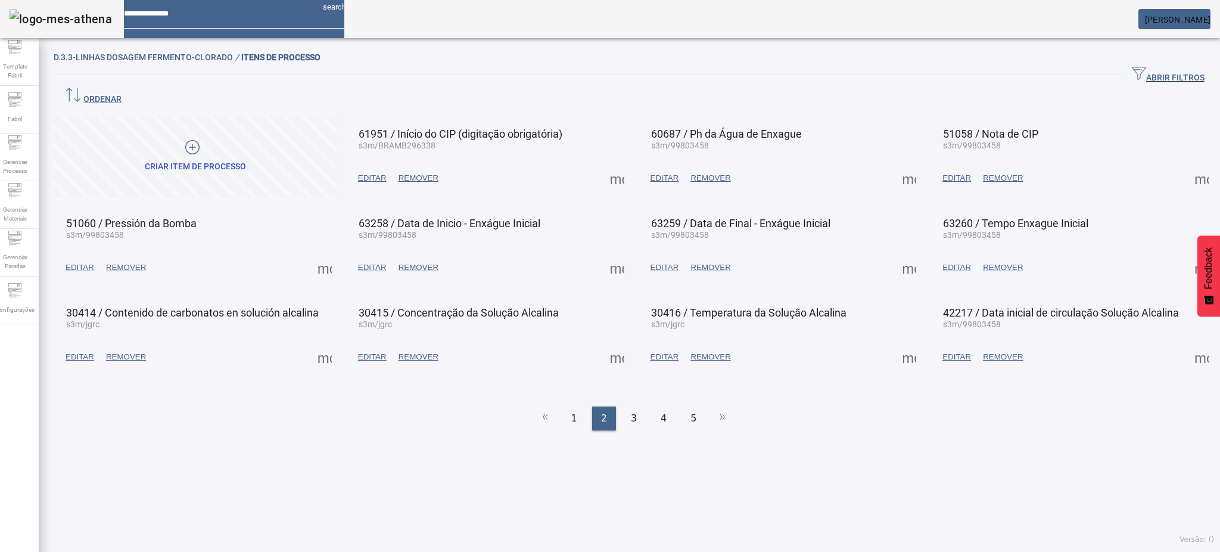
click at [615, 343] on span at bounding box center [617, 357] width 29 height 29
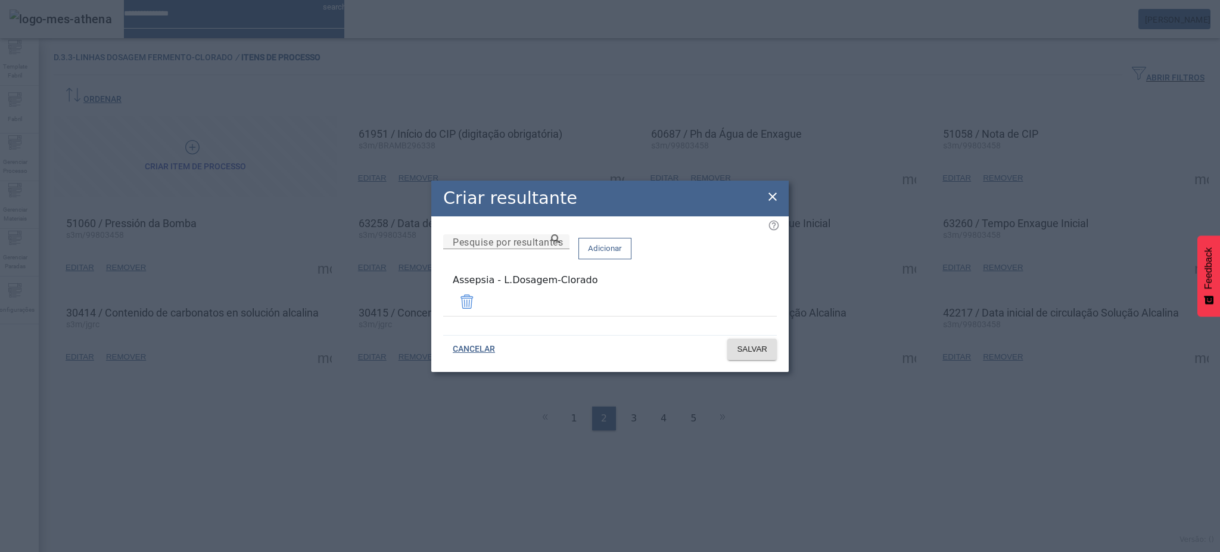
drag, startPoint x: 780, startPoint y: 198, endPoint x: 779, endPoint y: 207, distance: 8.4
click at [779, 198] on div "Criar resultante Pesquise por resultantes Adicionar Assepsia - L.Dosagem-Clorad…" at bounding box center [609, 275] width 357 height 191
click at [772, 196] on icon at bounding box center [772, 196] width 14 height 14
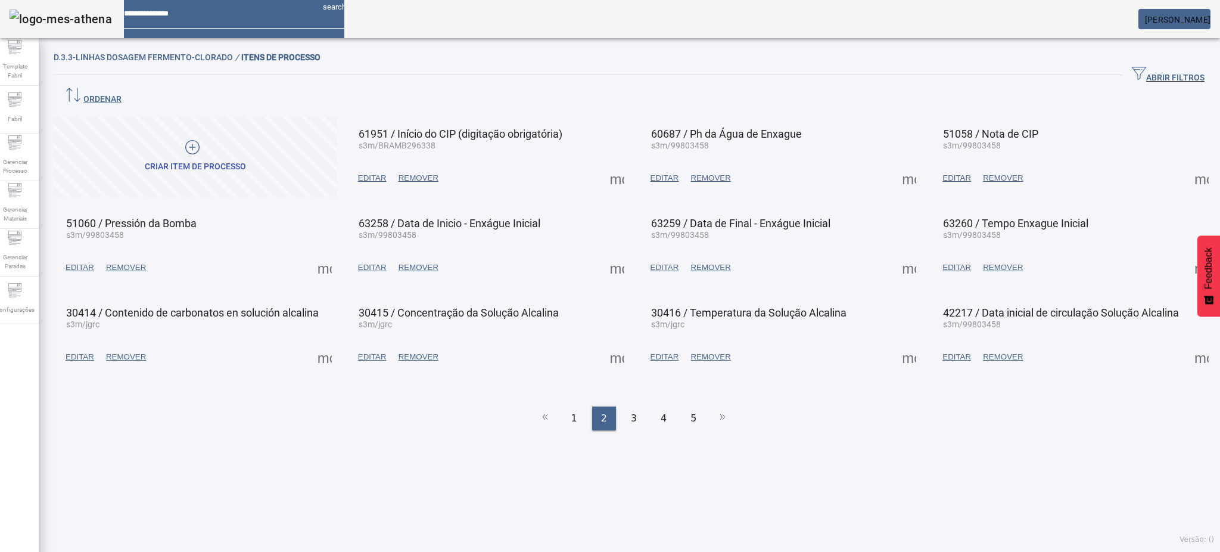
drag, startPoint x: 888, startPoint y: 337, endPoint x: 895, endPoint y: 339, distance: 7.0
click at [895, 343] on span at bounding box center [909, 357] width 29 height 29
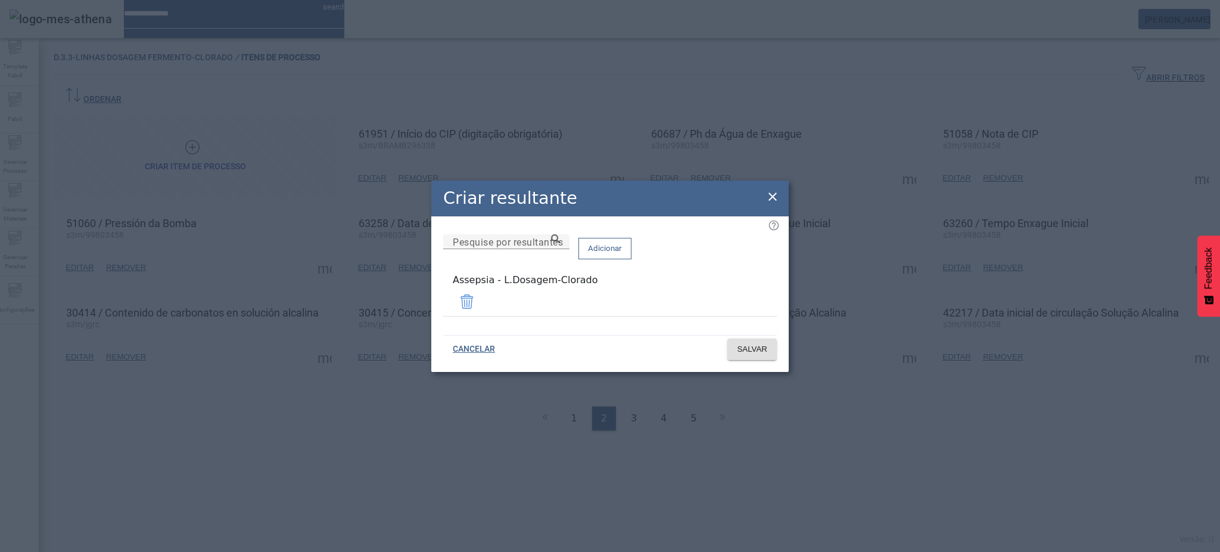
click at [767, 196] on icon at bounding box center [772, 196] width 14 height 14
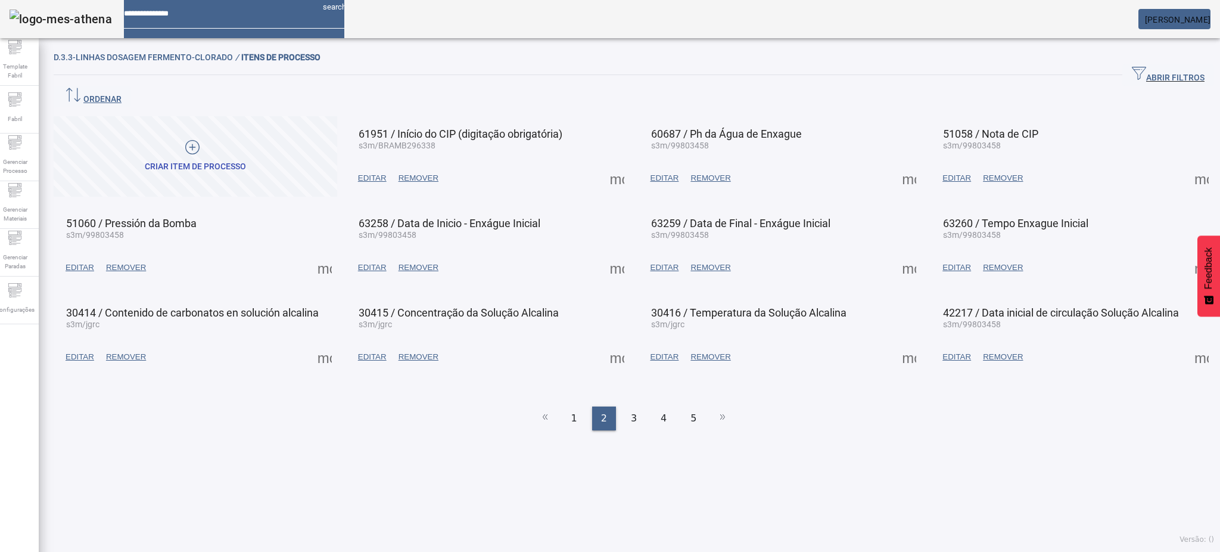
click at [1187, 343] on span at bounding box center [1201, 357] width 29 height 29
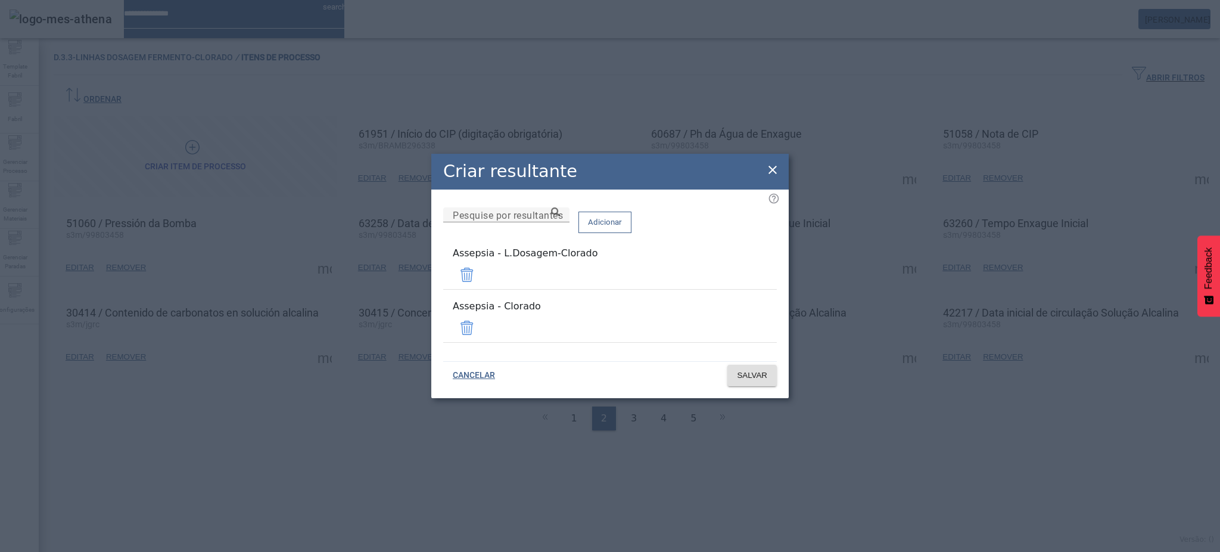
click at [481, 322] on span at bounding box center [467, 327] width 29 height 29
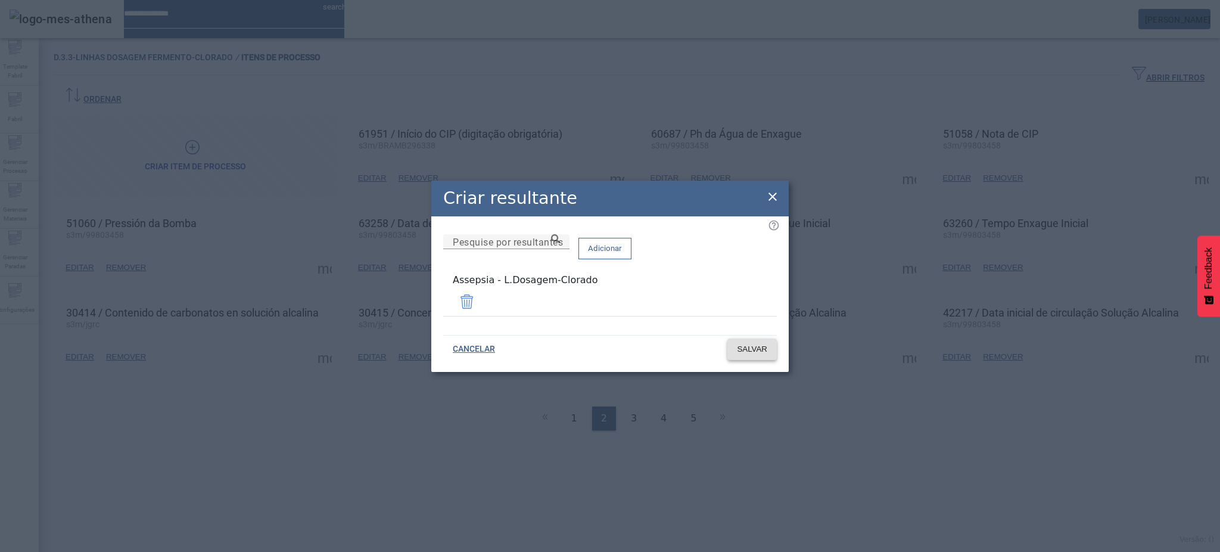
click at [761, 350] on span "SALVAR" at bounding box center [752, 349] width 30 height 12
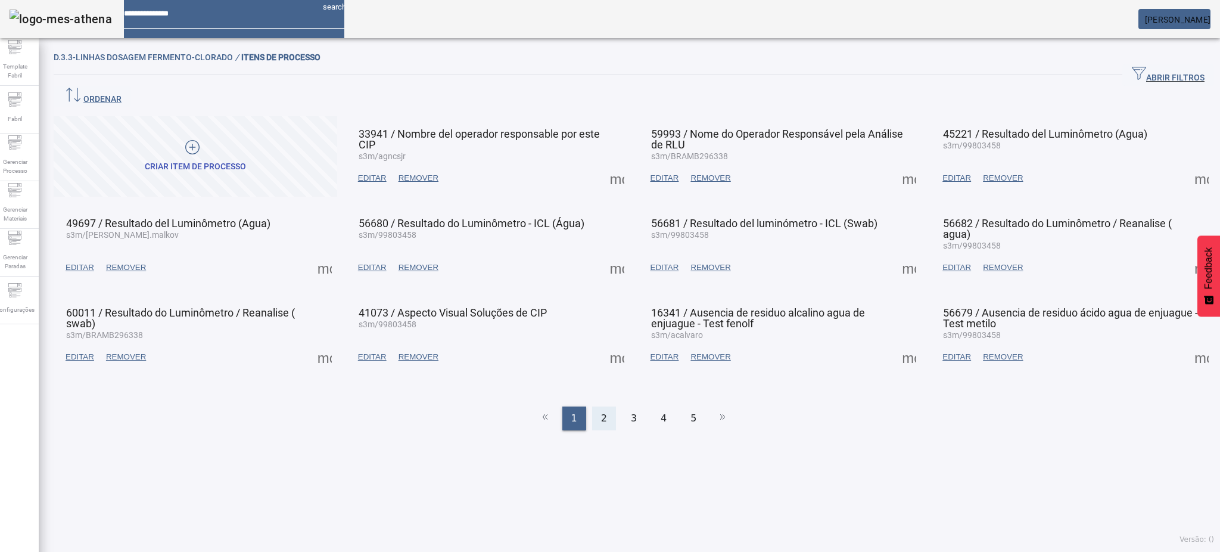
click at [592, 406] on div "2" at bounding box center [604, 418] width 24 height 24
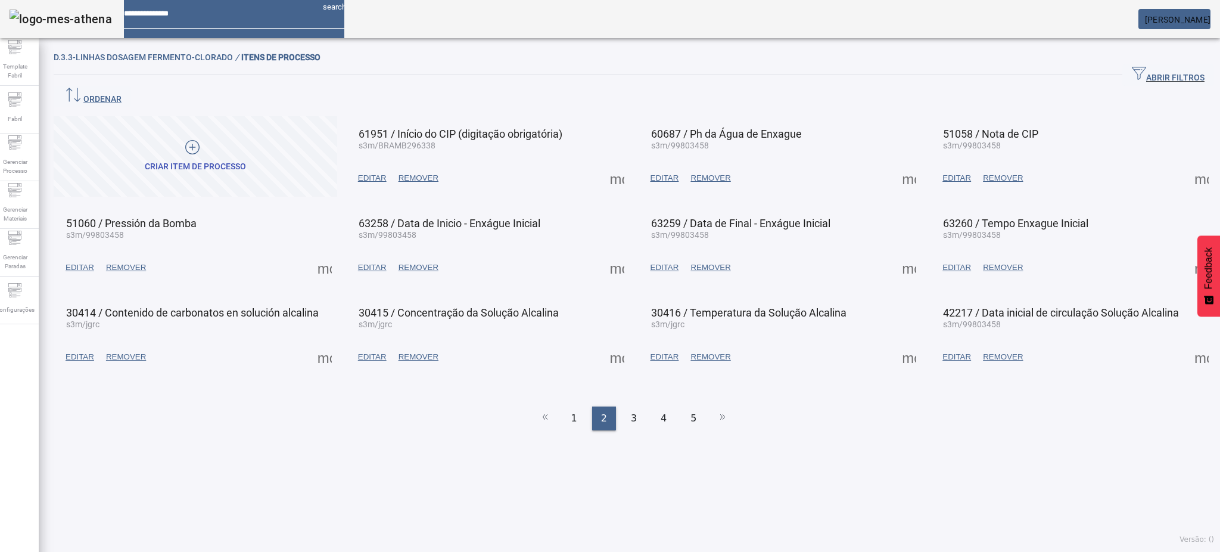
click at [607, 164] on span at bounding box center [617, 178] width 29 height 29
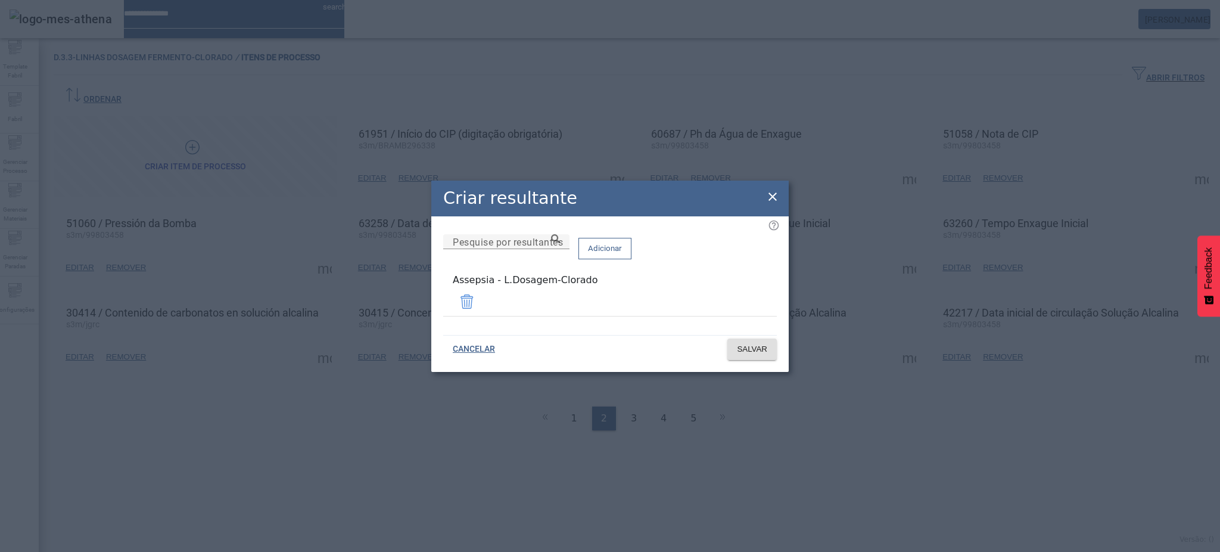
drag, startPoint x: 764, startPoint y: 197, endPoint x: 777, endPoint y: 195, distance: 13.2
click at [766, 197] on div "Criar resultante Pesquise por resultantes Adicionar Assepsia - L.Dosagem-Clorad…" at bounding box center [609, 275] width 357 height 191
click at [767, 199] on icon at bounding box center [772, 196] width 14 height 14
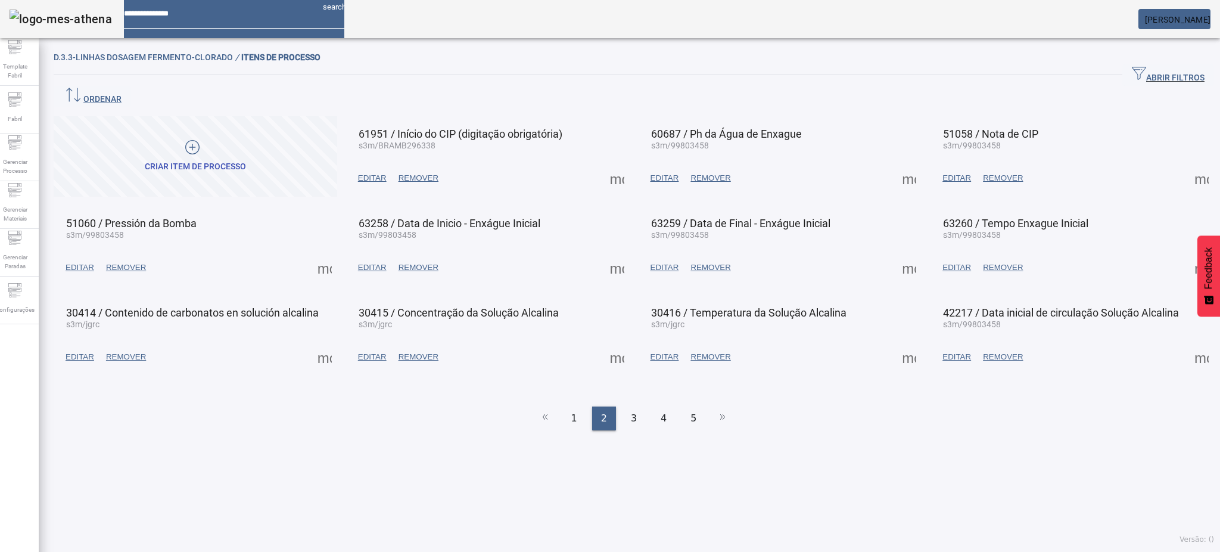
click at [895, 164] on span at bounding box center [909, 178] width 29 height 29
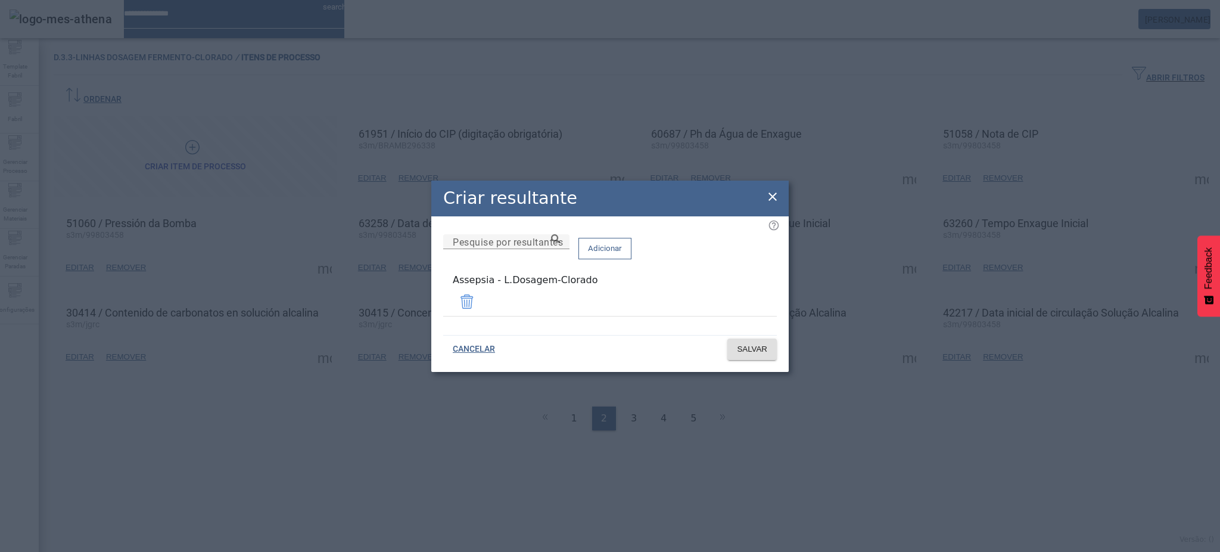
click at [767, 203] on icon at bounding box center [772, 196] width 14 height 14
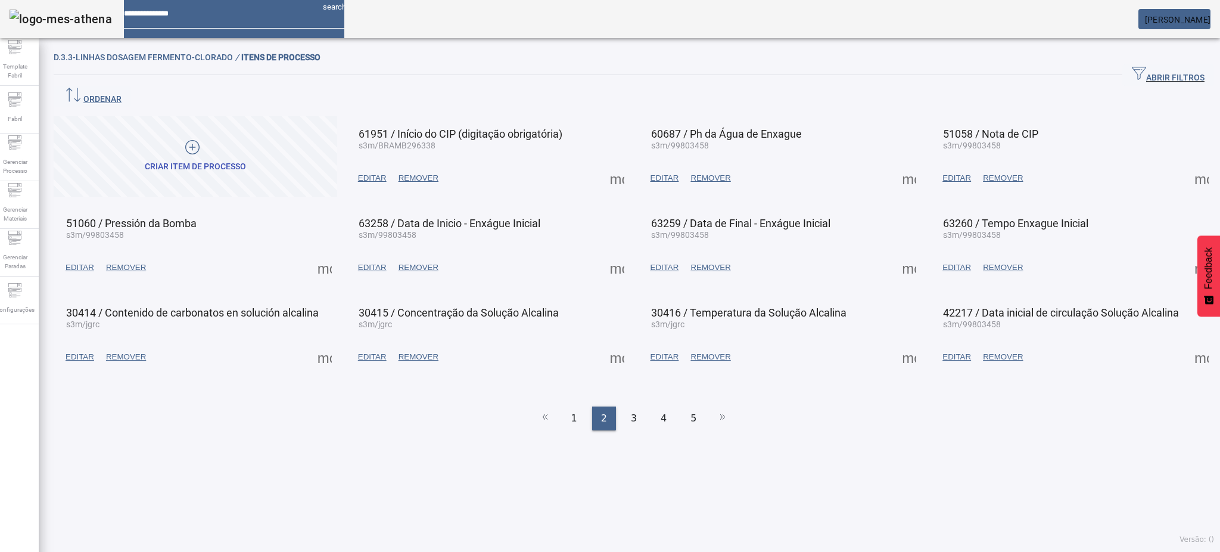
click at [1187, 164] on span at bounding box center [1201, 178] width 29 height 29
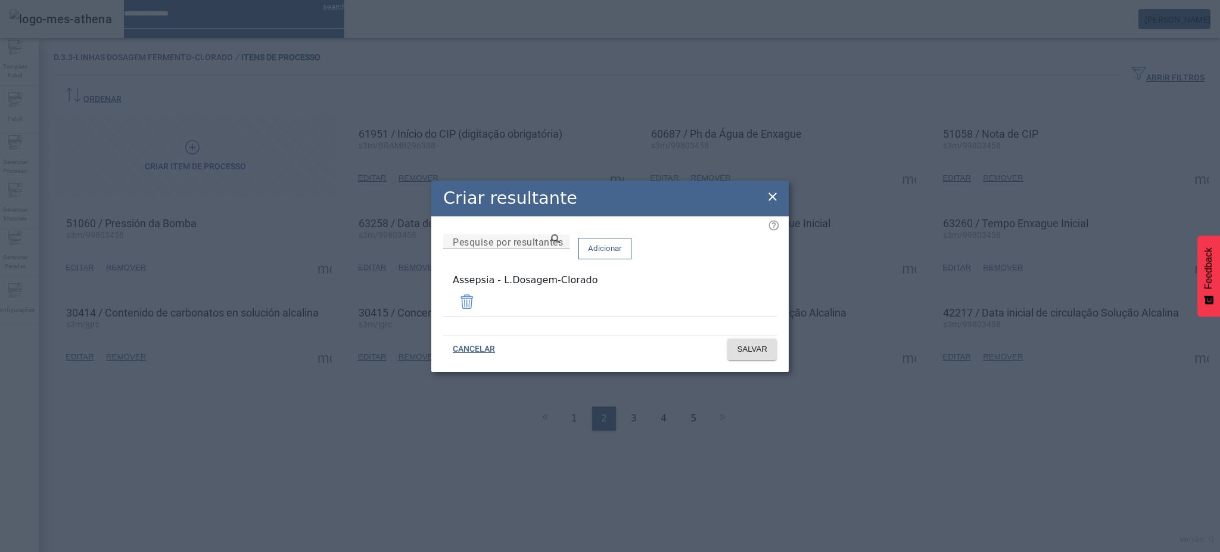
click at [769, 199] on icon at bounding box center [772, 196] width 14 height 14
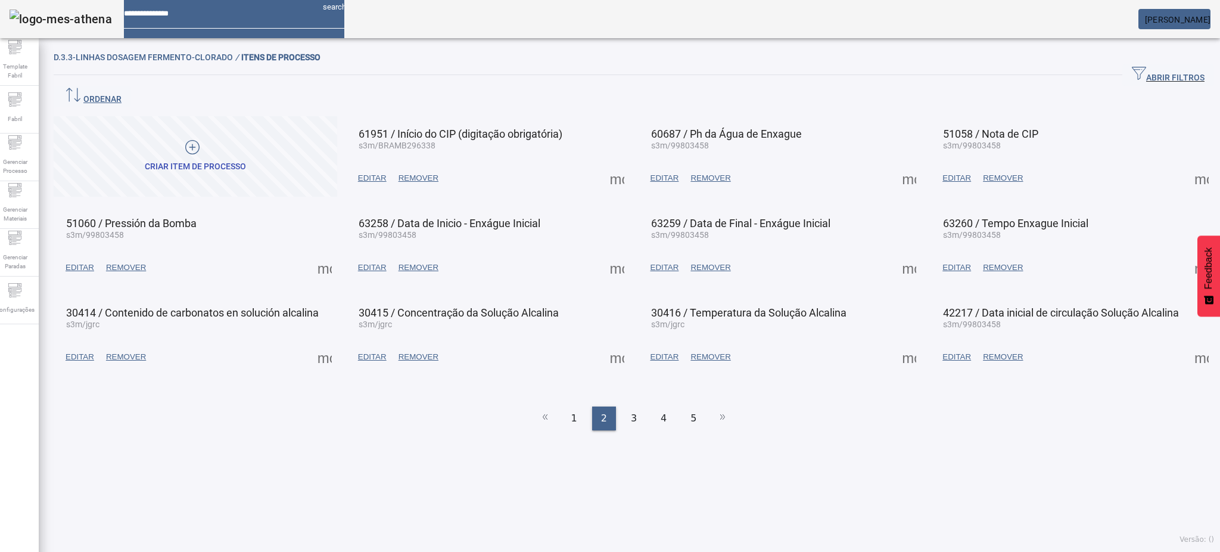
click at [331, 253] on span at bounding box center [324, 267] width 29 height 29
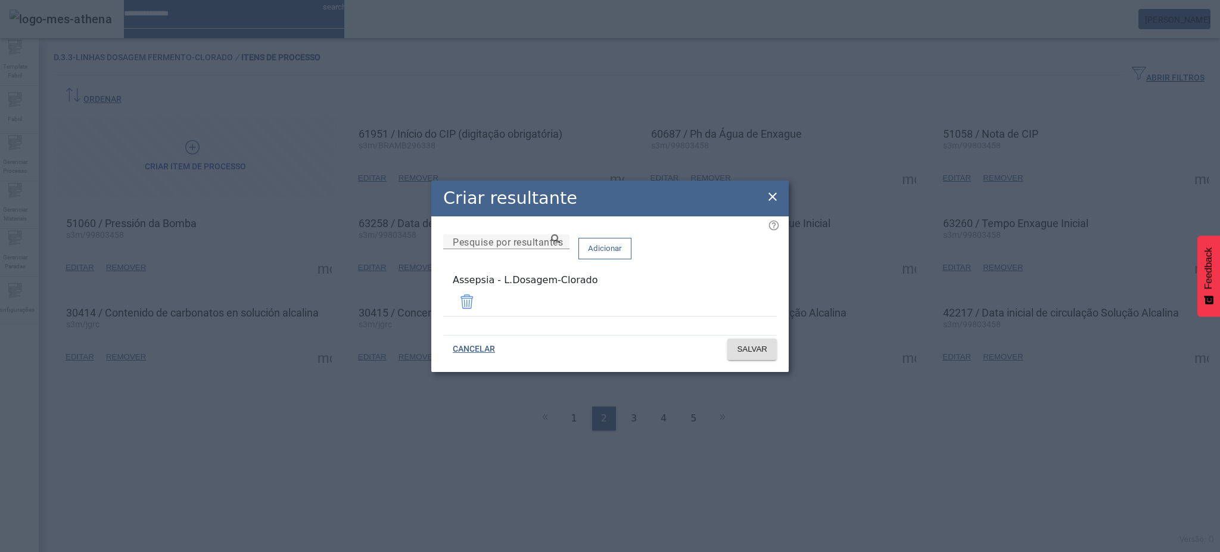
click at [774, 199] on icon at bounding box center [772, 196] width 14 height 14
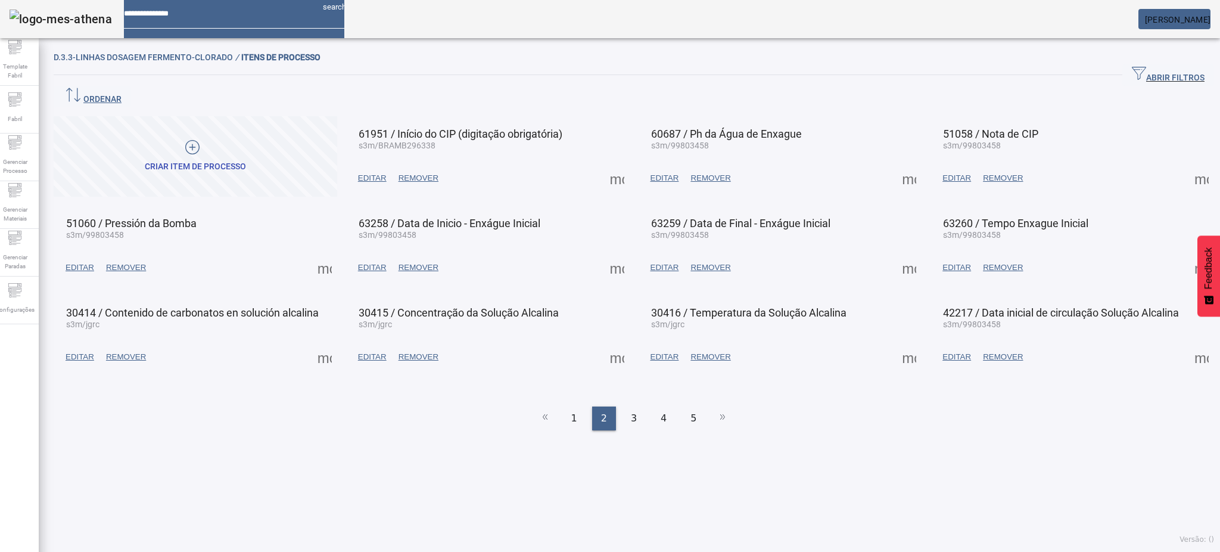
click at [611, 253] on span at bounding box center [617, 267] width 29 height 29
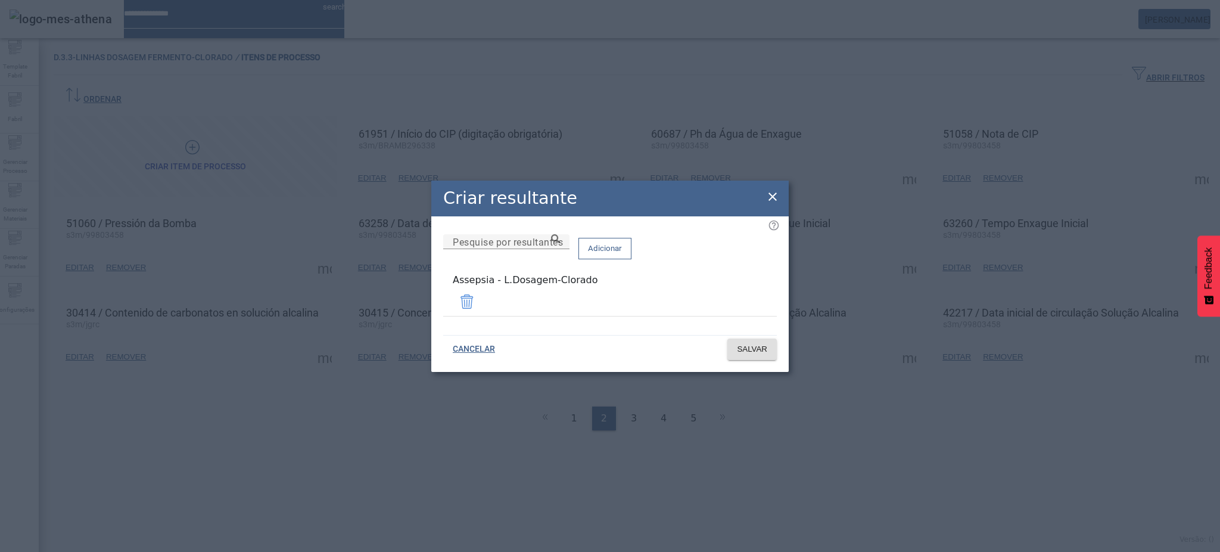
click at [774, 200] on icon at bounding box center [772, 196] width 14 height 14
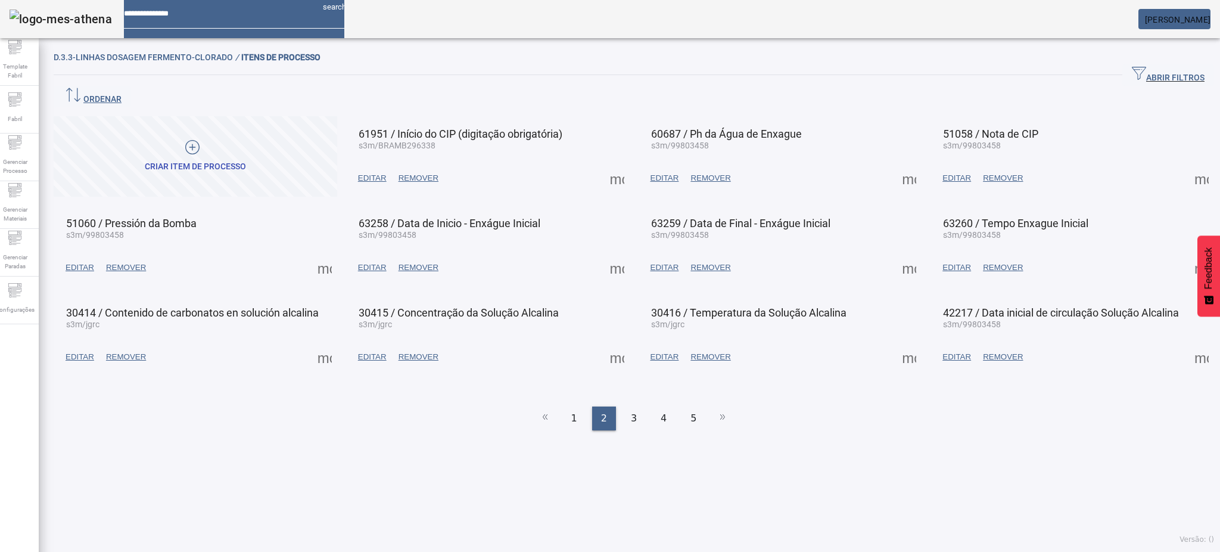
click at [898, 253] on span at bounding box center [909, 267] width 29 height 29
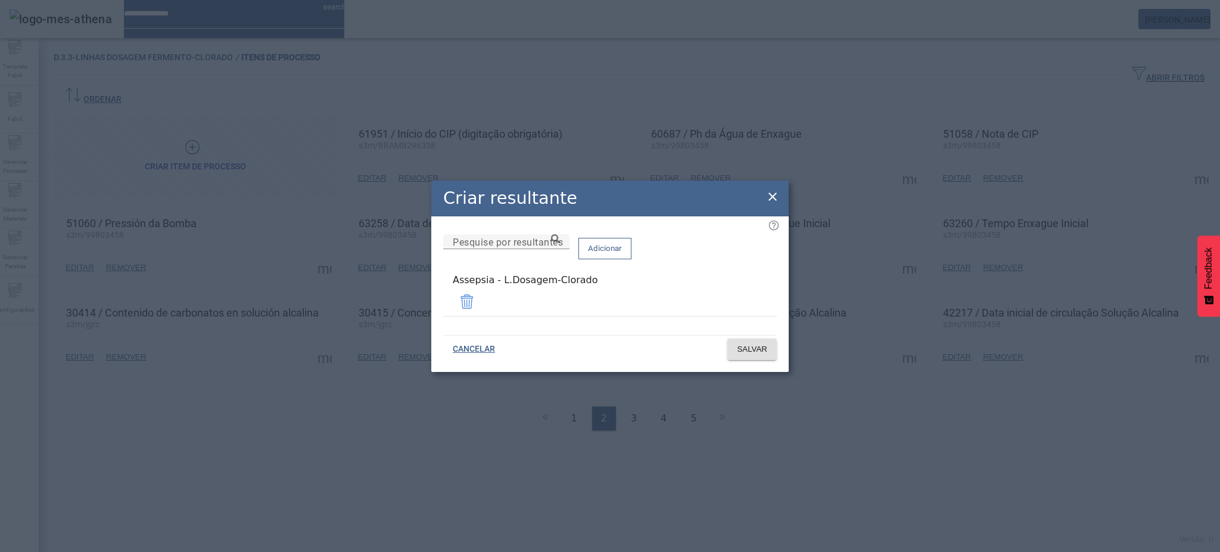
click at [780, 201] on div "Criar resultante" at bounding box center [609, 198] width 357 height 36
click at [774, 200] on icon at bounding box center [772, 196] width 14 height 14
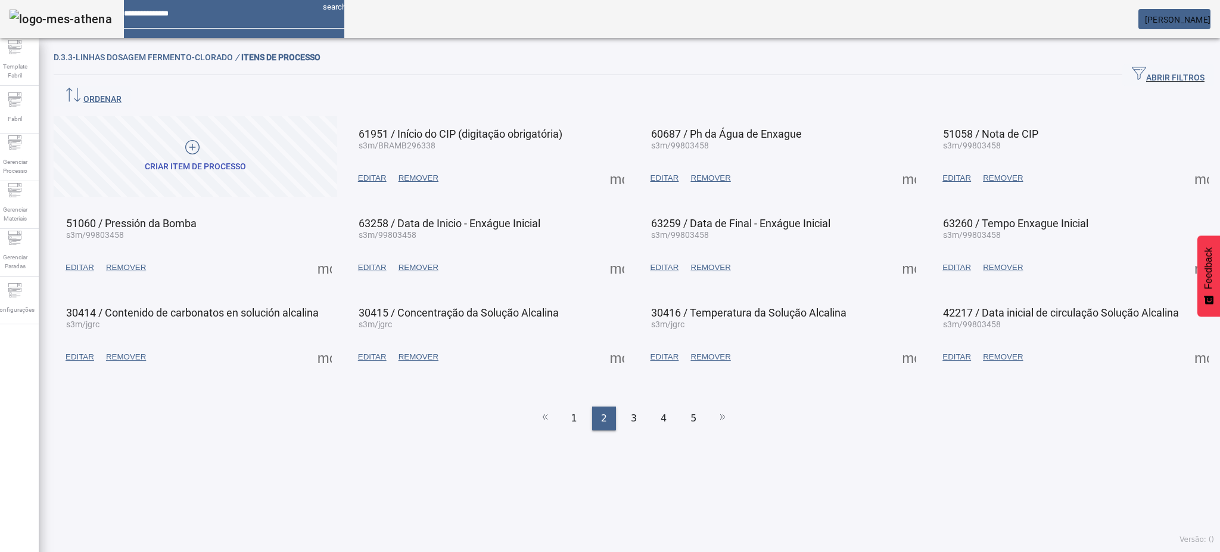
click at [1188, 253] on span at bounding box center [1201, 267] width 29 height 29
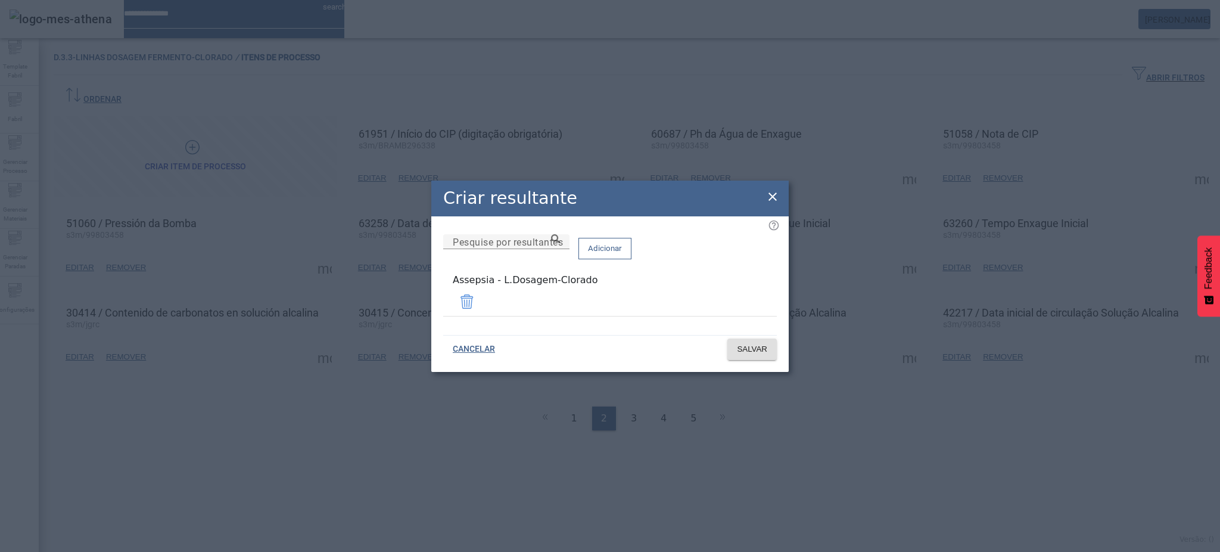
click at [775, 199] on icon at bounding box center [772, 196] width 14 height 14
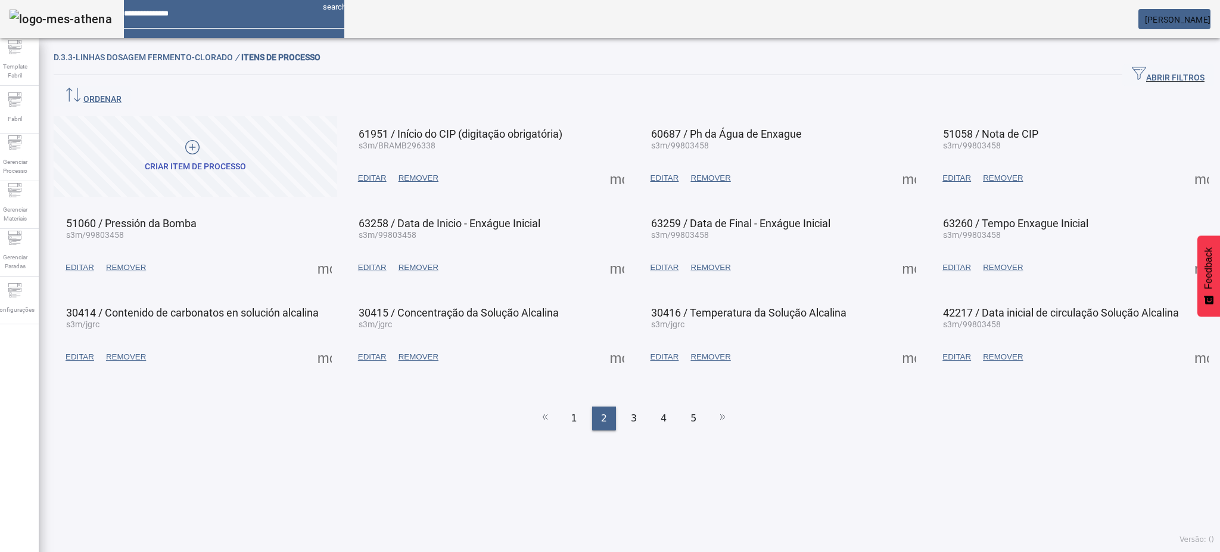
click at [321, 343] on span at bounding box center [324, 357] width 29 height 29
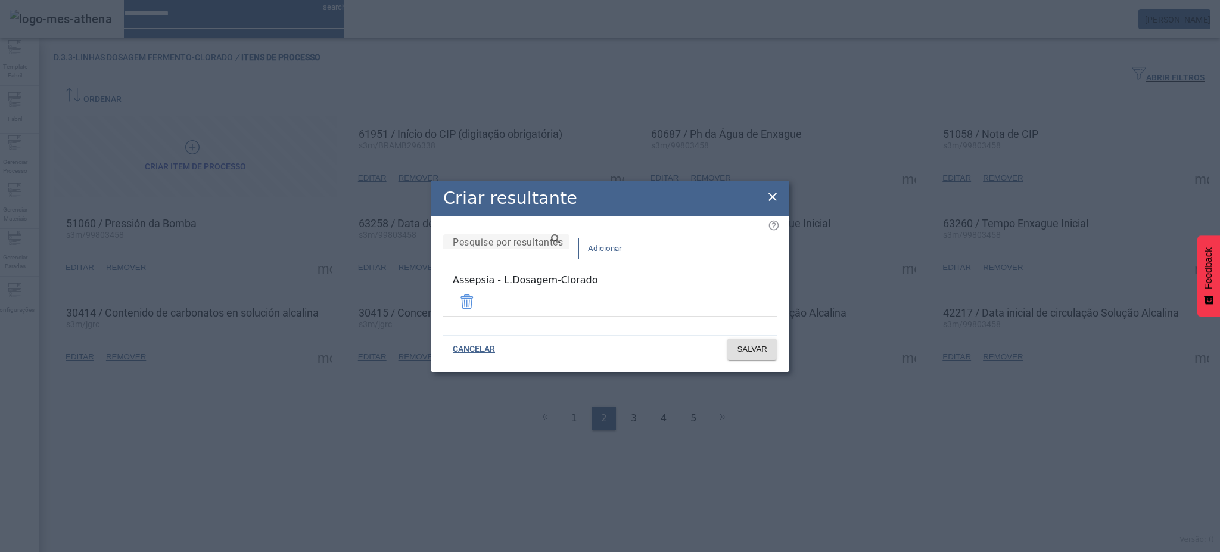
click at [772, 201] on icon at bounding box center [772, 196] width 14 height 14
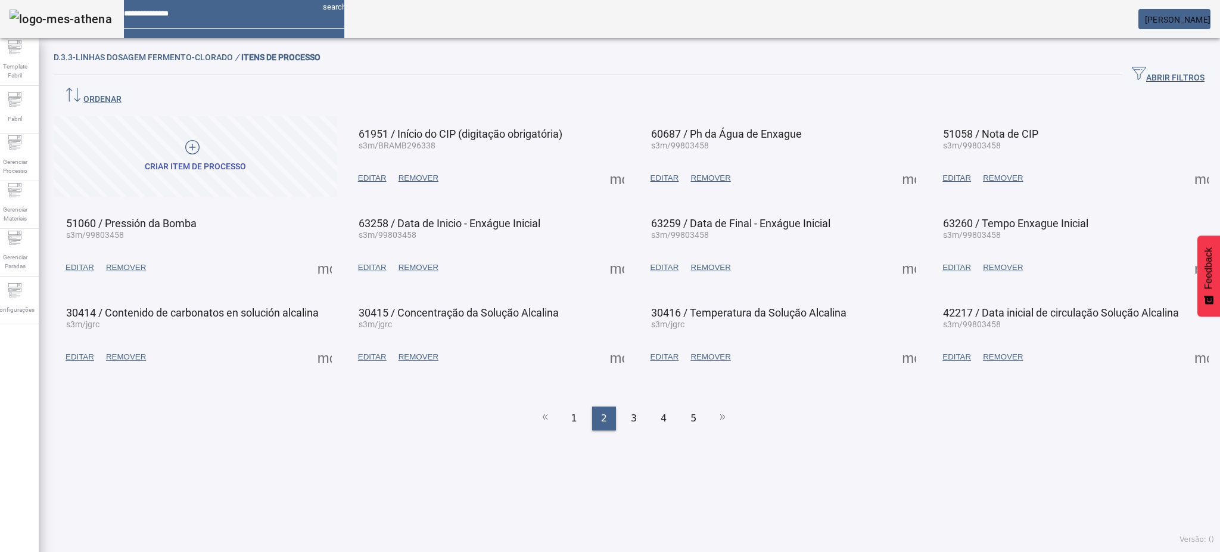
click at [608, 343] on span at bounding box center [617, 357] width 29 height 29
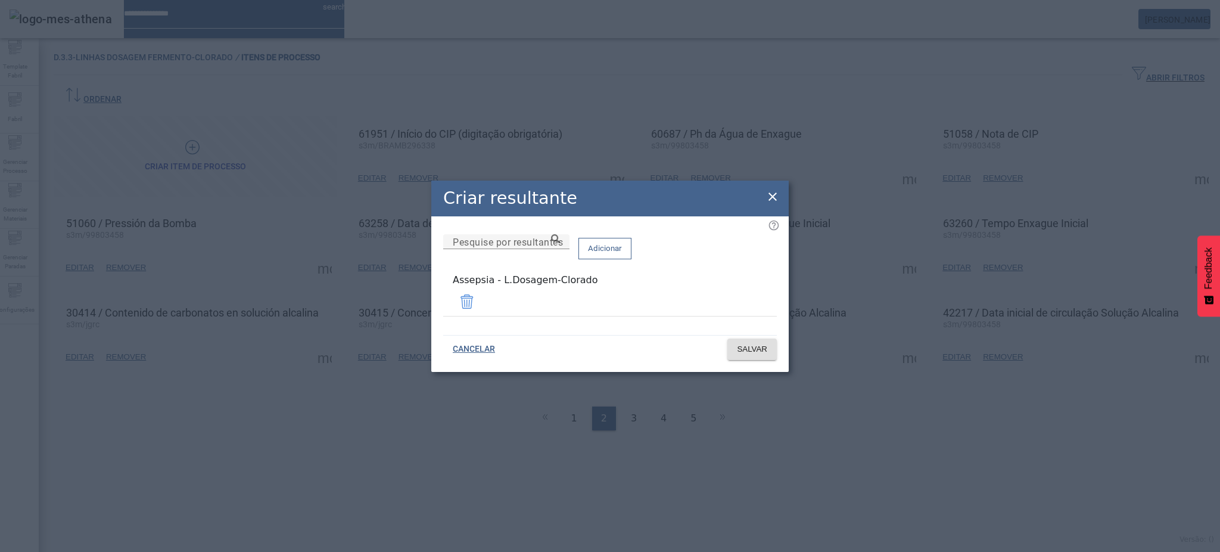
click at [775, 200] on icon at bounding box center [772, 196] width 14 height 14
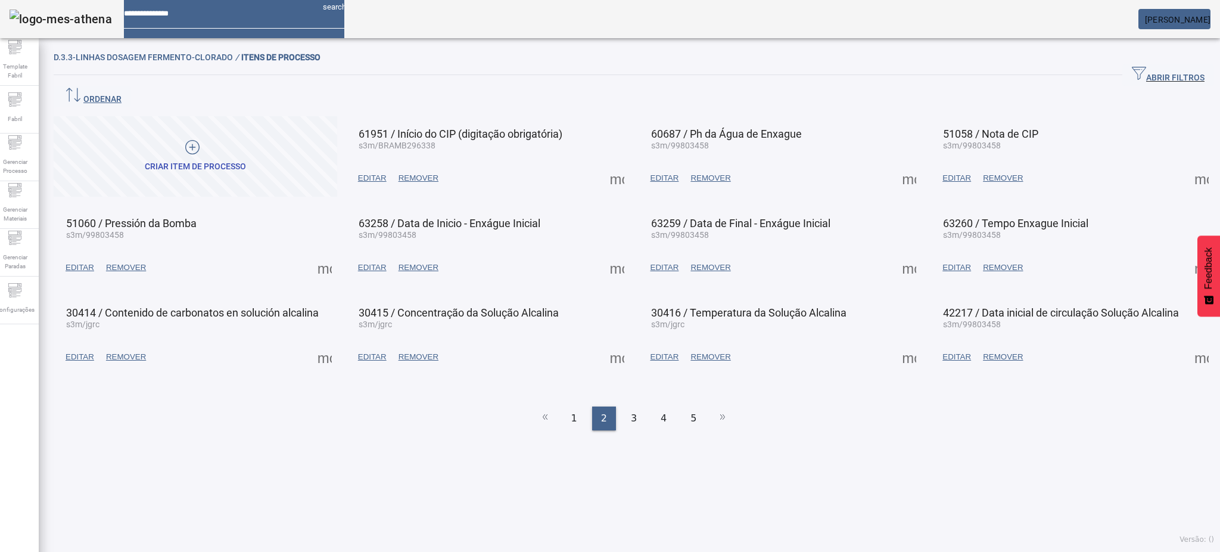
click at [895, 343] on span at bounding box center [909, 357] width 29 height 29
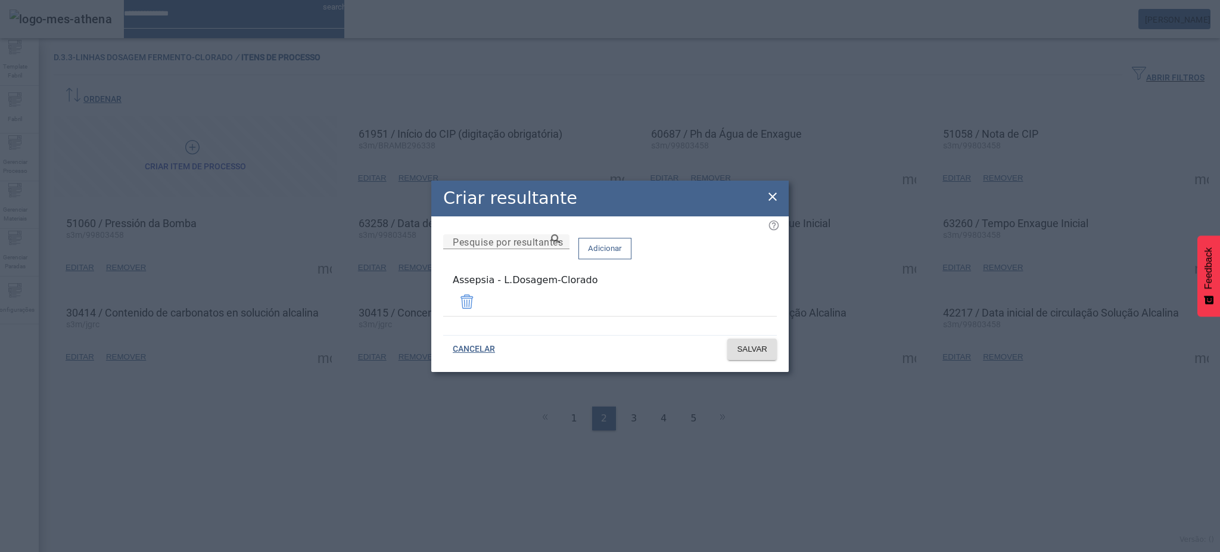
click at [771, 201] on icon at bounding box center [772, 196] width 14 height 14
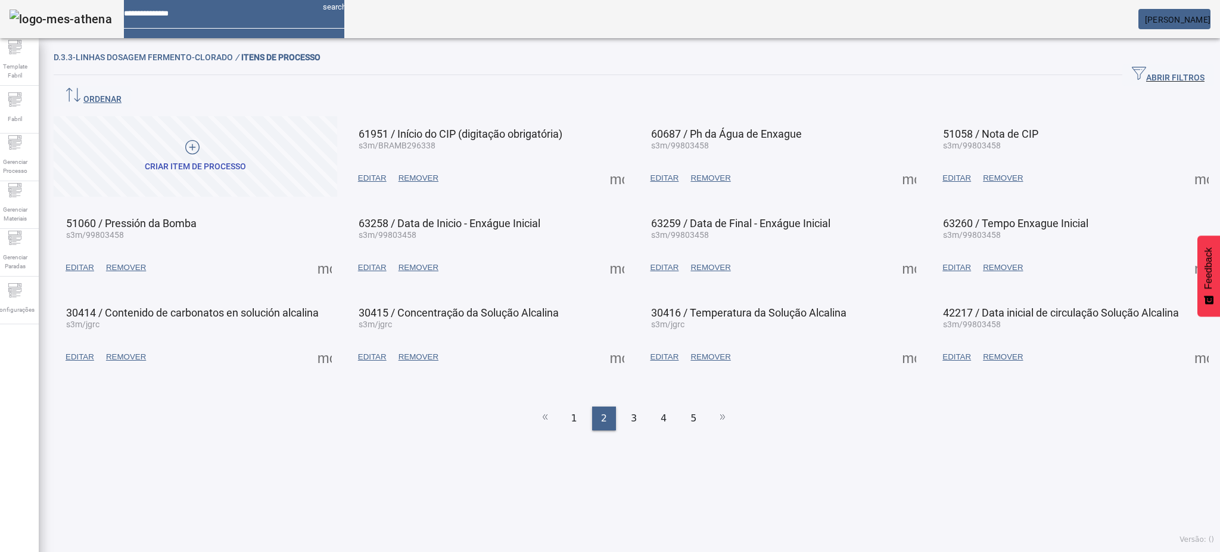
click at [1187, 343] on span at bounding box center [1201, 357] width 29 height 29
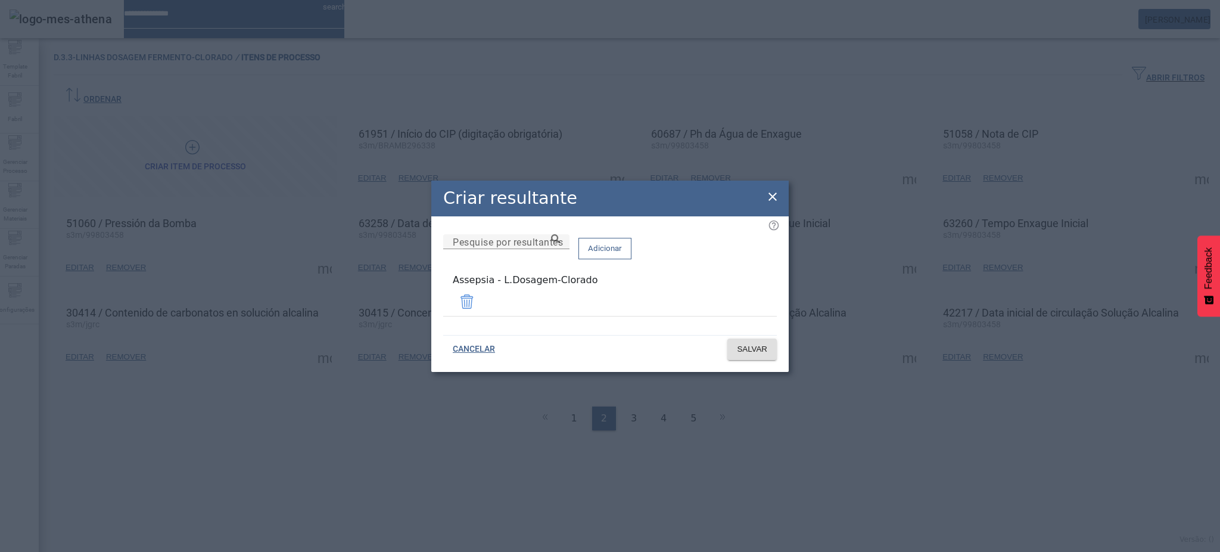
click at [774, 197] on icon at bounding box center [772, 196] width 14 height 14
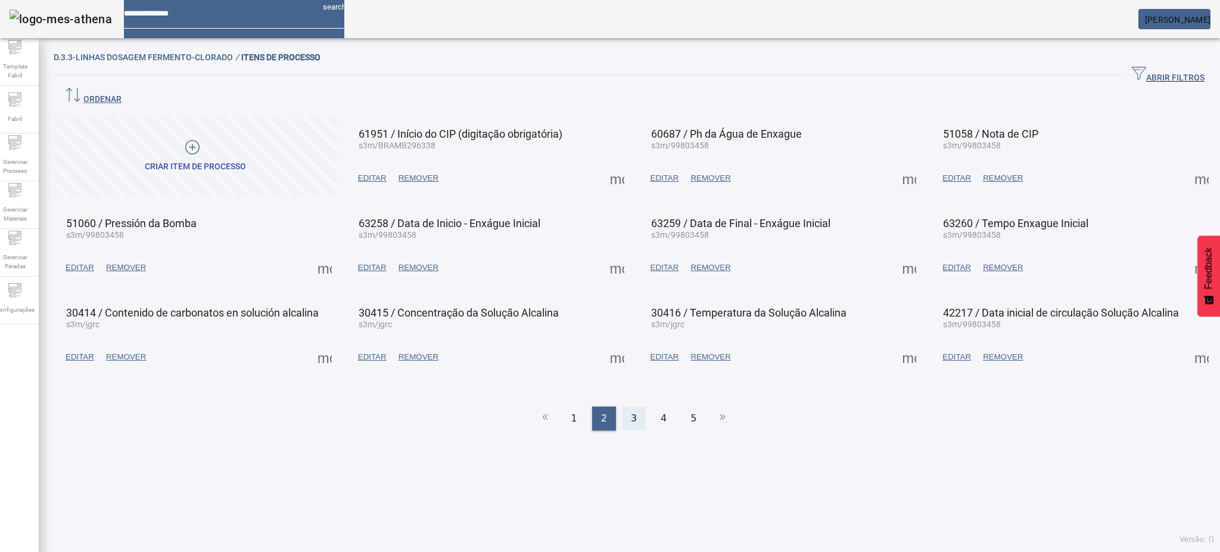
click at [622, 406] on div "3" at bounding box center [634, 418] width 24 height 24
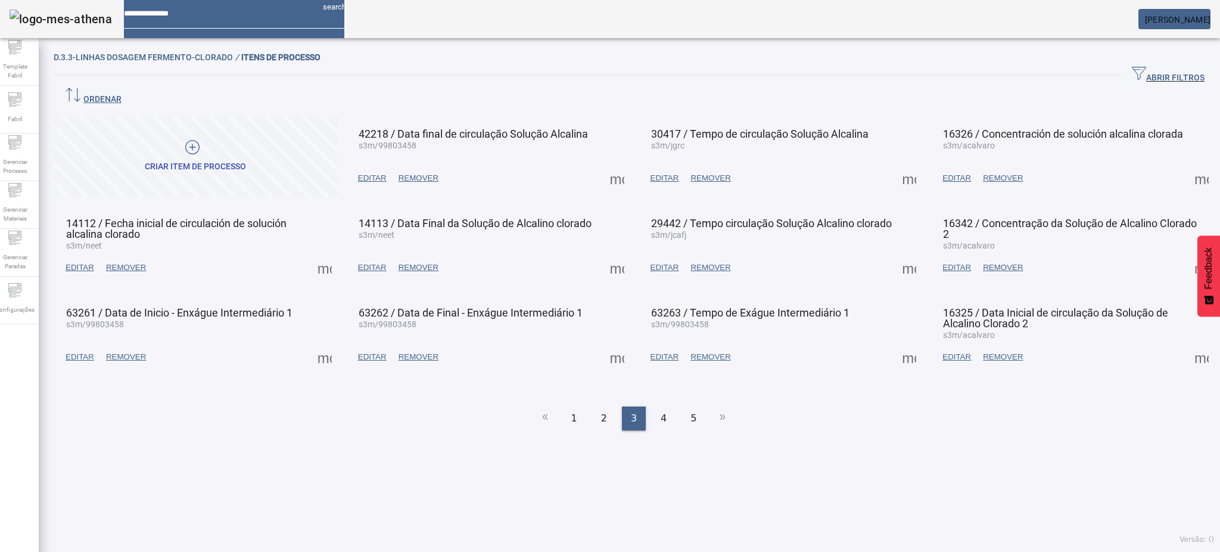
click at [609, 164] on span at bounding box center [617, 178] width 29 height 29
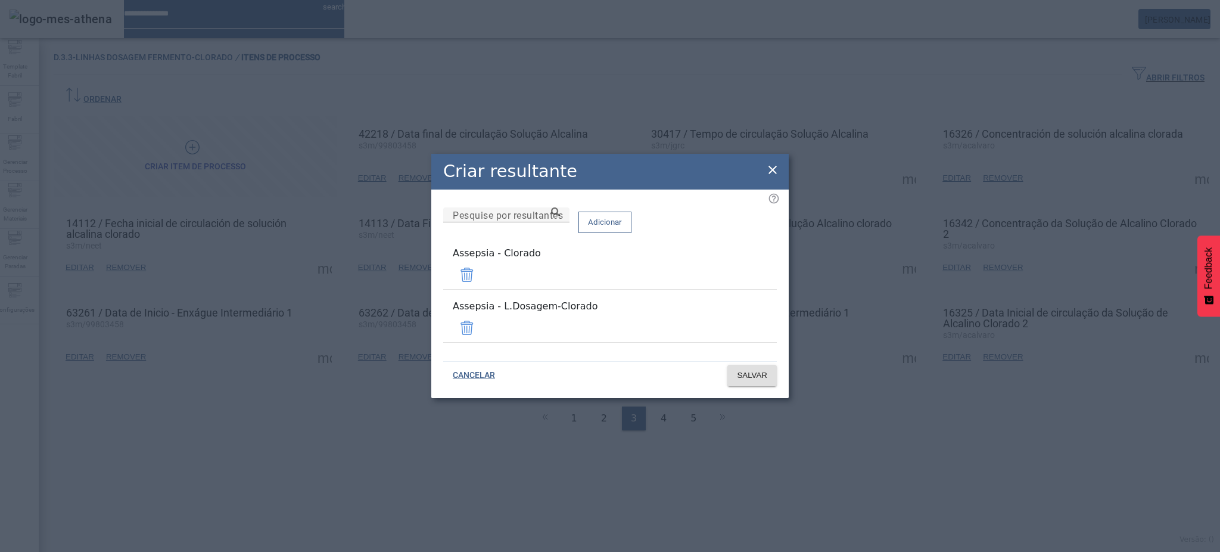
click at [481, 283] on span at bounding box center [467, 274] width 29 height 29
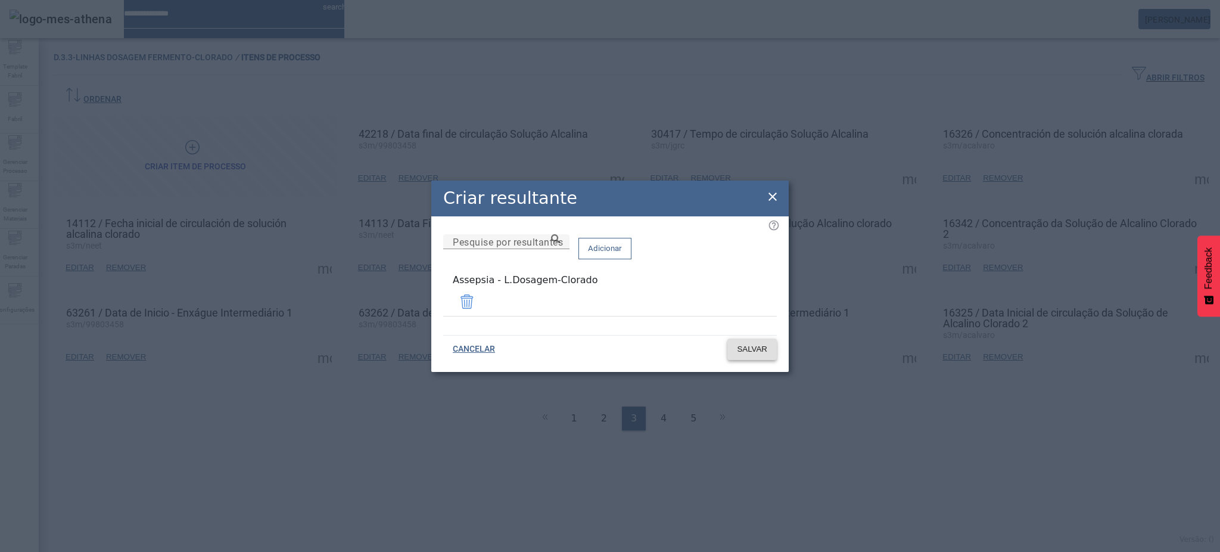
click at [765, 344] on span "SALVAR" at bounding box center [752, 349] width 30 height 12
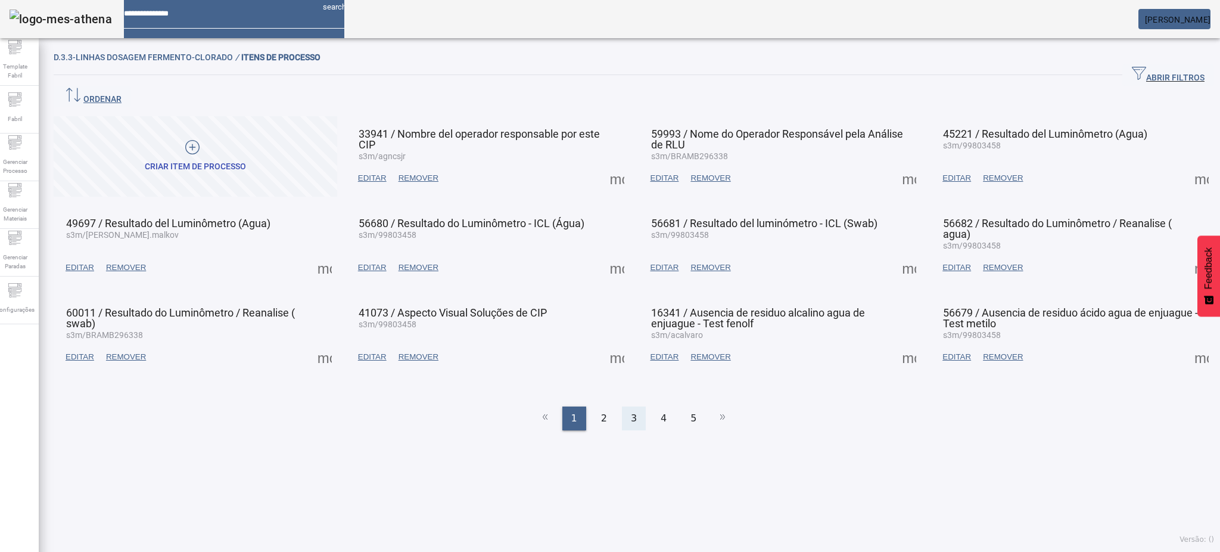
click at [634, 406] on div "3" at bounding box center [634, 418] width 24 height 24
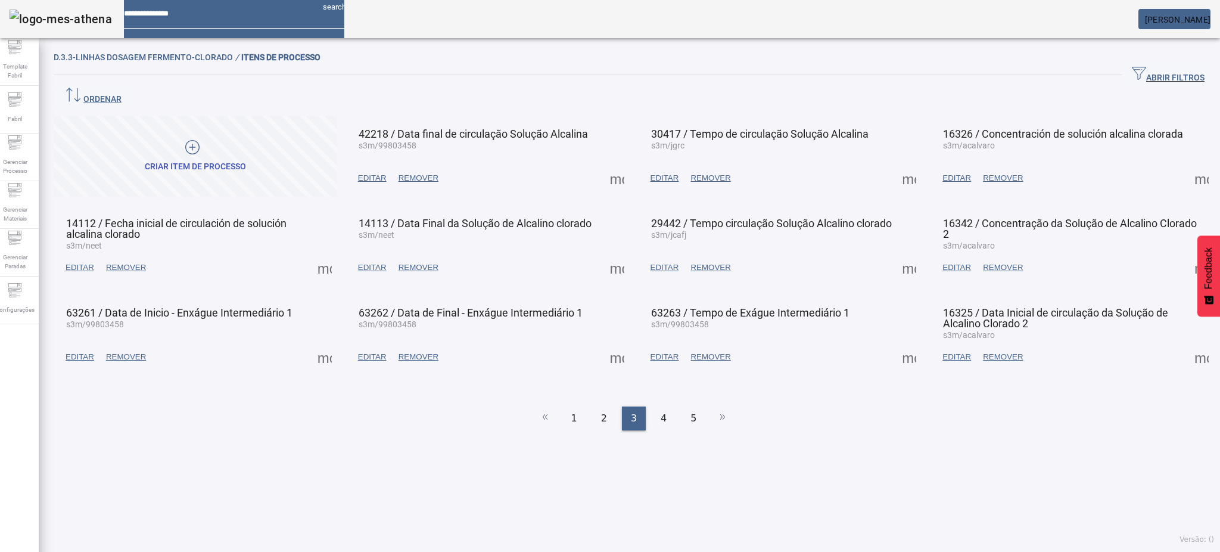
click at [614, 164] on span at bounding box center [617, 178] width 29 height 29
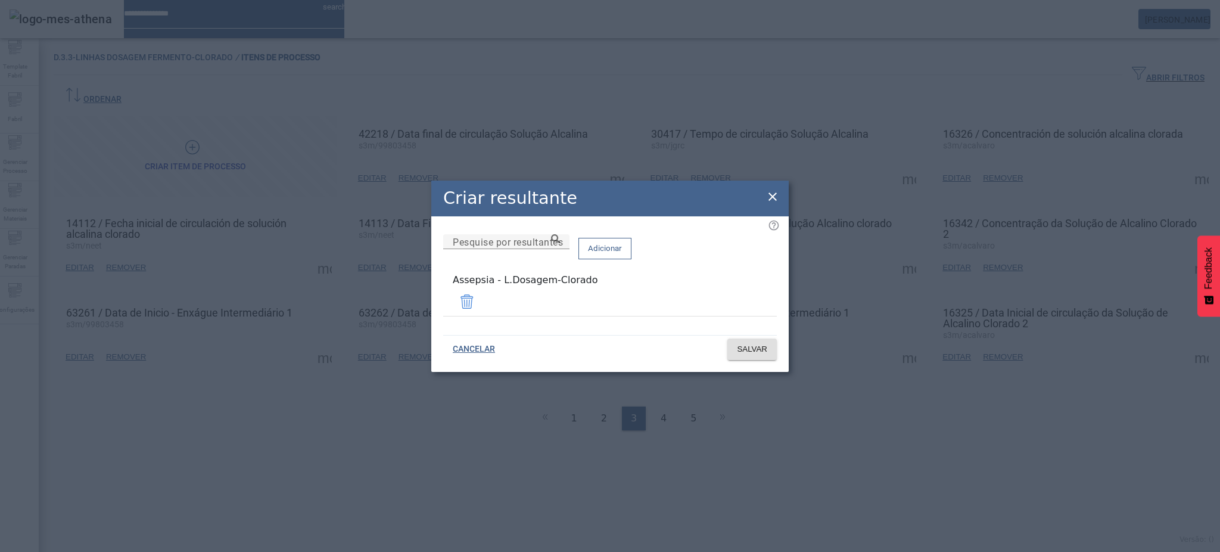
drag, startPoint x: 769, startPoint y: 201, endPoint x: 794, endPoint y: 197, distance: 25.5
click at [770, 203] on icon at bounding box center [772, 196] width 14 height 14
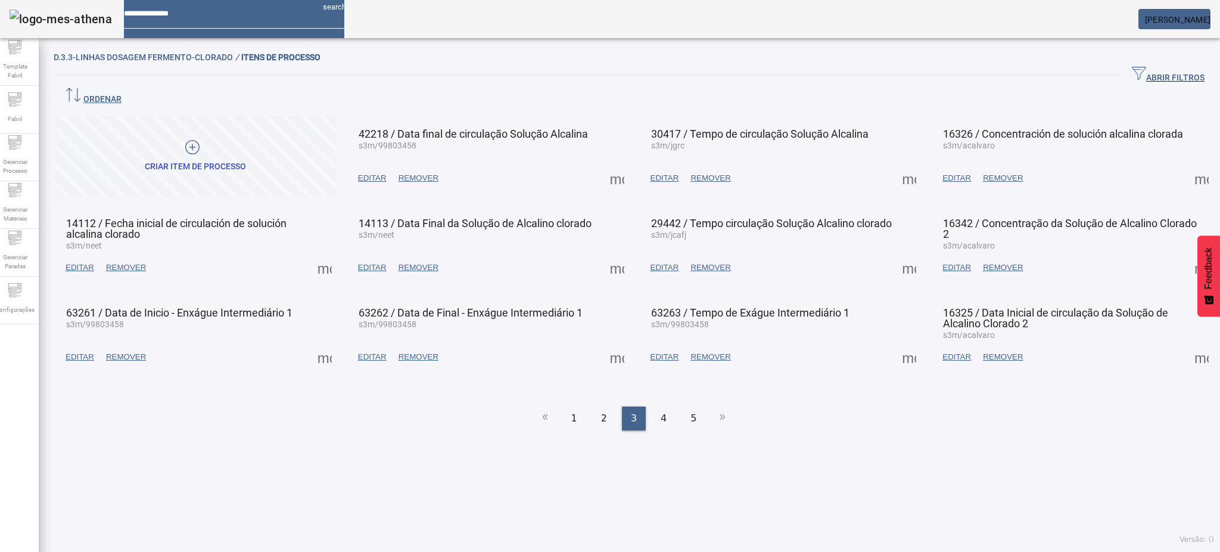
click at [899, 164] on span at bounding box center [909, 178] width 29 height 29
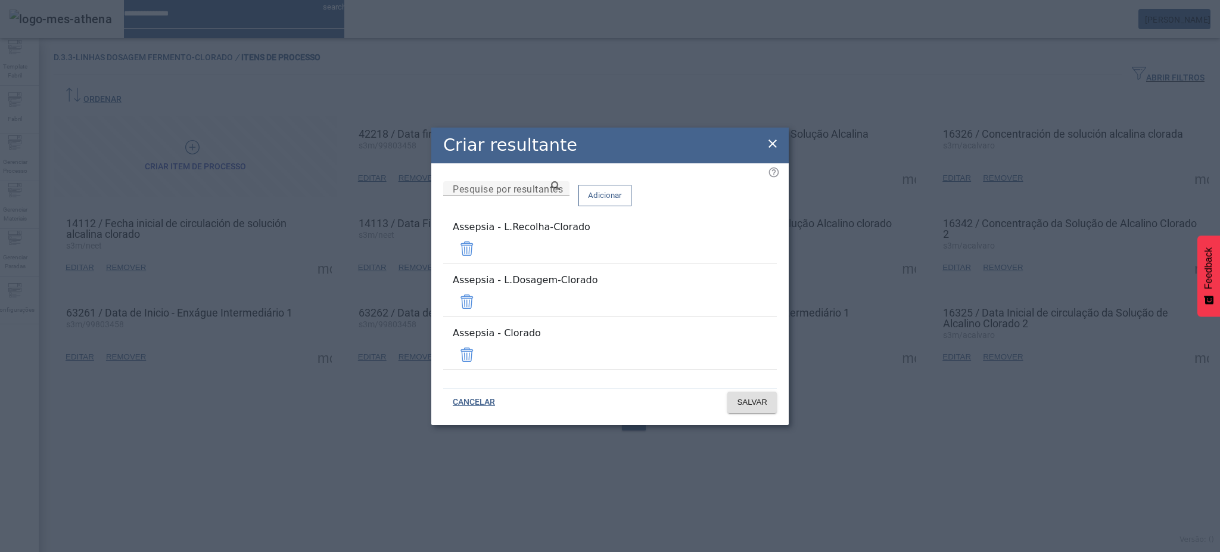
drag, startPoint x: 742, startPoint y: 263, endPoint x: 743, endPoint y: 270, distance: 7.8
click at [481, 263] on span at bounding box center [467, 248] width 29 height 29
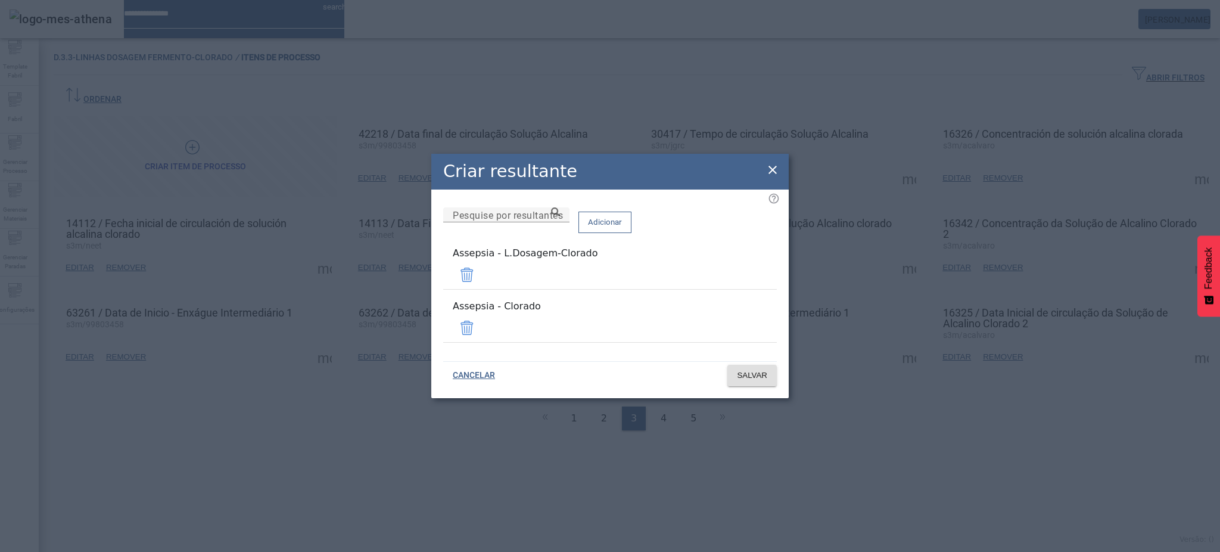
click at [481, 323] on span at bounding box center [467, 327] width 29 height 29
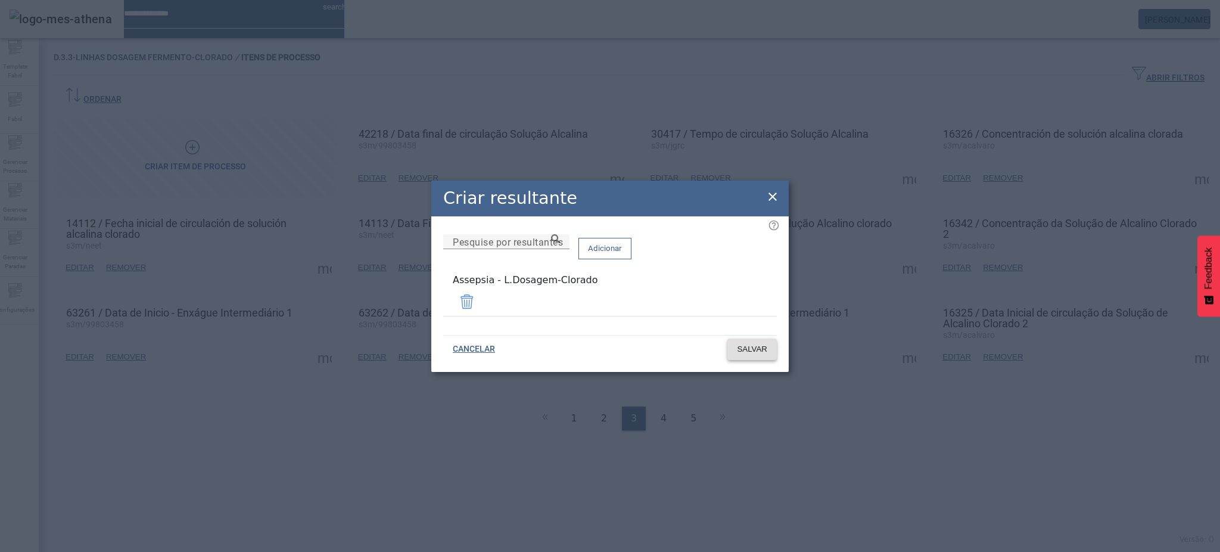
click at [755, 343] on span "SALVAR" at bounding box center [752, 349] width 30 height 12
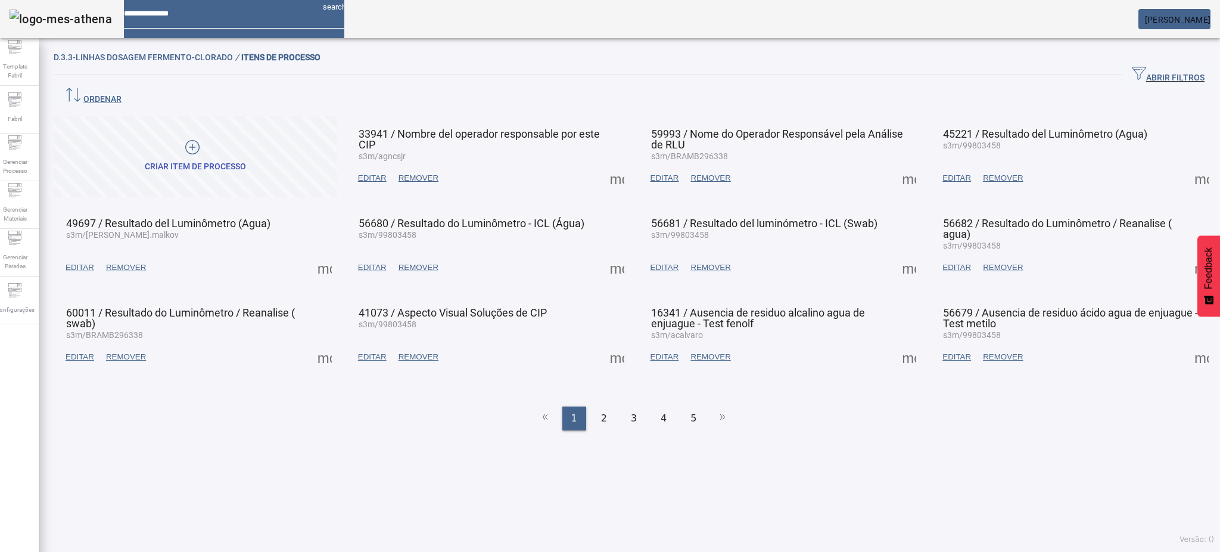
click at [630, 406] on div "3" at bounding box center [634, 418] width 24 height 24
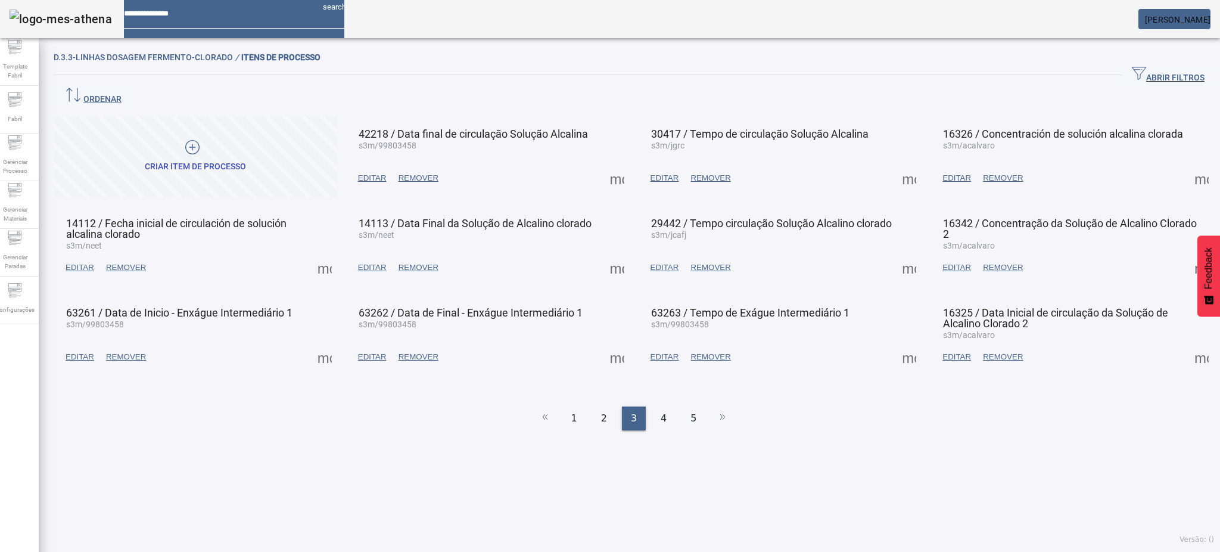
click at [896, 164] on span at bounding box center [909, 178] width 29 height 29
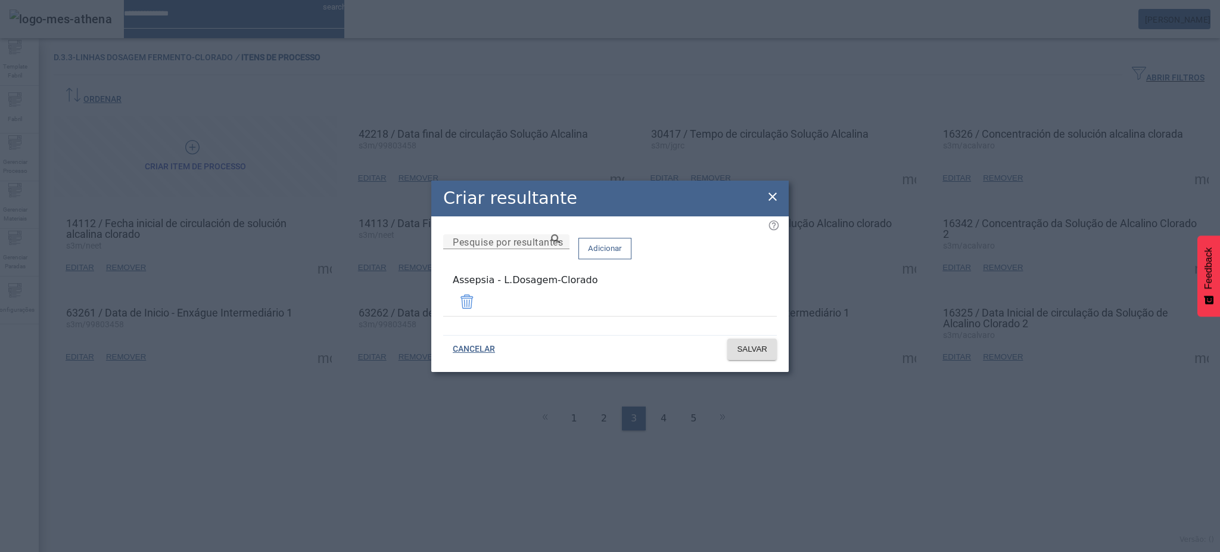
click at [769, 197] on icon at bounding box center [772, 196] width 14 height 14
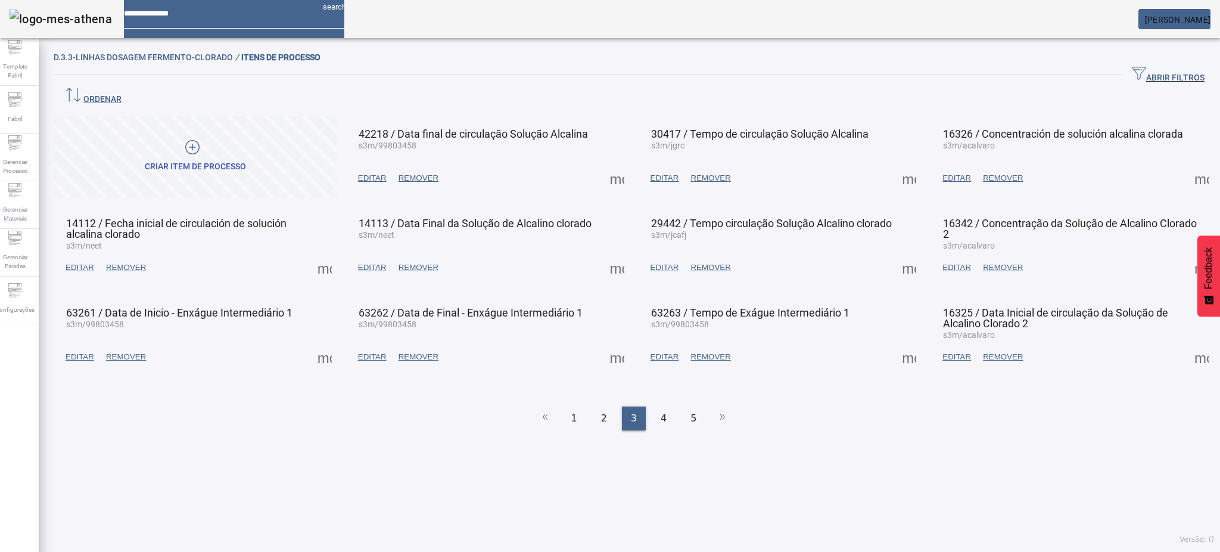
click at [1187, 164] on span at bounding box center [1201, 178] width 29 height 29
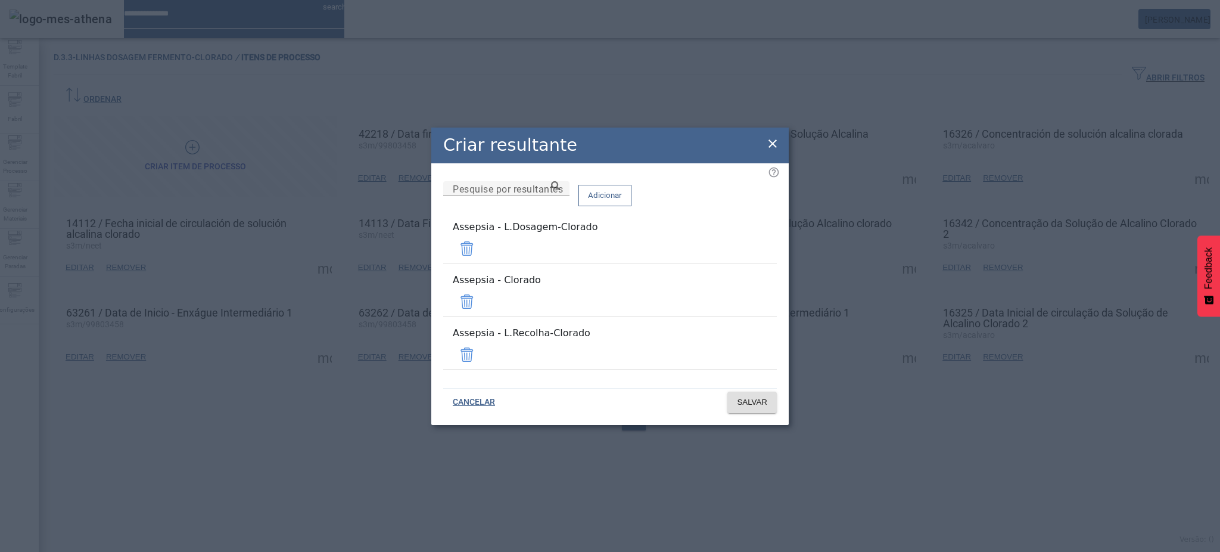
click at [481, 300] on span at bounding box center [467, 301] width 29 height 29
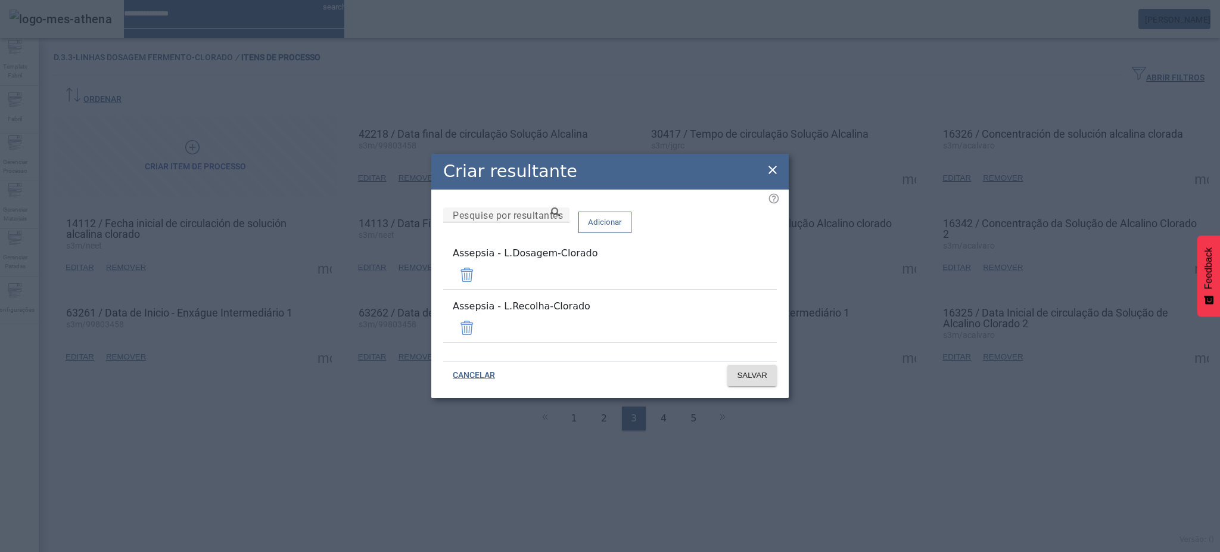
click at [481, 318] on span at bounding box center [467, 327] width 29 height 29
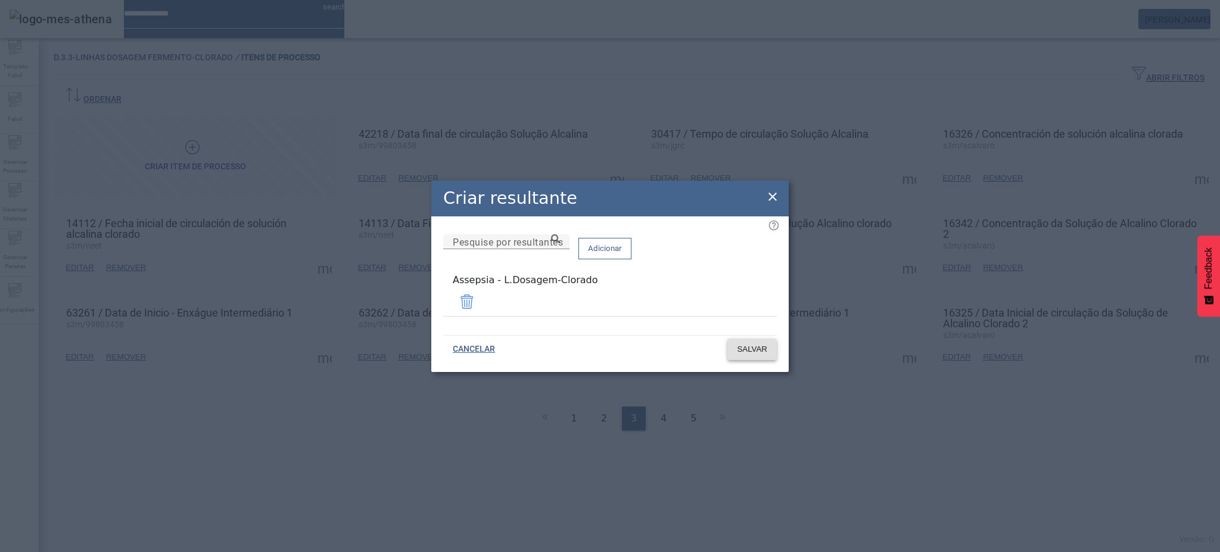
click at [754, 343] on span "SALVAR" at bounding box center [752, 349] width 30 height 12
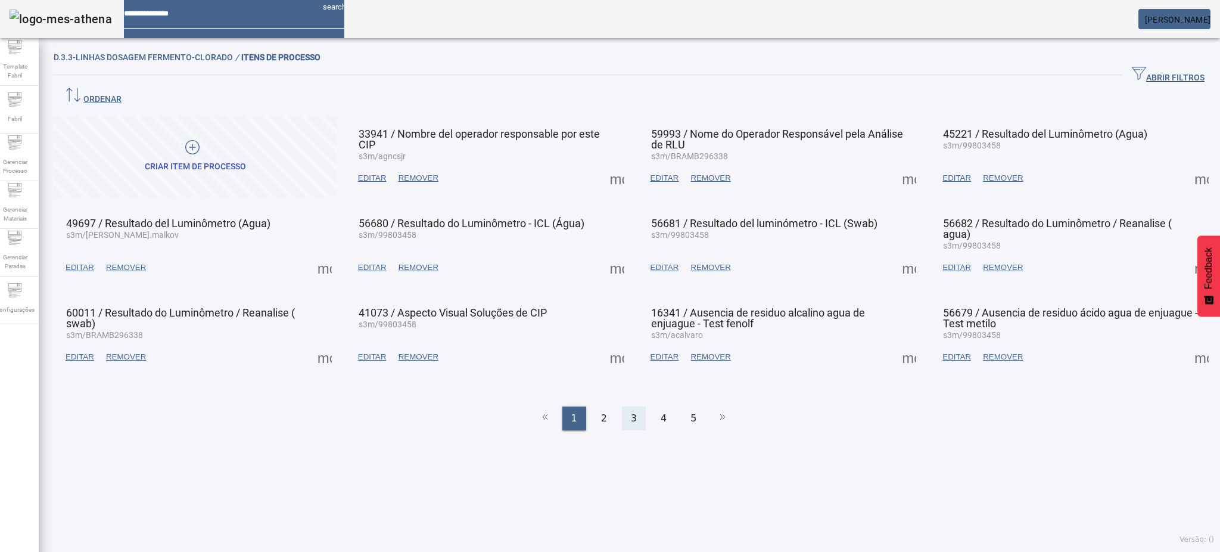
click at [631, 411] on span "3" at bounding box center [634, 418] width 6 height 14
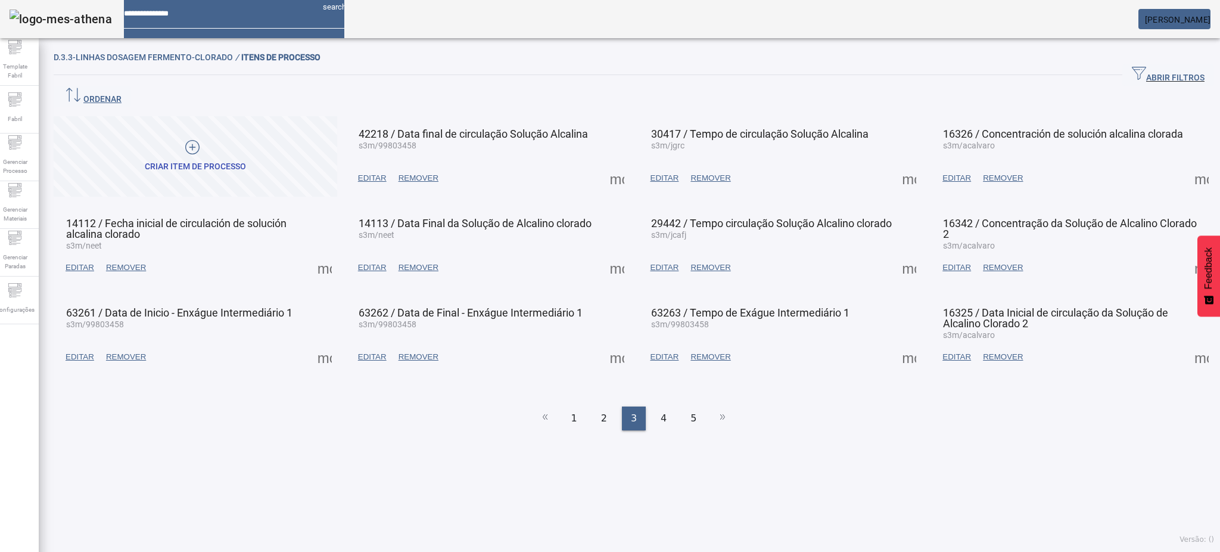
click at [1187, 164] on span at bounding box center [1201, 178] width 29 height 29
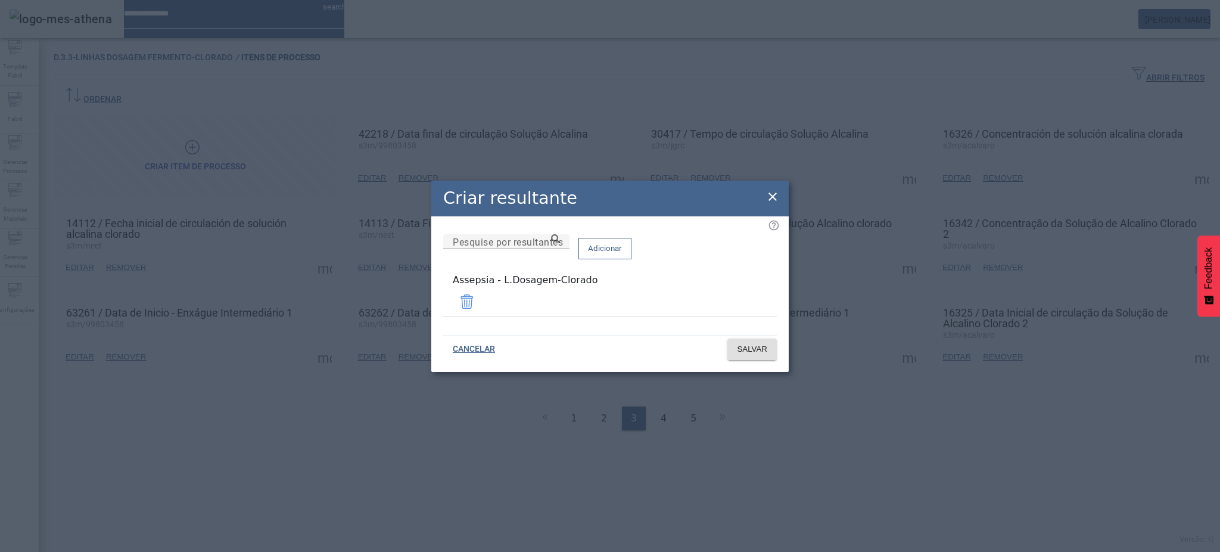
click at [769, 200] on icon at bounding box center [772, 196] width 14 height 14
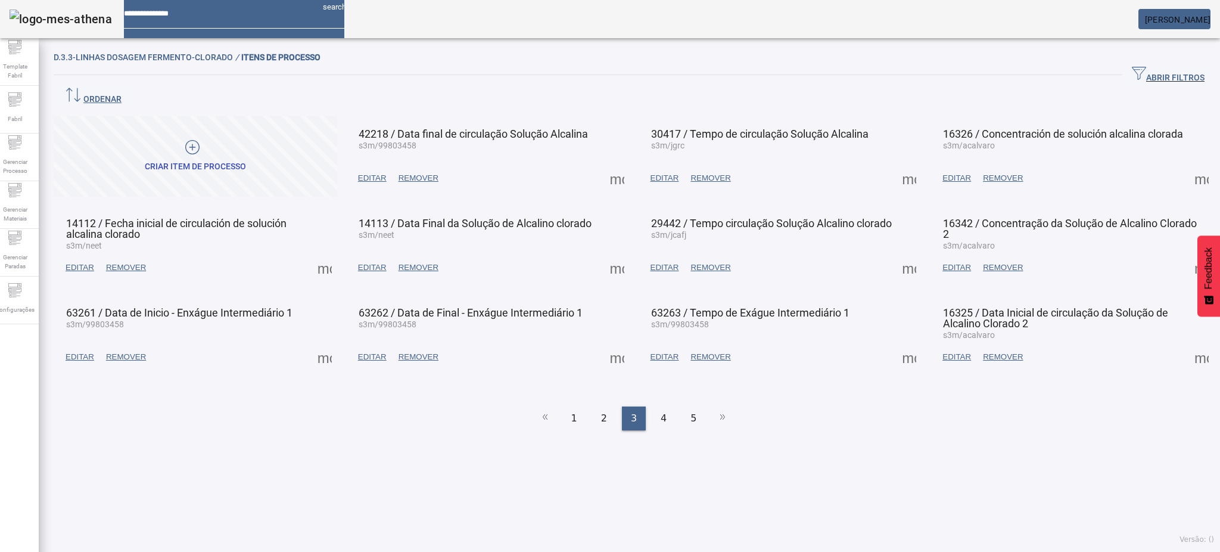
click at [322, 253] on span at bounding box center [324, 267] width 29 height 29
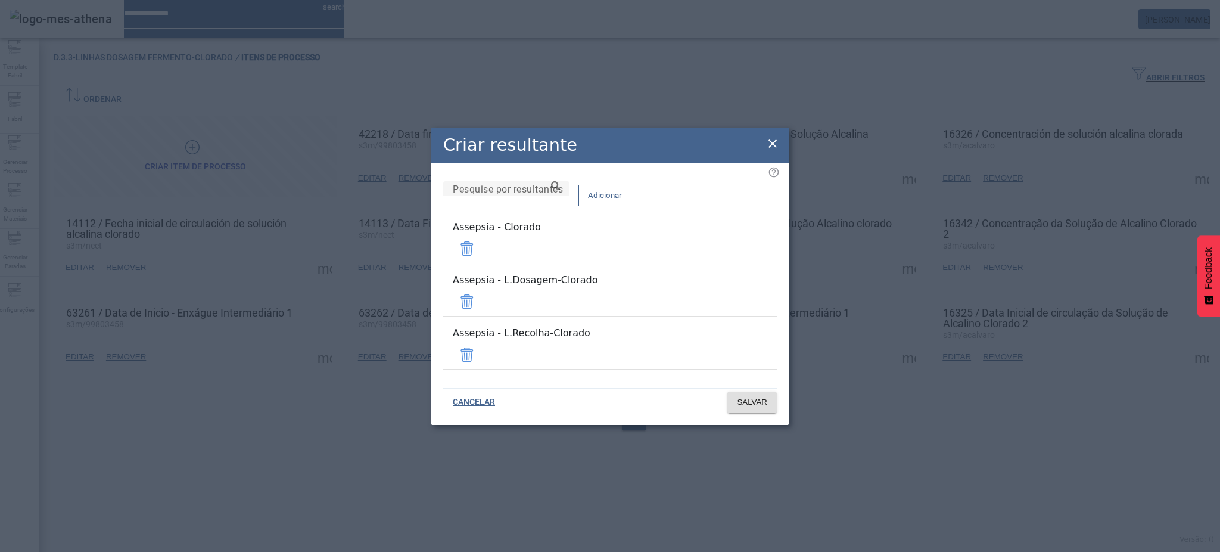
drag, startPoint x: 743, startPoint y: 339, endPoint x: 745, endPoint y: 301, distance: 38.2
click at [481, 340] on span at bounding box center [467, 354] width 29 height 29
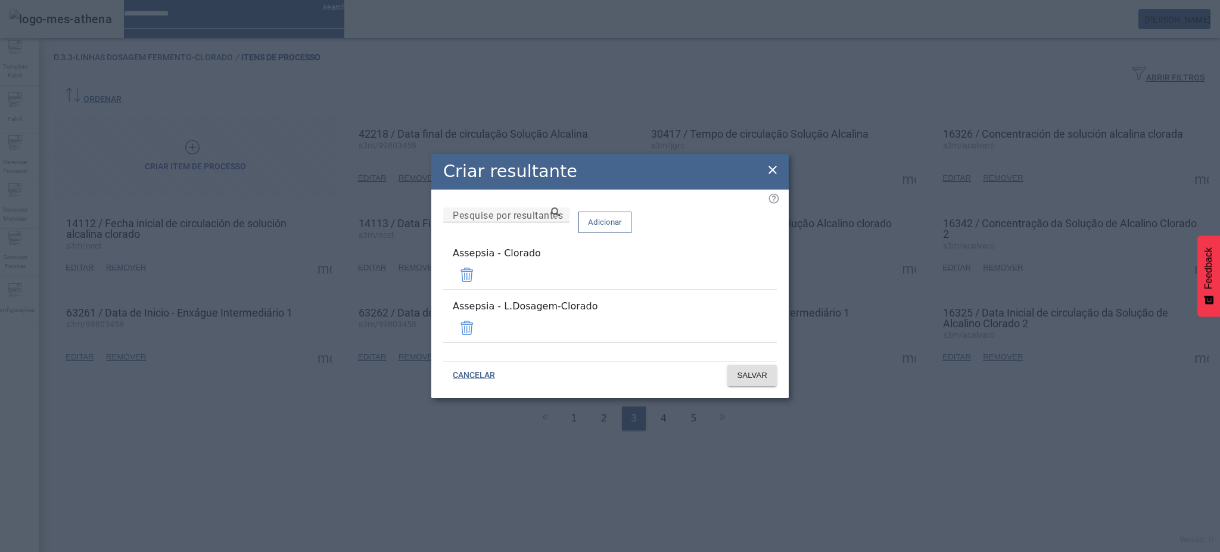
drag, startPoint x: 741, startPoint y: 283, endPoint x: 748, endPoint y: 301, distance: 19.6
click at [481, 284] on span at bounding box center [467, 274] width 29 height 29
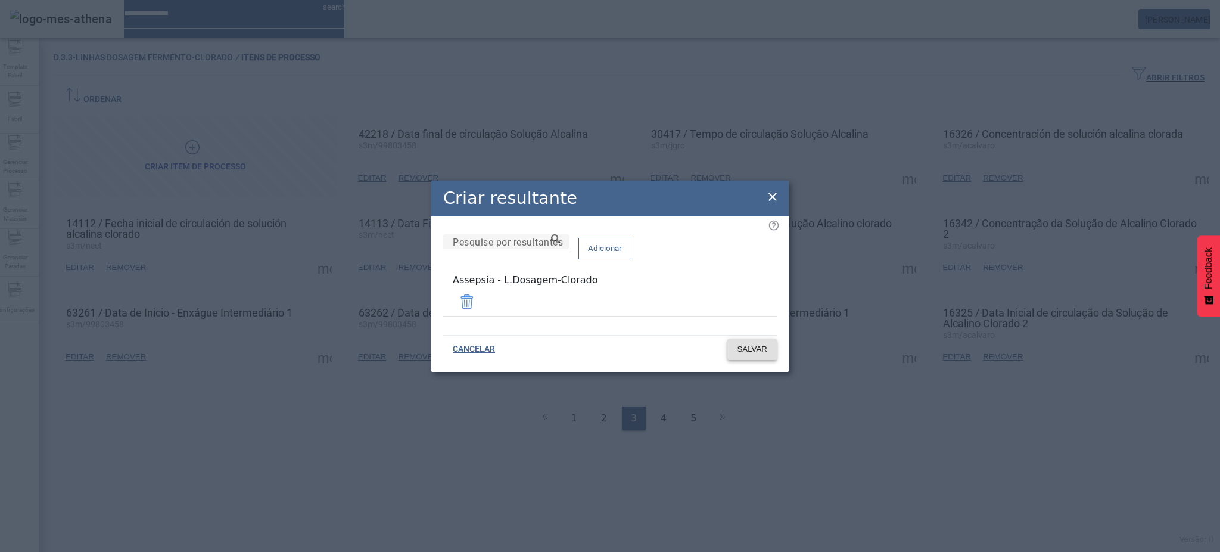
click at [755, 348] on span "SALVAR" at bounding box center [752, 349] width 30 height 12
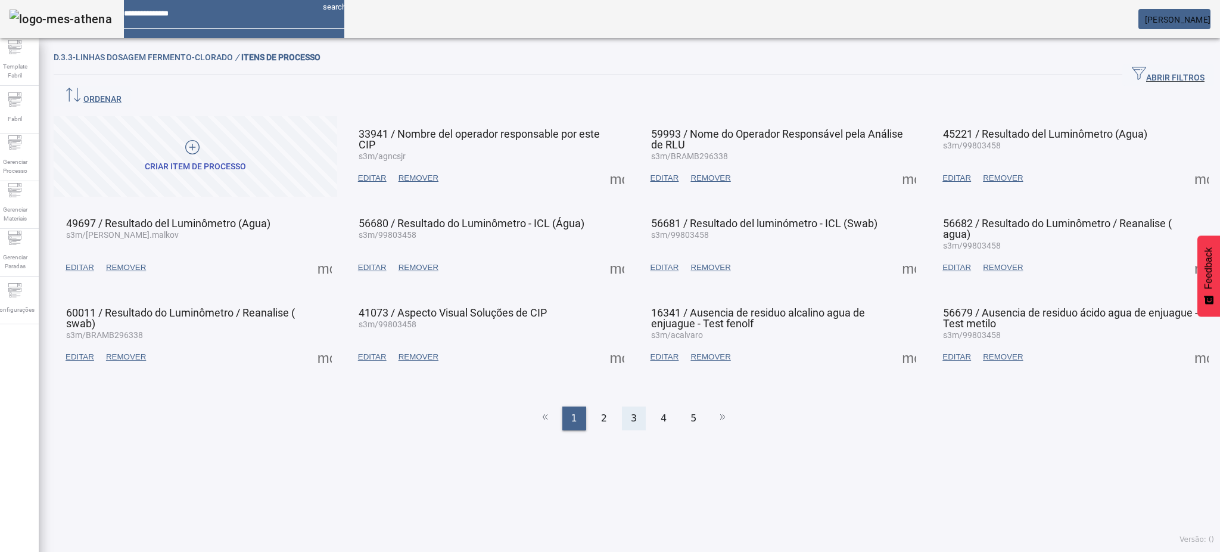
click at [624, 406] on div "3" at bounding box center [634, 418] width 24 height 24
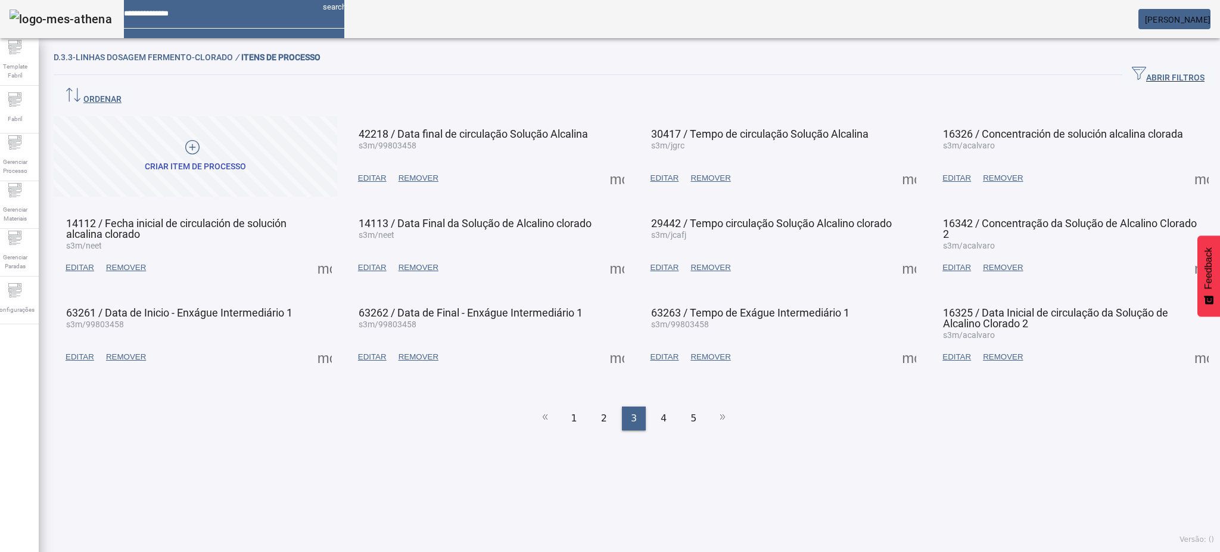
click at [609, 253] on span at bounding box center [617, 267] width 29 height 29
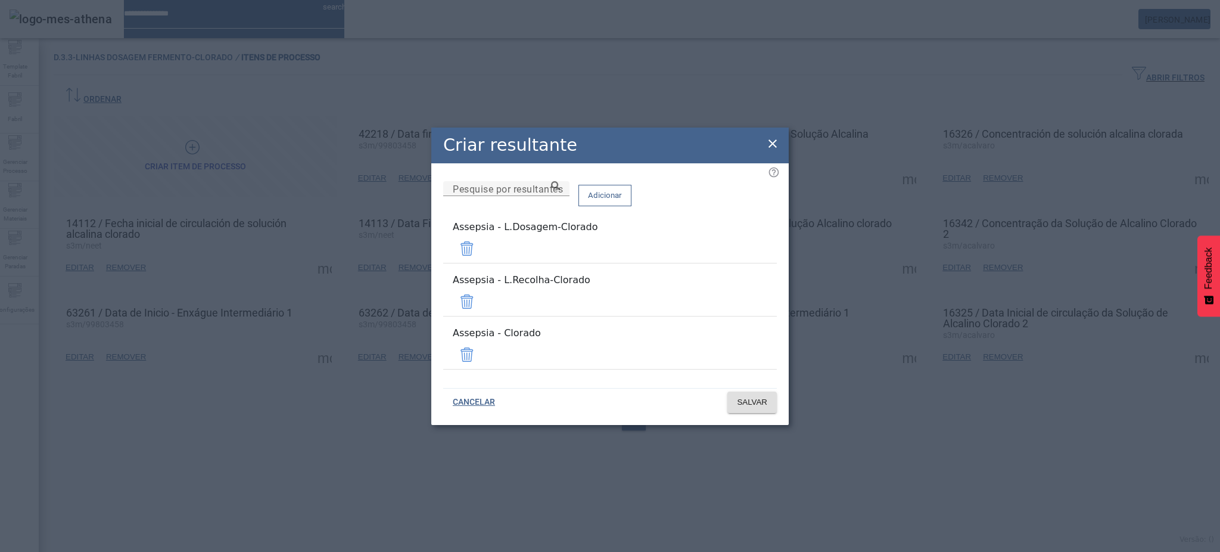
click at [481, 301] on span at bounding box center [467, 301] width 29 height 29
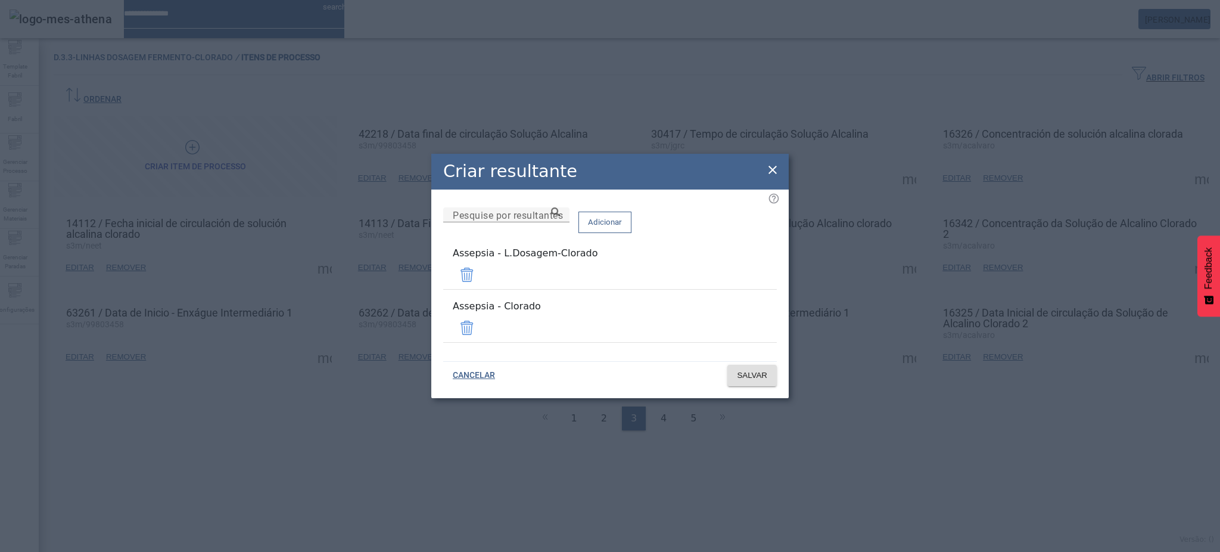
click at [481, 323] on span at bounding box center [467, 327] width 29 height 29
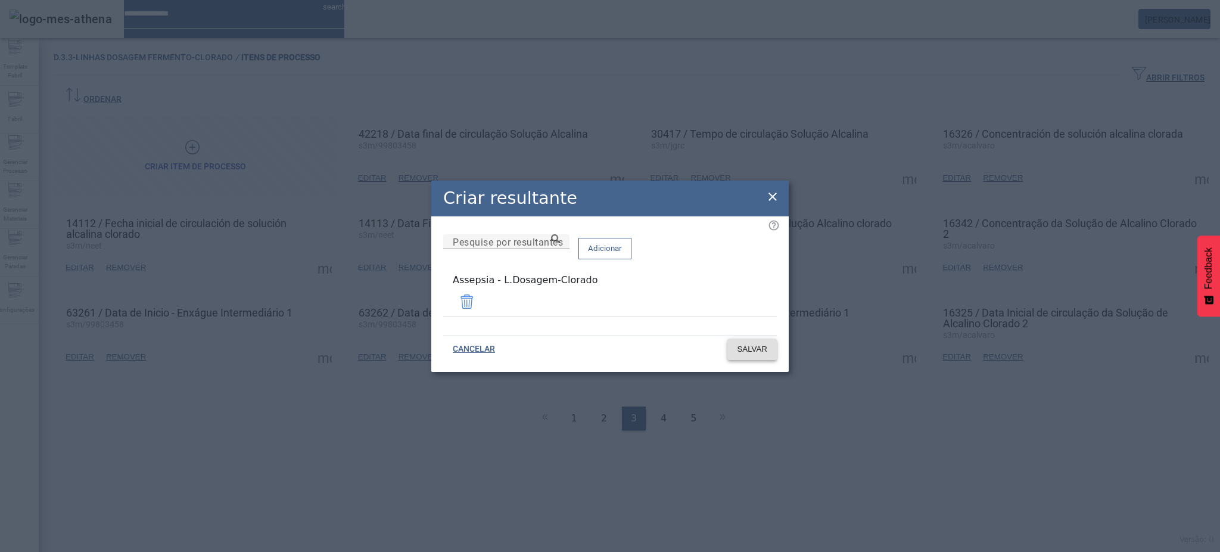
click at [747, 353] on span at bounding box center [751, 349] width 49 height 29
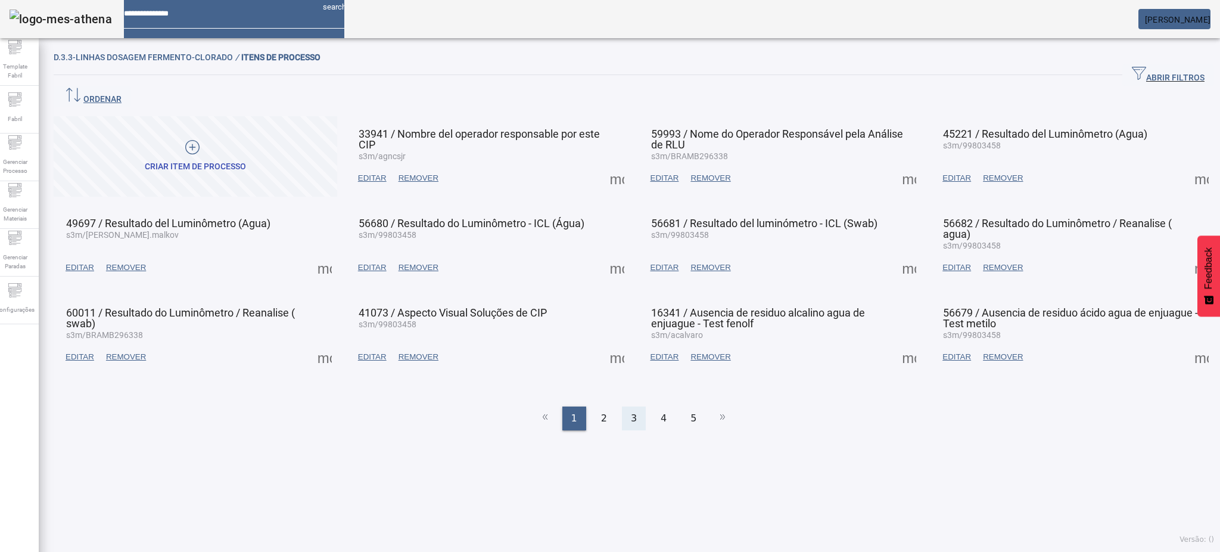
click at [631, 411] on span "3" at bounding box center [634, 418] width 6 height 14
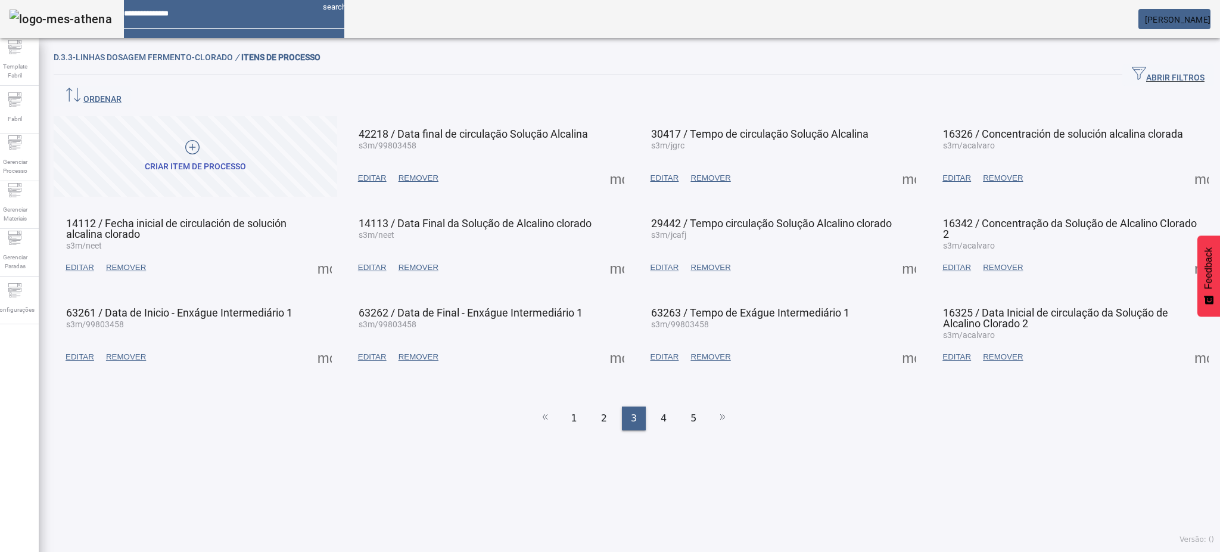
click at [615, 253] on span at bounding box center [617, 267] width 29 height 29
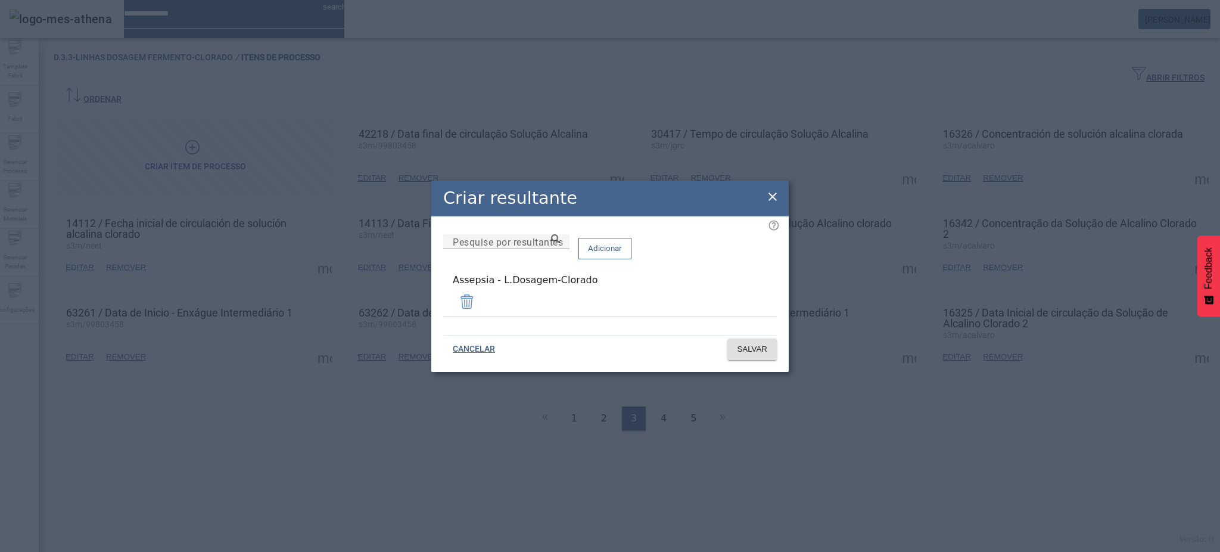
click at [776, 208] on div "Criar resultante" at bounding box center [609, 198] width 357 height 36
click at [773, 204] on icon at bounding box center [772, 196] width 14 height 14
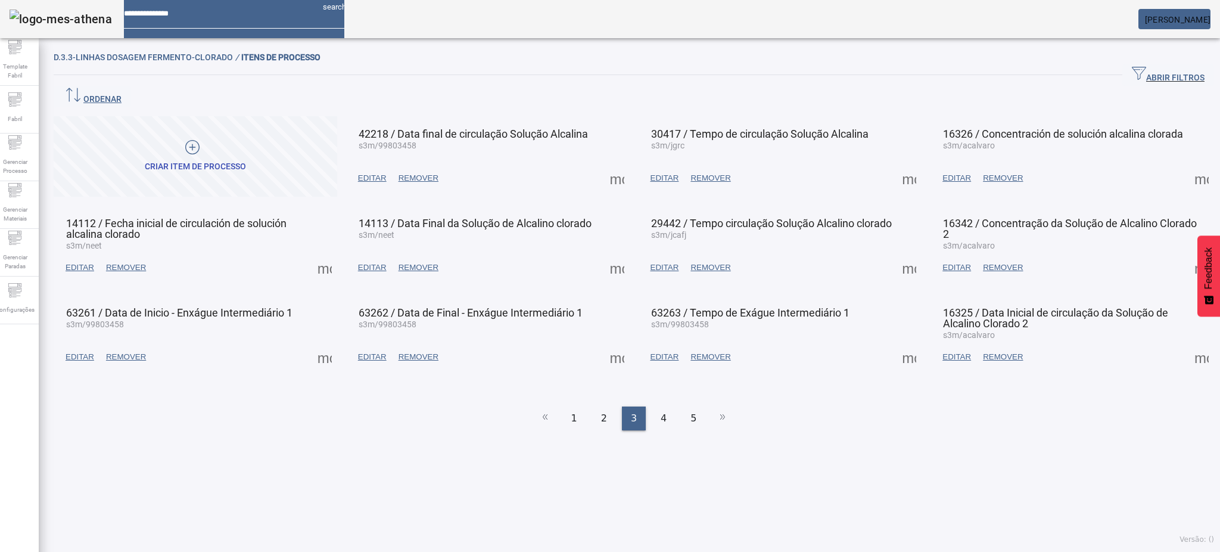
click at [905, 253] on span at bounding box center [909, 267] width 29 height 29
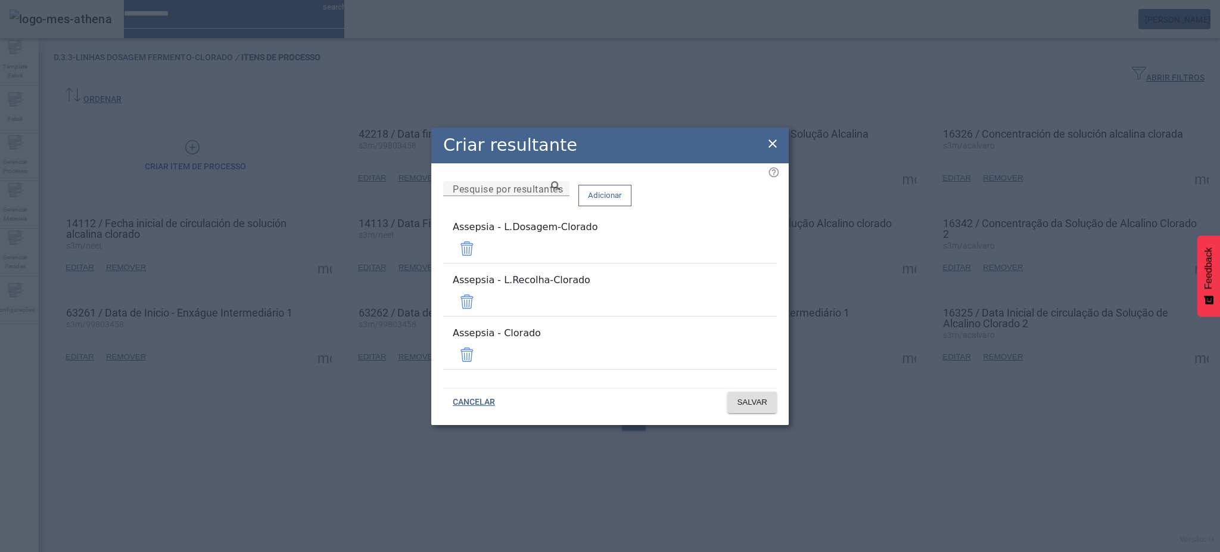
click at [481, 302] on span at bounding box center [467, 301] width 29 height 29
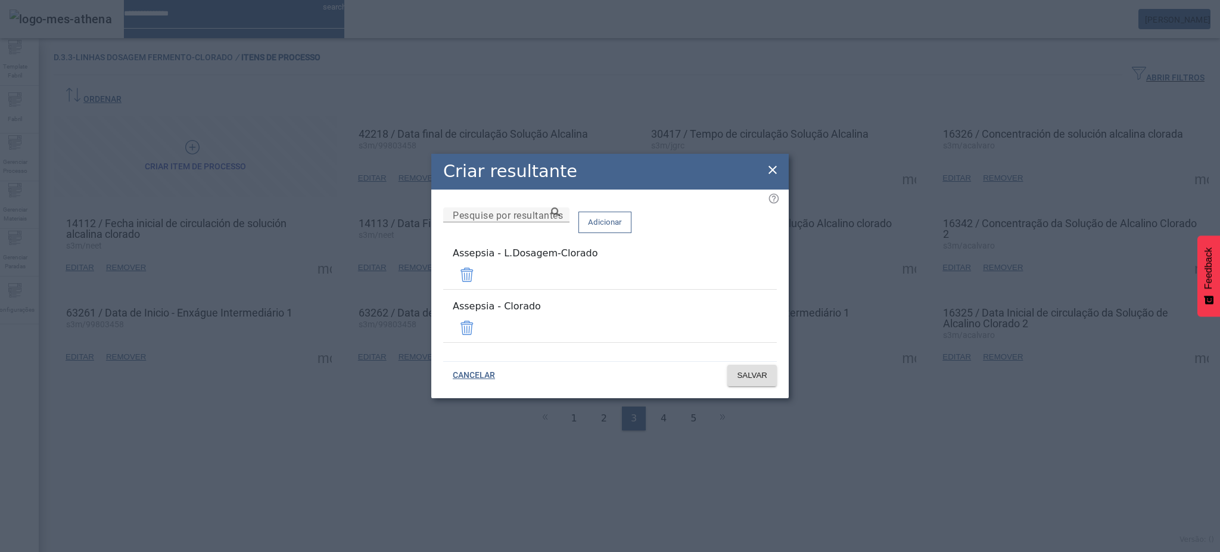
click at [481, 325] on span at bounding box center [467, 327] width 29 height 29
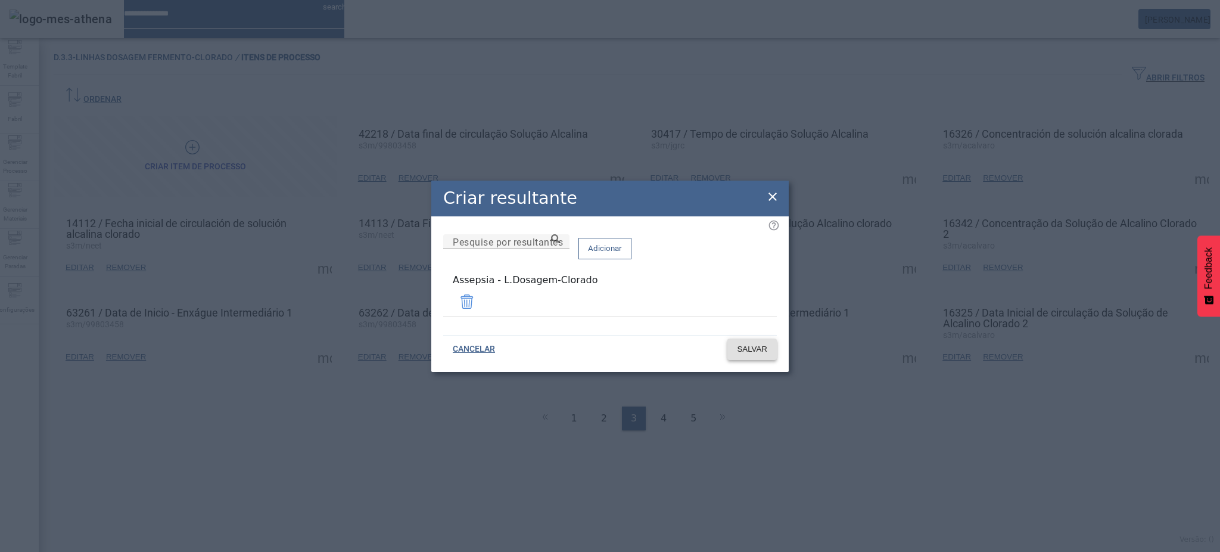
click at [759, 344] on span "SALVAR" at bounding box center [752, 349] width 30 height 12
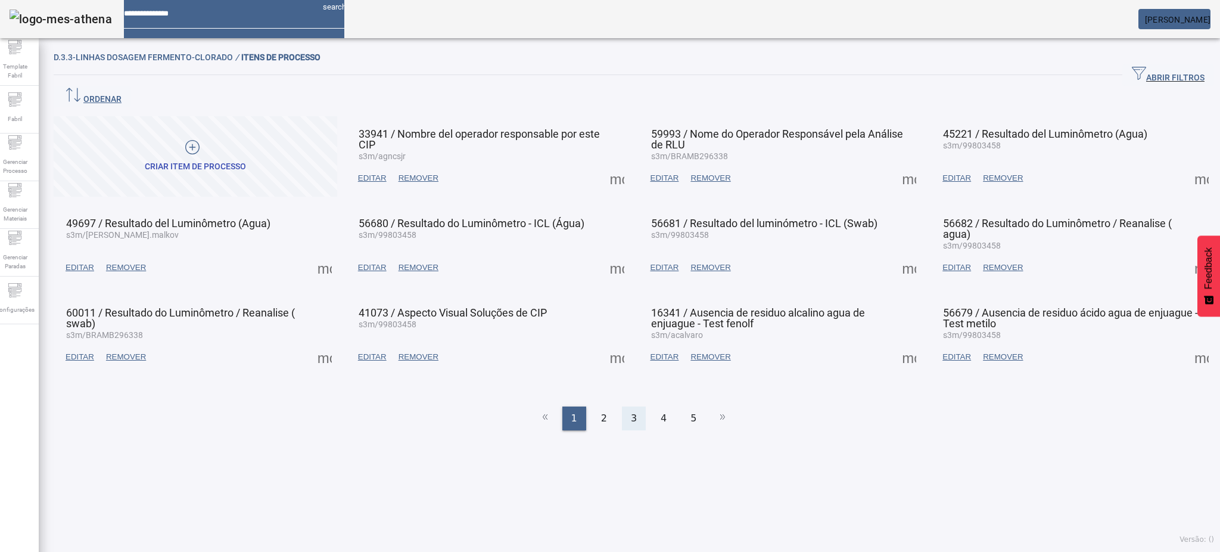
click at [631, 411] on span "3" at bounding box center [634, 418] width 6 height 14
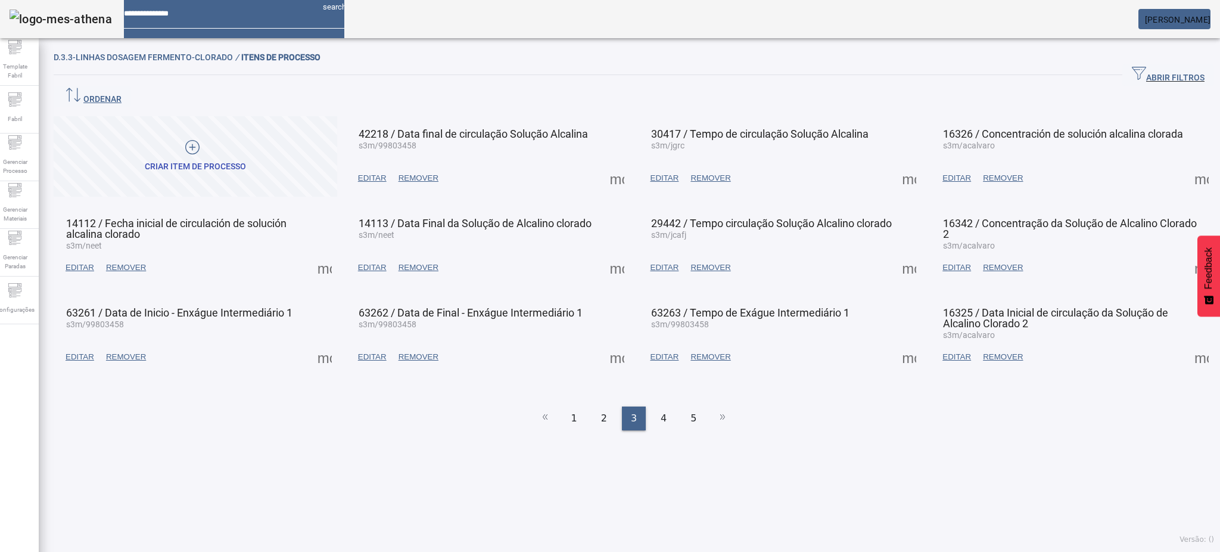
click at [895, 253] on span at bounding box center [909, 267] width 29 height 29
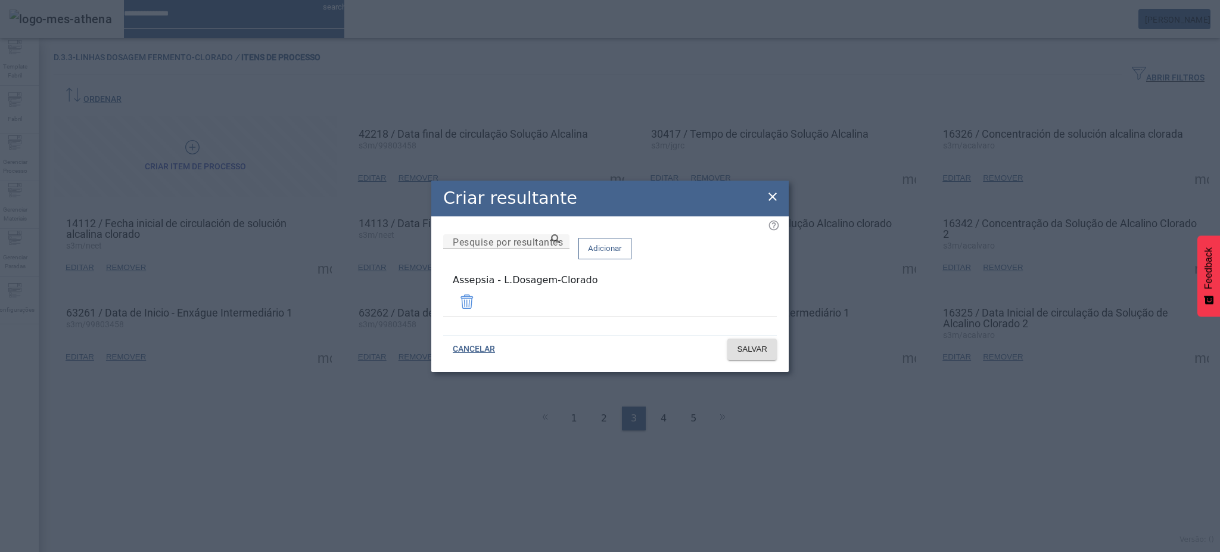
click at [777, 197] on icon at bounding box center [772, 196] width 14 height 14
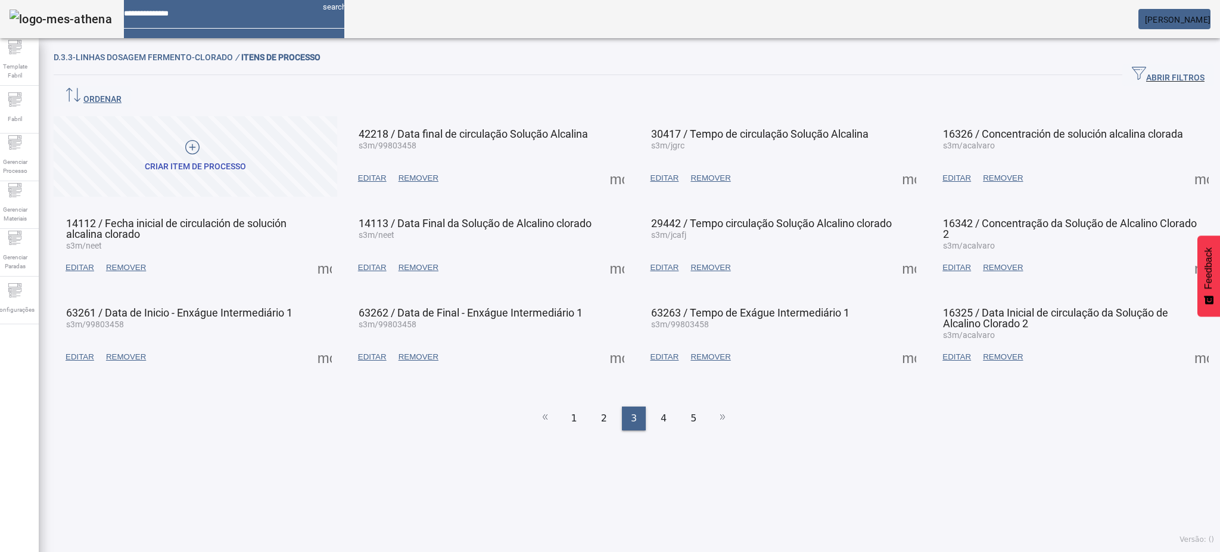
click at [1187, 253] on span at bounding box center [1201, 267] width 29 height 29
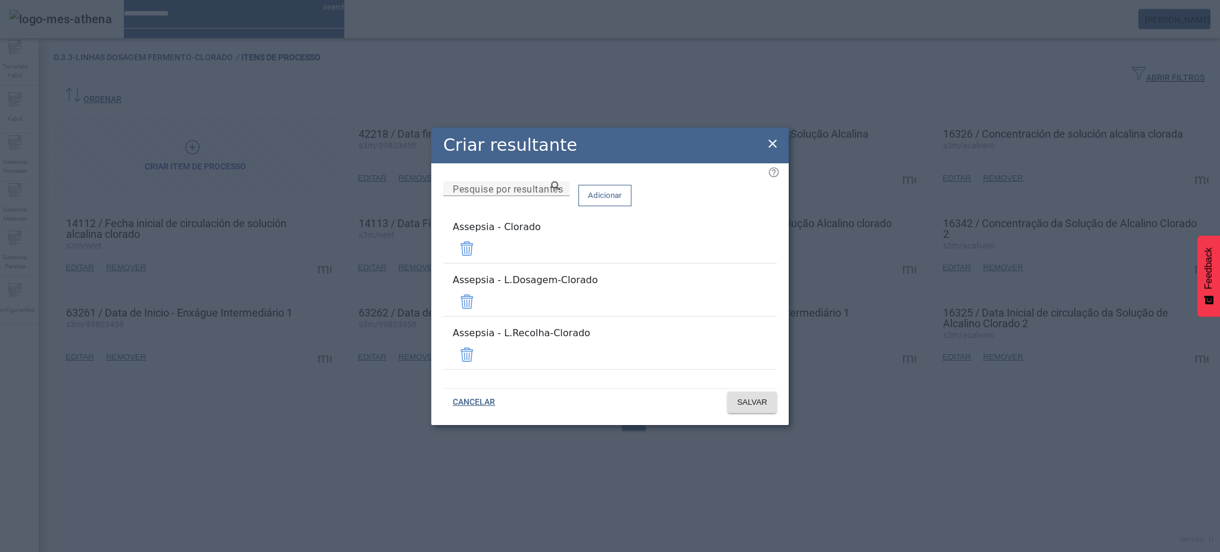
drag, startPoint x: 739, startPoint y: 345, endPoint x: 738, endPoint y: 339, distance: 6.7
click at [481, 343] on span at bounding box center [467, 354] width 29 height 29
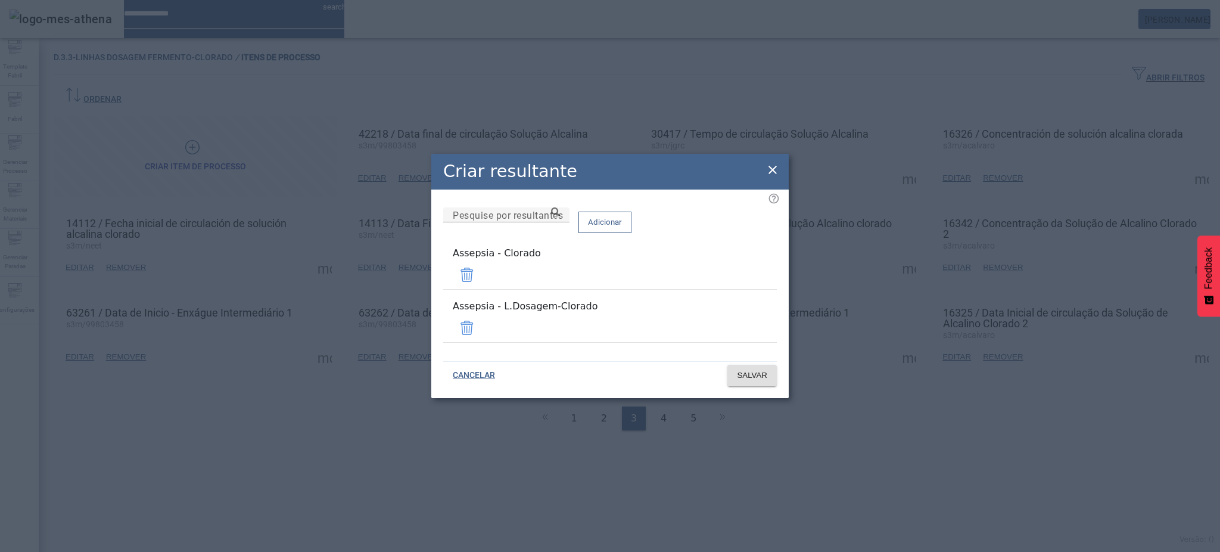
click at [481, 278] on span at bounding box center [467, 274] width 29 height 29
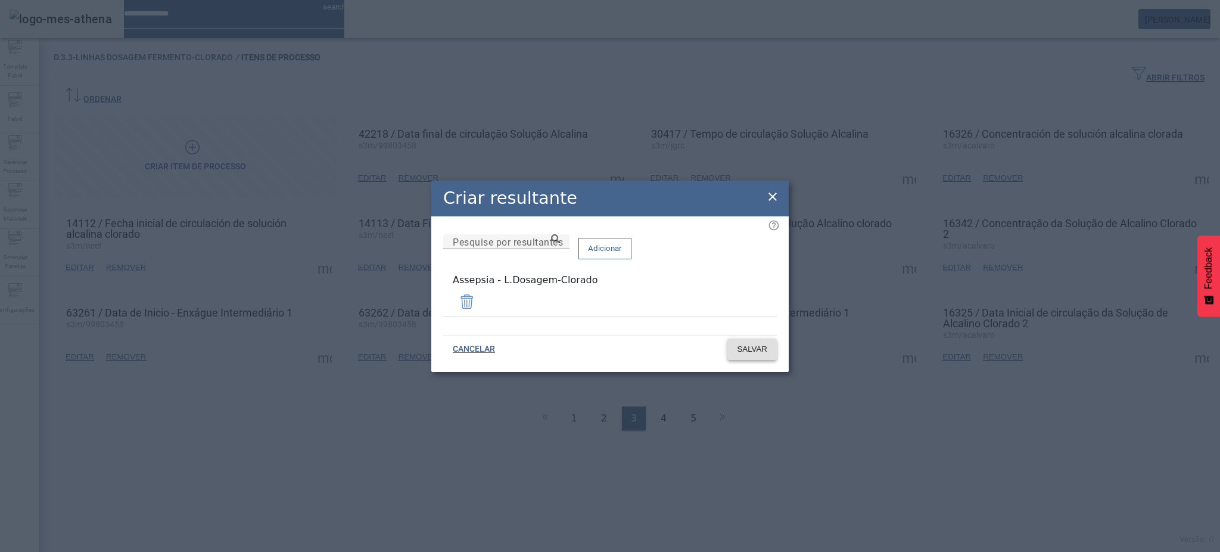
click at [751, 345] on span "SALVAR" at bounding box center [752, 349] width 30 height 12
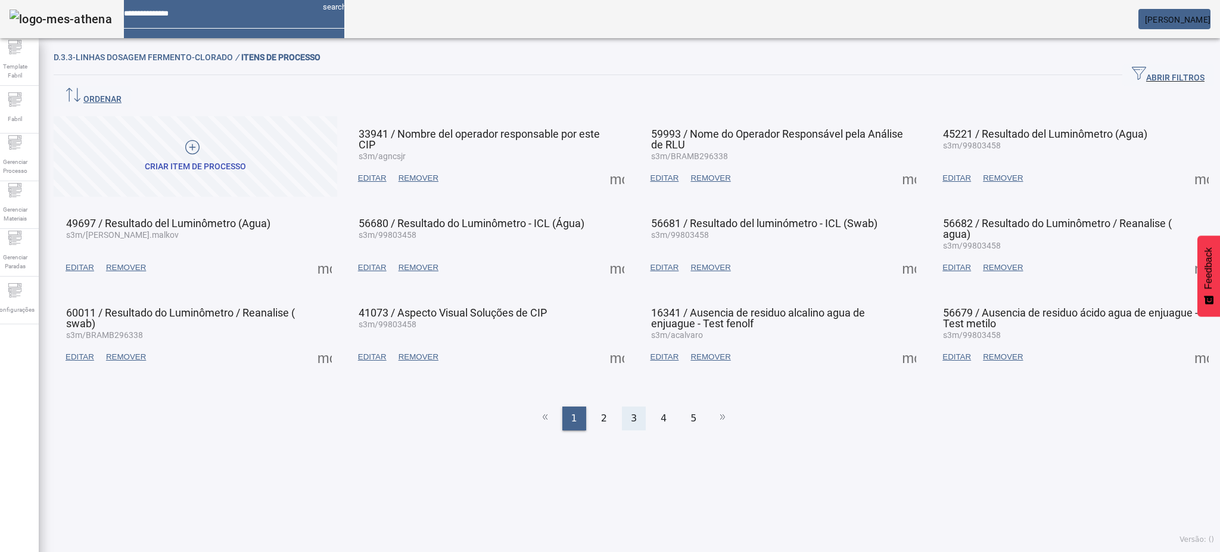
click at [631, 411] on span "3" at bounding box center [634, 418] width 6 height 14
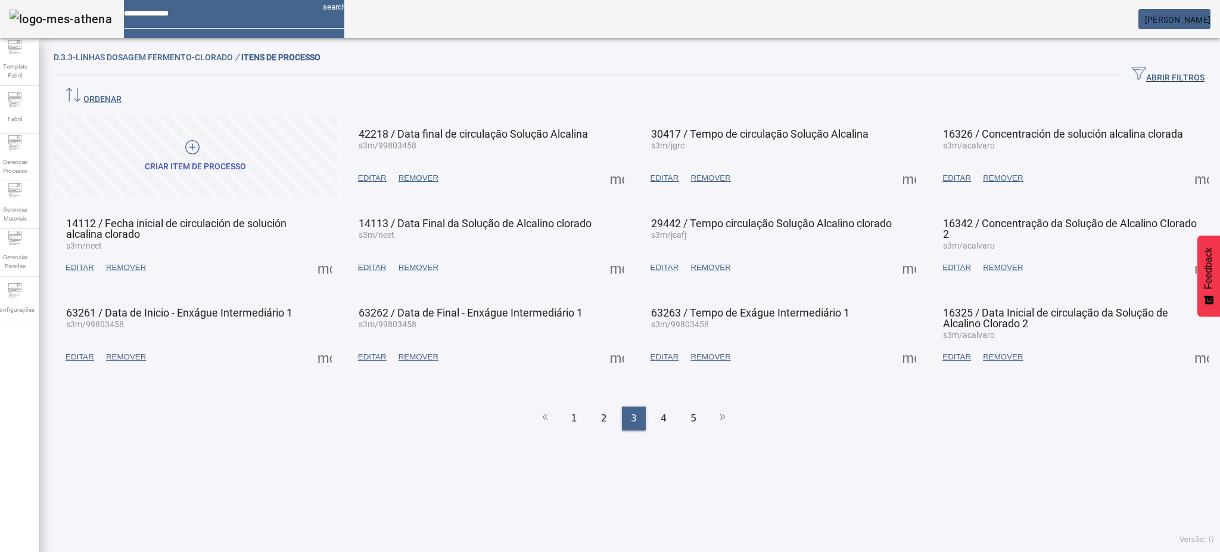
click at [1187, 253] on span at bounding box center [1201, 267] width 29 height 29
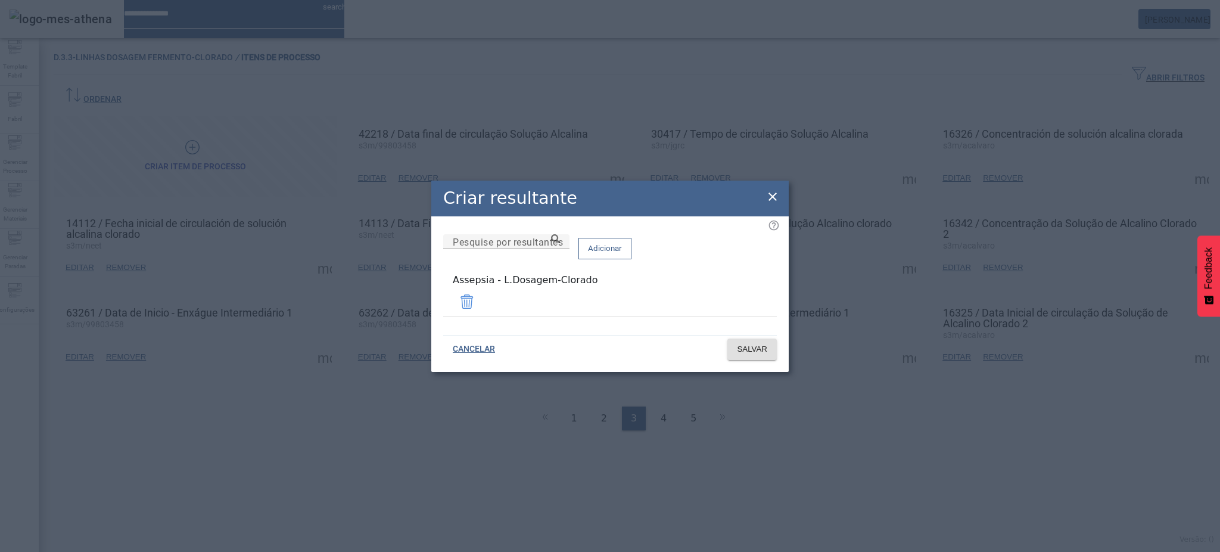
click at [770, 204] on icon at bounding box center [772, 196] width 14 height 14
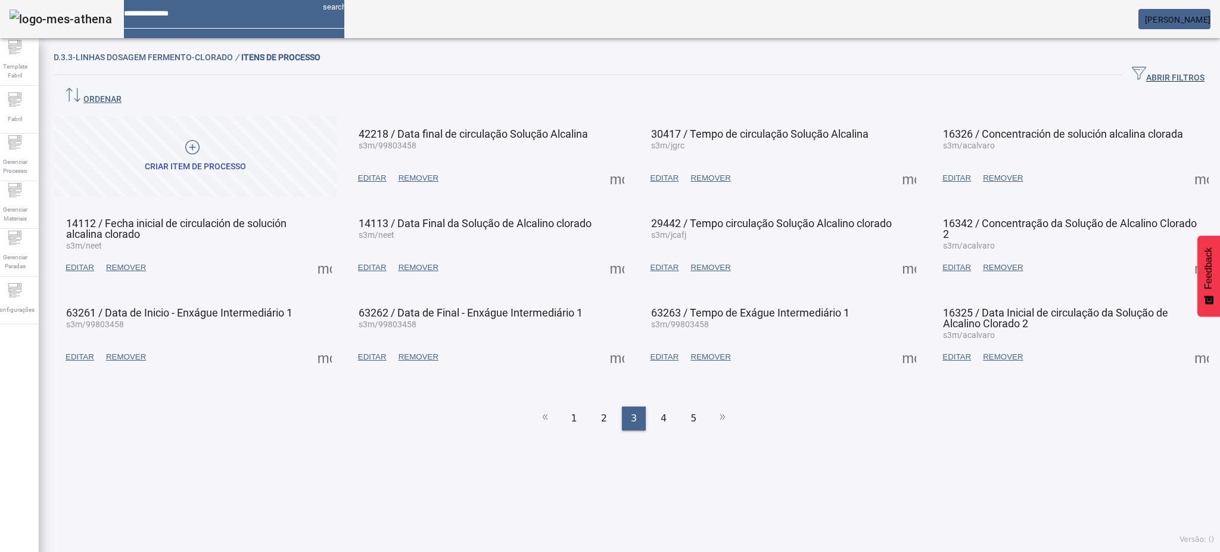
click at [328, 343] on span at bounding box center [324, 357] width 29 height 29
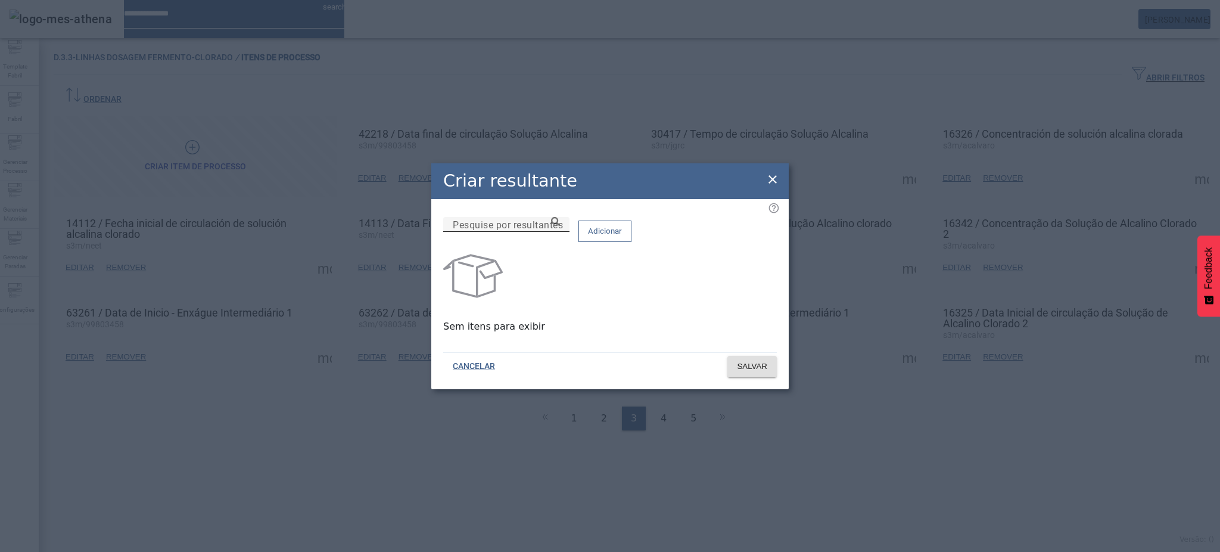
click at [560, 227] on div "Pesquise por resultantes" at bounding box center [506, 224] width 107 height 15
paste input "**********"
click at [560, 226] on icon at bounding box center [555, 221] width 9 height 9
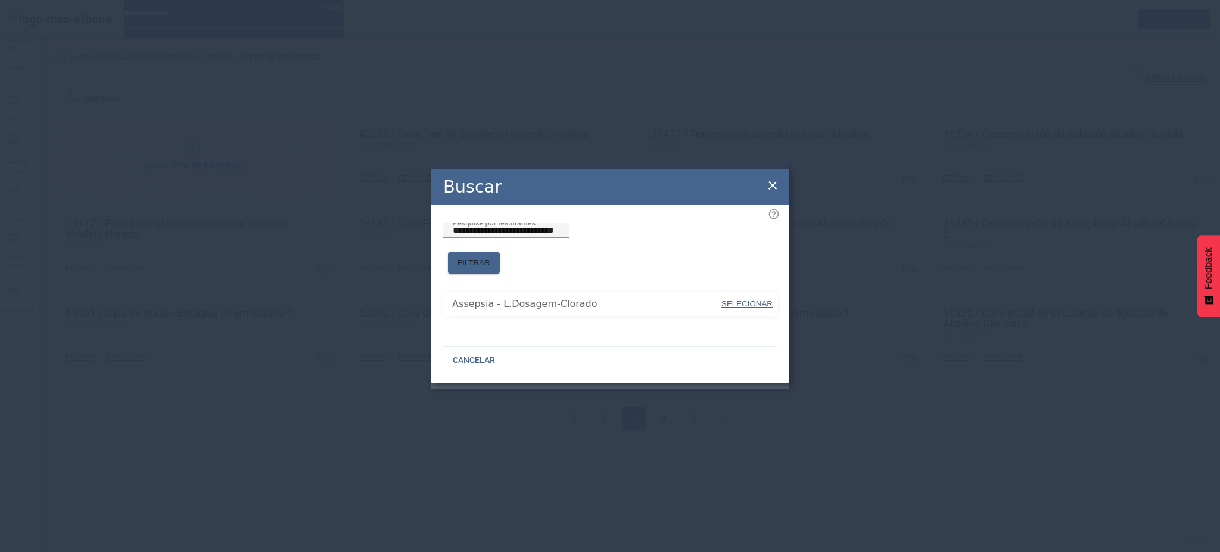
click at [736, 299] on span "SELECIONAR" at bounding box center [746, 303] width 51 height 9
type input "**********"
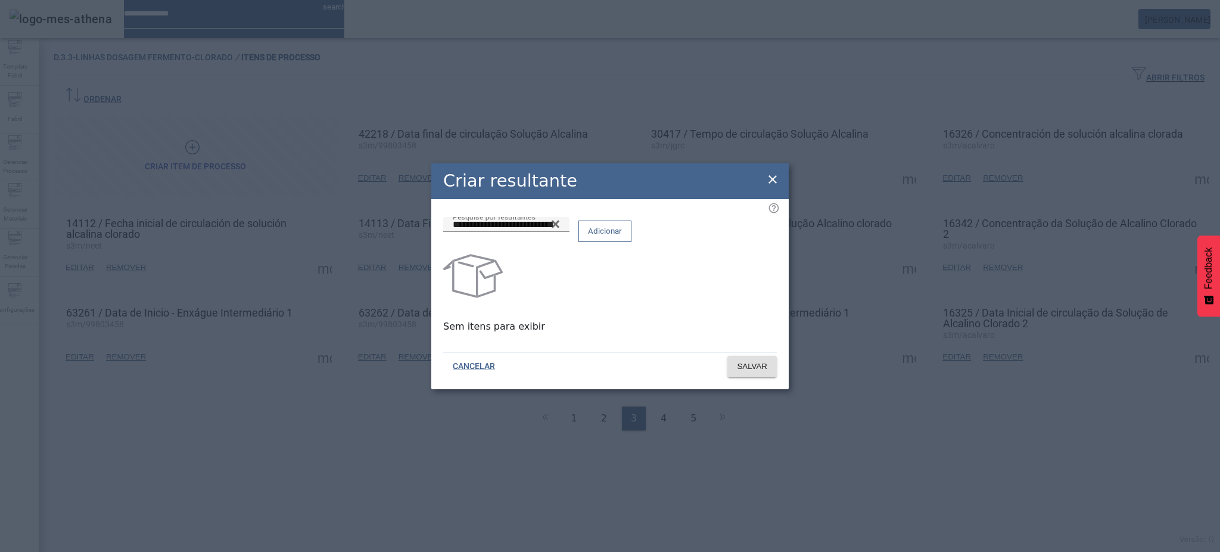
click at [622, 237] on span "Adicionar" at bounding box center [605, 231] width 34 height 12
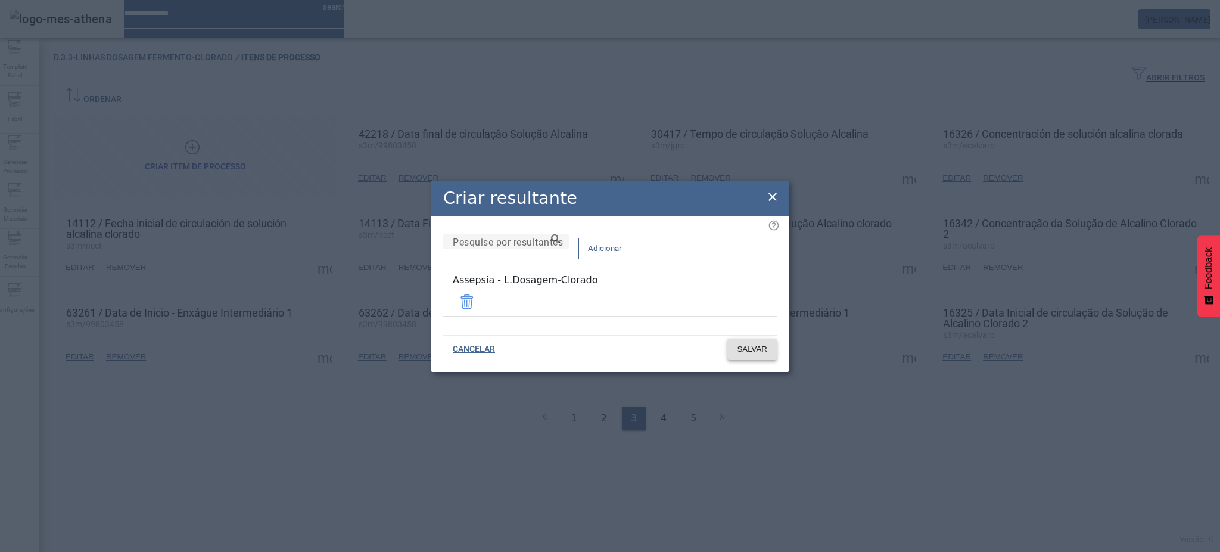
click at [764, 350] on span "SALVAR" at bounding box center [752, 349] width 30 height 12
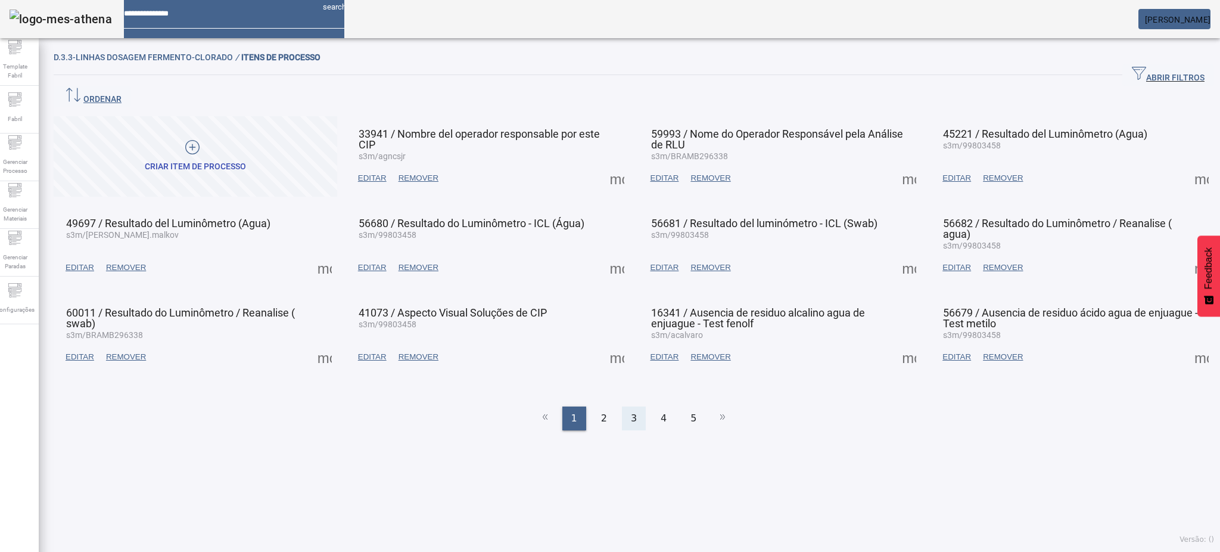
click at [631, 411] on span "3" at bounding box center [634, 418] width 6 height 14
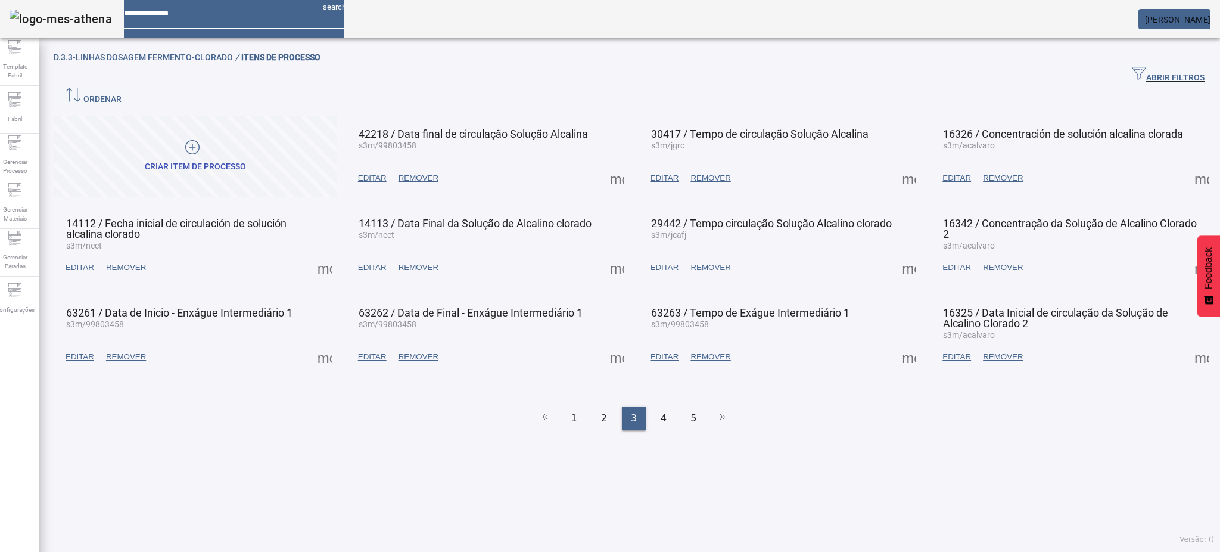
click at [614, 343] on span at bounding box center [617, 357] width 29 height 29
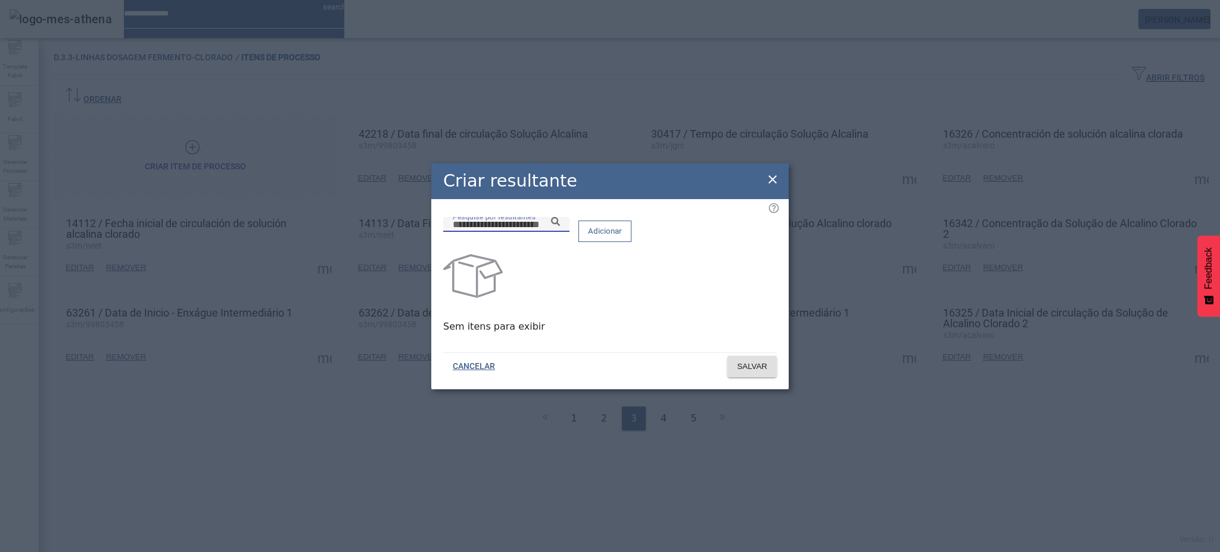
click at [546, 232] on input "Pesquise por resultantes" at bounding box center [506, 224] width 107 height 14
paste input "**********"
click at [560, 226] on icon at bounding box center [555, 221] width 9 height 9
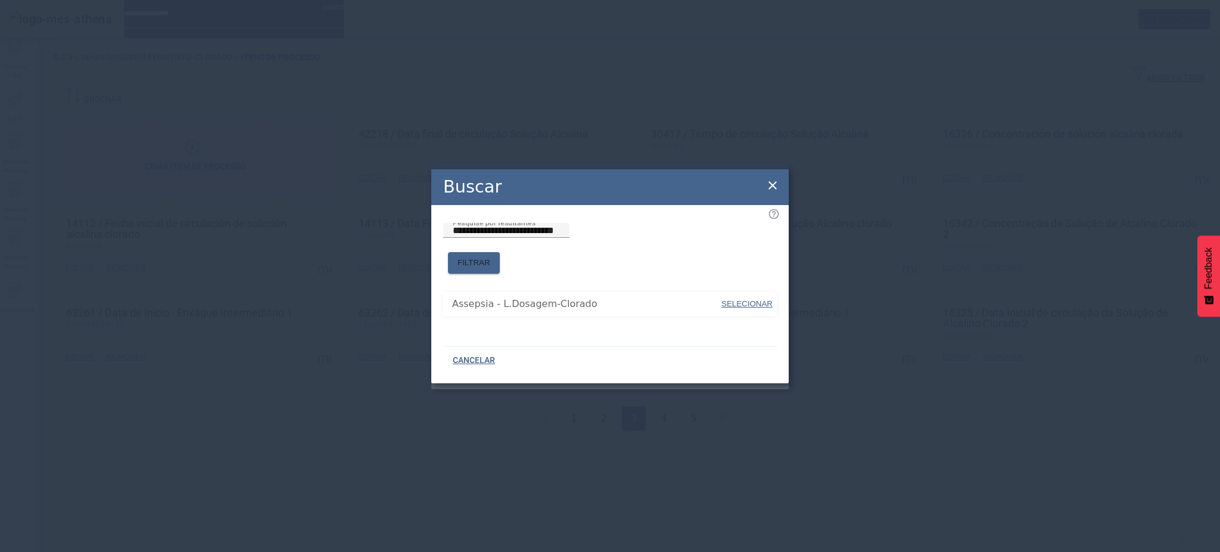
click at [757, 307] on span at bounding box center [747, 303] width 54 height 29
type input "**********"
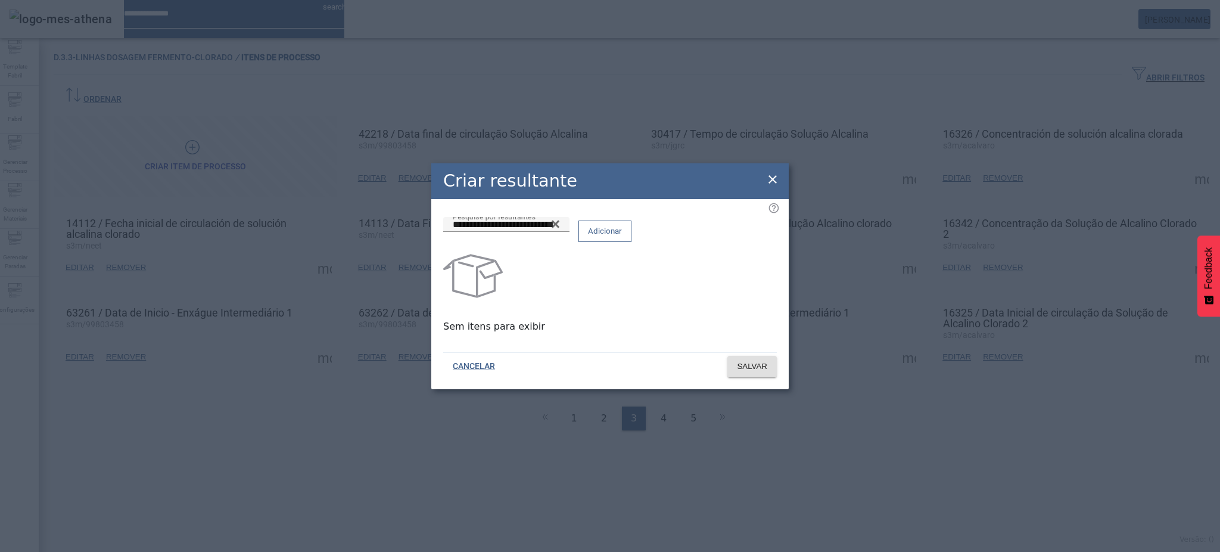
click at [622, 237] on span "Adicionar" at bounding box center [605, 231] width 34 height 12
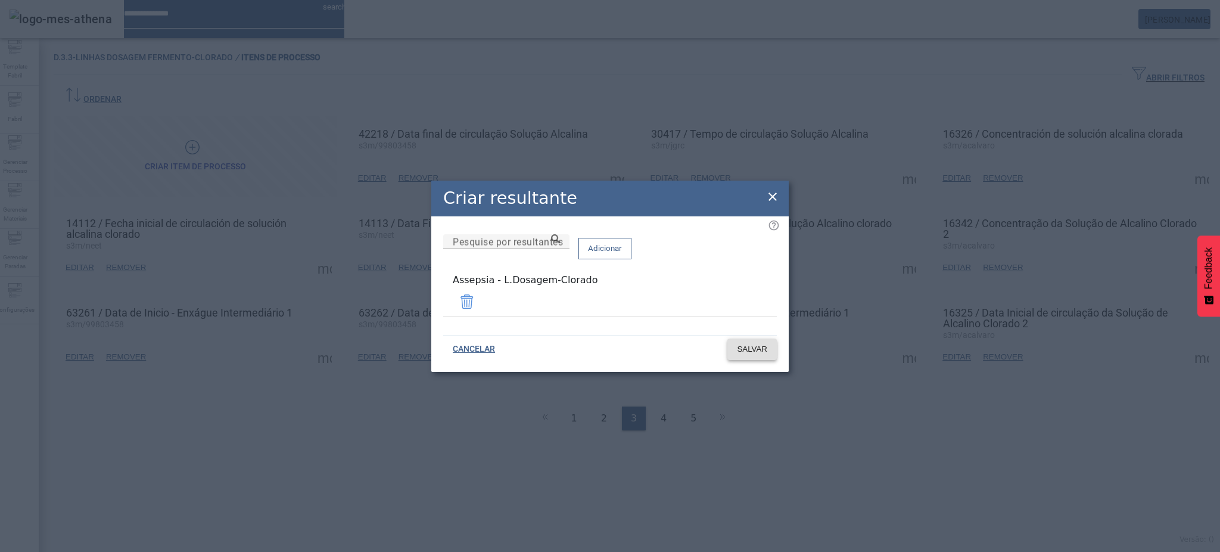
click at [750, 348] on span "SALVAR" at bounding box center [752, 349] width 30 height 12
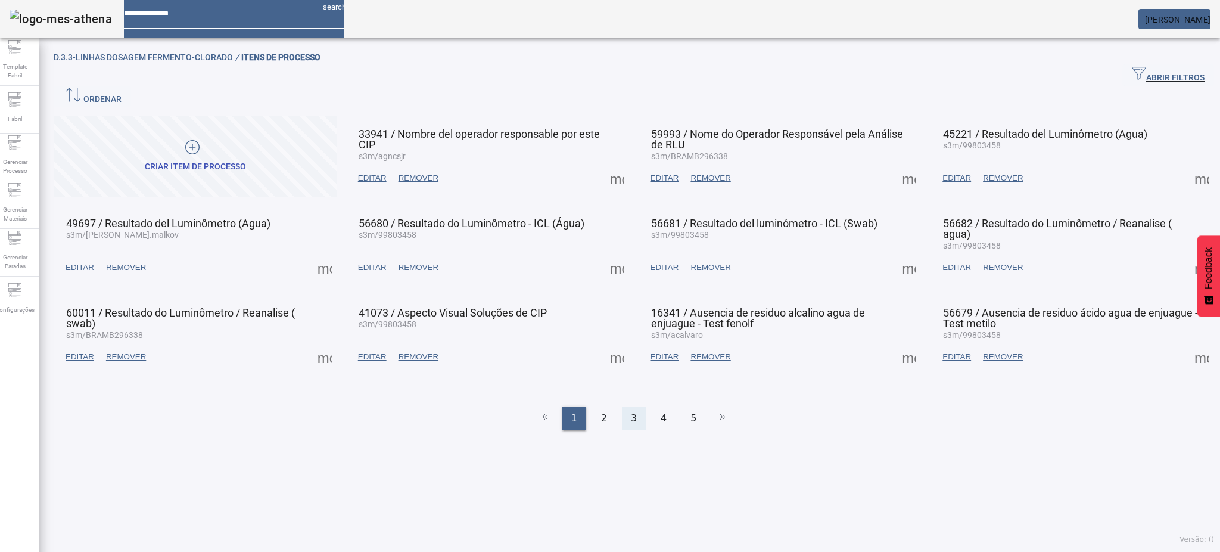
click at [634, 406] on div "3" at bounding box center [634, 418] width 24 height 24
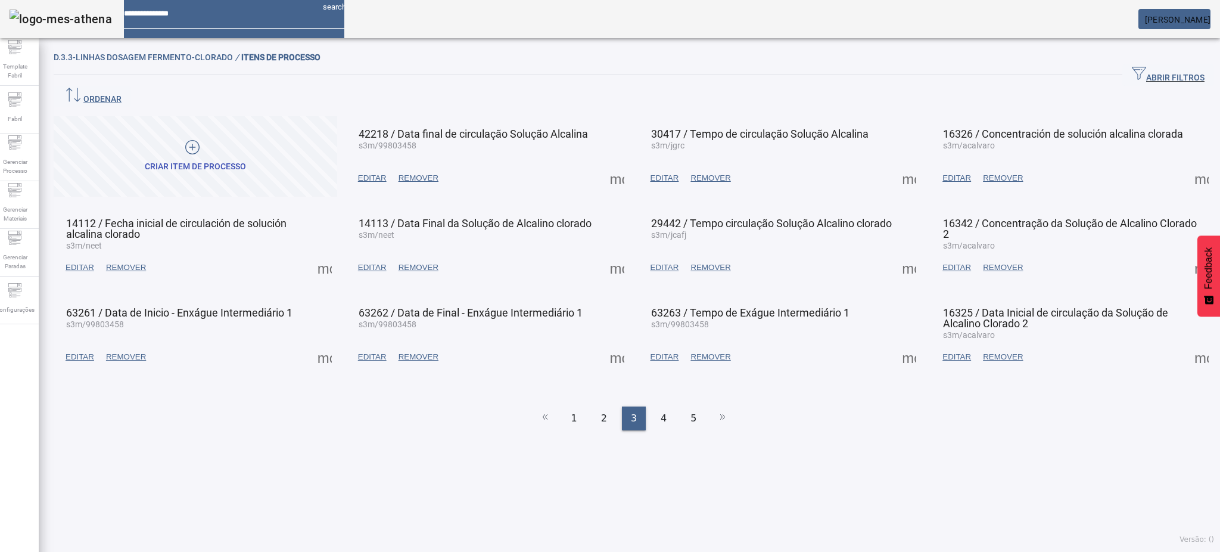
click at [318, 343] on span at bounding box center [324, 357] width 29 height 29
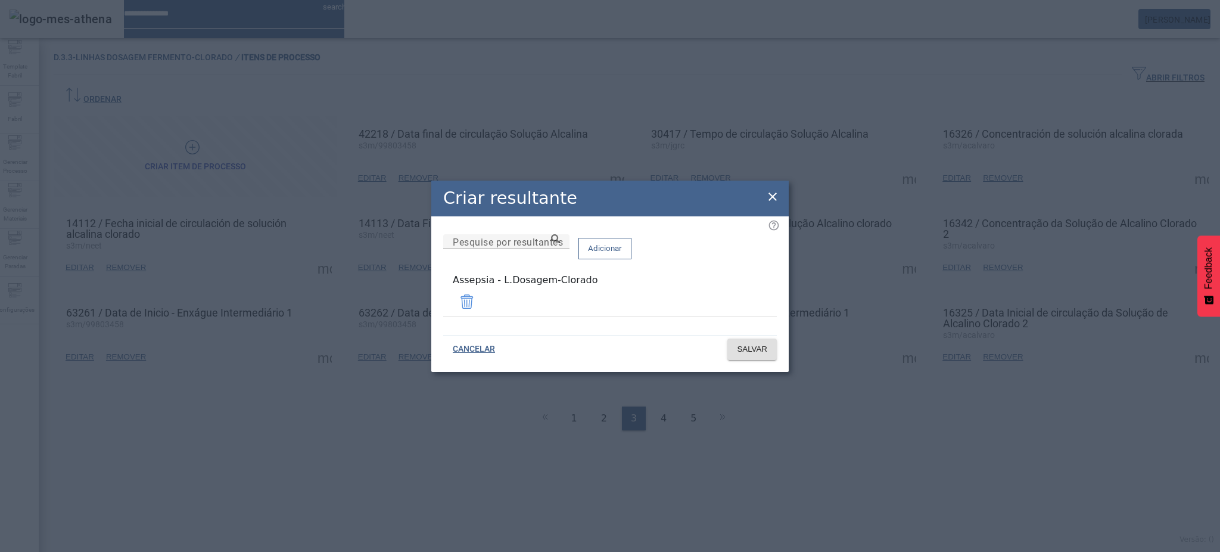
click at [772, 196] on icon at bounding box center [772, 196] width 14 height 14
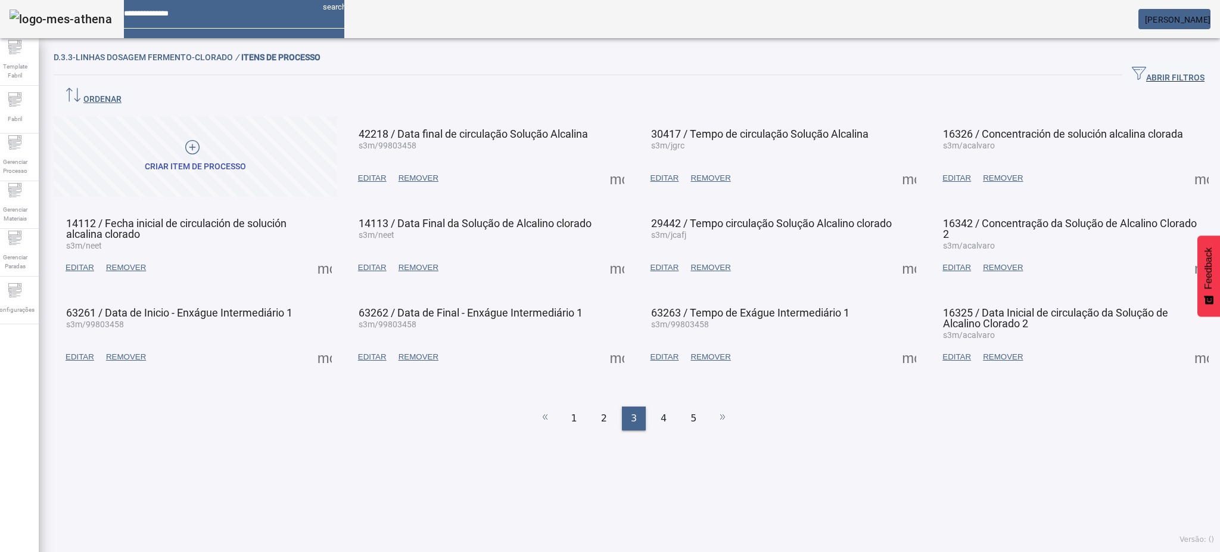
click at [606, 343] on span at bounding box center [617, 357] width 29 height 29
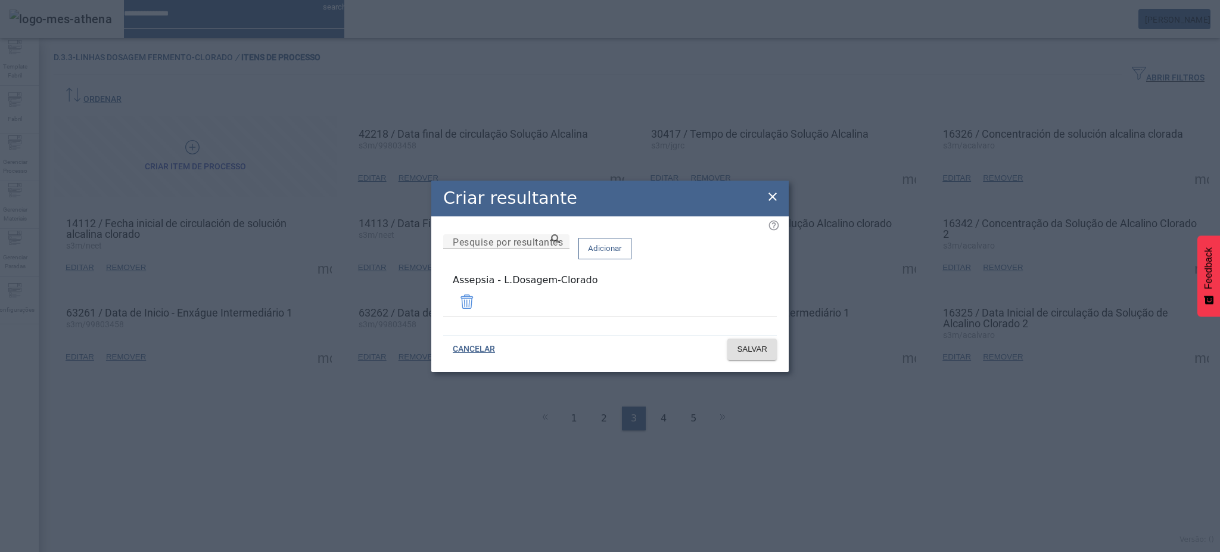
click at [776, 201] on icon at bounding box center [772, 196] width 8 height 8
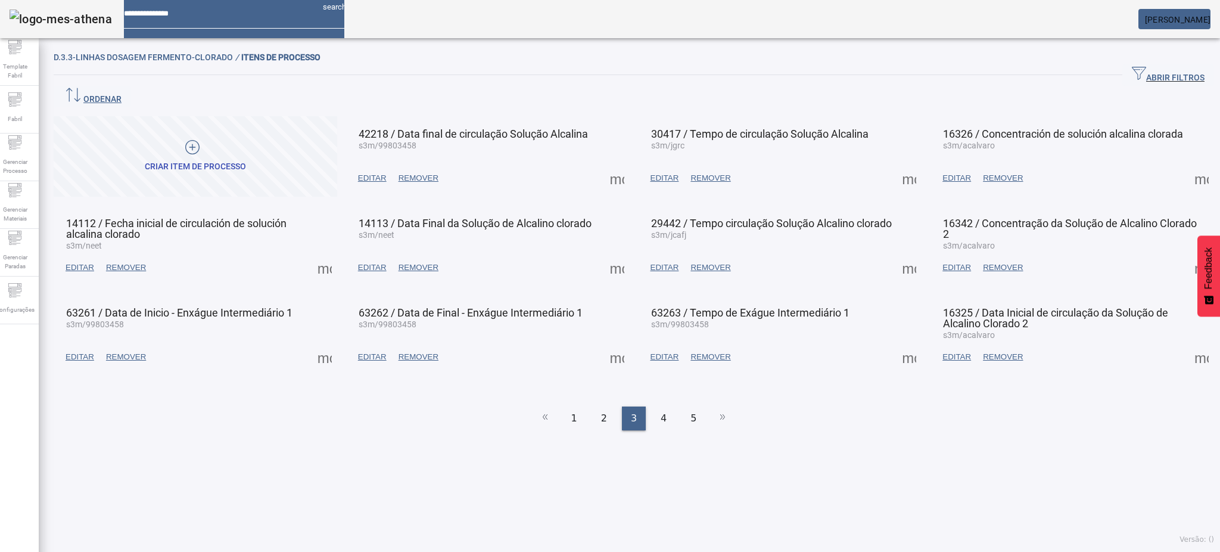
click at [895, 343] on span at bounding box center [909, 357] width 29 height 29
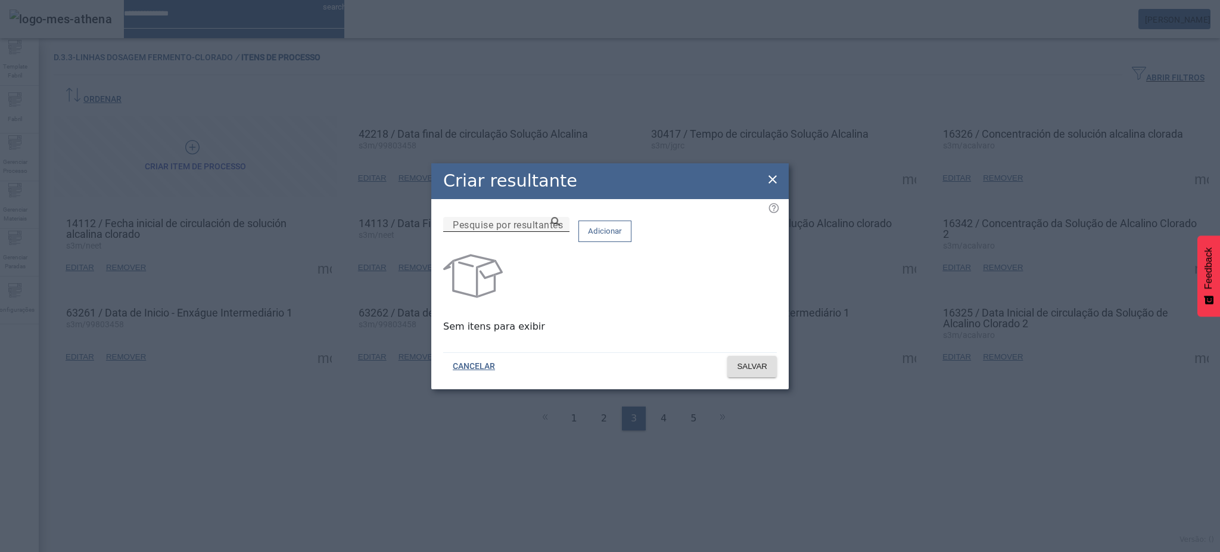
click at [560, 232] on div "Pesquise por resultantes" at bounding box center [506, 224] width 107 height 15
click at [560, 232] on input "Pesquise por resultantes" at bounding box center [506, 224] width 107 height 14
paste input "**********"
click at [560, 226] on icon at bounding box center [555, 221] width 9 height 9
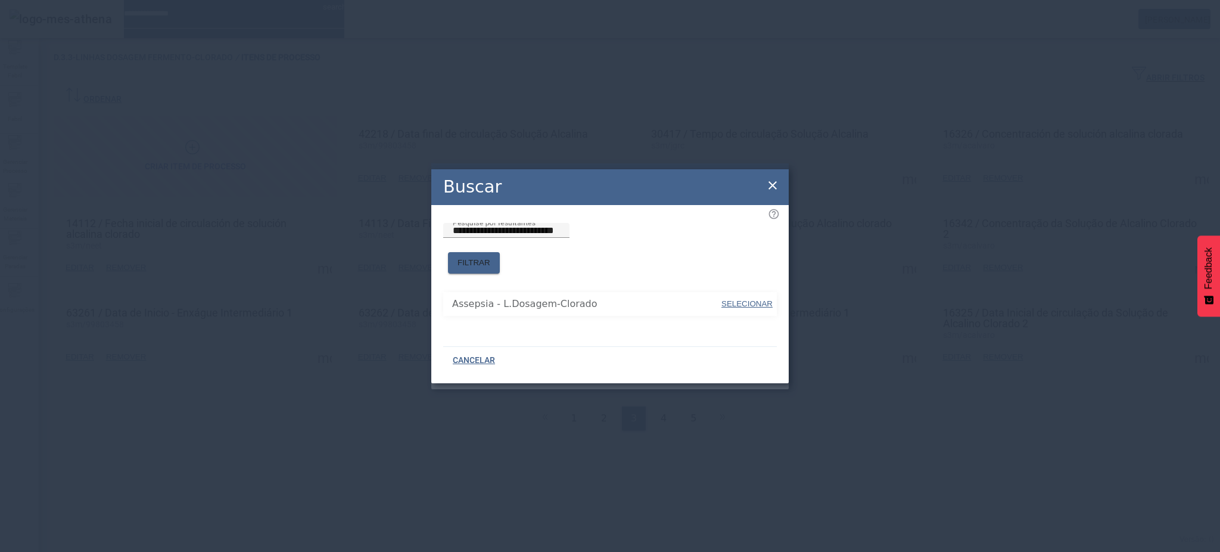
click at [757, 299] on span "SELECIONAR" at bounding box center [746, 303] width 51 height 9
type input "**********"
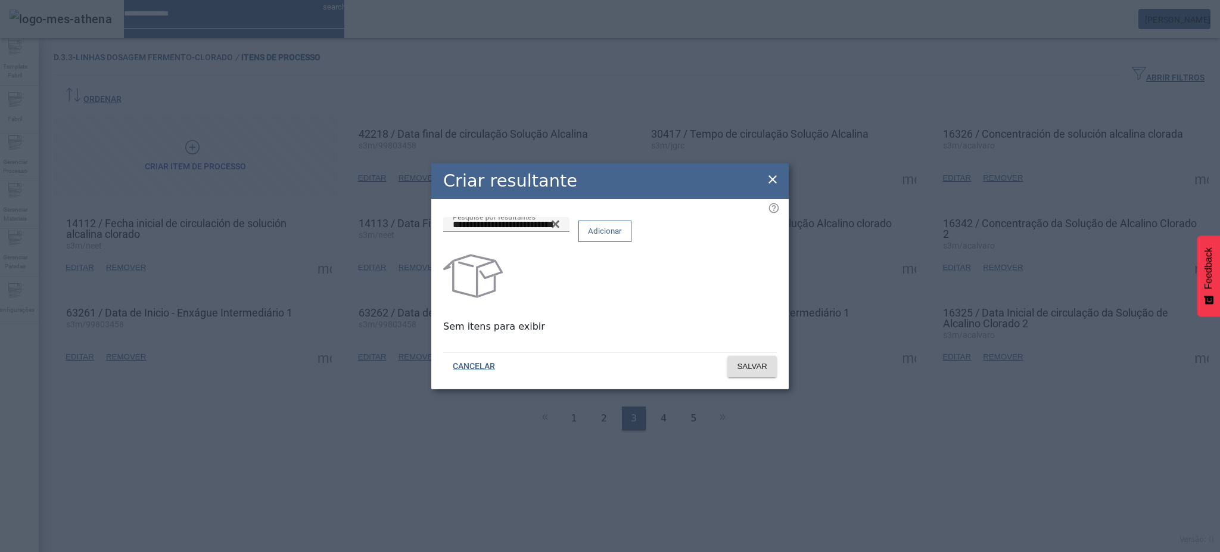
click at [622, 237] on span "Adicionar" at bounding box center [605, 231] width 34 height 12
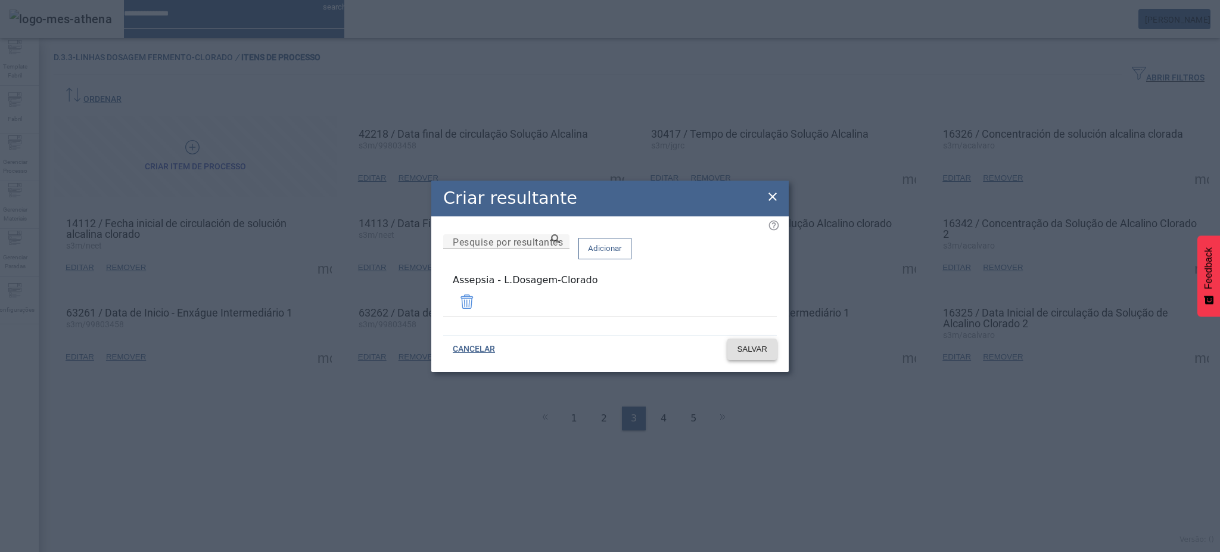
click at [763, 343] on span "SALVAR" at bounding box center [752, 349] width 30 height 12
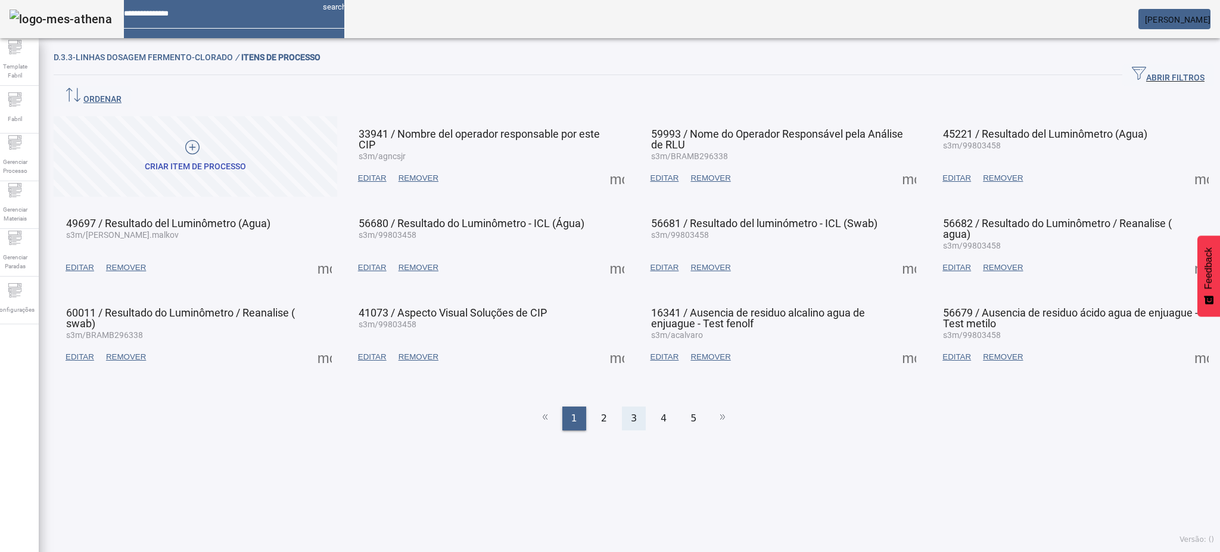
click at [622, 406] on div "3" at bounding box center [634, 418] width 24 height 24
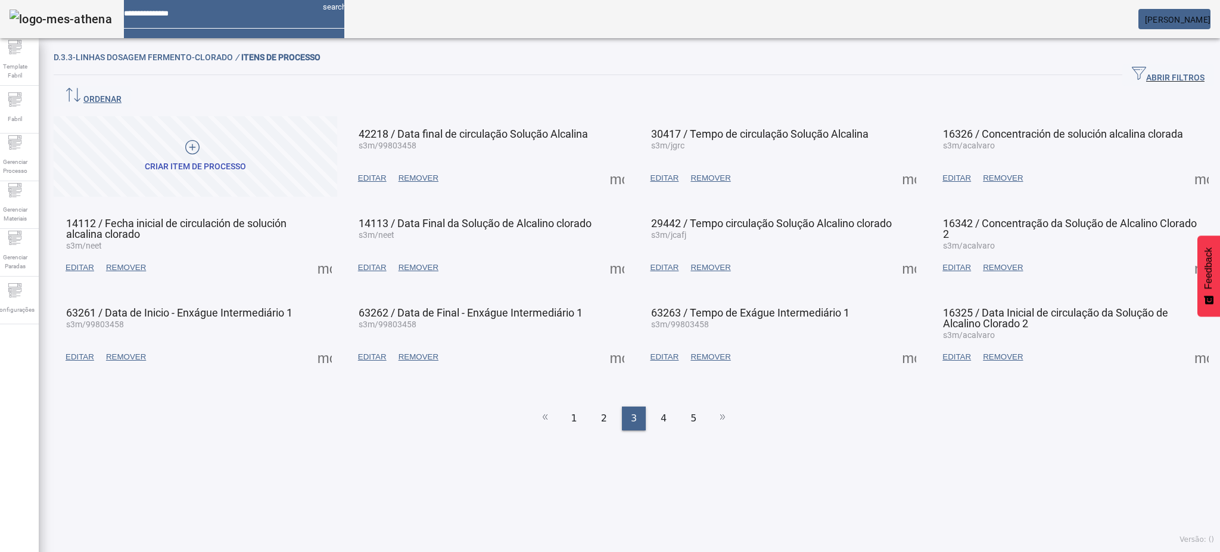
click at [1187, 343] on span at bounding box center [1201, 357] width 29 height 29
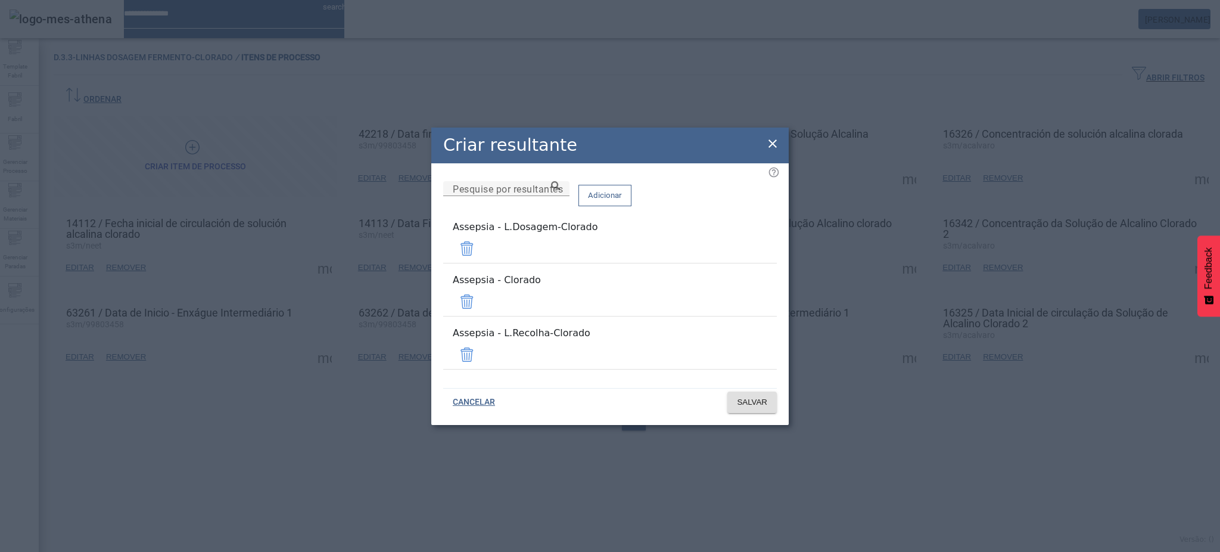
click at [481, 303] on span at bounding box center [467, 301] width 29 height 29
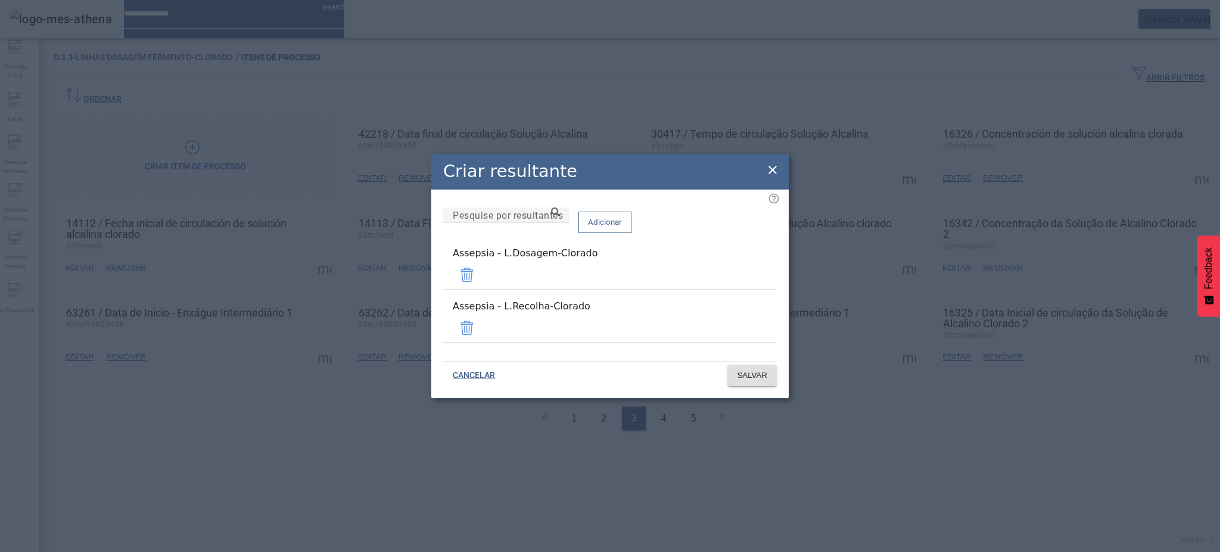
click at [481, 320] on span at bounding box center [467, 327] width 29 height 29
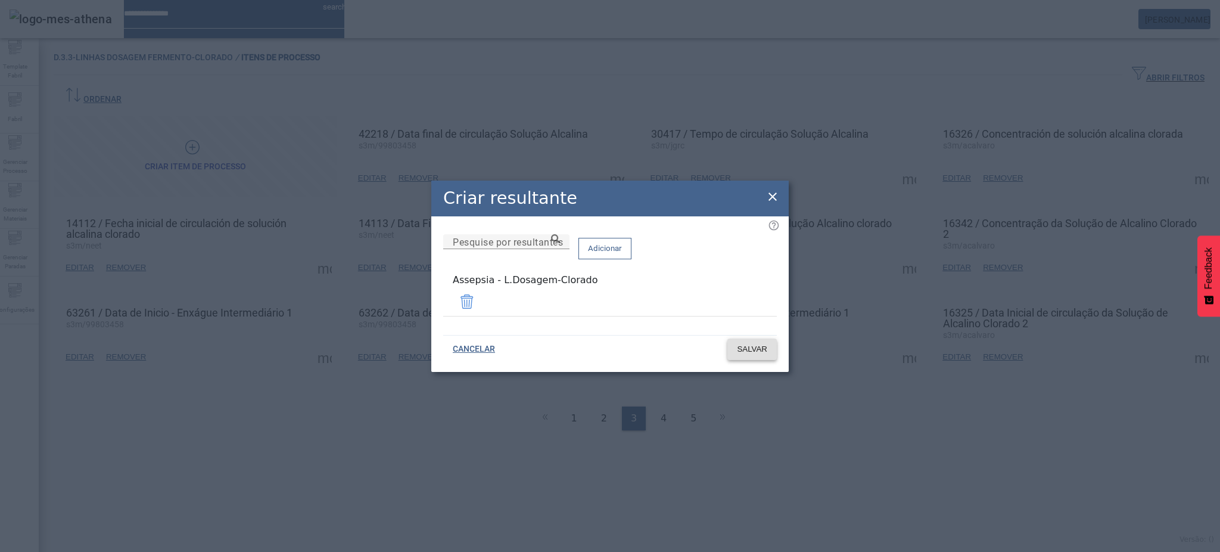
click at [755, 349] on span "SALVAR" at bounding box center [752, 349] width 30 height 12
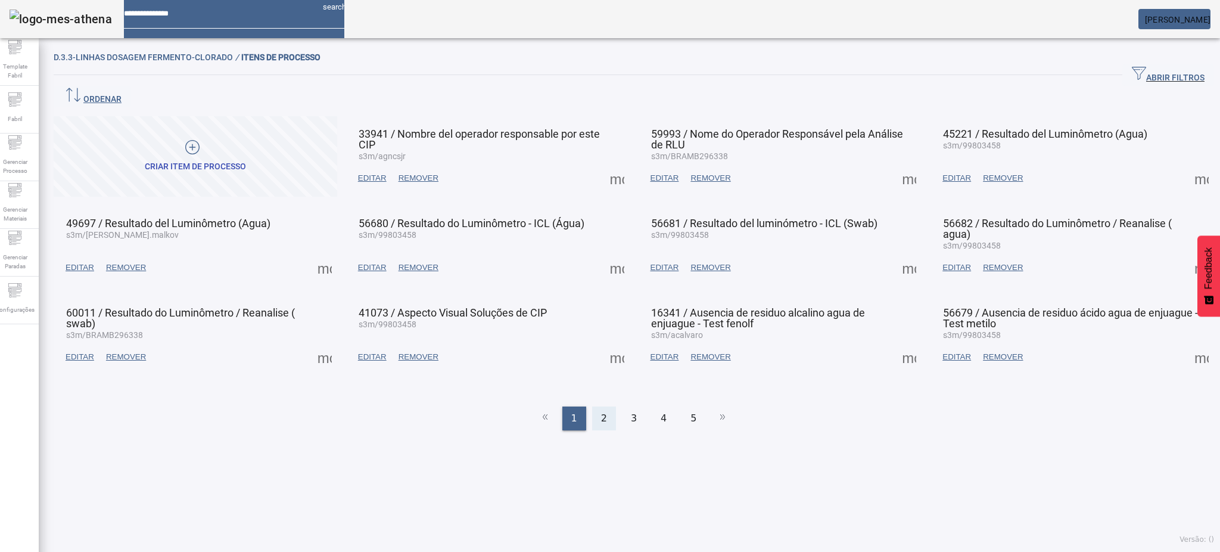
click at [601, 411] on span "2" at bounding box center [604, 418] width 6 height 14
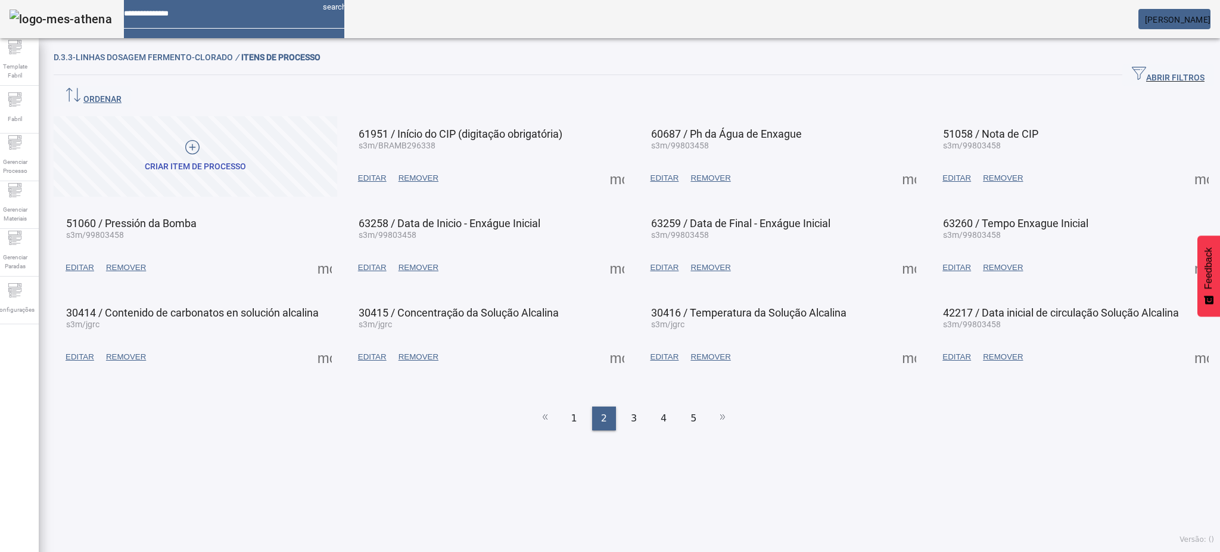
click at [1187, 343] on span at bounding box center [1201, 357] width 29 height 29
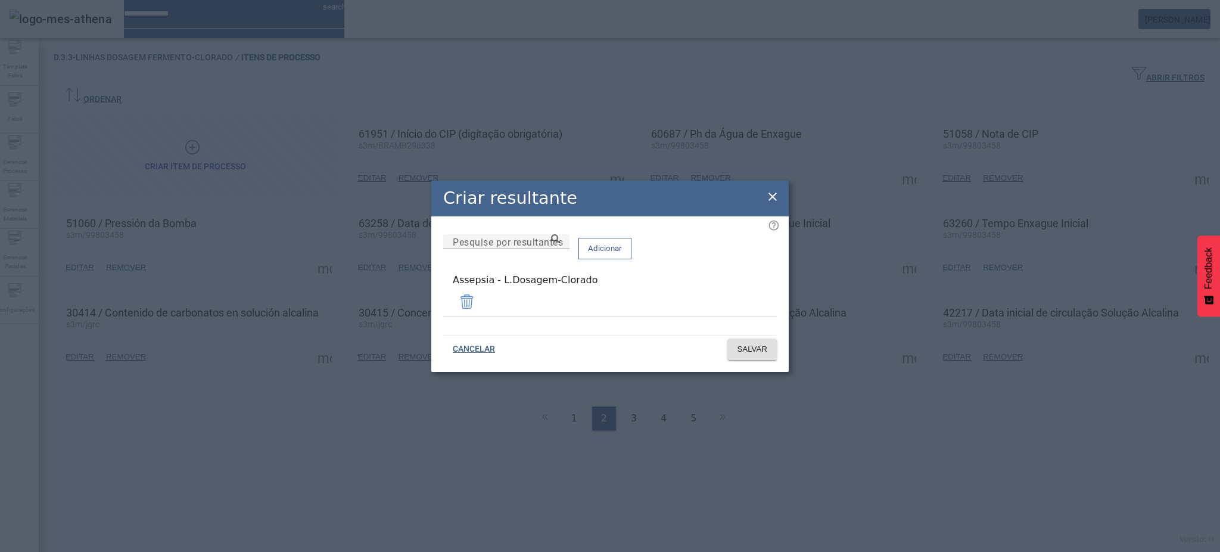
click at [776, 201] on icon at bounding box center [772, 196] width 8 height 8
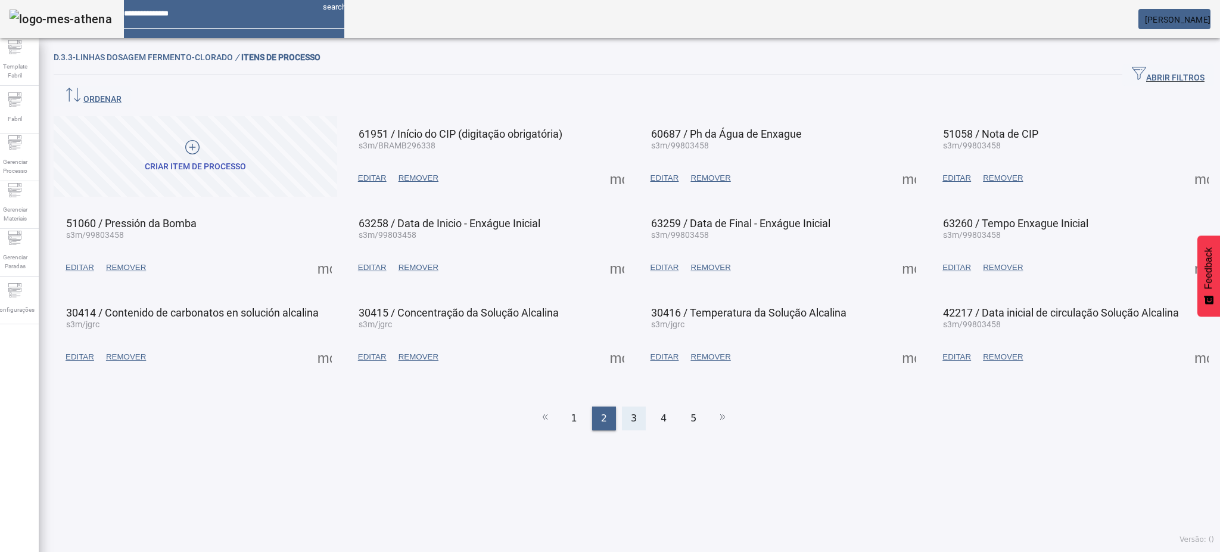
drag, startPoint x: 625, startPoint y: 391, endPoint x: 630, endPoint y: 384, distance: 8.3
click at [631, 411] on span "3" at bounding box center [634, 418] width 6 height 14
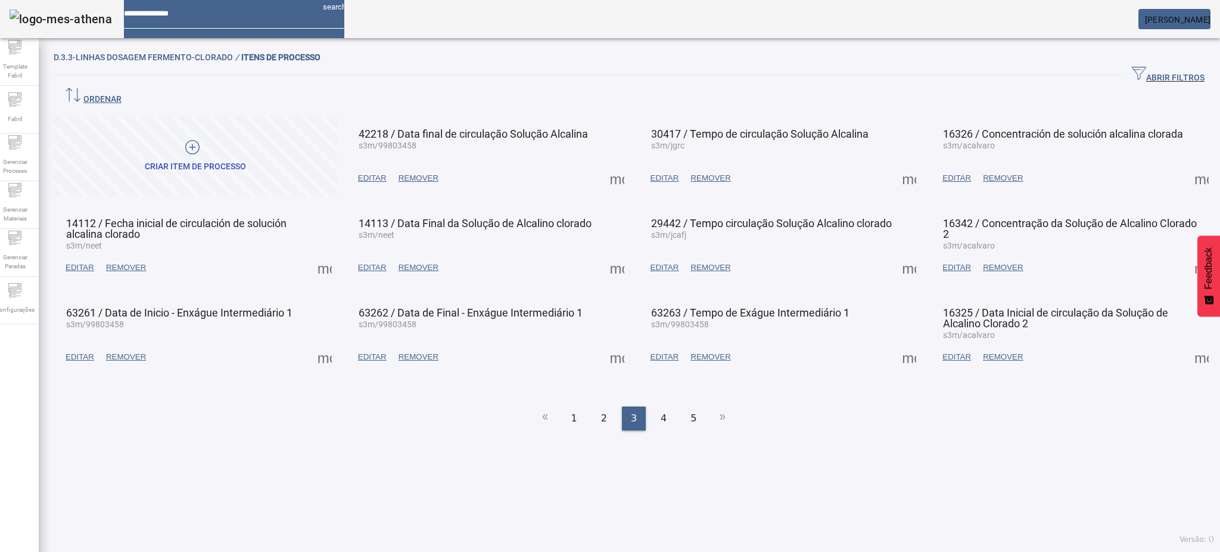
click at [611, 164] on span at bounding box center [617, 178] width 29 height 29
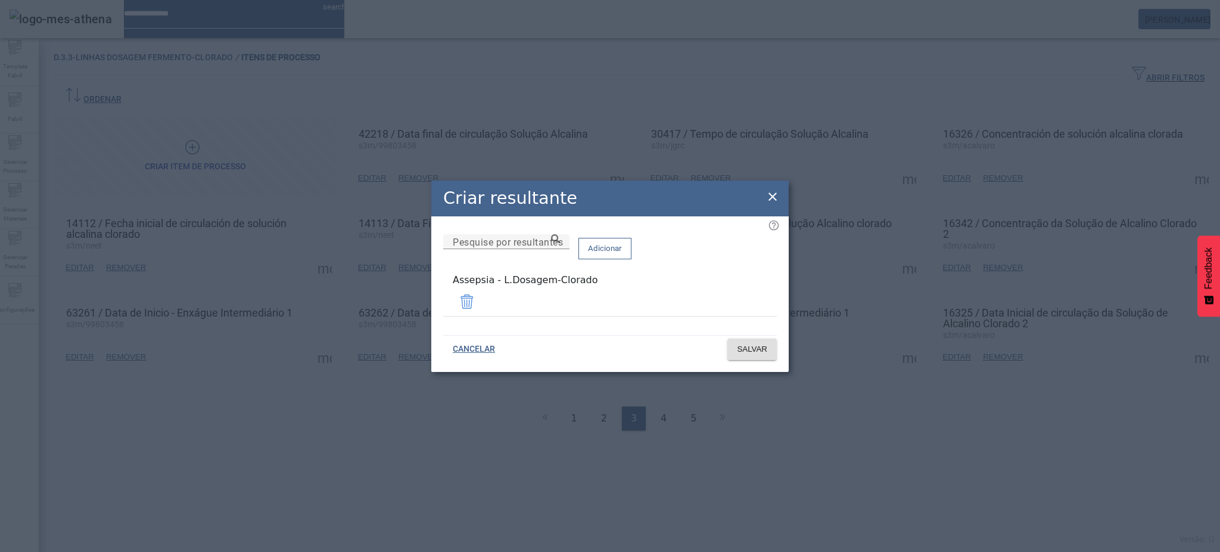
click at [776, 201] on icon at bounding box center [772, 196] width 8 height 8
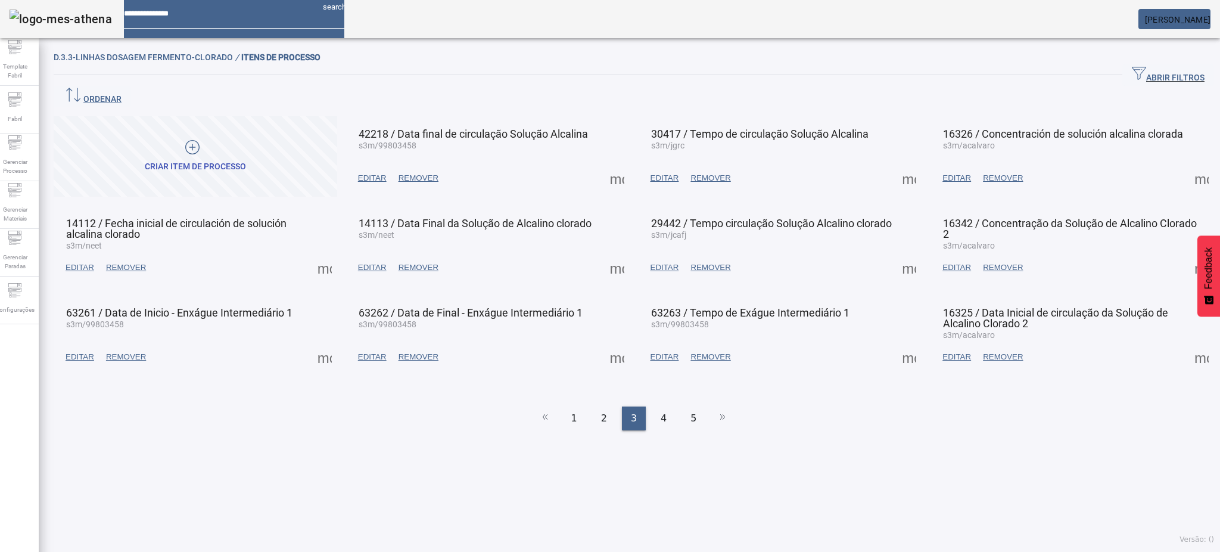
click at [895, 164] on span at bounding box center [909, 178] width 29 height 29
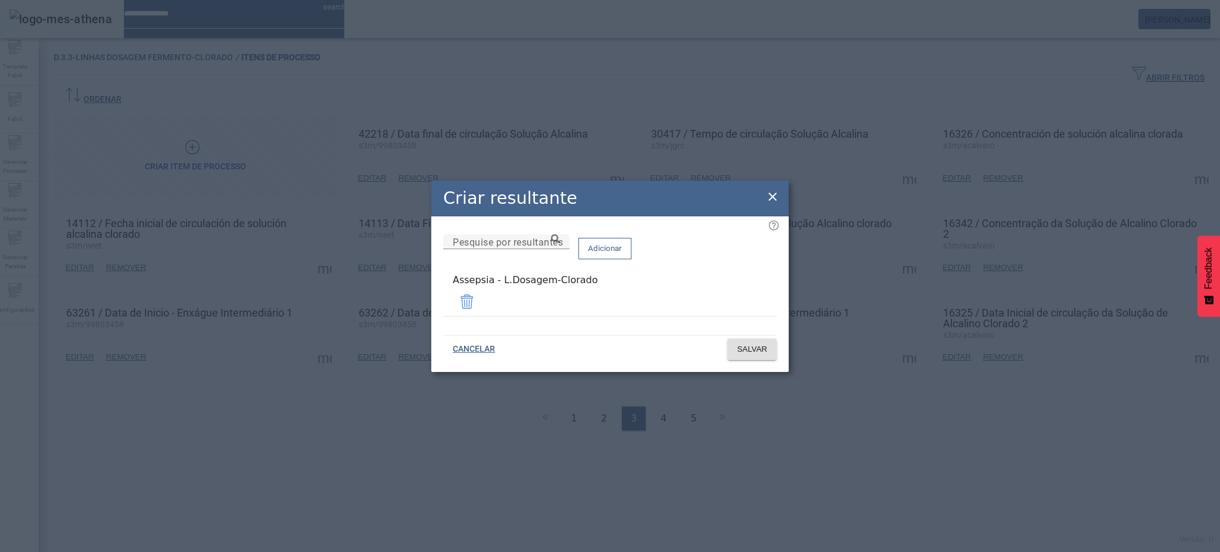
click at [774, 201] on icon at bounding box center [772, 196] width 8 height 8
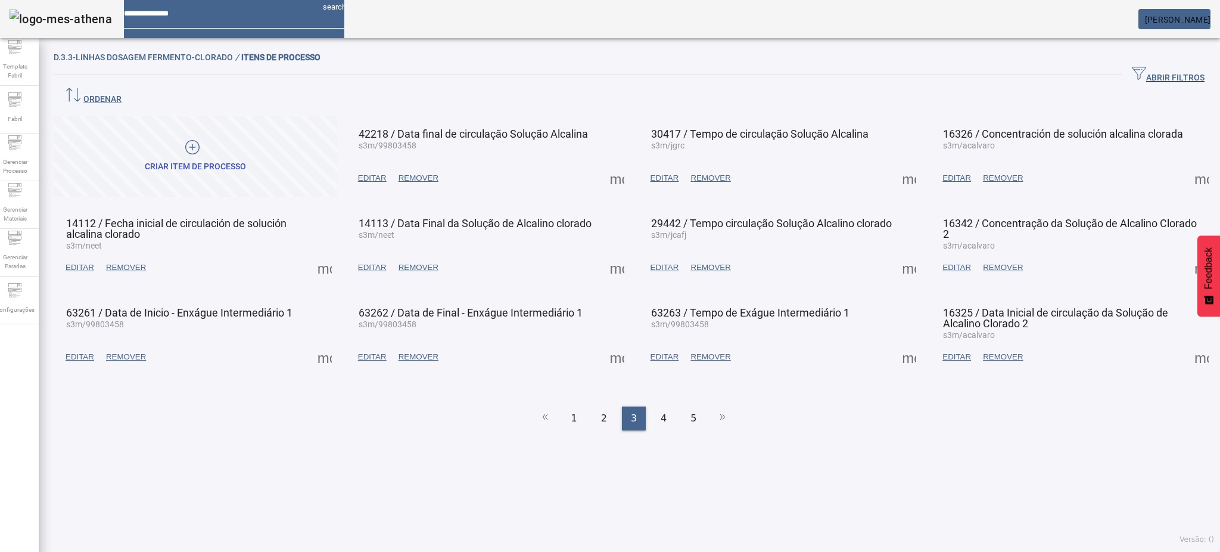
click at [1187, 164] on span at bounding box center [1201, 178] width 29 height 29
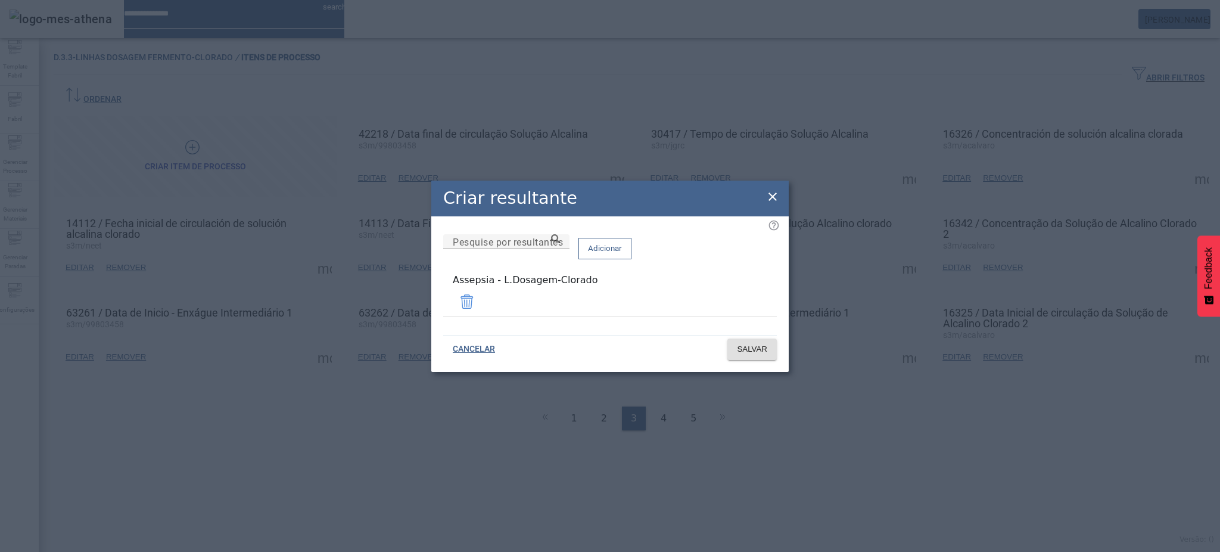
click at [780, 198] on div "Criar resultante" at bounding box center [609, 198] width 357 height 36
click at [776, 197] on icon at bounding box center [772, 196] width 8 height 8
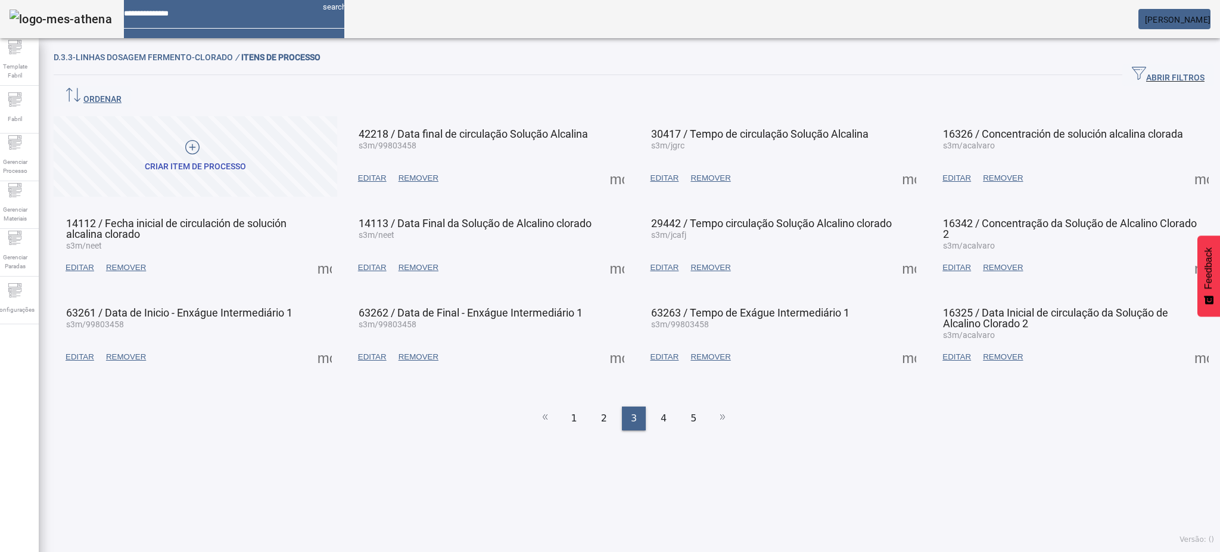
click at [334, 253] on span at bounding box center [324, 267] width 29 height 29
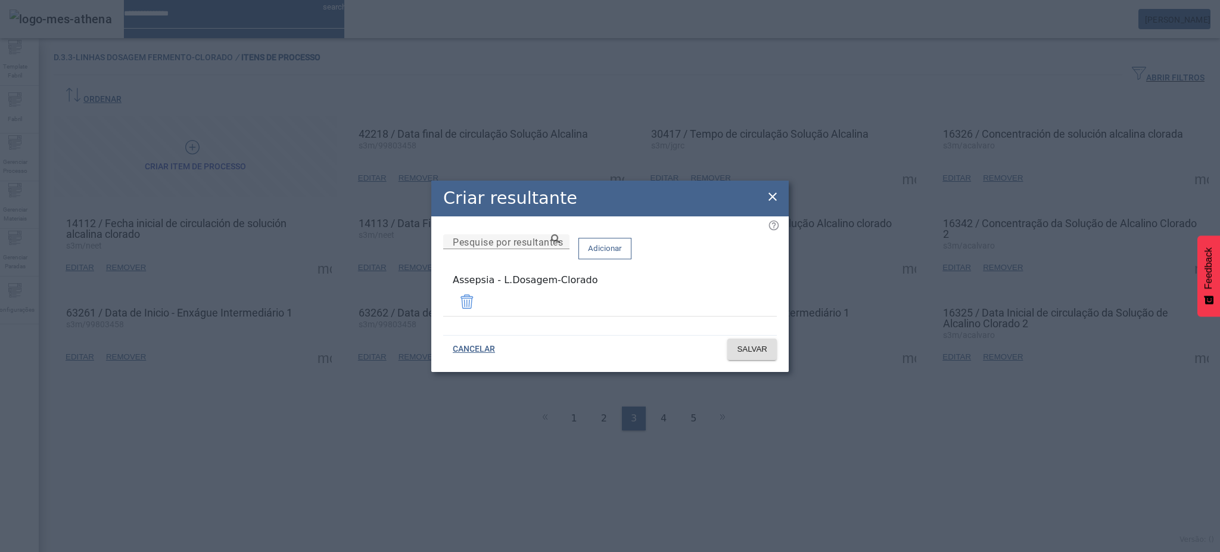
click at [774, 200] on icon at bounding box center [772, 196] width 14 height 14
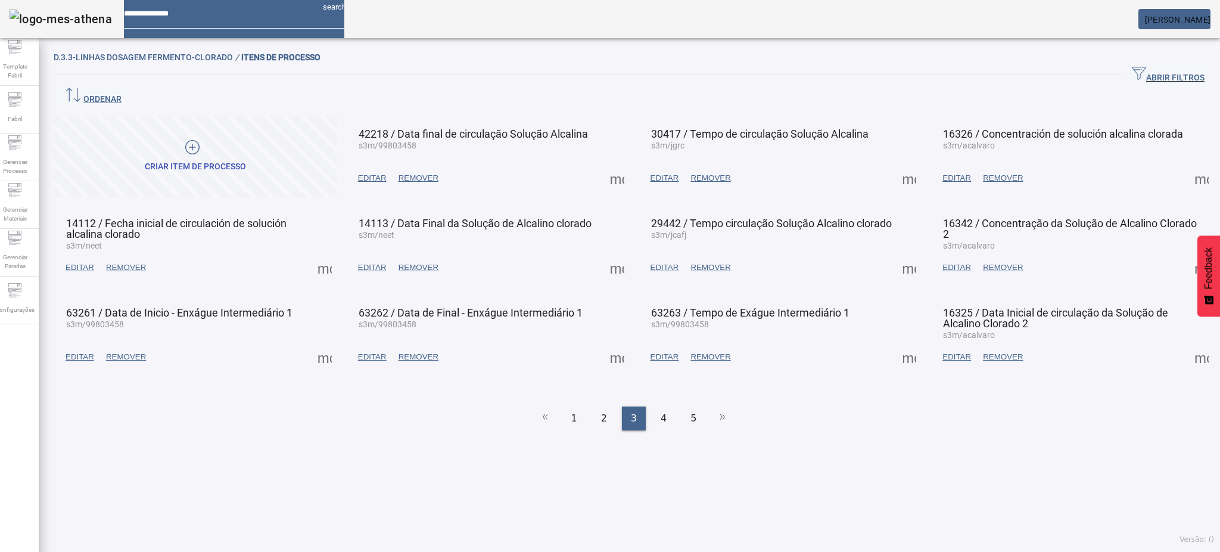
click at [603, 253] on span at bounding box center [617, 267] width 29 height 29
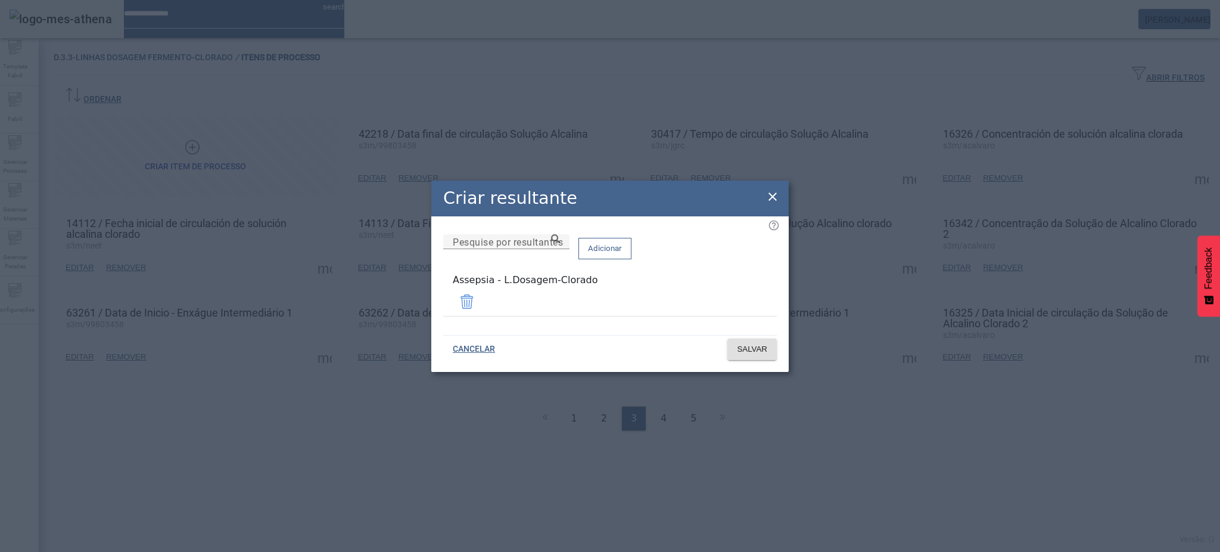
click at [774, 203] on icon at bounding box center [772, 196] width 14 height 14
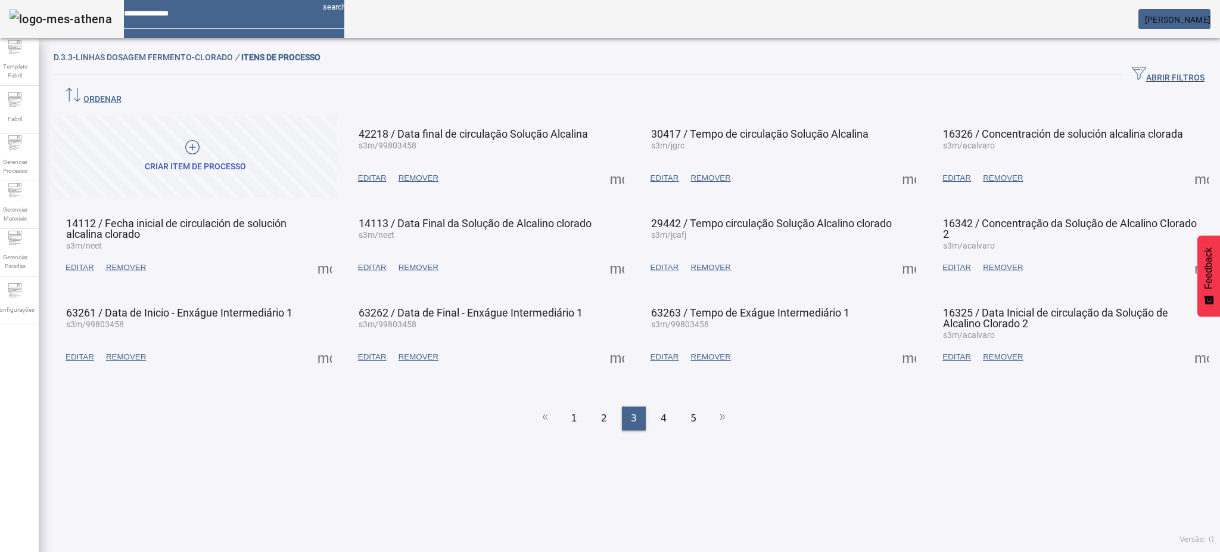
click at [895, 253] on span at bounding box center [909, 267] width 29 height 29
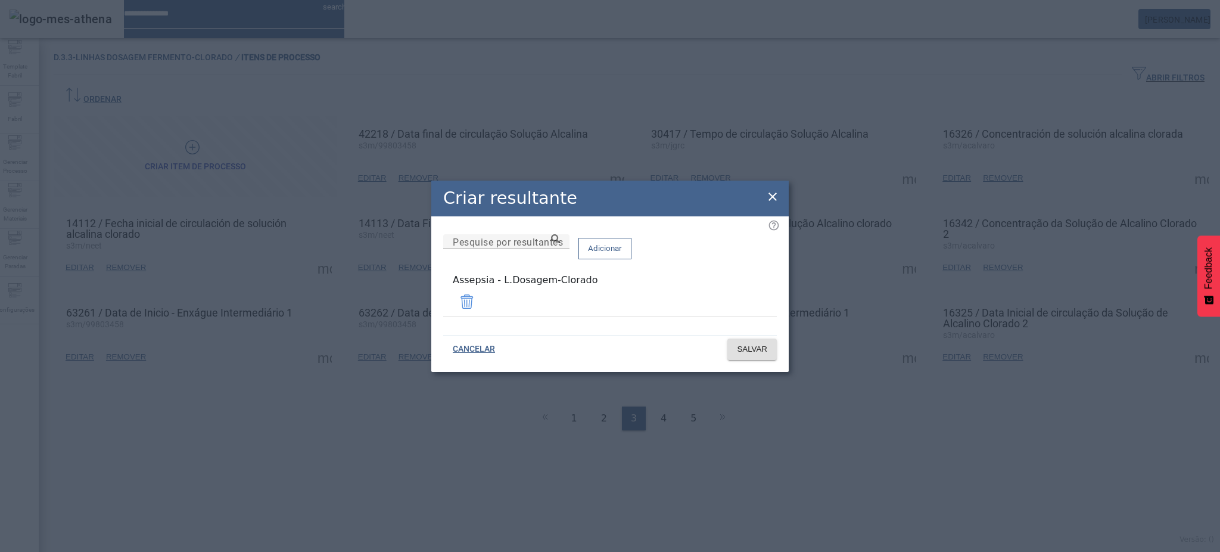
click at [770, 199] on icon at bounding box center [772, 196] width 14 height 14
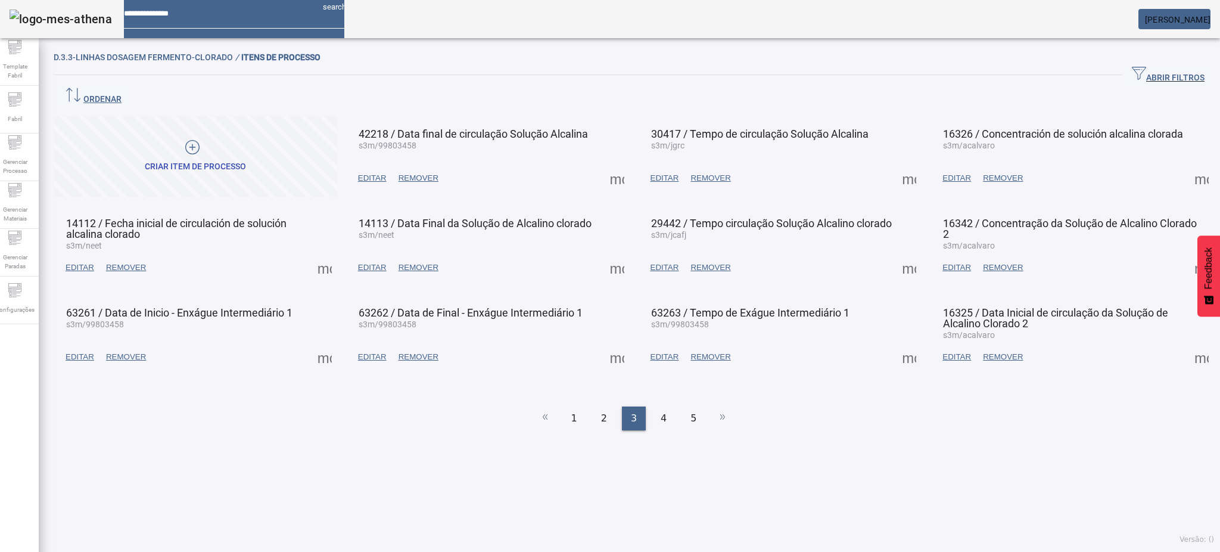
click at [1187, 253] on span at bounding box center [1201, 267] width 29 height 29
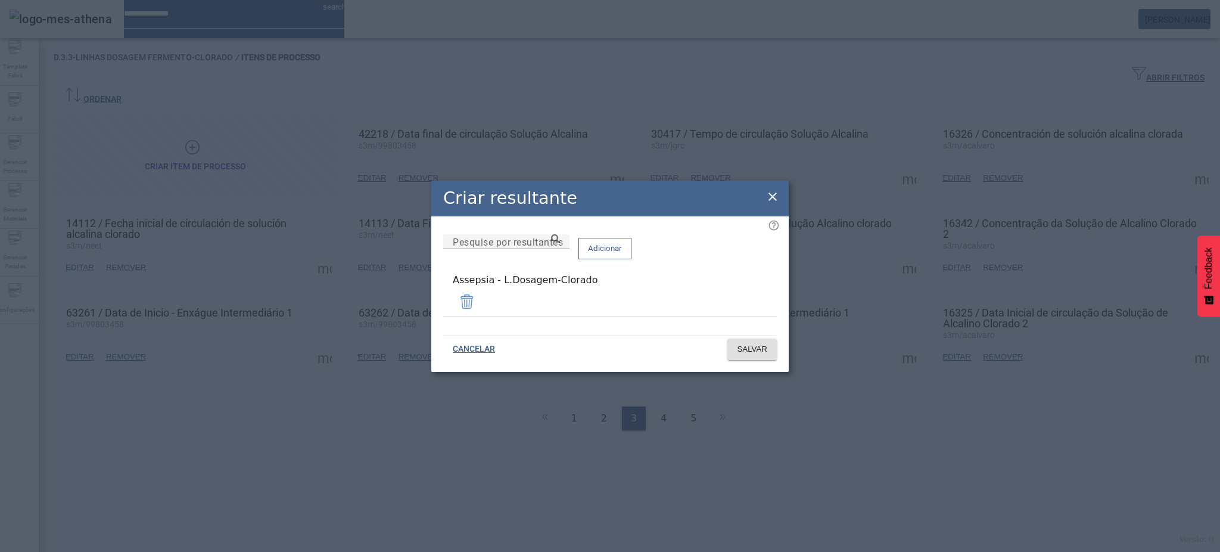
click at [771, 194] on icon at bounding box center [772, 196] width 14 height 14
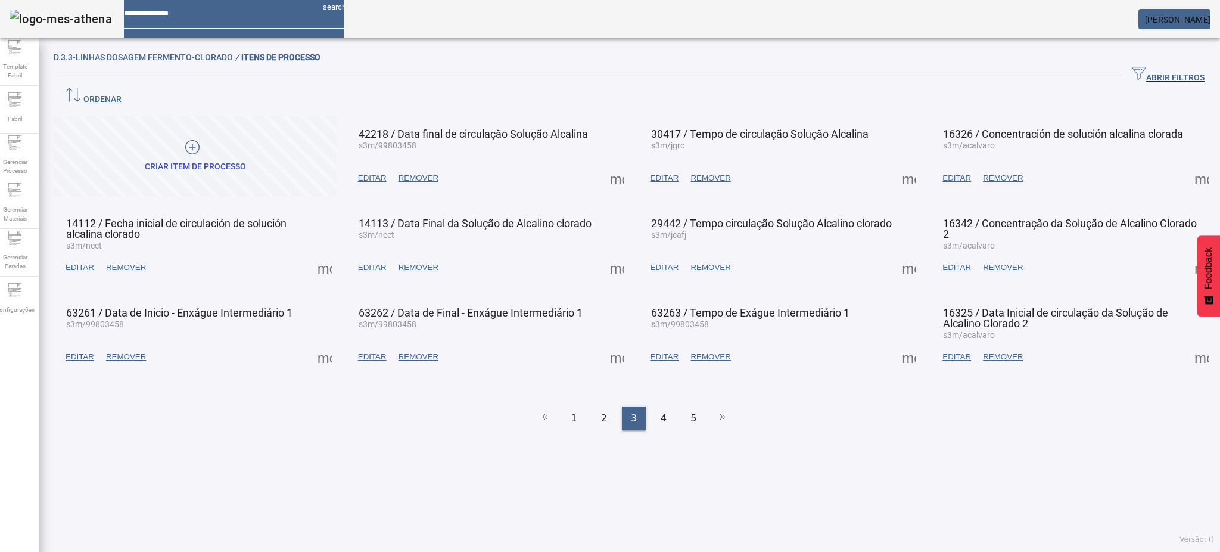
click at [320, 343] on span at bounding box center [324, 357] width 29 height 29
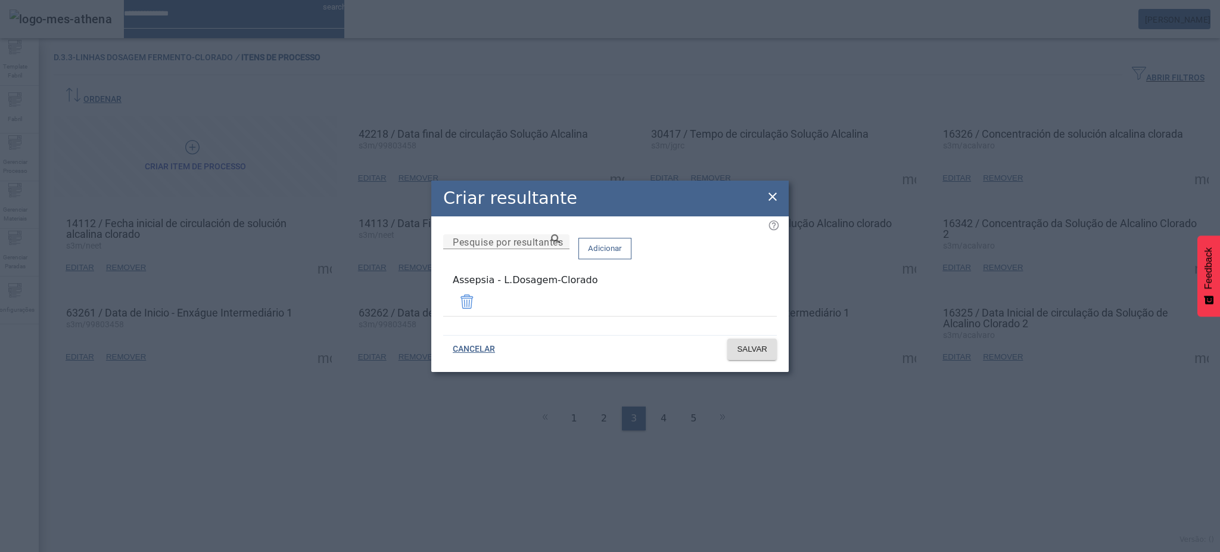
click at [774, 198] on icon at bounding box center [772, 196] width 8 height 8
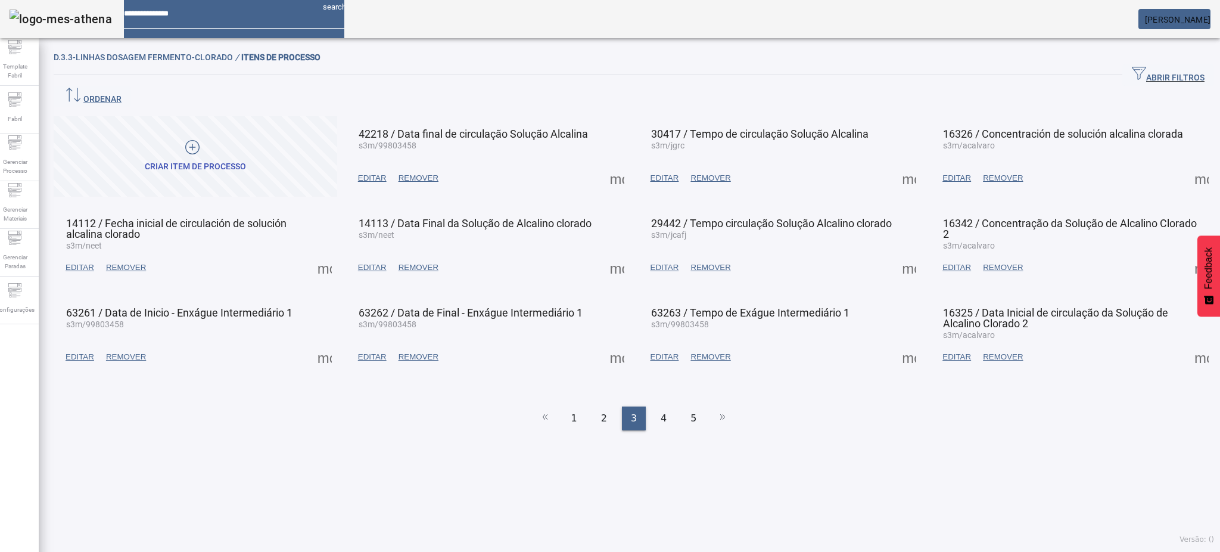
click at [618, 343] on span at bounding box center [617, 357] width 29 height 29
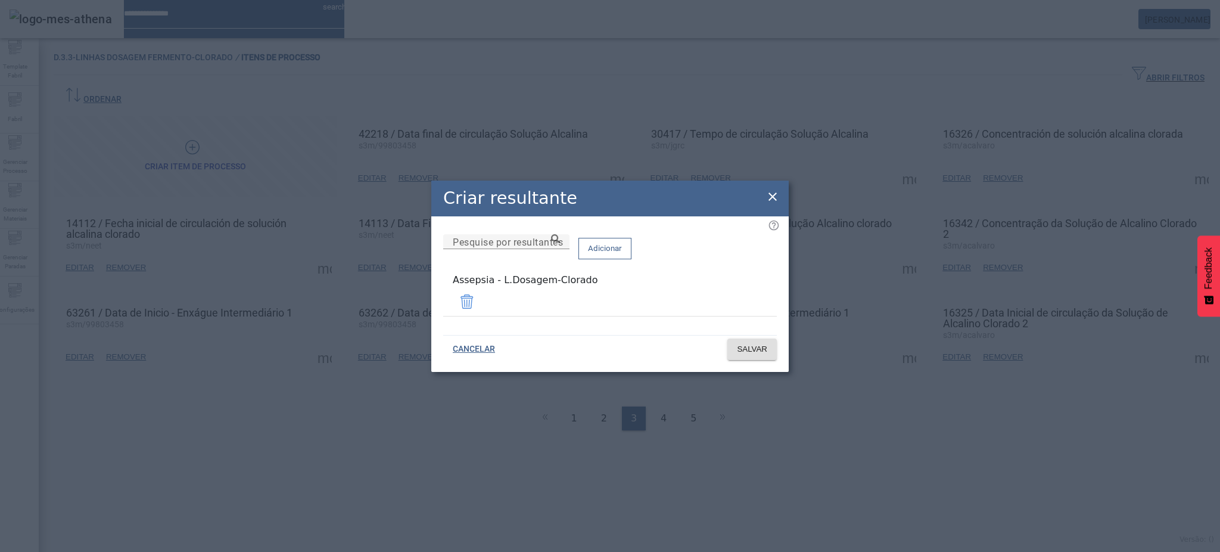
click at [776, 200] on icon at bounding box center [772, 196] width 14 height 14
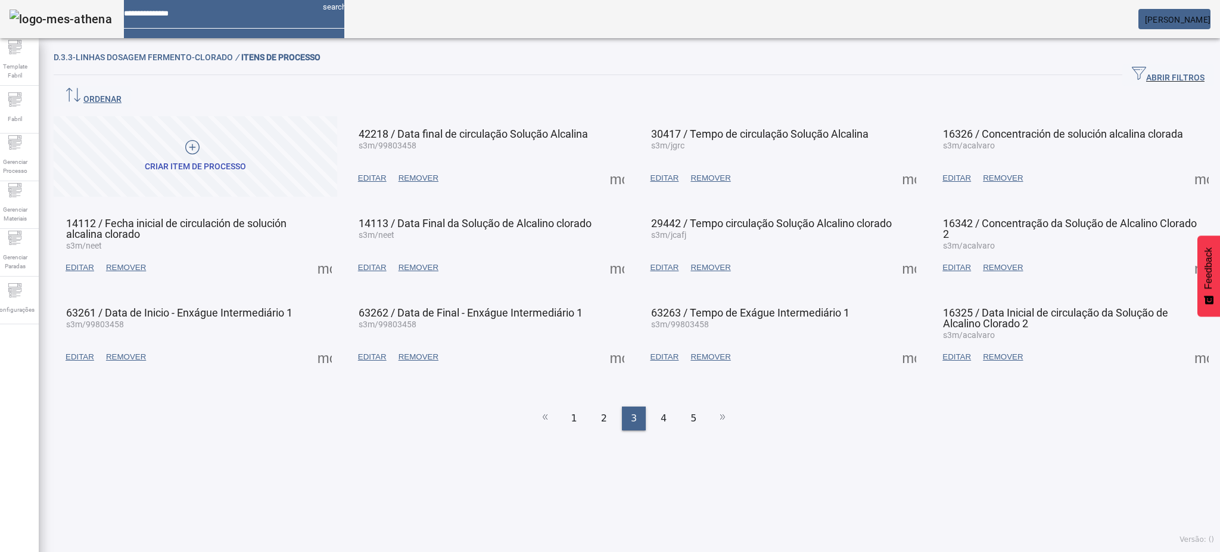
click at [879, 341] on mat-card-actions "EDITAR REMOVER more_vert" at bounding box center [781, 356] width 272 height 31
click at [898, 343] on span at bounding box center [909, 357] width 29 height 29
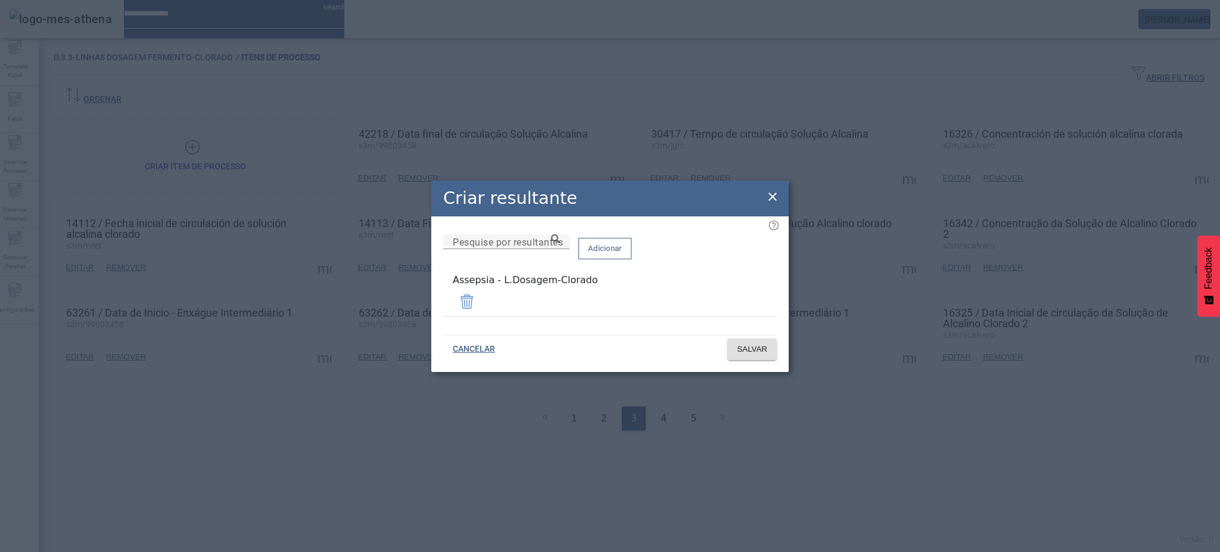
click at [769, 198] on icon at bounding box center [772, 196] width 14 height 14
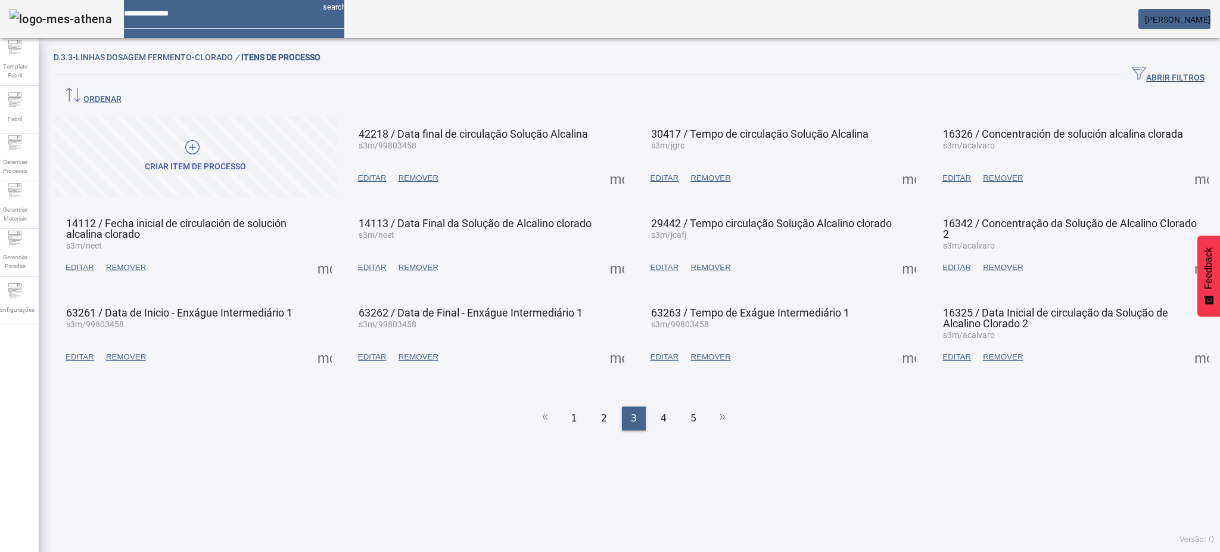
click at [1187, 343] on span at bounding box center [1201, 357] width 29 height 29
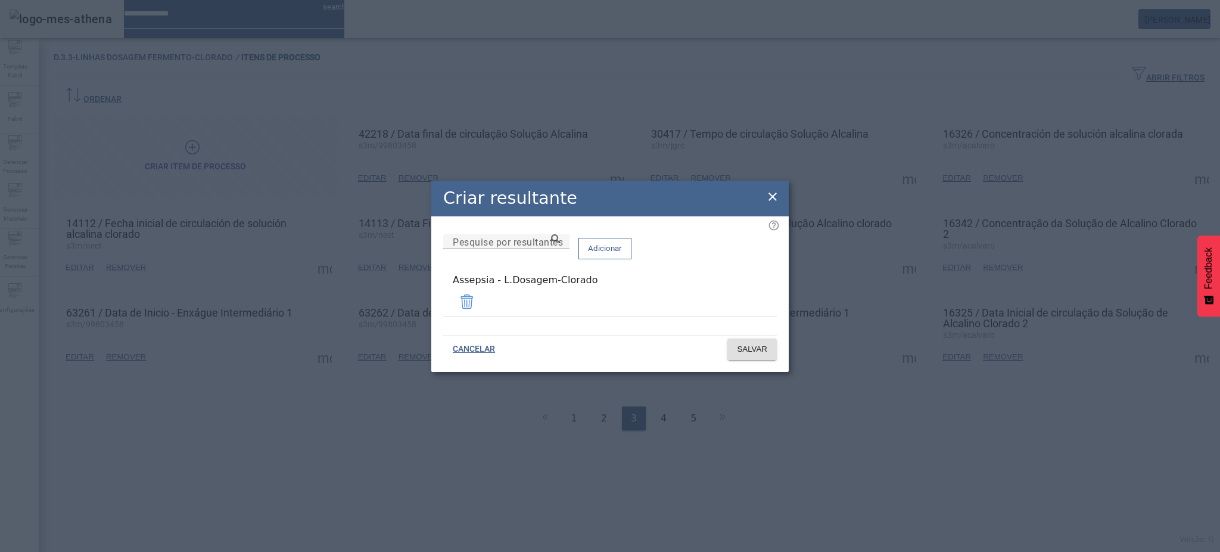
click at [776, 195] on icon at bounding box center [772, 196] width 14 height 14
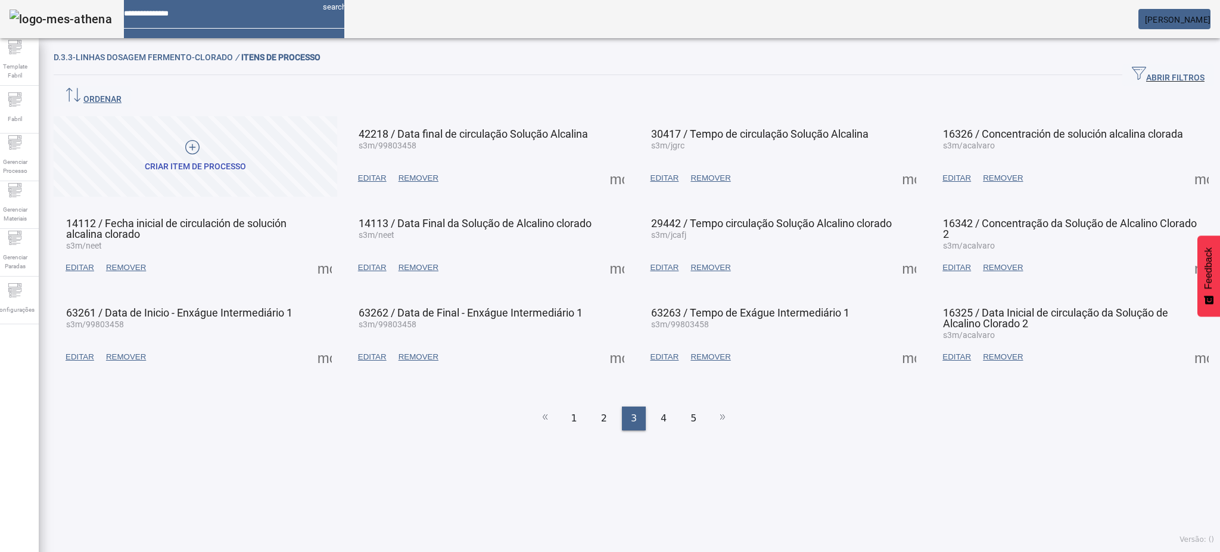
click at [661, 411] on span "4" at bounding box center [664, 418] width 6 height 14
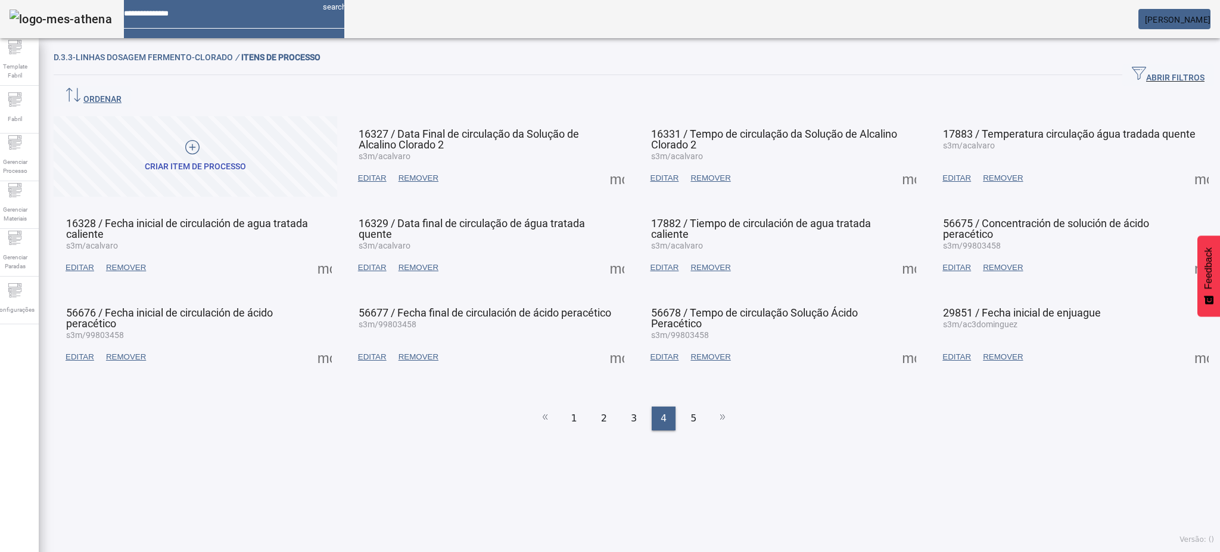
click at [617, 164] on span at bounding box center [617, 178] width 29 height 29
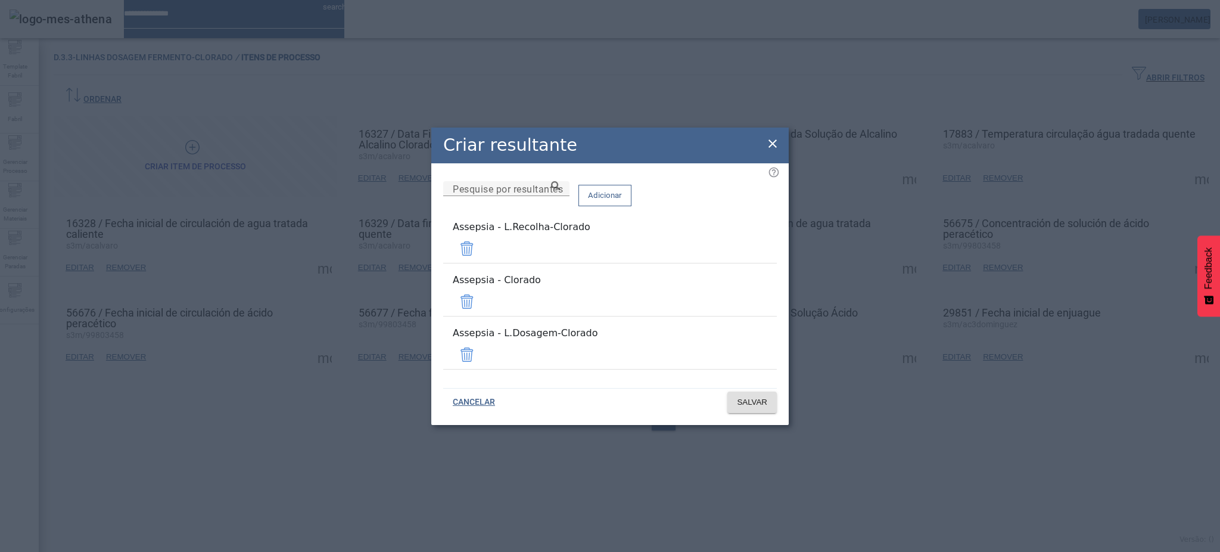
click at [481, 296] on span at bounding box center [467, 301] width 29 height 29
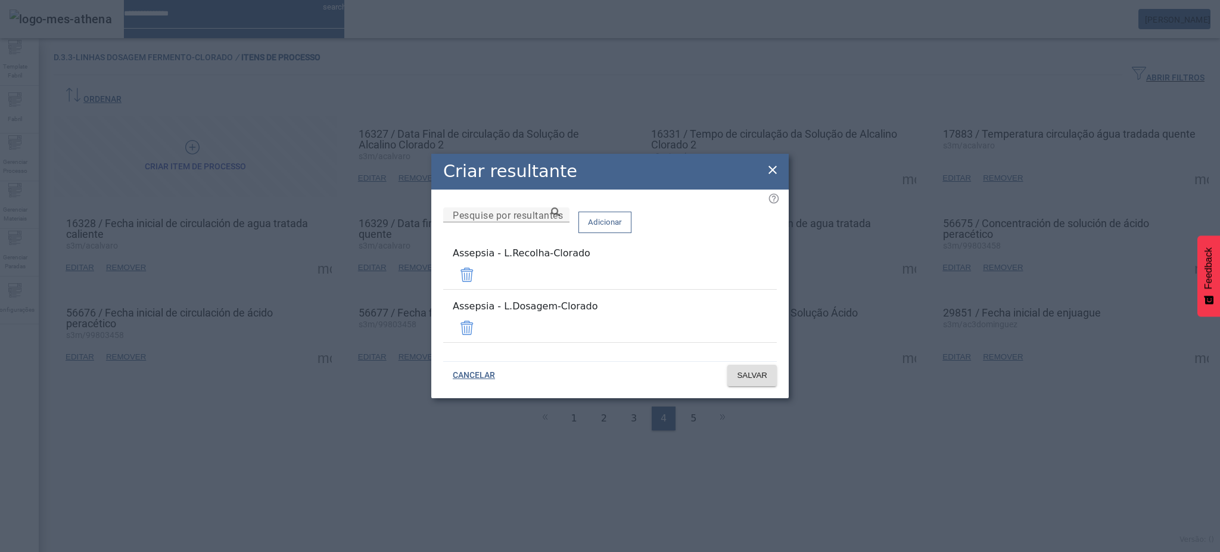
click
drag, startPoint x: 739, startPoint y: 320, endPoint x: 744, endPoint y: 332, distance: 13.1
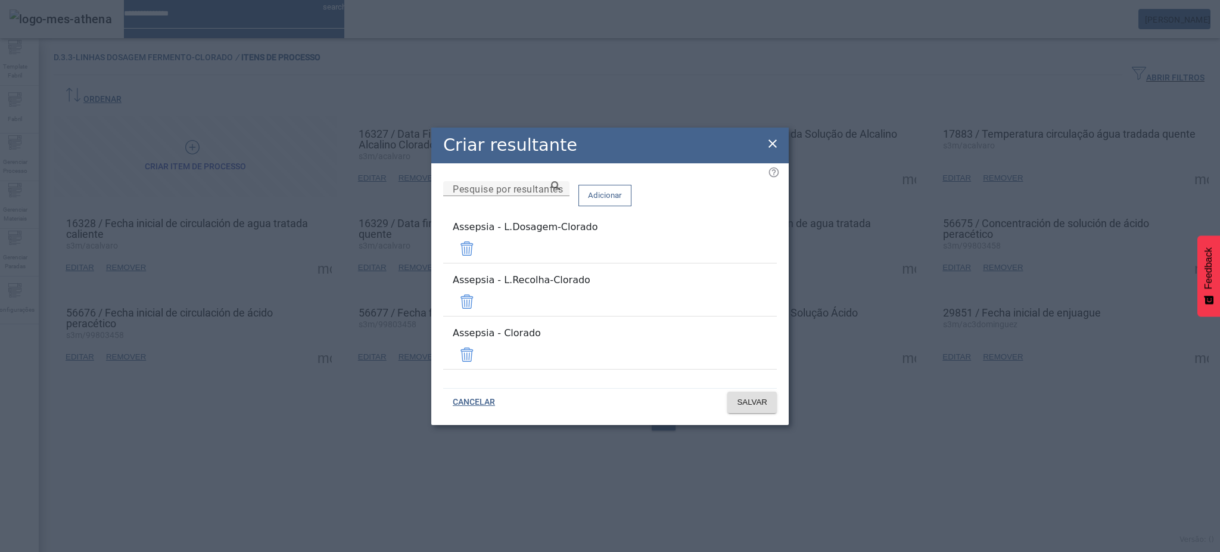
drag, startPoint x: 734, startPoint y: 298, endPoint x: 738, endPoint y: 317, distance: 18.8
drag, startPoint x: 740, startPoint y: 304, endPoint x: 740, endPoint y: 312, distance: 7.7
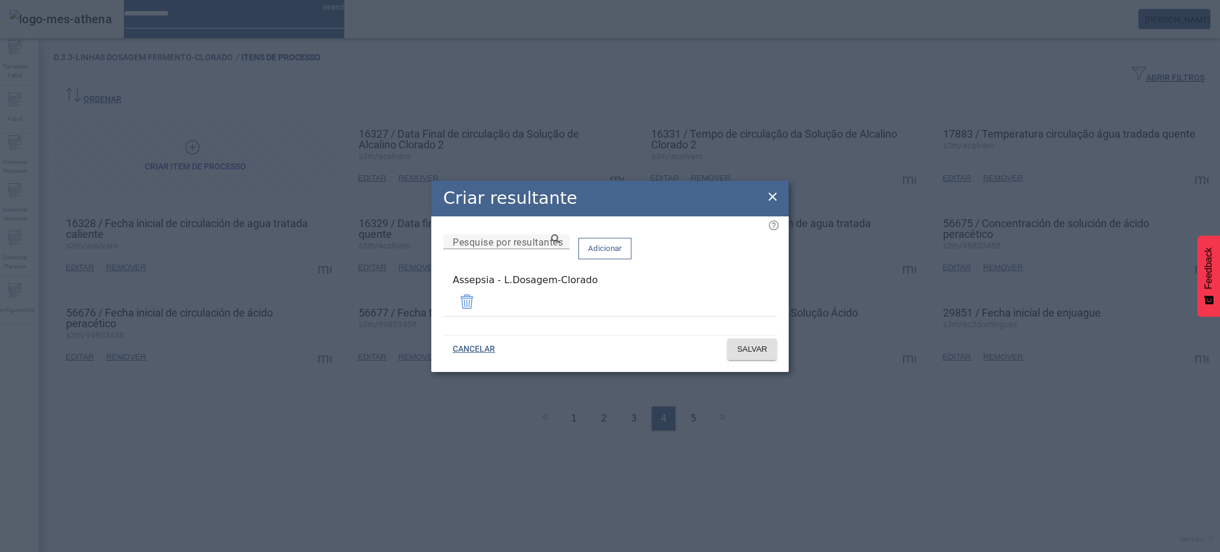
drag, startPoint x: 771, startPoint y: 204, endPoint x: 780, endPoint y: 204, distance: 8.9
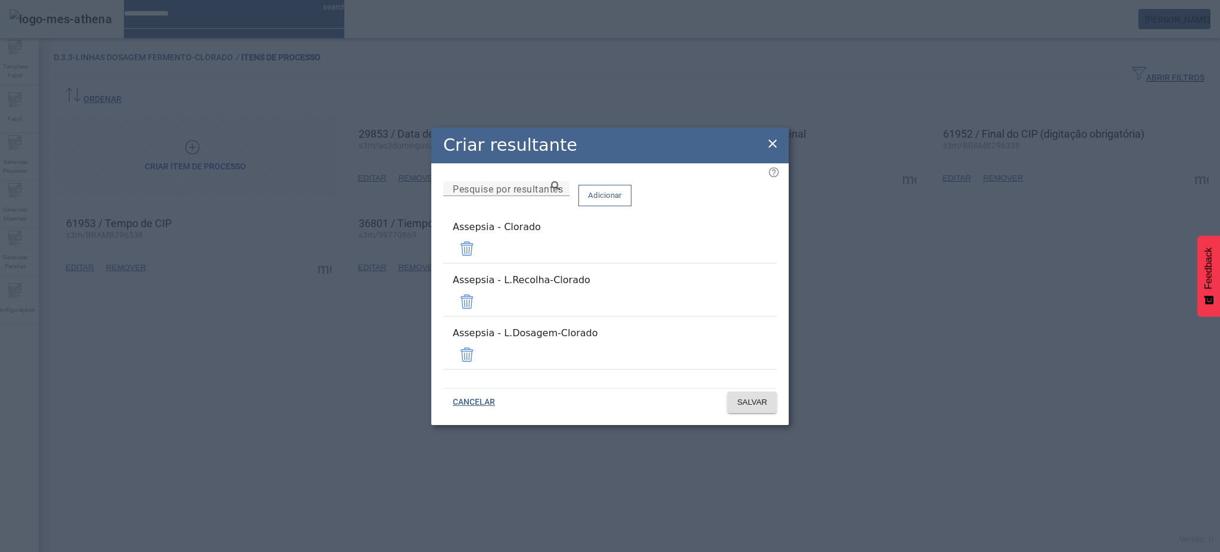
drag, startPoint x: 736, startPoint y: 263, endPoint x: 738, endPoint y: 274, distance: 10.9
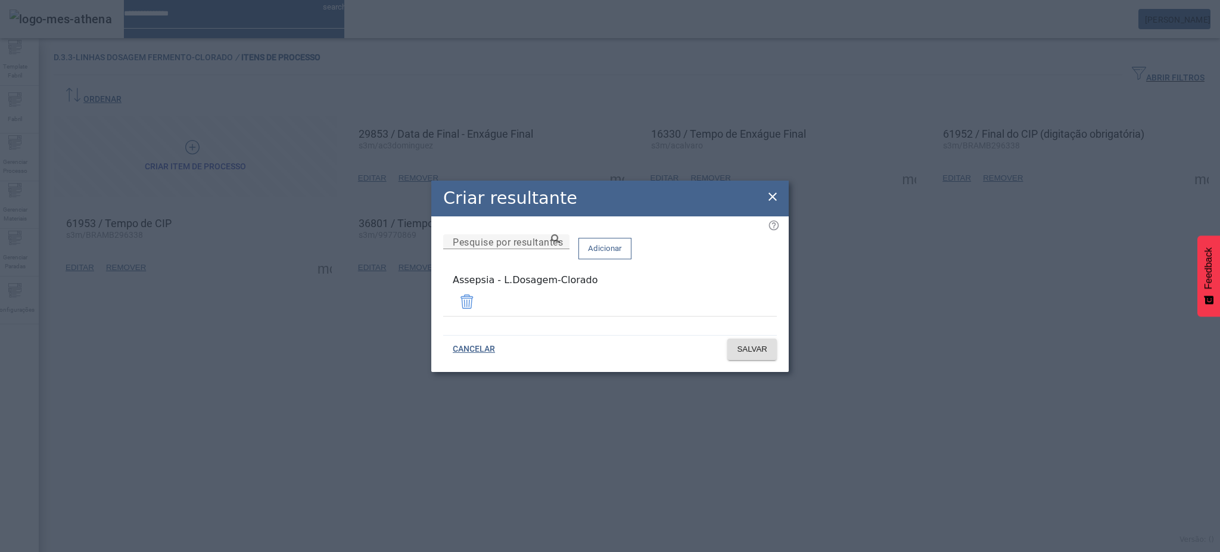
drag, startPoint x: 772, startPoint y: 198, endPoint x: 795, endPoint y: 195, distance: 22.8
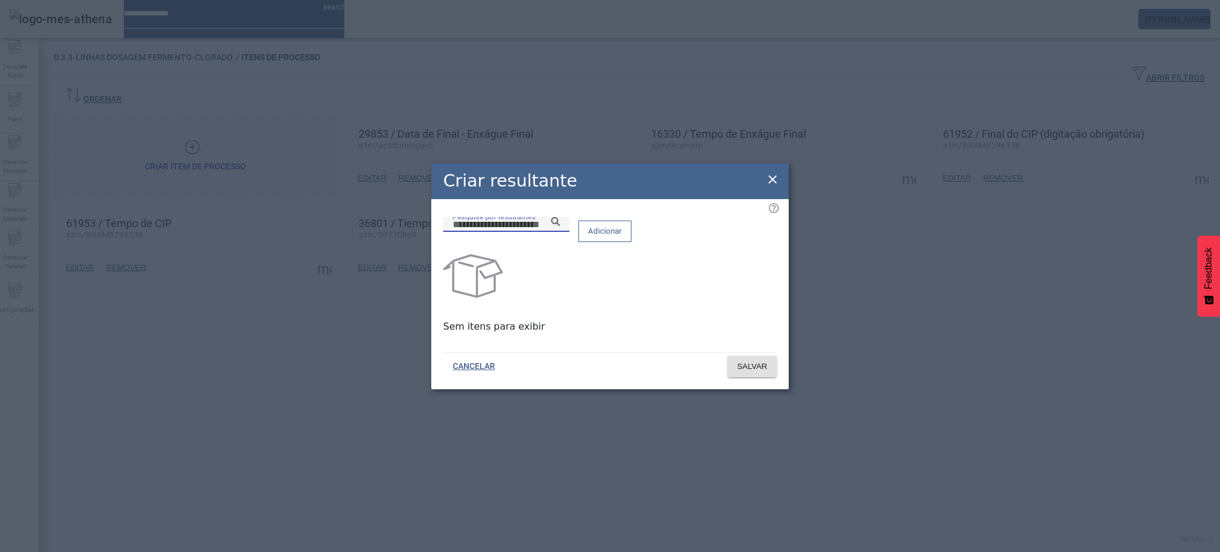
paste input "**********"
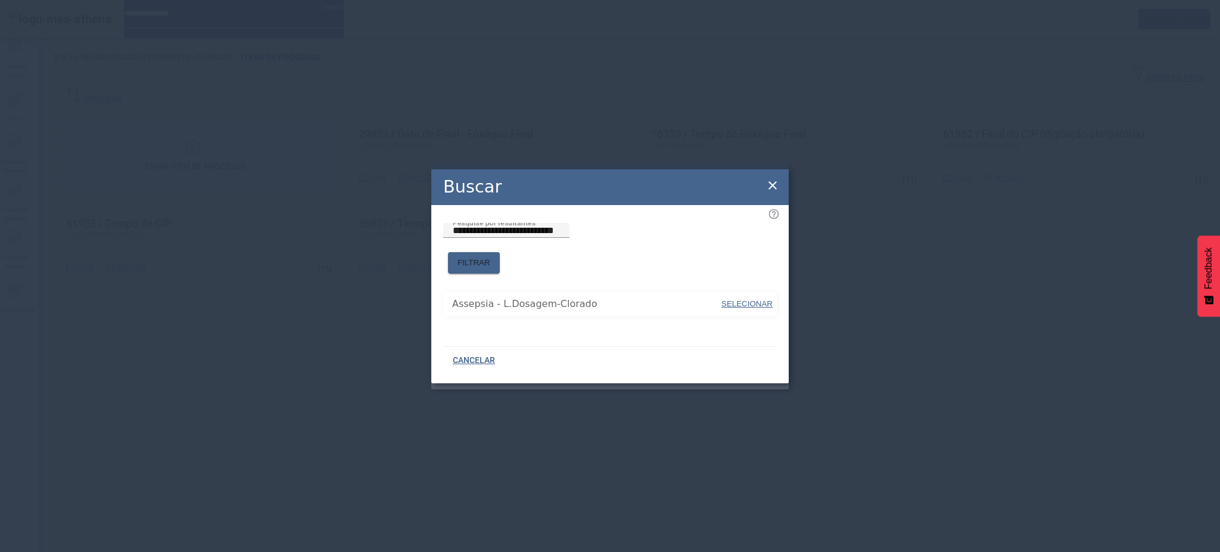
type input "**********"
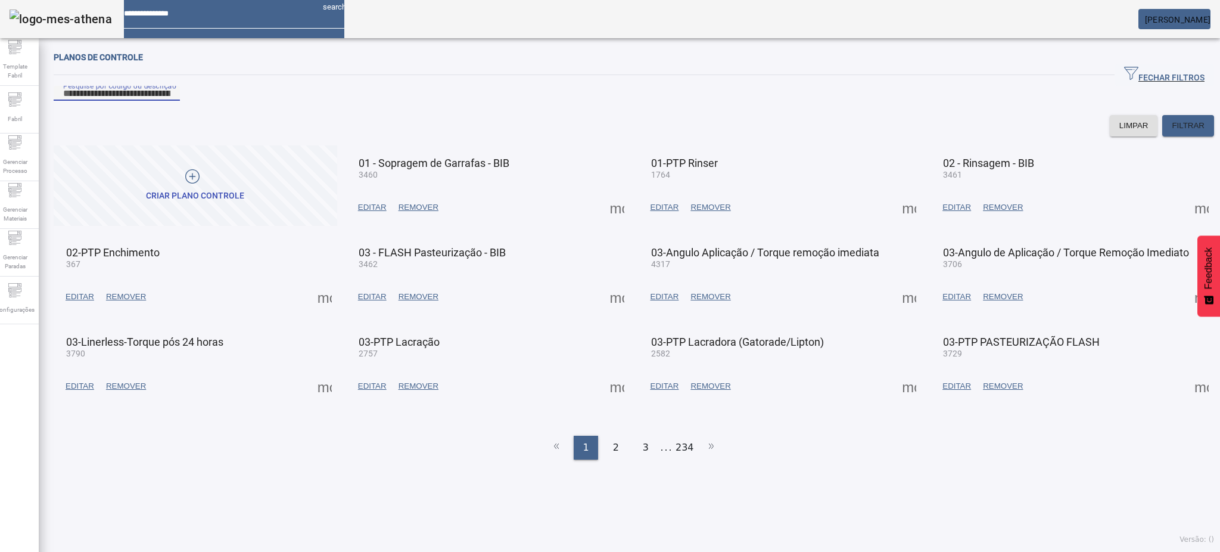
drag, startPoint x: 286, startPoint y: 103, endPoint x: 298, endPoint y: 103, distance: 11.9
type input "****"
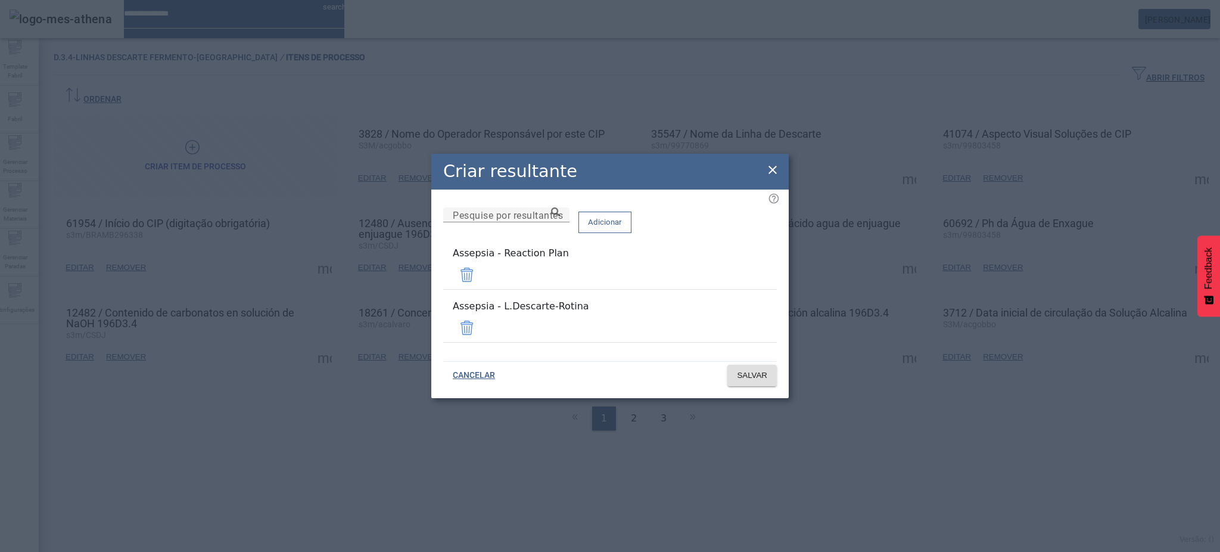
drag, startPoint x: 741, startPoint y: 282, endPoint x: 726, endPoint y: 287, distance: 16.2
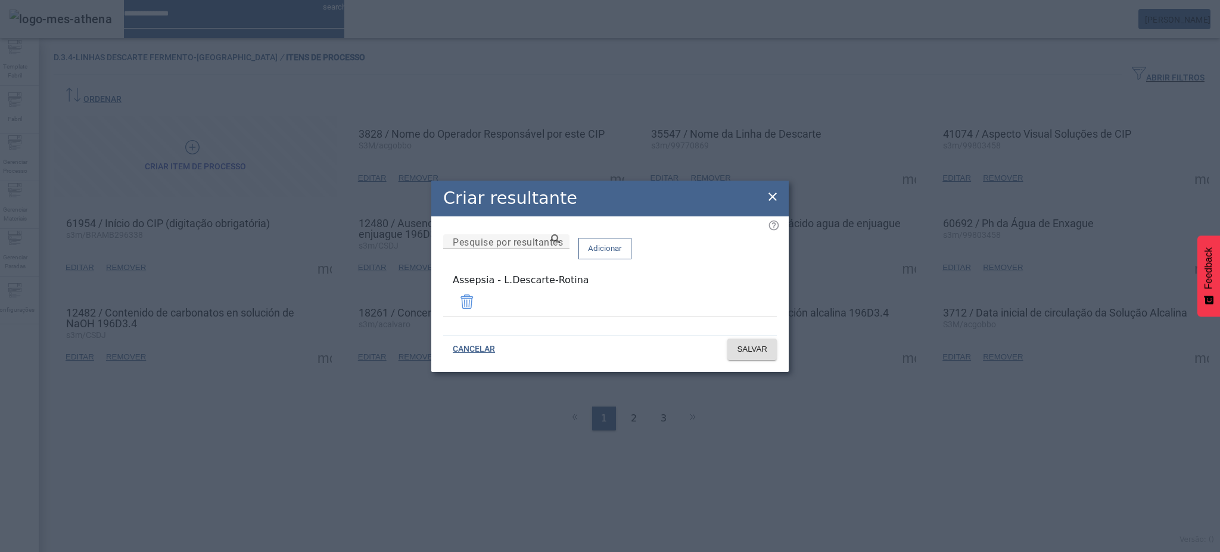
drag, startPoint x: 593, startPoint y: 293, endPoint x: 432, endPoint y: 294, distance: 160.8
copy div "Assepsia - L.Descarte-Rotina"
drag, startPoint x: 776, startPoint y: 203, endPoint x: 807, endPoint y: 191, distance: 33.5
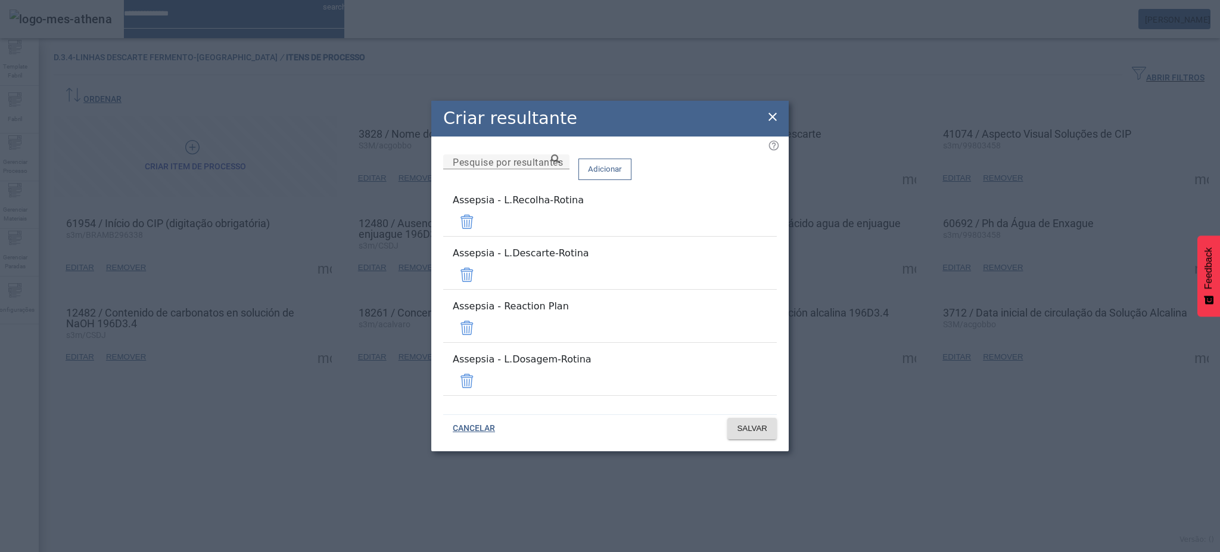
drag, startPoint x: 770, startPoint y: 147, endPoint x: 755, endPoint y: 150, distance: 15.3
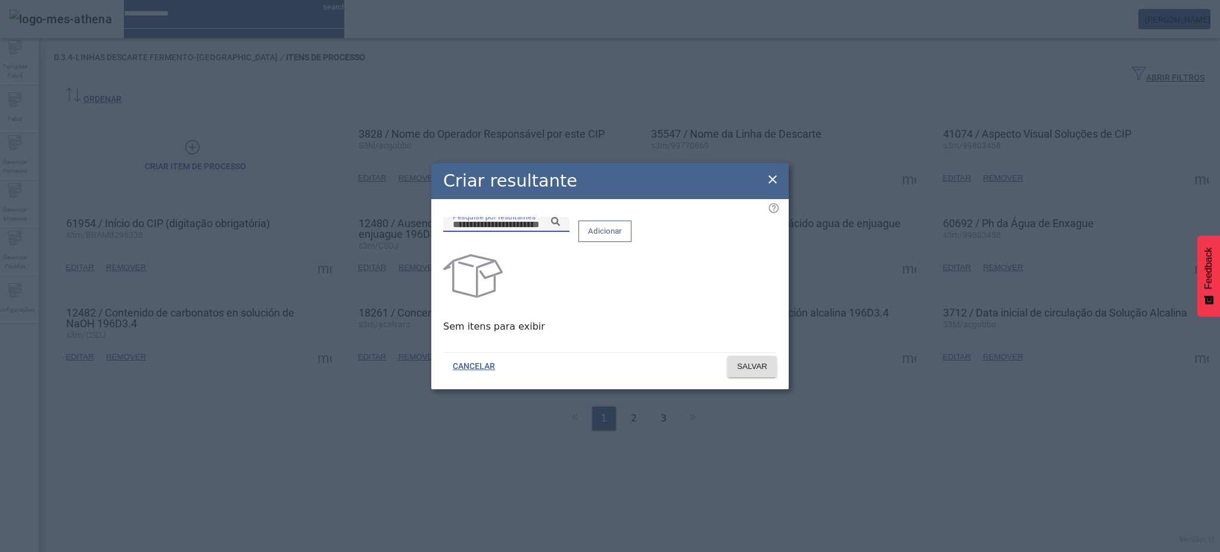
paste input "**********"
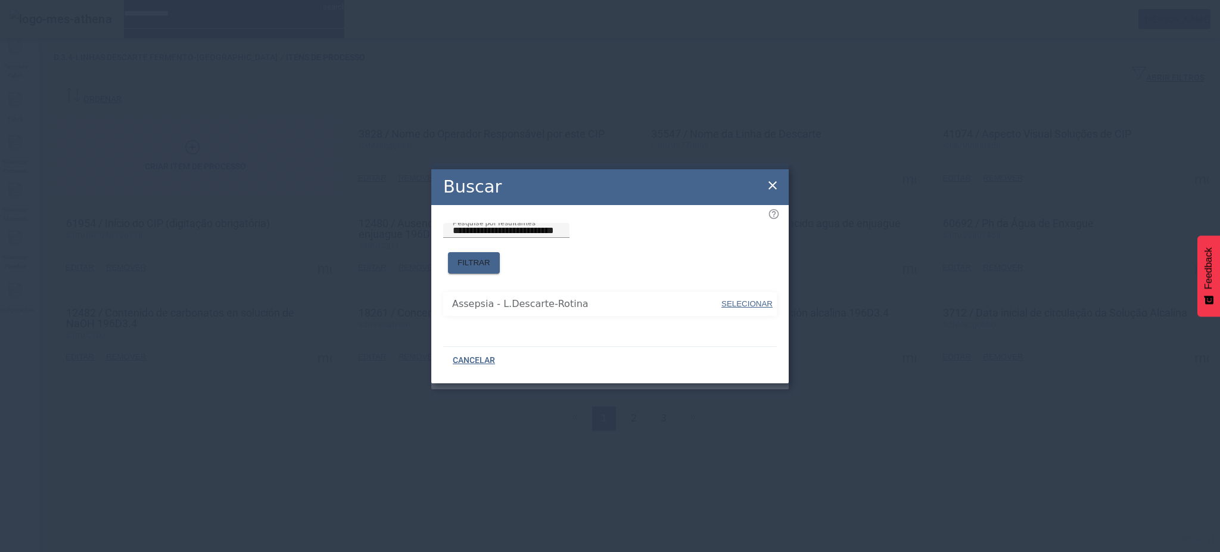
type input "**********"
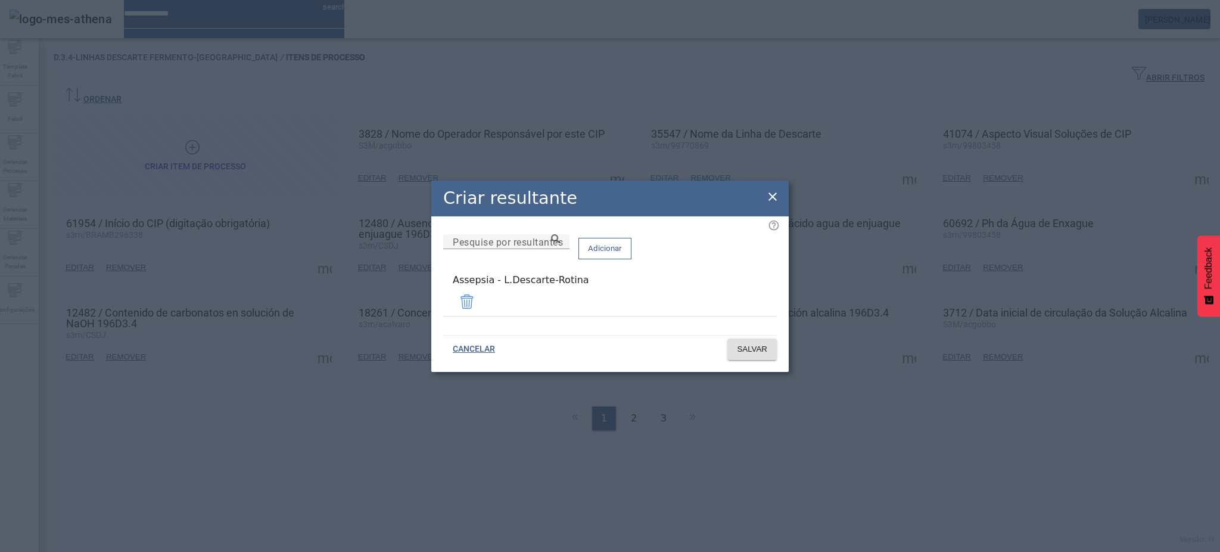
drag, startPoint x: 774, startPoint y: 189, endPoint x: 775, endPoint y: 198, distance: 8.4
drag, startPoint x: 775, startPoint y: 201, endPoint x: 783, endPoint y: 206, distance: 9.6
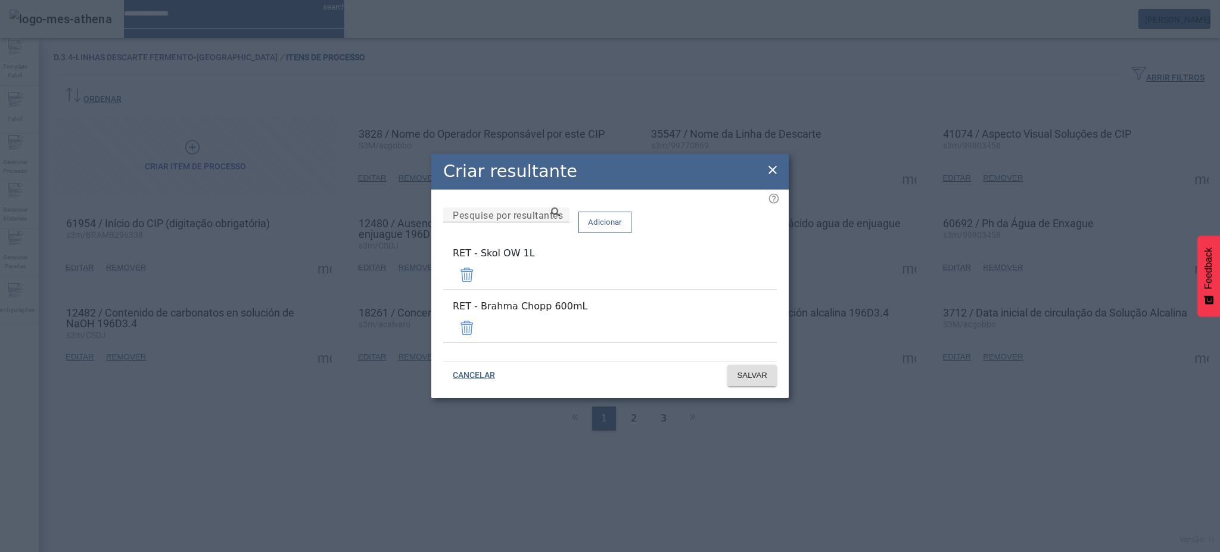
drag, startPoint x: 745, startPoint y: 279, endPoint x: 745, endPoint y: 290, distance: 11.3
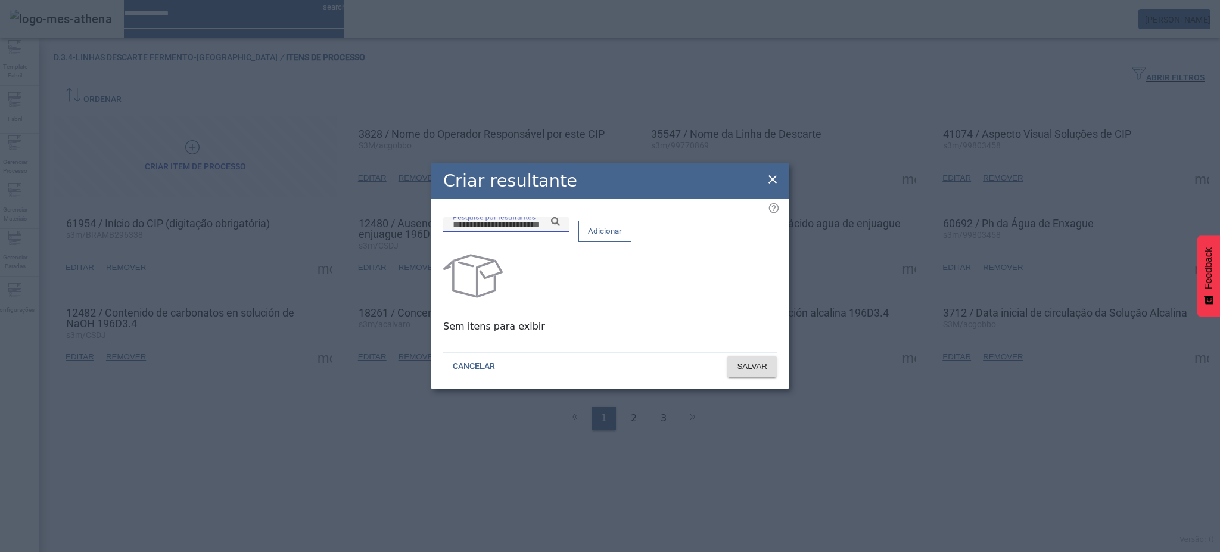
paste input "**********"
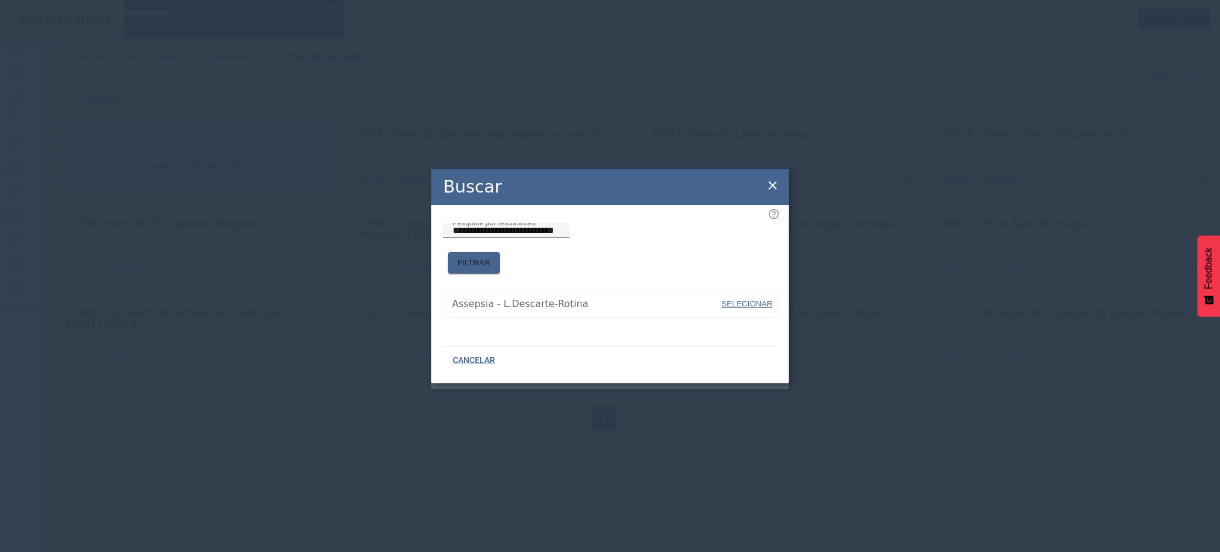
type input "**********"
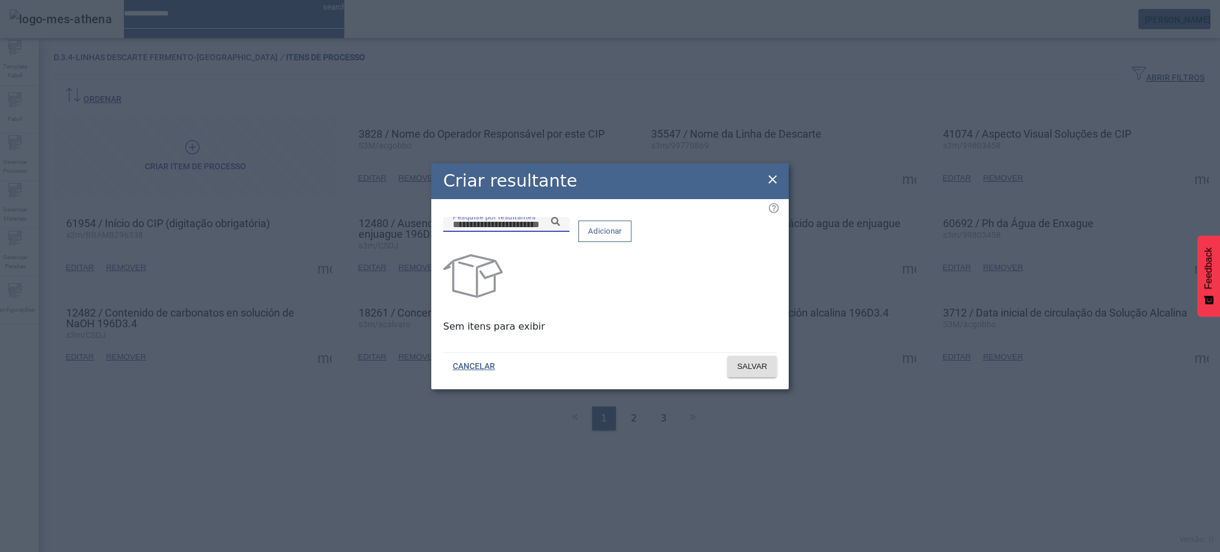
paste input "**********"
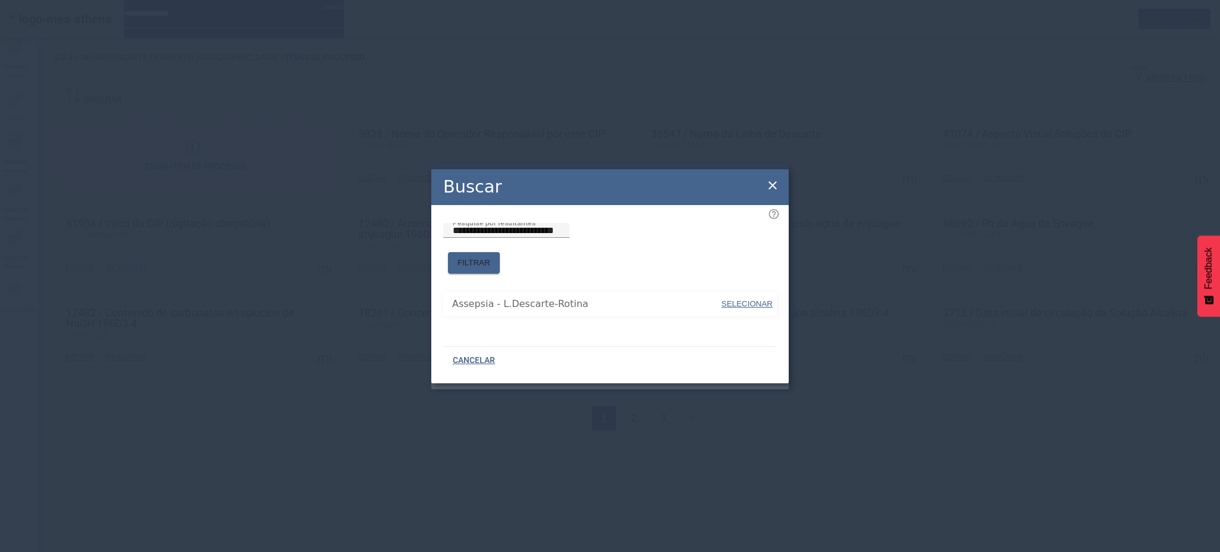
type input "**********"
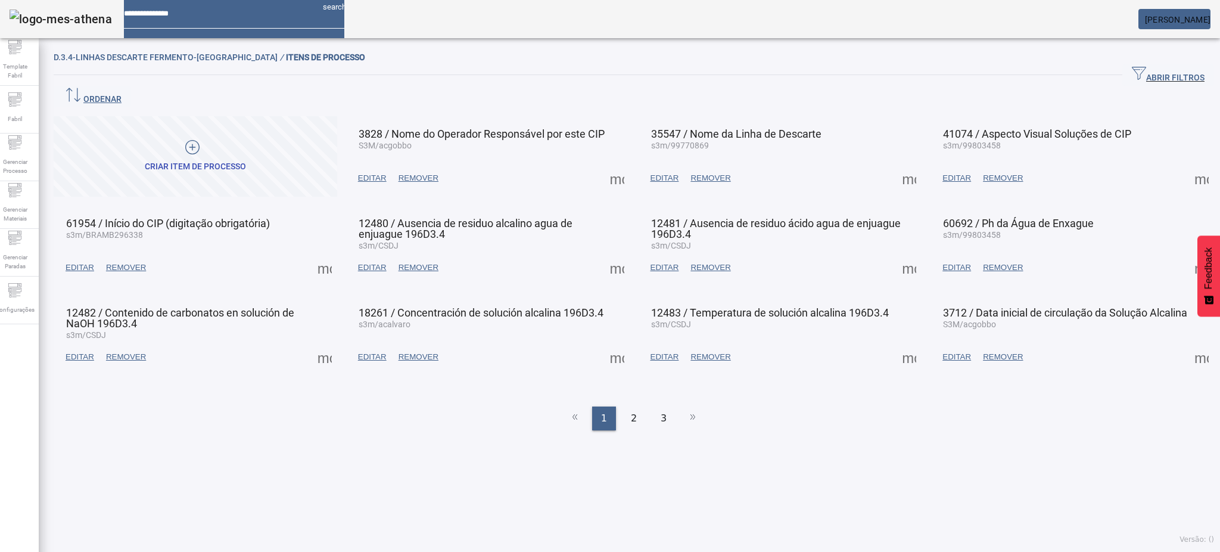
drag, startPoint x: 591, startPoint y: 382, endPoint x: 673, endPoint y: 356, distance: 86.1
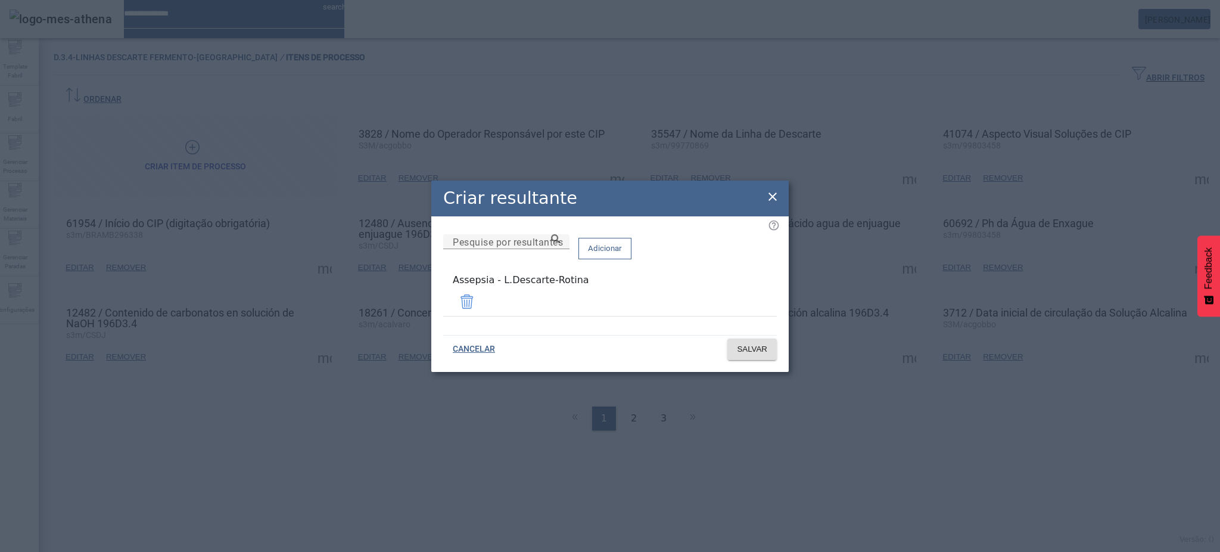
drag, startPoint x: 774, startPoint y: 195, endPoint x: 790, endPoint y: 208, distance: 20.7
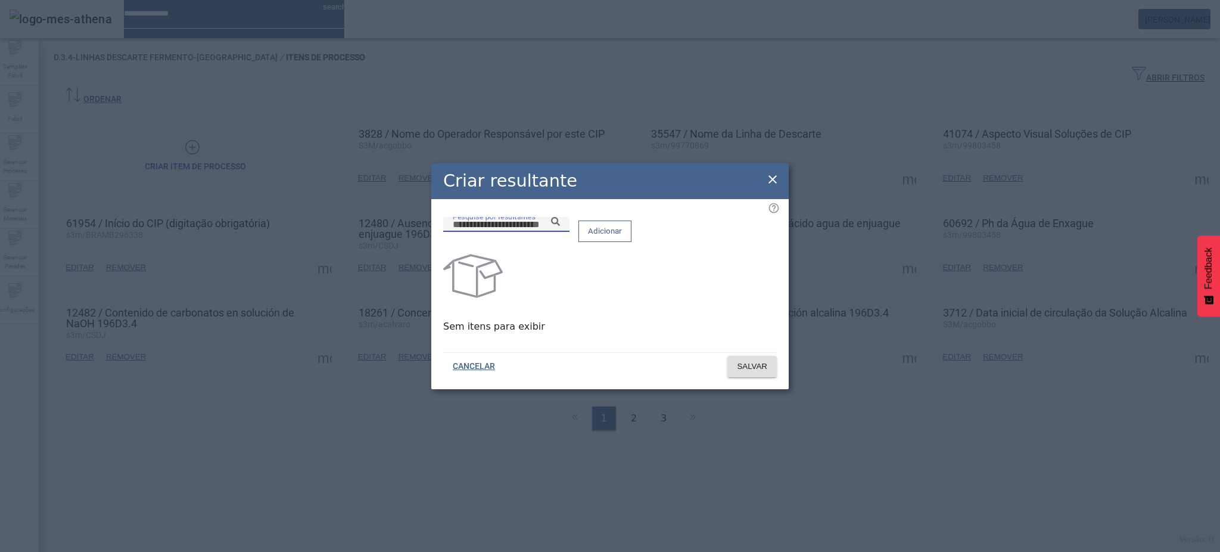
paste input "**********"
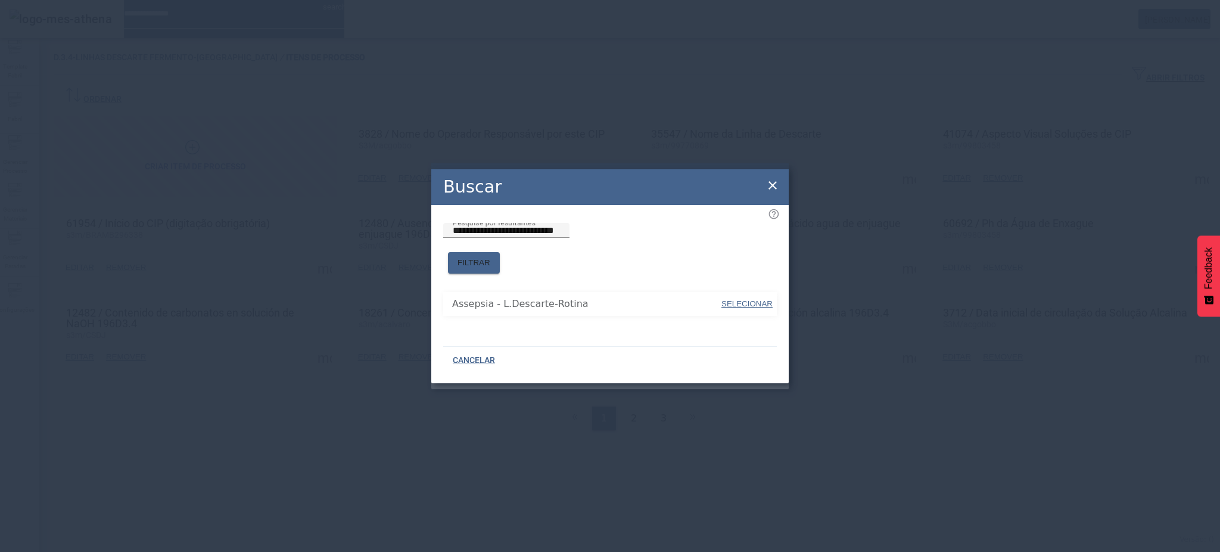
type input "**********"
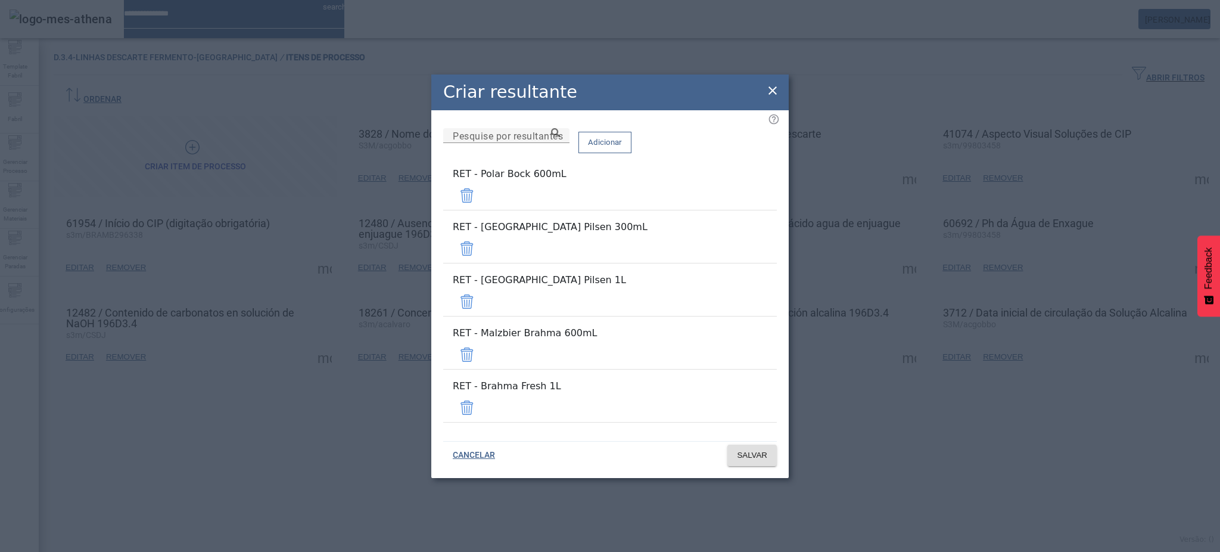
drag, startPoint x: 741, startPoint y: 222, endPoint x: 741, endPoint y: 232, distance: 10.1
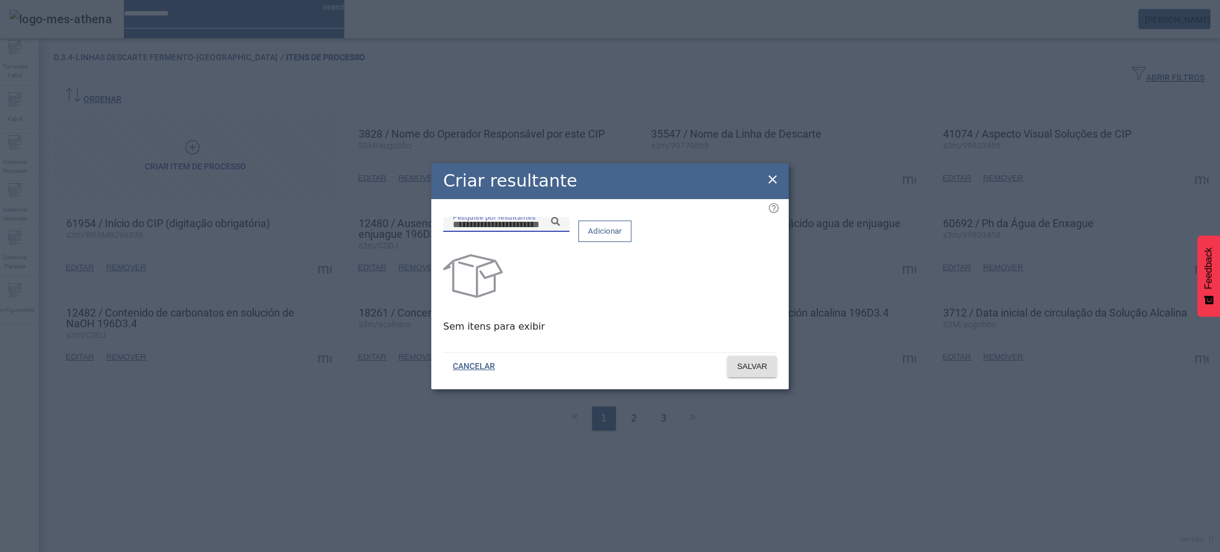
paste input "**********"
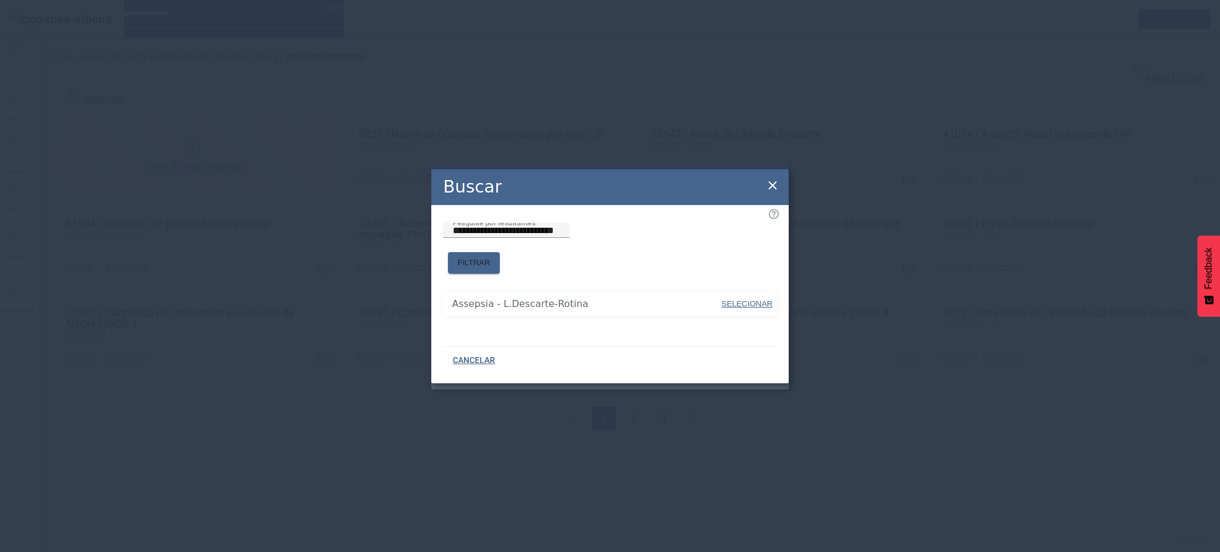
type input "**********"
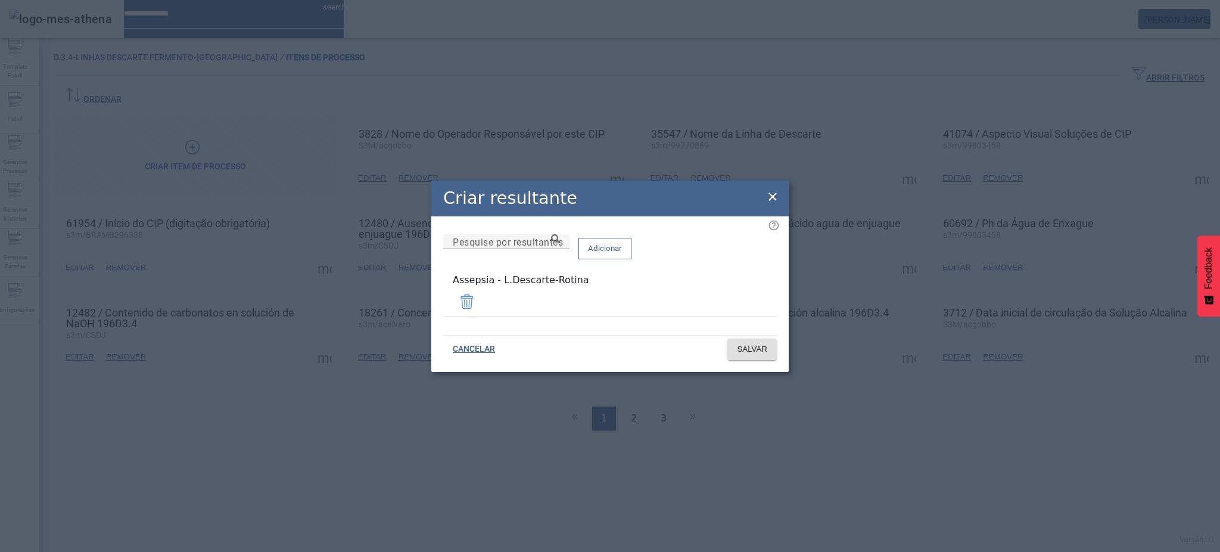
drag, startPoint x: 771, startPoint y: 198, endPoint x: 764, endPoint y: 223, distance: 26.0
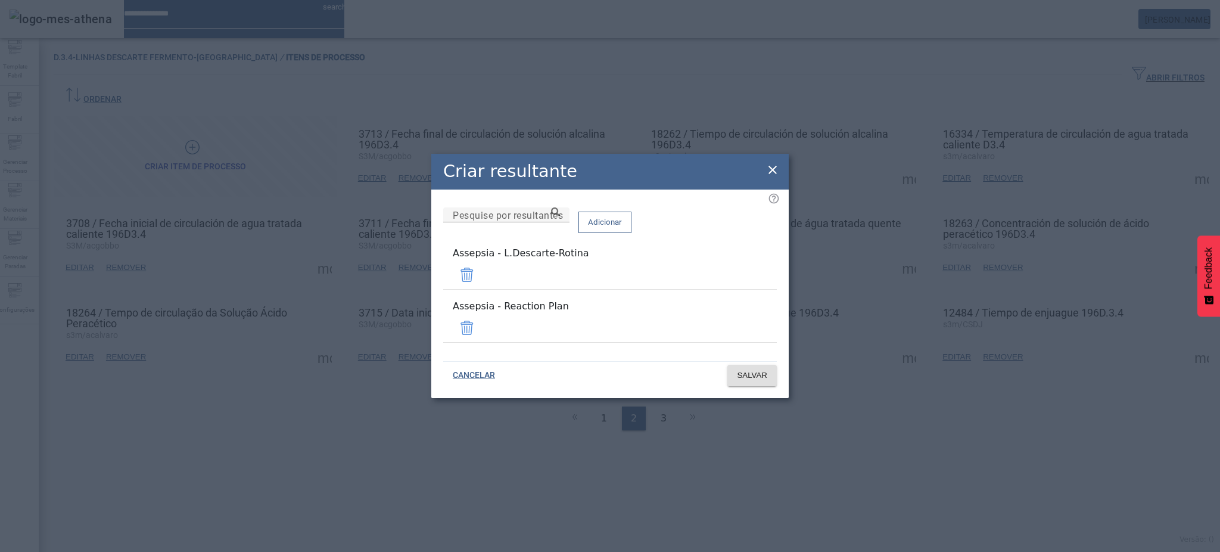
drag, startPoint x: 744, startPoint y: 322, endPoint x: 748, endPoint y: 328, distance: 6.9
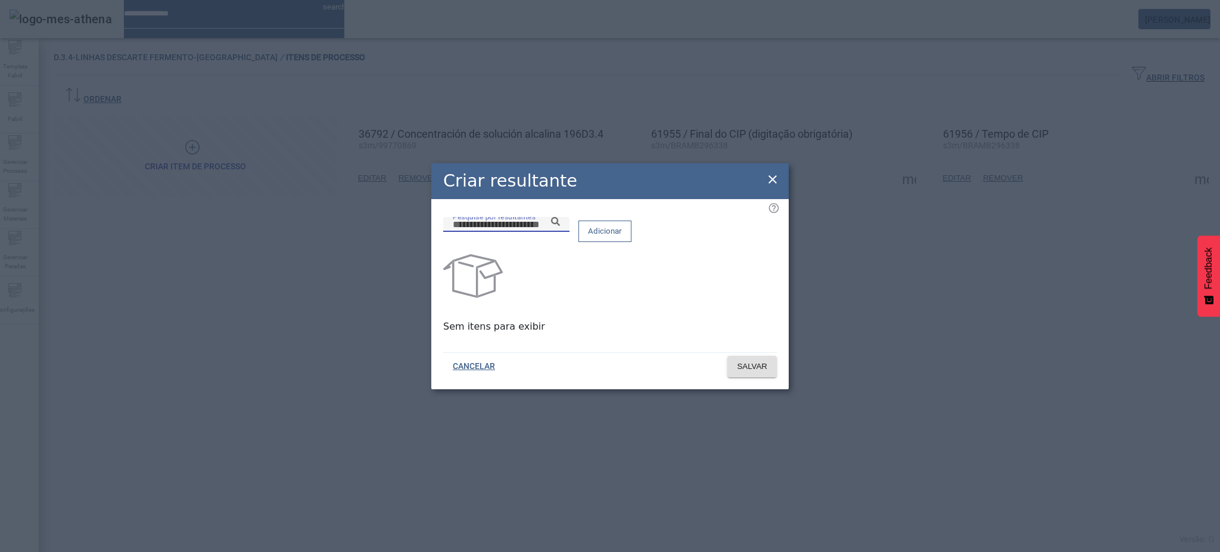
paste input "**********"
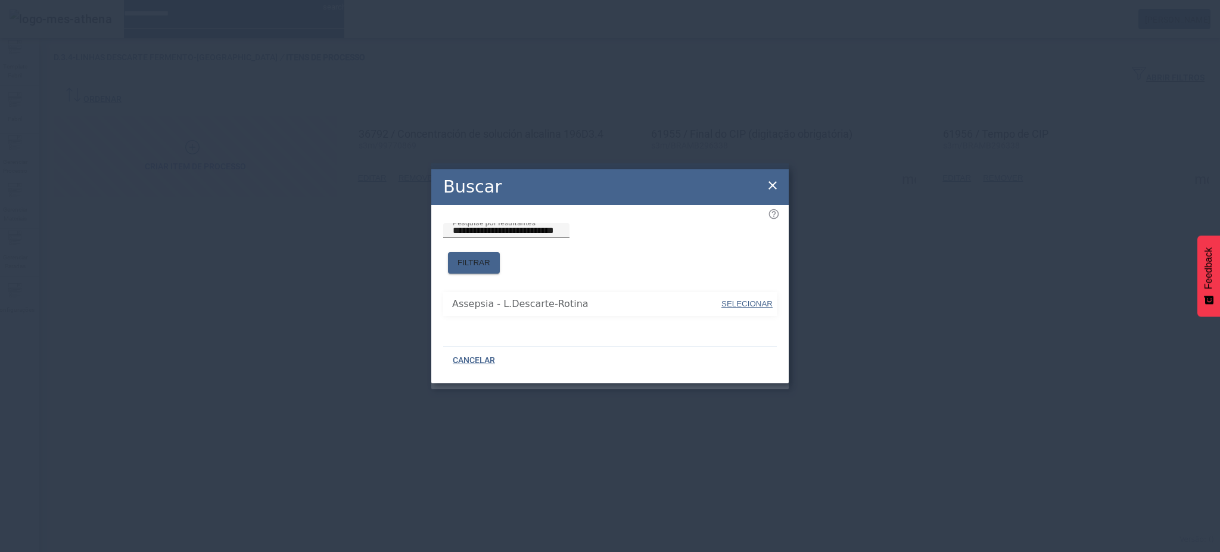
type input "**********"
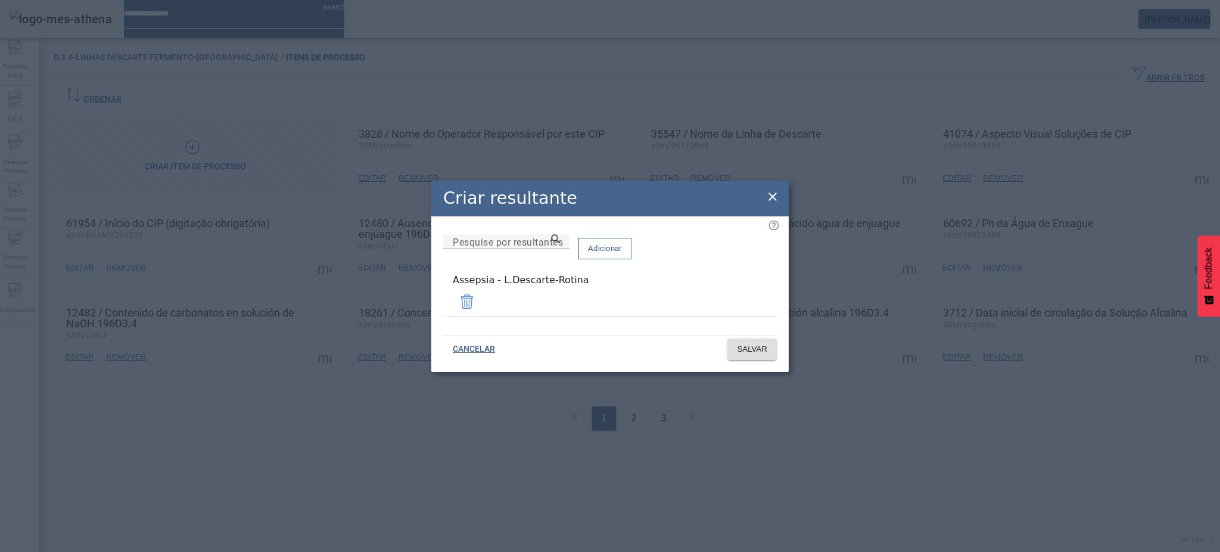
drag, startPoint x: 775, startPoint y: 203, endPoint x: 786, endPoint y: 204, distance: 10.7
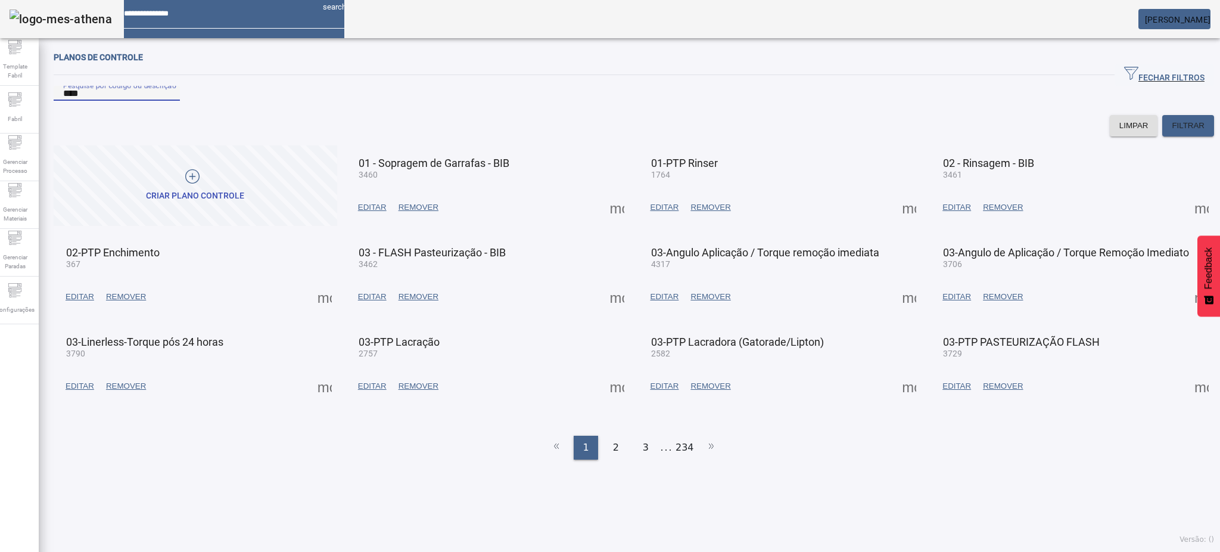
type input "****"
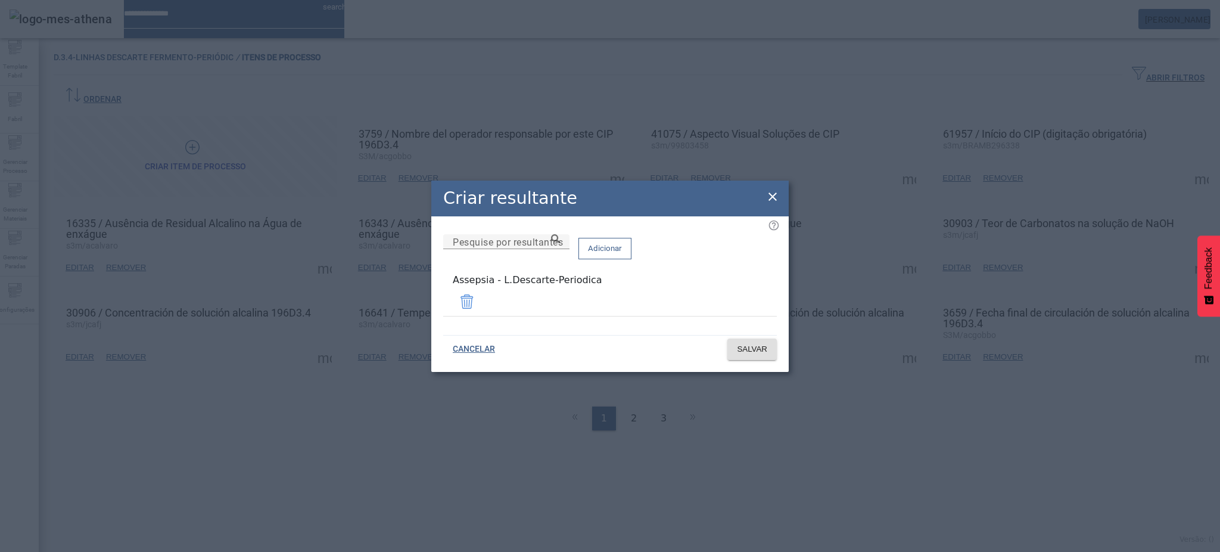
drag, startPoint x: 604, startPoint y: 292, endPoint x: 429, endPoint y: 306, distance: 175.0
copy div "Assepsia - L.Descarte-Periodica"
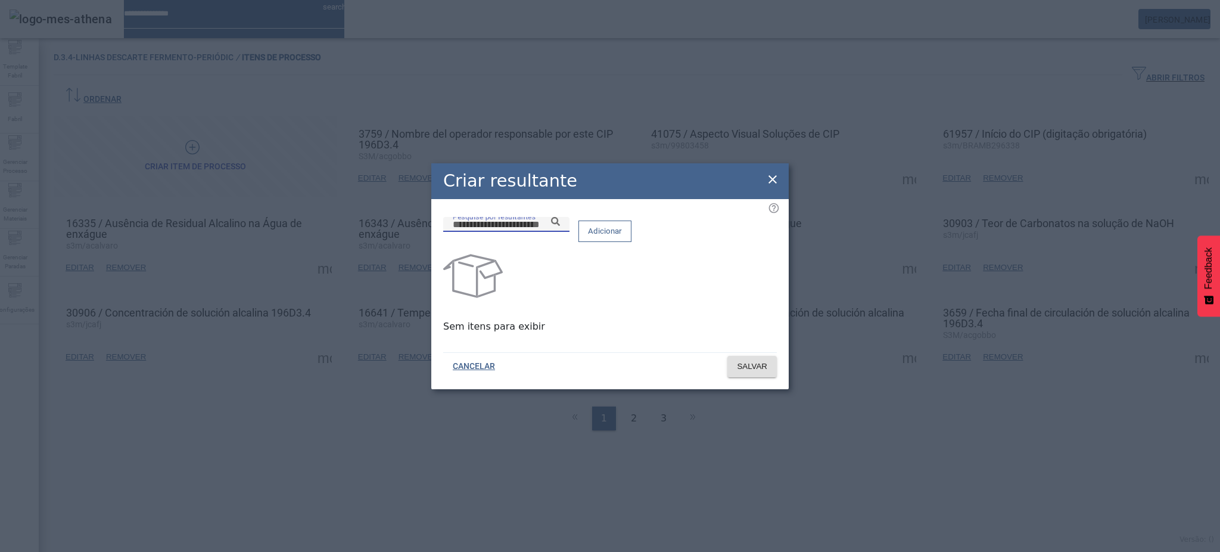
paste input "**********"
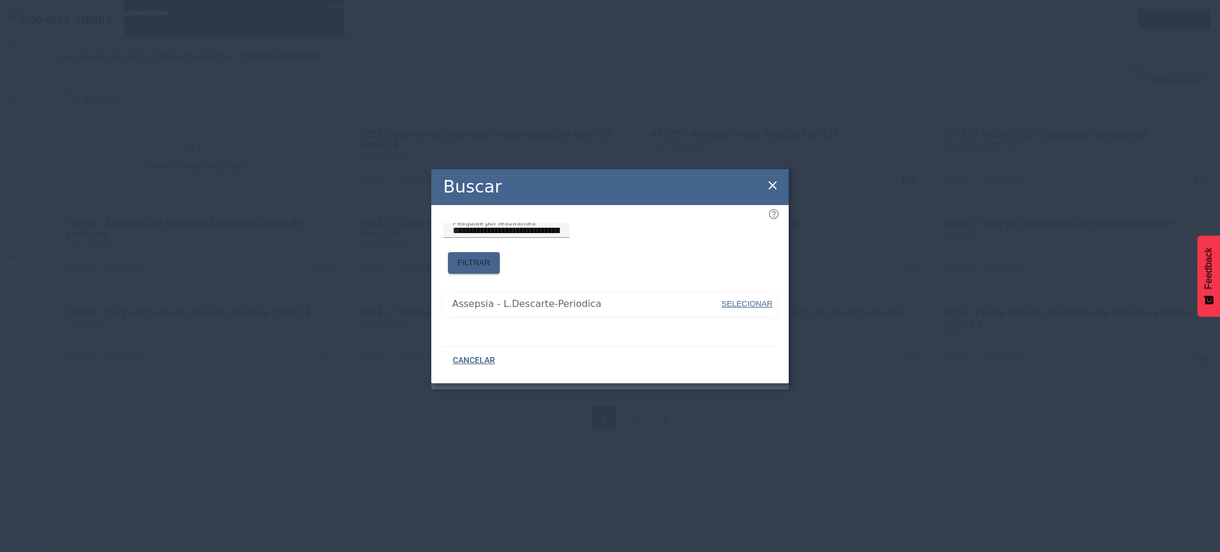
drag, startPoint x: 764, startPoint y: 298, endPoint x: 739, endPoint y: 270, distance: 36.7
type input "**********"
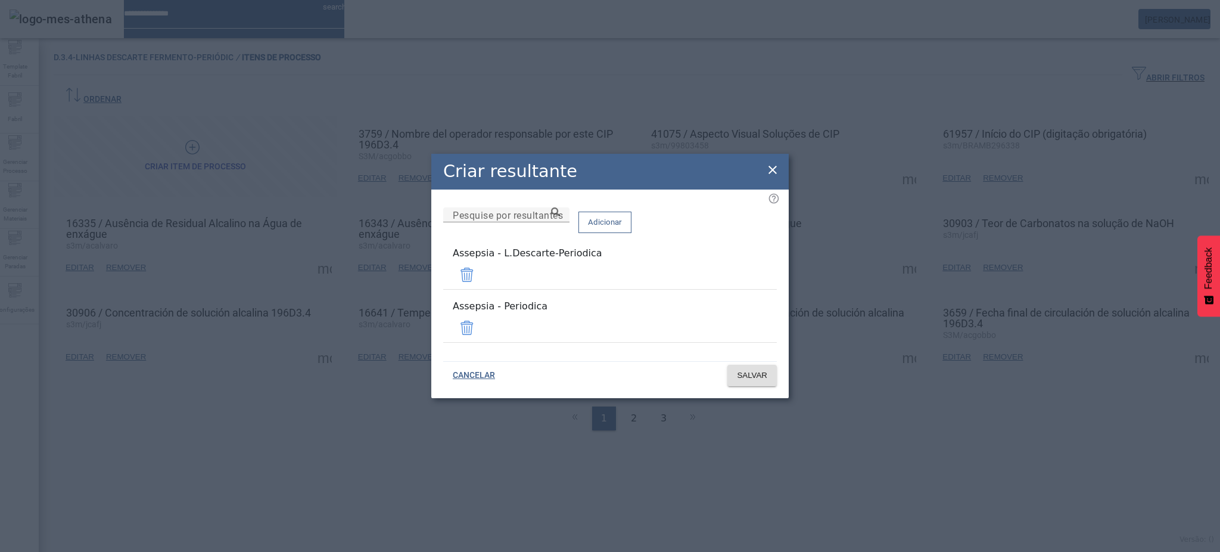
drag, startPoint x: 744, startPoint y: 323, endPoint x: 748, endPoint y: 329, distance: 7.3
drag, startPoint x: 739, startPoint y: 284, endPoint x: 746, endPoint y: 298, distance: 16.0
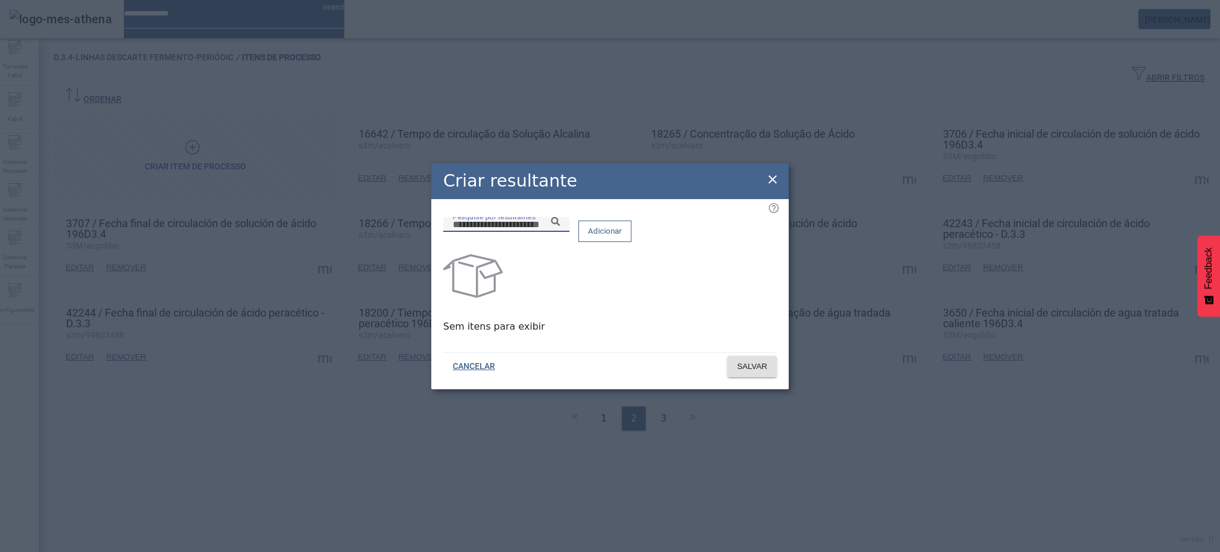
paste input "**********"
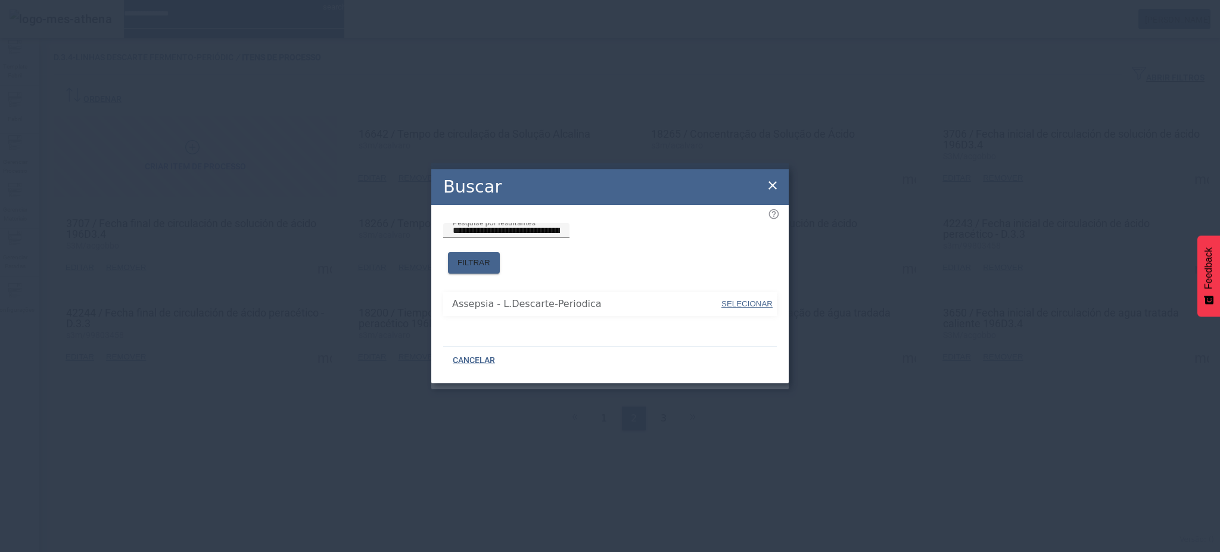
type input "**********"
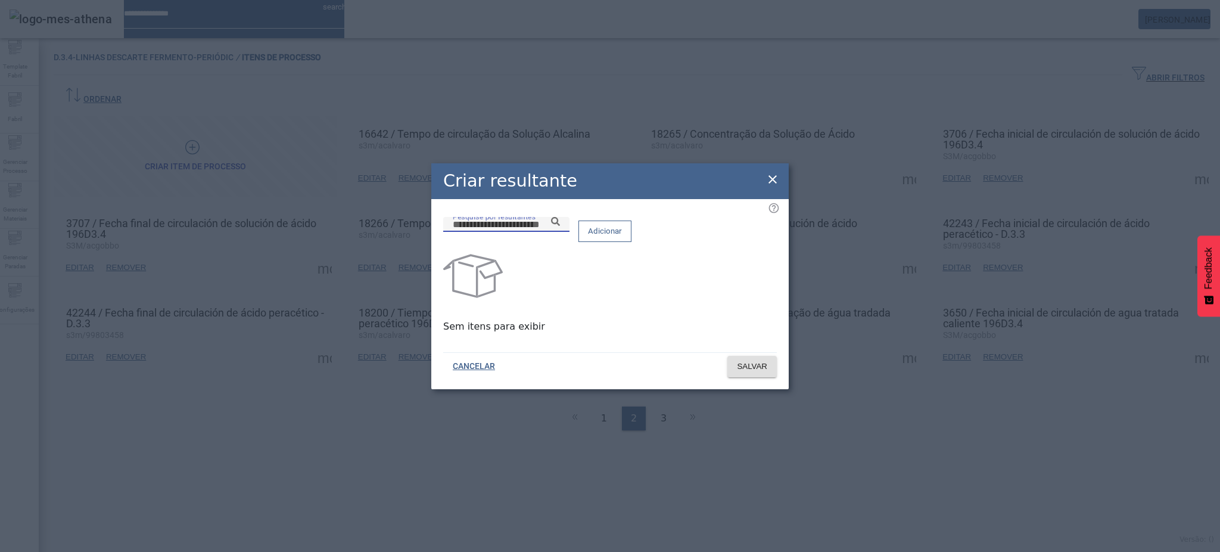
paste input "**********"
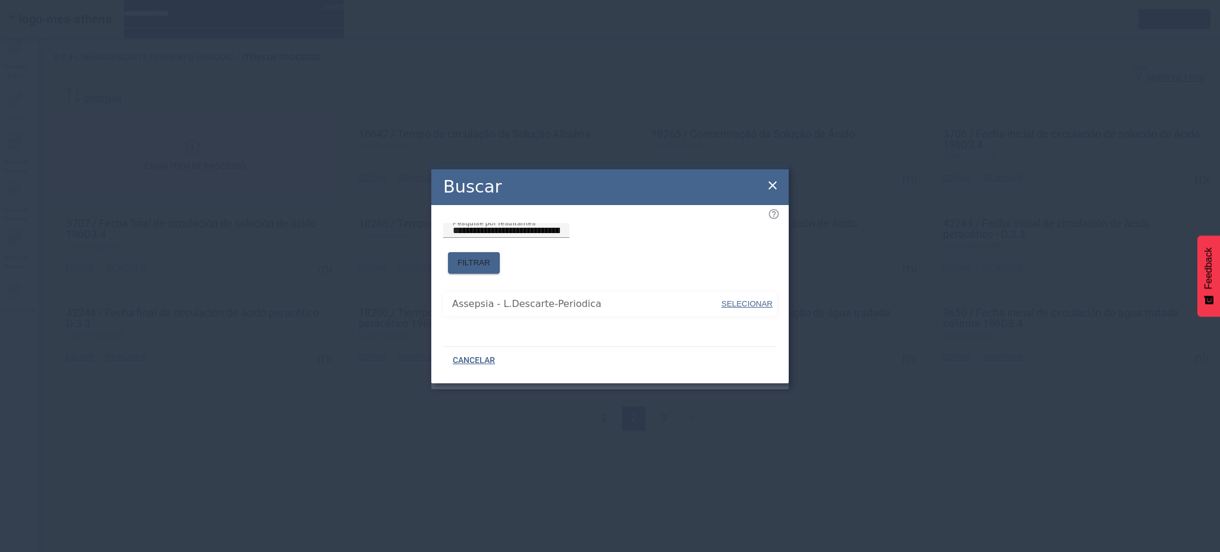
drag, startPoint x: 746, startPoint y: 298, endPoint x: 739, endPoint y: 285, distance: 14.9
type input "**********"
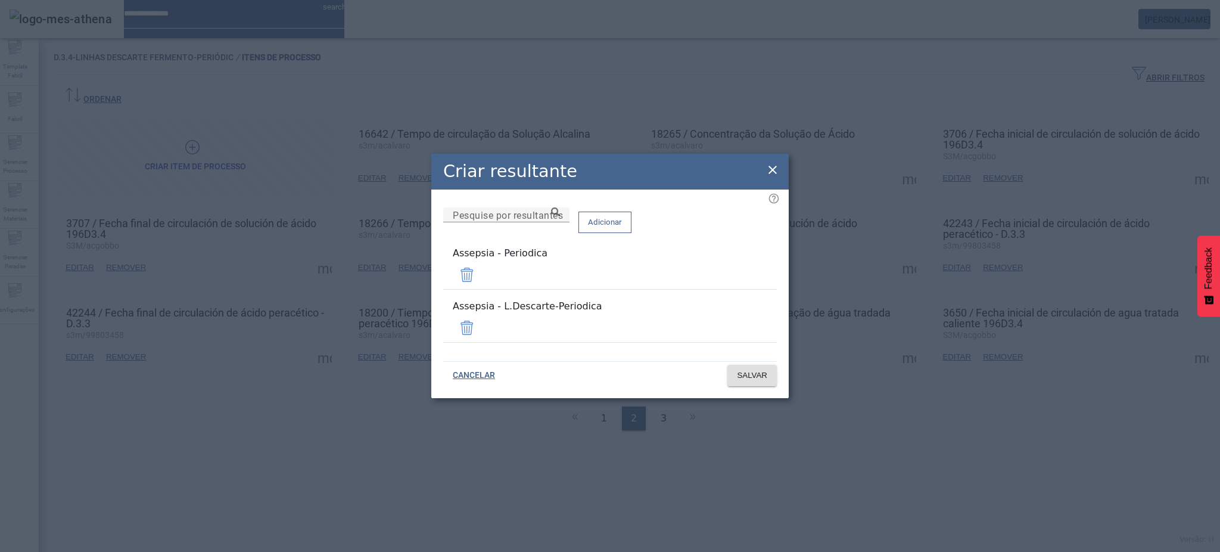
drag, startPoint x: 737, startPoint y: 283, endPoint x: 740, endPoint y: 299, distance: 16.3
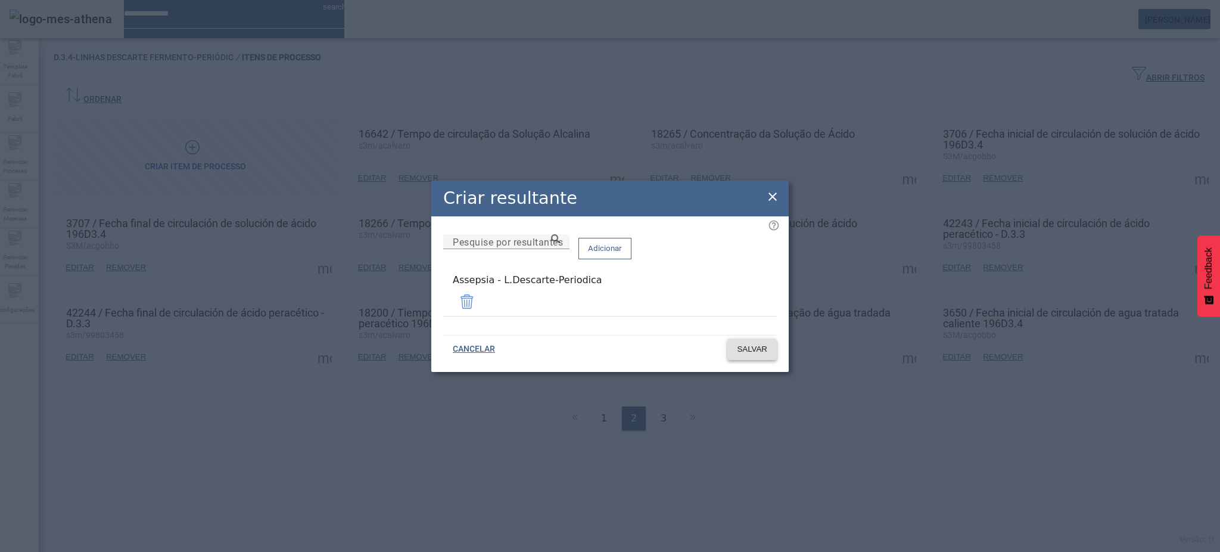
drag, startPoint x: 755, startPoint y: 340, endPoint x: 761, endPoint y: 341, distance: 6.1
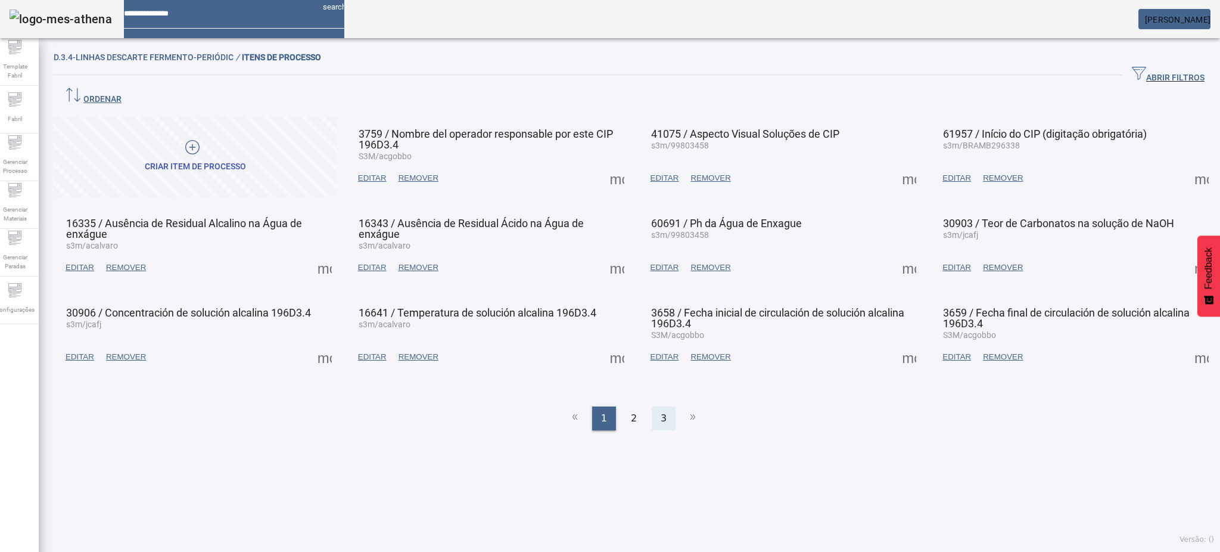
drag, startPoint x: 622, startPoint y: 388, endPoint x: 664, endPoint y: 385, distance: 42.4
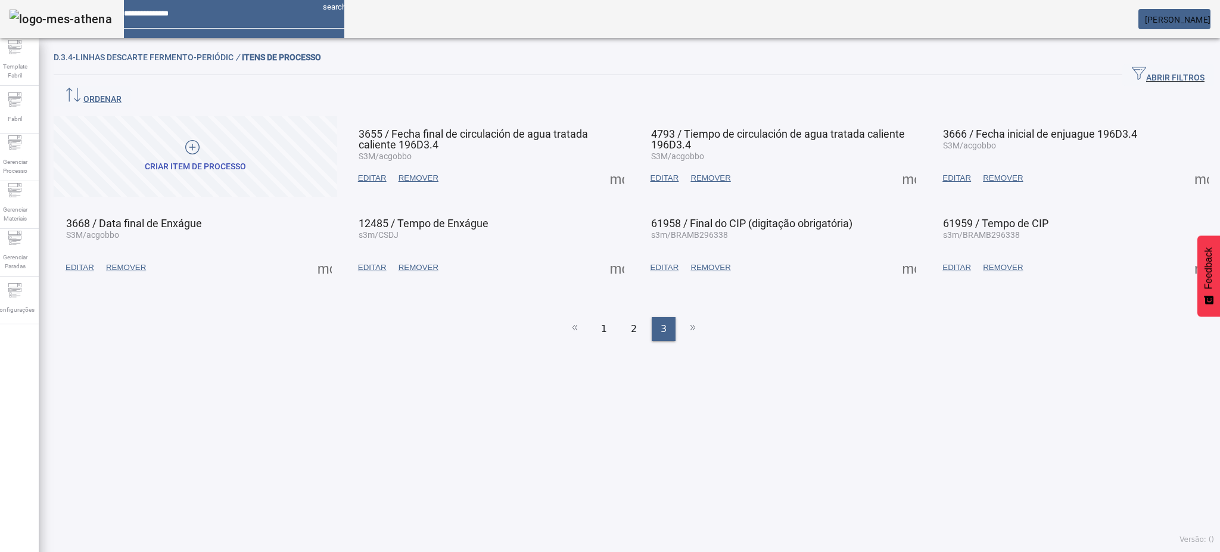
drag, startPoint x: 378, startPoint y: 280, endPoint x: 376, endPoint y: 274, distance: 6.2
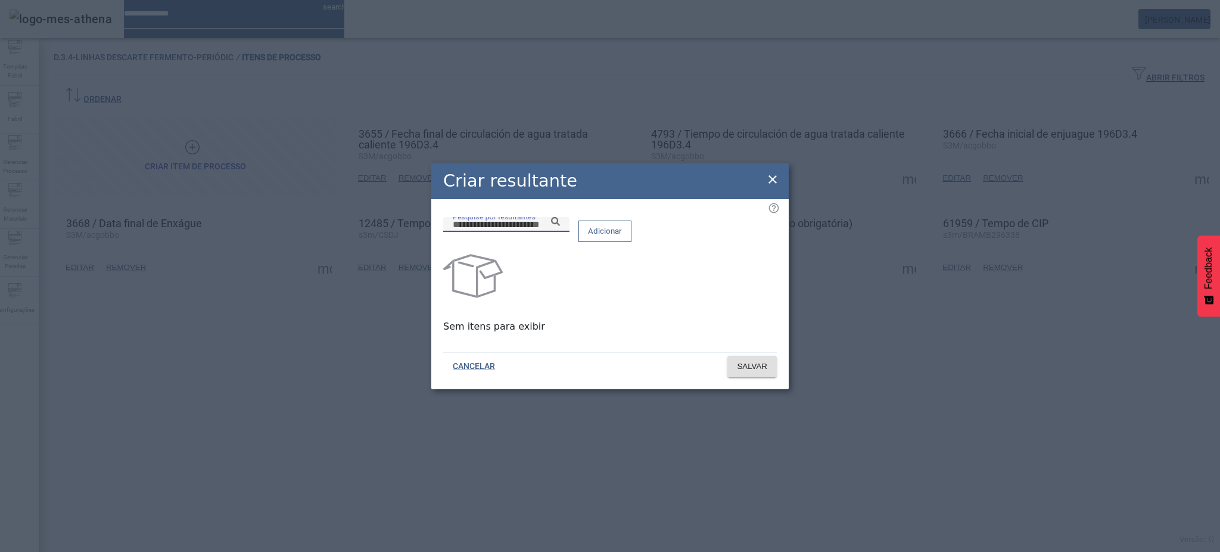
paste input "**********"
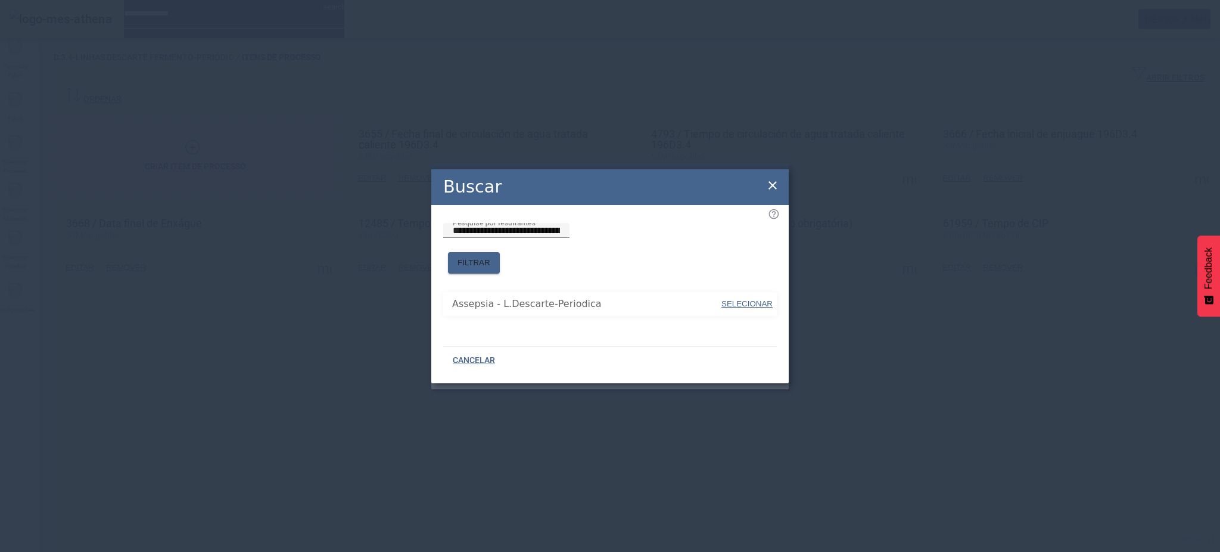
drag, startPoint x: 740, startPoint y: 296, endPoint x: 742, endPoint y: 290, distance: 6.2
type input "**********"
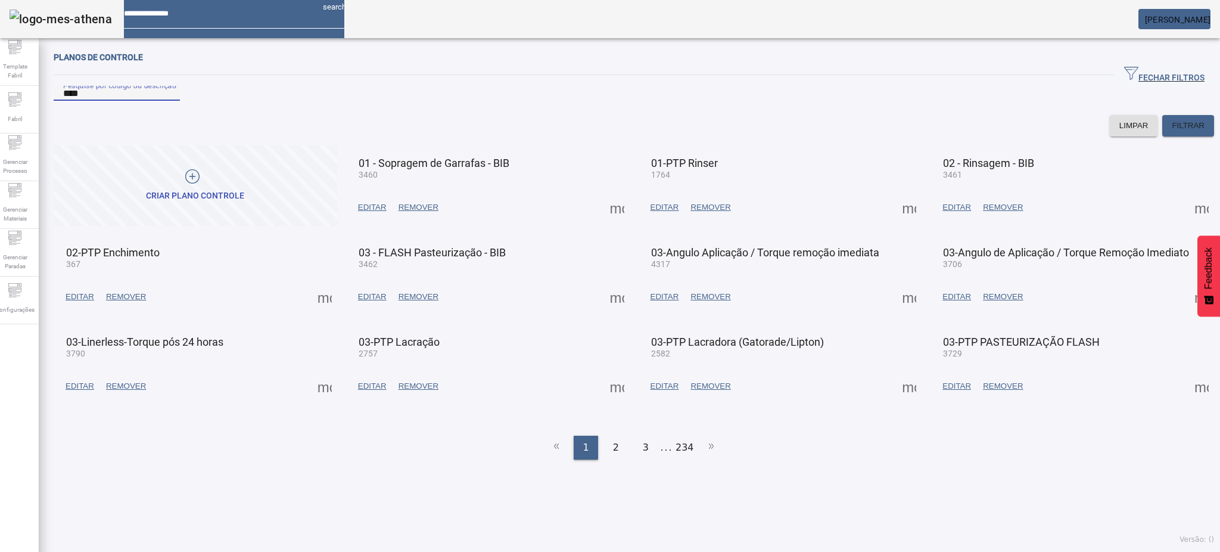
type input "****"
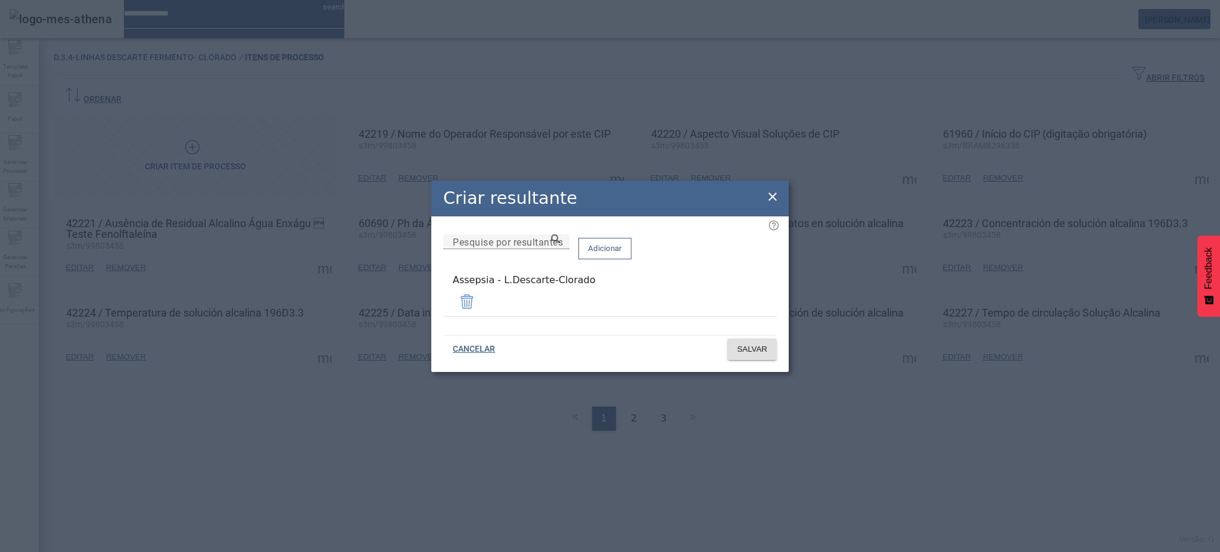
drag, startPoint x: 608, startPoint y: 300, endPoint x: 417, endPoint y: 301, distance: 190.6
copy div "Assepsia - L.Descarte-Clorado"
drag, startPoint x: 771, startPoint y: 201, endPoint x: 877, endPoint y: 204, distance: 106.7
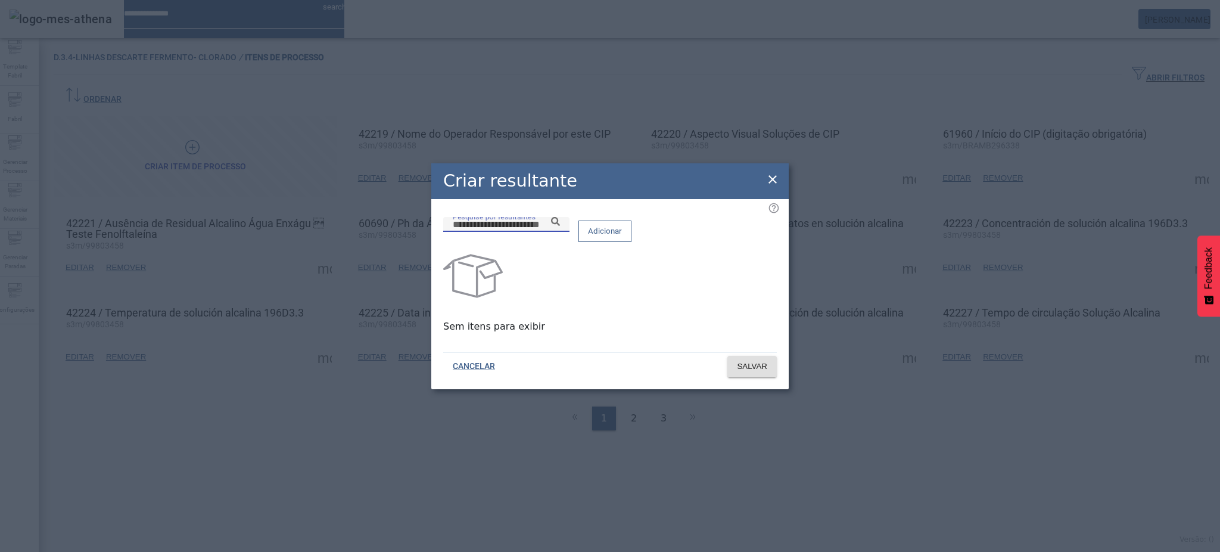
paste input "**********"
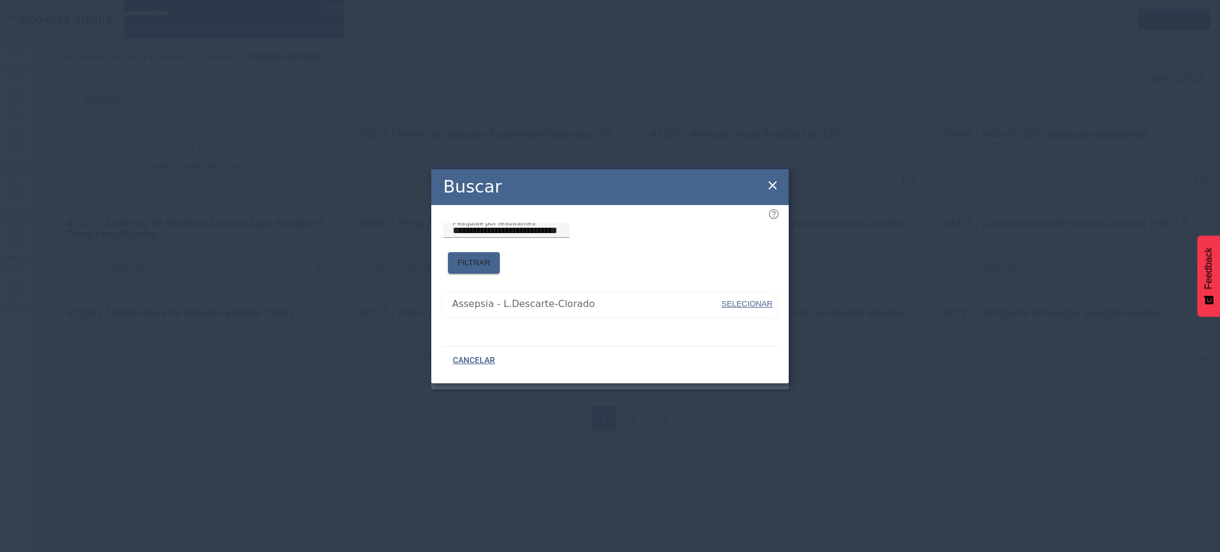
type input "**********"
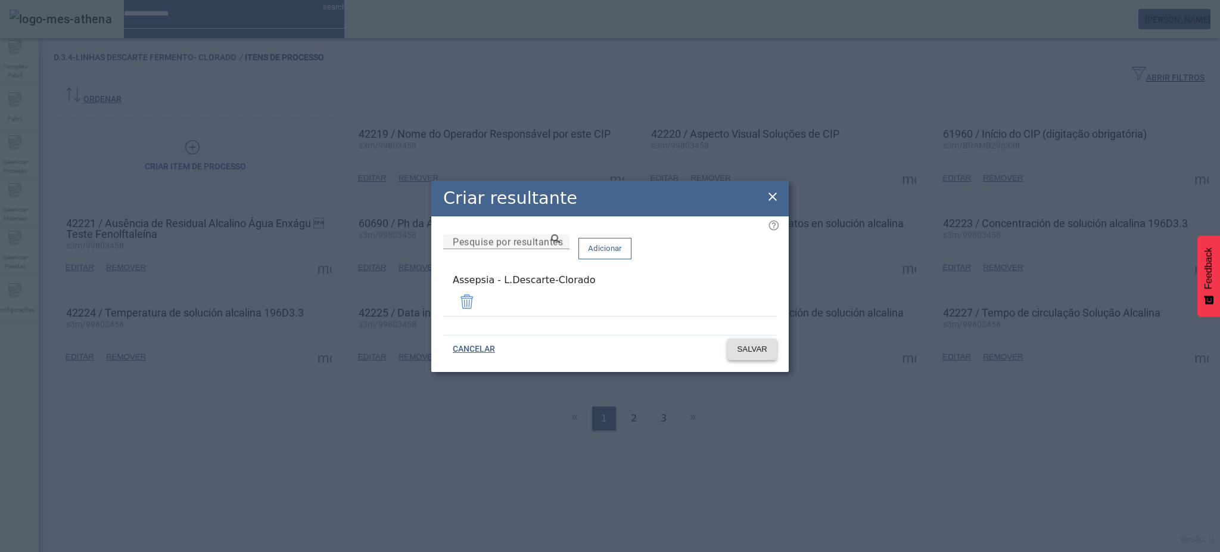
drag, startPoint x: 748, startPoint y: 334, endPoint x: 749, endPoint y: 344, distance: 9.6
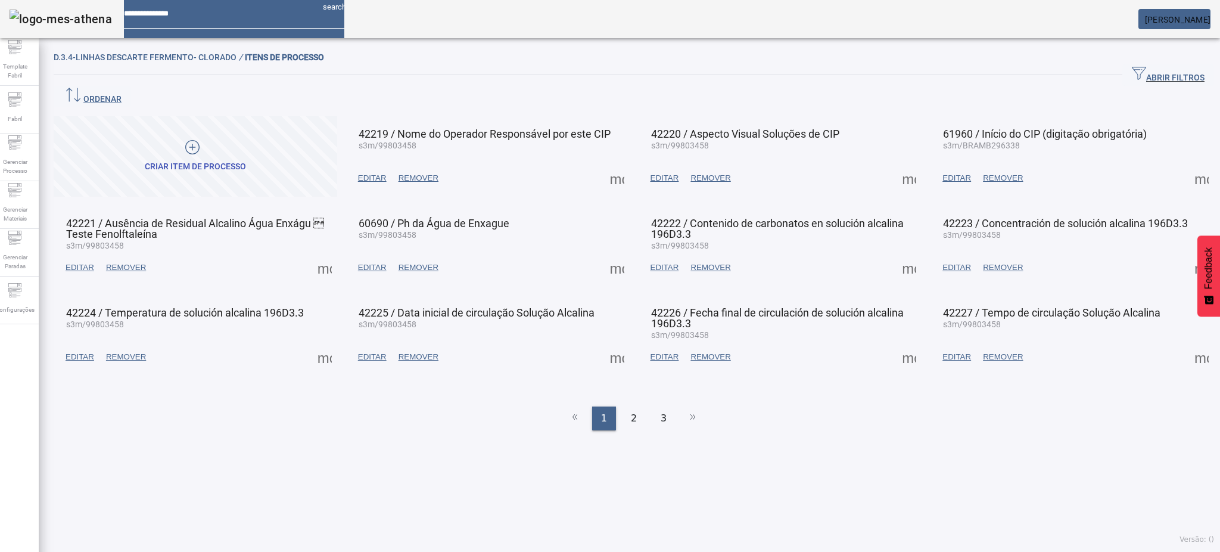
drag, startPoint x: 901, startPoint y: 277, endPoint x: 901, endPoint y: 267, distance: 9.5
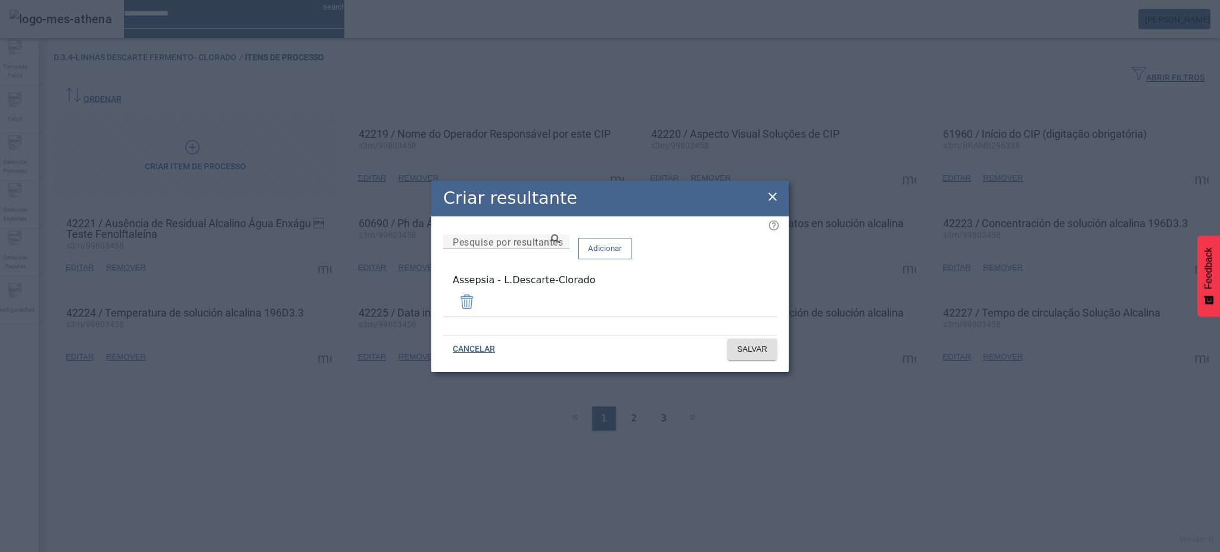
drag, startPoint x: 774, startPoint y: 199, endPoint x: 782, endPoint y: 201, distance: 8.1
drag, startPoint x: 773, startPoint y: 197, endPoint x: 783, endPoint y: 205, distance: 13.6
drag, startPoint x: 774, startPoint y: 196, endPoint x: 784, endPoint y: 201, distance: 12.0
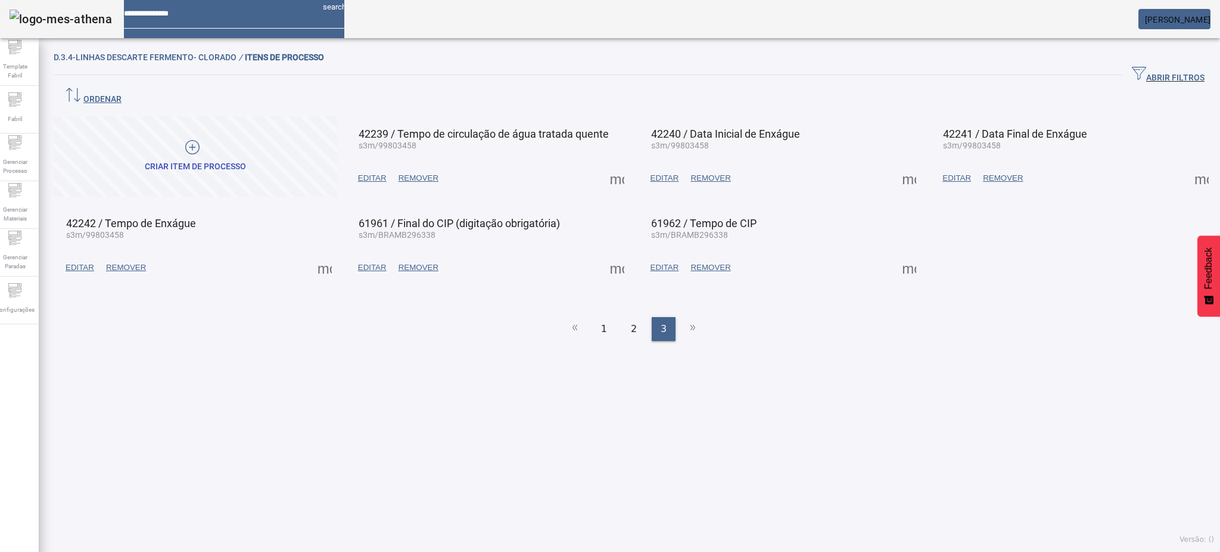
drag, startPoint x: 890, startPoint y: 155, endPoint x: 896, endPoint y: 158, distance: 6.4
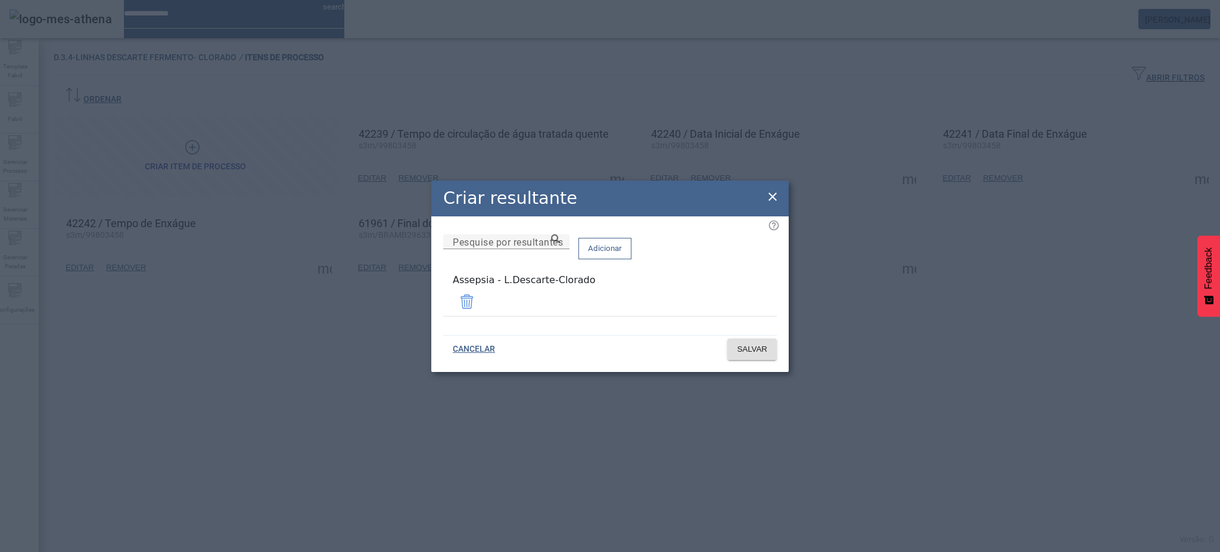
drag, startPoint x: 770, startPoint y: 200, endPoint x: 706, endPoint y: 219, distance: 66.0
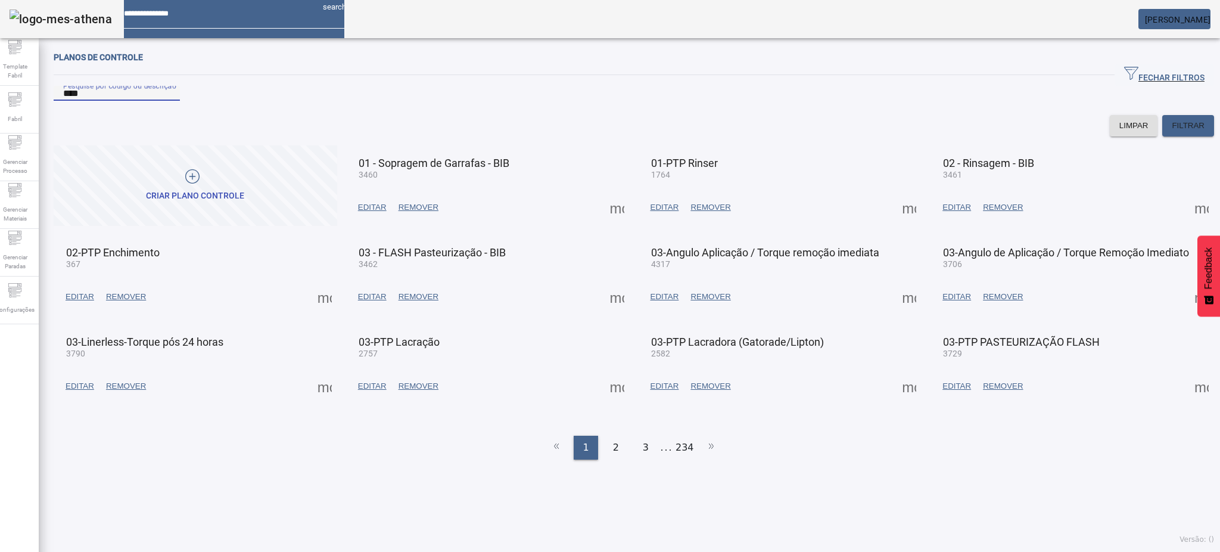
type input "****"
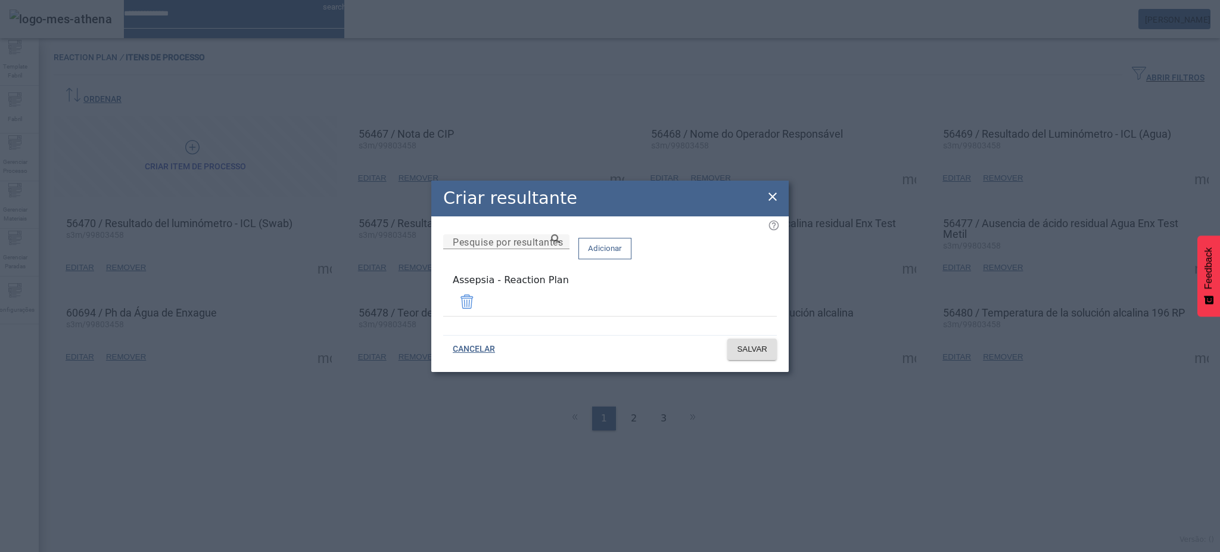
drag, startPoint x: 503, startPoint y: 292, endPoint x: 405, endPoint y: 302, distance: 98.7
copy div "Assepsia - Reaction Plan"
drag, startPoint x: 777, startPoint y: 200, endPoint x: 742, endPoint y: 208, distance: 36.3
drag, startPoint x: 771, startPoint y: 198, endPoint x: 792, endPoint y: 207, distance: 23.0
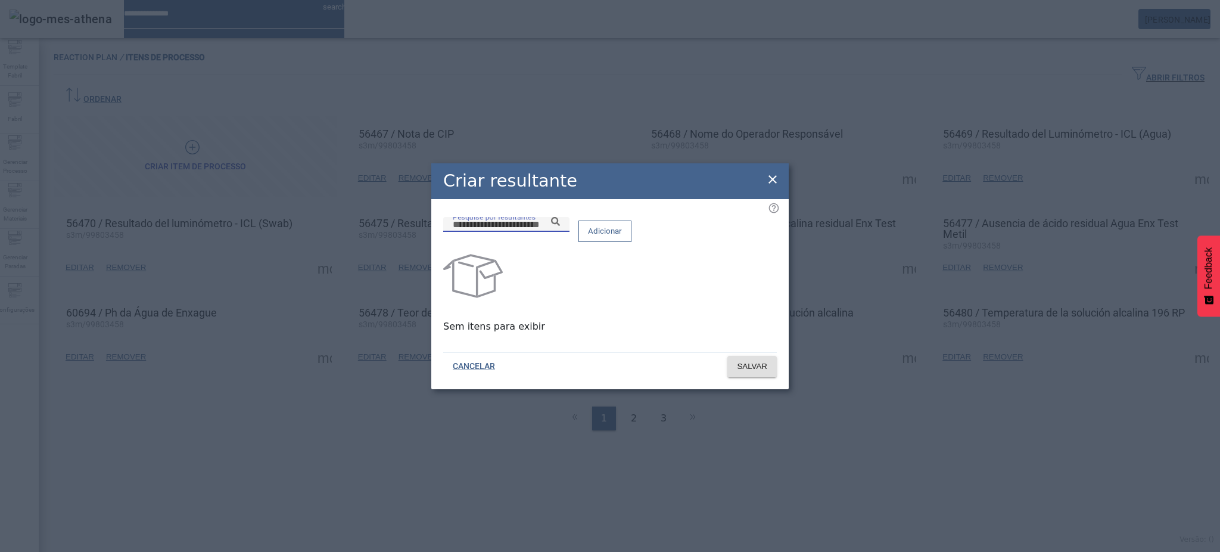
paste input "**********"
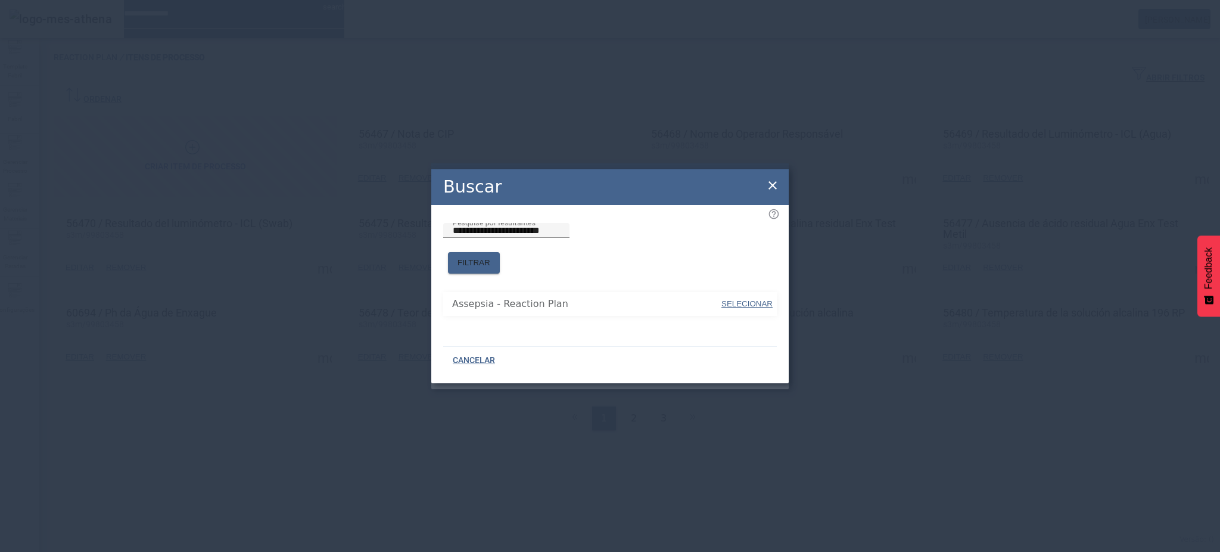
drag, startPoint x: 745, startPoint y: 287, endPoint x: 748, endPoint y: 294, distance: 7.7
type input "**********"
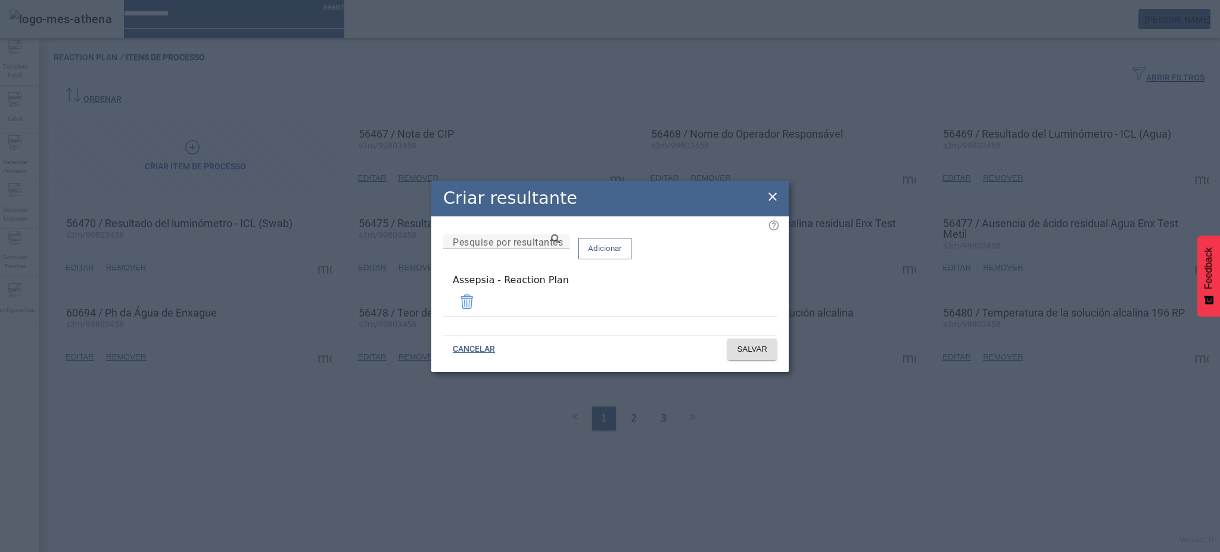
drag, startPoint x: 774, startPoint y: 201, endPoint x: 798, endPoint y: 208, distance: 25.1
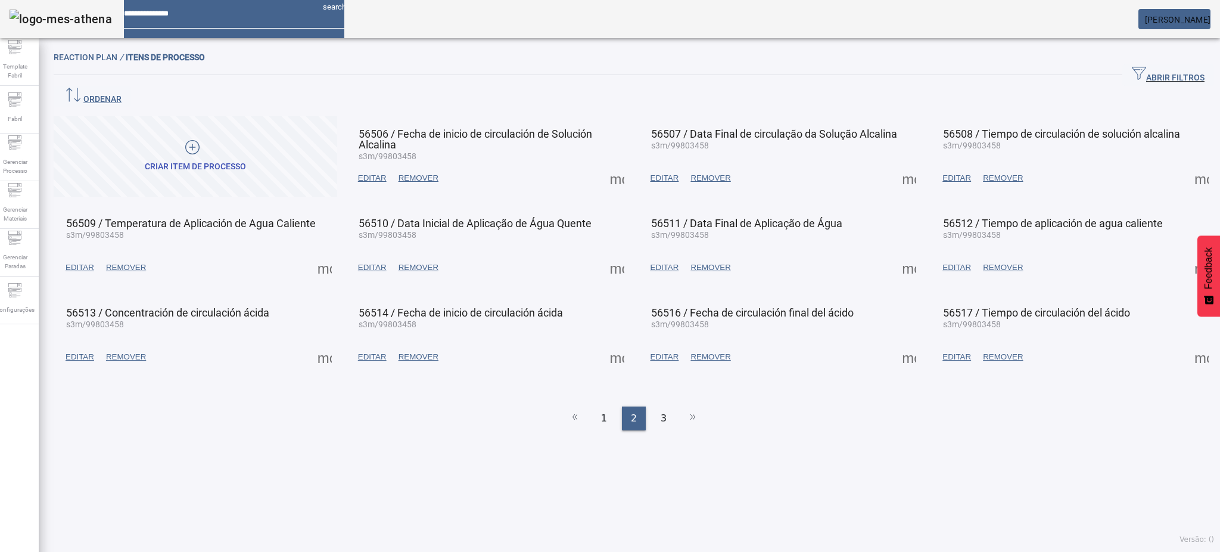
drag, startPoint x: 611, startPoint y: 156, endPoint x: 618, endPoint y: 163, distance: 10.1
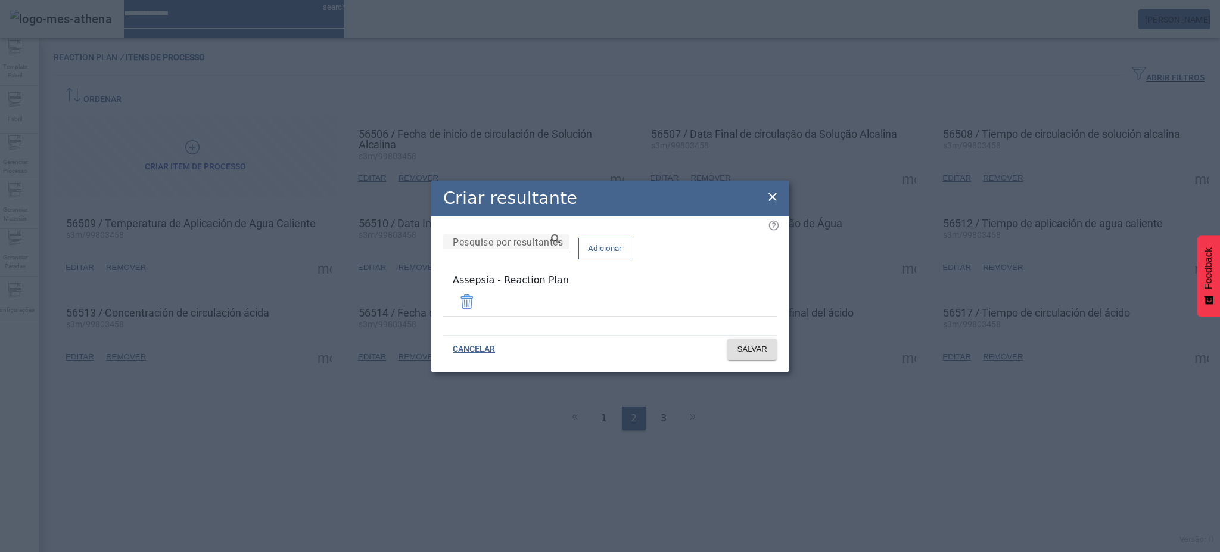
drag, startPoint x: 773, startPoint y: 197, endPoint x: 780, endPoint y: 198, distance: 6.8
drag, startPoint x: 768, startPoint y: 199, endPoint x: 796, endPoint y: 206, distance: 28.8
drag, startPoint x: 774, startPoint y: 201, endPoint x: 794, endPoint y: 206, distance: 20.4
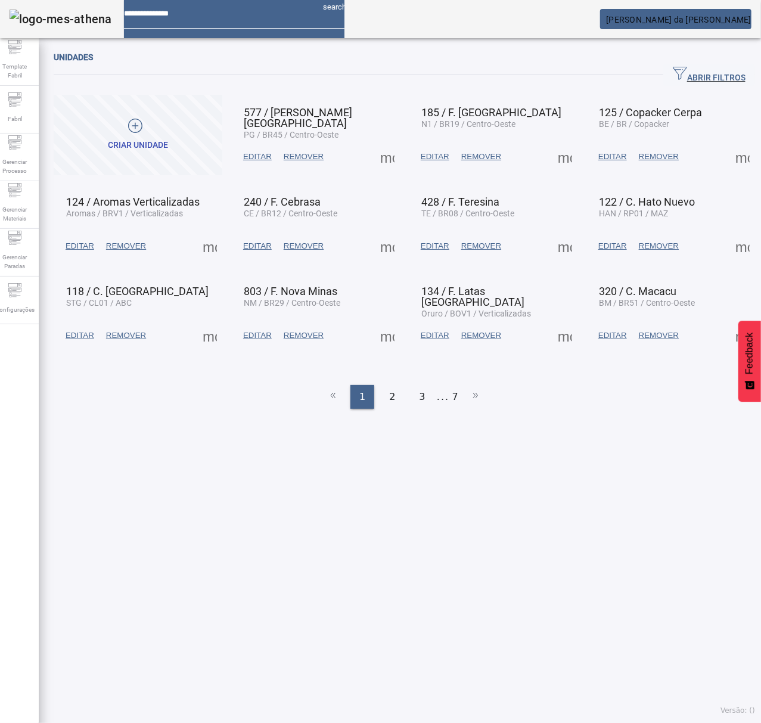
click at [692, 72] on span "ABRIR FILTROS" at bounding box center [709, 75] width 73 height 18
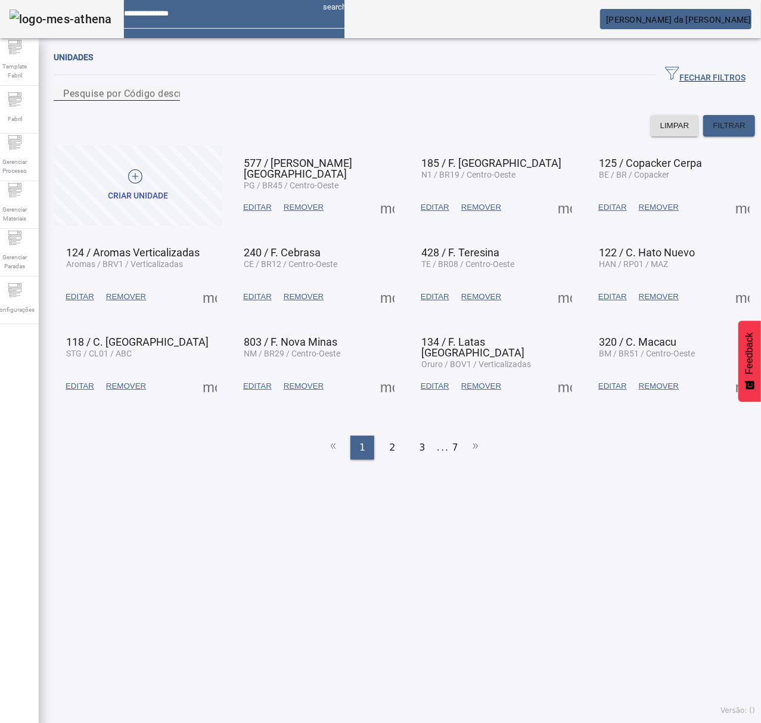
click at [170, 99] on div "Pesquise por Código descrição ou sigla" at bounding box center [116, 93] width 107 height 15
type input "***"
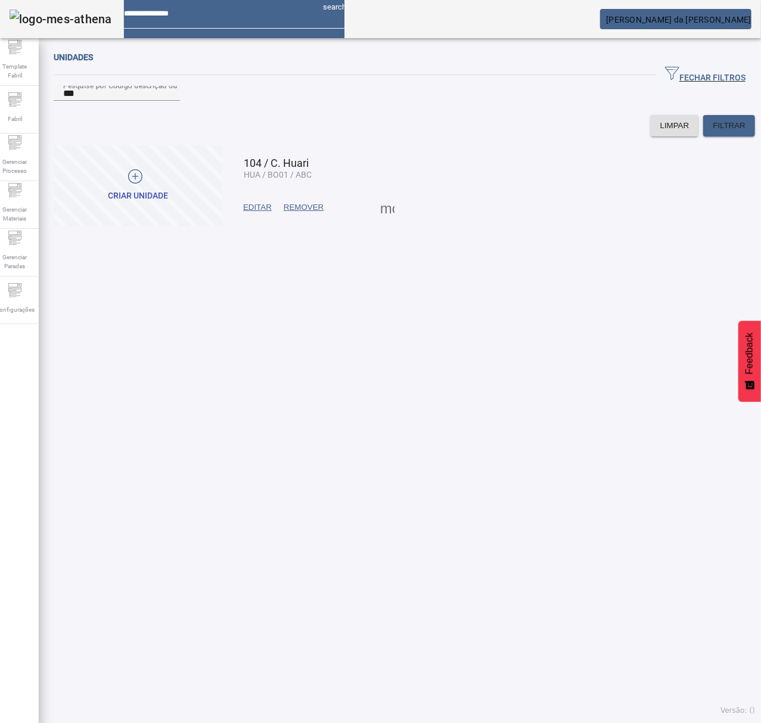
click at [380, 222] on span at bounding box center [387, 207] width 29 height 29
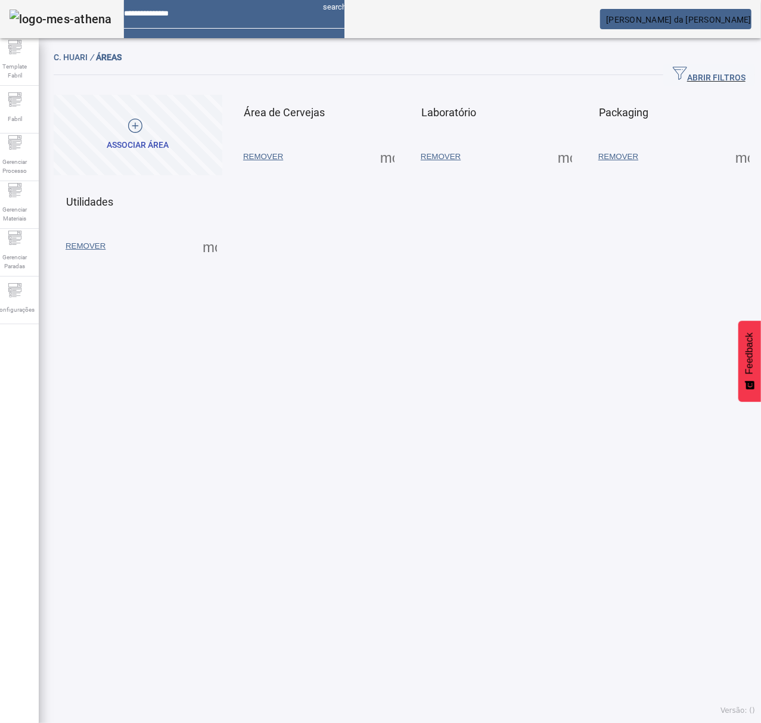
click at [387, 164] on span at bounding box center [387, 156] width 29 height 29
drag, startPoint x: 396, startPoint y: 192, endPoint x: 403, endPoint y: 185, distance: 10.1
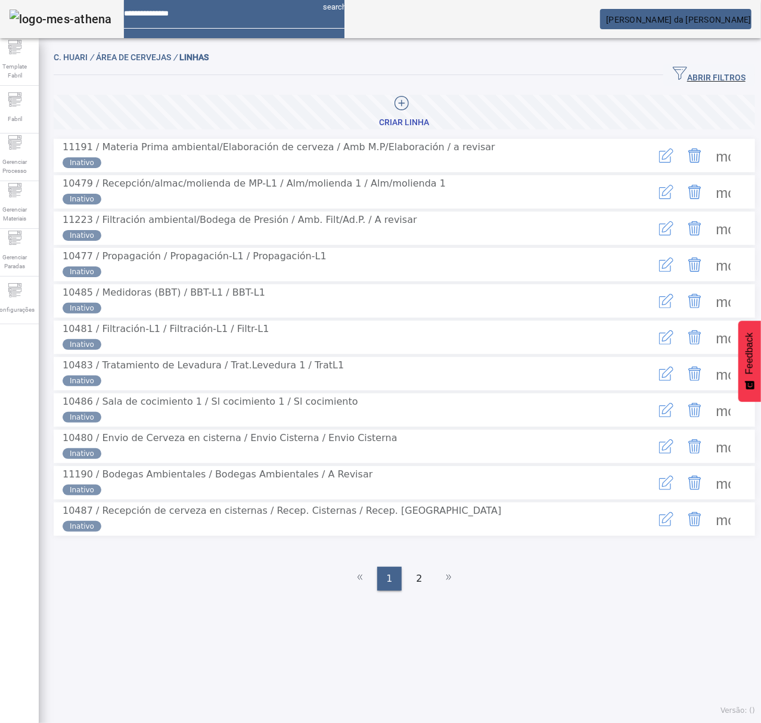
click at [687, 56] on div "C. Huari / Área de Cervejas / LINHAS" at bounding box center [404, 57] width 701 height 14
drag, startPoint x: 682, startPoint y: 69, endPoint x: 472, endPoint y: 108, distance: 213.3
click at [681, 70] on span "ABRIR FILTROS" at bounding box center [709, 75] width 73 height 18
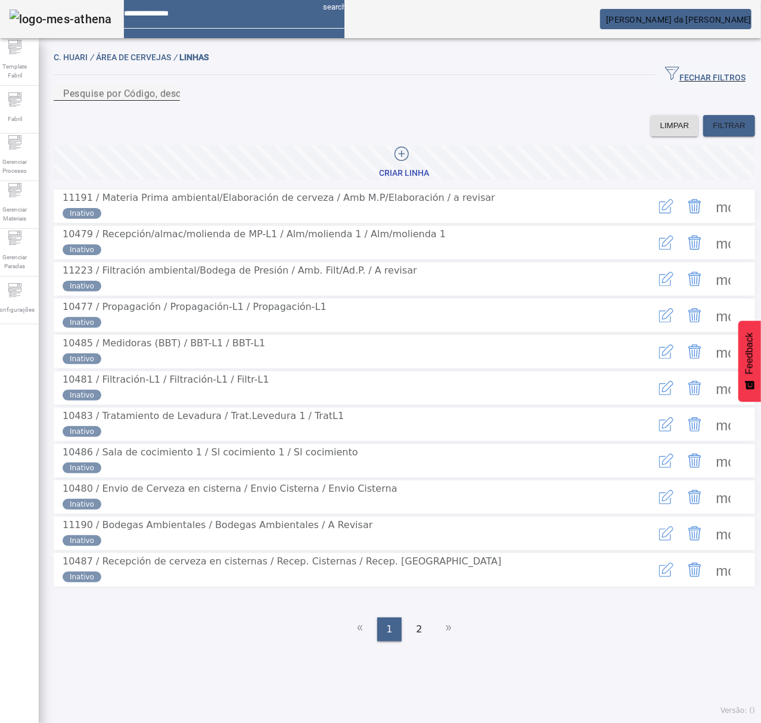
click at [341, 99] on mat-label "Pesquise por Código, descrição, descrição abreviada ou descrição SAP" at bounding box center [221, 93] width 316 height 11
click at [170, 101] on input "Pesquise por Código, descrição, descrição abreviada ou descrição SAP" at bounding box center [116, 93] width 107 height 14
type input "*****"
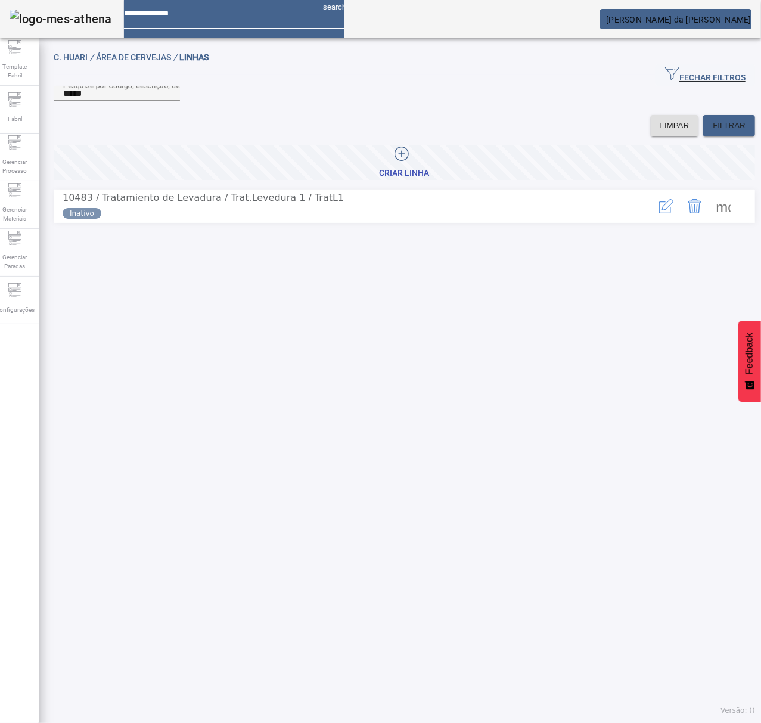
click at [709, 216] on span at bounding box center [723, 206] width 29 height 29
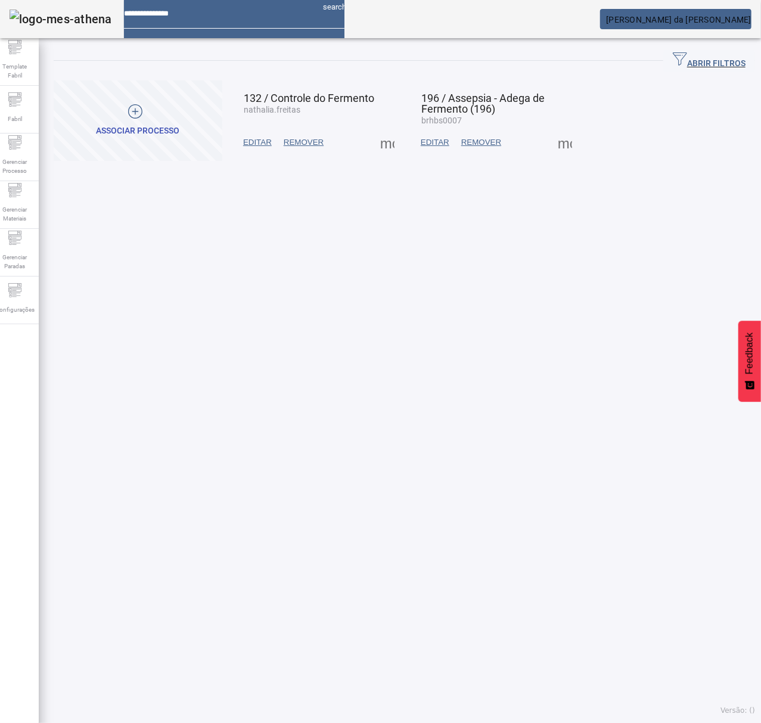
click at [556, 141] on span at bounding box center [564, 142] width 29 height 29
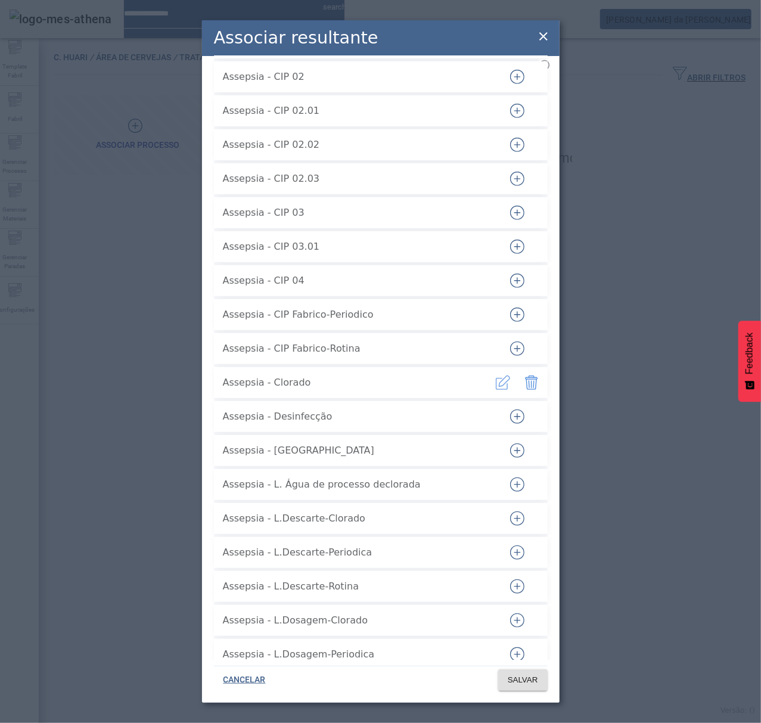
scroll to position [317, 0]
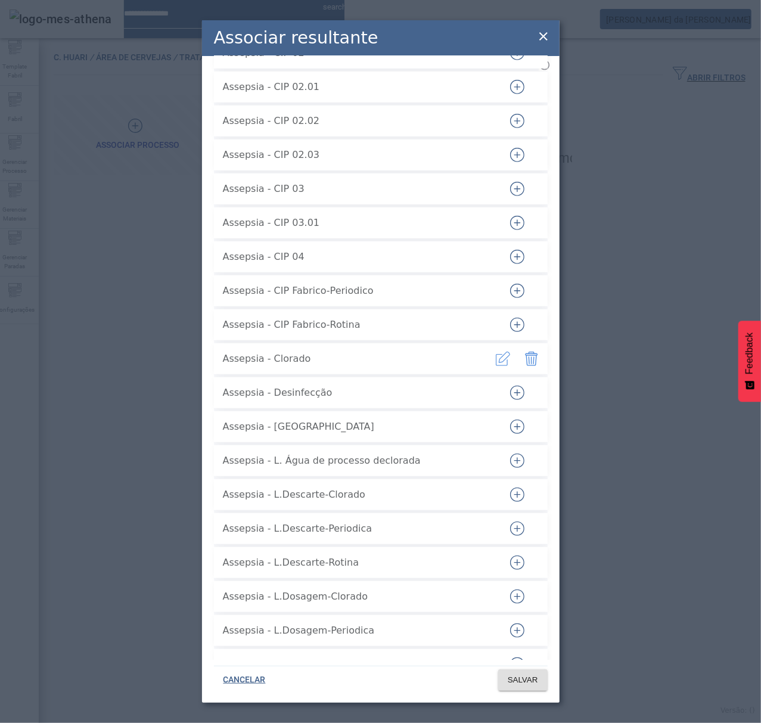
click at [510, 487] on icon "button" at bounding box center [517, 494] width 14 height 14
click at [510, 521] on icon "button" at bounding box center [517, 528] width 14 height 14
click at [510, 555] on icon "button" at bounding box center [517, 562] width 14 height 14
click at [510, 589] on icon "button" at bounding box center [517, 596] width 14 height 14
click at [510, 623] on icon "button" at bounding box center [517, 630] width 14 height 14
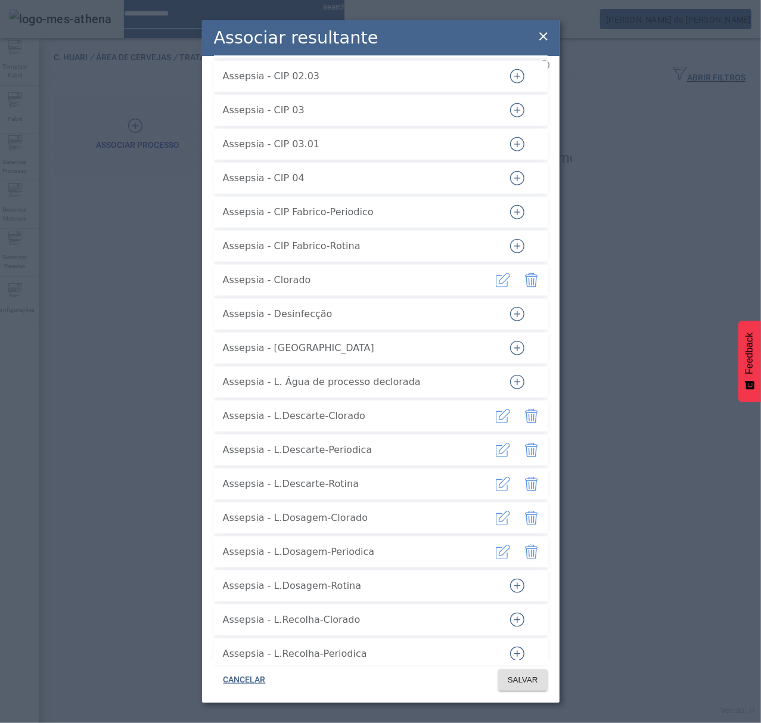
scroll to position [397, 0]
click at [510, 578] on icon "button" at bounding box center [517, 585] width 14 height 14
drag, startPoint x: 508, startPoint y: 608, endPoint x: 502, endPoint y: 570, distance: 38.6
click at [510, 612] on icon "button" at bounding box center [517, 619] width 14 height 14
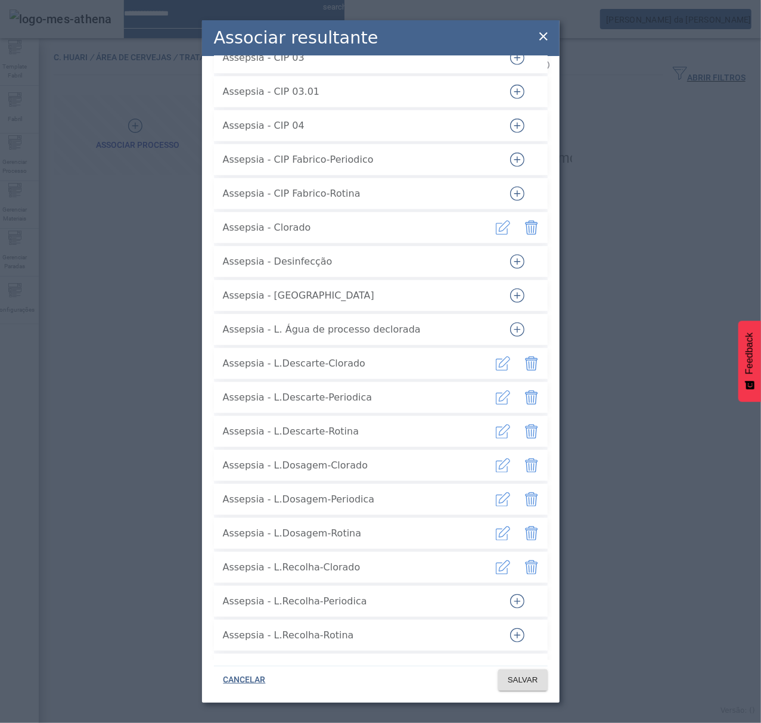
scroll to position [477, 0]
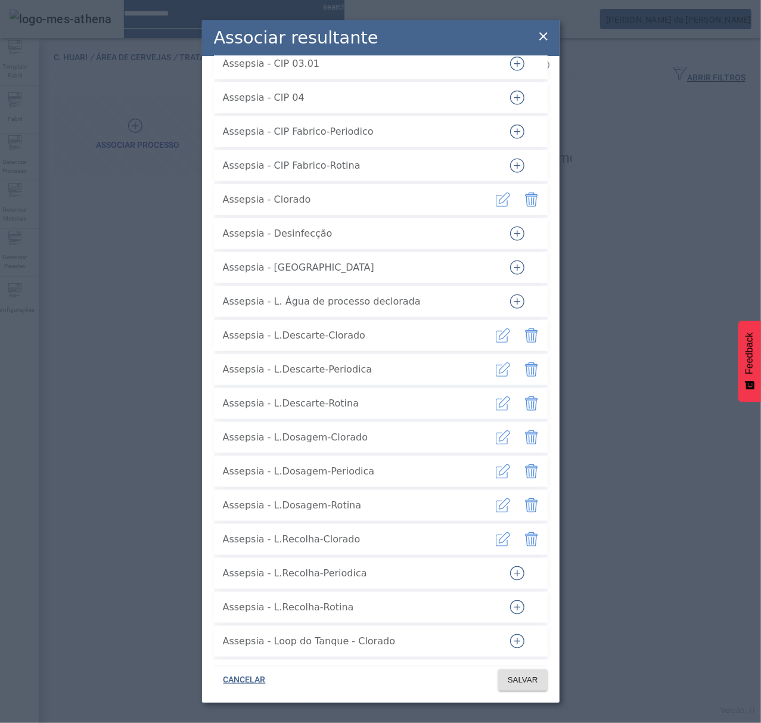
click at [510, 566] on icon "button" at bounding box center [517, 573] width 14 height 14
click at [514, 606] on icon "button" at bounding box center [517, 606] width 7 height 1
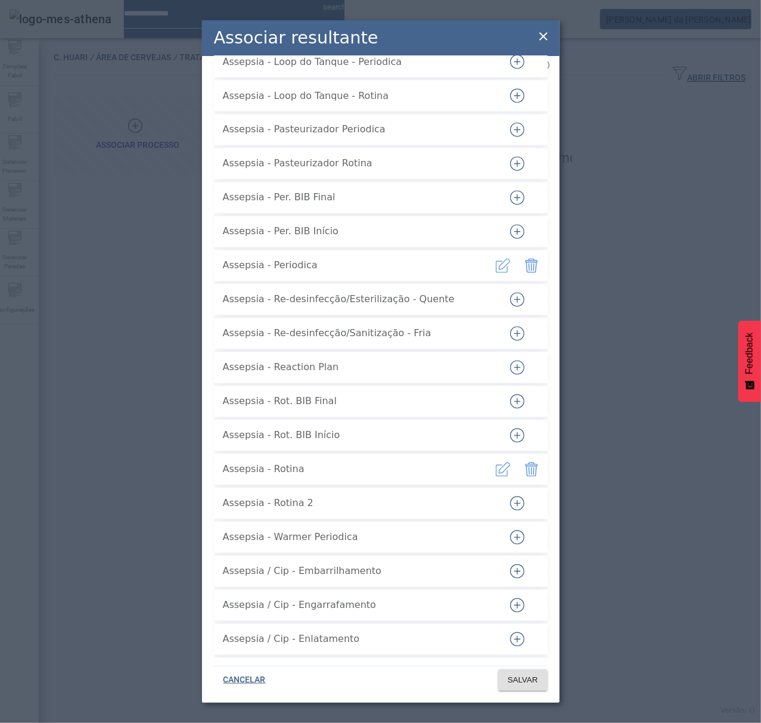
click at [512, 360] on icon "button" at bounding box center [517, 367] width 14 height 14
click at [536, 684] on span "SALVAR" at bounding box center [523, 680] width 30 height 12
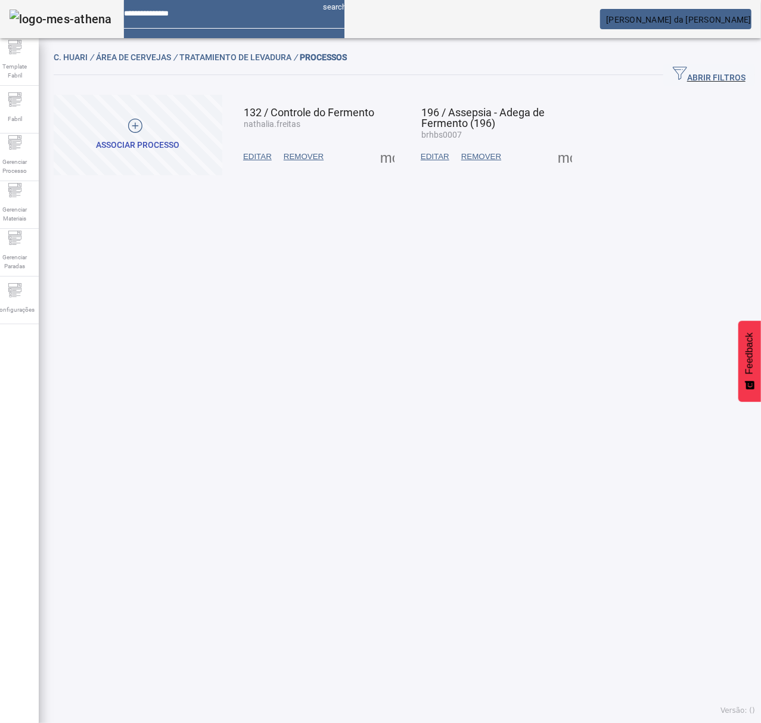
click at [553, 160] on span at bounding box center [564, 156] width 29 height 29
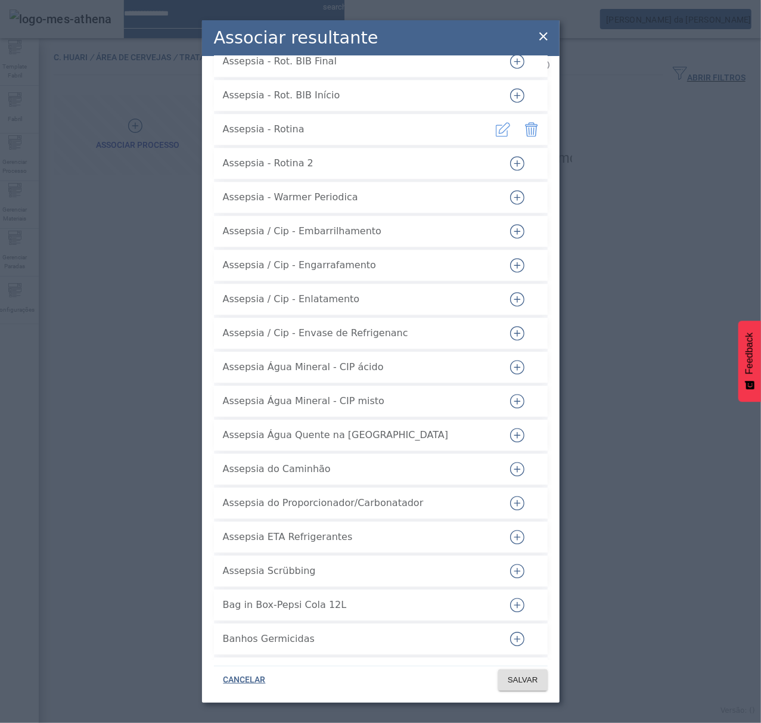
scroll to position [1032, 0]
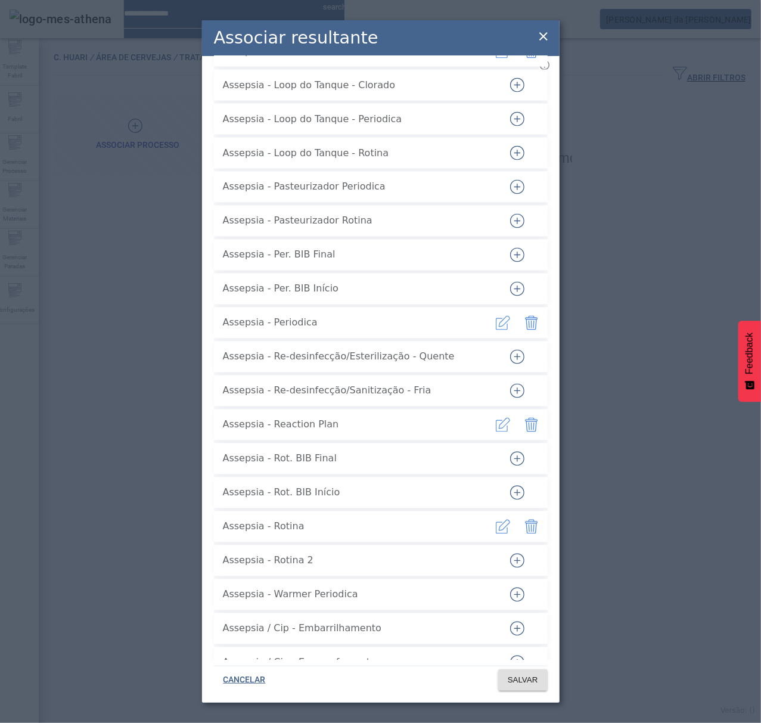
click at [510, 350] on icon "button" at bounding box center [517, 357] width 14 height 14
click at [523, 680] on span "SALVAR" at bounding box center [523, 680] width 30 height 12
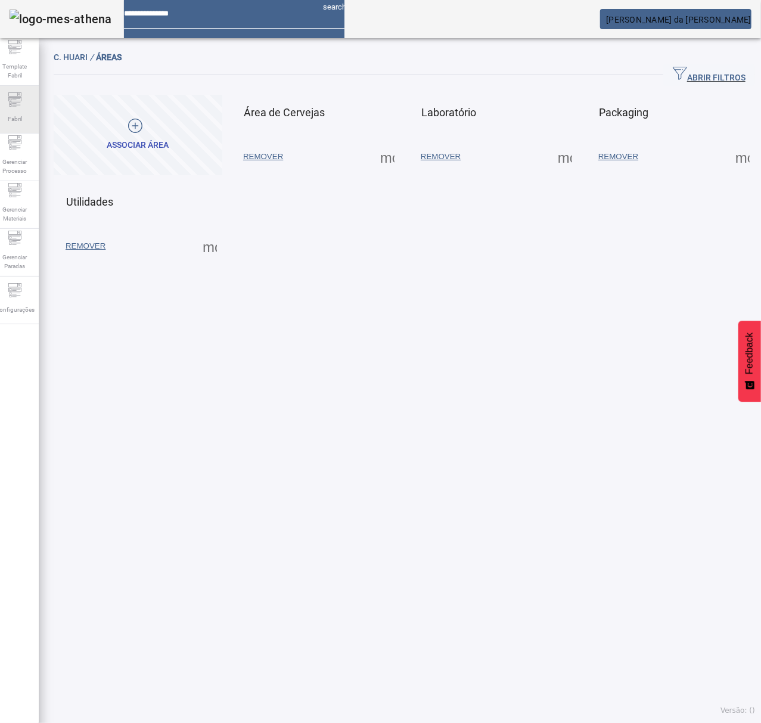
click at [35, 107] on div "Fabril" at bounding box center [15, 110] width 48 height 48
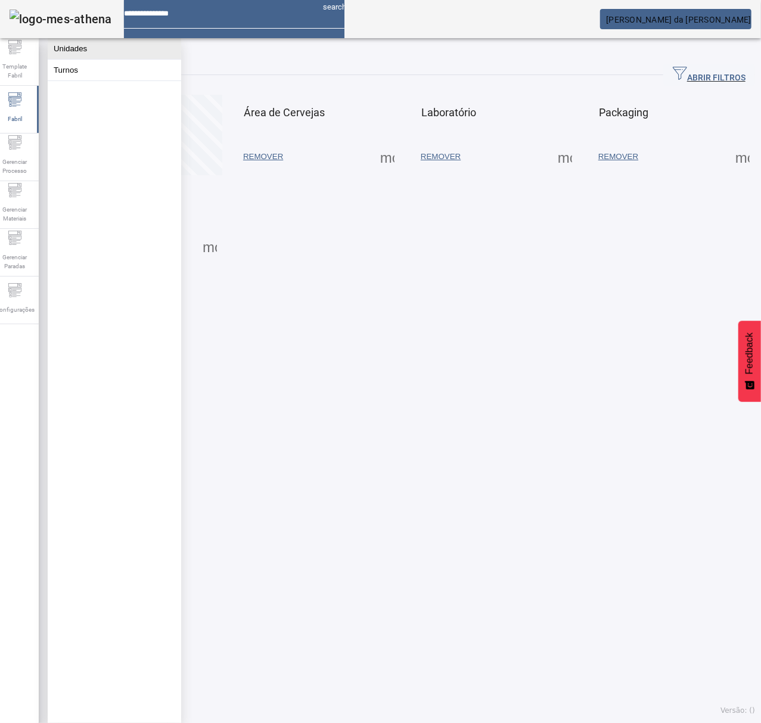
click at [98, 51] on button "Unidades" at bounding box center [114, 48] width 133 height 21
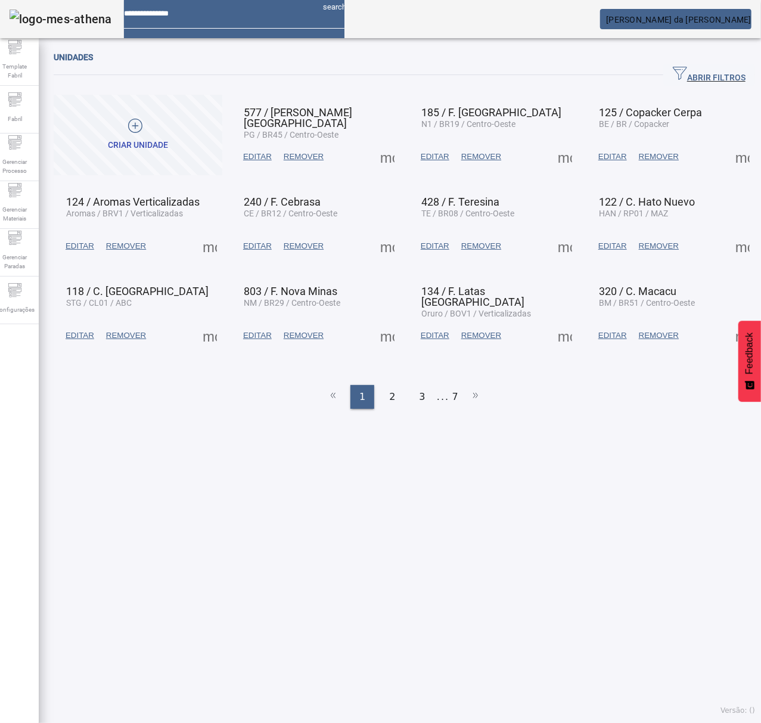
click at [698, 77] on span "ABRIR FILTROS" at bounding box center [709, 75] width 73 height 18
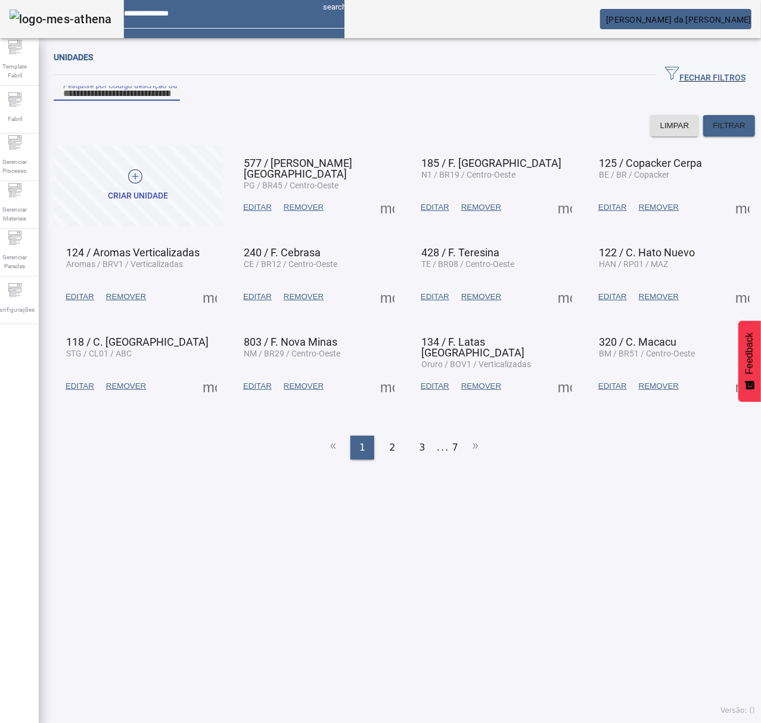
drag, startPoint x: 373, startPoint y: 105, endPoint x: 387, endPoint y: 104, distance: 13.8
click at [170, 101] on input "Pesquise por Código descrição ou sigla" at bounding box center [116, 93] width 107 height 14
type input "***"
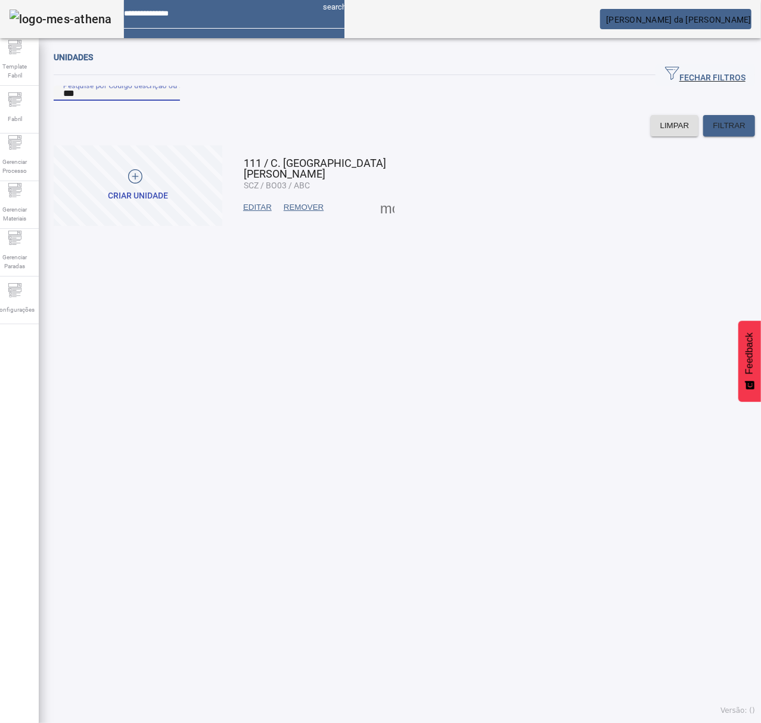
click at [381, 222] on span at bounding box center [387, 207] width 29 height 29
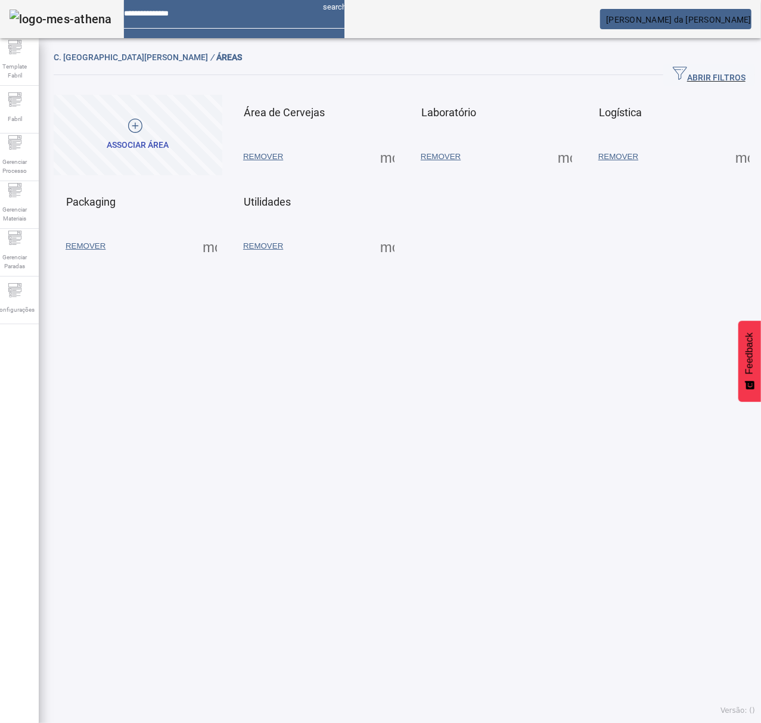
click at [387, 163] on span at bounding box center [387, 156] width 29 height 29
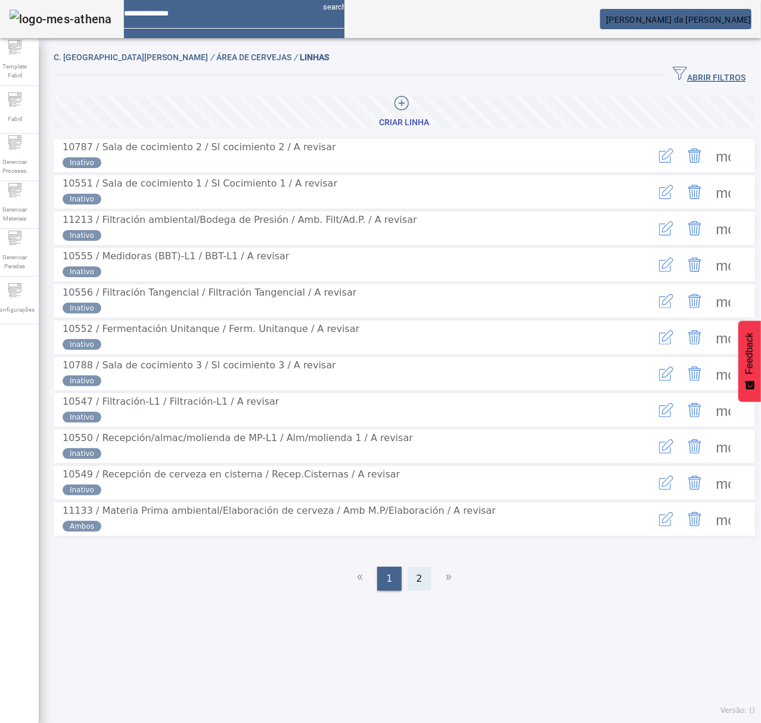
click at [407, 590] on div "2" at bounding box center [419, 578] width 24 height 24
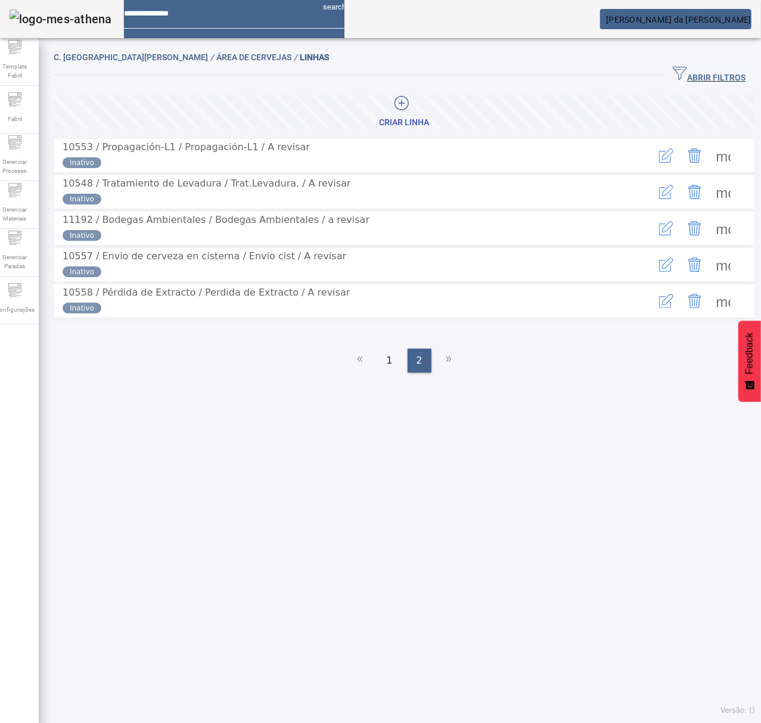
click at [715, 200] on span at bounding box center [723, 192] width 29 height 29
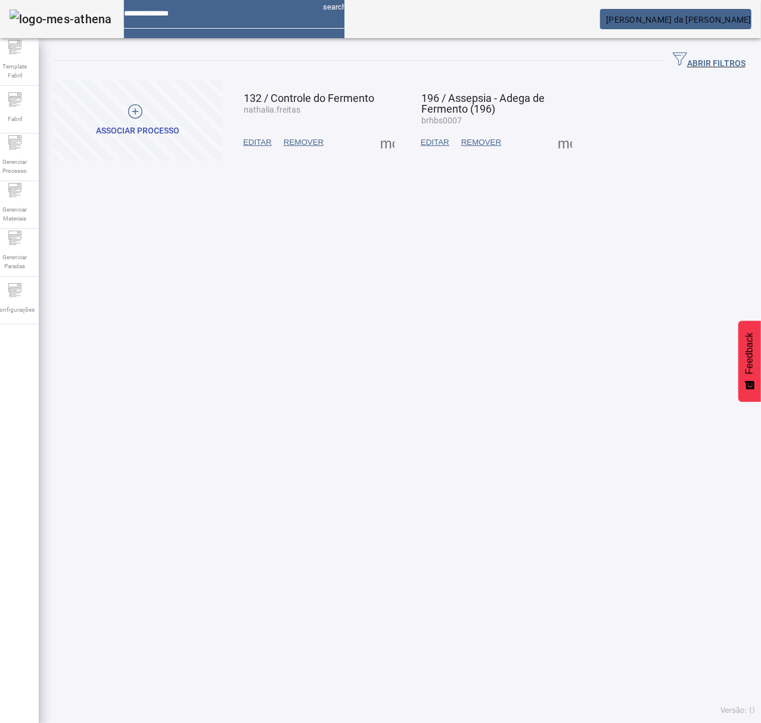
click at [553, 142] on span at bounding box center [564, 142] width 29 height 29
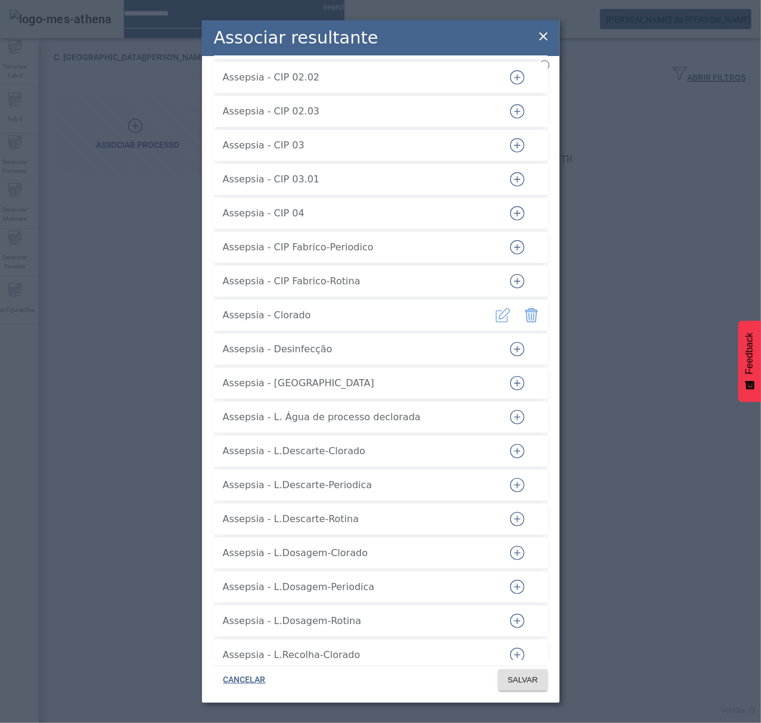
scroll to position [397, 0]
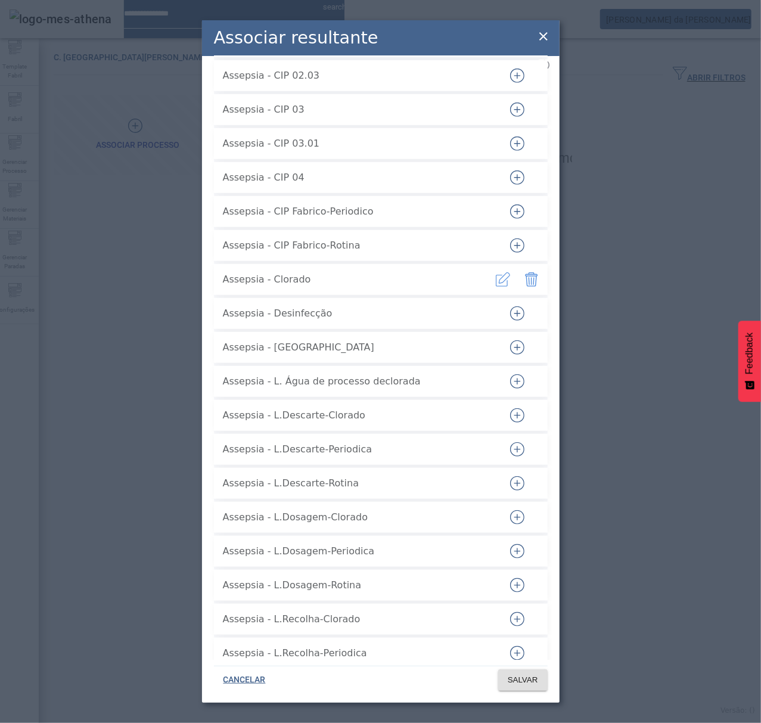
click at [510, 408] on icon "button" at bounding box center [517, 415] width 14 height 14
drag, startPoint x: 501, startPoint y: 424, endPoint x: 501, endPoint y: 432, distance: 8.3
click at [501, 435] on div at bounding box center [517, 449] width 54 height 29
click at [510, 476] on icon "button" at bounding box center [517, 483] width 14 height 14
click at [510, 446] on icon "button" at bounding box center [517, 449] width 14 height 14
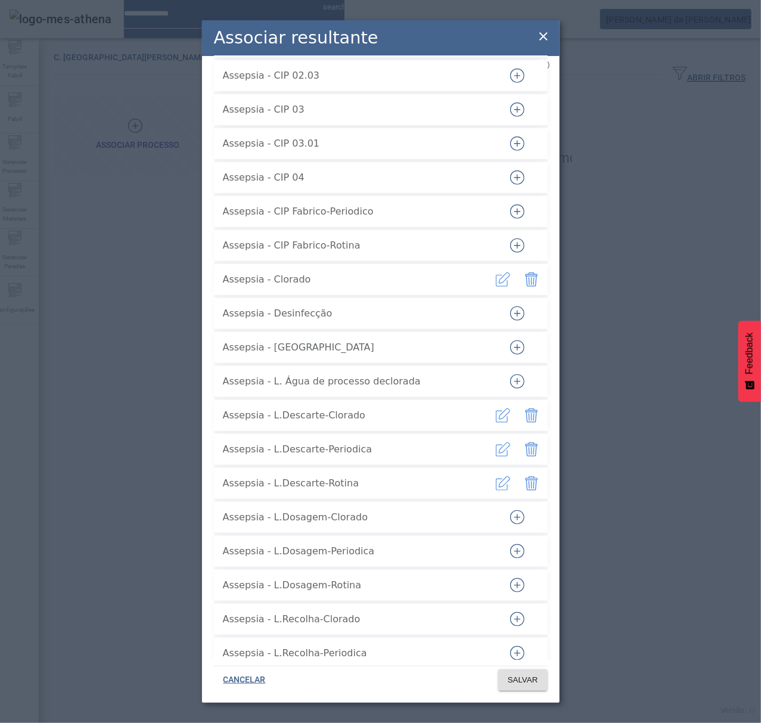
click at [511, 510] on icon "button" at bounding box center [517, 517] width 14 height 14
drag, startPoint x: 512, startPoint y: 534, endPoint x: 510, endPoint y: 562, distance: 28.7
click at [512, 544] on icon "button" at bounding box center [517, 551] width 14 height 14
drag, startPoint x: 509, startPoint y: 573, endPoint x: 502, endPoint y: 516, distance: 57.6
click at [510, 578] on icon "button" at bounding box center [517, 585] width 14 height 14
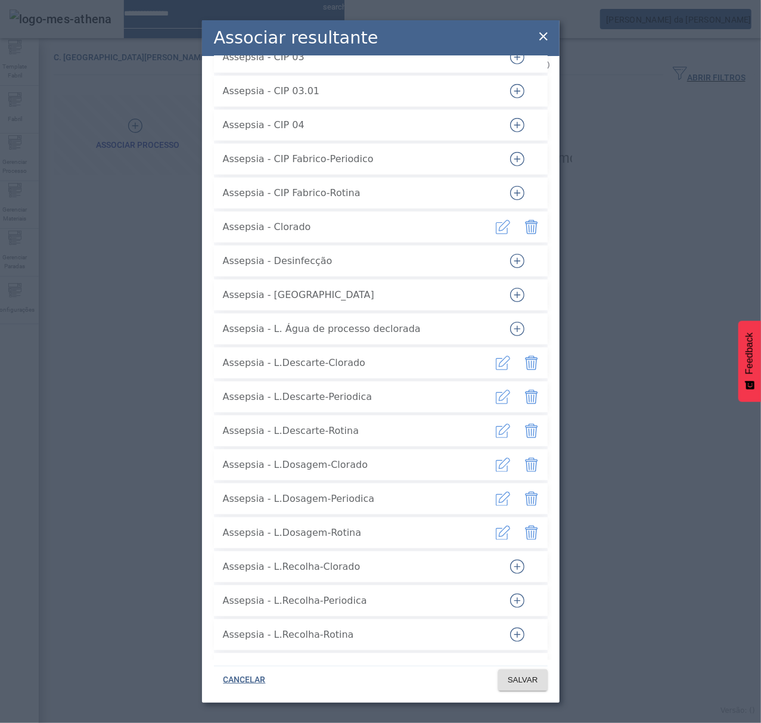
scroll to position [477, 0]
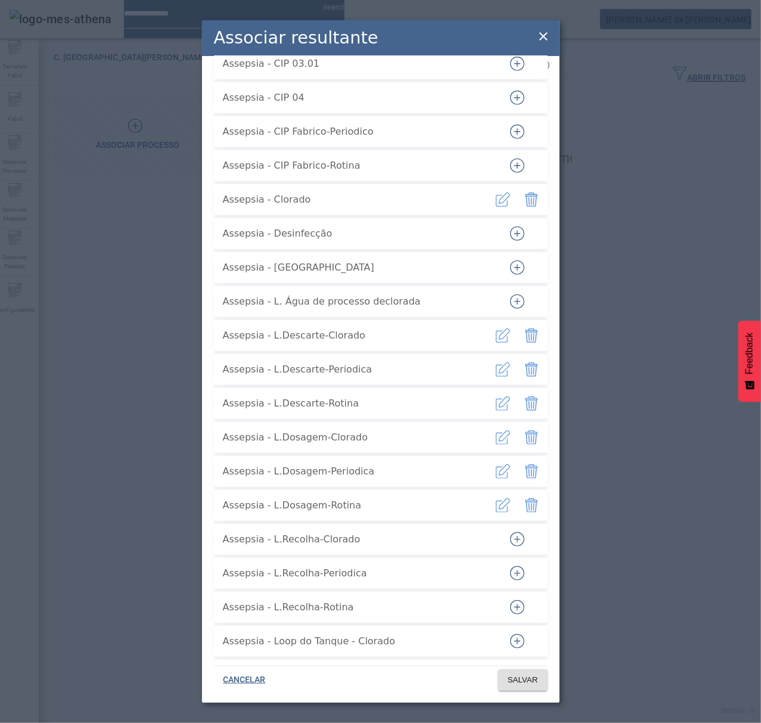
drag, startPoint x: 508, startPoint y: 532, endPoint x: 508, endPoint y: 542, distance: 10.1
click at [510, 532] on icon "button" at bounding box center [517, 539] width 14 height 14
click at [510, 566] on icon "button" at bounding box center [517, 573] width 14 height 14
click at [510, 600] on icon "button" at bounding box center [517, 607] width 14 height 14
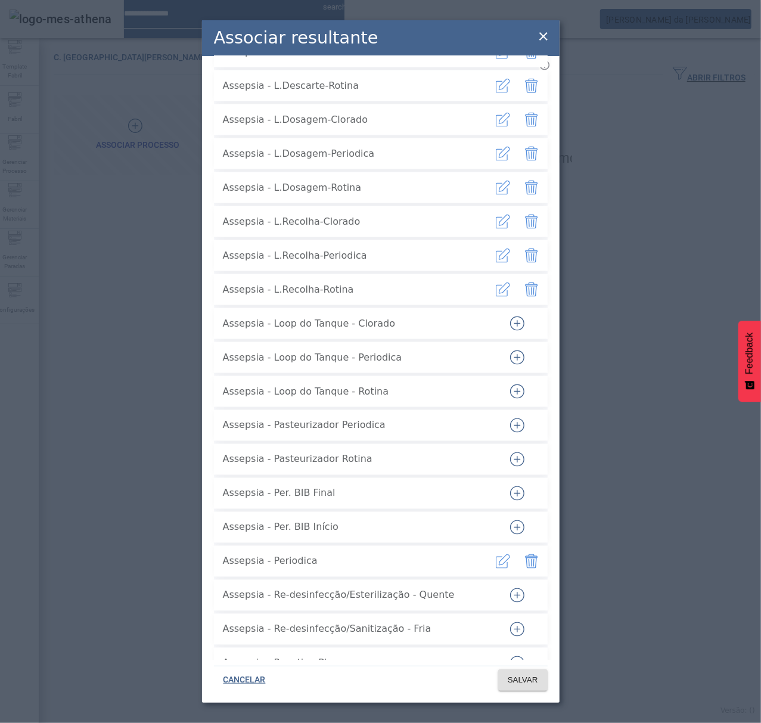
scroll to position [873, 0]
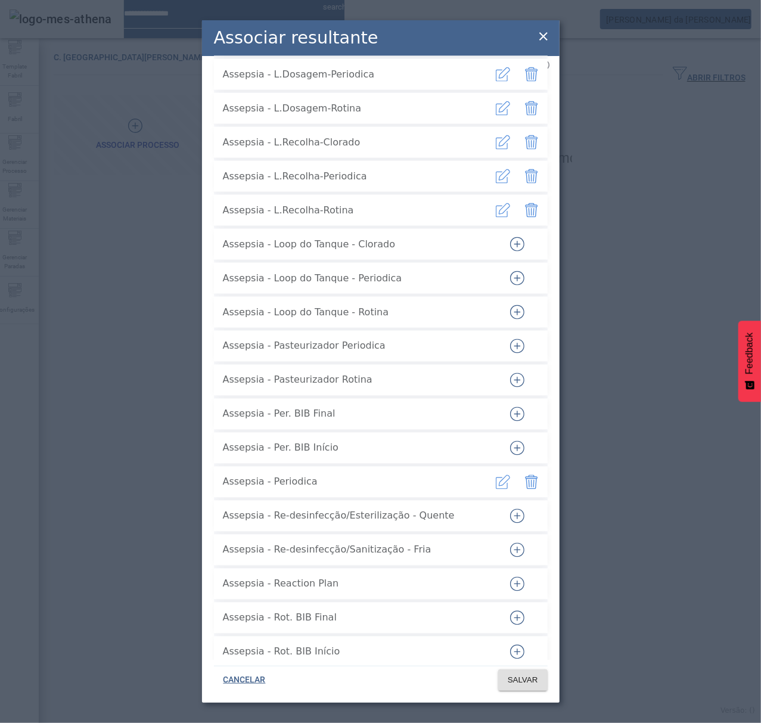
click at [510, 509] on icon "button" at bounding box center [517, 516] width 14 height 14
click at [510, 577] on icon "button" at bounding box center [517, 584] width 14 height 14
click at [522, 684] on span "SALVAR" at bounding box center [523, 680] width 30 height 12
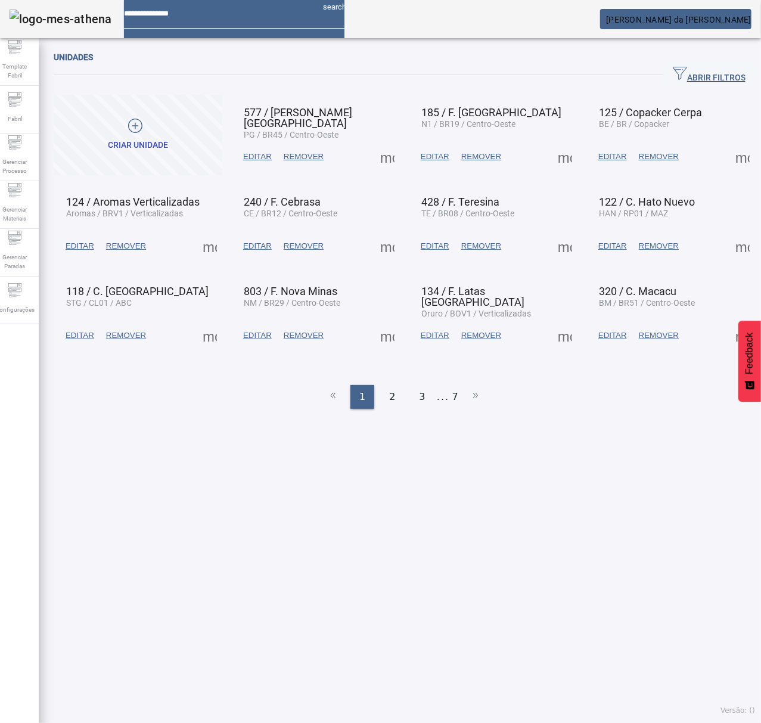
click at [689, 67] on span "button" at bounding box center [709, 75] width 92 height 29
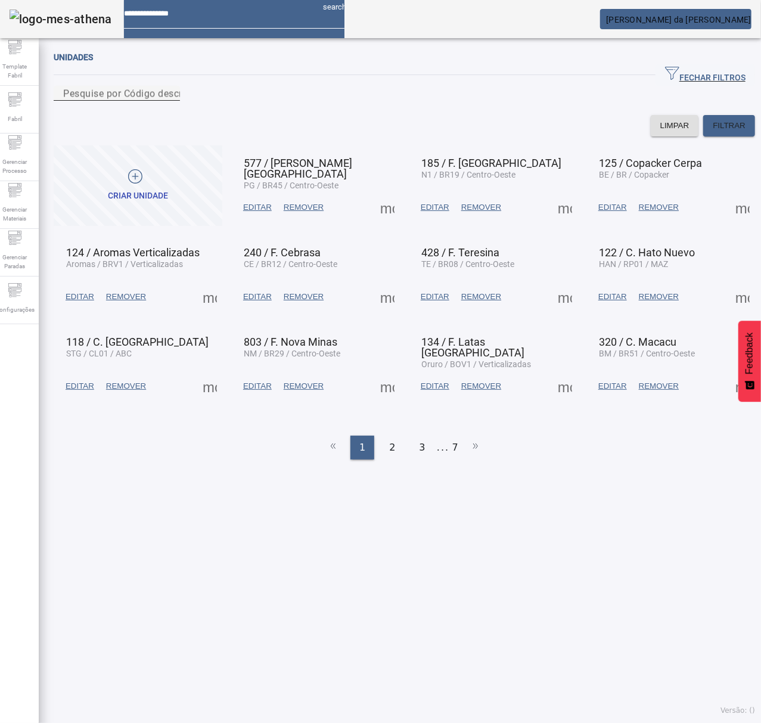
click at [196, 98] on mat-label "Pesquise por Código descrição ou sigla" at bounding box center [151, 93] width 176 height 11
click at [170, 98] on input "Pesquise por Código descrição ou sigla" at bounding box center [116, 93] width 107 height 14
type input "***"
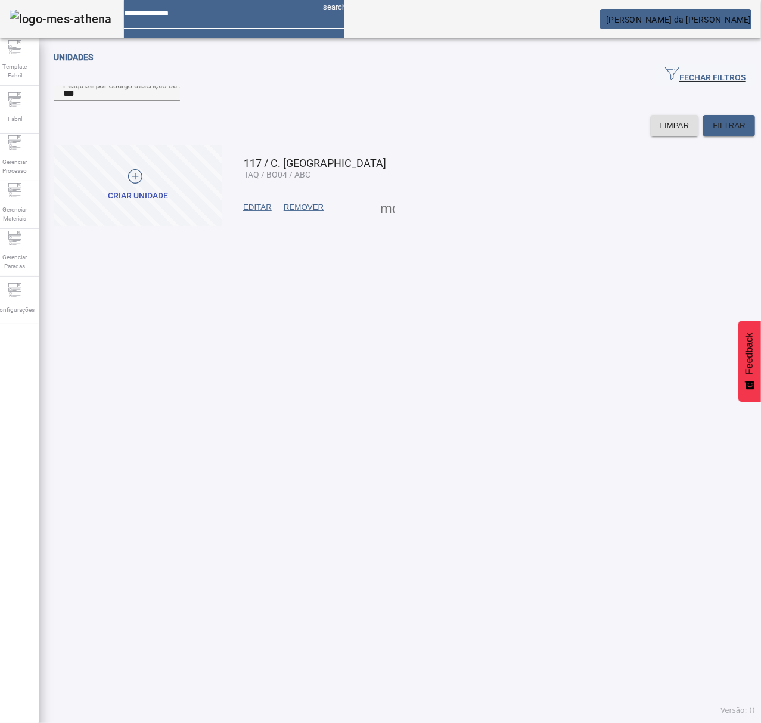
click at [379, 220] on span at bounding box center [387, 207] width 29 height 29
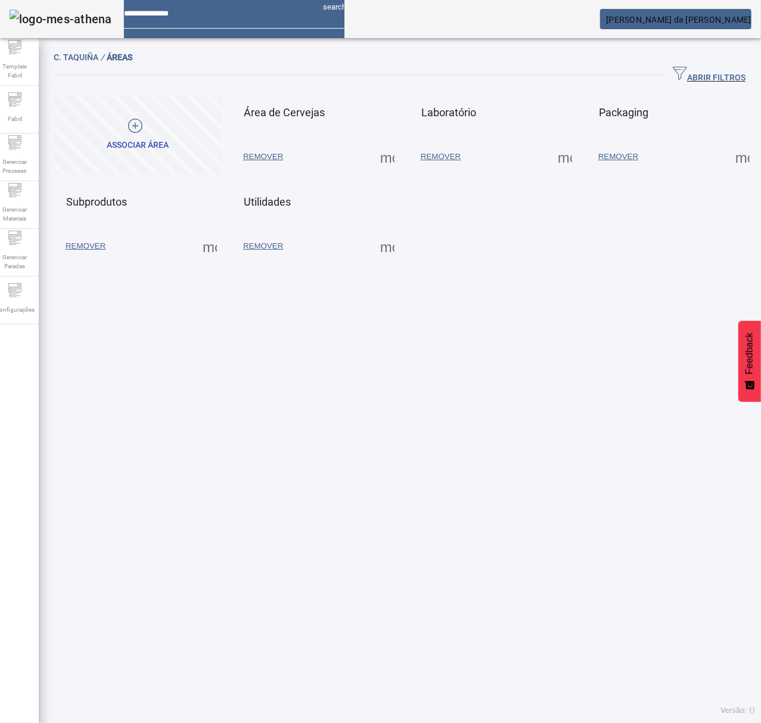
click at [382, 155] on span at bounding box center [387, 156] width 29 height 29
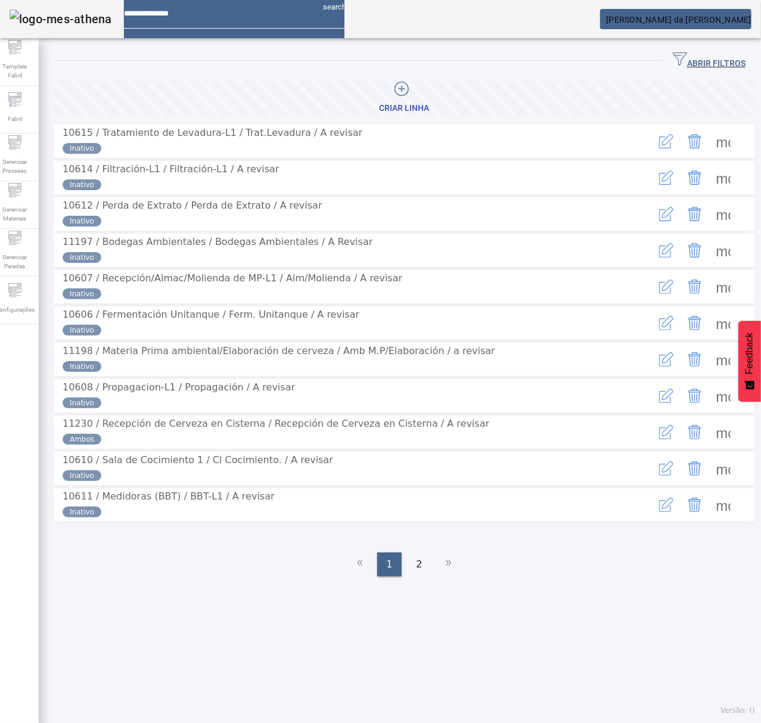
click at [709, 137] on span at bounding box center [723, 141] width 29 height 29
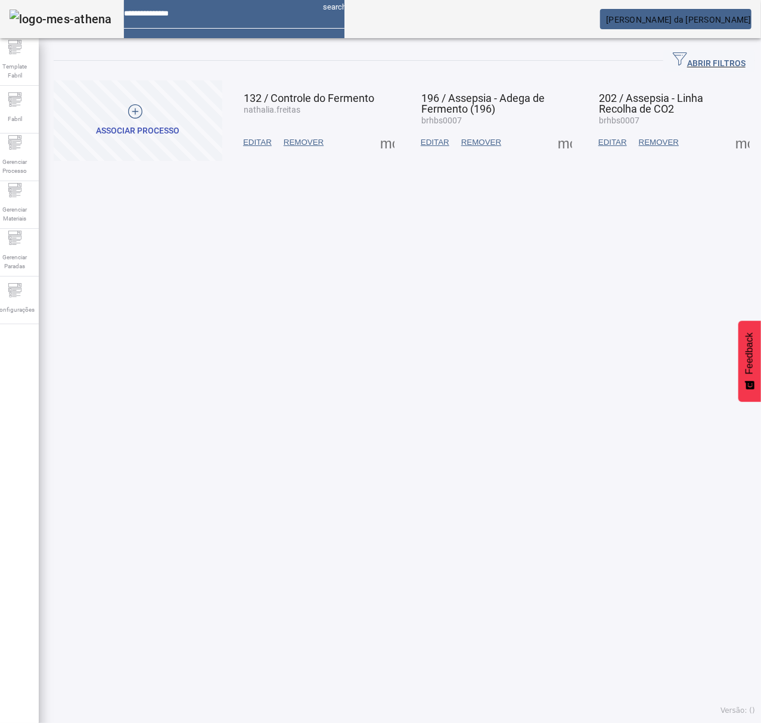
click at [555, 144] on span at bounding box center [564, 142] width 29 height 29
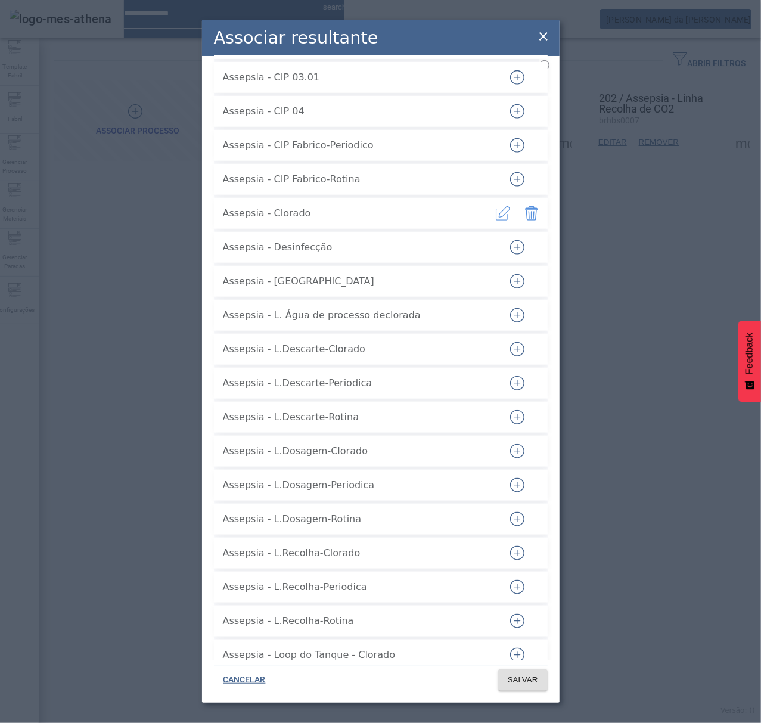
scroll to position [477, 0]
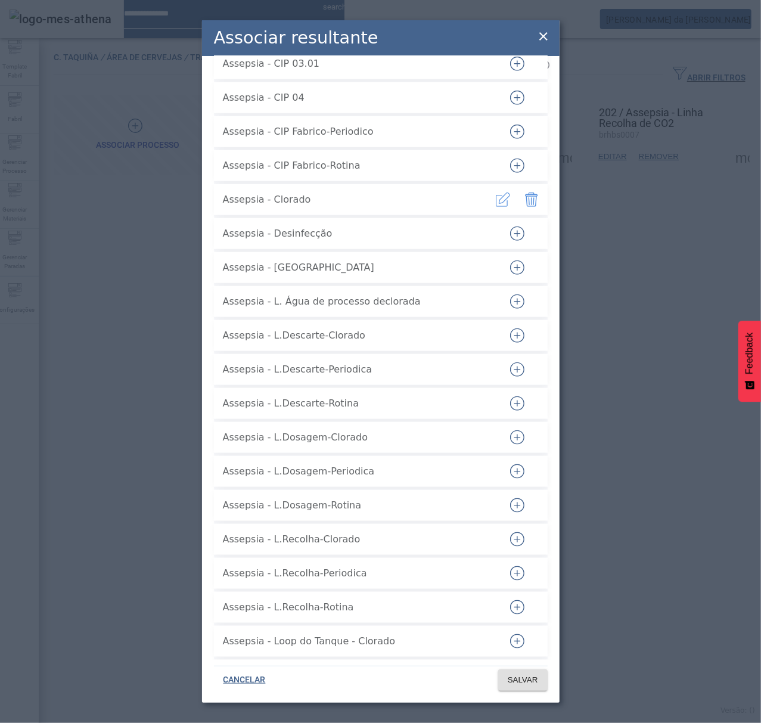
click at [510, 328] on icon "button" at bounding box center [517, 335] width 14 height 14
click at [512, 355] on button "button" at bounding box center [517, 369] width 29 height 29
click at [510, 396] on icon "button" at bounding box center [517, 403] width 14 height 14
click at [510, 430] on icon "button" at bounding box center [517, 437] width 14 height 14
click at [510, 466] on icon "button" at bounding box center [517, 471] width 14 height 14
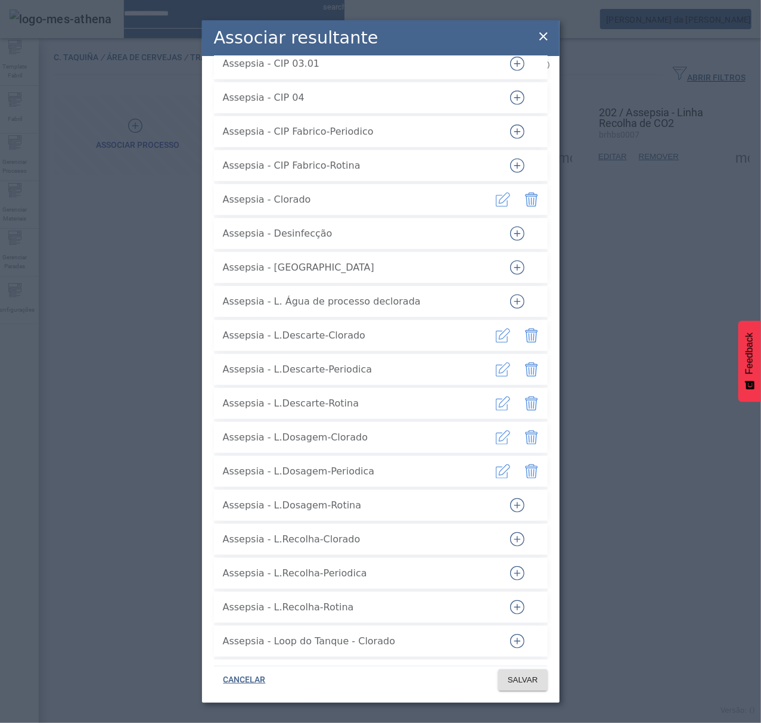
drag, startPoint x: 508, startPoint y: 499, endPoint x: 508, endPoint y: 508, distance: 8.3
click at [510, 500] on icon "button" at bounding box center [517, 505] width 14 height 14
drag, startPoint x: 508, startPoint y: 534, endPoint x: 509, endPoint y: 556, distance: 21.5
click at [510, 536] on icon "button" at bounding box center [517, 539] width 14 height 14
drag, startPoint x: 509, startPoint y: 563, endPoint x: 513, endPoint y: 579, distance: 16.6
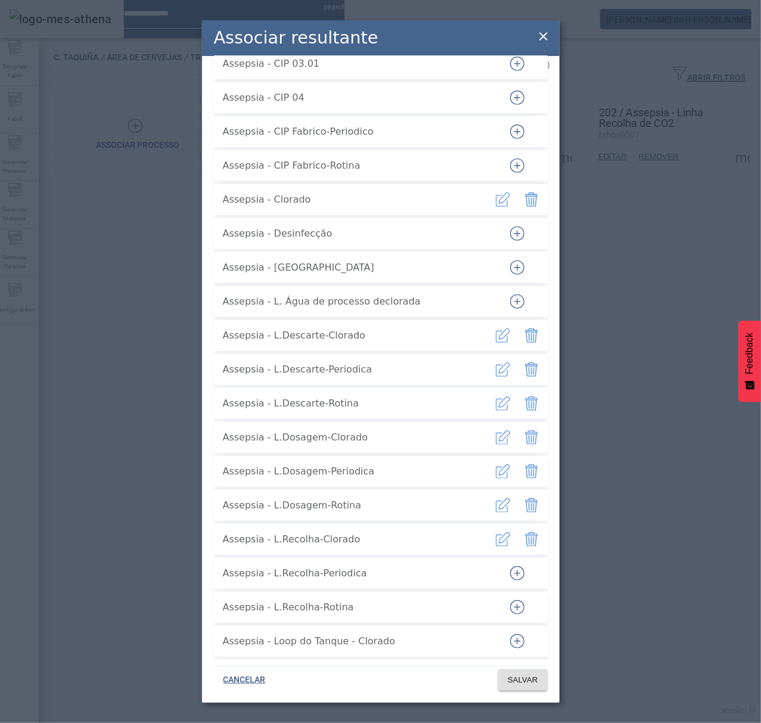
click at [510, 566] on icon "button" at bounding box center [517, 573] width 14 height 14
click at [510, 600] on icon "button" at bounding box center [517, 607] width 14 height 14
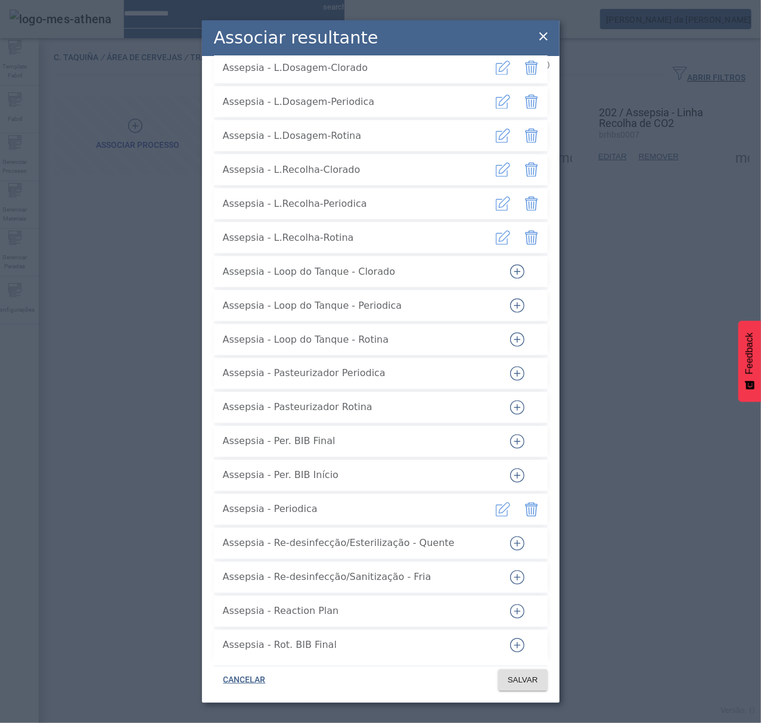
scroll to position [873, 0]
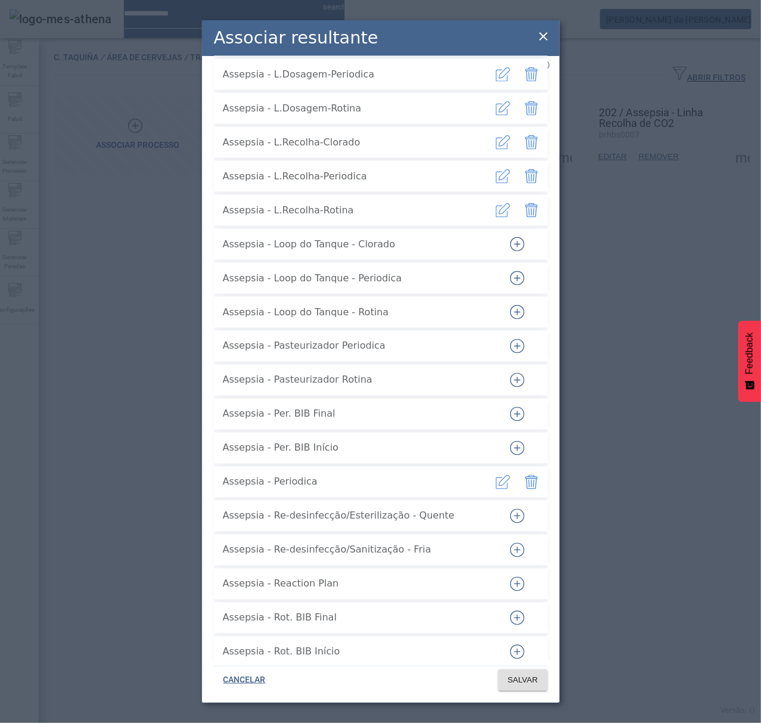
click at [510, 511] on icon "button" at bounding box center [517, 516] width 14 height 14
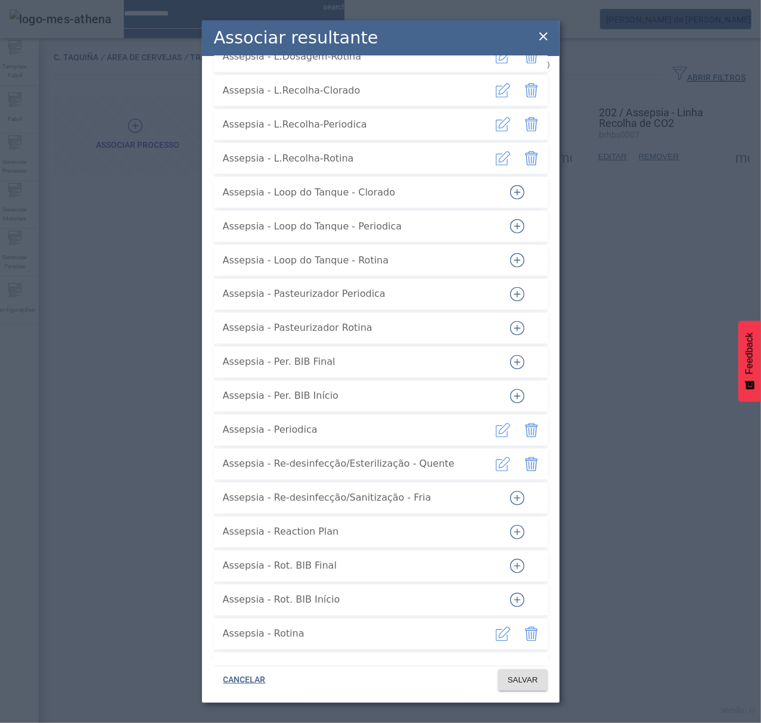
scroll to position [953, 0]
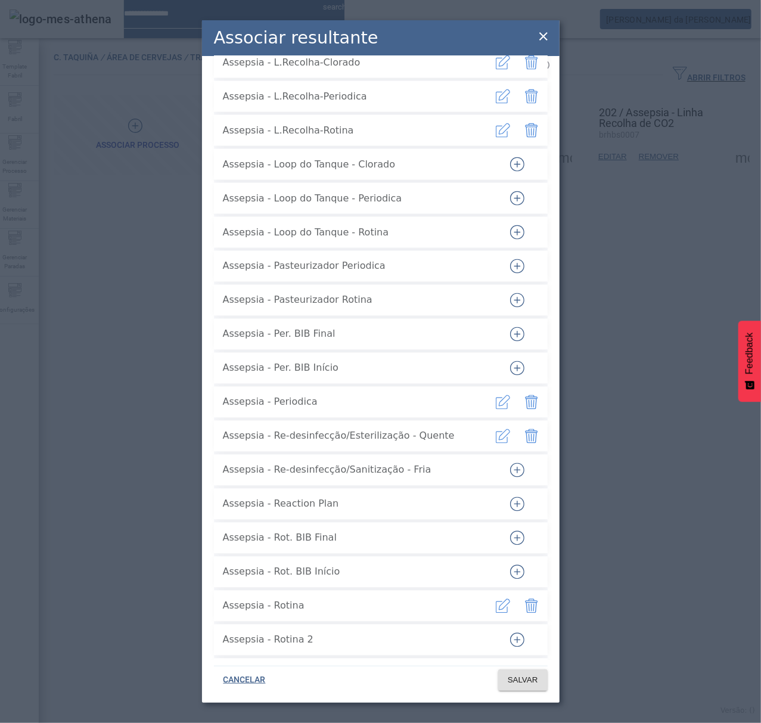
click at [510, 497] on icon "button" at bounding box center [517, 504] width 14 height 14
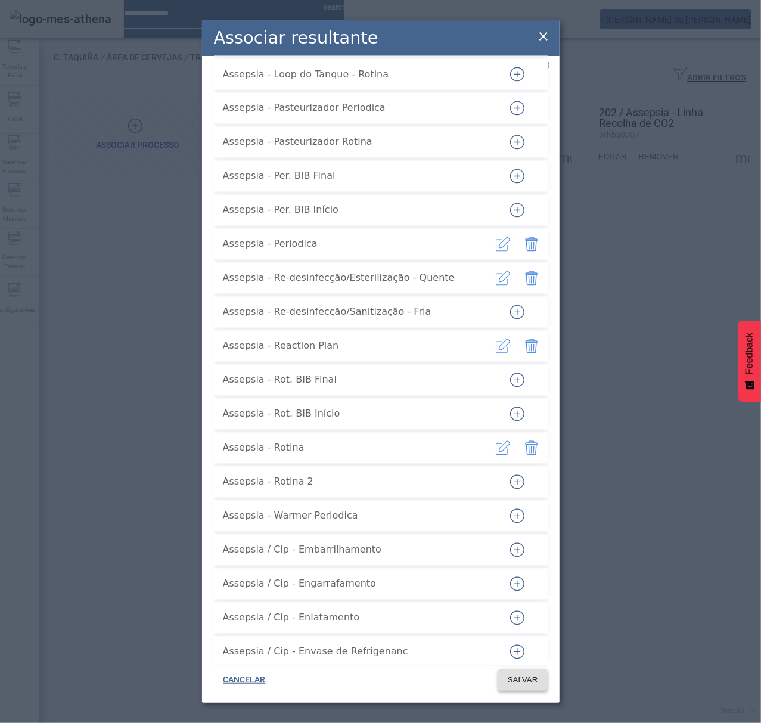
scroll to position [1112, 0]
click at [524, 672] on span at bounding box center [522, 679] width 49 height 29
